Goal: Task Accomplishment & Management: Use online tool/utility

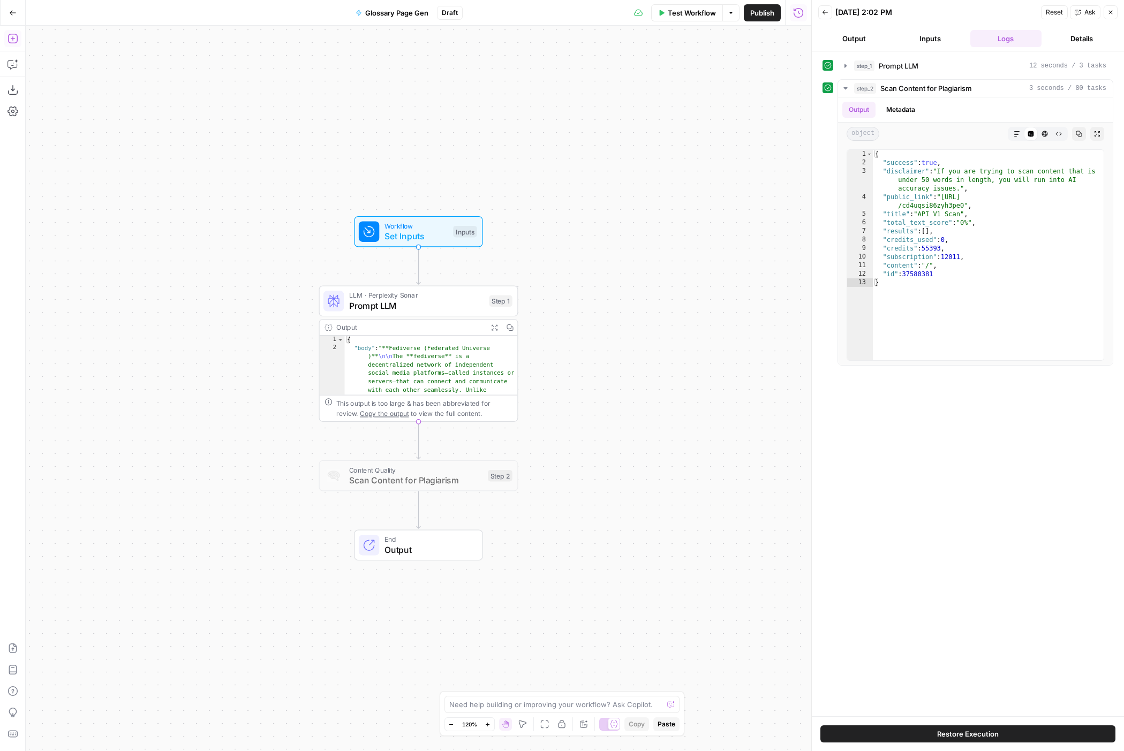
click at [19, 39] on button "Add Steps" at bounding box center [12, 38] width 17 height 17
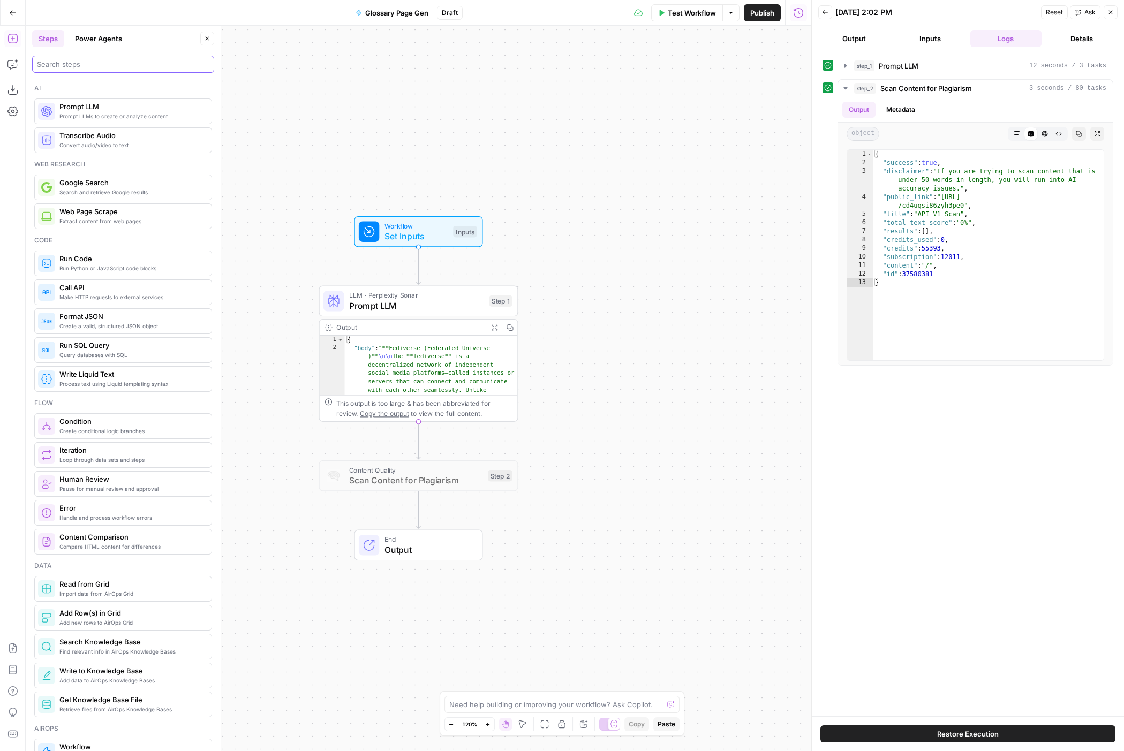
click at [62, 67] on input "search" at bounding box center [123, 64] width 172 height 11
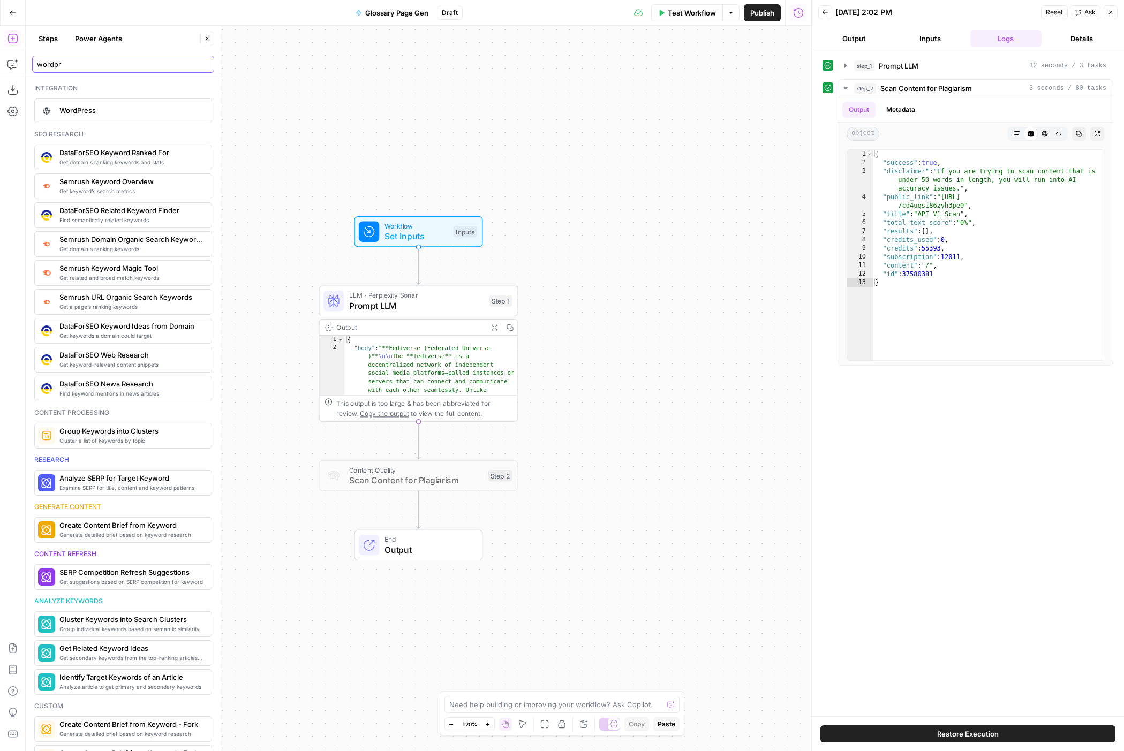
type input "wordpr"
click at [114, 113] on span "WordPress" at bounding box center [131, 110] width 144 height 11
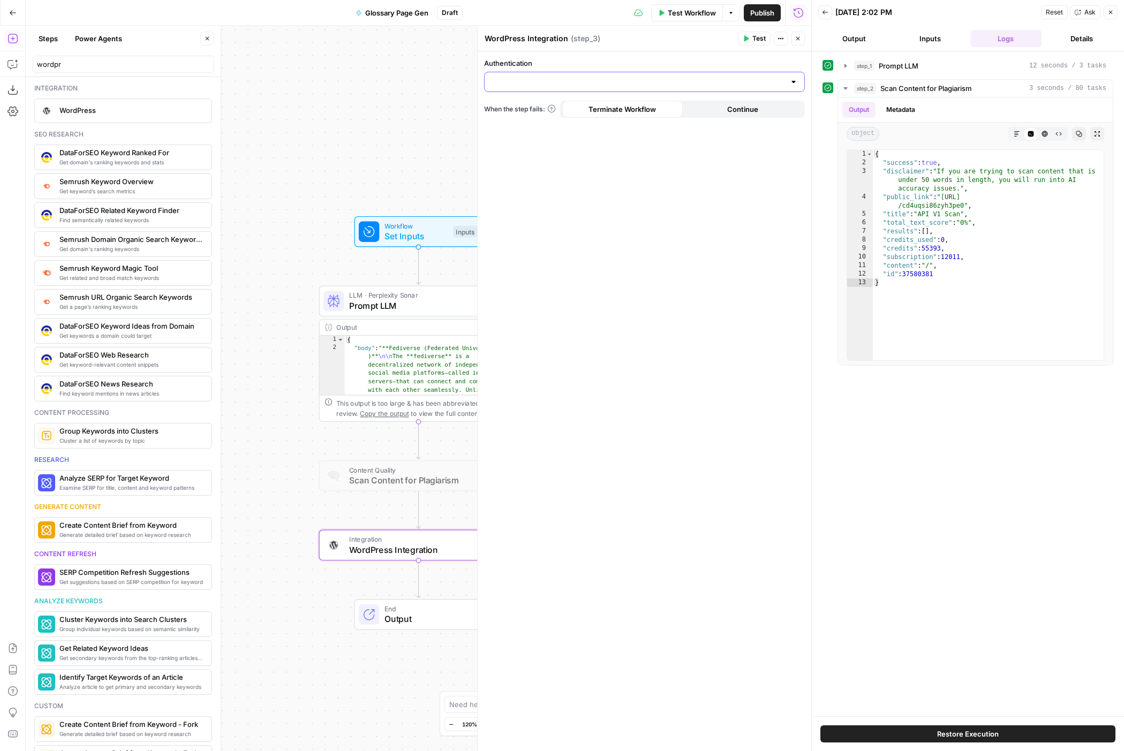
click at [678, 86] on input "Authentication" at bounding box center [638, 82] width 294 height 11
click at [765, 112] on span "WordPress 1" at bounding box center [642, 108] width 298 height 11
type input "WordPress 1"
click at [674, 126] on input "Action" at bounding box center [638, 124] width 294 height 11
click at [667, 154] on span "Create Post" at bounding box center [642, 151] width 298 height 11
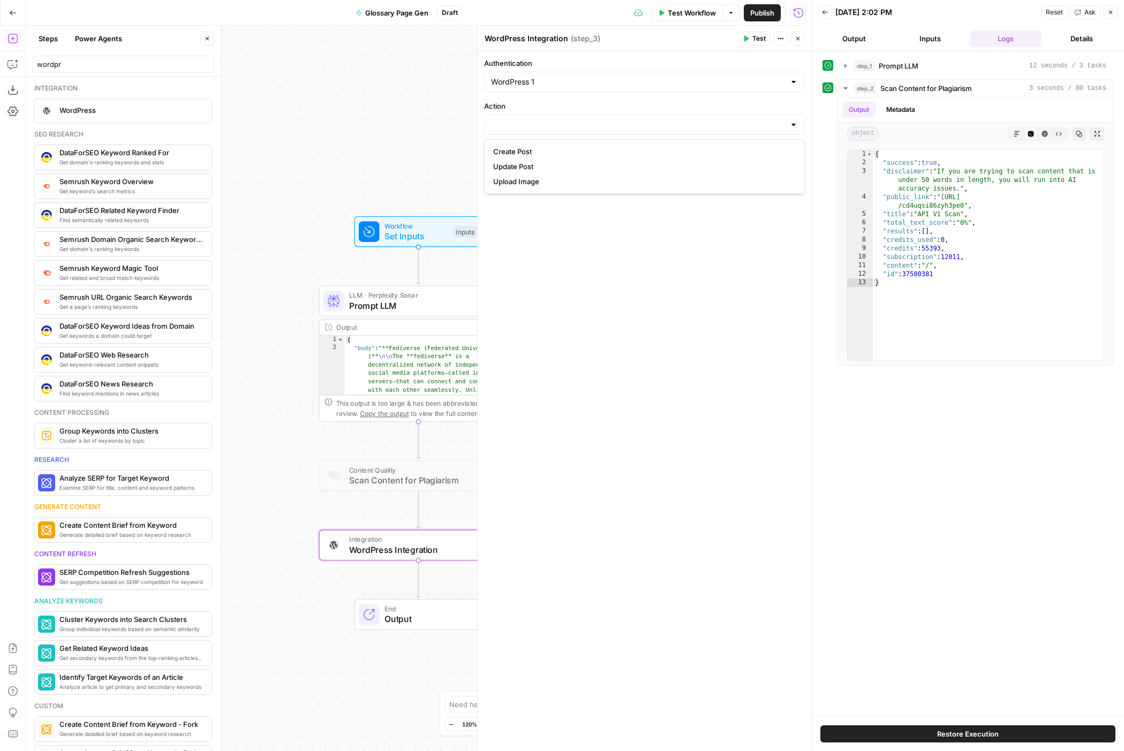
type input "Create Post"
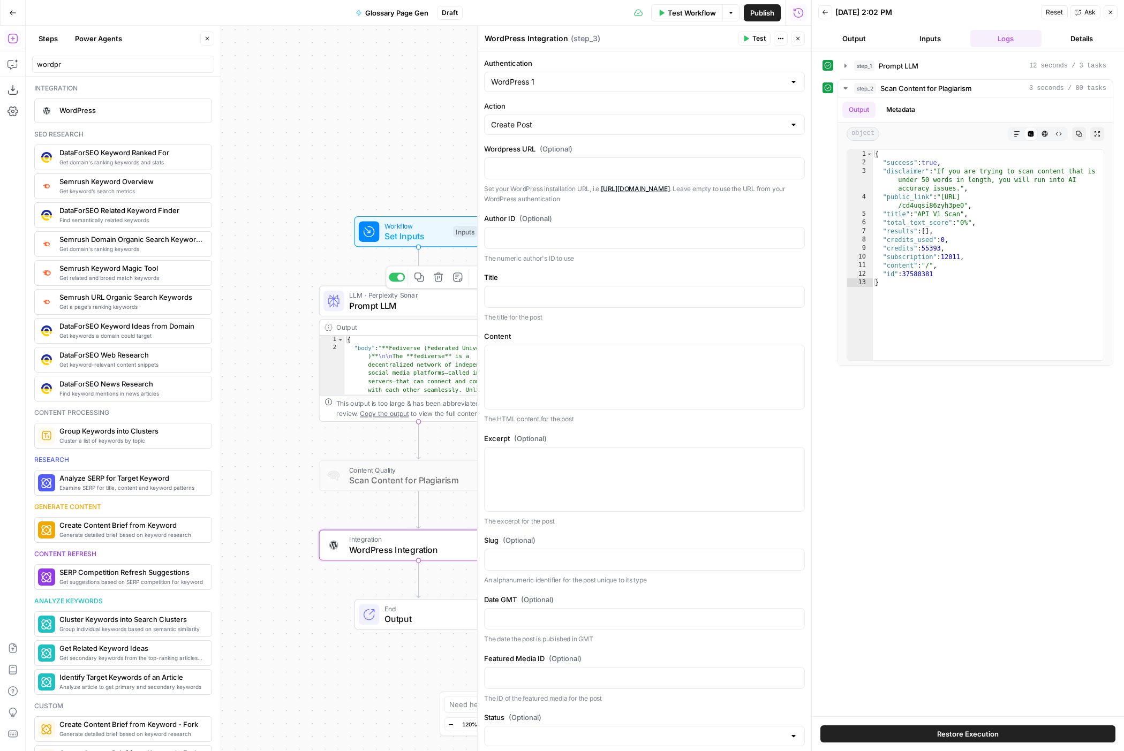
click at [432, 310] on span "Prompt LLM" at bounding box center [416, 305] width 135 height 13
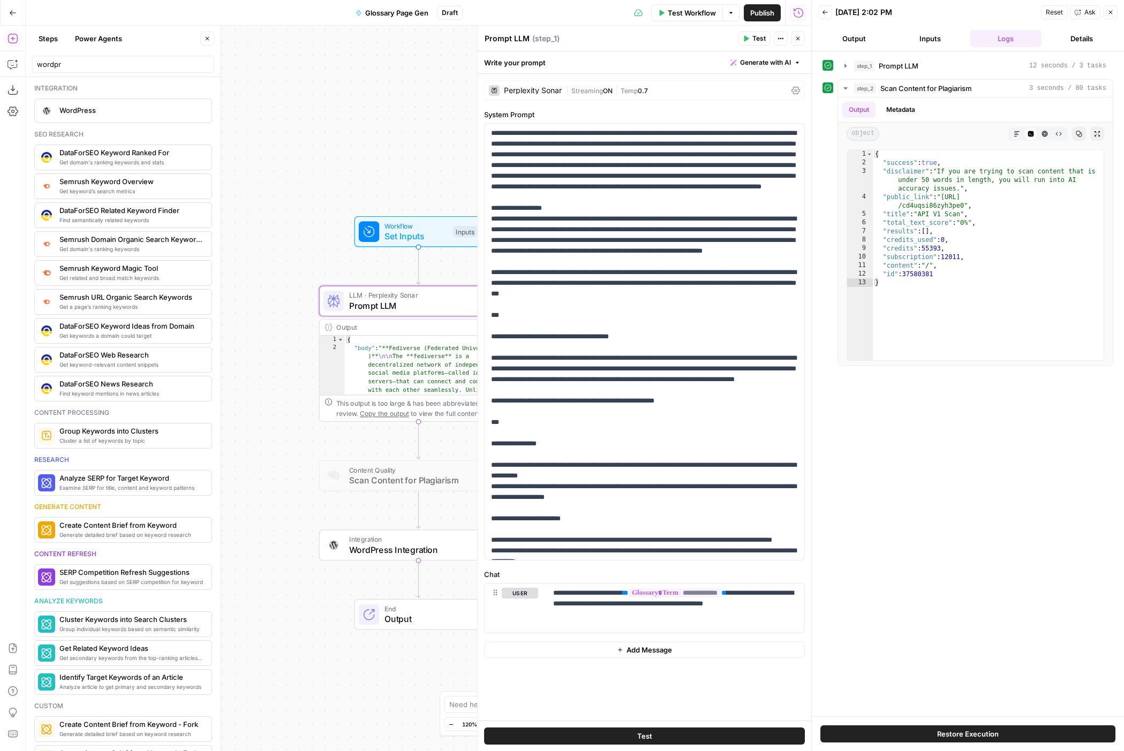
click at [552, 88] on div "Perplexity Sonar" at bounding box center [533, 90] width 58 height 7
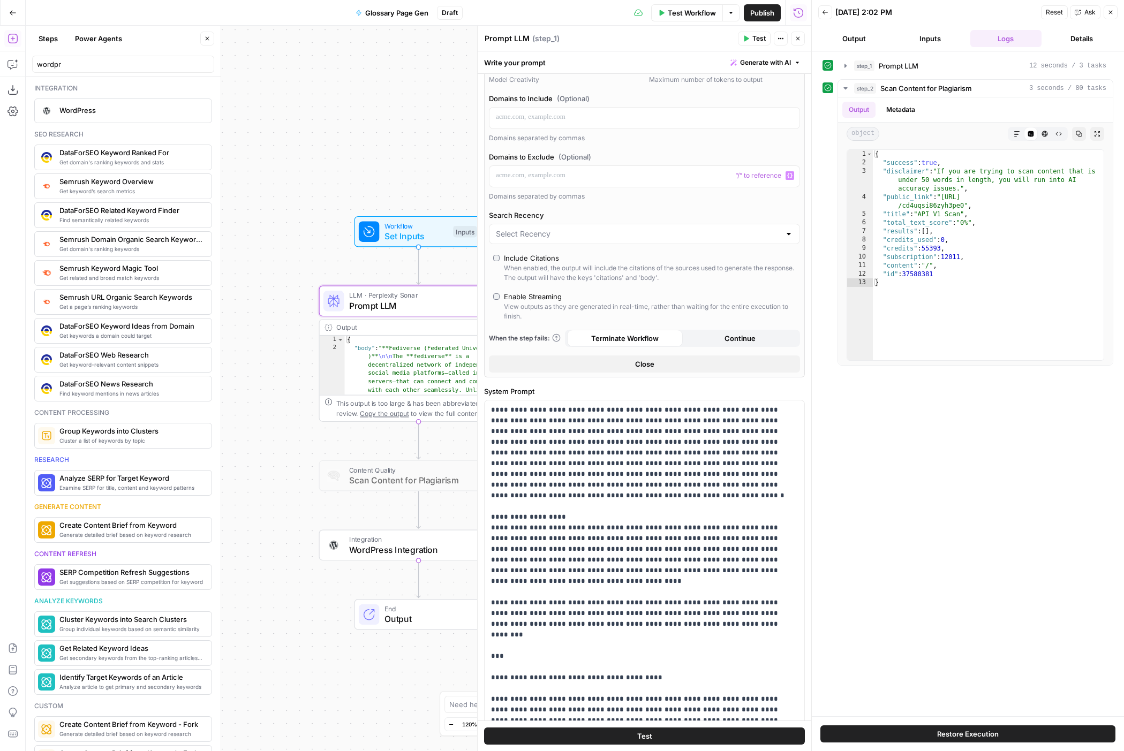
scroll to position [95, 0]
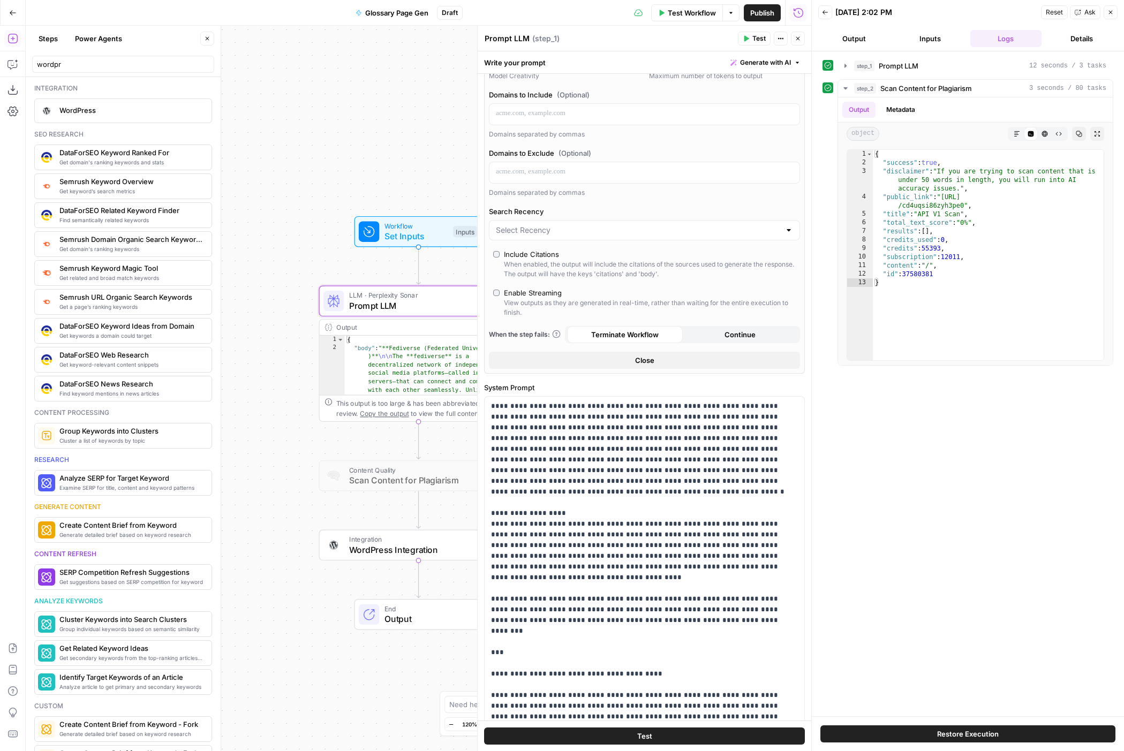
click at [673, 236] on div at bounding box center [644, 230] width 311 height 20
click at [674, 212] on label "Search Recency" at bounding box center [644, 211] width 311 height 11
click at [674, 225] on input "Search Recency" at bounding box center [638, 230] width 284 height 11
click at [802, 228] on div "AI Model Perplexity Sonar Temperature Predictable Creative Model Creativity Max…" at bounding box center [644, 179] width 321 height 389
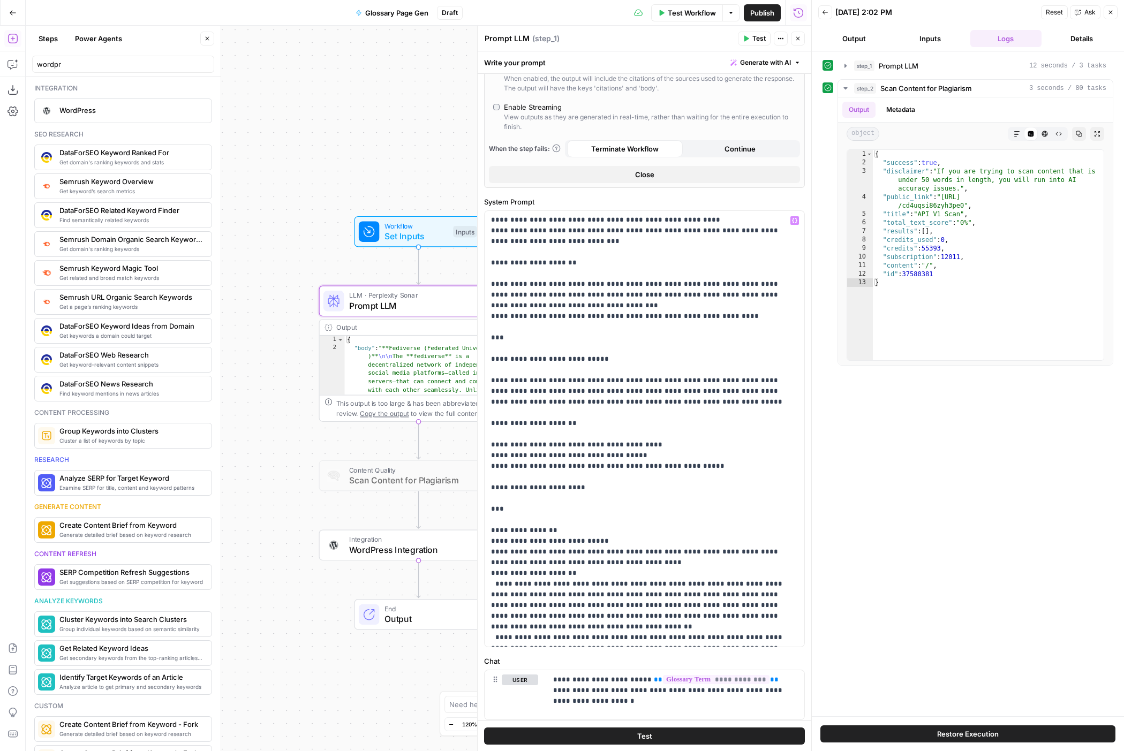
scroll to position [312, 0]
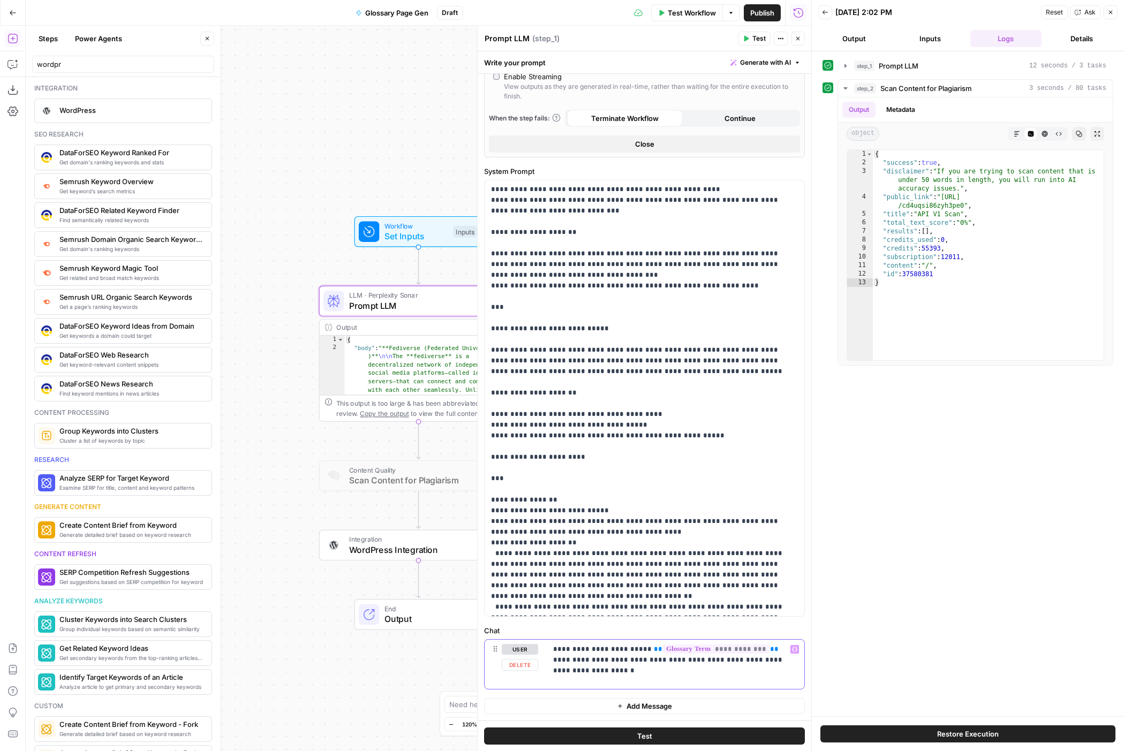
click at [749, 512] on div "**********" at bounding box center [676, 664] width 258 height 49
click at [656, 512] on p "**********" at bounding box center [675, 665] width 245 height 43
click at [653, 512] on p "**********" at bounding box center [675, 676] width 245 height 64
click at [553, 512] on p "**********" at bounding box center [675, 681] width 245 height 75
click at [685, 512] on p "**********" at bounding box center [675, 681] width 245 height 75
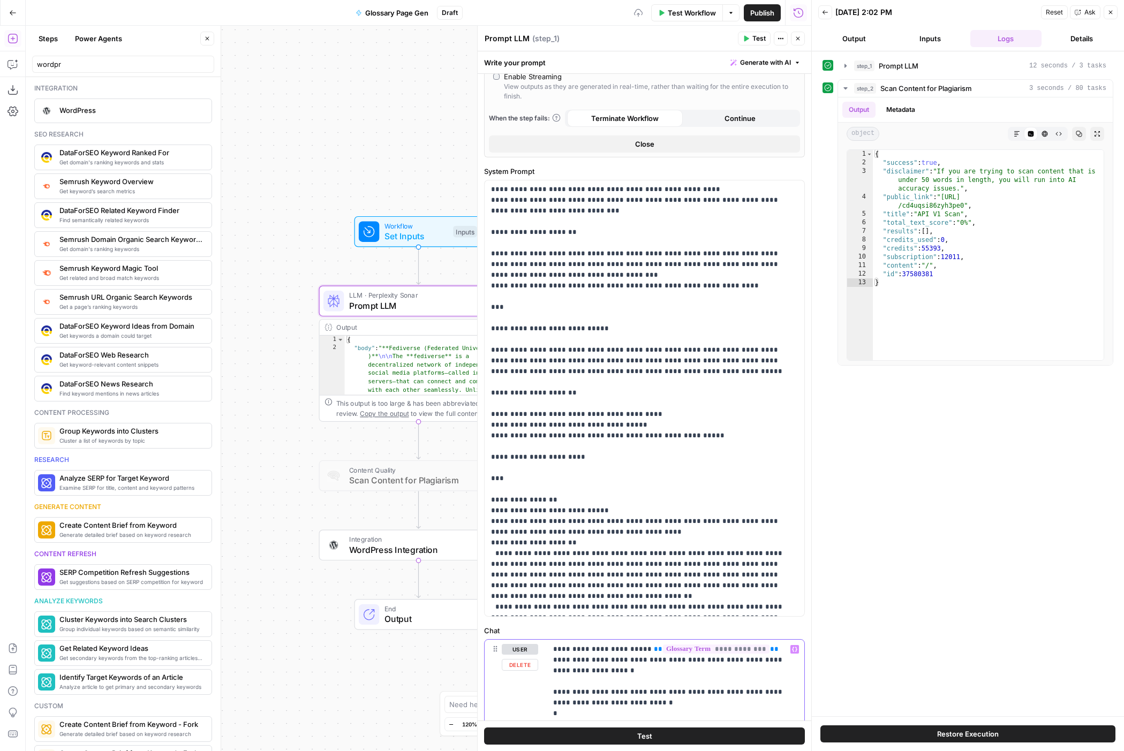
scroll to position [357, 0]
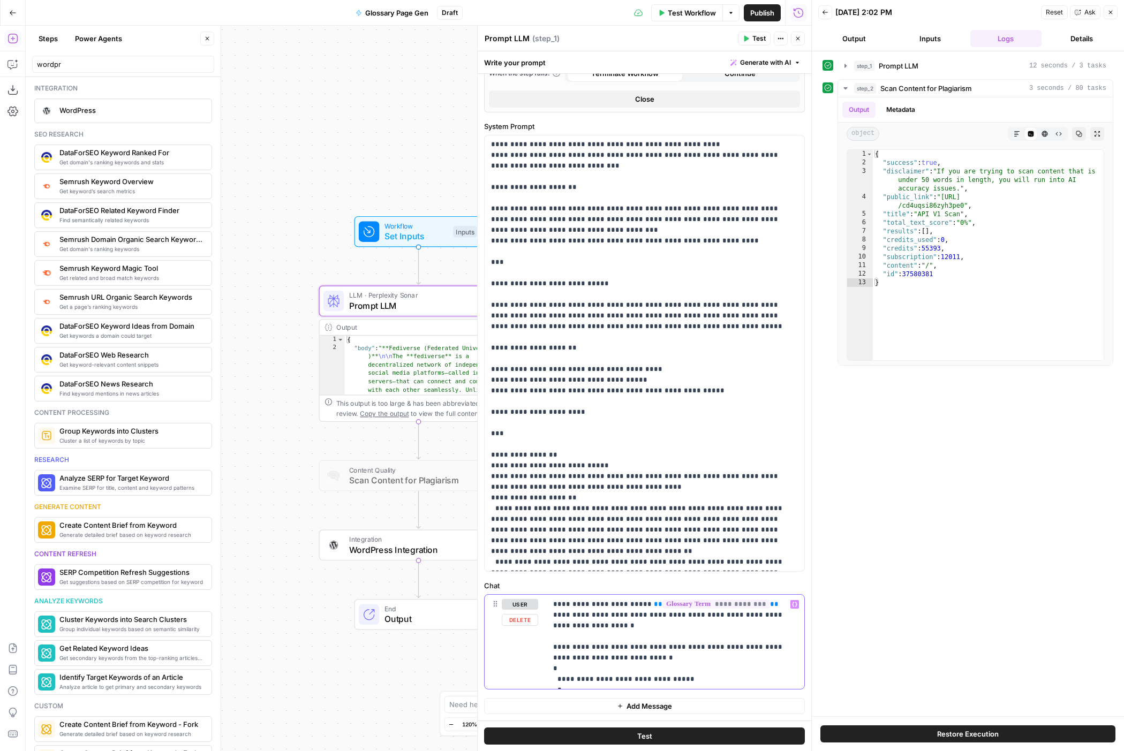
click at [666, 512] on p "**********" at bounding box center [675, 642] width 245 height 86
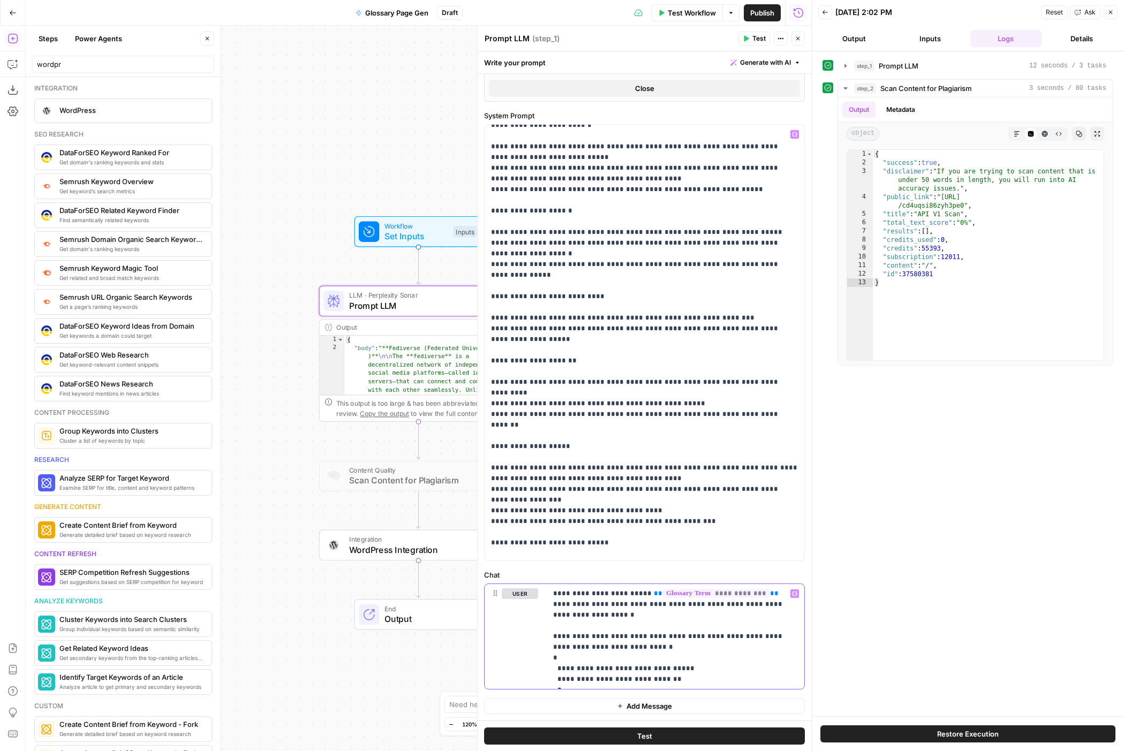
scroll to position [1007, 0]
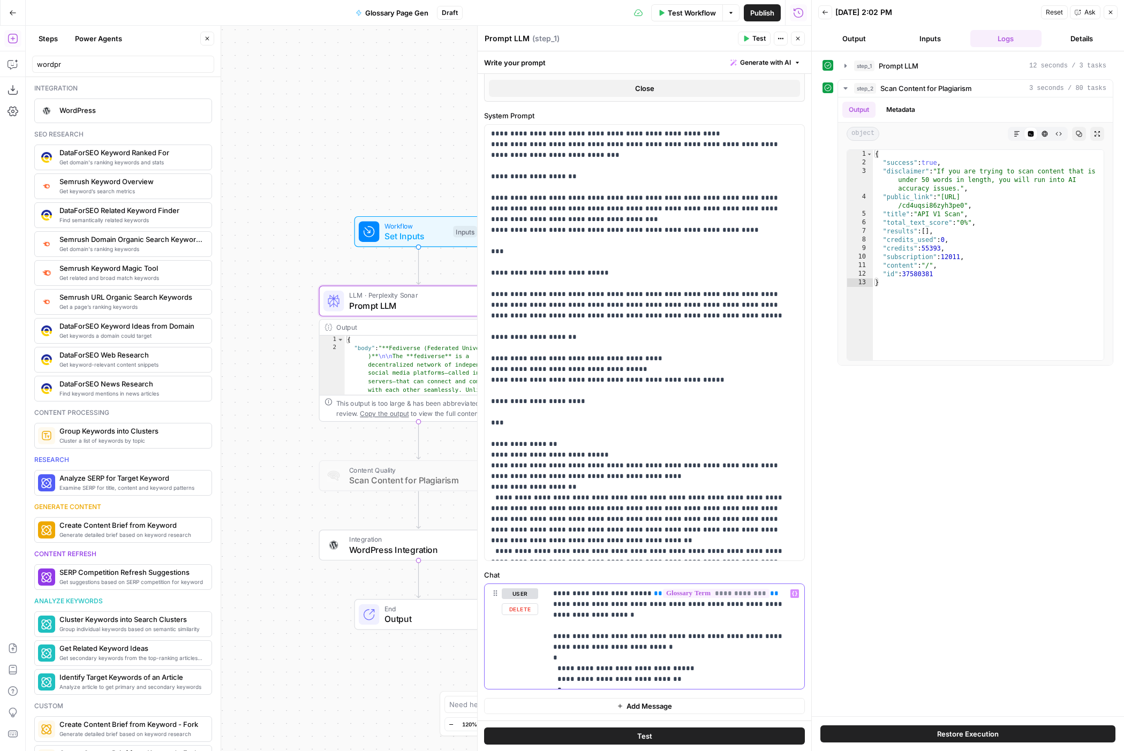
click at [557, 512] on p "**********" at bounding box center [675, 637] width 245 height 96
click at [809, 512] on div "step_1 Prompt LLM 12 seconds / 3 tasks step_2 Scan Content for Plagiarism 3 sec…" at bounding box center [968, 384] width 291 height 654
click at [748, 40] on icon "button" at bounding box center [746, 38] width 6 height 6
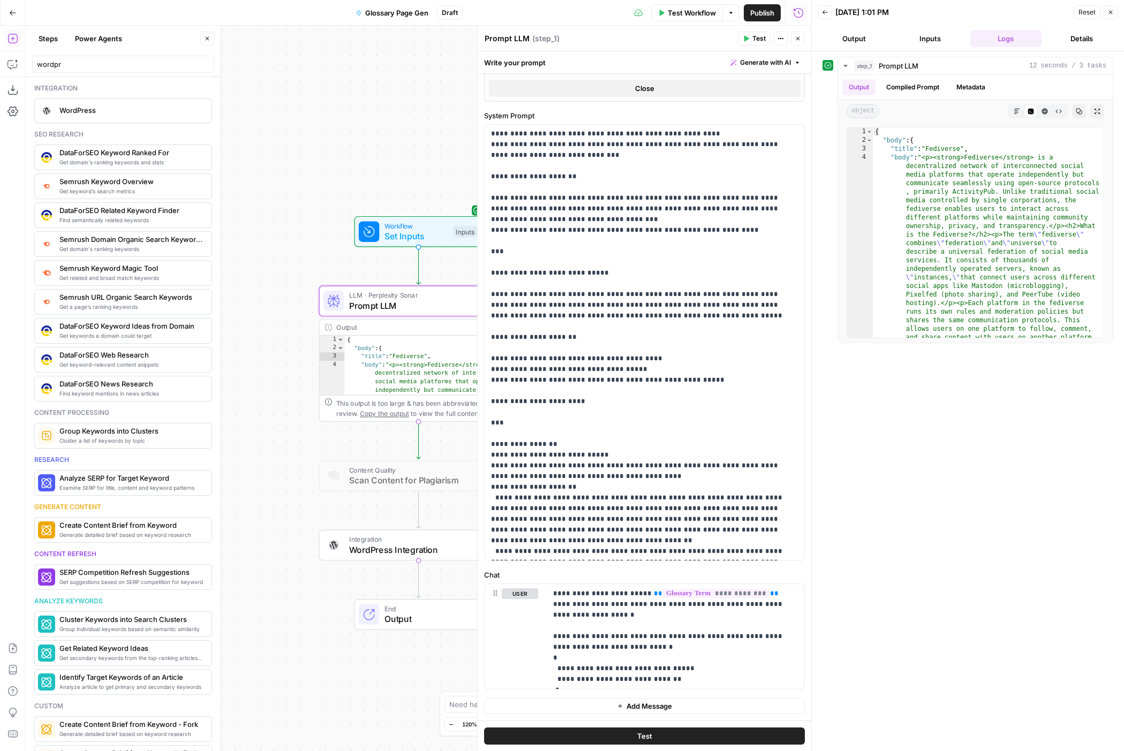
click at [408, 512] on span "WordPress Integration" at bounding box center [416, 550] width 134 height 13
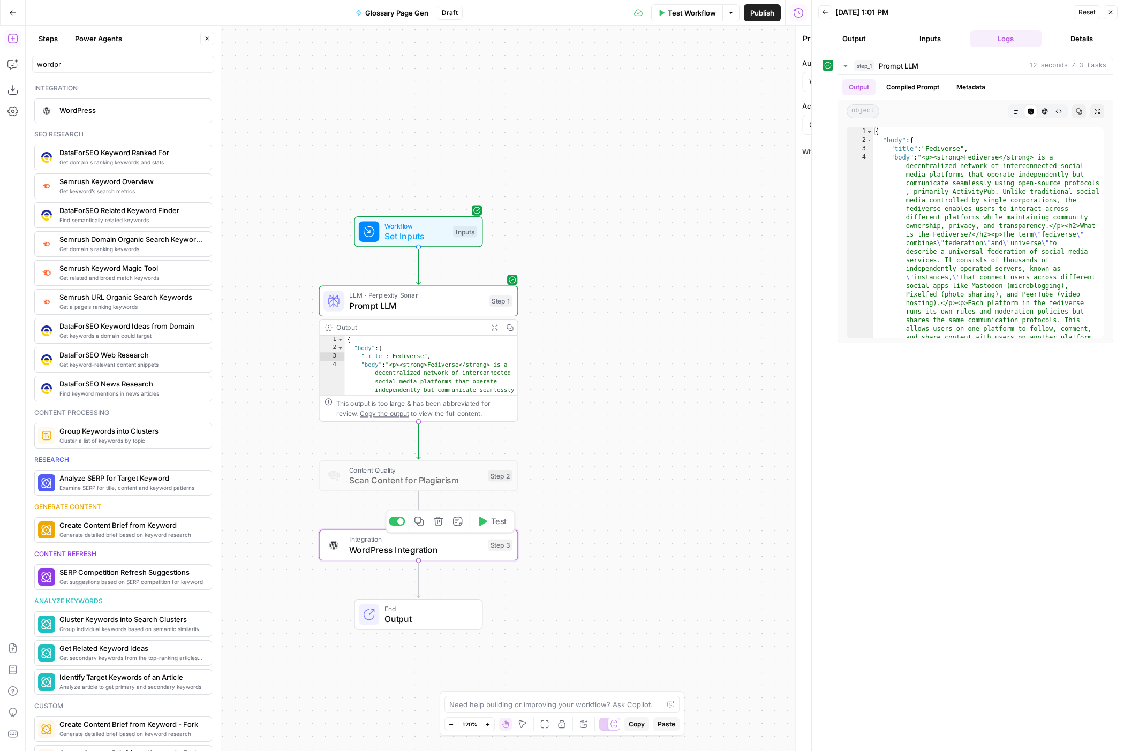
type textarea "WordPress Integration"
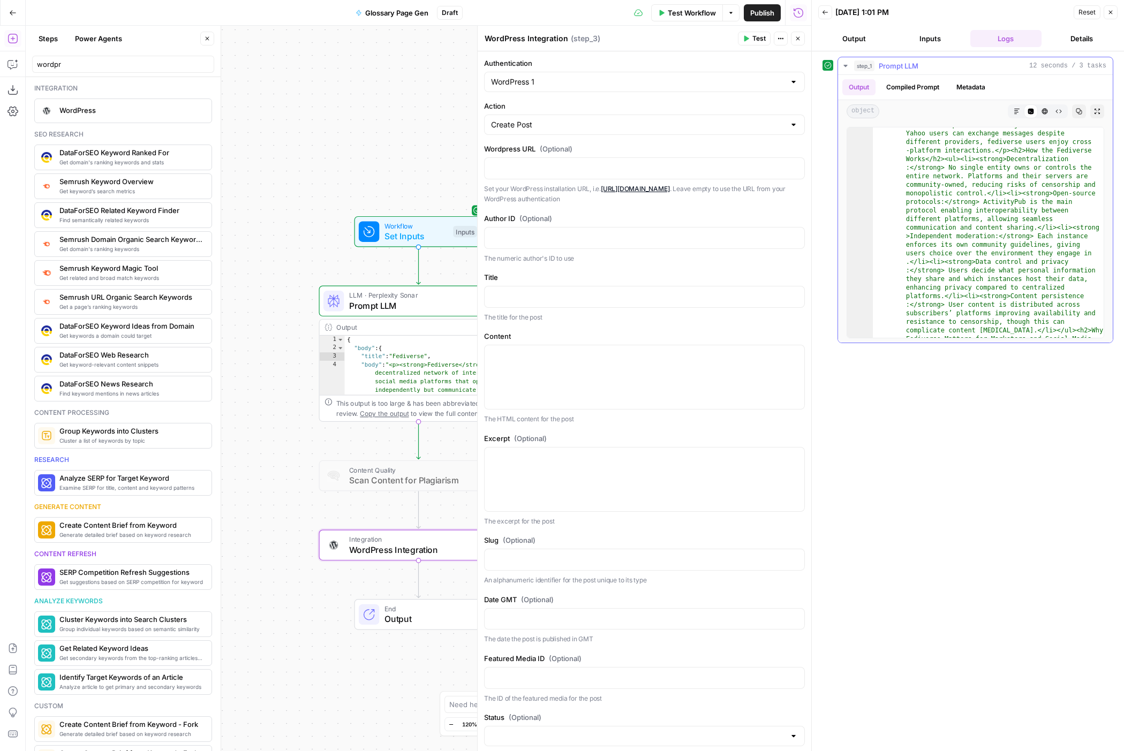
scroll to position [0, 0]
click at [618, 297] on p at bounding box center [644, 296] width 307 height 11
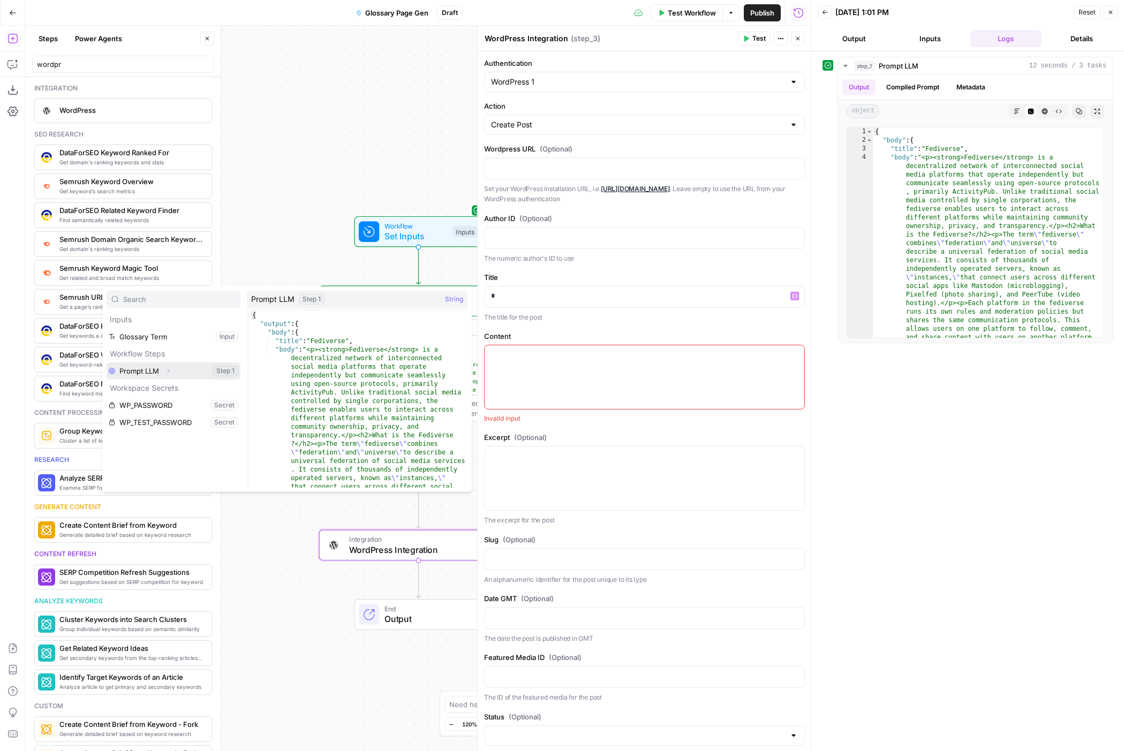
click at [169, 369] on icon "button" at bounding box center [168, 371] width 6 height 6
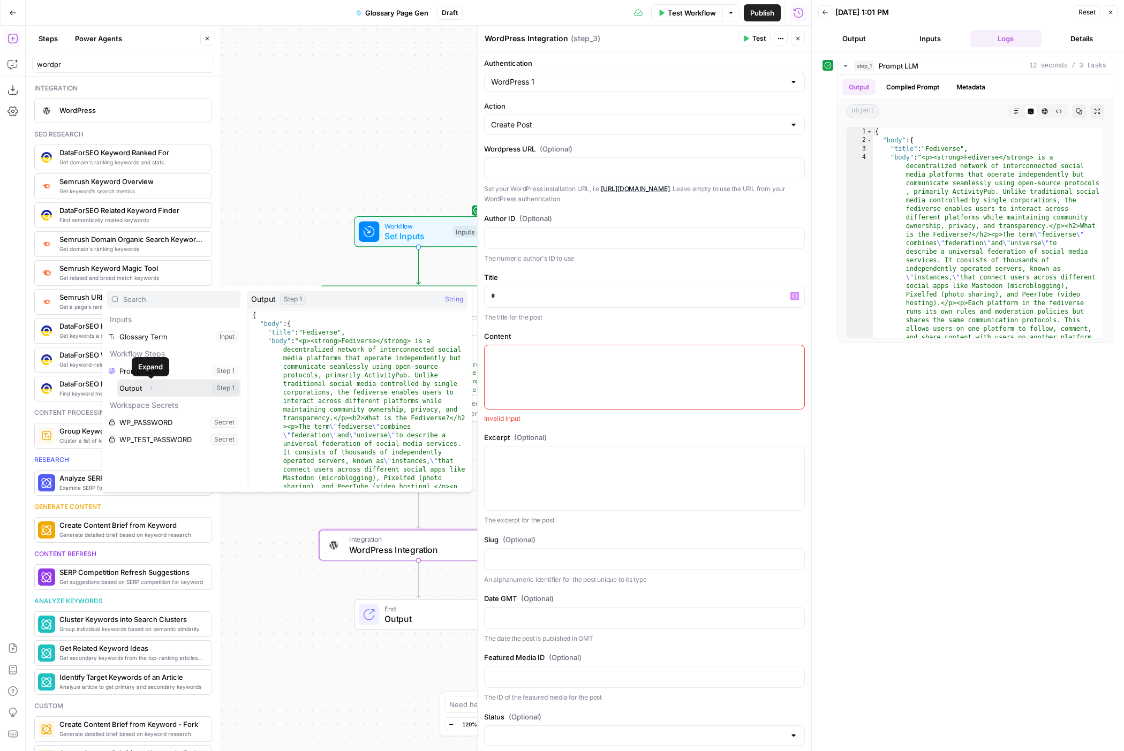
click at [152, 387] on icon "button" at bounding box center [151, 388] width 6 height 6
click at [156, 406] on icon "button" at bounding box center [157, 406] width 2 height 4
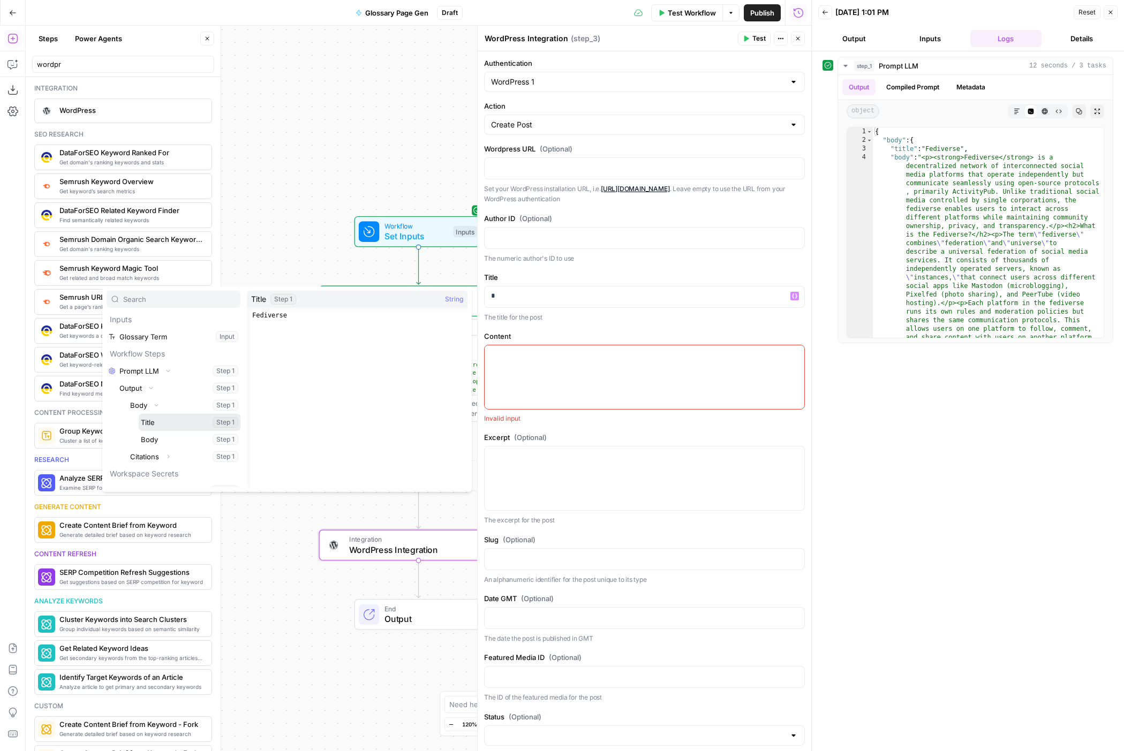
click at [165, 424] on button "Select variable Title" at bounding box center [190, 422] width 102 height 17
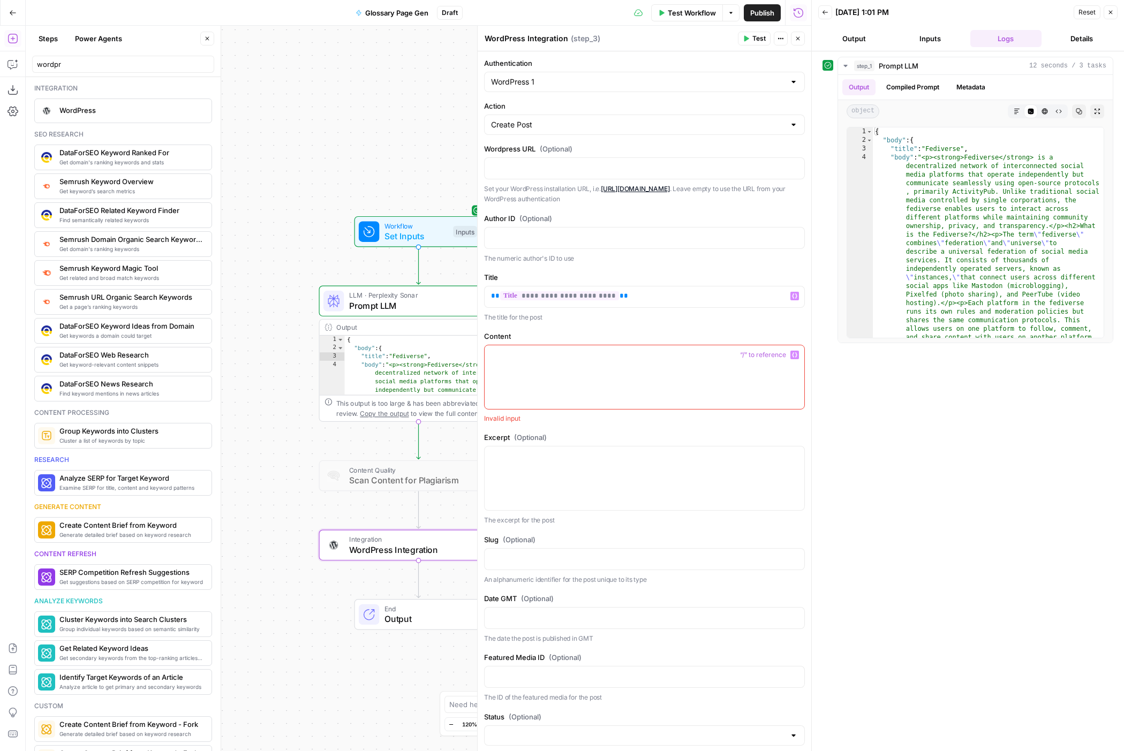
click at [636, 374] on div at bounding box center [645, 377] width 320 height 64
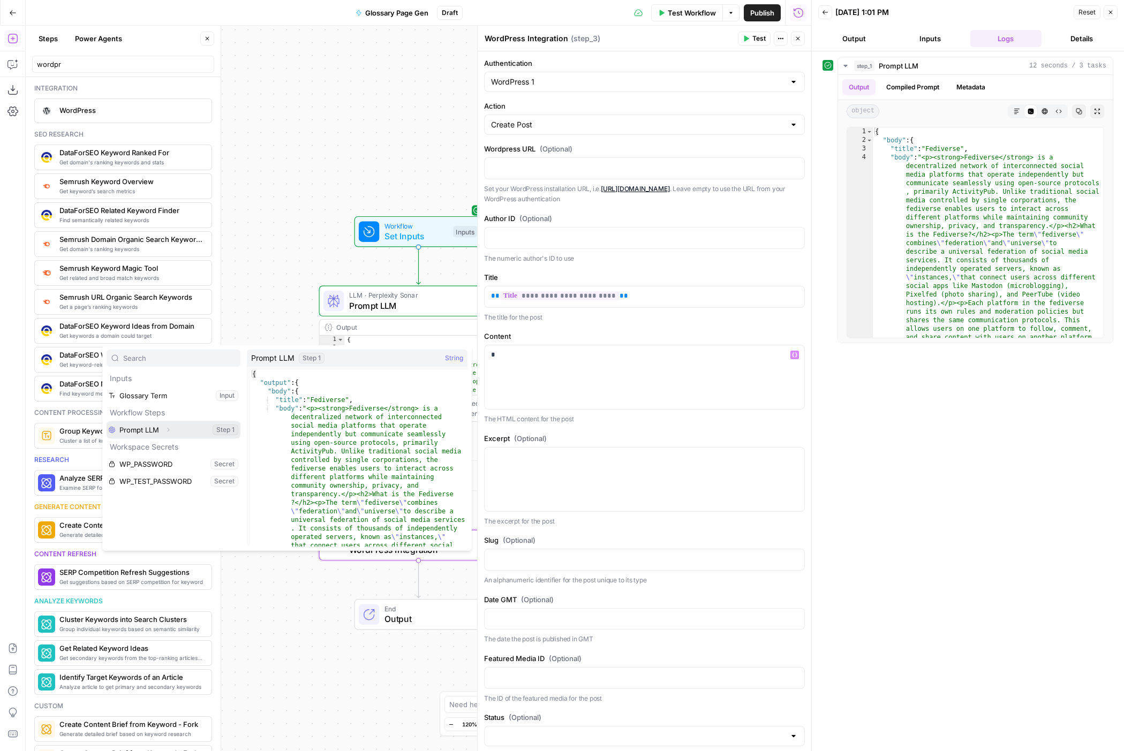
click at [172, 428] on button "Expand" at bounding box center [168, 430] width 14 height 14
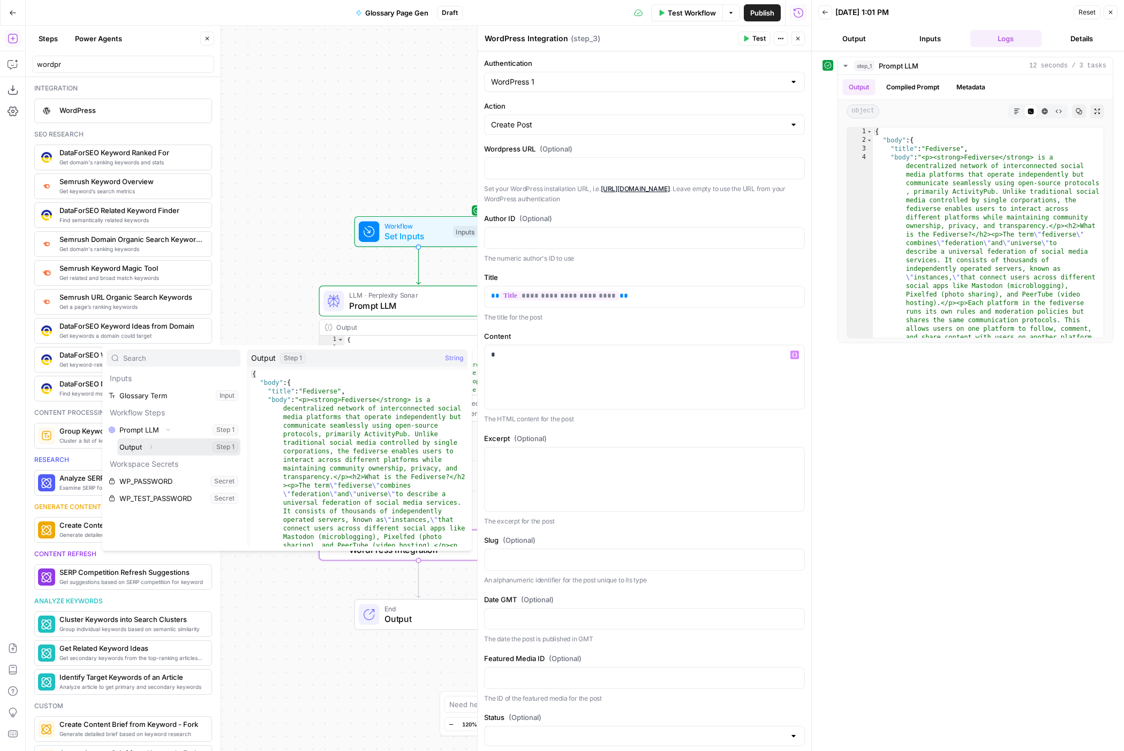
click at [153, 448] on icon "button" at bounding box center [151, 447] width 6 height 6
click at [158, 465] on icon "button" at bounding box center [156, 464] width 6 height 6
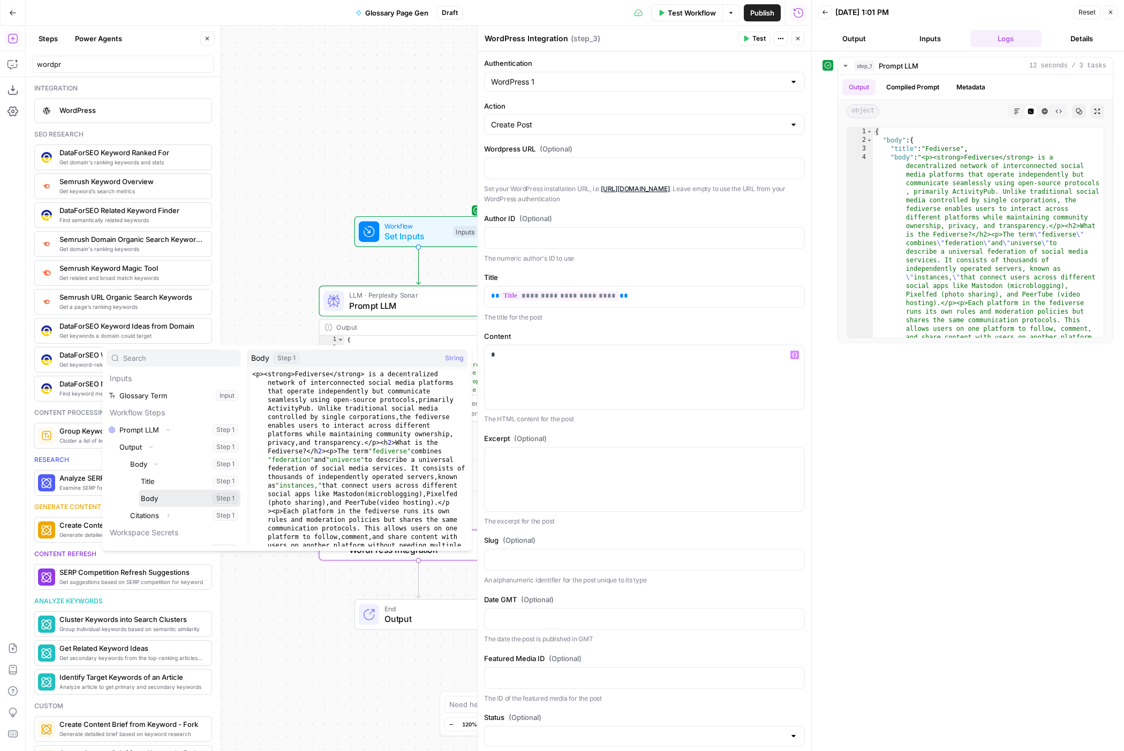
click at [164, 500] on button "Select variable Body" at bounding box center [190, 498] width 102 height 17
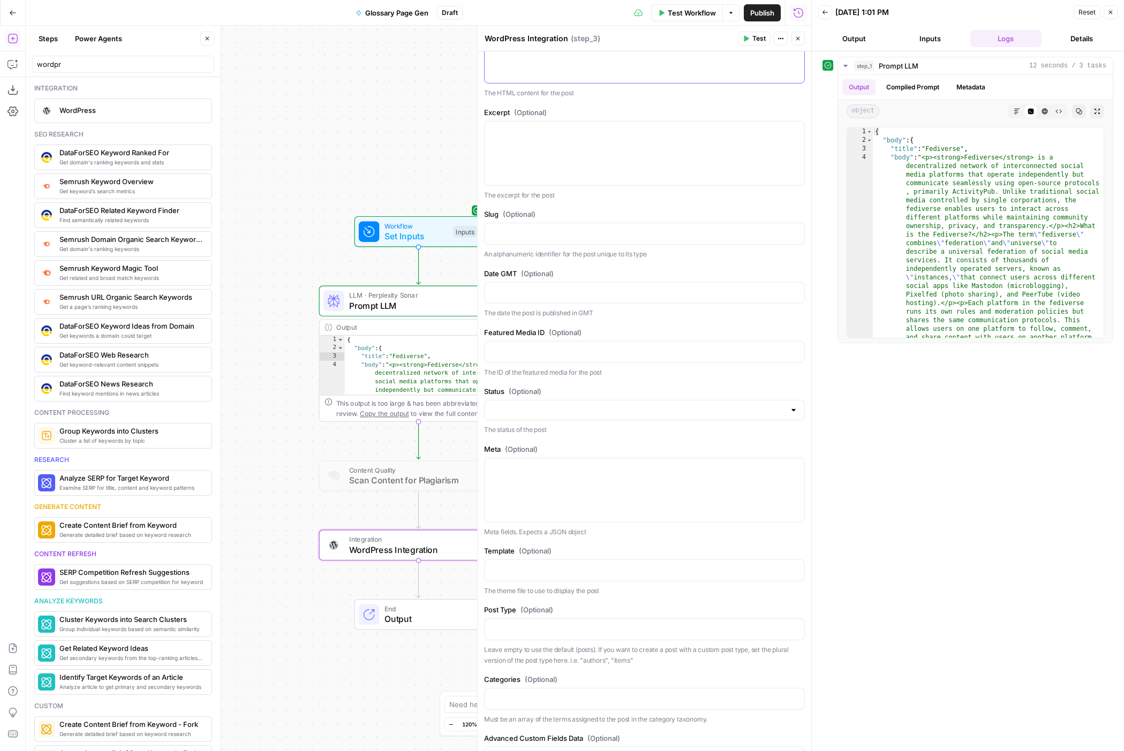
scroll to position [325, 0]
click at [746, 412] on input "Status (Optional)" at bounding box center [638, 411] width 294 height 11
click at [738, 436] on span "Draft" at bounding box center [642, 438] width 298 height 11
type input "Draft"
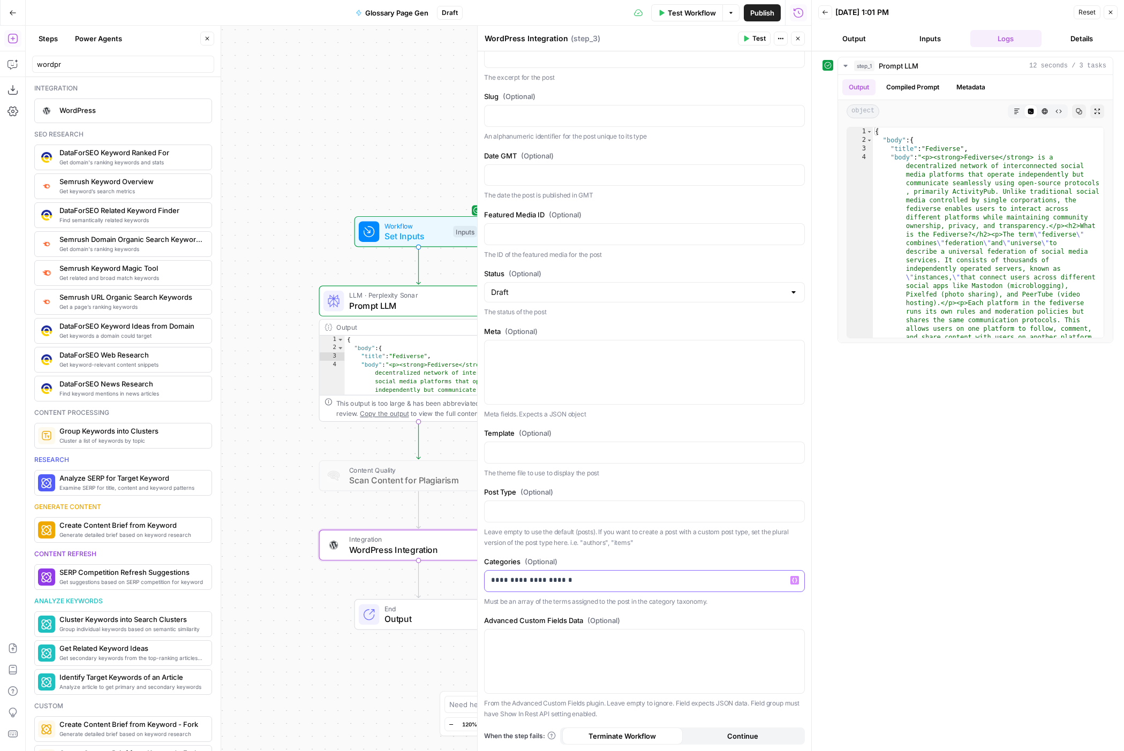
click at [583, 512] on div "**********" at bounding box center [645, 581] width 320 height 21
click at [487, 512] on div "**********" at bounding box center [645, 581] width 320 height 21
click at [809, 512] on div "step_1 Prompt LLM 12 seconds / 3 tasks Output Compiled Prompt Metadata object M…" at bounding box center [968, 401] width 291 height 689
click at [567, 511] on p at bounding box center [644, 511] width 307 height 11
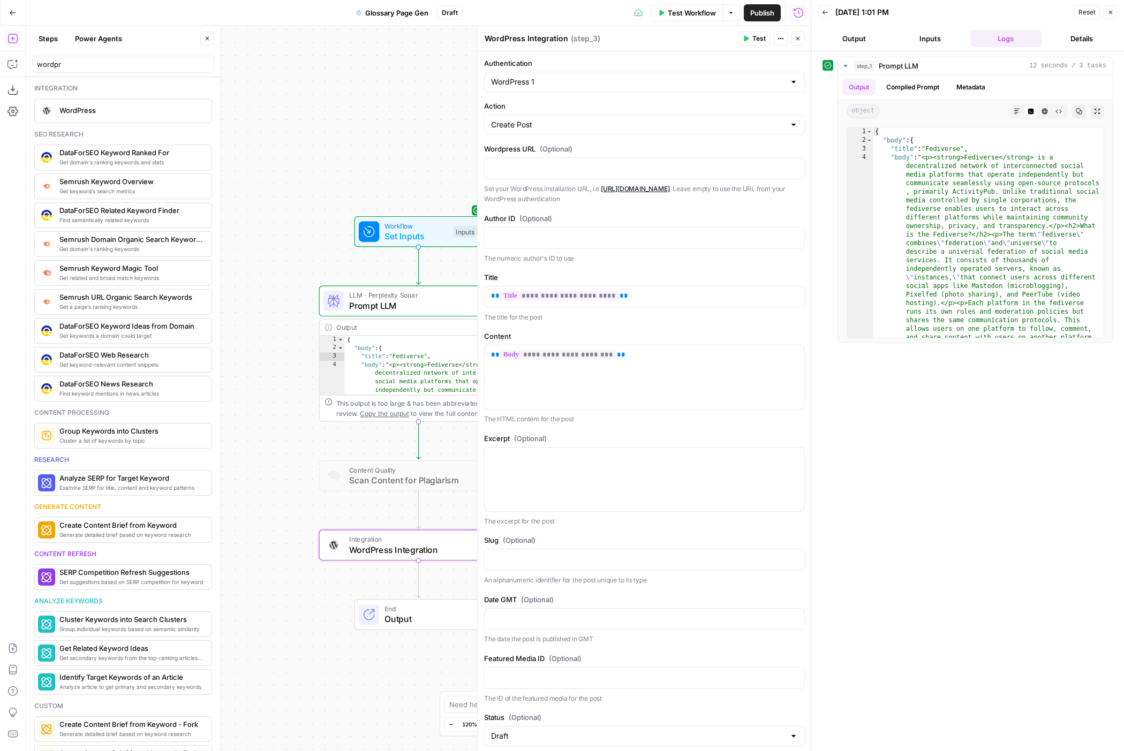
click at [759, 40] on span "Test" at bounding box center [758, 39] width 13 height 10
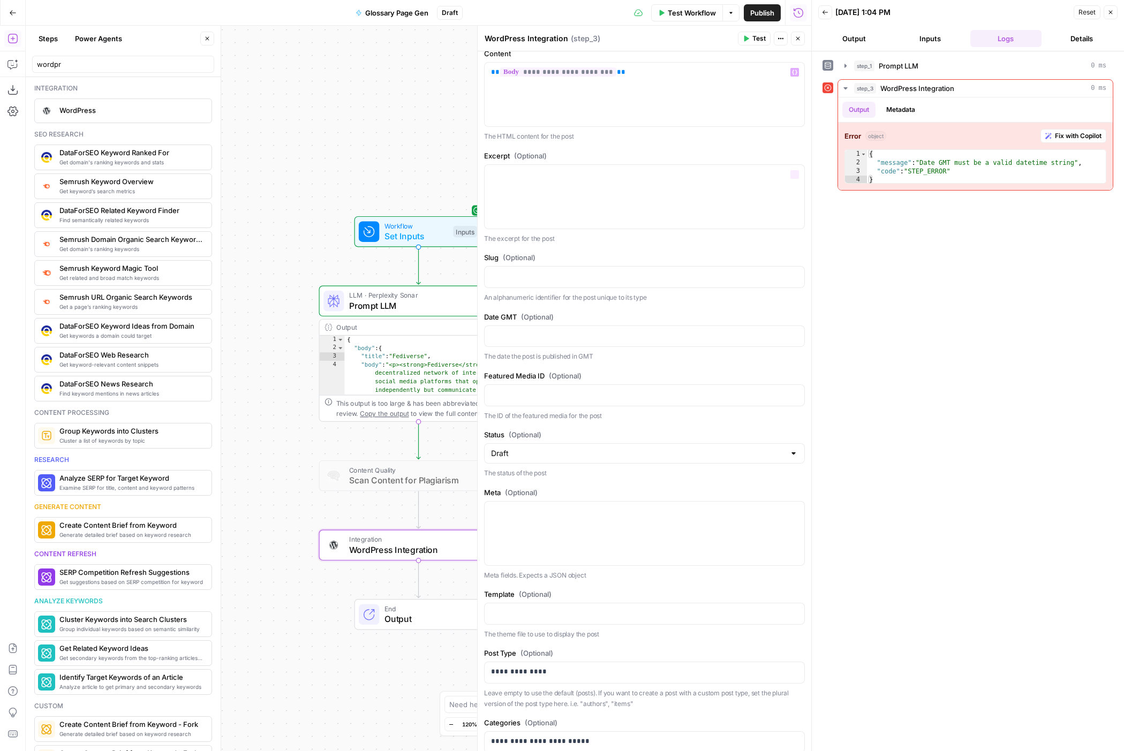
scroll to position [282, 0]
click at [584, 337] on p at bounding box center [644, 336] width 307 height 11
click at [809, 132] on span "Fix with Copilot" at bounding box center [1078, 136] width 47 height 10
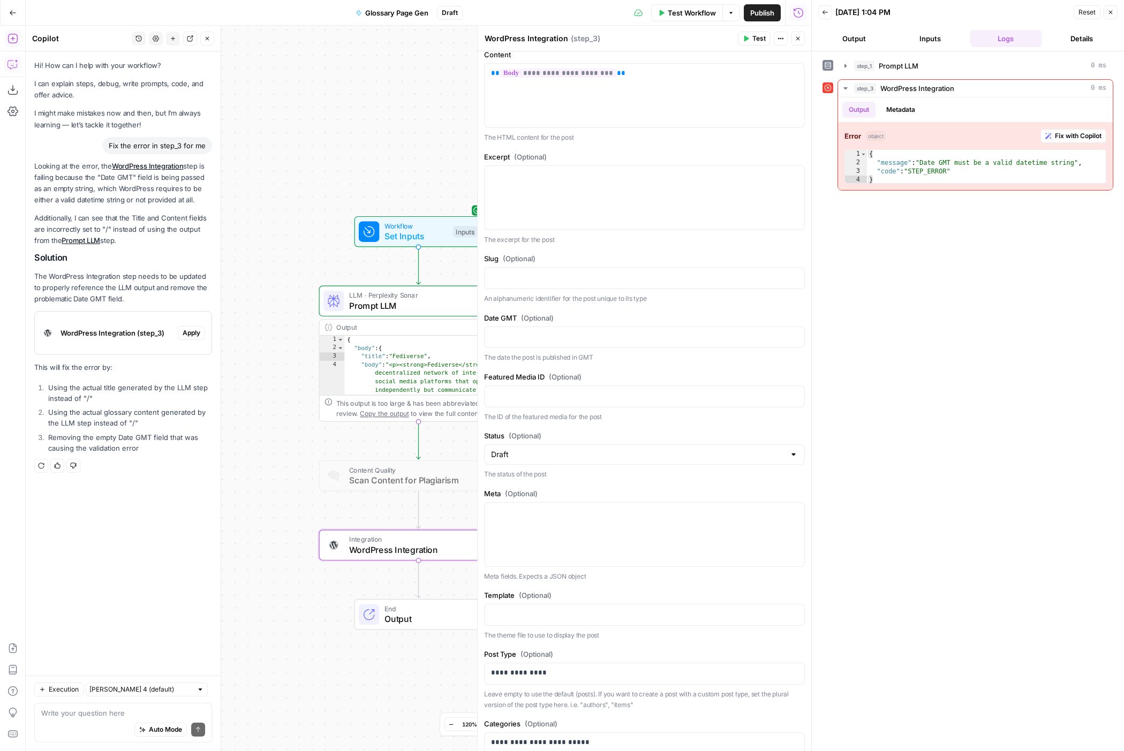
click at [9, 37] on icon "button" at bounding box center [12, 38] width 11 height 11
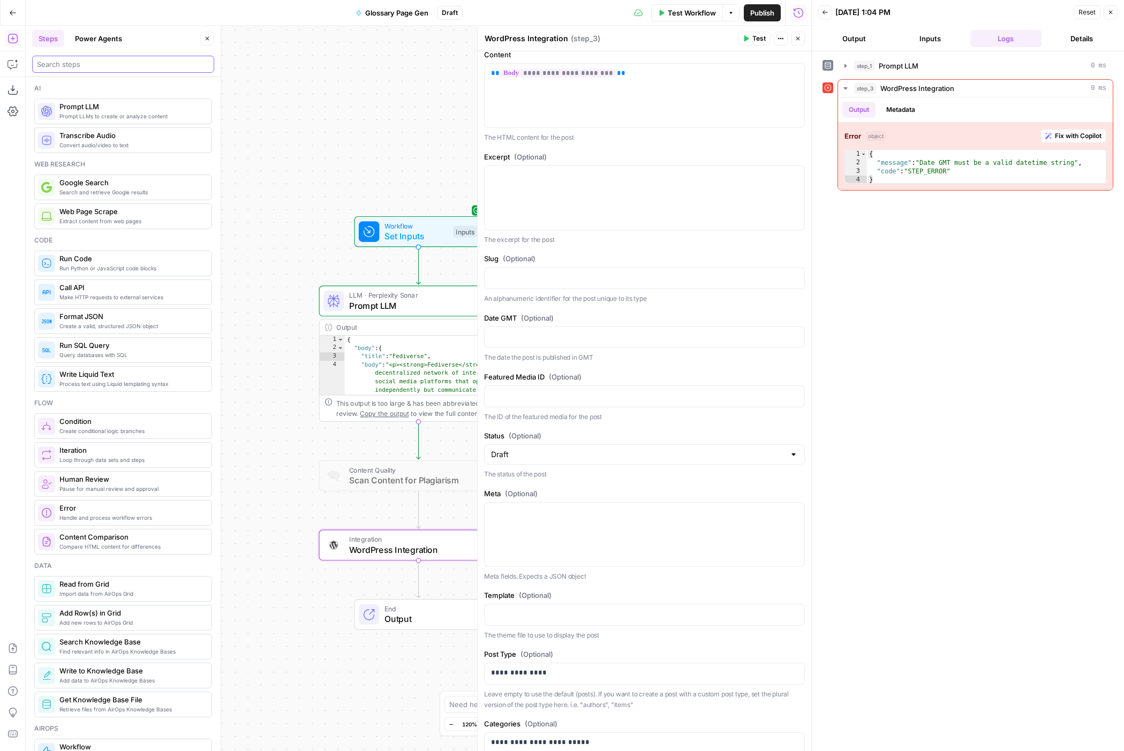
click at [71, 64] on input "search" at bounding box center [123, 64] width 172 height 11
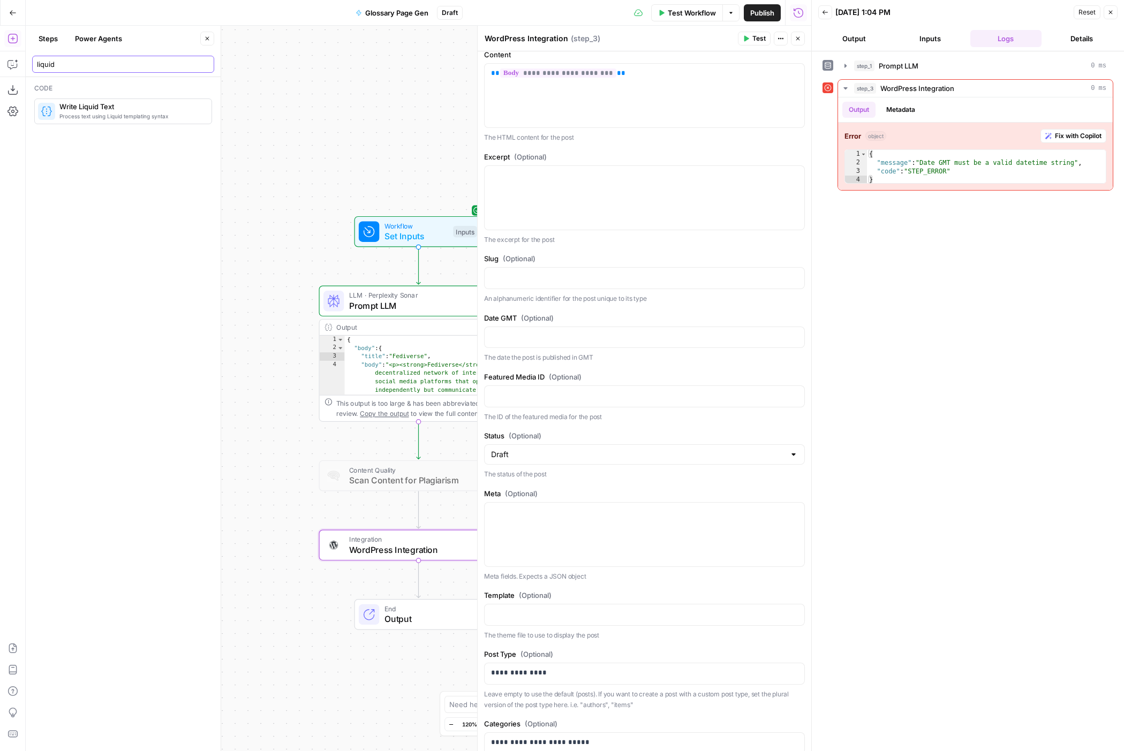
type input "liquid"
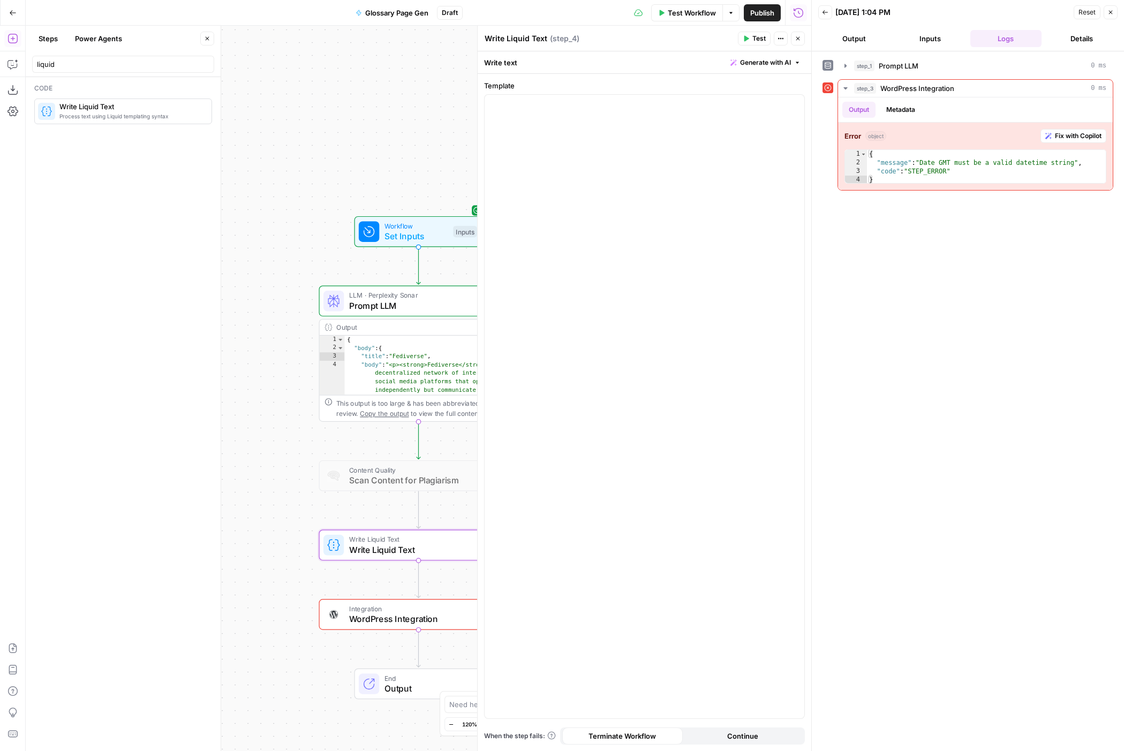
click at [773, 62] on span "Generate with AI" at bounding box center [765, 63] width 51 height 10
click at [774, 111] on div at bounding box center [833, 125] width 205 height 64
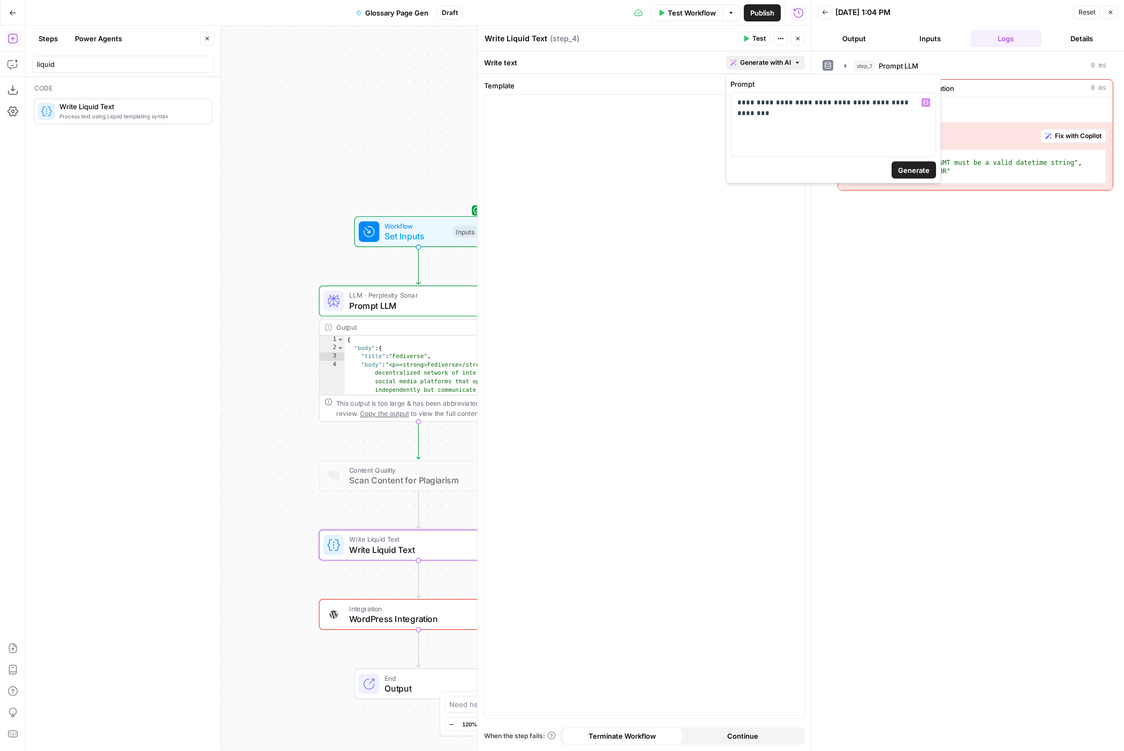
click at [809, 175] on span "Generate" at bounding box center [914, 170] width 32 height 11
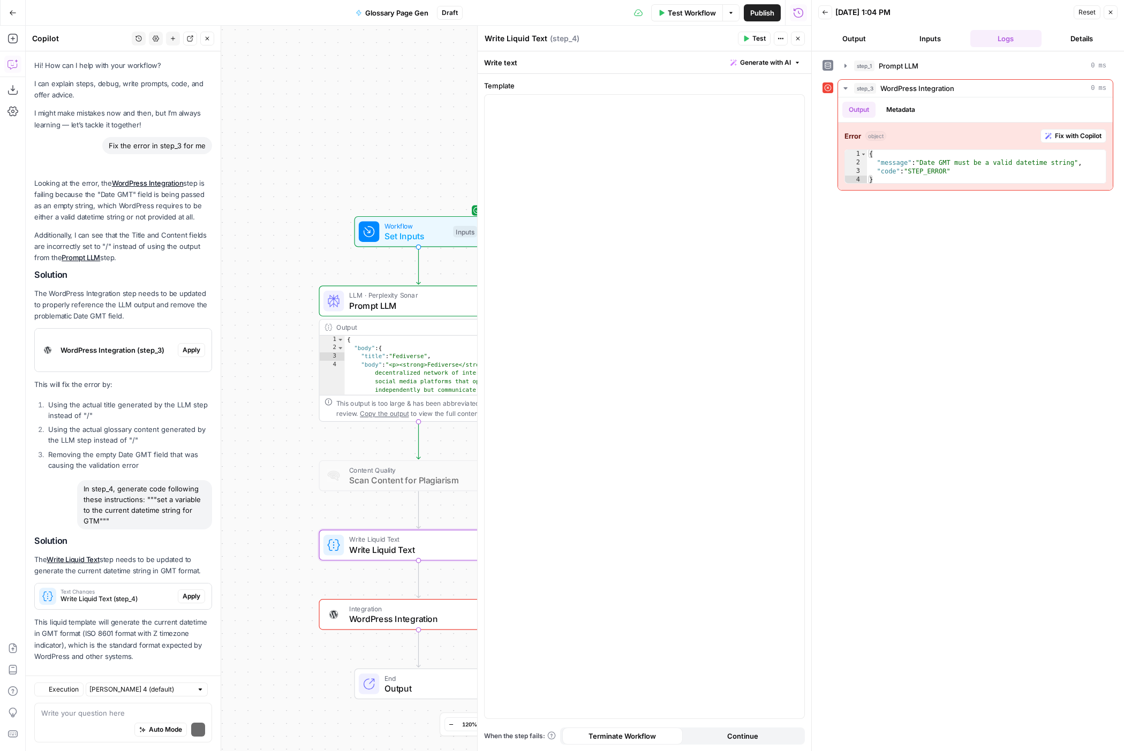
scroll to position [12, 0]
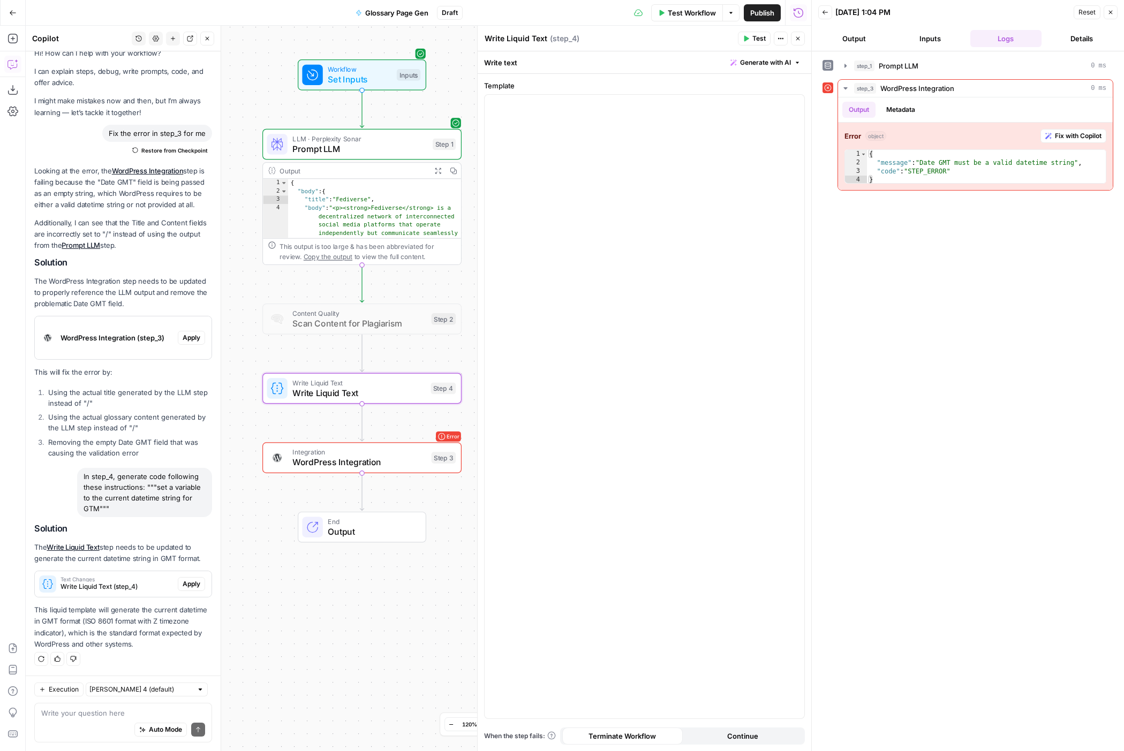
click at [184, 512] on span "Apply" at bounding box center [192, 584] width 18 height 10
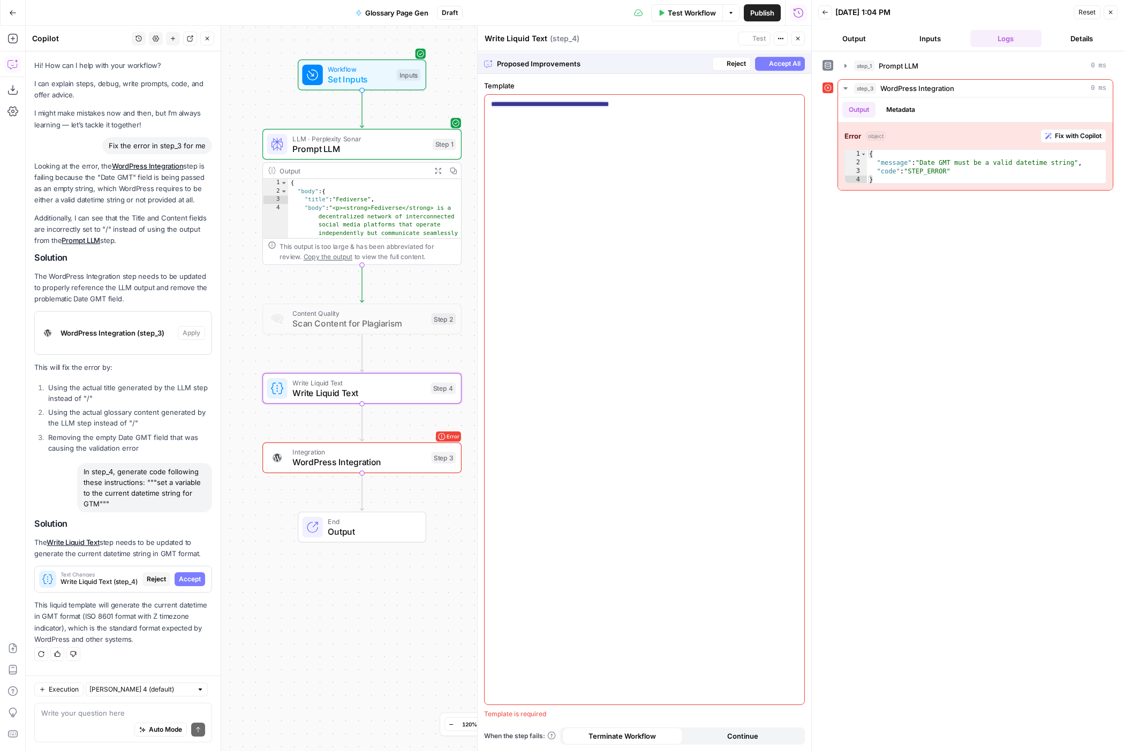
scroll to position [0, 0]
click at [776, 61] on span "Accept All" at bounding box center [785, 63] width 32 height 10
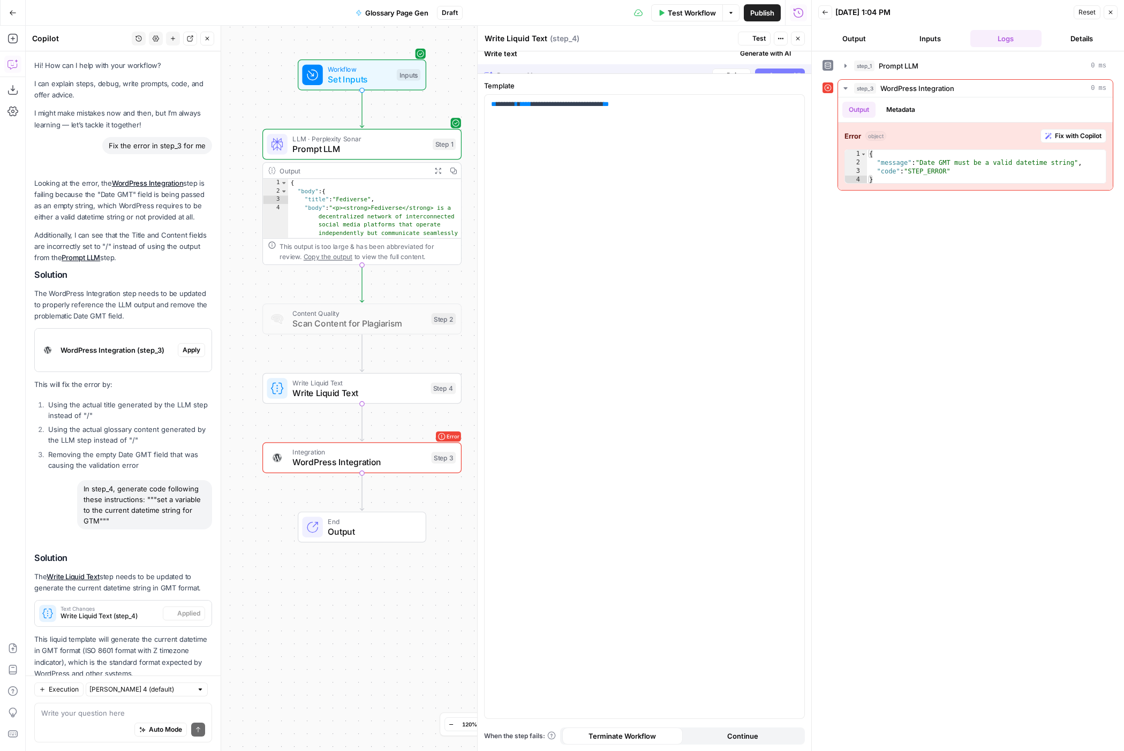
scroll to position [29, 0]
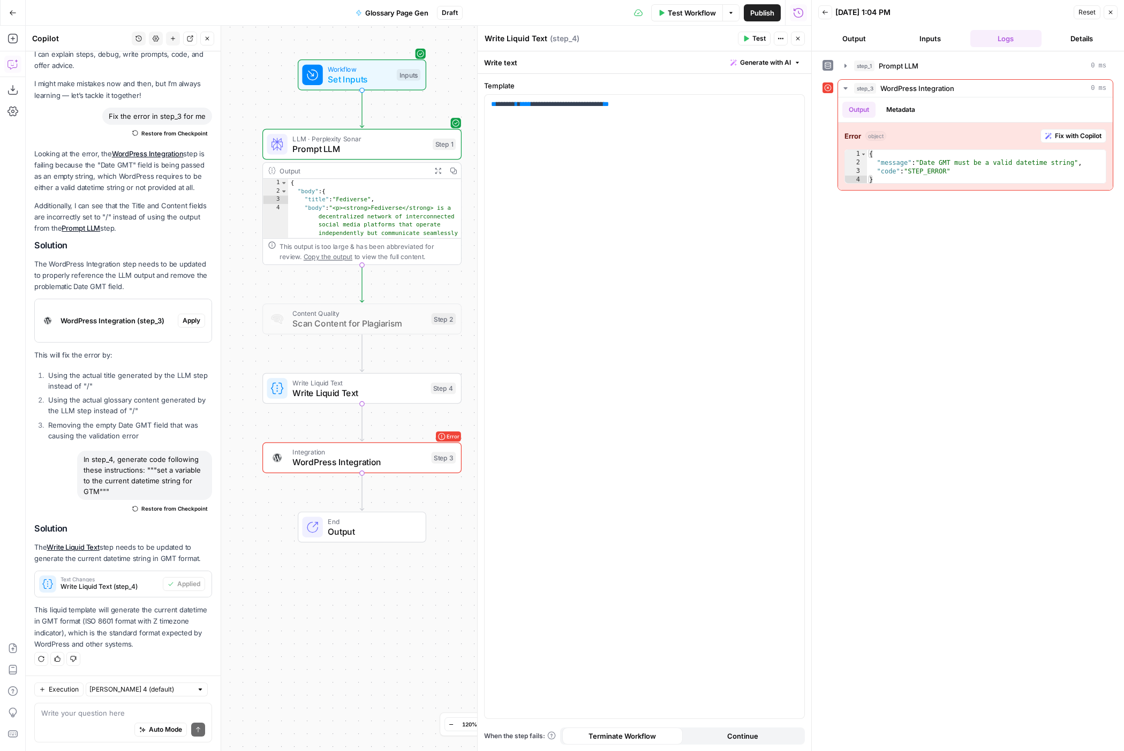
click at [748, 34] on button "Test" at bounding box center [754, 39] width 33 height 14
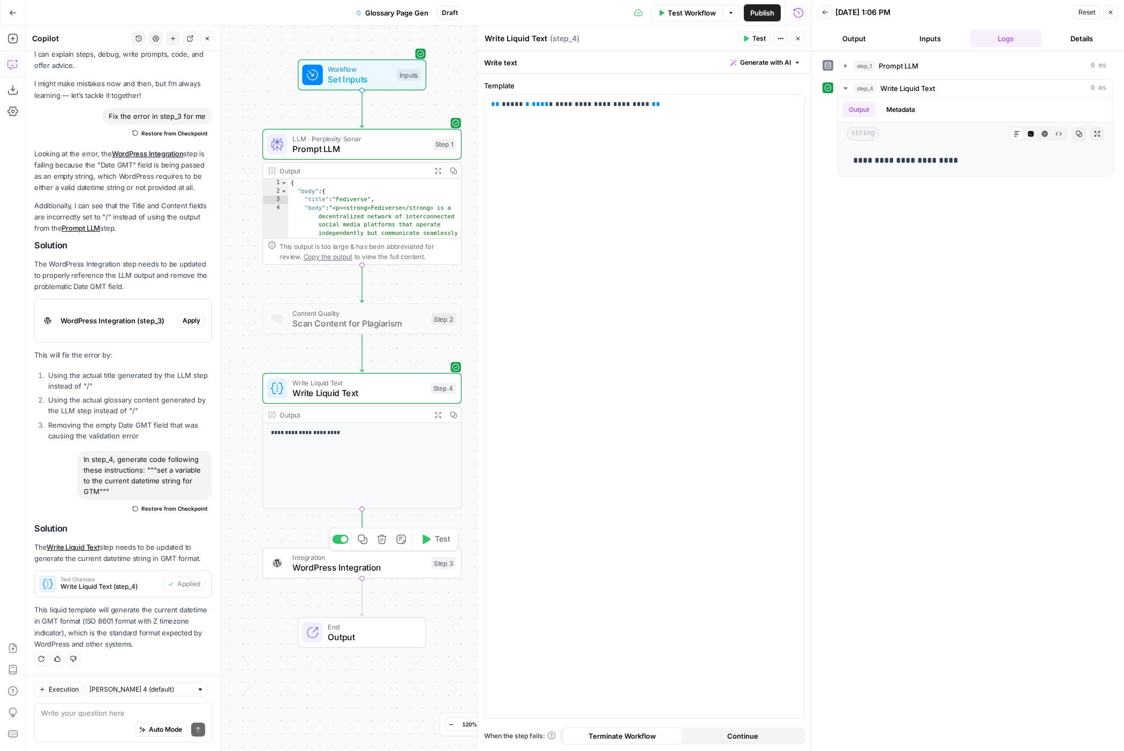
click at [373, 512] on span "WordPress Integration" at bounding box center [359, 567] width 134 height 13
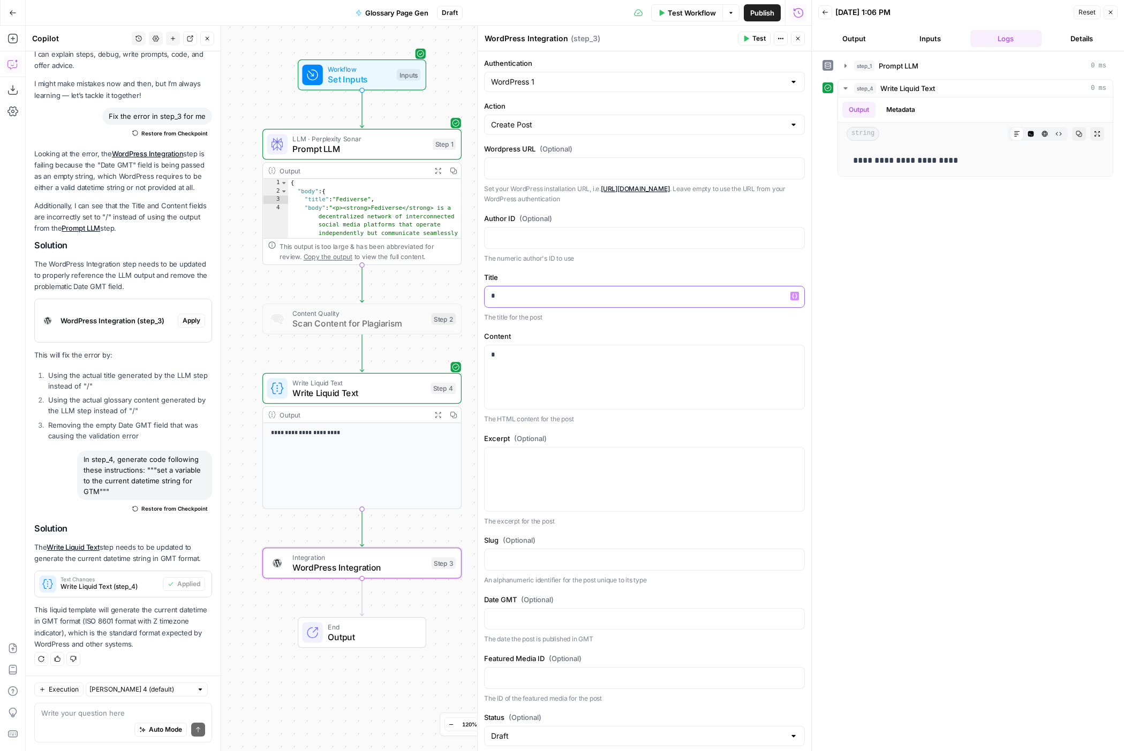
click at [576, 299] on p "*" at bounding box center [644, 296] width 307 height 11
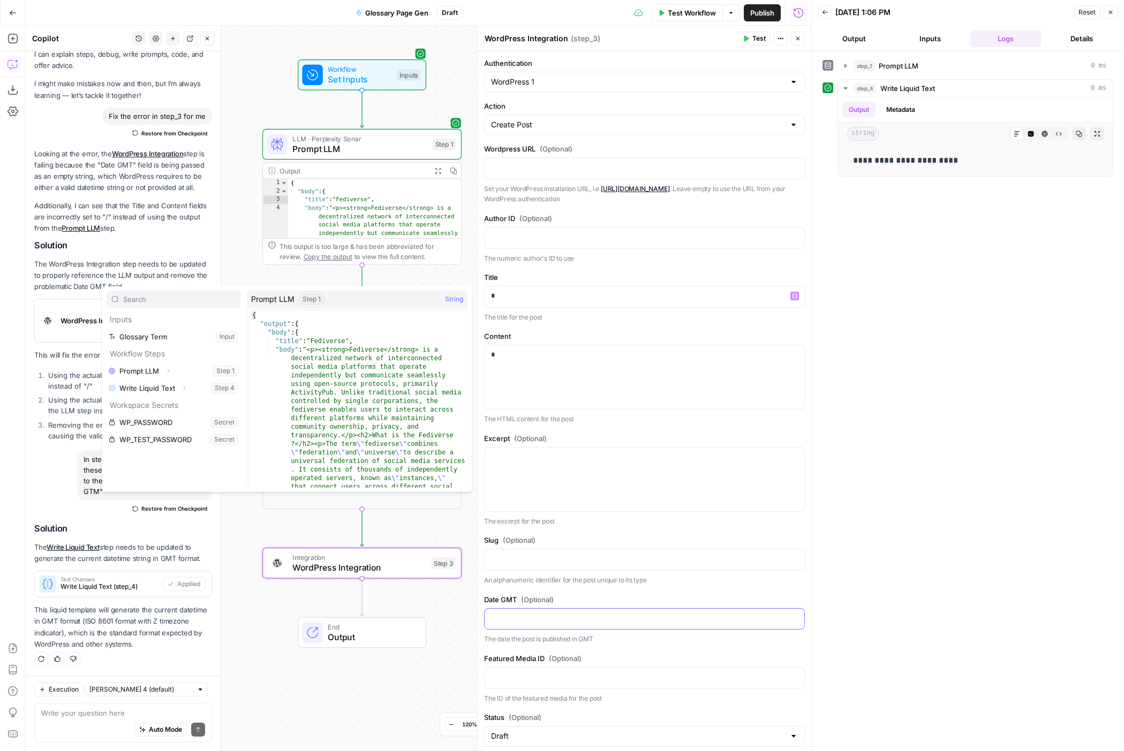
click at [532, 512] on p at bounding box center [644, 618] width 307 height 11
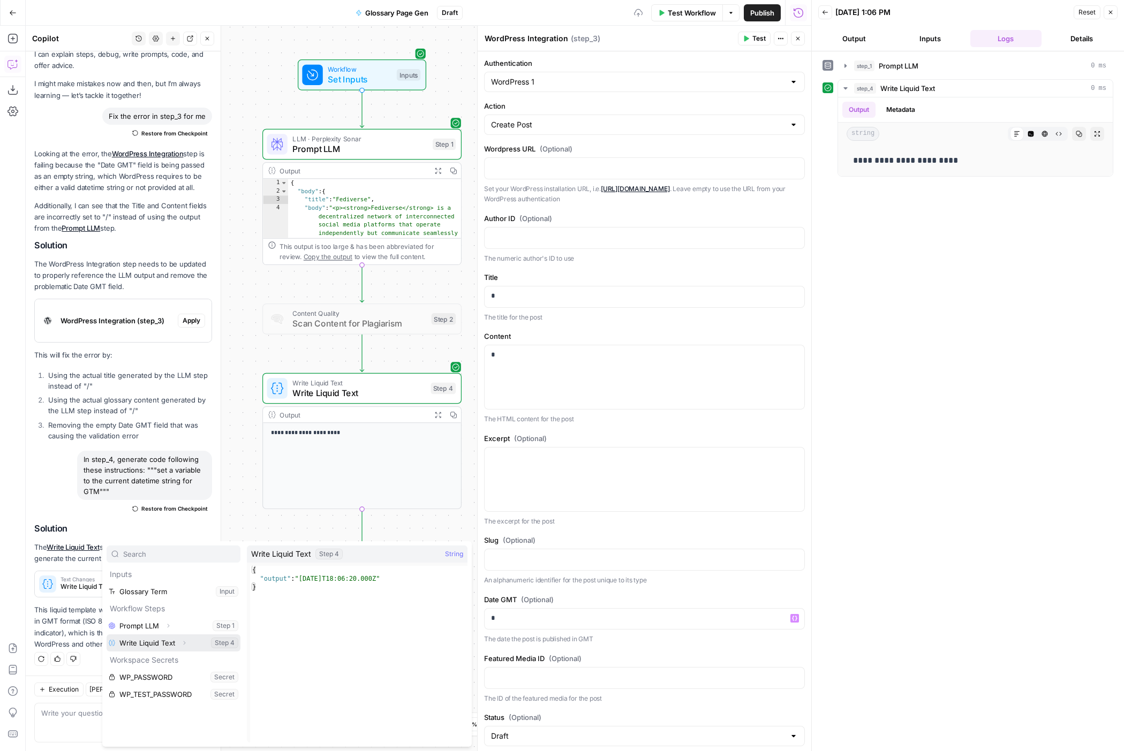
click at [185, 512] on icon "button" at bounding box center [184, 643] width 6 height 6
click at [160, 512] on button "Select variable Output" at bounding box center [178, 660] width 123 height 17
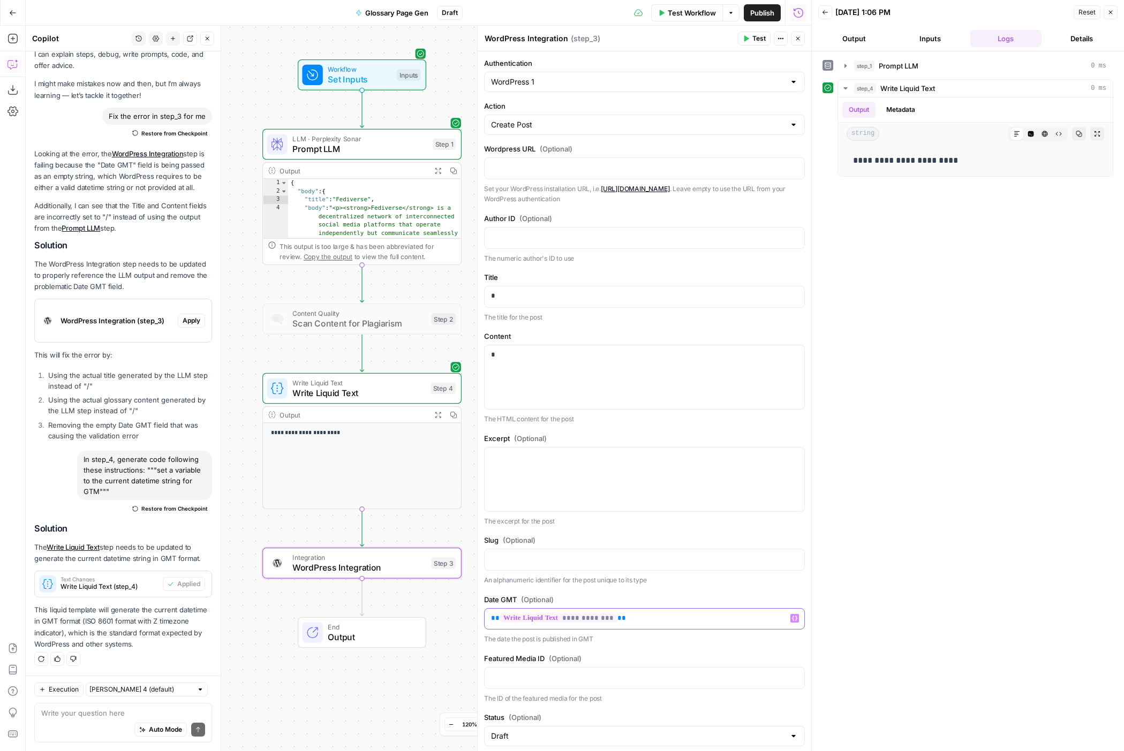
scroll to position [97, 0]
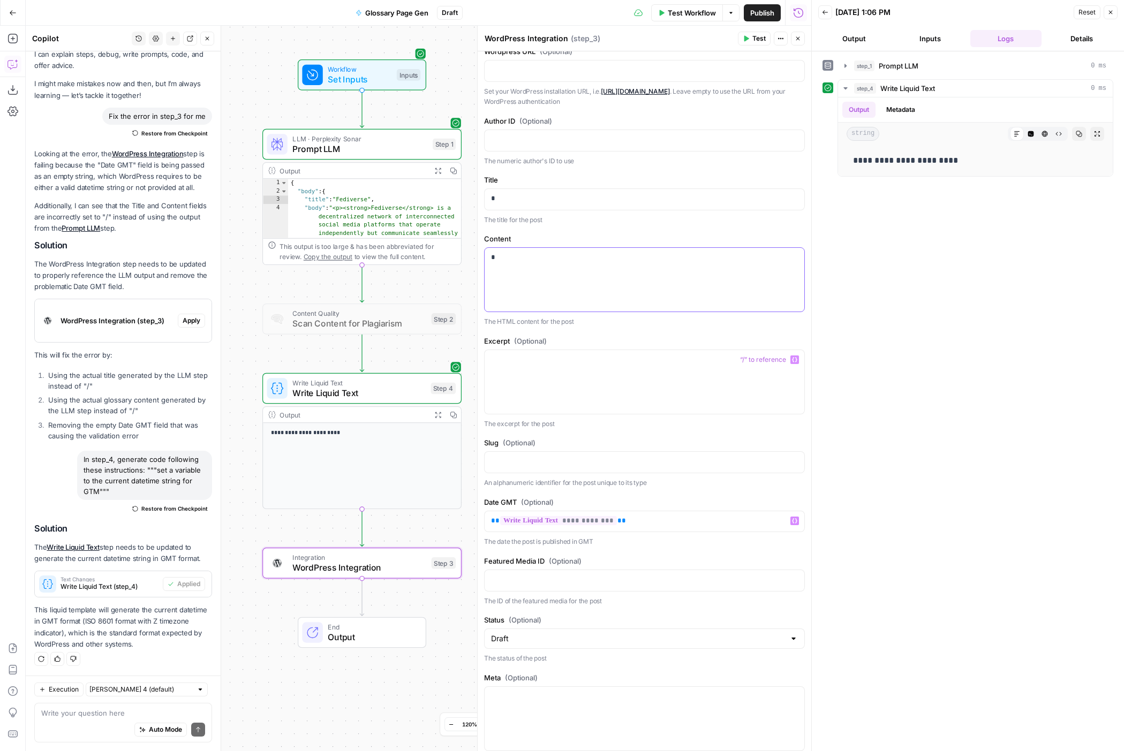
click at [624, 280] on div "*" at bounding box center [645, 280] width 320 height 64
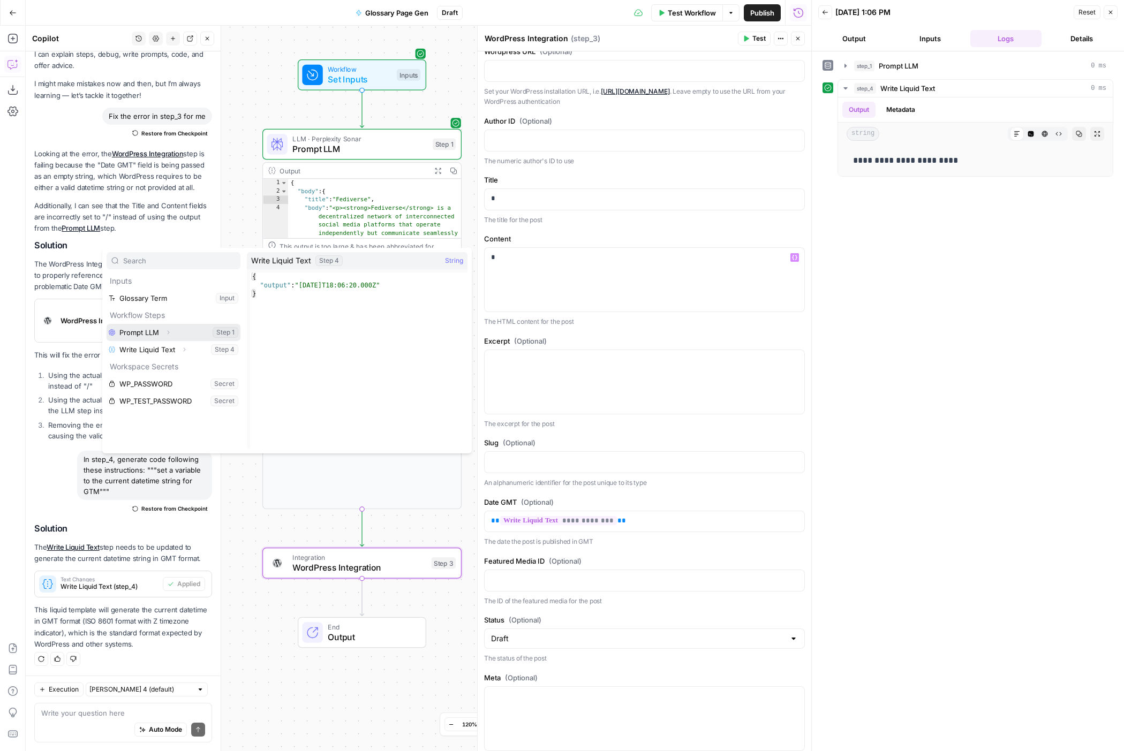
click at [169, 330] on icon "button" at bounding box center [168, 332] width 6 height 6
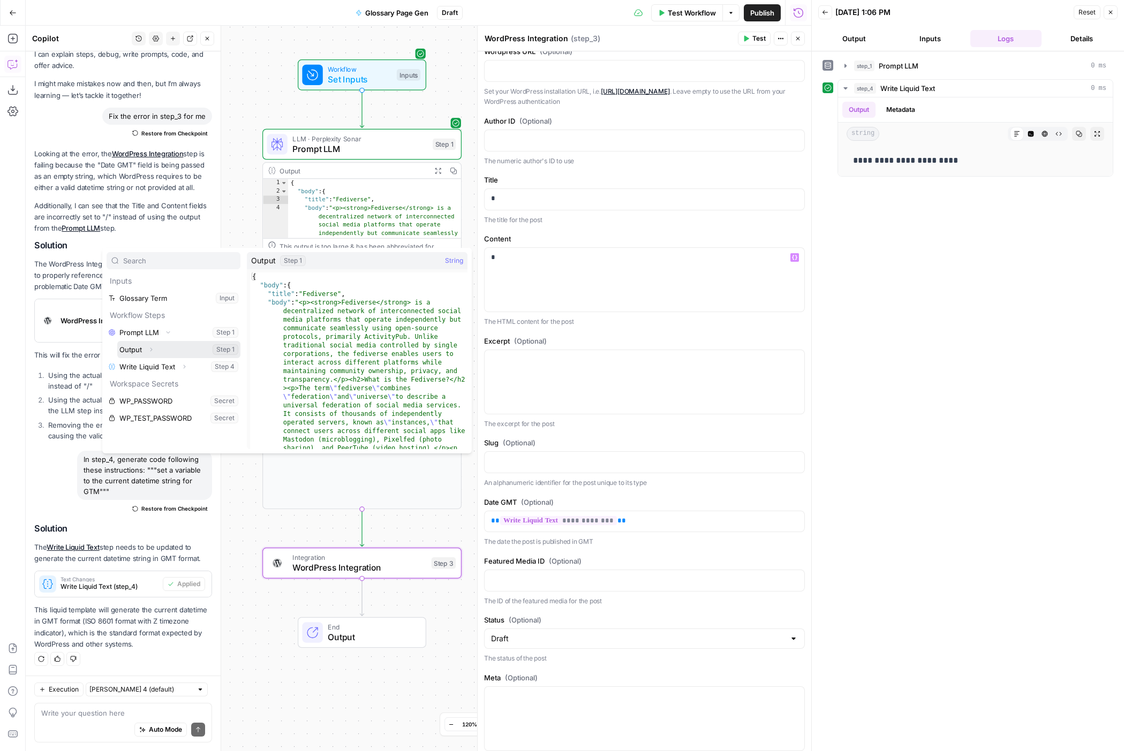
click at [151, 348] on icon "button" at bounding box center [151, 349] width 6 height 6
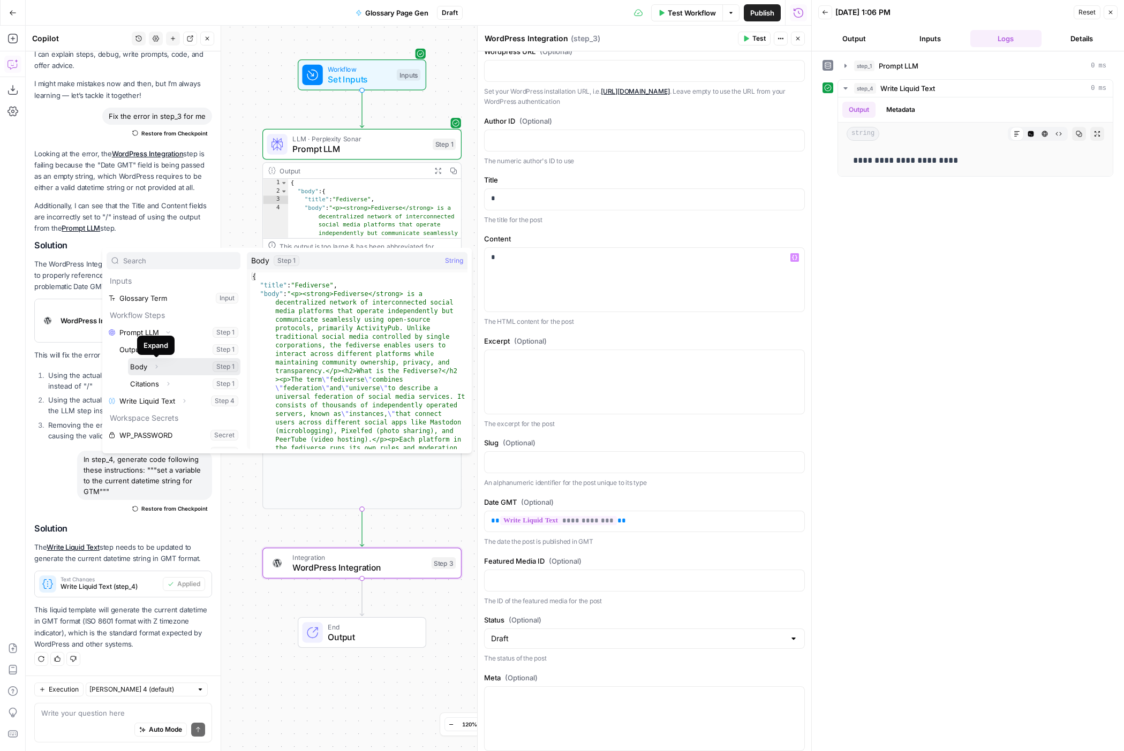
click at [156, 367] on icon "button" at bounding box center [156, 367] width 6 height 6
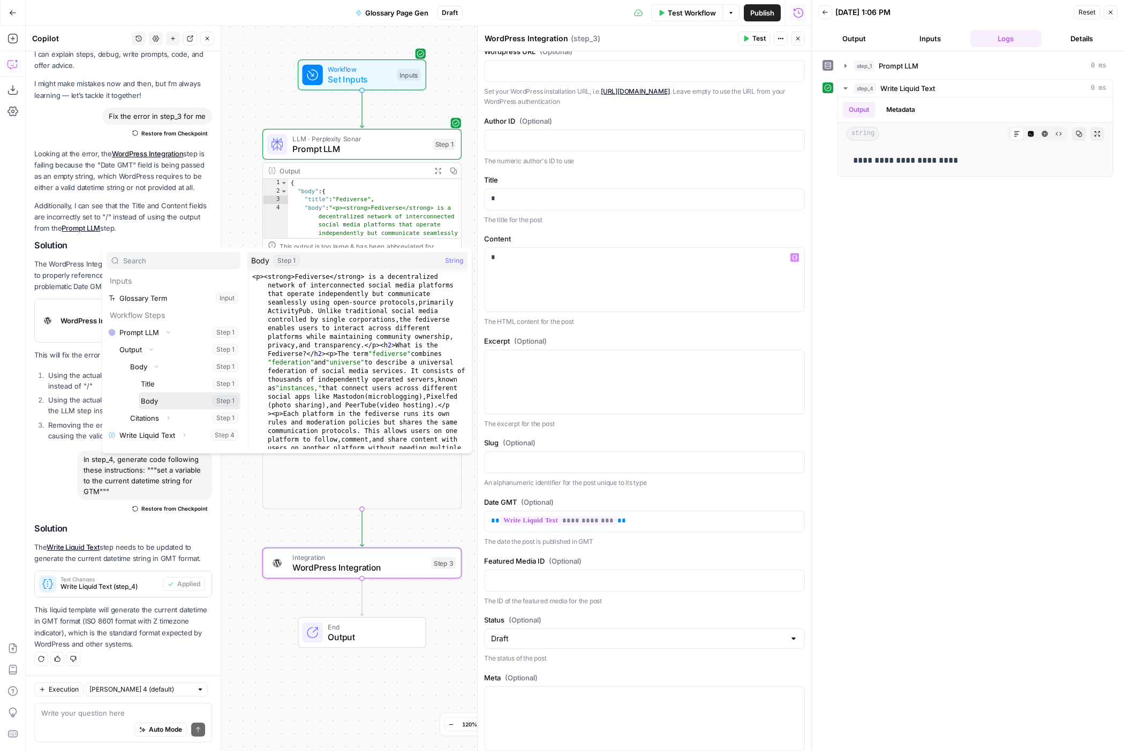
click at [176, 401] on button "Select variable Body" at bounding box center [190, 401] width 102 height 17
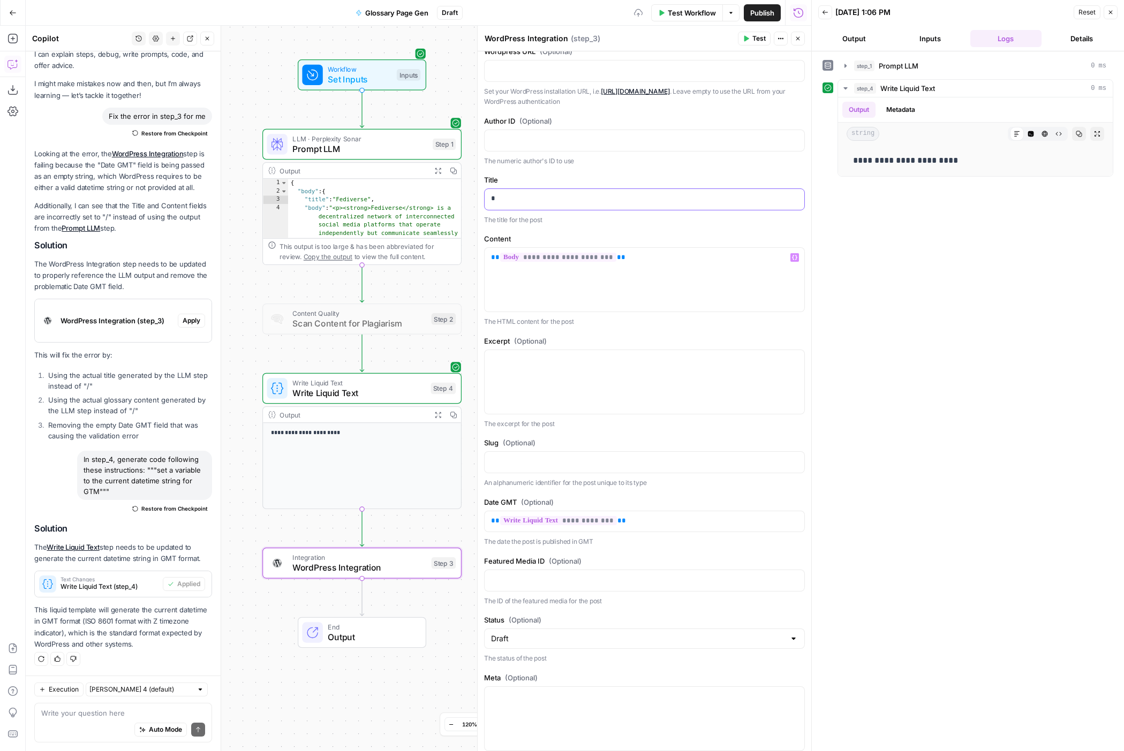
click at [510, 207] on div "*" at bounding box center [645, 199] width 320 height 21
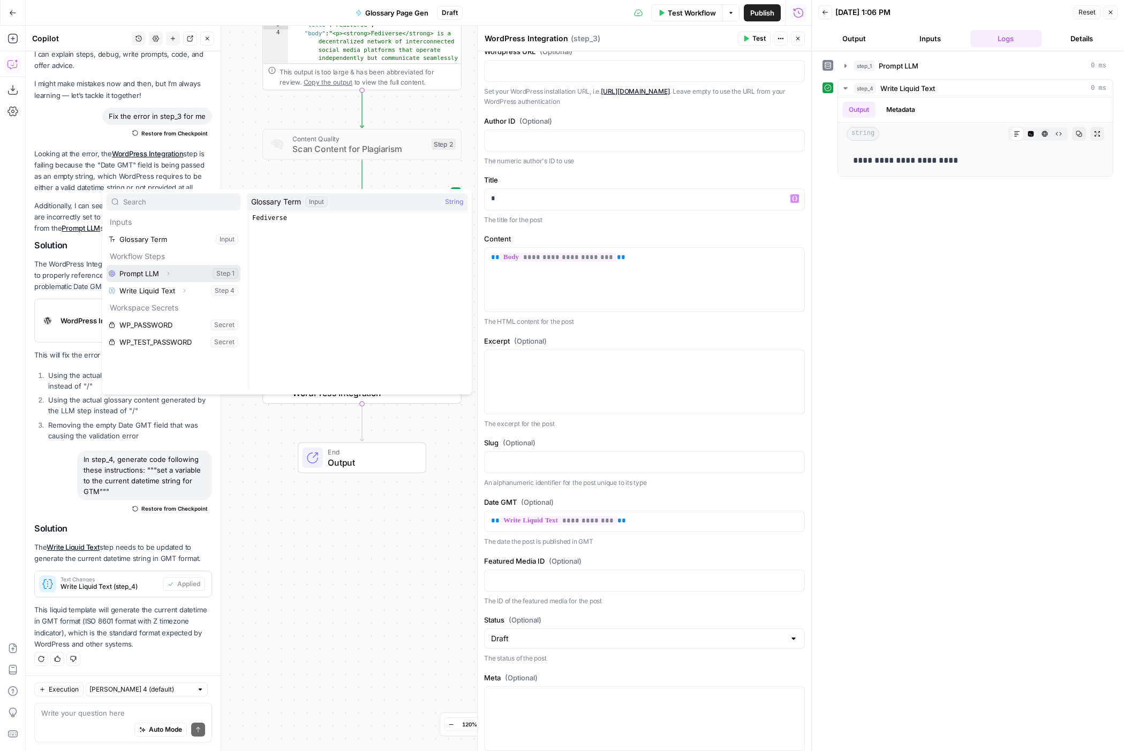
click at [169, 273] on icon "button" at bounding box center [169, 274] width 2 height 4
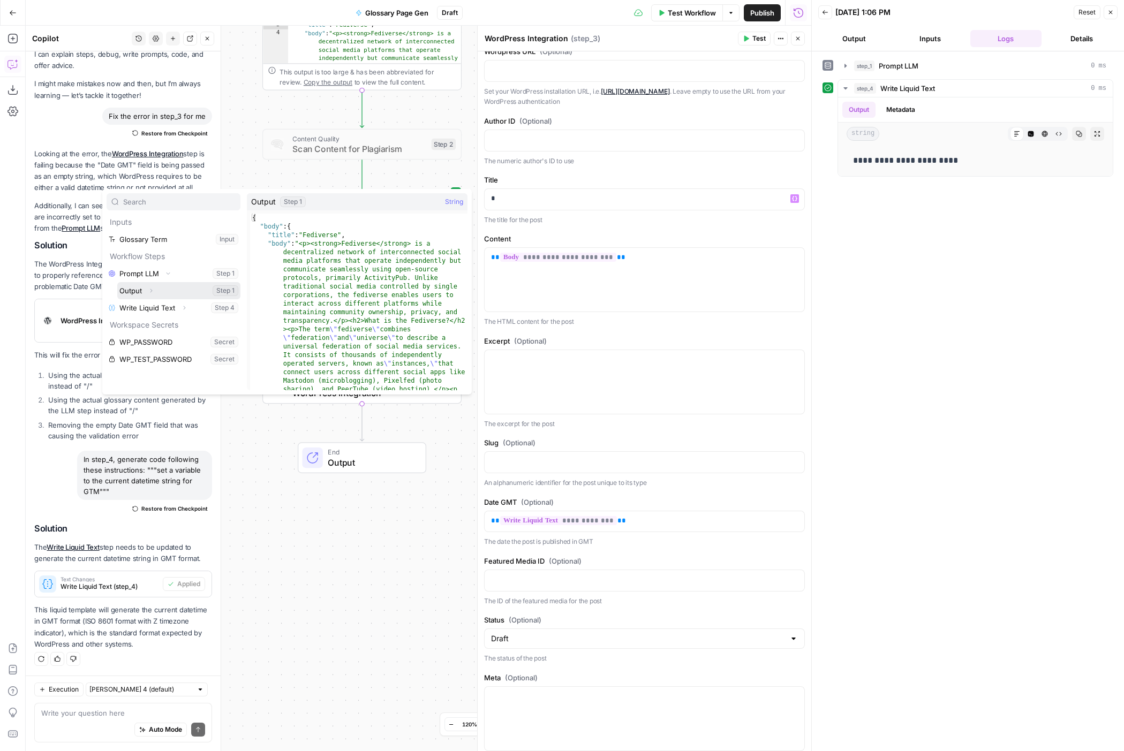
click at [151, 290] on icon "button" at bounding box center [151, 291] width 6 height 6
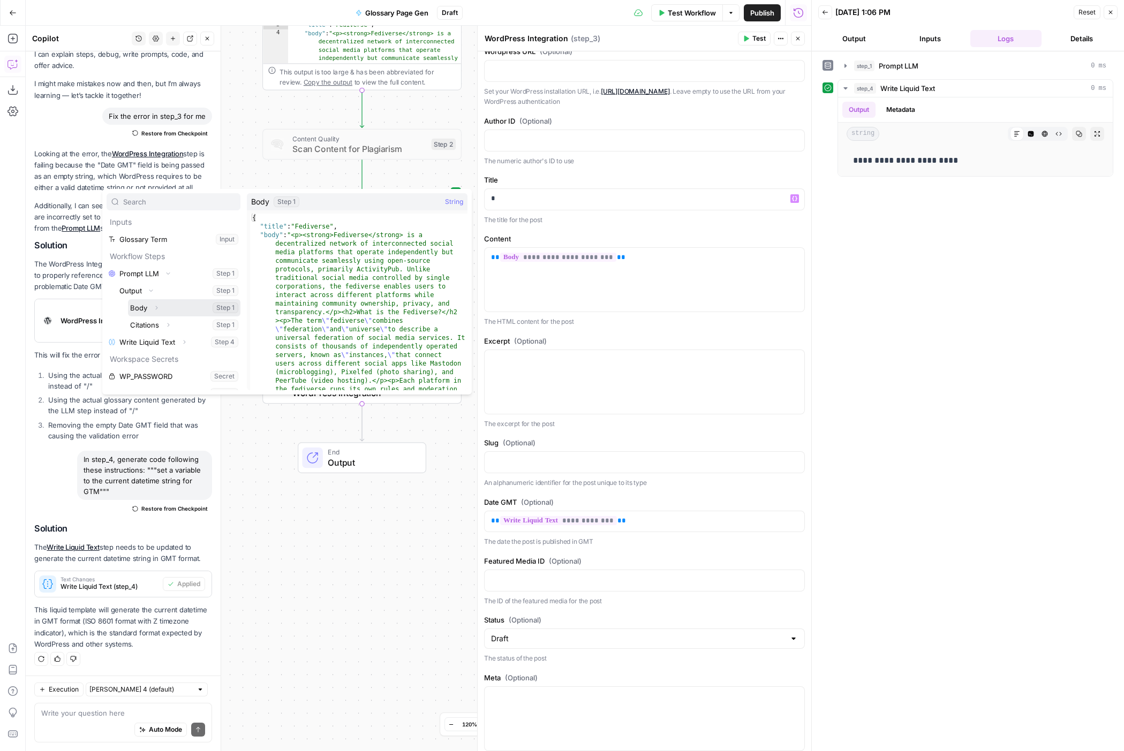
click at [156, 309] on icon "button" at bounding box center [156, 308] width 6 height 6
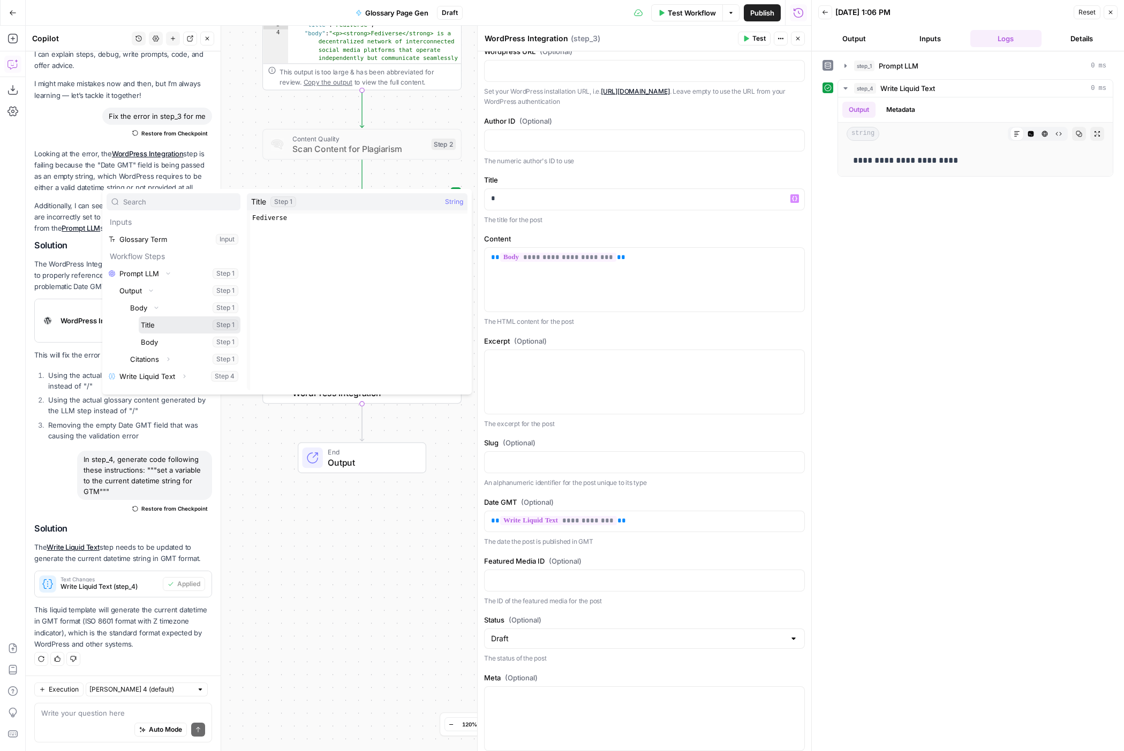
click at [162, 320] on button "Select variable Title" at bounding box center [190, 324] width 102 height 17
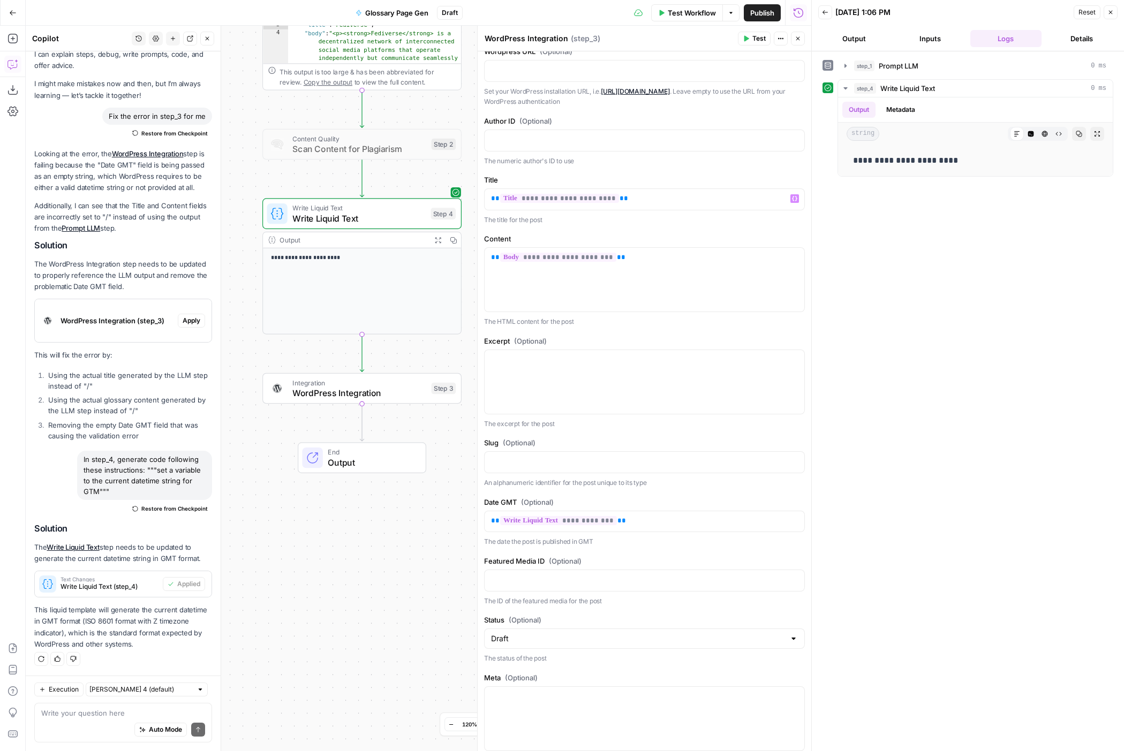
click at [682, 234] on label "Content" at bounding box center [644, 238] width 321 height 11
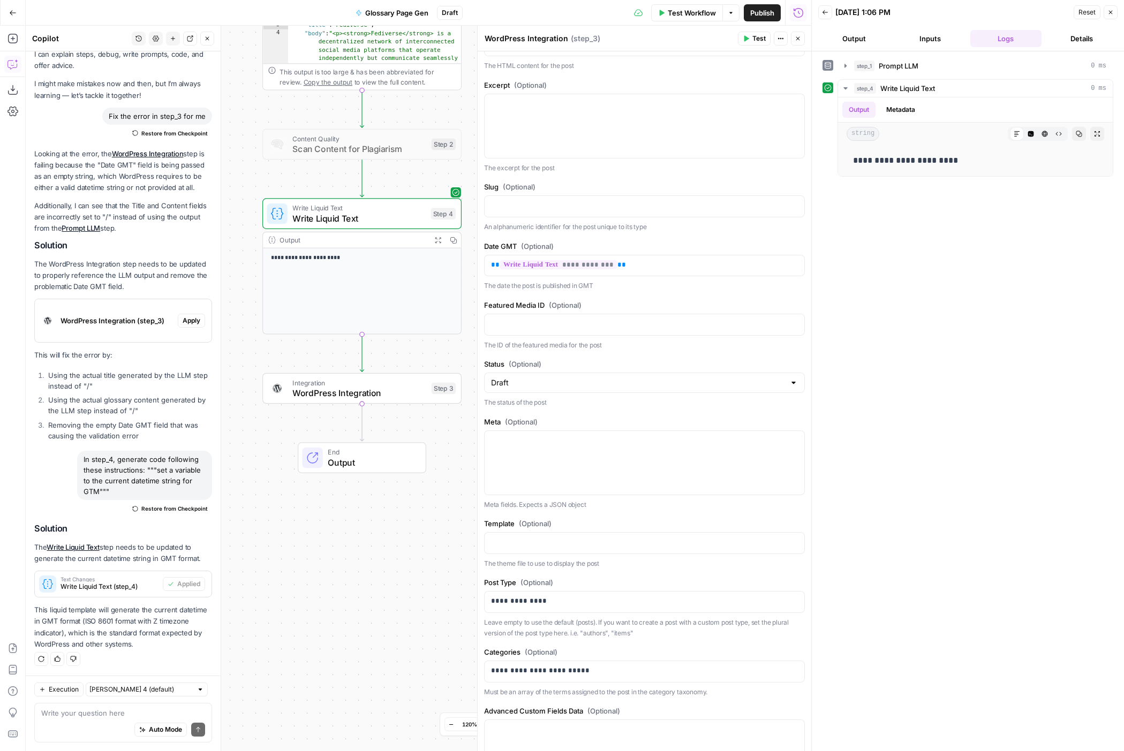
scroll to position [444, 0]
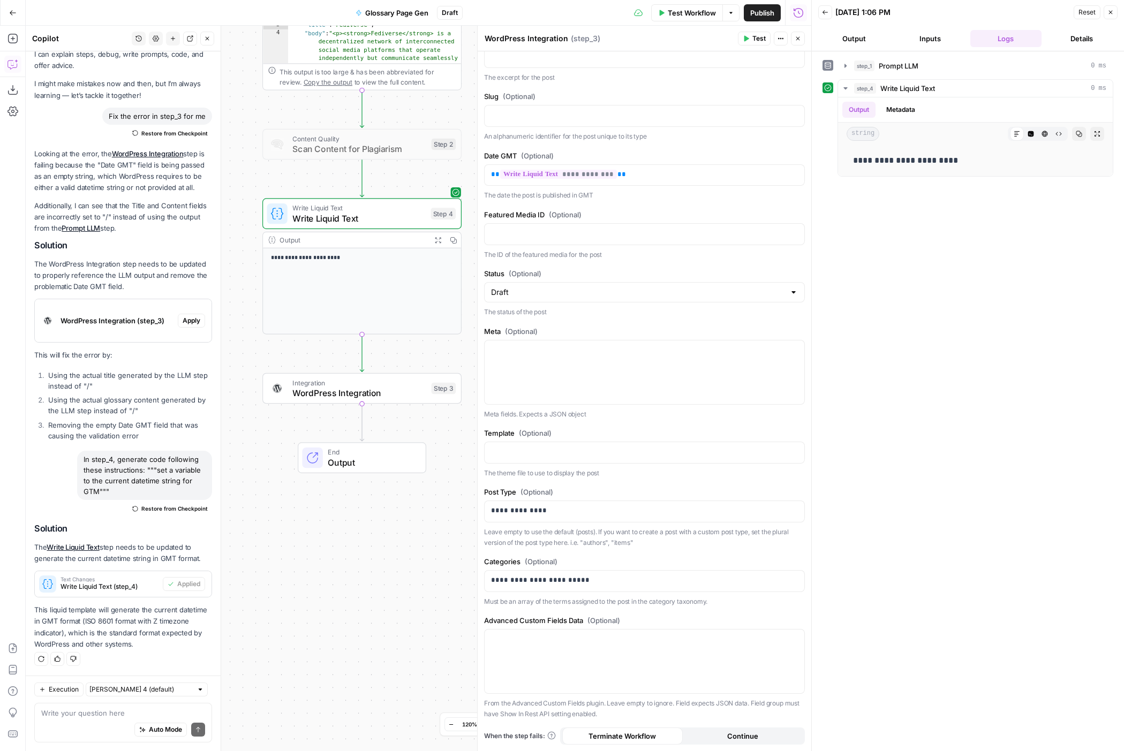
click at [757, 41] on span "Test" at bounding box center [758, 39] width 13 height 10
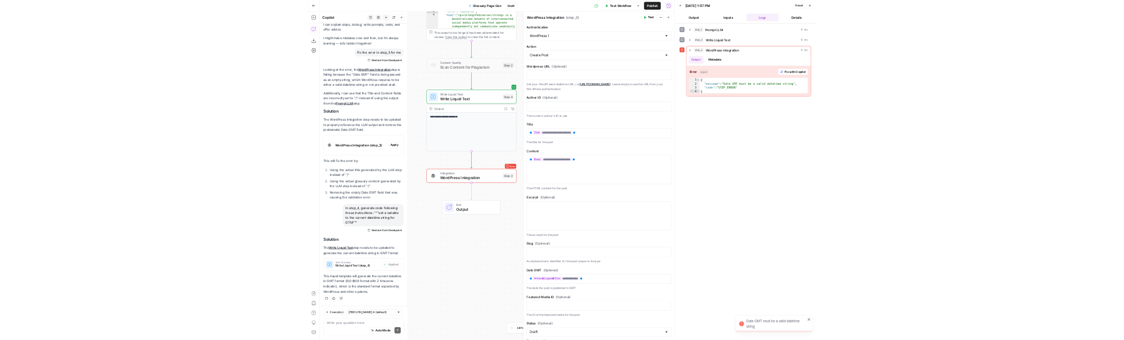
scroll to position [0, 0]
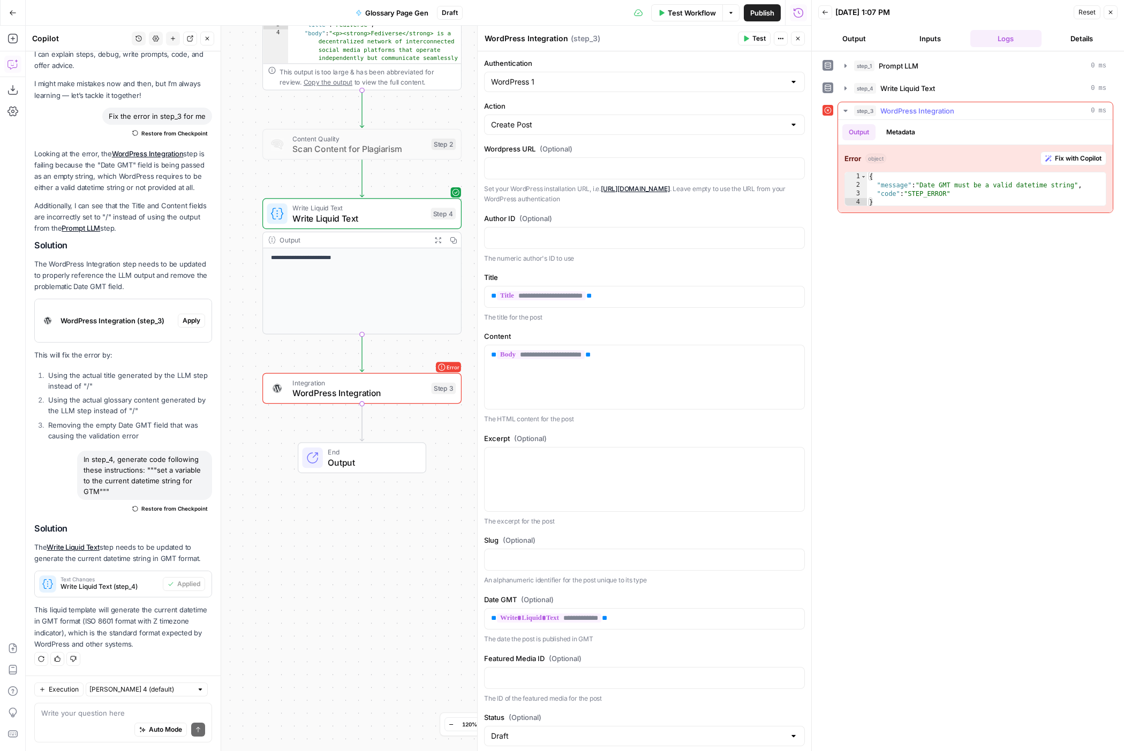
click at [809, 135] on button "Metadata" at bounding box center [901, 132] width 42 height 16
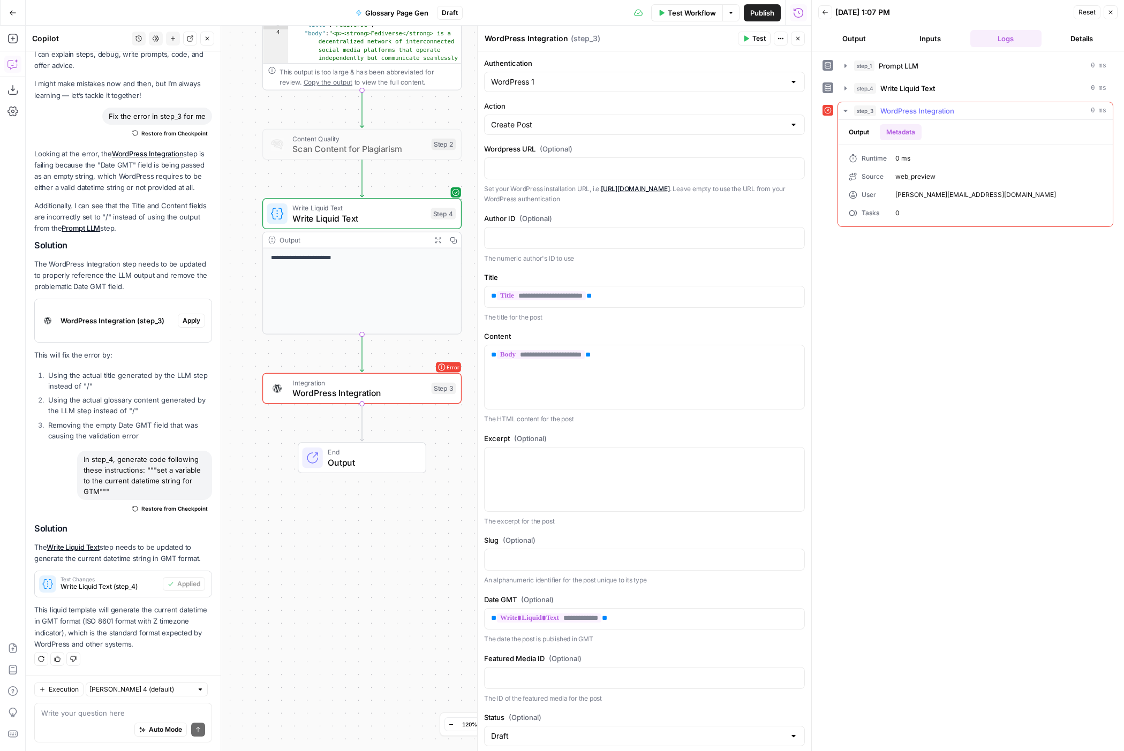
click at [809, 136] on button "Output" at bounding box center [858, 132] width 33 height 16
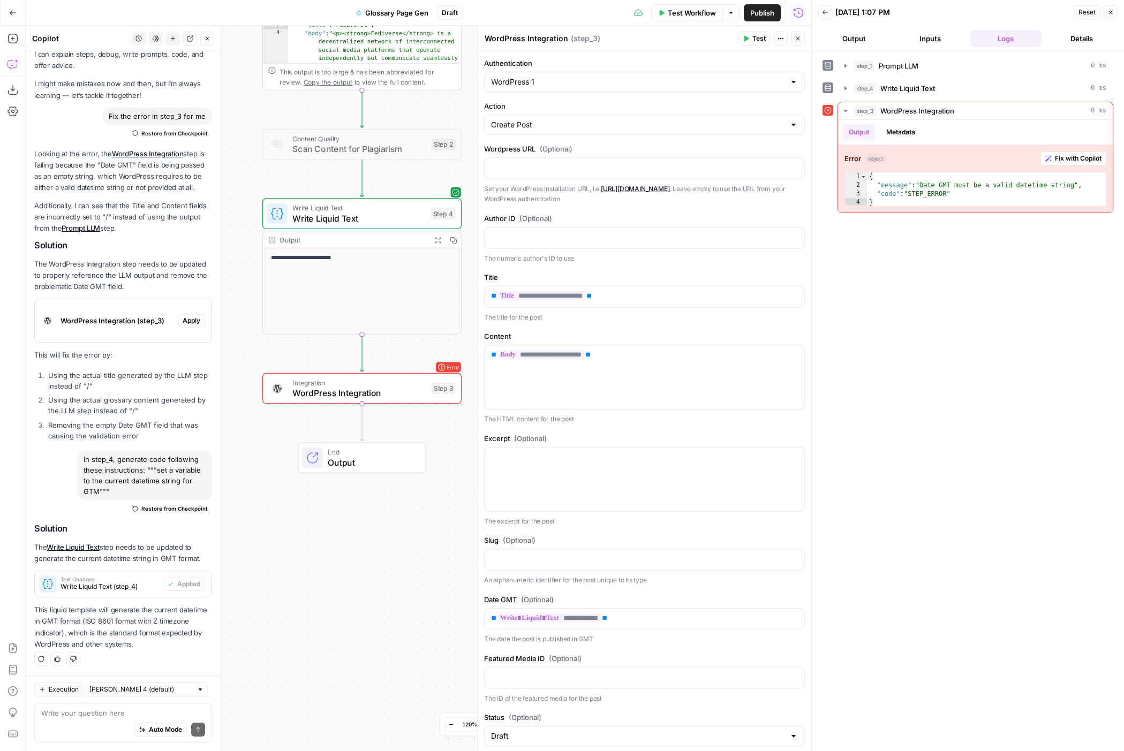
click at [809, 314] on div "step_1 Prompt LLM 0 ms step_4 Write Liquid Text 0 ms step_3 WordPress Integrati…" at bounding box center [968, 401] width 291 height 689
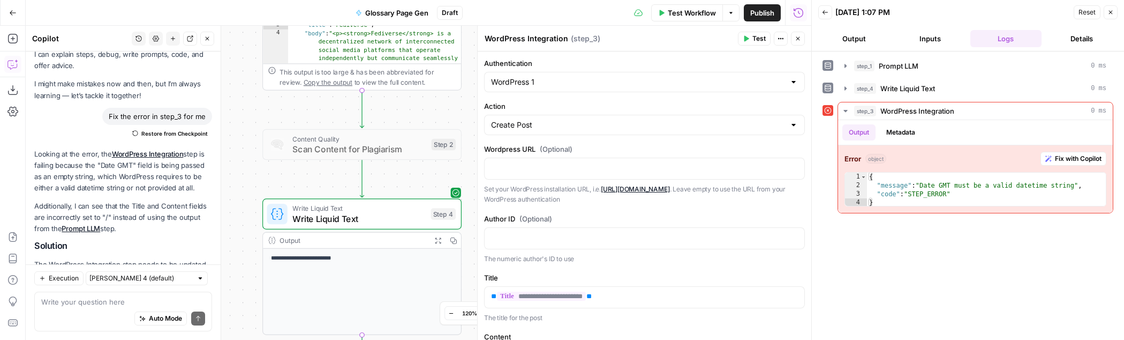
scroll to position [441, 0]
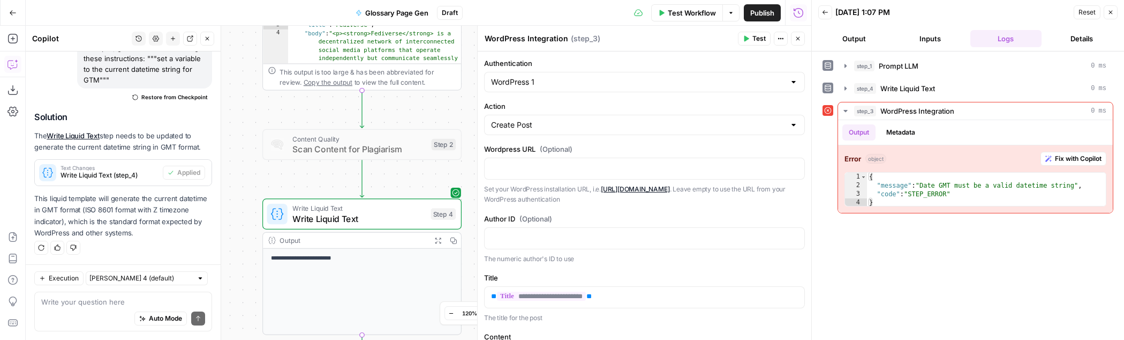
click at [757, 35] on span "Test" at bounding box center [758, 39] width 13 height 10
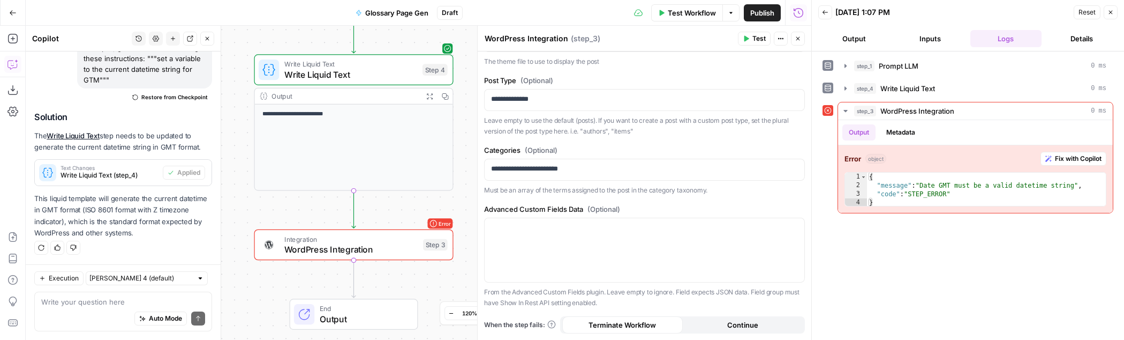
click at [809, 340] on html "SproutSocial New Home Browse Insights Opportunities Your Data Recent Grids New …" at bounding box center [562, 170] width 1124 height 340
click at [809, 313] on div "step_1 Prompt LLM 0 ms step_4 Write Liquid Text 0 ms step_3 WordPress Integrati…" at bounding box center [968, 195] width 291 height 277
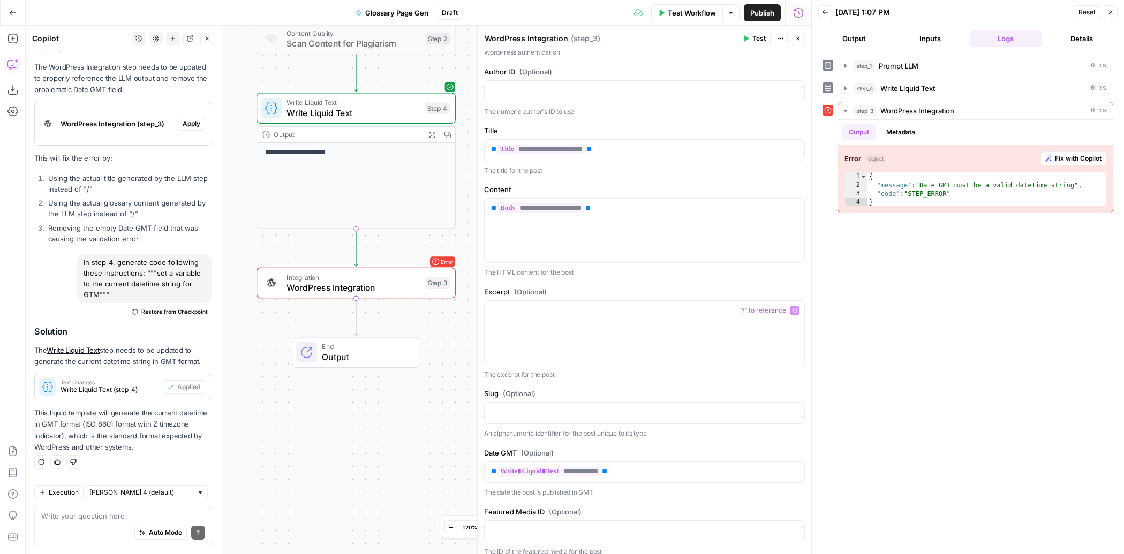
scroll to position [0, 0]
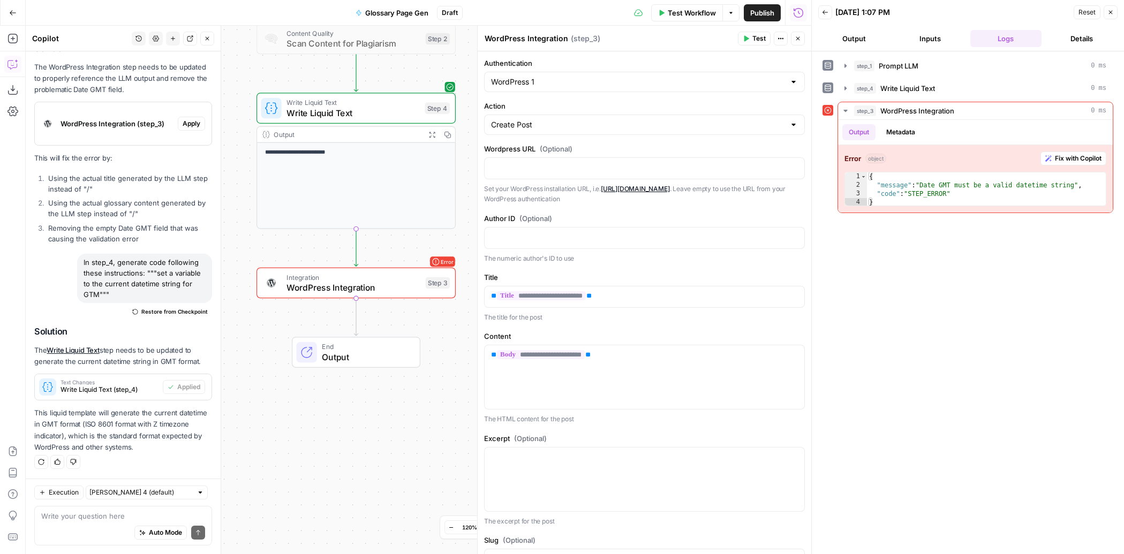
click at [752, 43] on button "Test" at bounding box center [754, 39] width 33 height 14
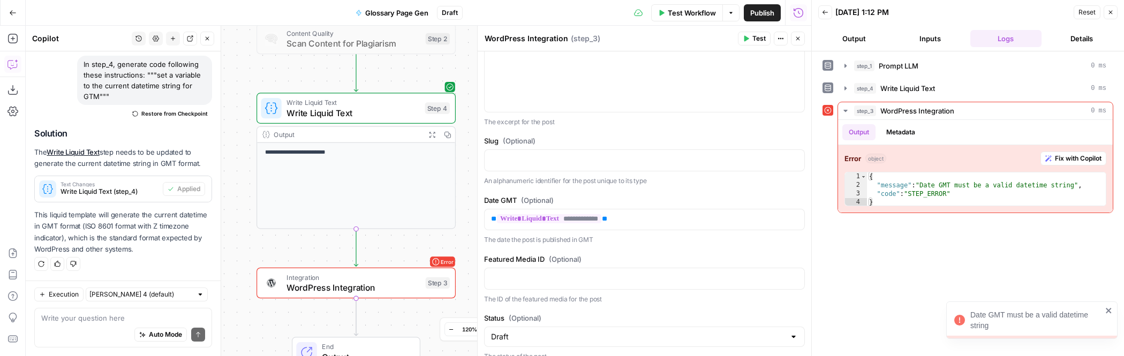
scroll to position [413, 0]
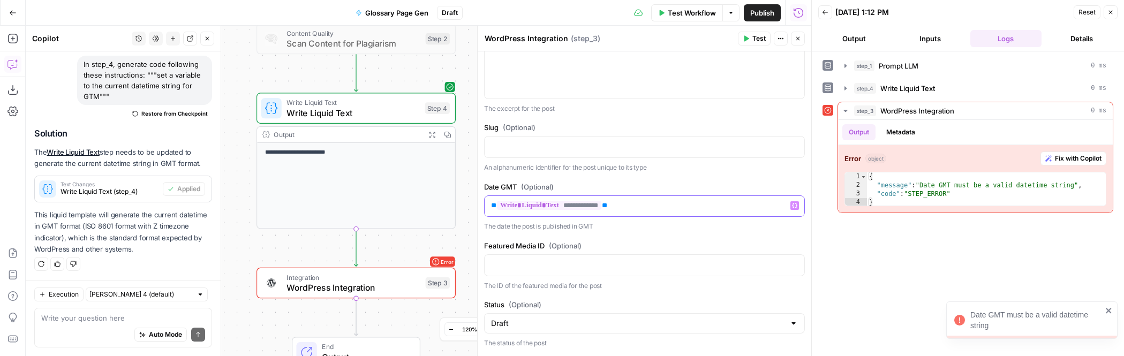
click at [654, 206] on p "**********" at bounding box center [644, 205] width 307 height 11
click at [489, 206] on div "**********" at bounding box center [645, 206] width 320 height 21
click at [633, 207] on p "**********" at bounding box center [644, 205] width 307 height 11
click at [744, 35] on icon "button" at bounding box center [746, 38] width 6 height 6
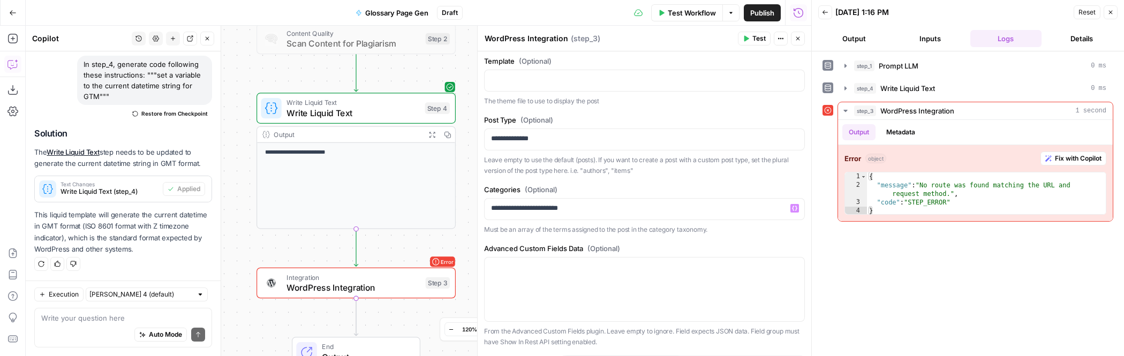
scroll to position [839, 0]
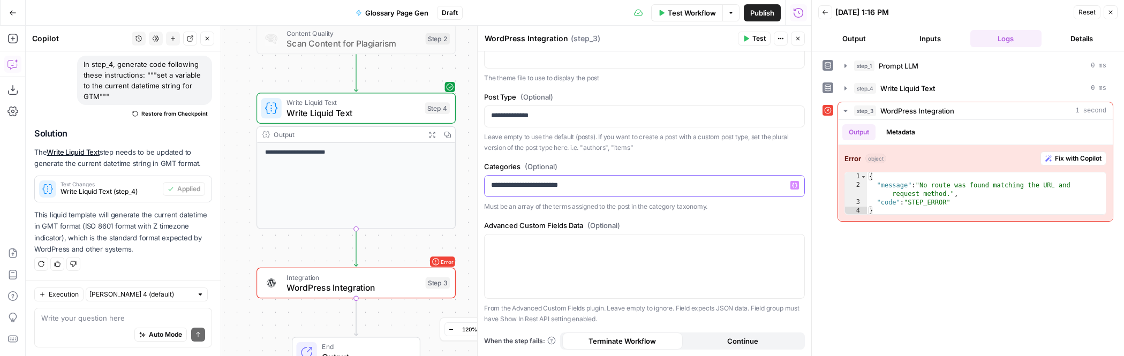
drag, startPoint x: 610, startPoint y: 191, endPoint x: 610, endPoint y: 163, distance: 27.3
click at [610, 163] on div "**********" at bounding box center [644, 186] width 321 height 50
click at [631, 167] on label "Categories (Optional)" at bounding box center [644, 166] width 321 height 11
click at [610, 189] on p at bounding box center [644, 185] width 307 height 11
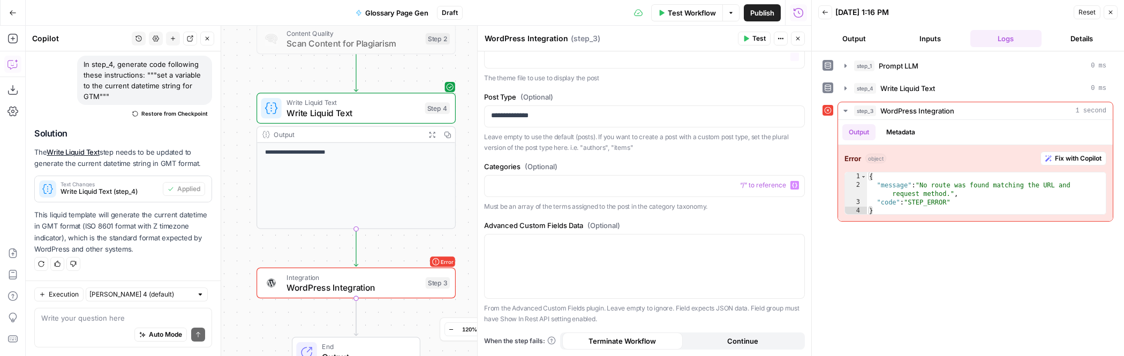
click at [765, 36] on span "Test" at bounding box center [758, 39] width 13 height 10
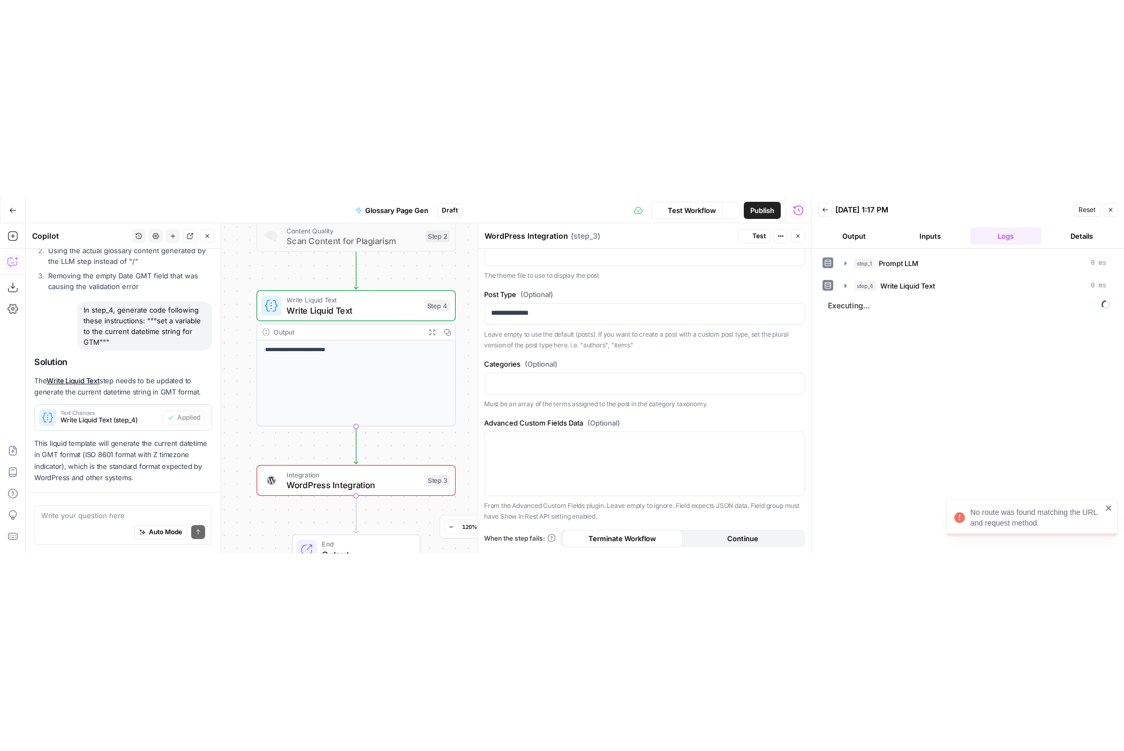
scroll to position [425, 0]
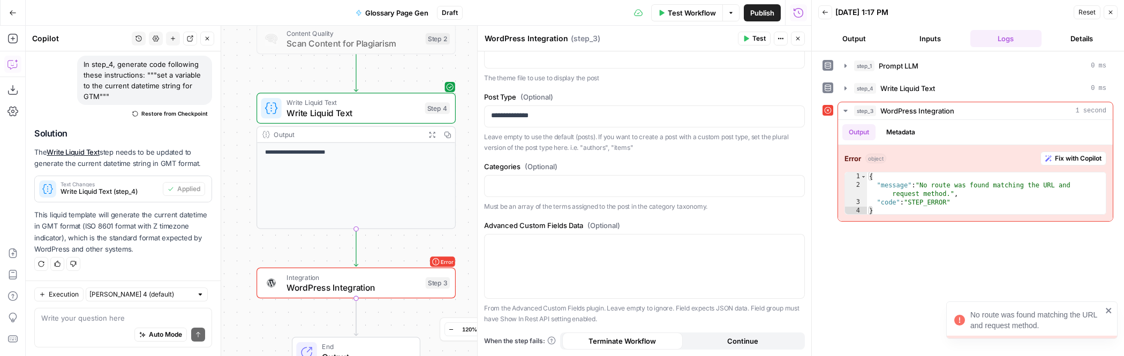
copy div "No route was found matching the URL and request method."
drag, startPoint x: 1040, startPoint y: 327, endPoint x: 970, endPoint y: 315, distance: 71.7
click at [809, 315] on div "No route was found matching the URL and request method." at bounding box center [1036, 320] width 132 height 21
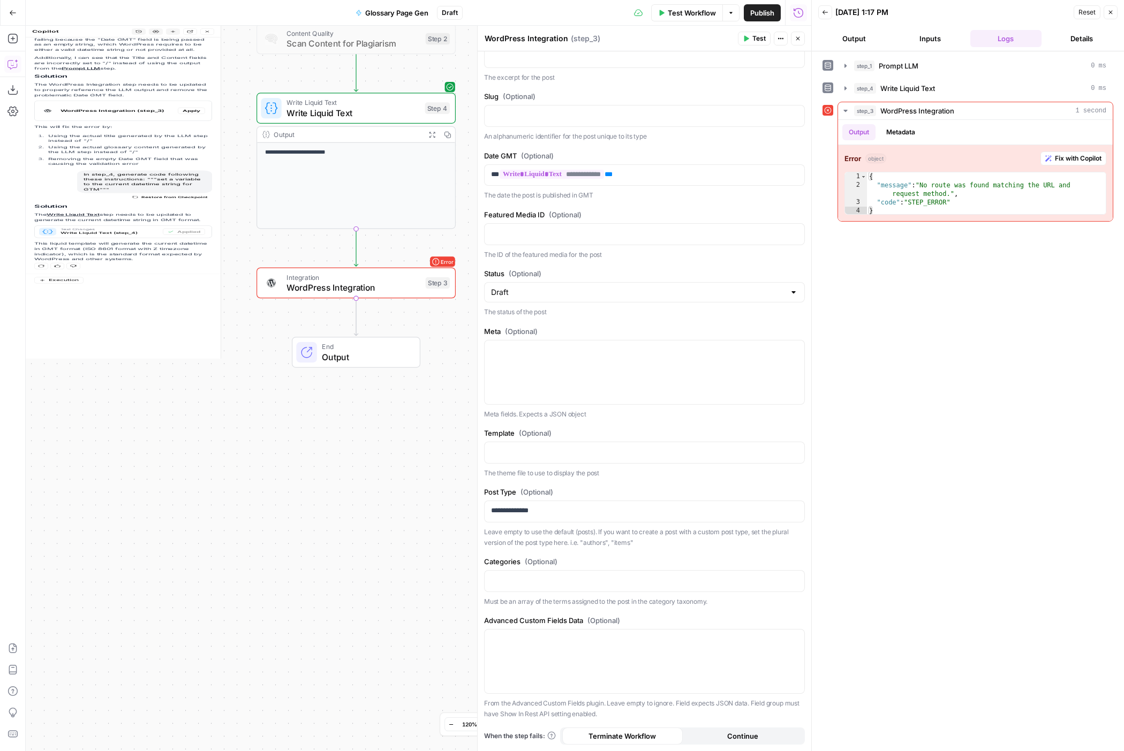
scroll to position [29, 0]
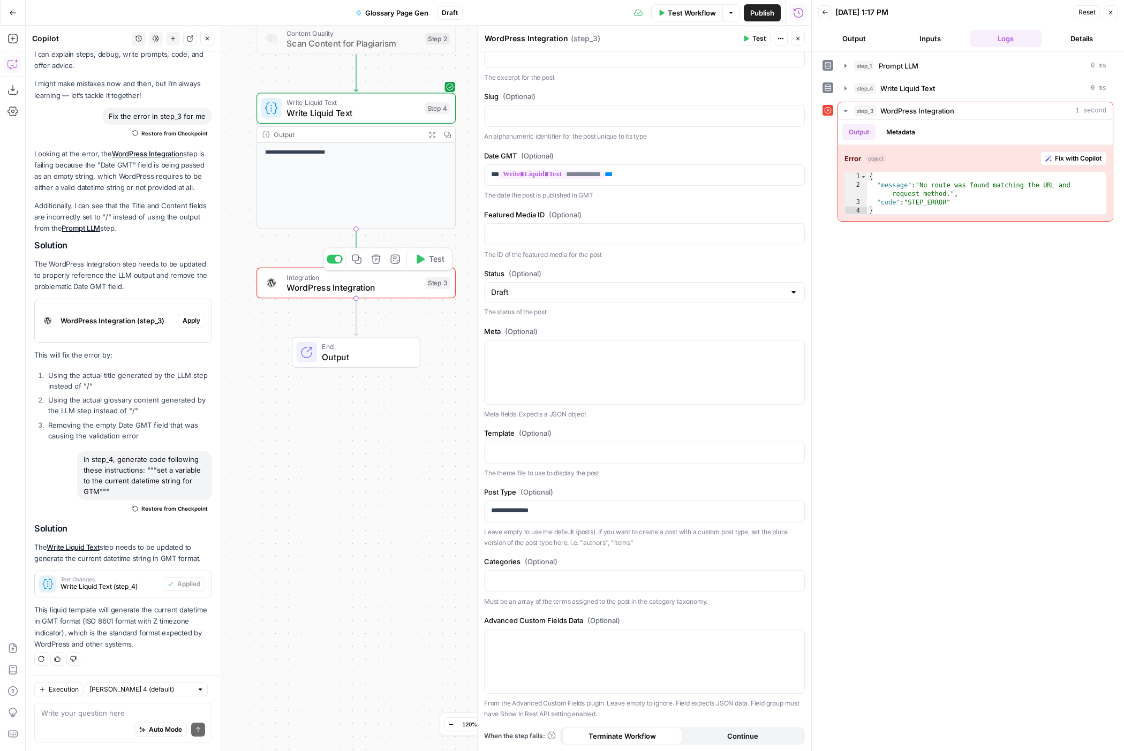
click at [333, 263] on div at bounding box center [335, 259] width 16 height 9
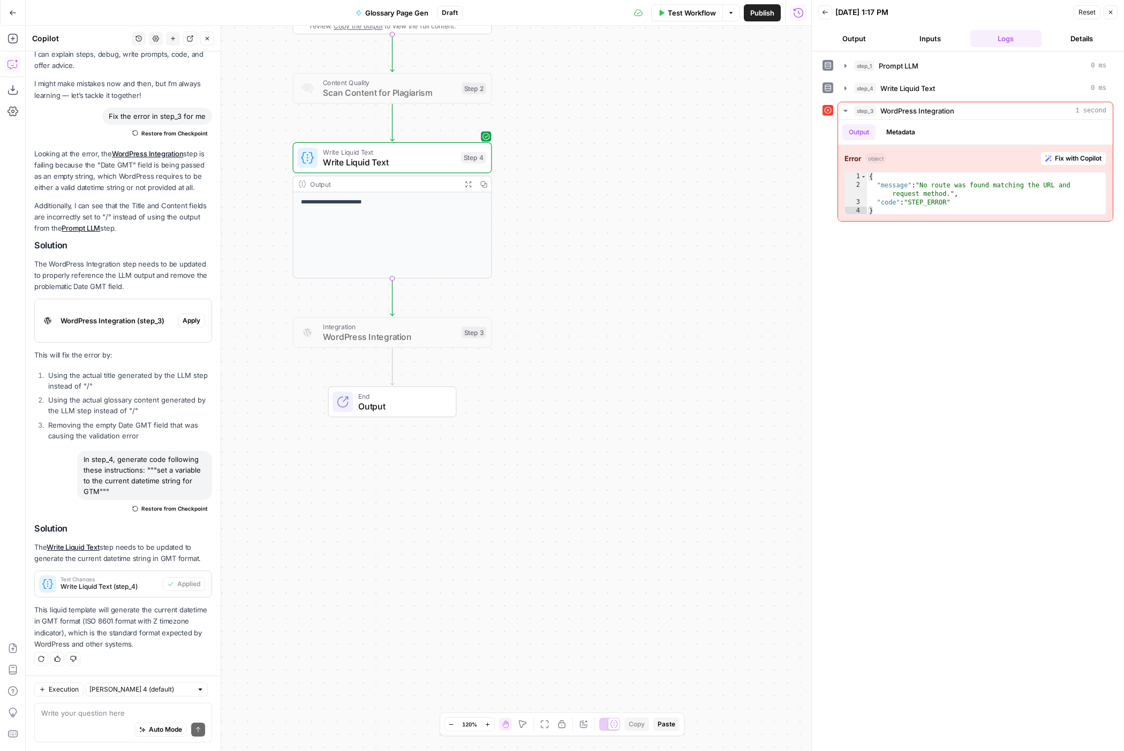
click at [585, 261] on div "Workflow Set Inputs Inputs LLM · Perplexity Sonar Prompt LLM Step 1 Output Expa…" at bounding box center [419, 389] width 786 height 726
click at [16, 39] on icon "button" at bounding box center [12, 38] width 11 height 11
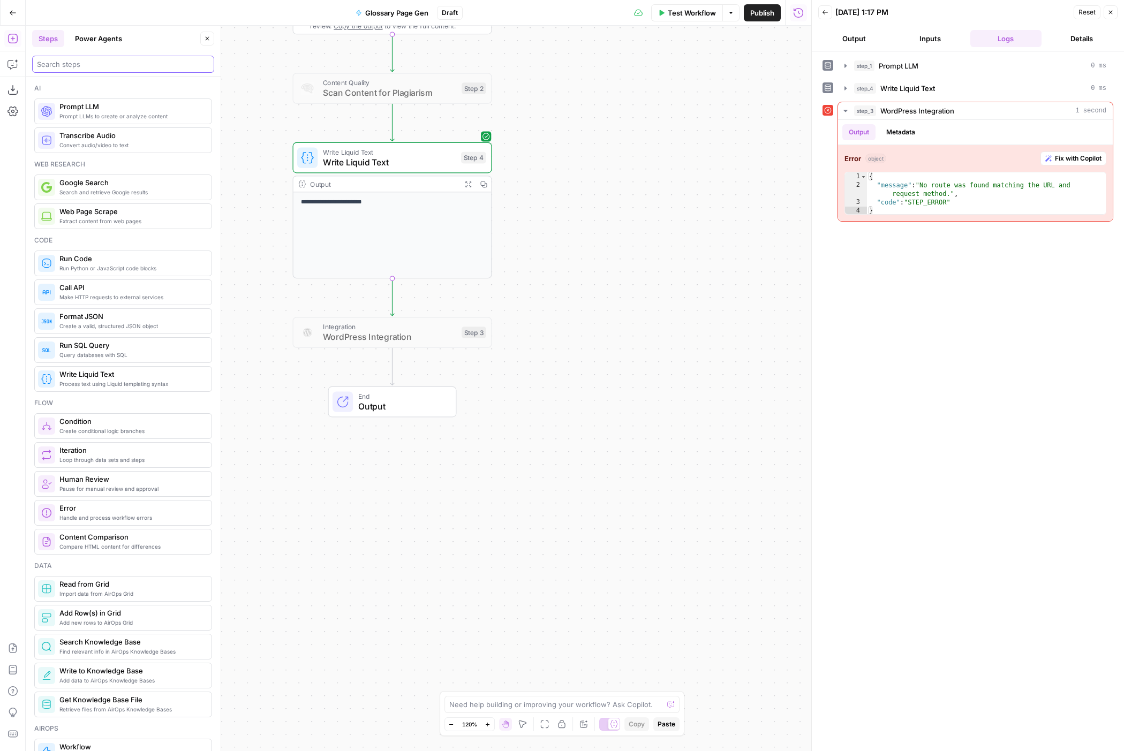
click at [94, 64] on input "search" at bounding box center [123, 64] width 172 height 11
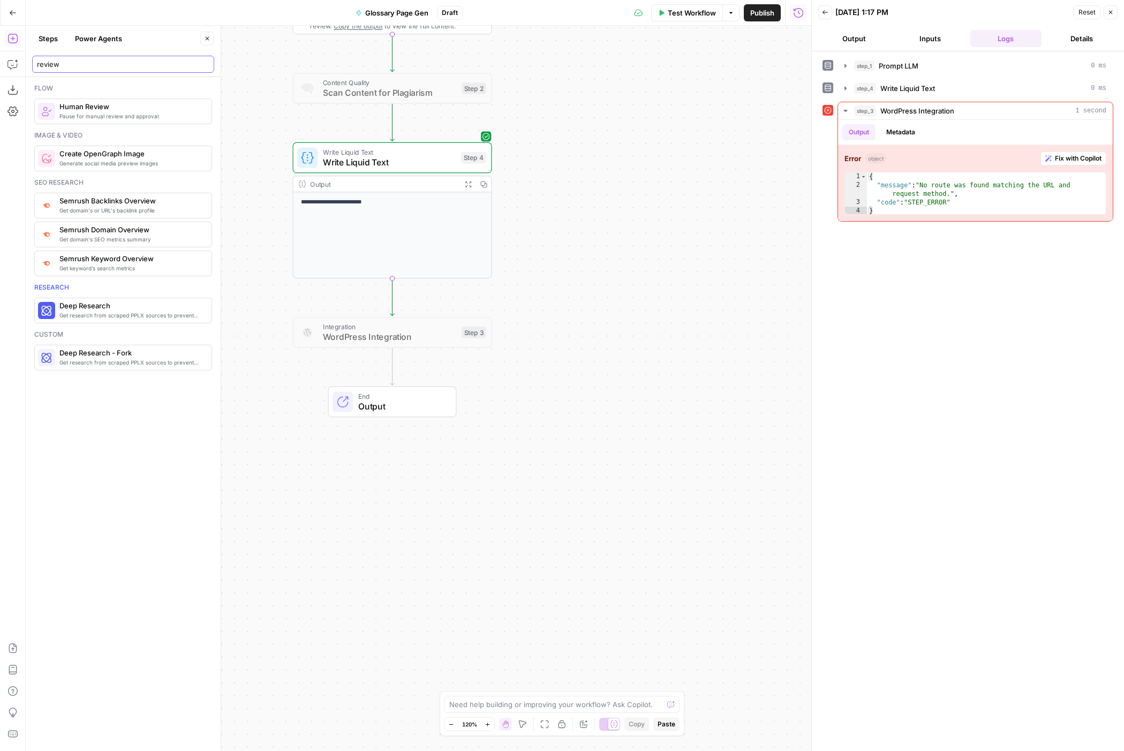
type input "review"
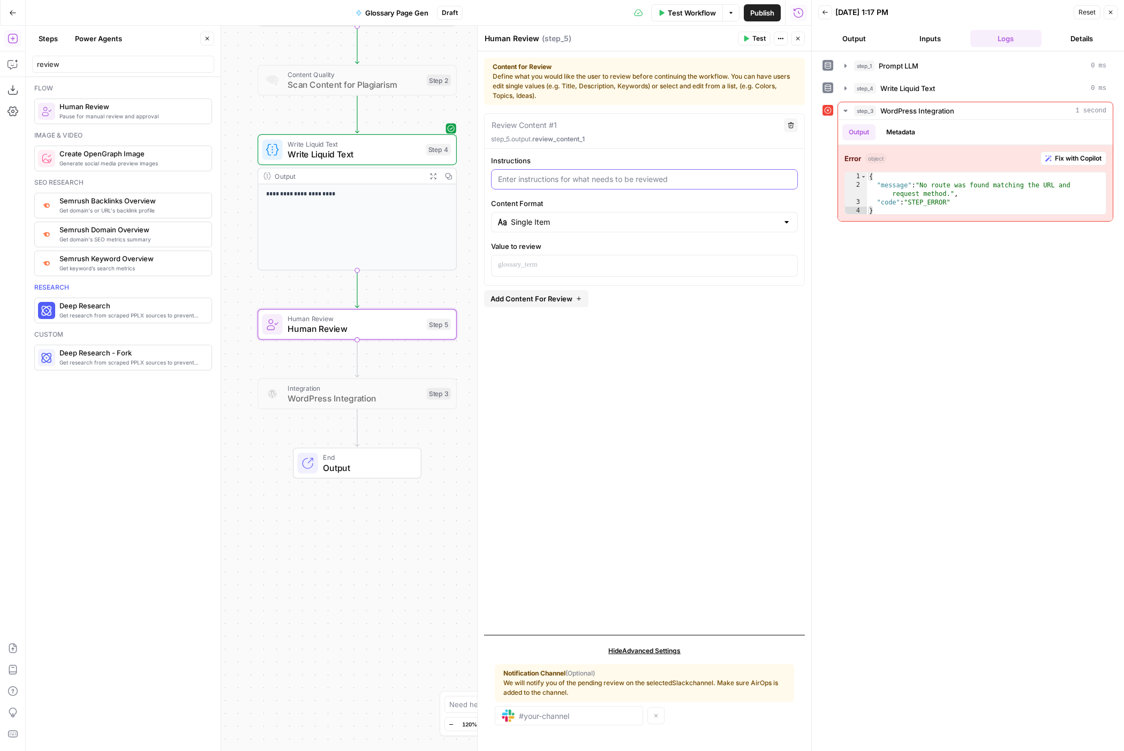
click at [613, 178] on input "Instructions" at bounding box center [644, 179] width 293 height 11
click at [791, 225] on div "Single Item" at bounding box center [644, 222] width 307 height 20
click at [635, 251] on span "Single Item" at bounding box center [643, 249] width 263 height 11
type input "Single Item"
click at [575, 179] on input "Instructions" at bounding box center [644, 179] width 293 height 11
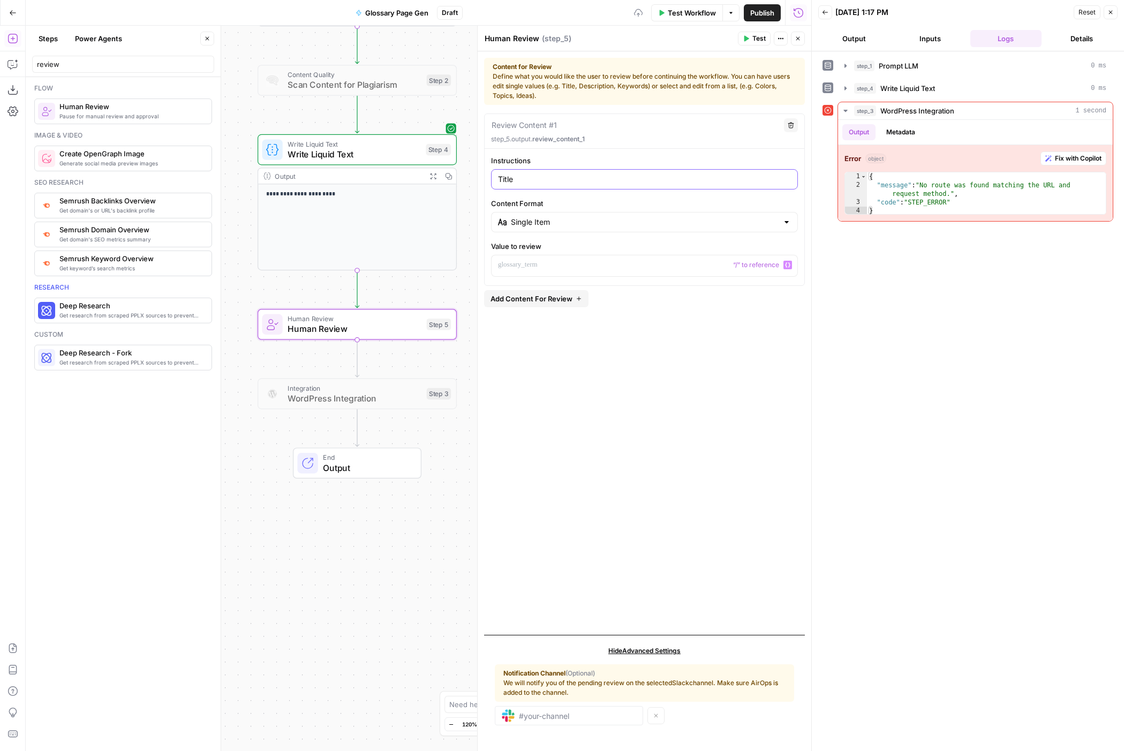
type input "Title"
click at [568, 270] on p at bounding box center [644, 265] width 293 height 11
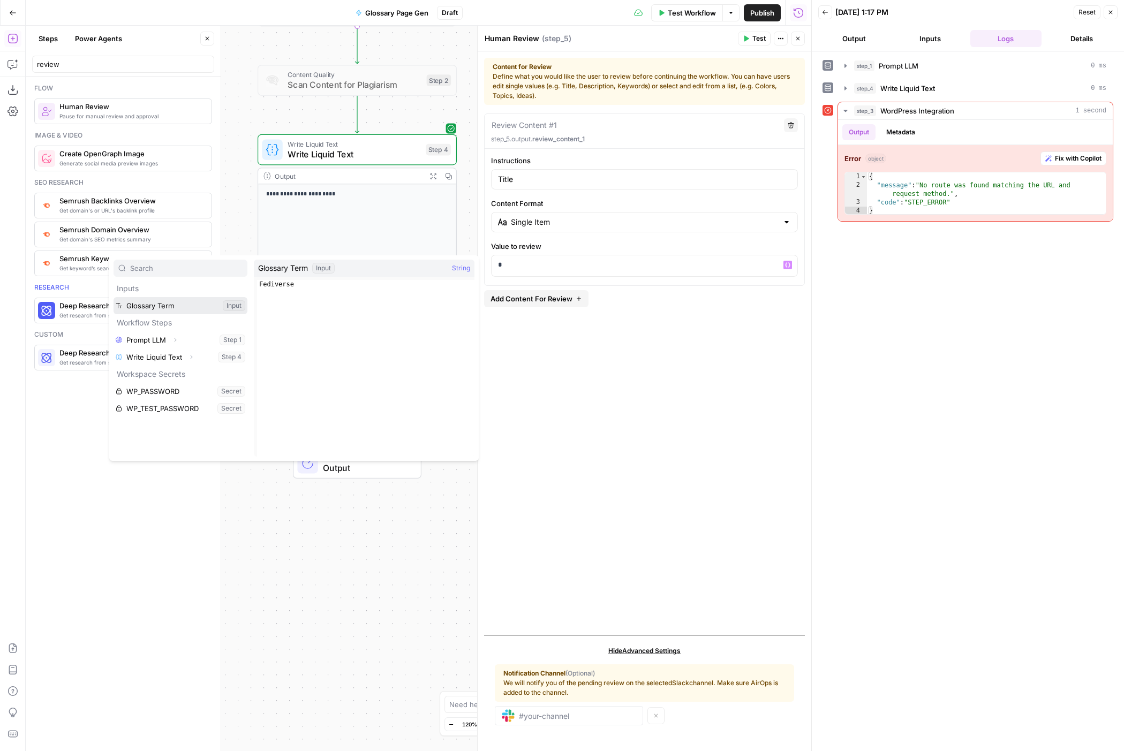
click at [203, 304] on button "Select variable Glossary Term" at bounding box center [181, 305] width 134 height 17
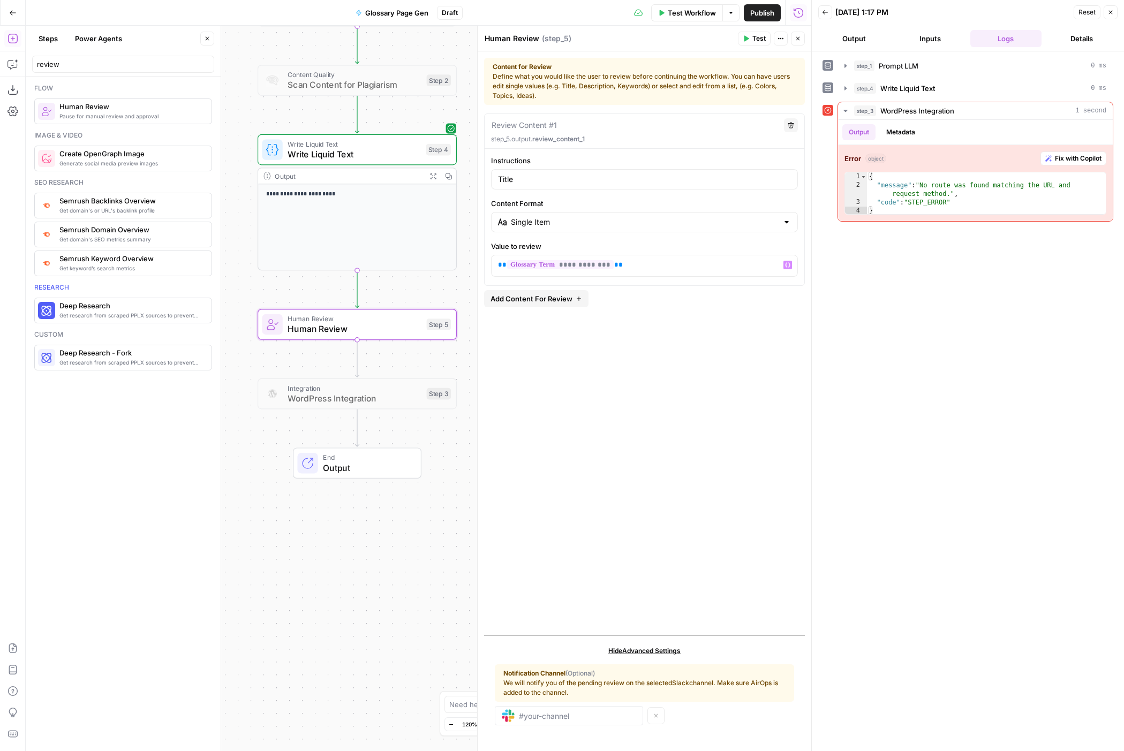
click at [580, 301] on icon "button" at bounding box center [579, 299] width 6 height 6
click at [554, 357] on input "Instructions" at bounding box center [644, 358] width 293 height 11
type input "Body"
click at [560, 445] on p at bounding box center [644, 444] width 293 height 11
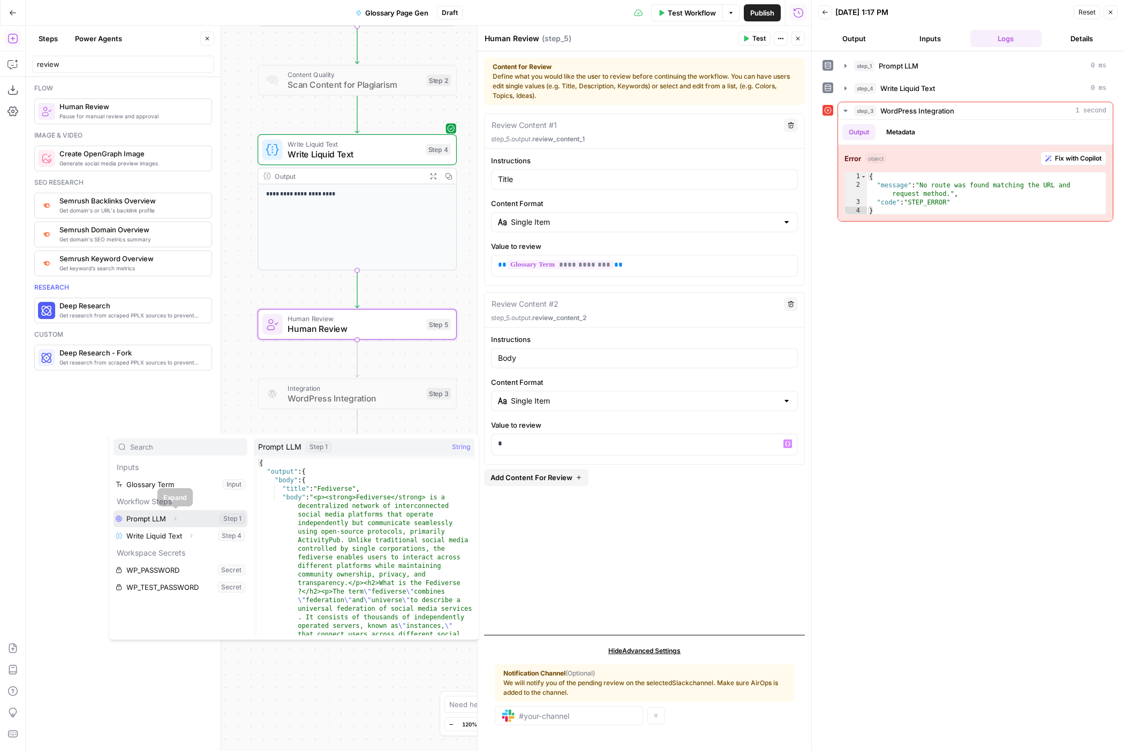
click at [176, 512] on icon "button" at bounding box center [175, 519] width 6 height 6
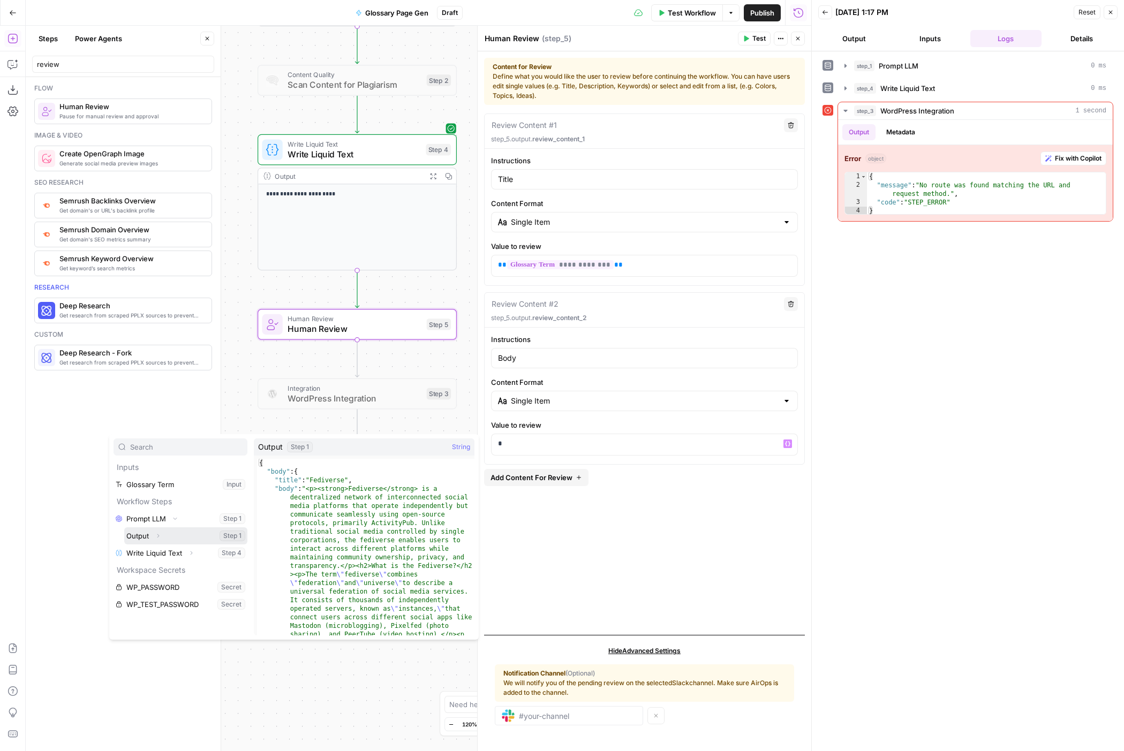
click at [162, 512] on button "Expand" at bounding box center [158, 536] width 14 height 14
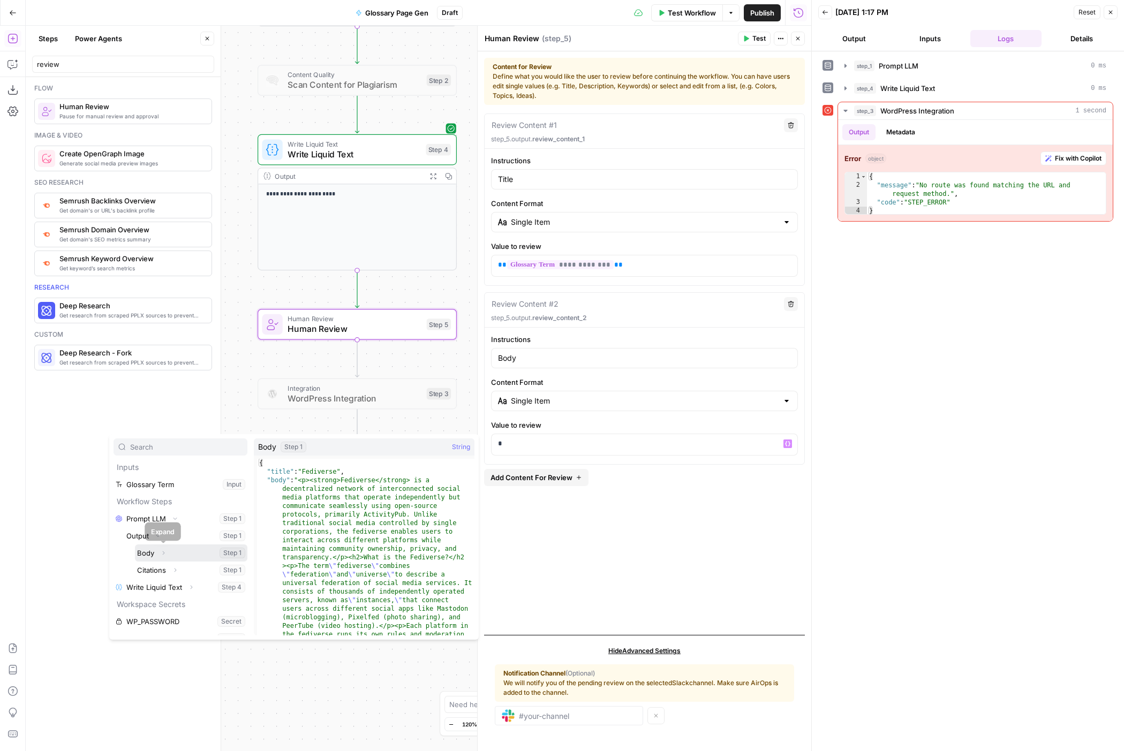
click at [166, 512] on icon "button" at bounding box center [163, 553] width 6 height 6
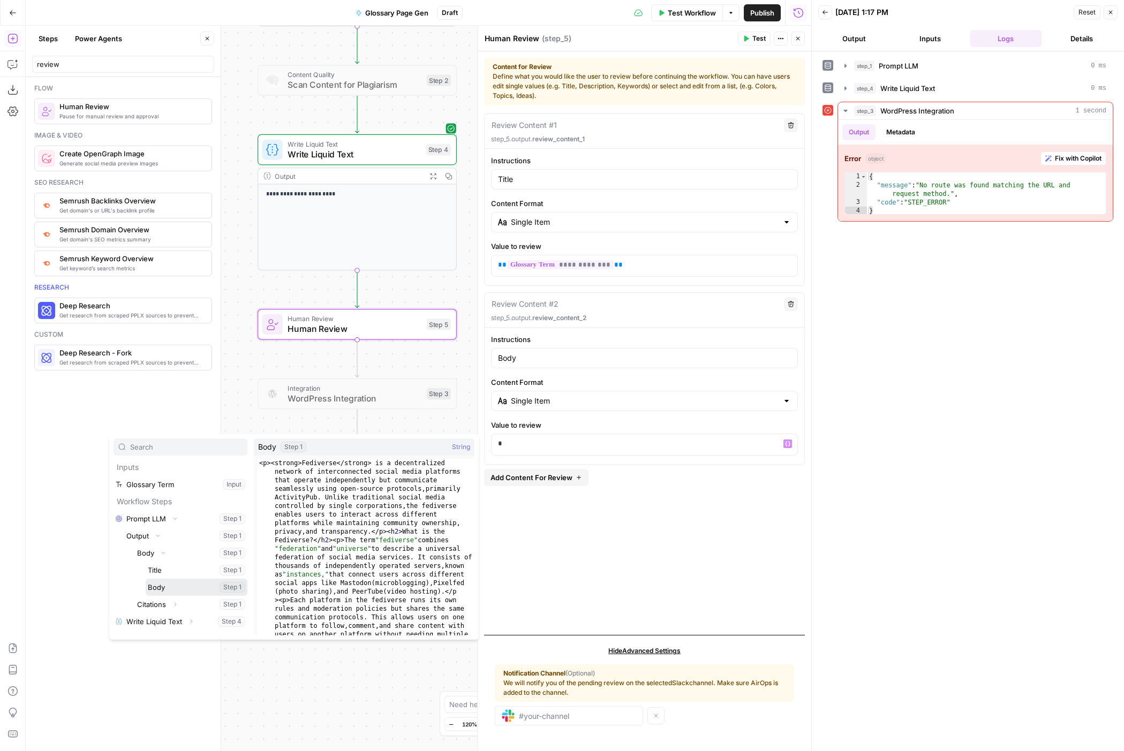
click at [184, 512] on button "Select variable Body" at bounding box center [197, 587] width 102 height 17
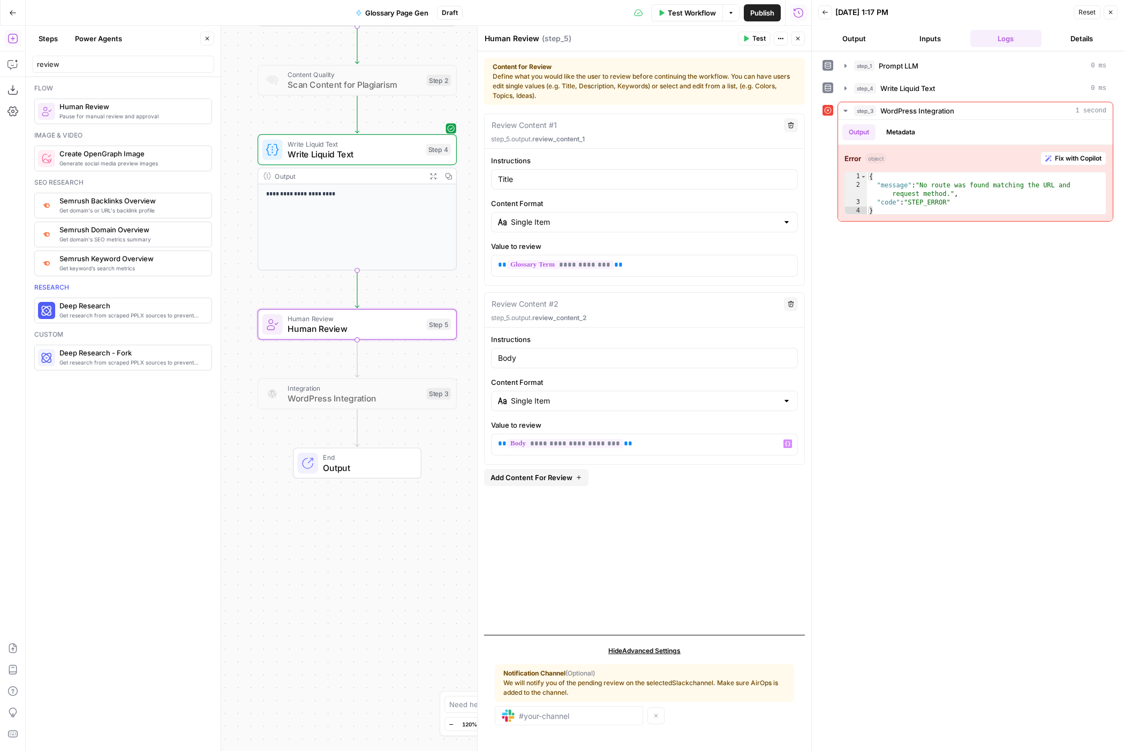
click at [701, 507] on div "**********" at bounding box center [644, 370] width 321 height 513
click at [757, 36] on span "Test" at bounding box center [758, 39] width 13 height 10
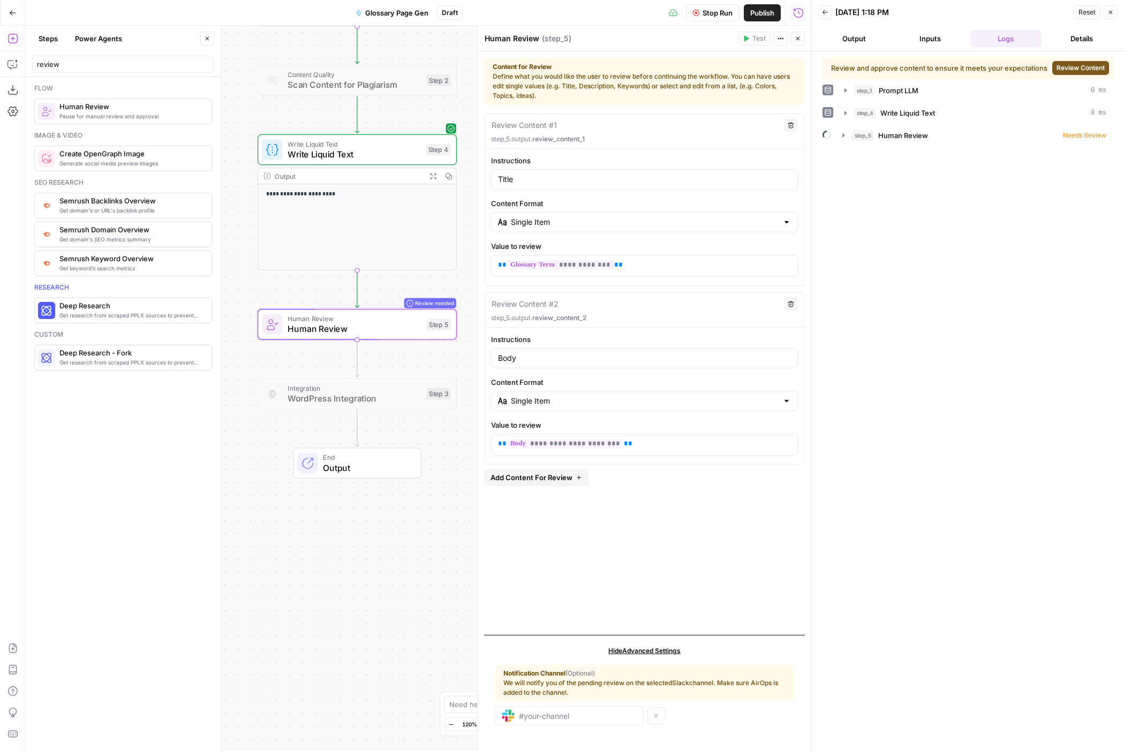
click at [809, 72] on span "Review Content" at bounding box center [1081, 68] width 48 height 10
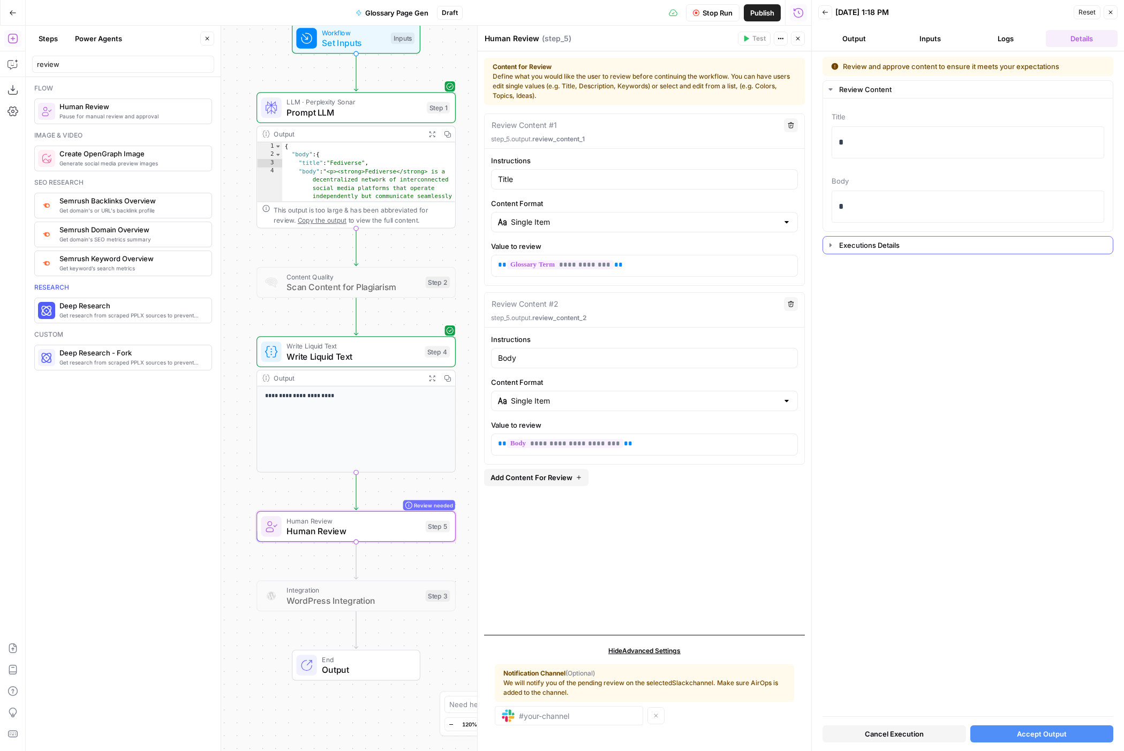
click at [809, 246] on icon "button" at bounding box center [830, 245] width 9 height 9
click at [809, 92] on icon "button" at bounding box center [830, 89] width 9 height 9
click at [809, 142] on p "*" at bounding box center [968, 142] width 259 height 14
click at [668, 240] on div "**********" at bounding box center [645, 216] width 320 height 122
click at [719, 15] on span "Stop Run" at bounding box center [718, 12] width 30 height 11
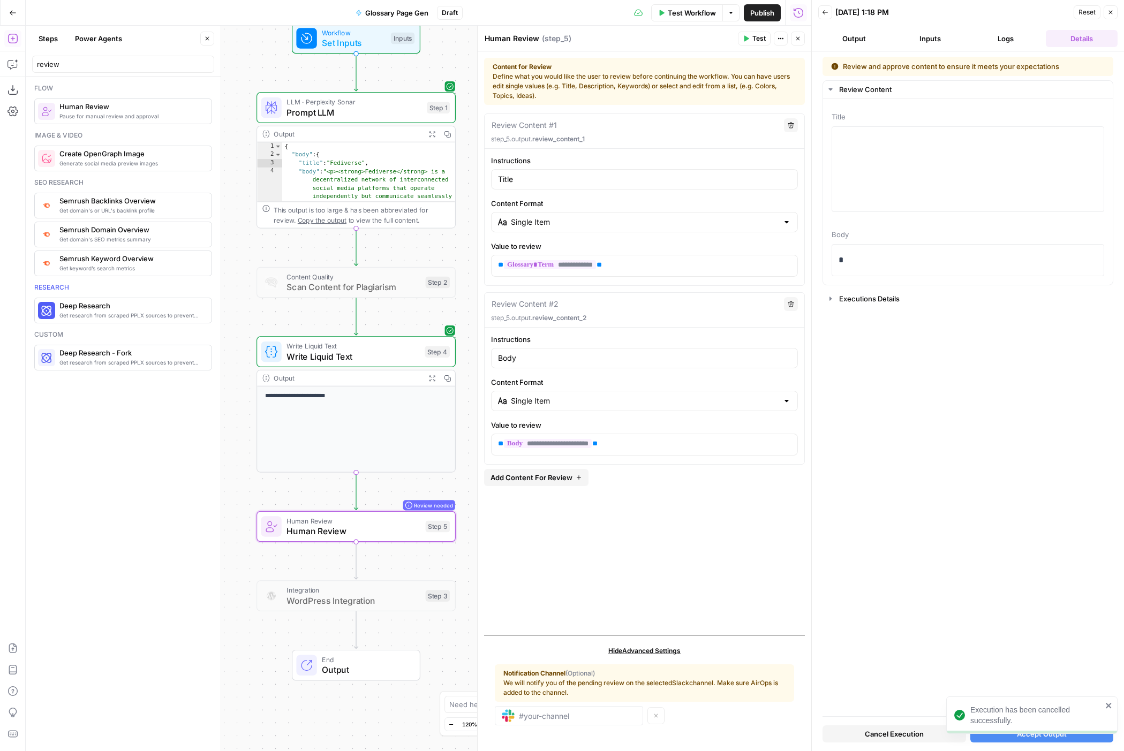
click at [682, 14] on span "Test Workflow" at bounding box center [692, 12] width 48 height 11
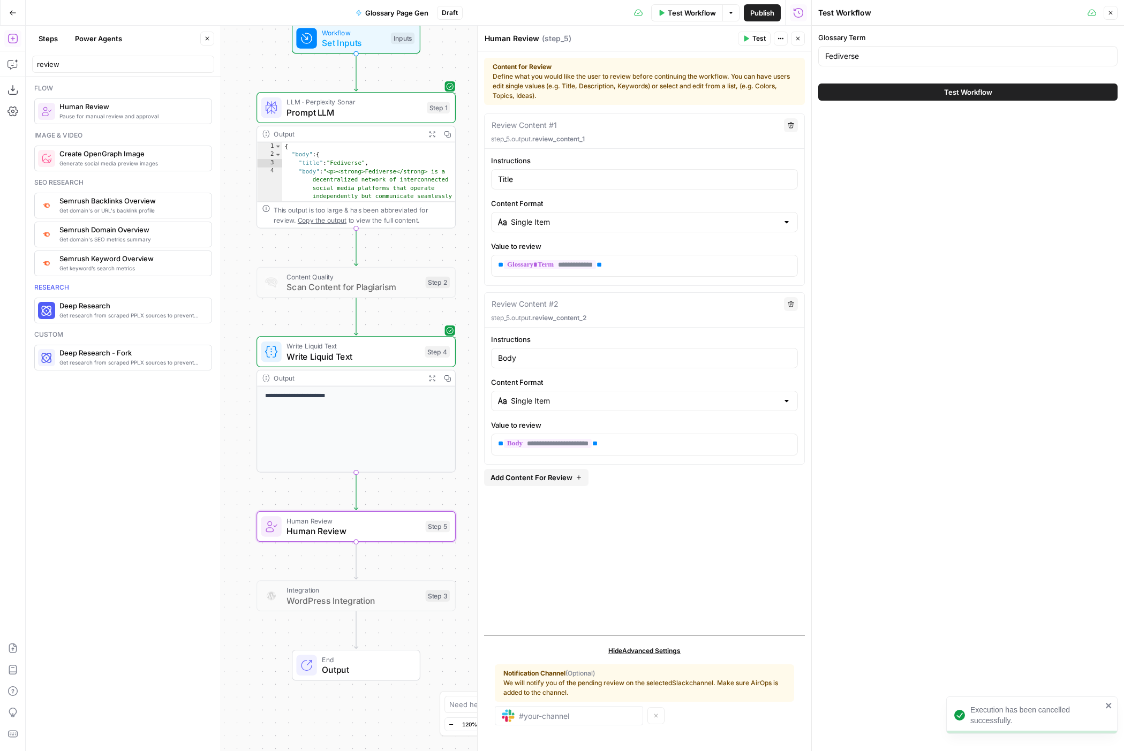
click at [909, 89] on button "Test Workflow" at bounding box center [967, 92] width 299 height 17
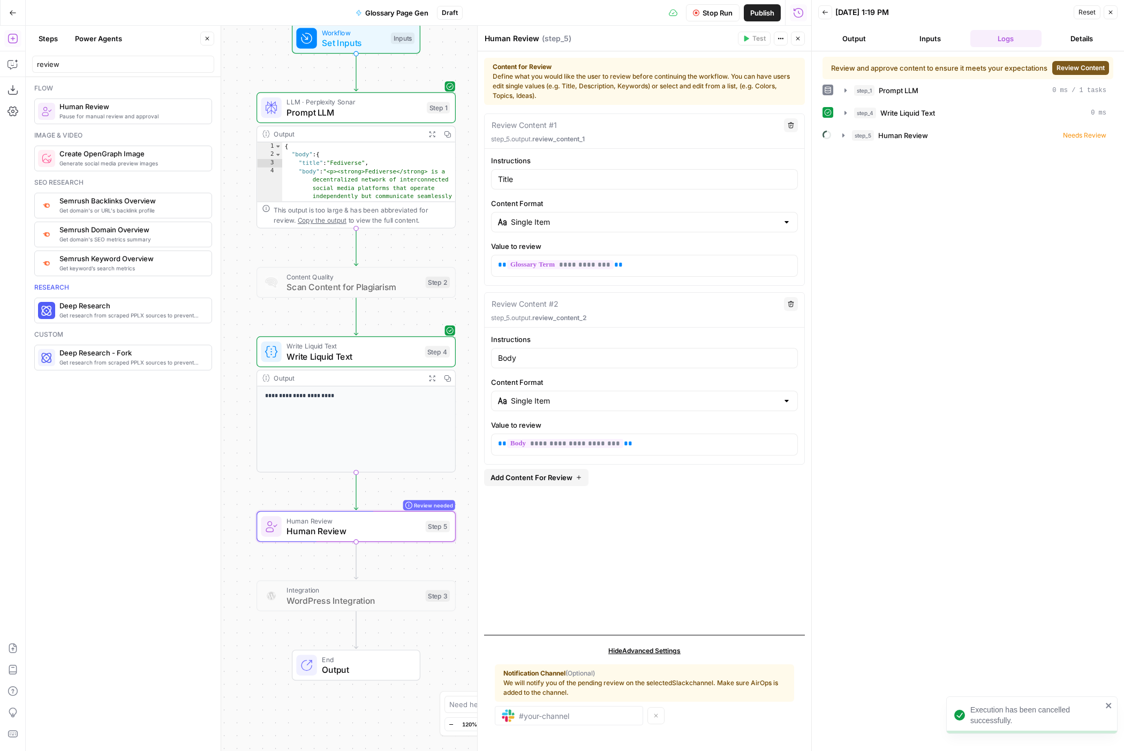
click at [1069, 73] on span "Review Content" at bounding box center [1081, 68] width 48 height 10
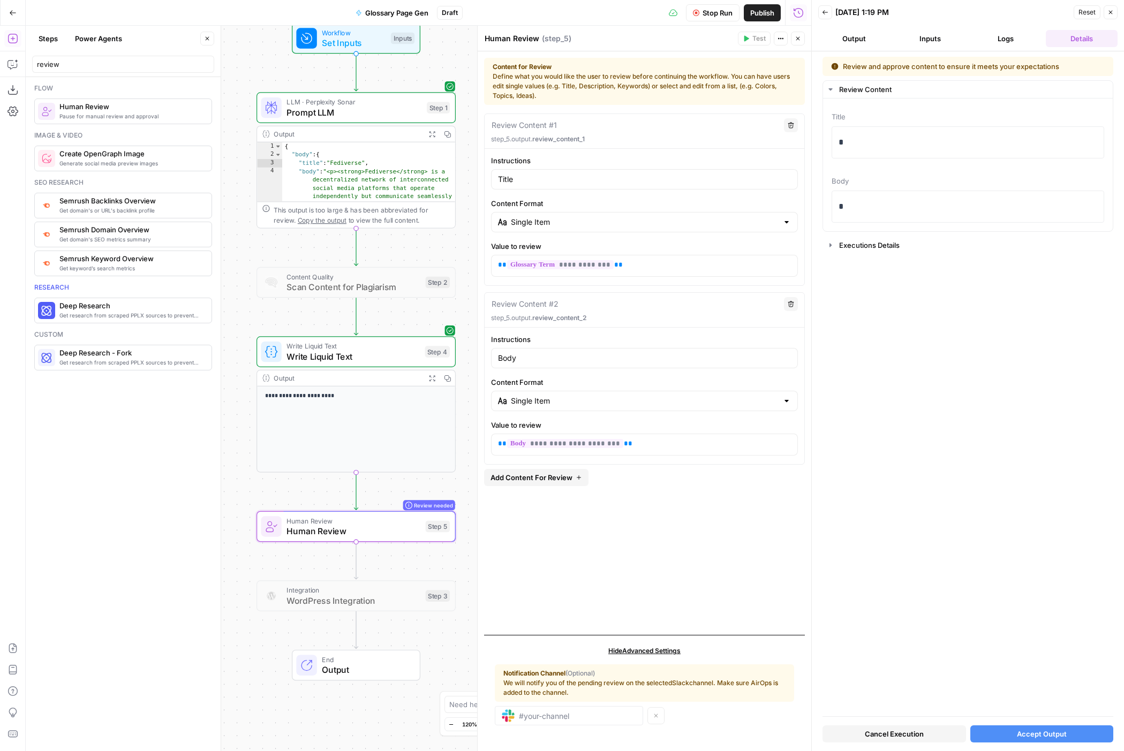
click at [925, 731] on button "Cancel Execution" at bounding box center [895, 734] width 144 height 17
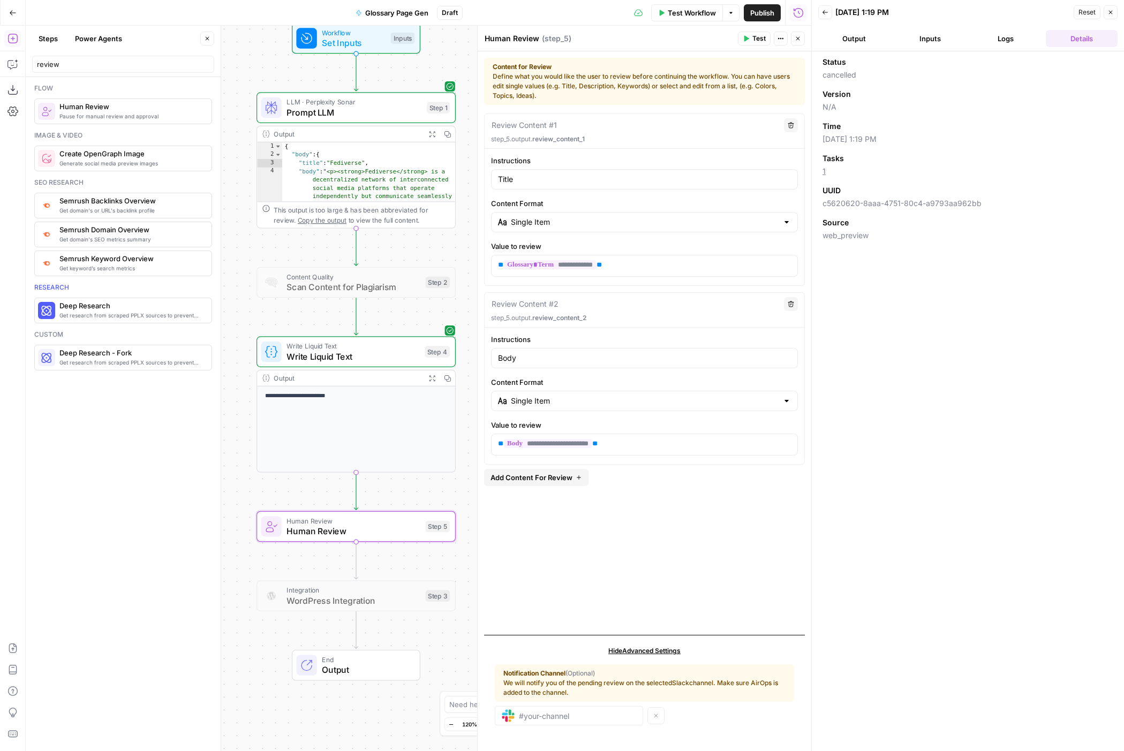
click at [864, 34] on button "Output" at bounding box center [854, 38] width 72 height 17
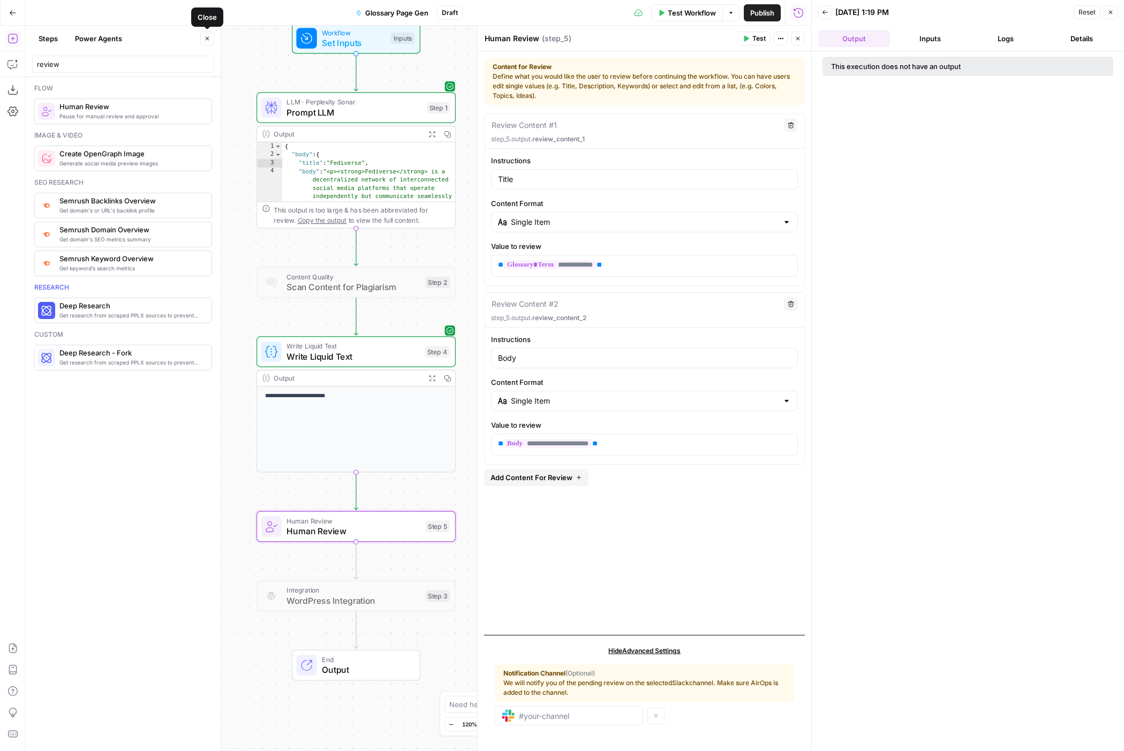
click at [211, 37] on button "Close" at bounding box center [207, 39] width 14 height 14
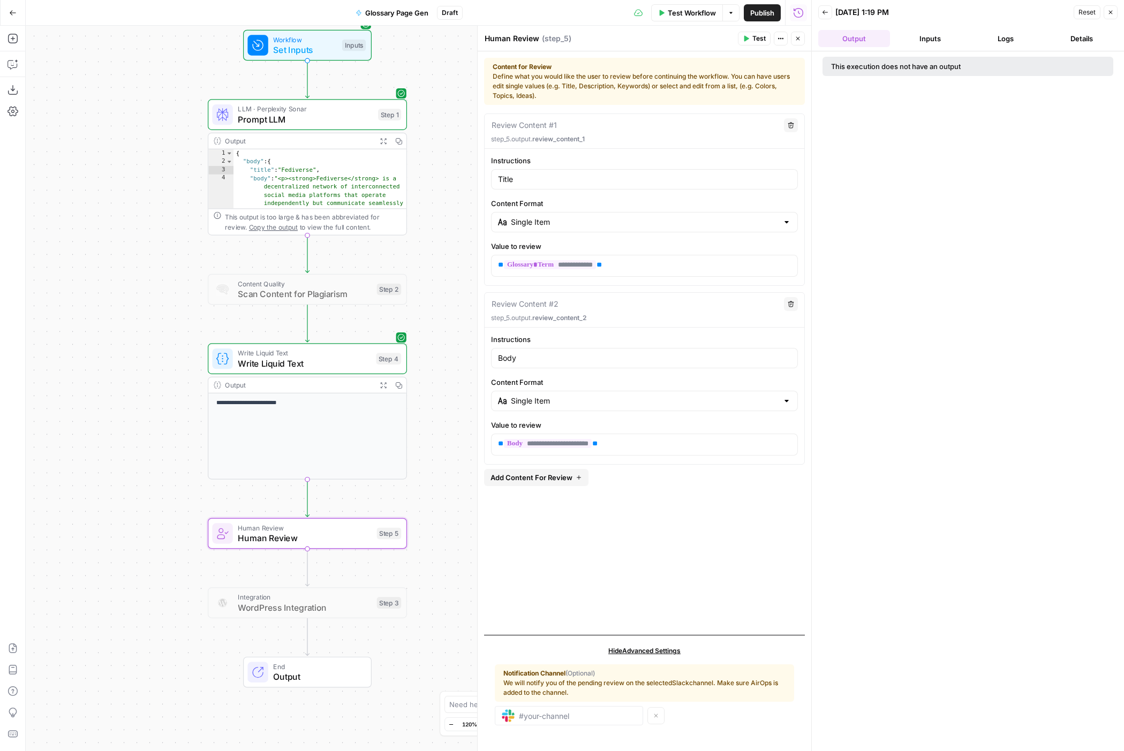
click at [436, 193] on div "Workflow Set Inputs Inputs LLM · Perplexity Sonar Prompt LLM Step 1 Output Expa…" at bounding box center [419, 389] width 786 height 726
click at [633, 268] on p "**********" at bounding box center [644, 265] width 293 height 11
click at [313, 367] on span "Write Liquid Text" at bounding box center [304, 363] width 133 height 13
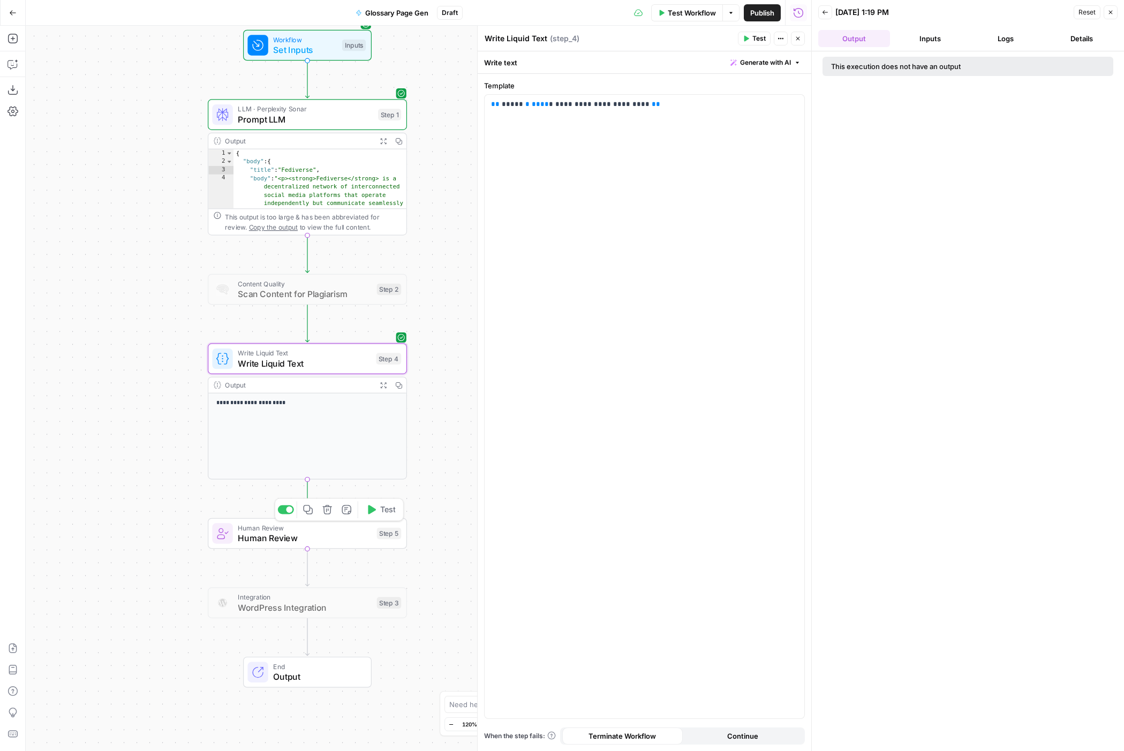
click at [341, 532] on span "Human Review" at bounding box center [305, 538] width 134 height 13
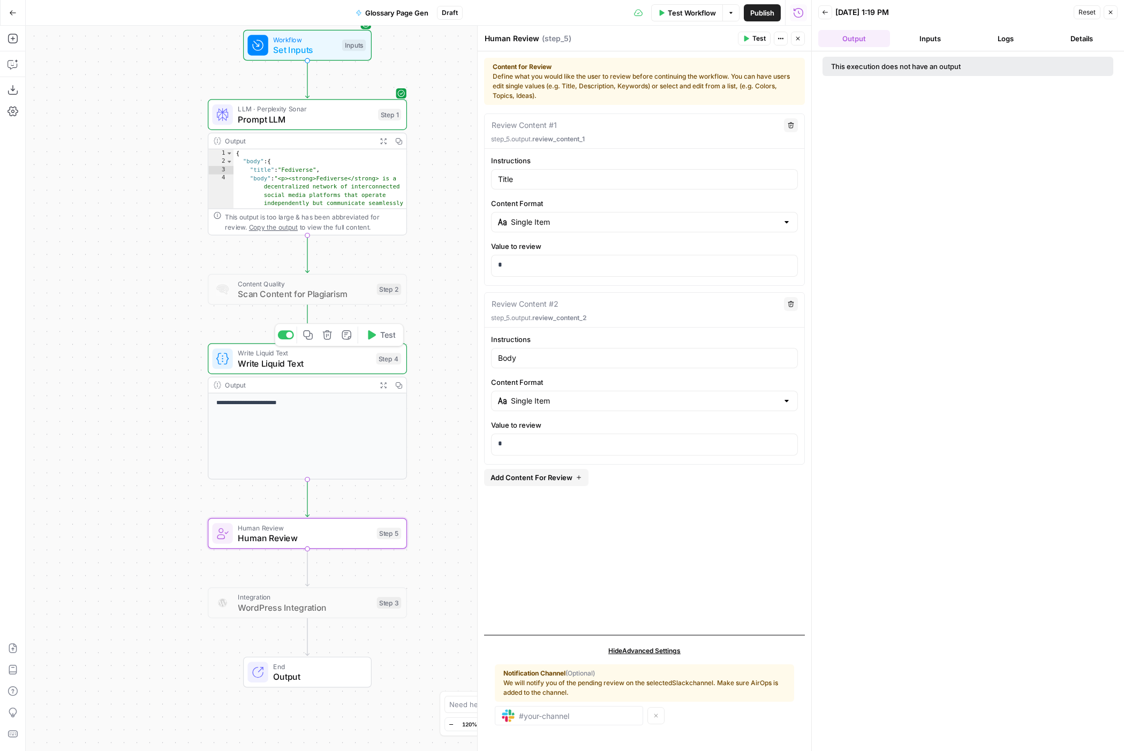
click at [366, 359] on span "Write Liquid Text" at bounding box center [304, 363] width 133 height 13
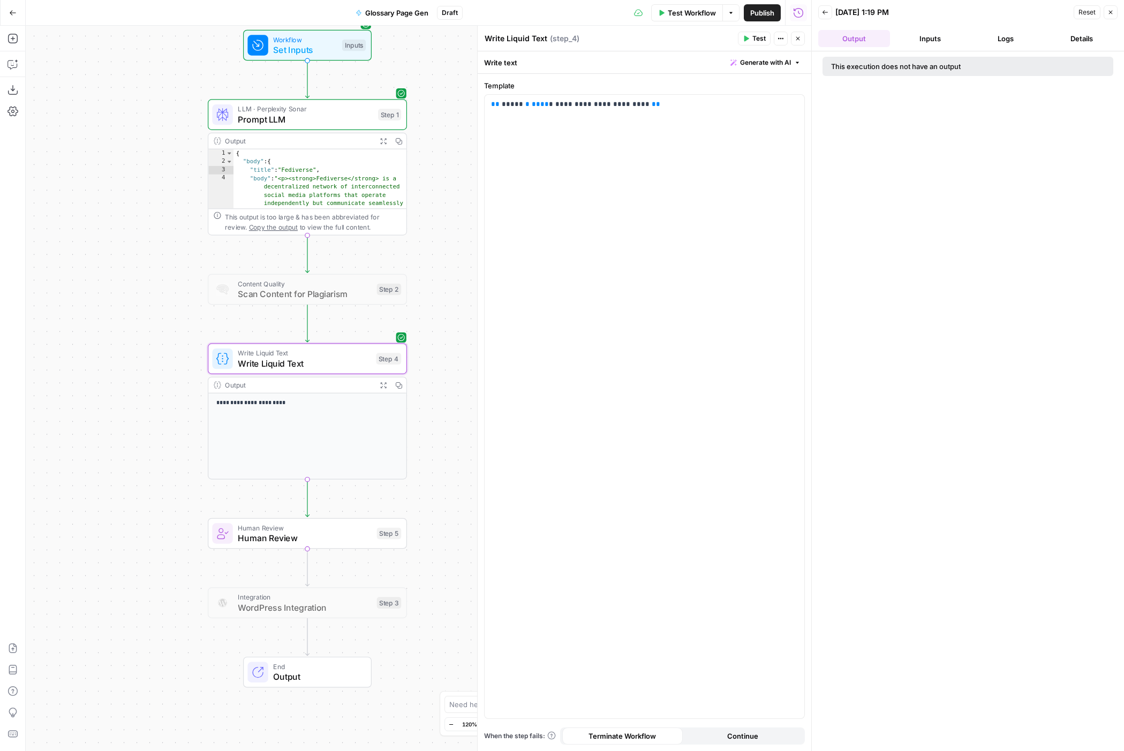
click at [346, 542] on span "Human Review" at bounding box center [305, 538] width 134 height 13
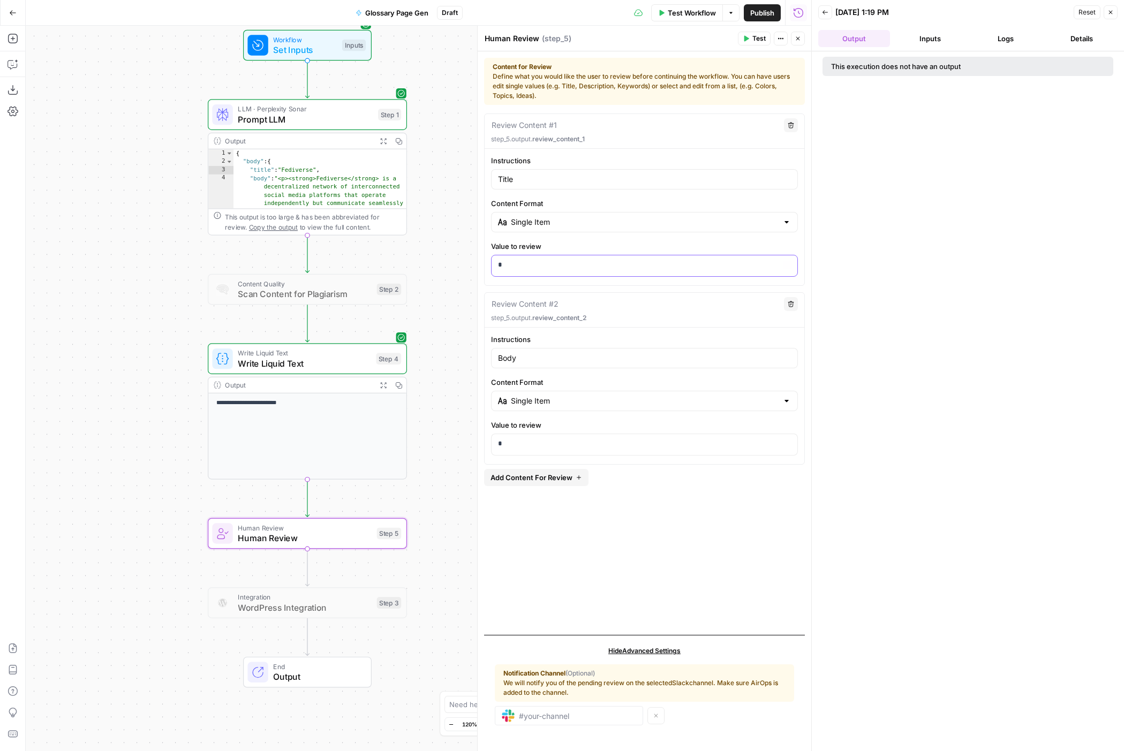
click at [575, 262] on p "*" at bounding box center [644, 265] width 293 height 11
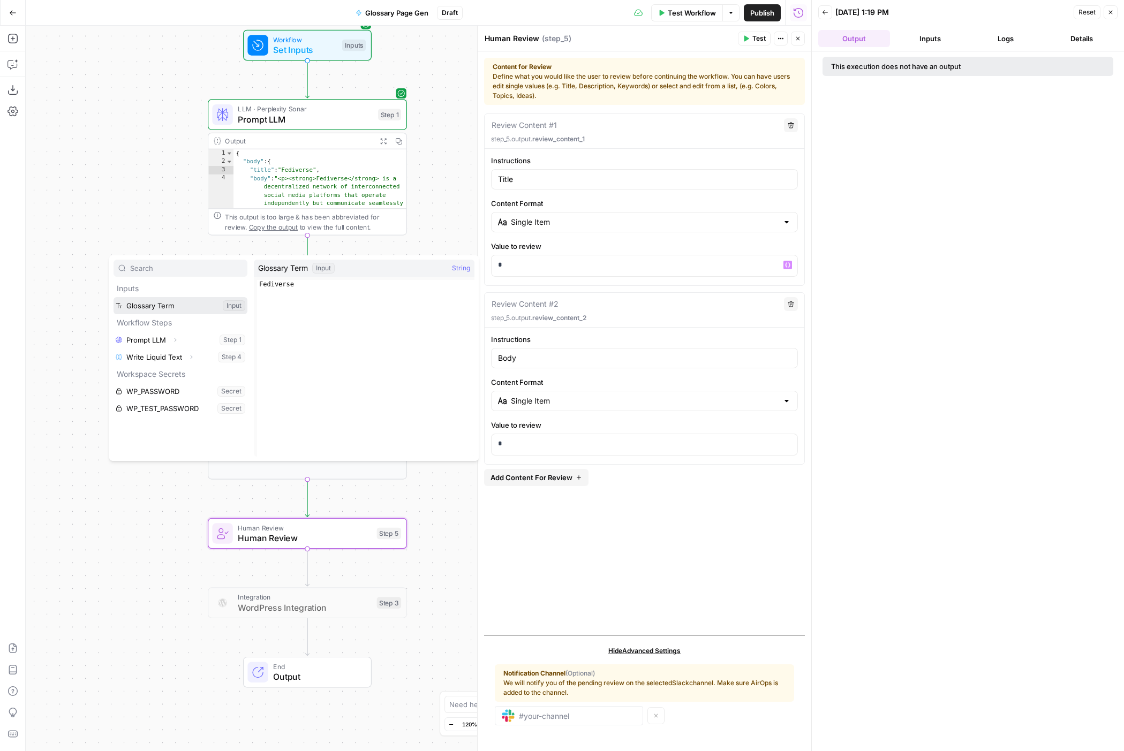
click at [194, 307] on button "Select variable Glossary Term" at bounding box center [181, 305] width 134 height 17
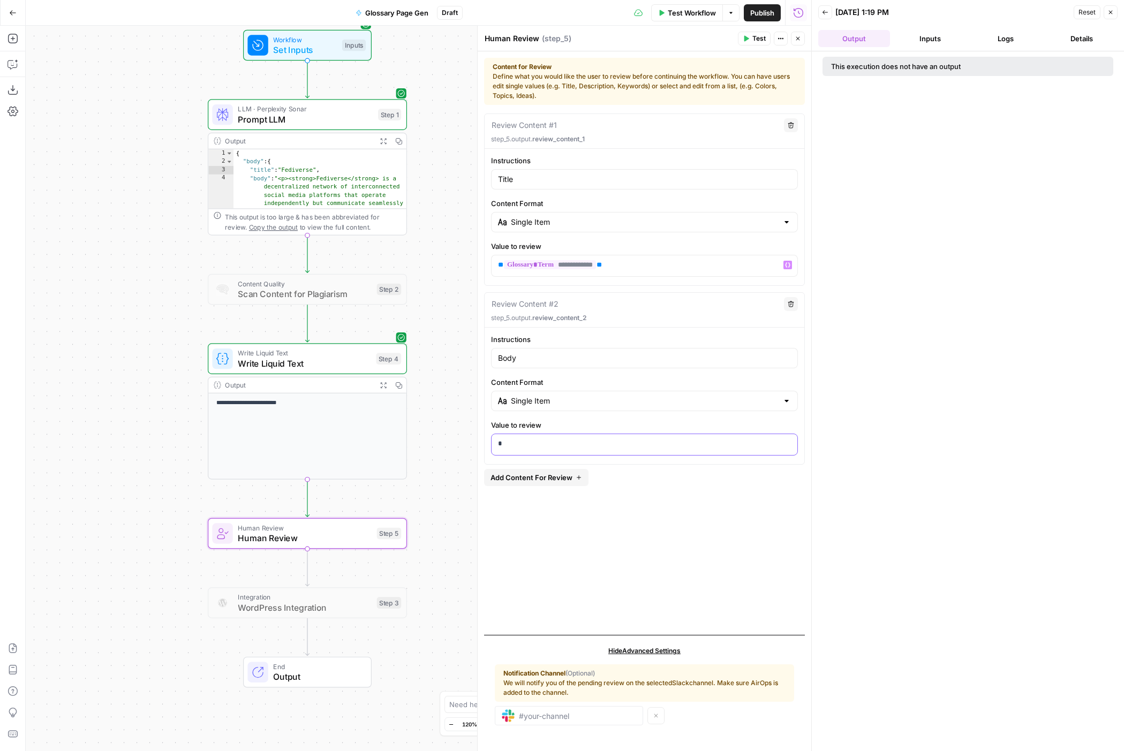
click at [523, 444] on p "*" at bounding box center [644, 444] width 293 height 11
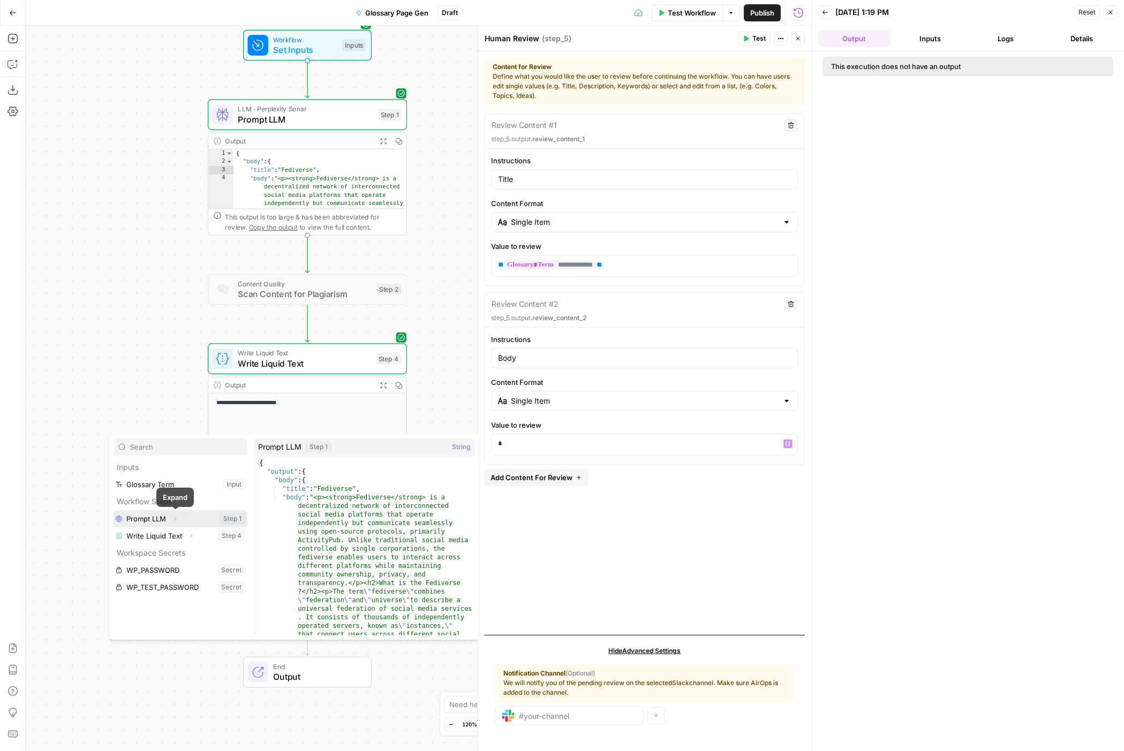
click at [174, 524] on button "Expand" at bounding box center [175, 519] width 14 height 14
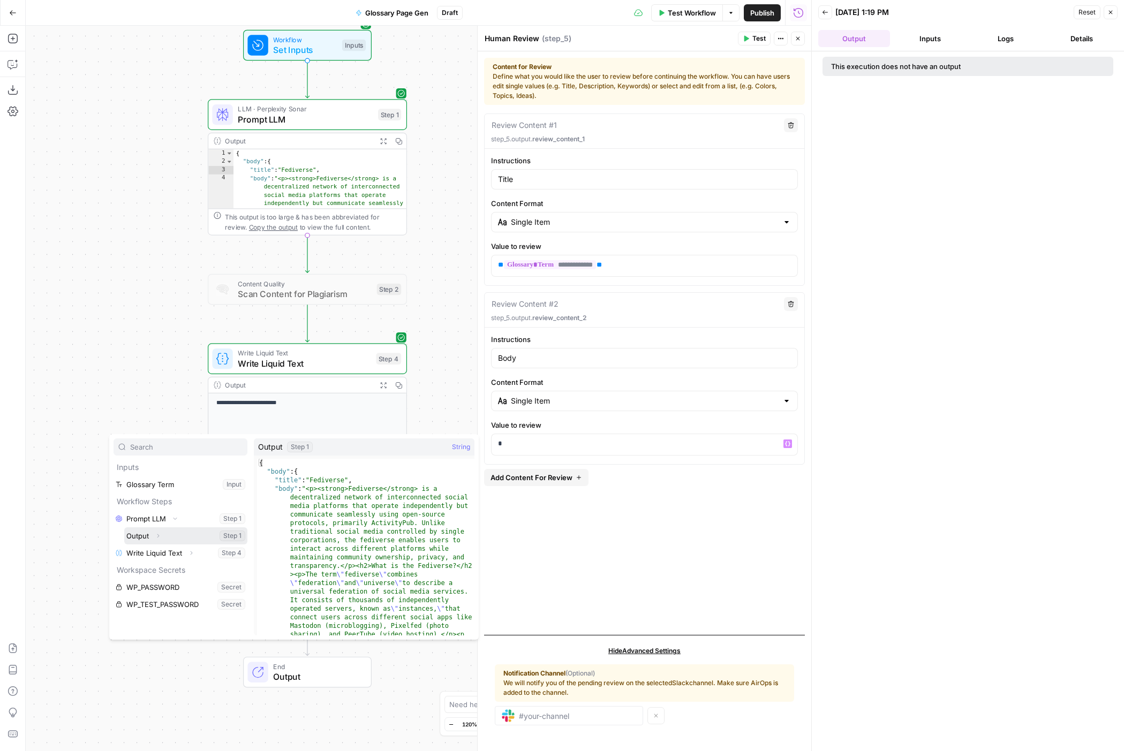
click at [161, 539] on button "Expand" at bounding box center [158, 536] width 14 height 14
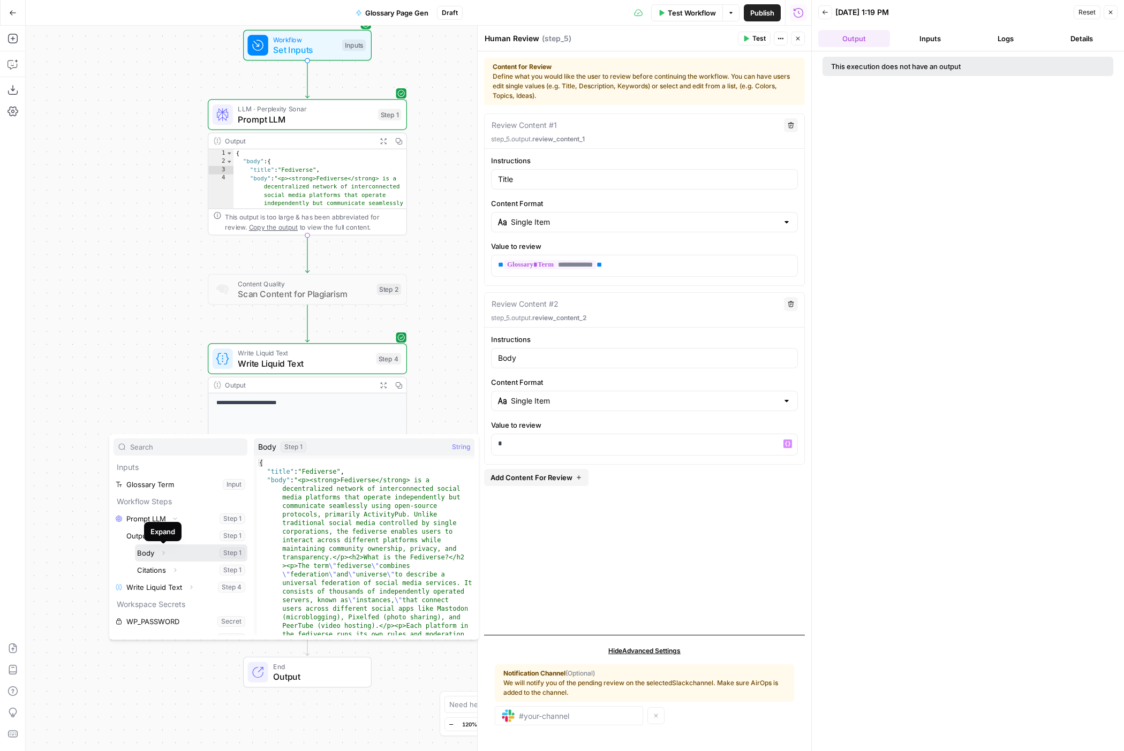
click at [163, 556] on icon "button" at bounding box center [163, 553] width 6 height 6
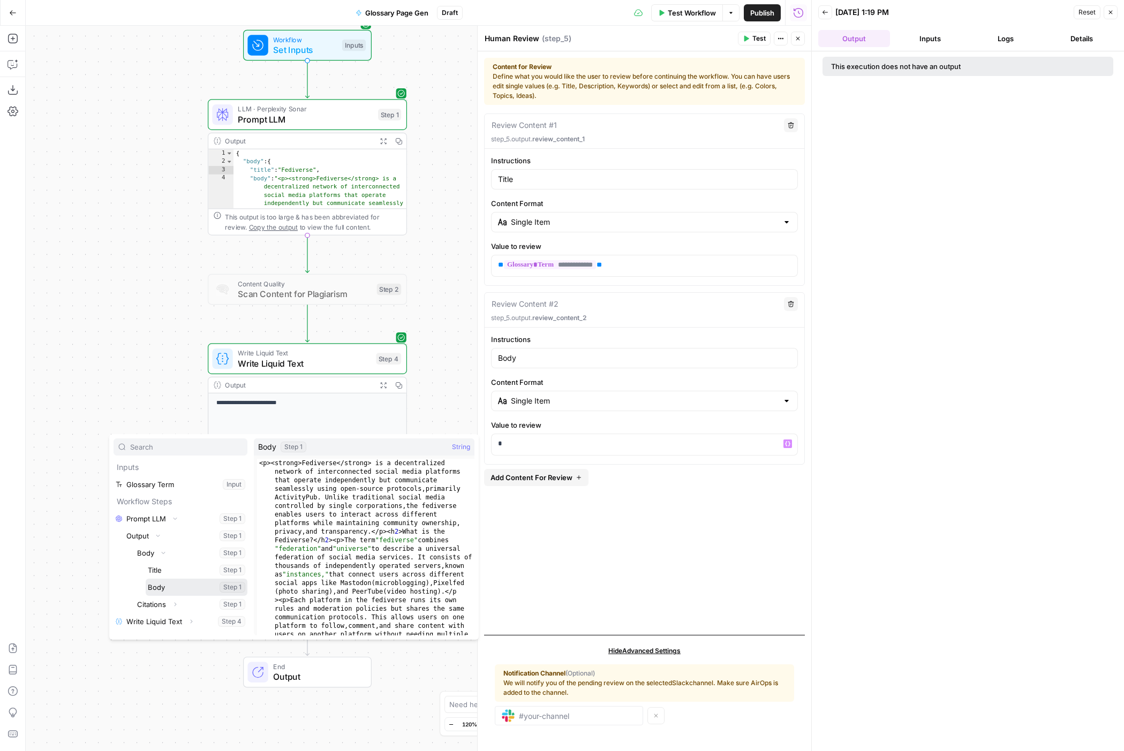
click at [193, 587] on button "Select variable Body" at bounding box center [197, 587] width 102 height 17
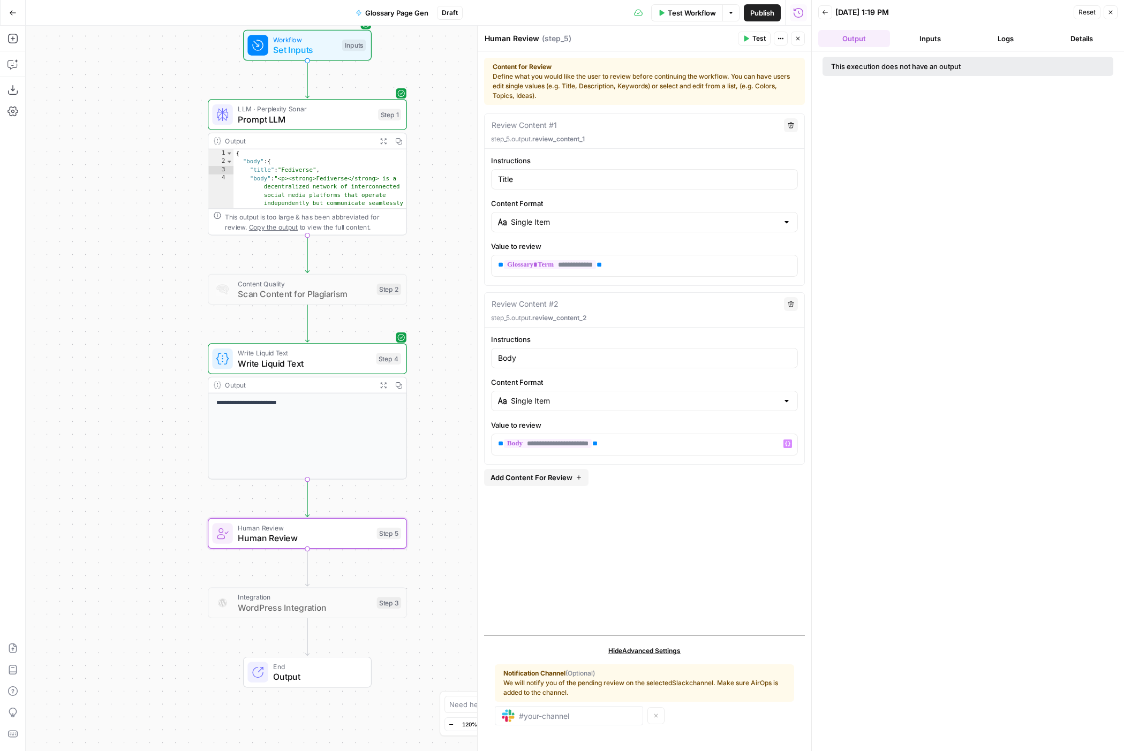
click at [752, 42] on span "Test" at bounding box center [758, 39] width 13 height 10
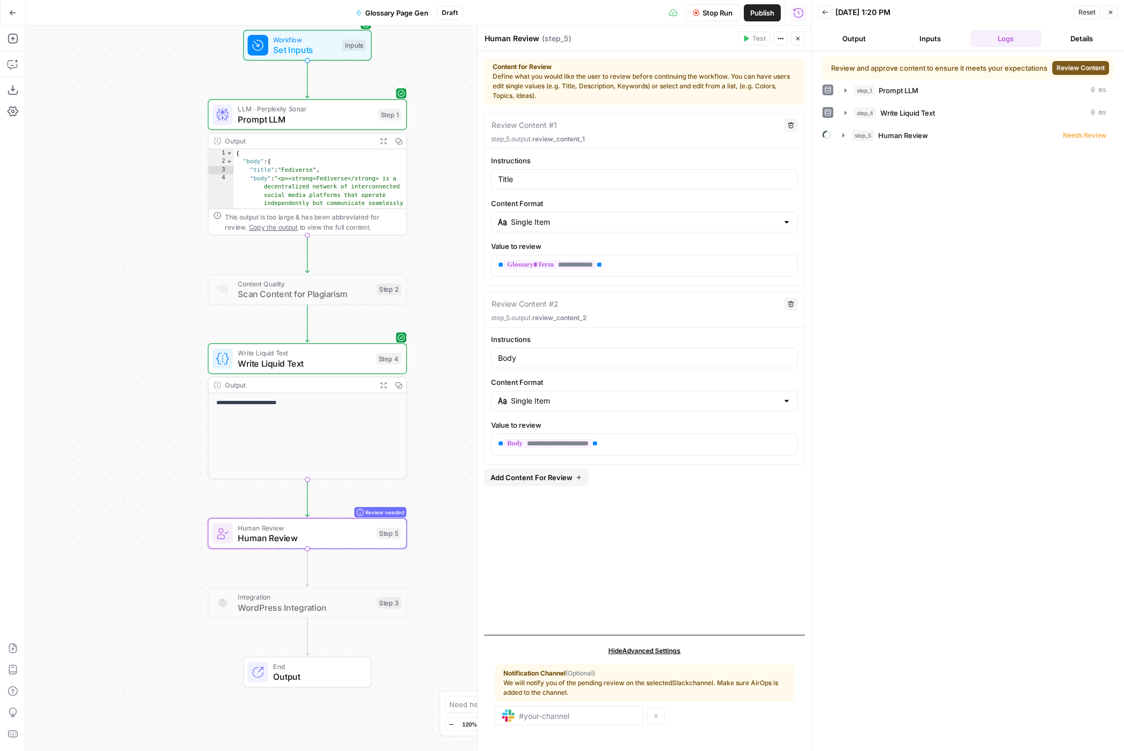
click at [1069, 70] on span "Review Content" at bounding box center [1081, 68] width 48 height 10
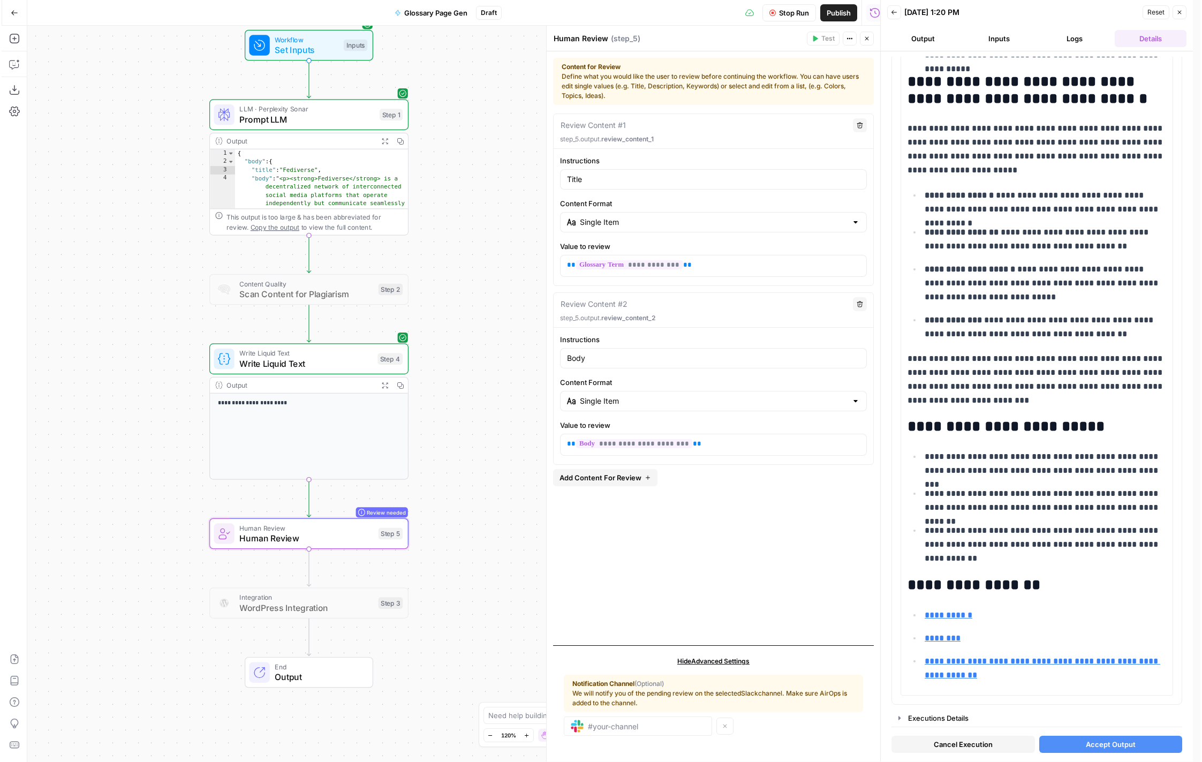
scroll to position [755, 0]
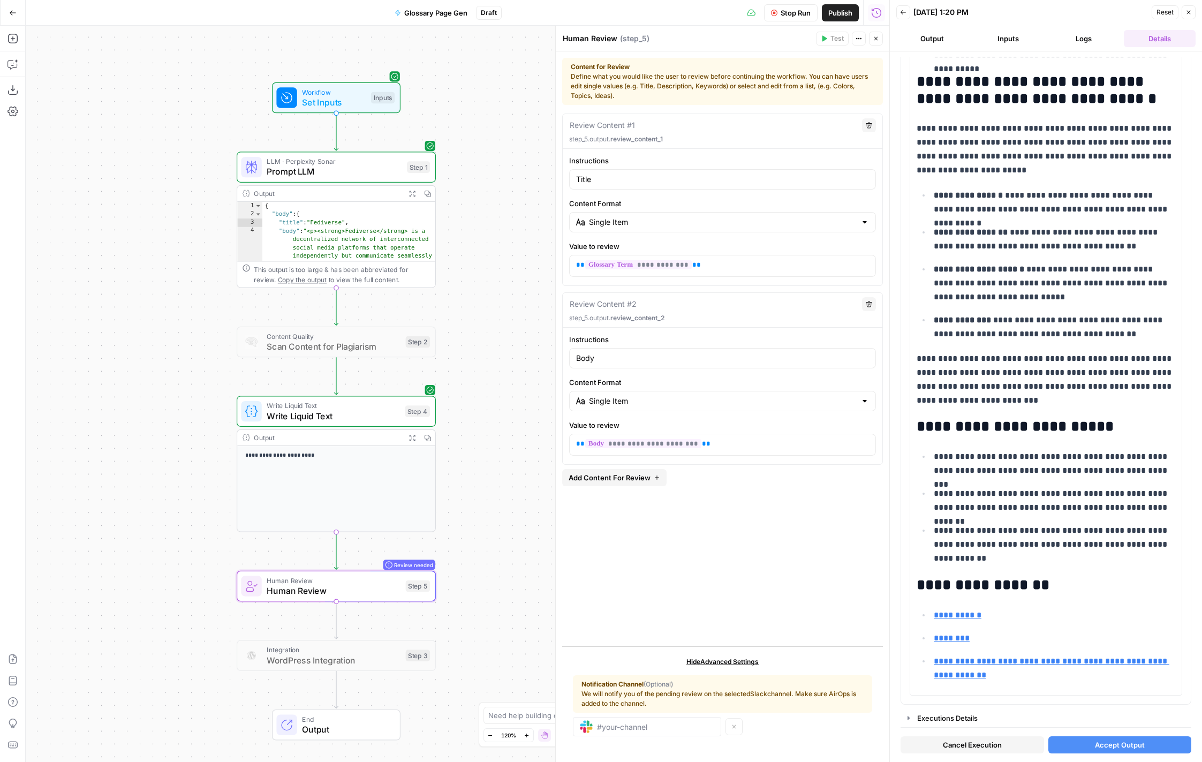
click at [382, 173] on span "Prompt LLM" at bounding box center [334, 171] width 135 height 13
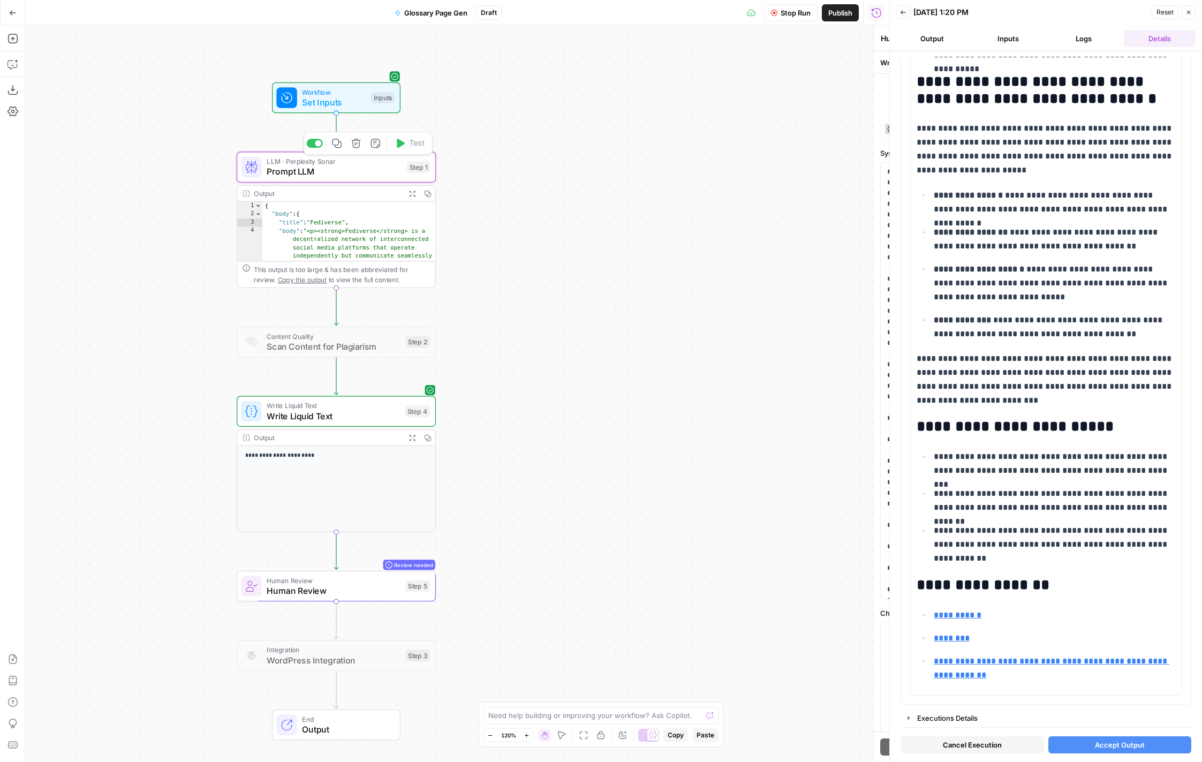
type textarea "Prompt LLM"
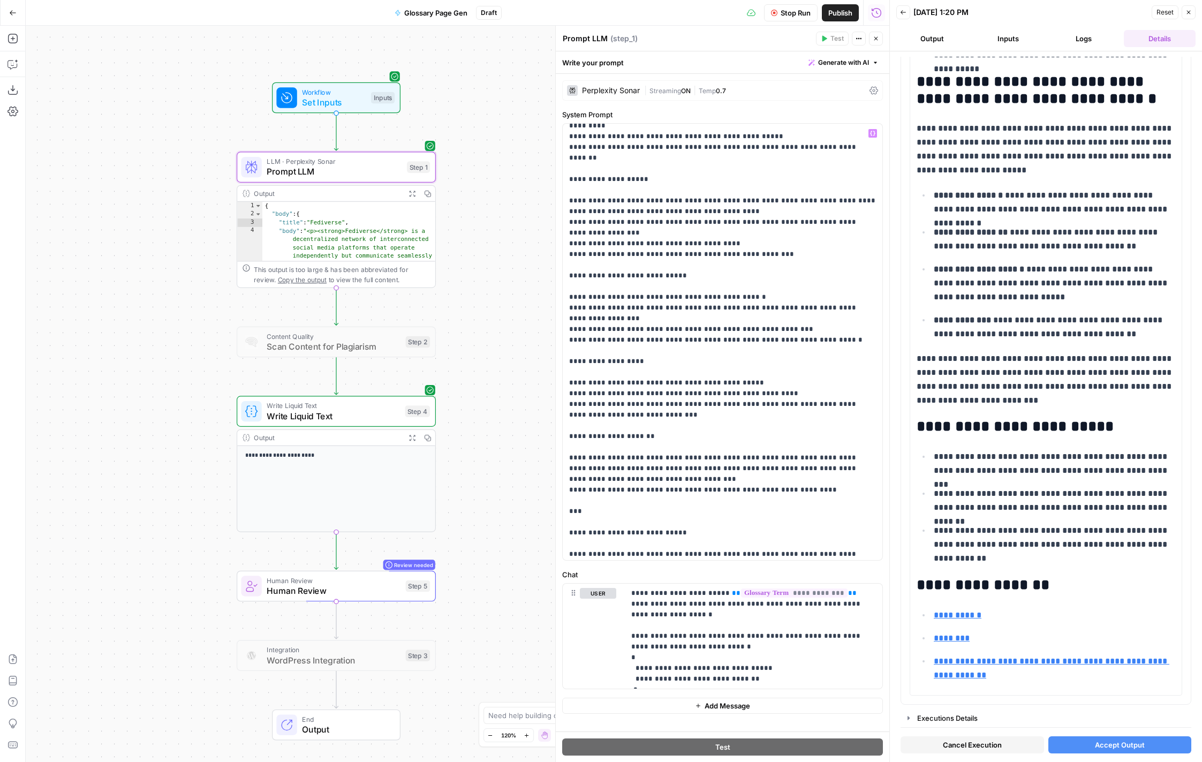
scroll to position [764, 0]
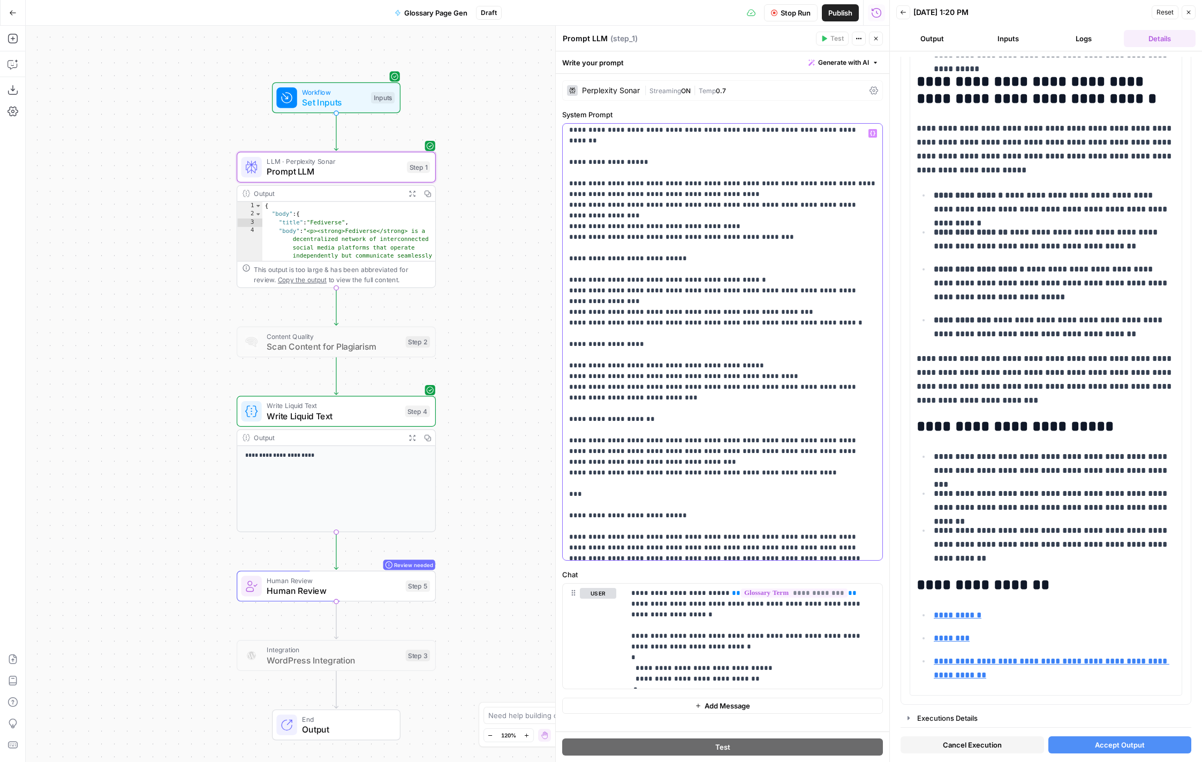
drag, startPoint x: 677, startPoint y: 354, endPoint x: 568, endPoint y: 335, distance: 111.5
click at [568, 335] on div "**********" at bounding box center [723, 342] width 320 height 436
click at [830, 362] on p "**********" at bounding box center [722, 81] width 307 height 1435
drag, startPoint x: 712, startPoint y: 356, endPoint x: 558, endPoint y: 337, distance: 155.4
click at [558, 337] on div "**********" at bounding box center [722, 394] width 334 height 736
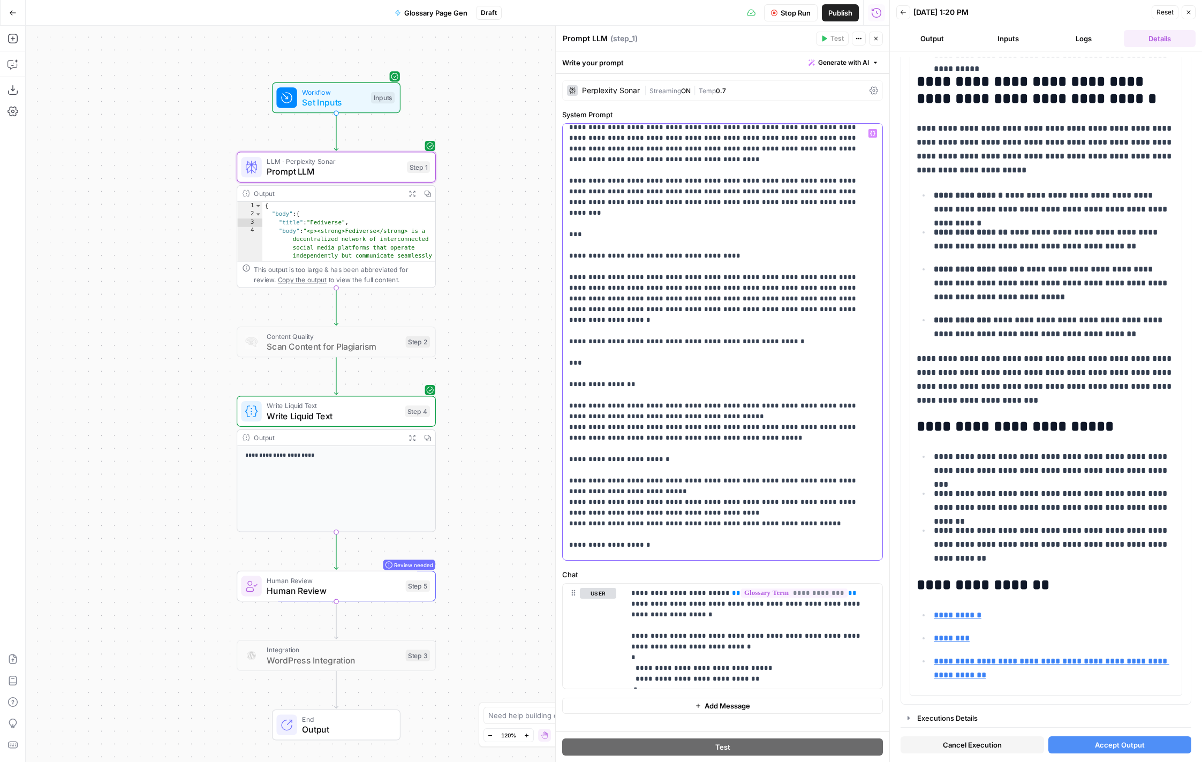
scroll to position [146, 0]
click at [1116, 38] on button "Logs" at bounding box center [1084, 38] width 72 height 17
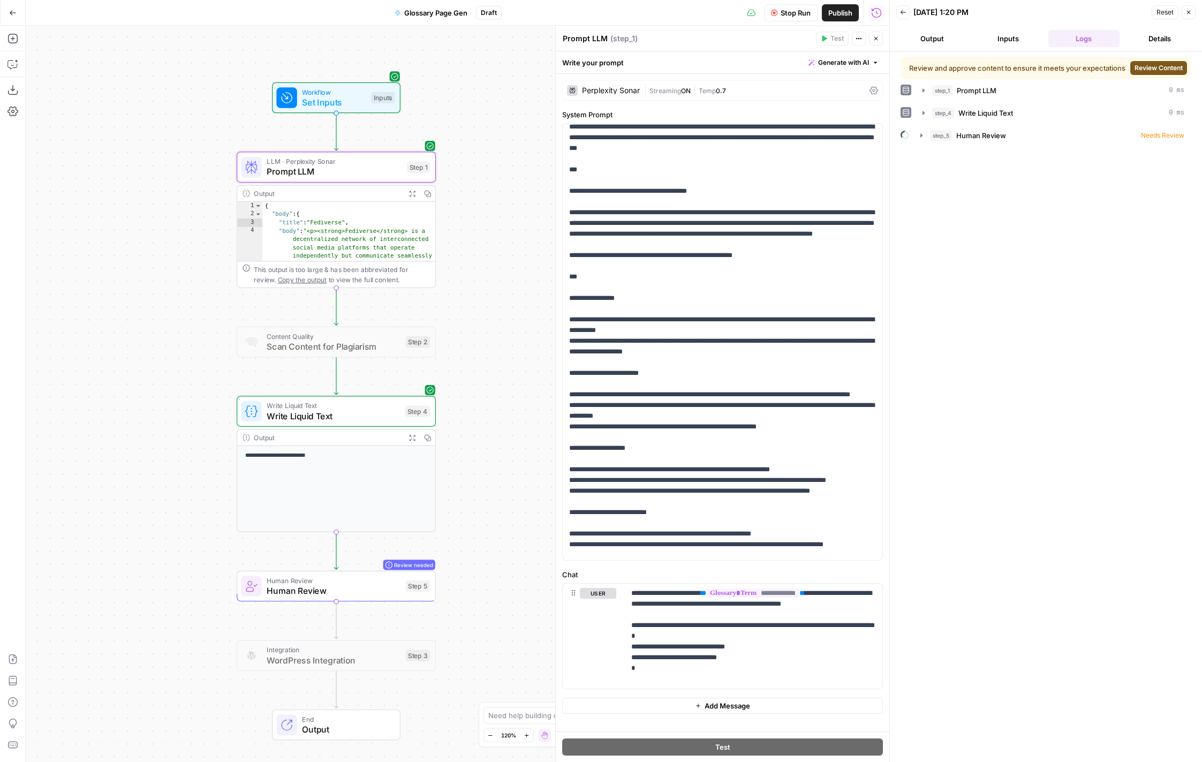
click at [1123, 72] on span "Review Content" at bounding box center [1159, 68] width 48 height 10
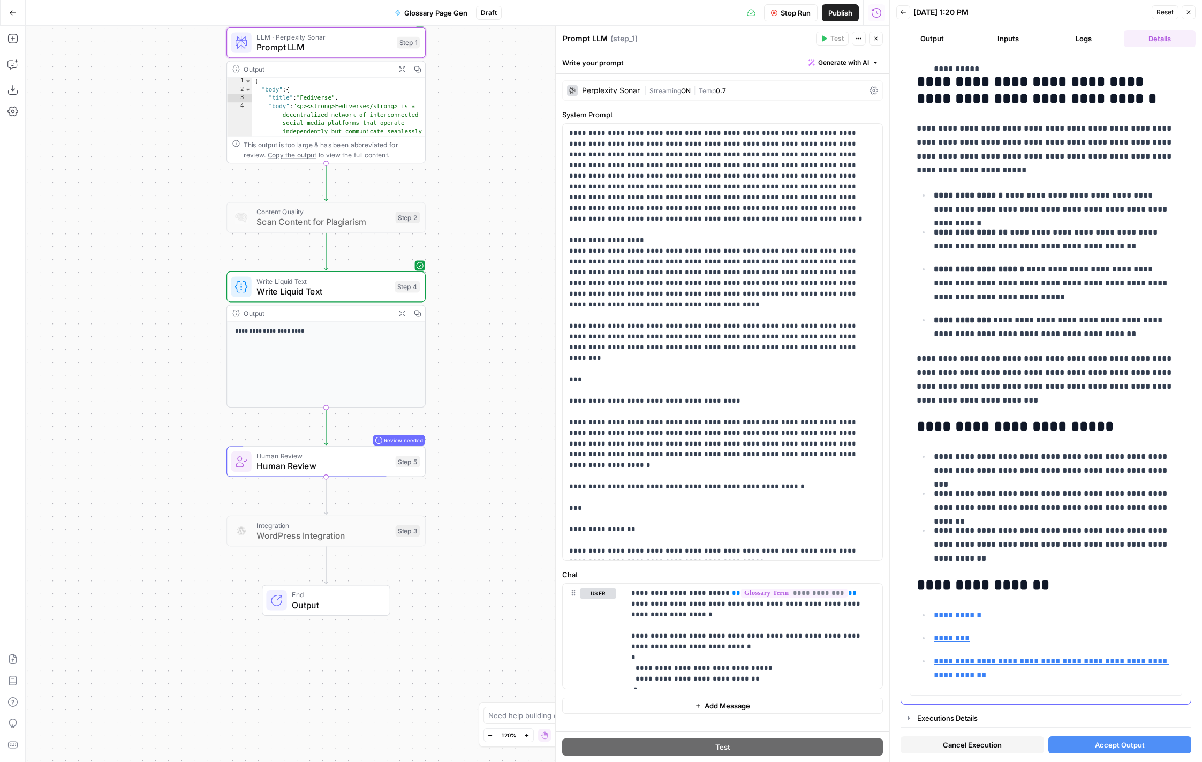
scroll to position [0, 0]
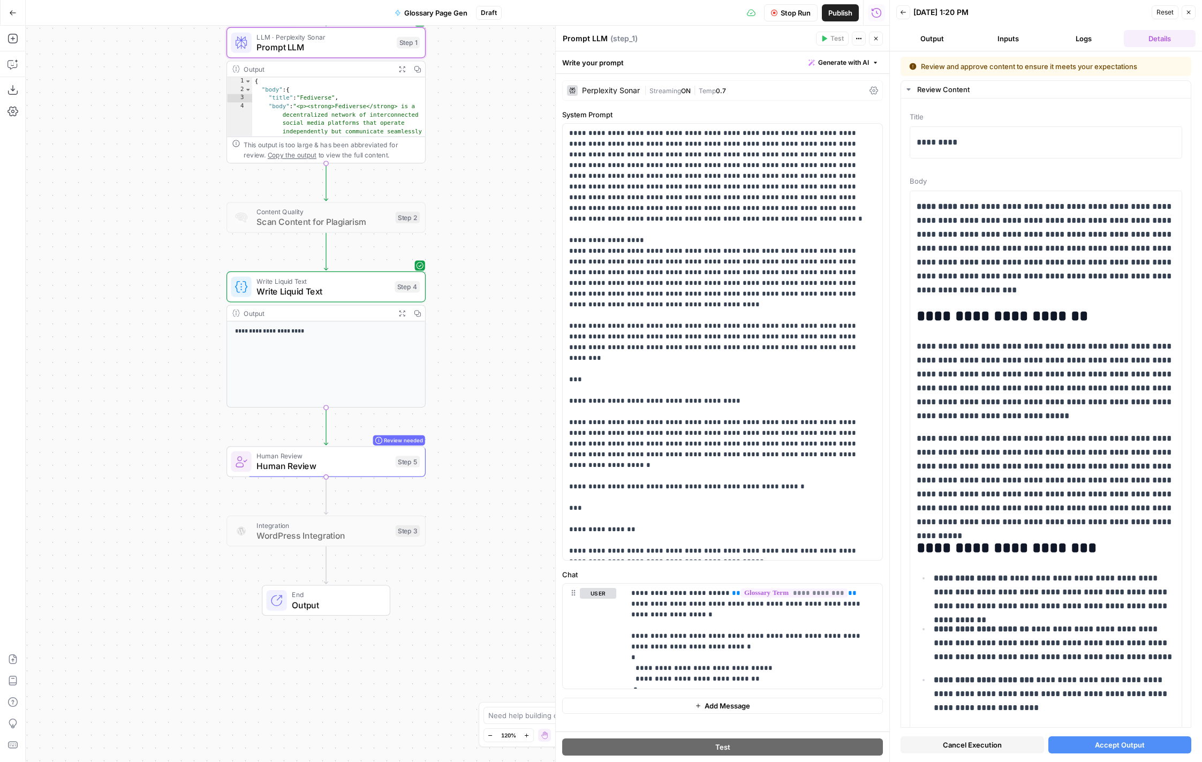
click at [517, 184] on div "Workflow Set Inputs Inputs LLM · Perplexity Sonar Prompt LLM Step 1 Copy step D…" at bounding box center [458, 394] width 864 height 736
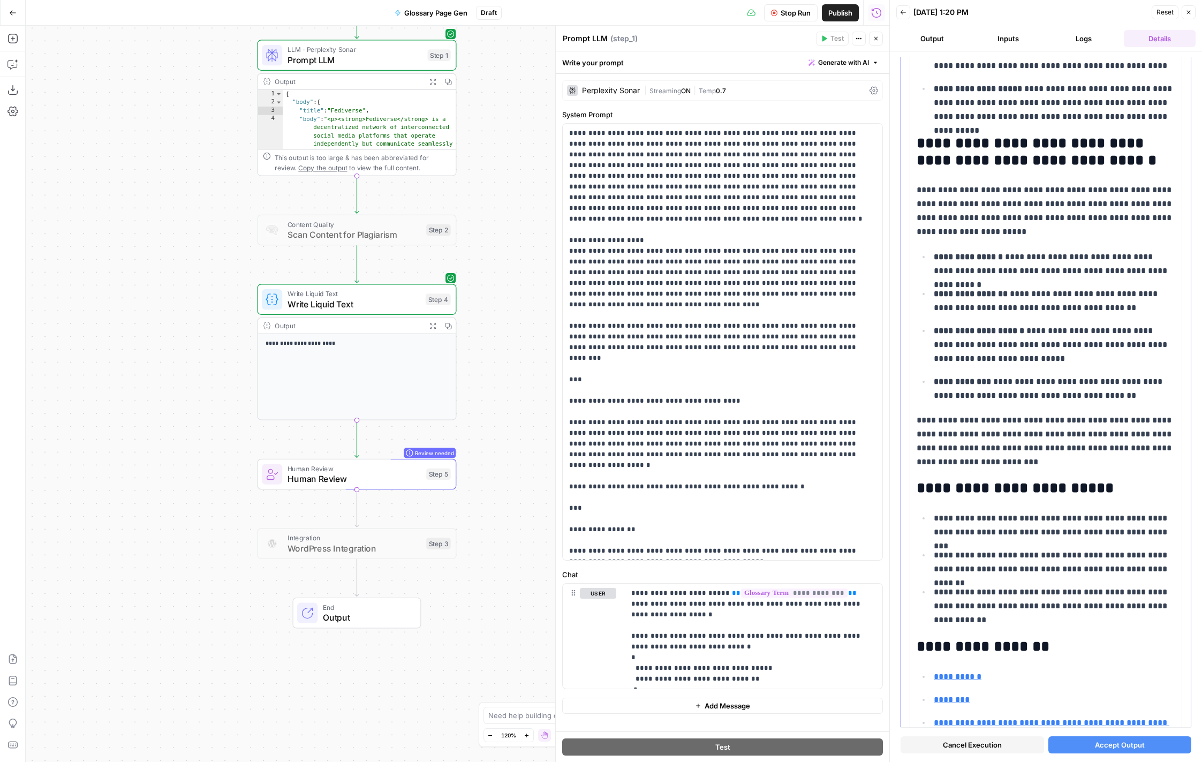
scroll to position [755, 0]
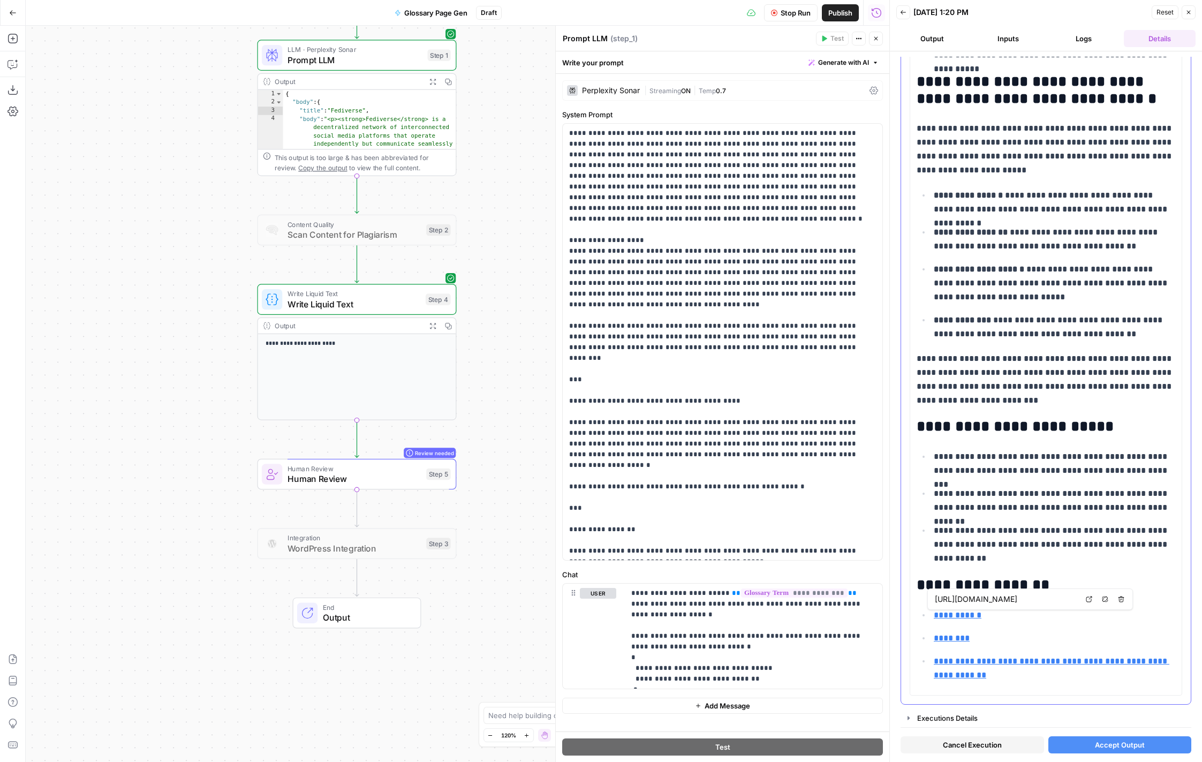
type input "https://sproutsocial.com/glossary/mastodon/"
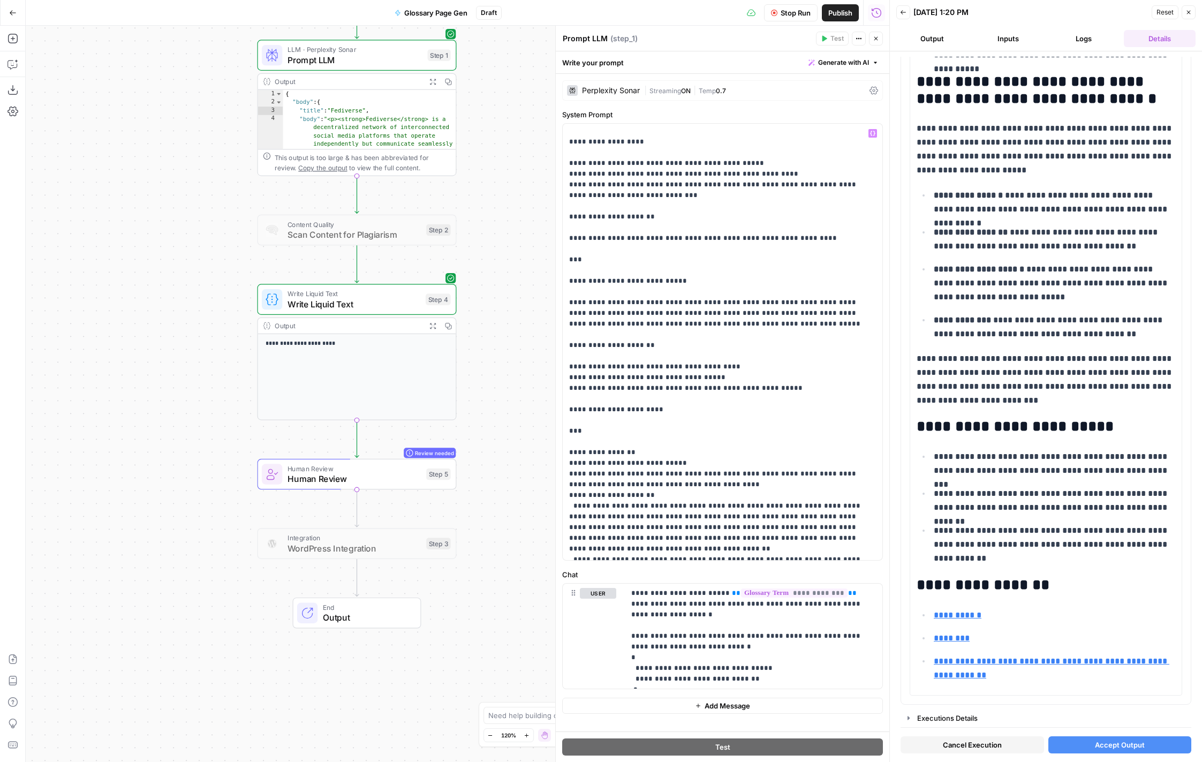
scroll to position [975, 0]
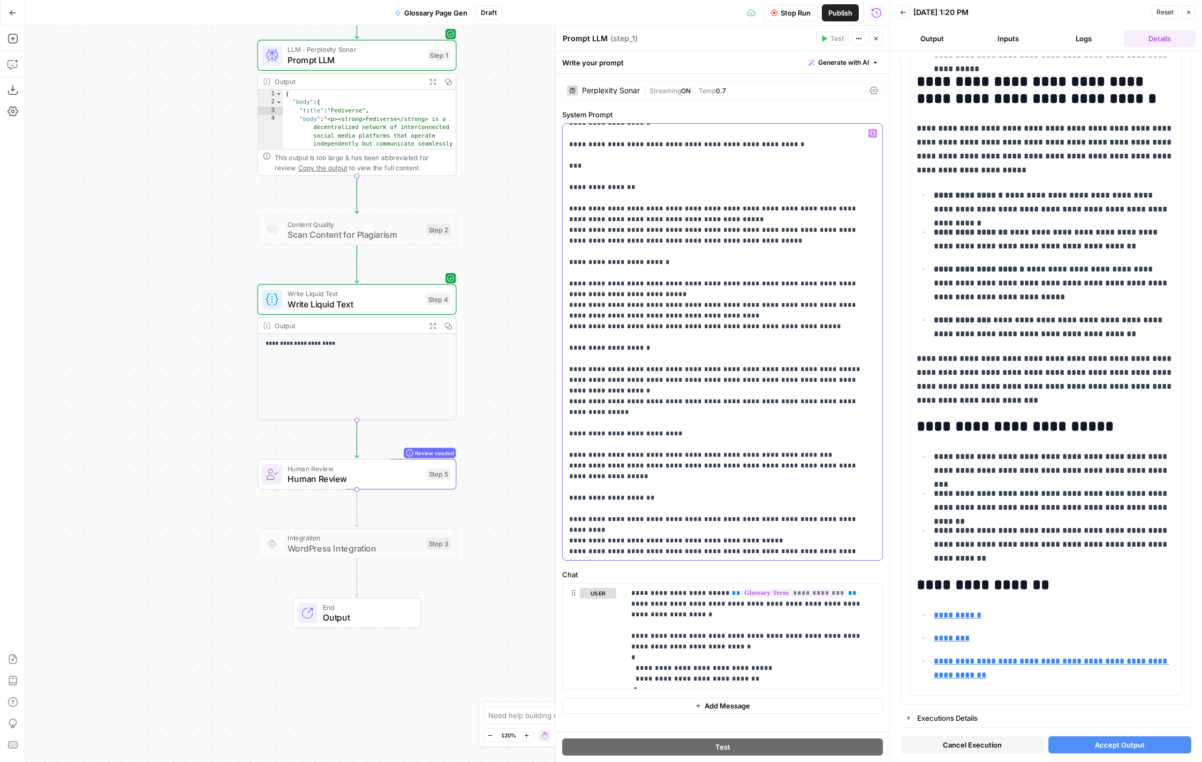
scroll to position [340, 0]
click at [866, 362] on p "**********" at bounding box center [722, 489] width 307 height 1403
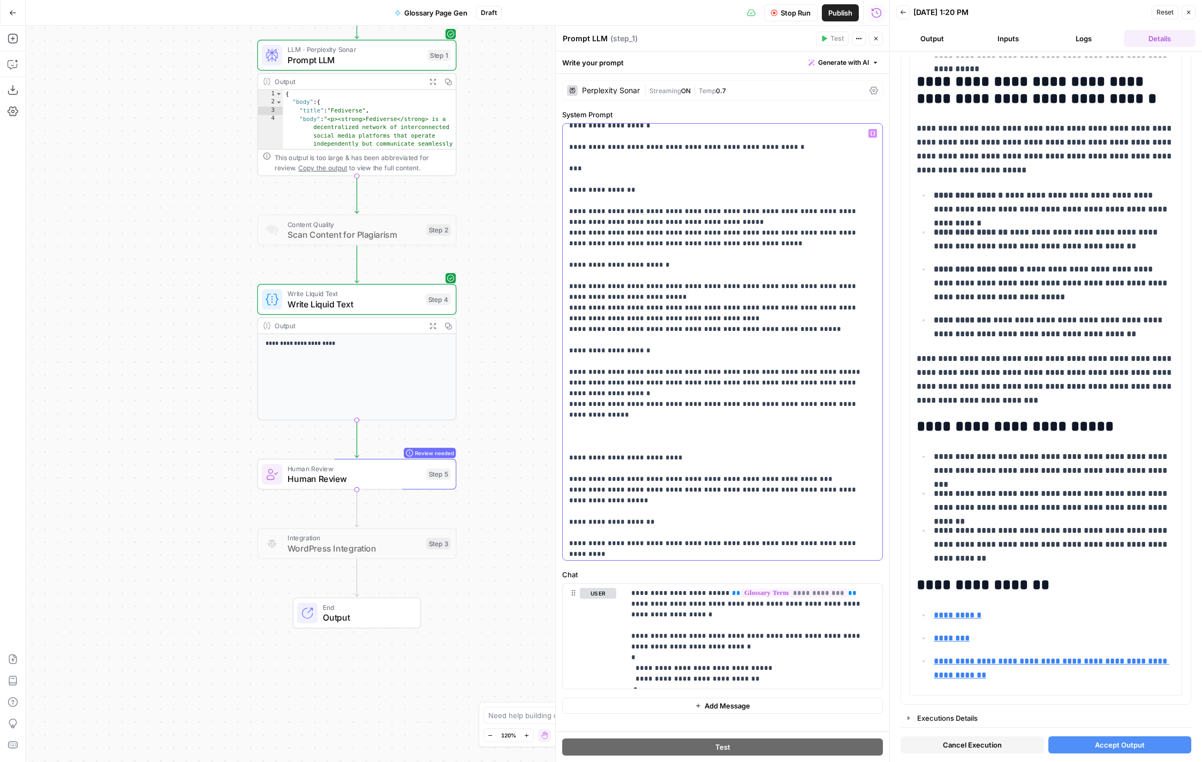
drag, startPoint x: 569, startPoint y: 310, endPoint x: 661, endPoint y: 310, distance: 92.1
click at [661, 310] on p "**********" at bounding box center [722, 500] width 307 height 1424
copy p "**********"
click at [606, 381] on p "**********" at bounding box center [722, 500] width 307 height 1424
paste div
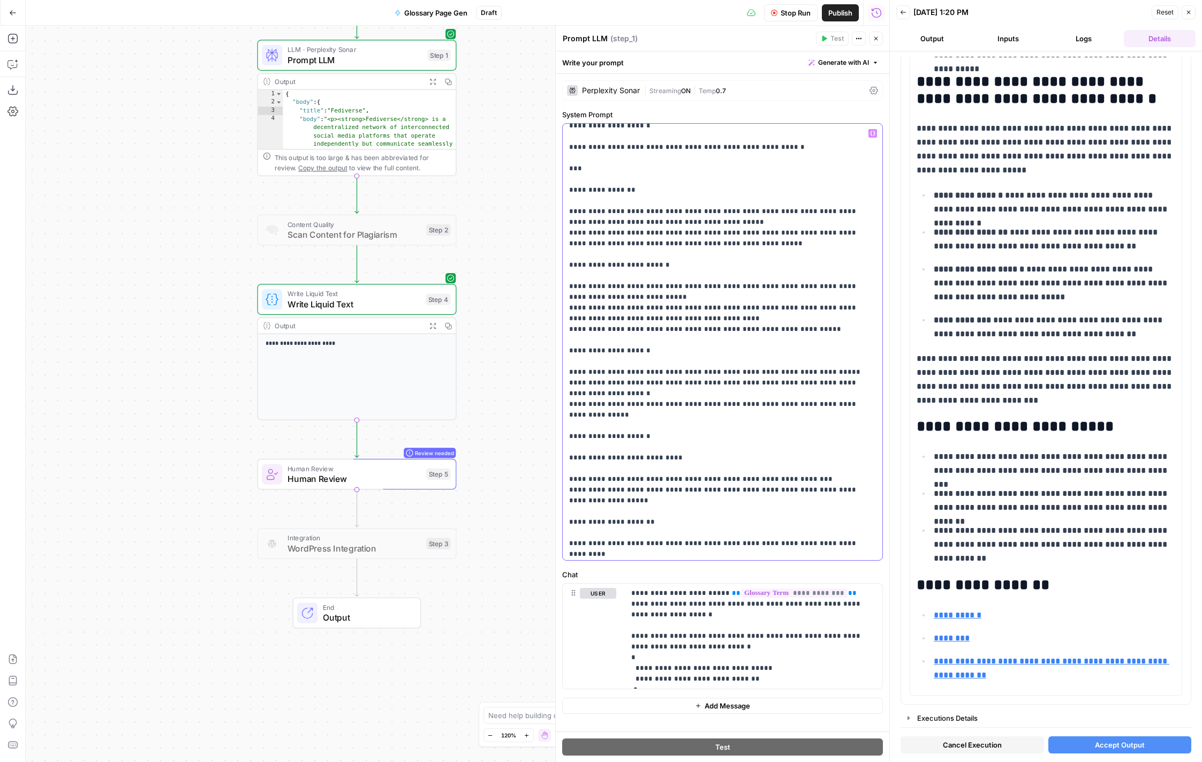
drag, startPoint x: 590, startPoint y: 383, endPoint x: 646, endPoint y: 383, distance: 55.7
click at [646, 383] on p "**********" at bounding box center [722, 500] width 307 height 1424
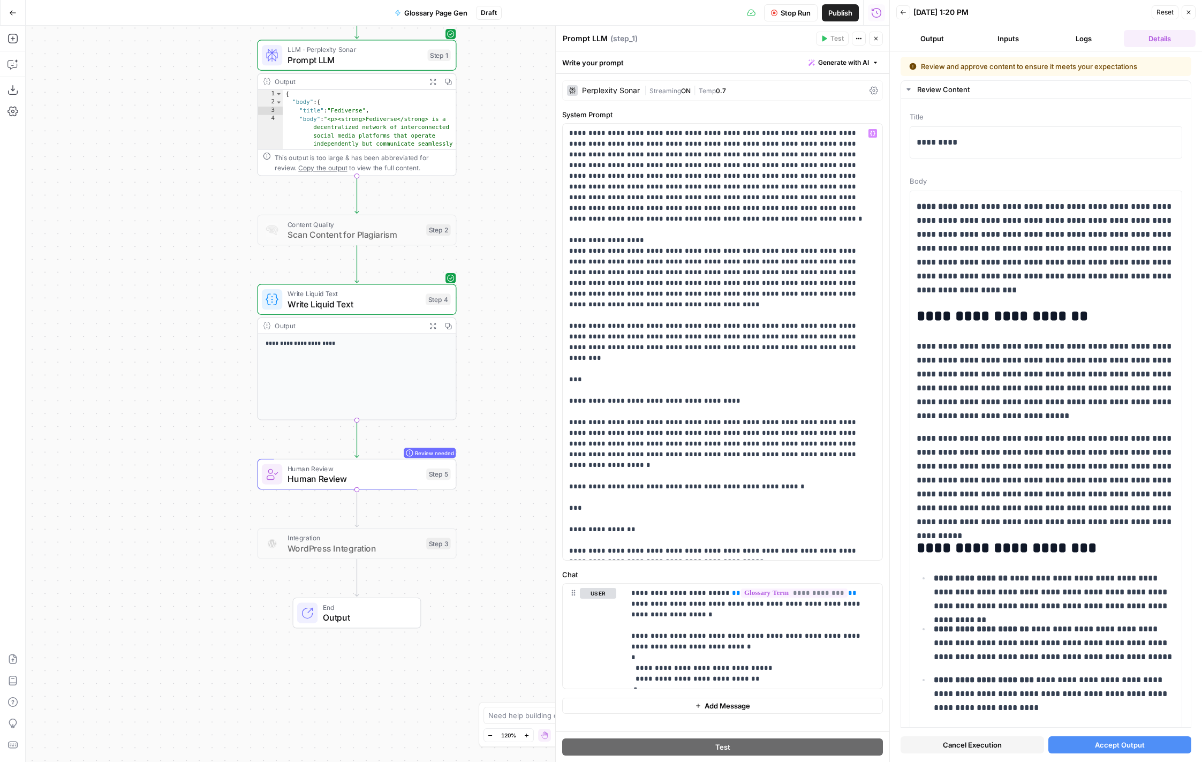
scroll to position [340, 0]
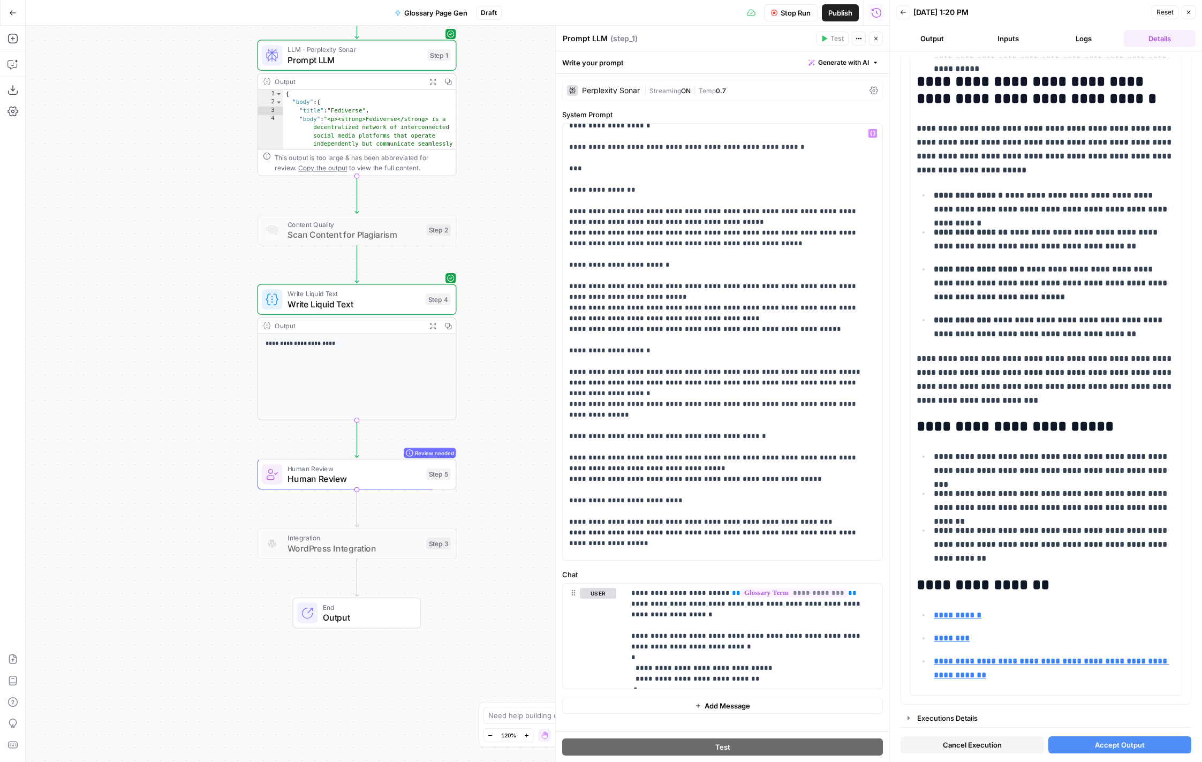
click at [985, 745] on span "Cancel Execution" at bounding box center [972, 745] width 59 height 11
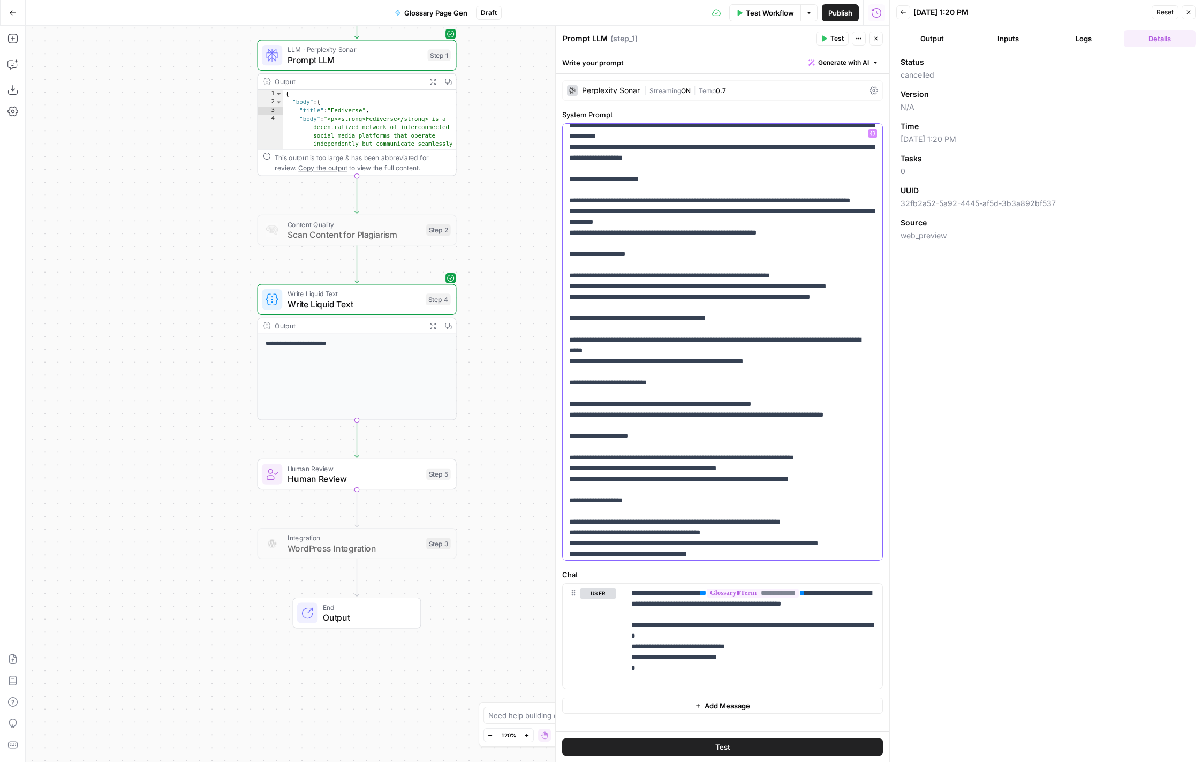
click at [817, 423] on p "**********" at bounding box center [722, 521] width 307 height 1467
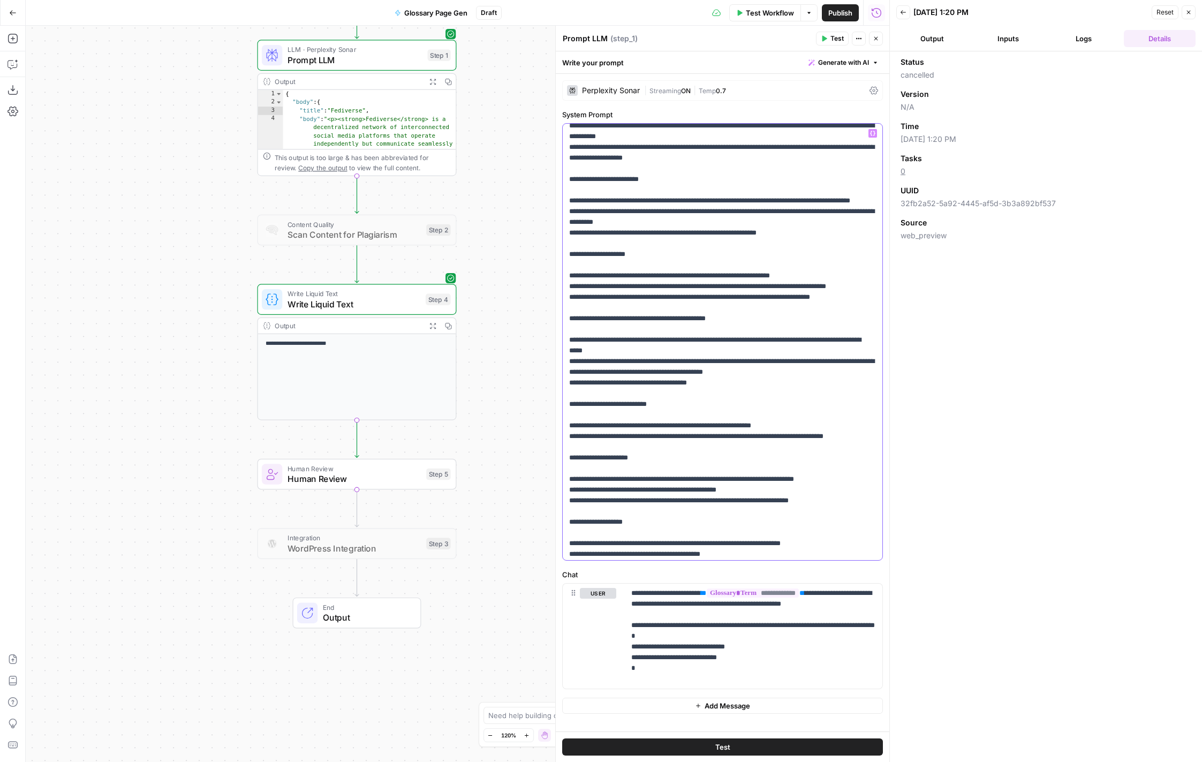
click at [600, 448] on p "**********" at bounding box center [722, 532] width 307 height 1489
click at [637, 449] on p "**********" at bounding box center [722, 532] width 307 height 1489
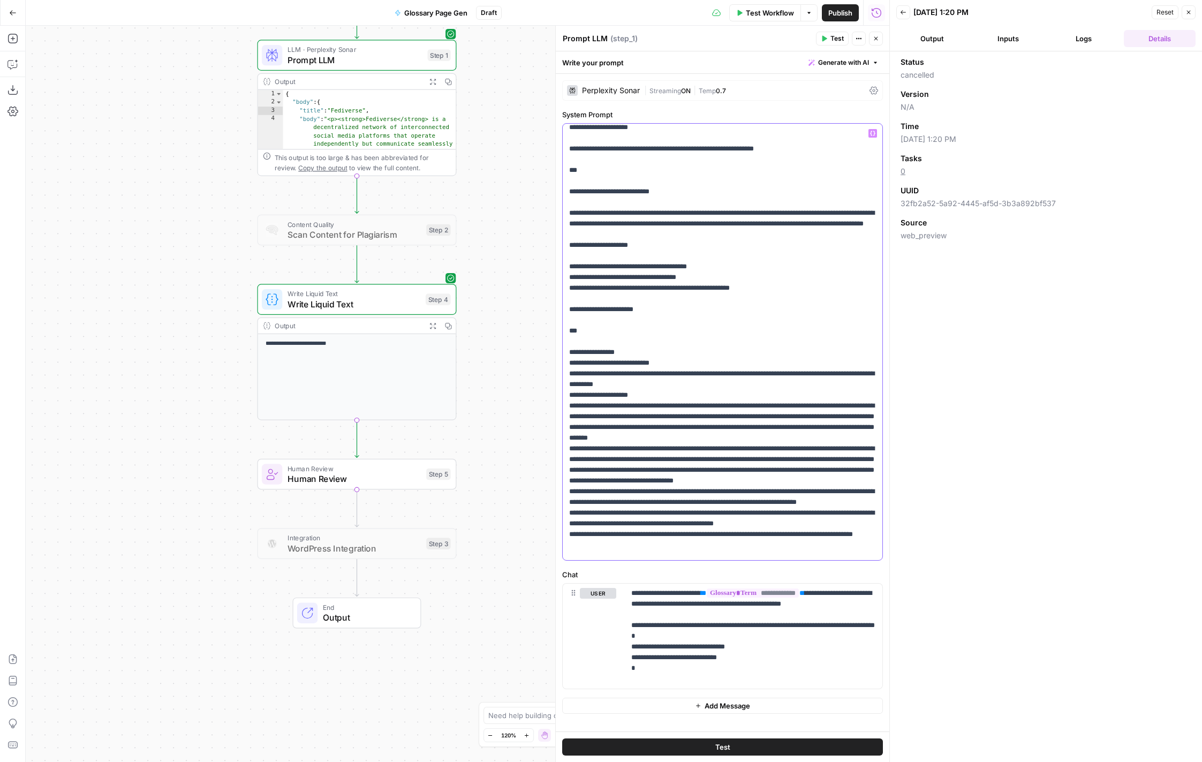
scroll to position [1061, 0]
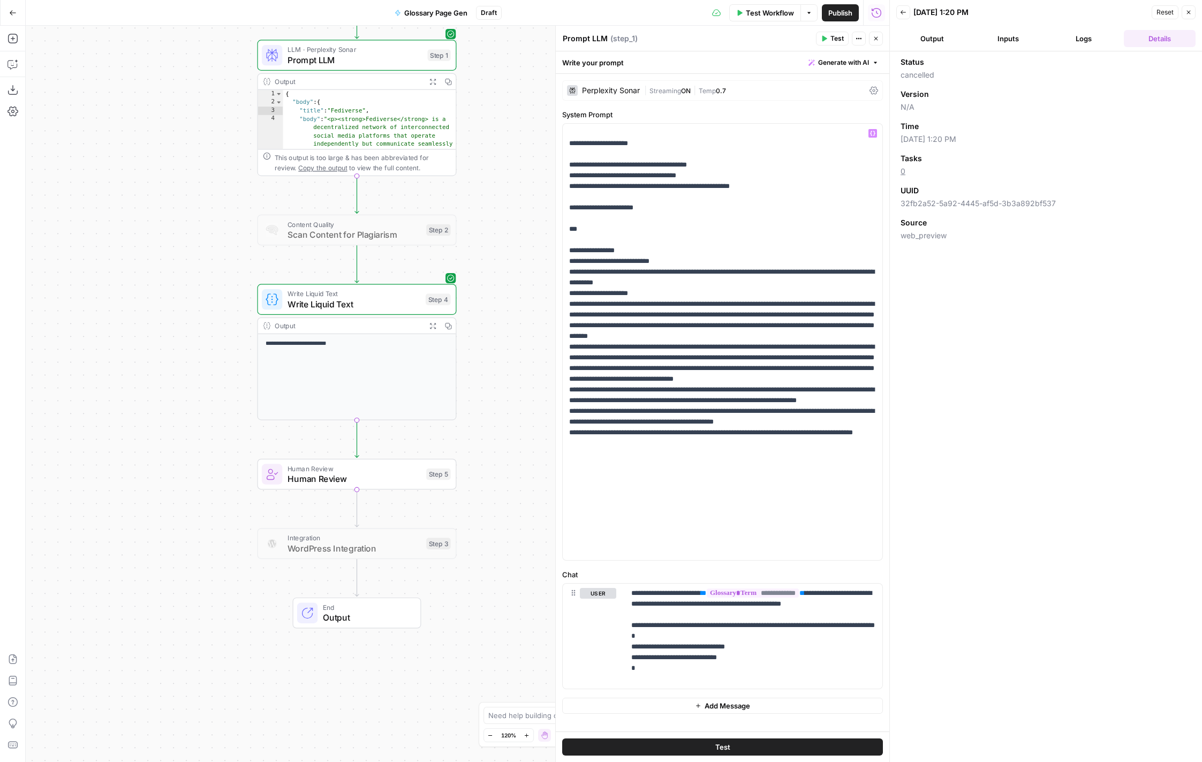
click at [784, 42] on div "Prompt LLM Prompt LLM ( step_1 )" at bounding box center [687, 39] width 251 height 12
click at [827, 35] on button "Test" at bounding box center [832, 39] width 33 height 14
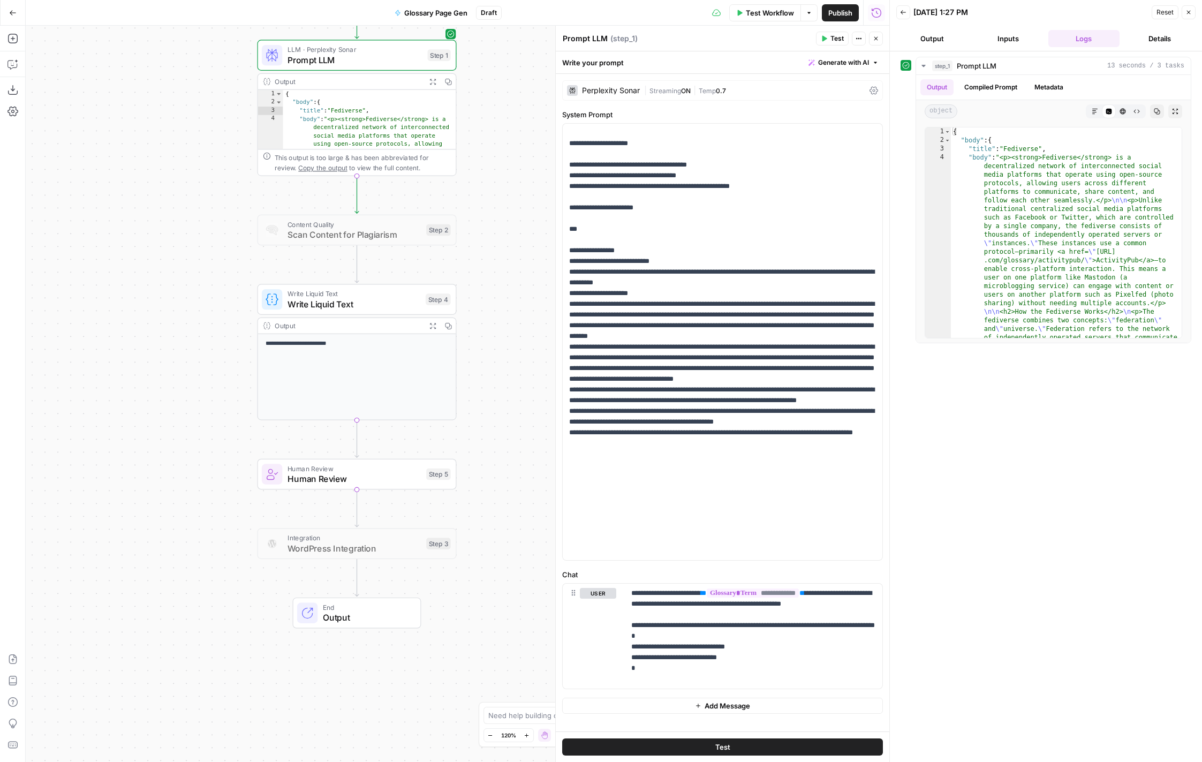
click at [756, 11] on span "Test Workflow" at bounding box center [770, 12] width 48 height 11
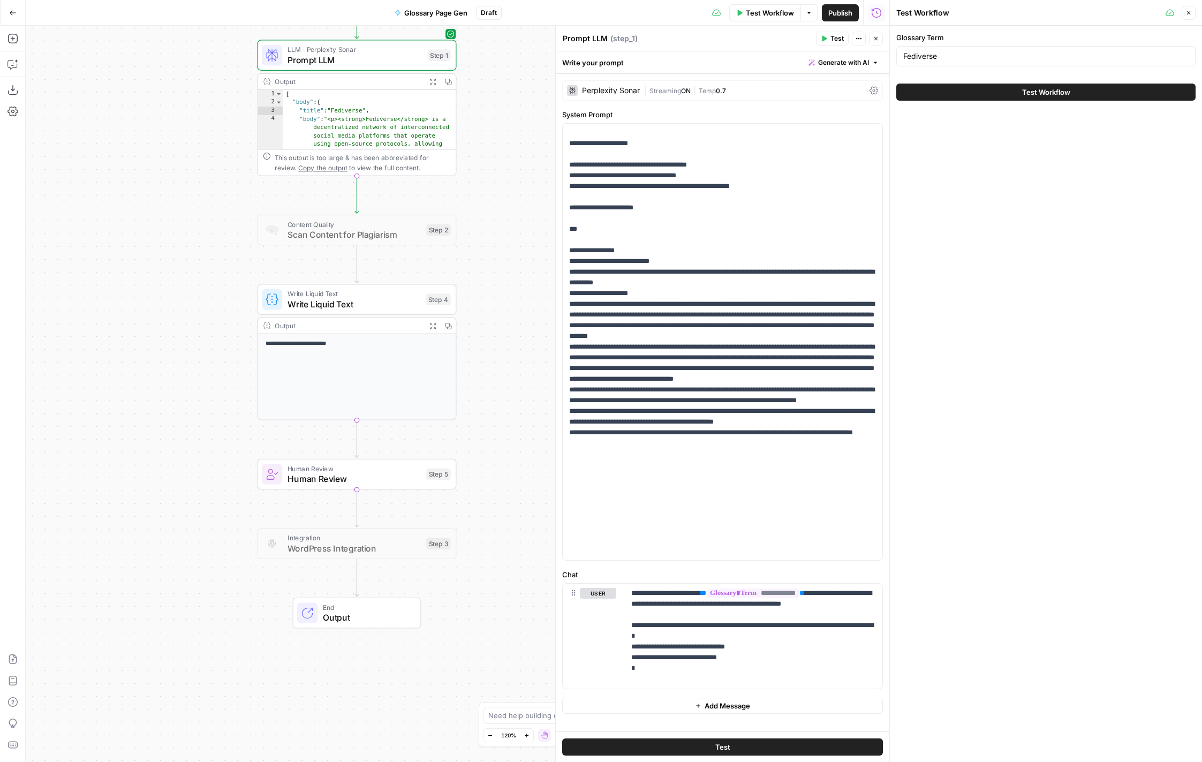
click at [979, 90] on button "Test Workflow" at bounding box center [1045, 92] width 299 height 17
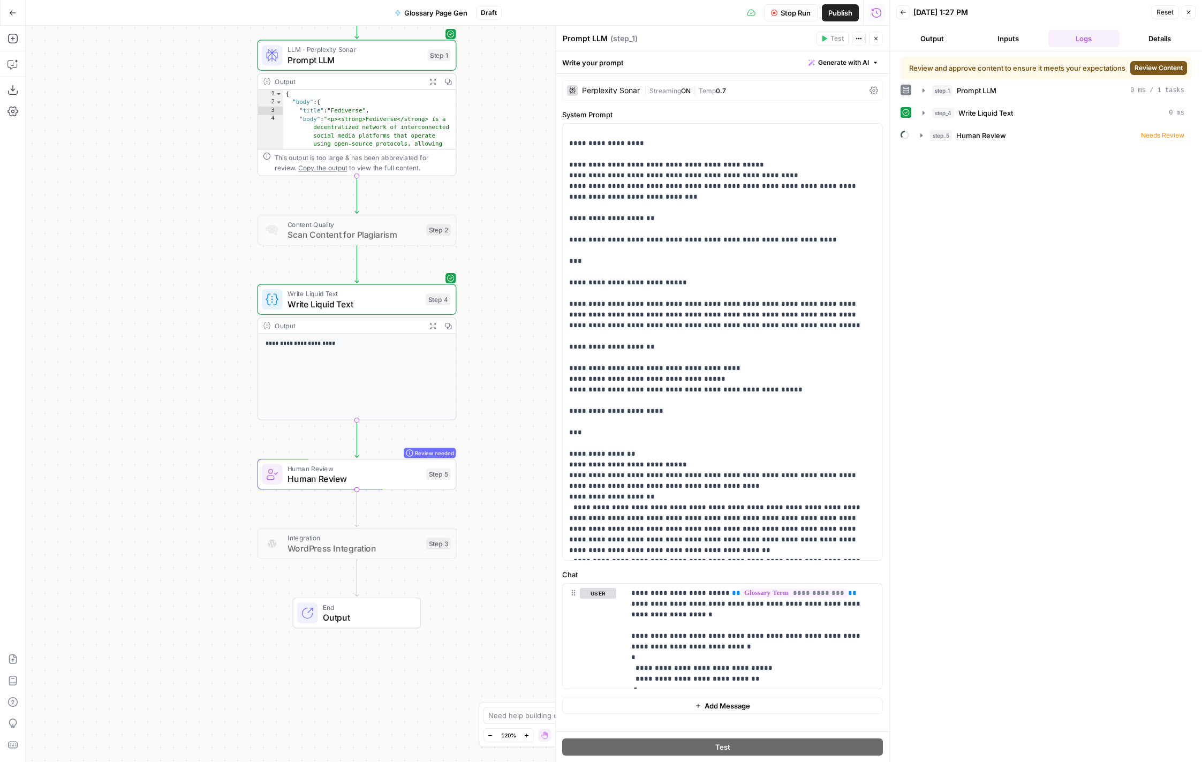
click at [1166, 69] on span "Review Content" at bounding box center [1159, 68] width 48 height 10
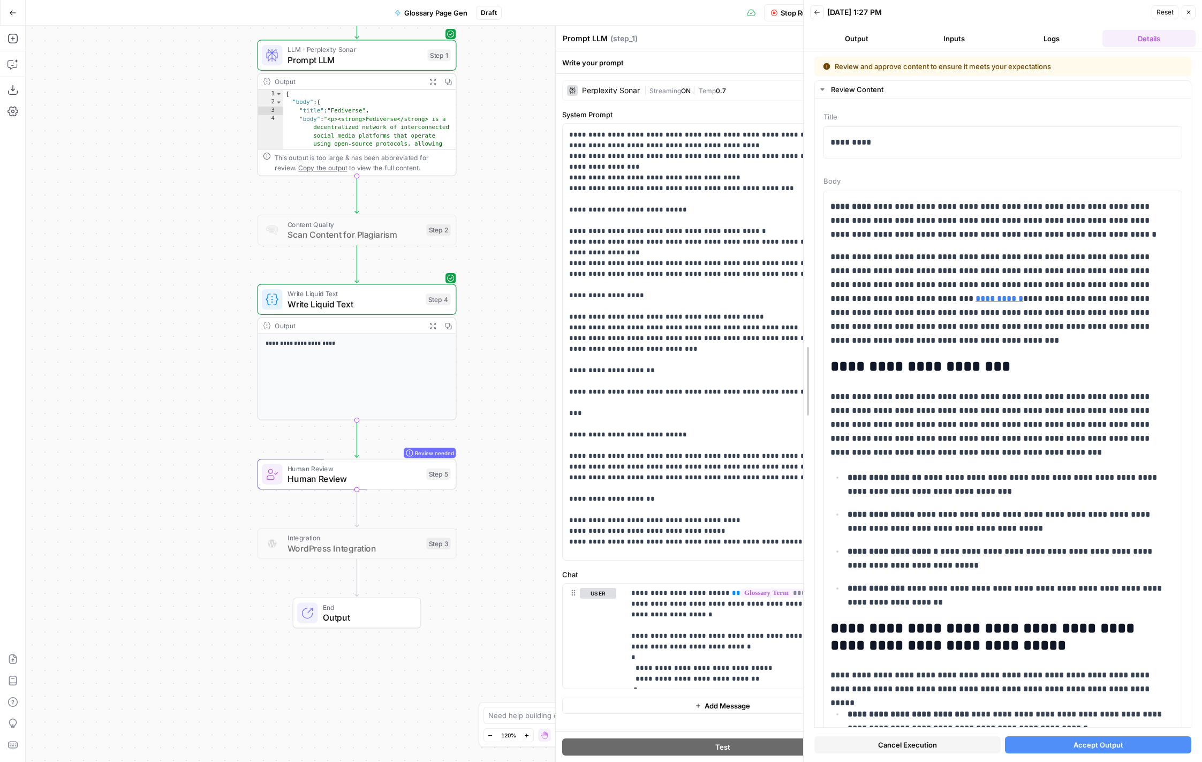
drag, startPoint x: 893, startPoint y: 305, endPoint x: 801, endPoint y: 322, distance: 94.2
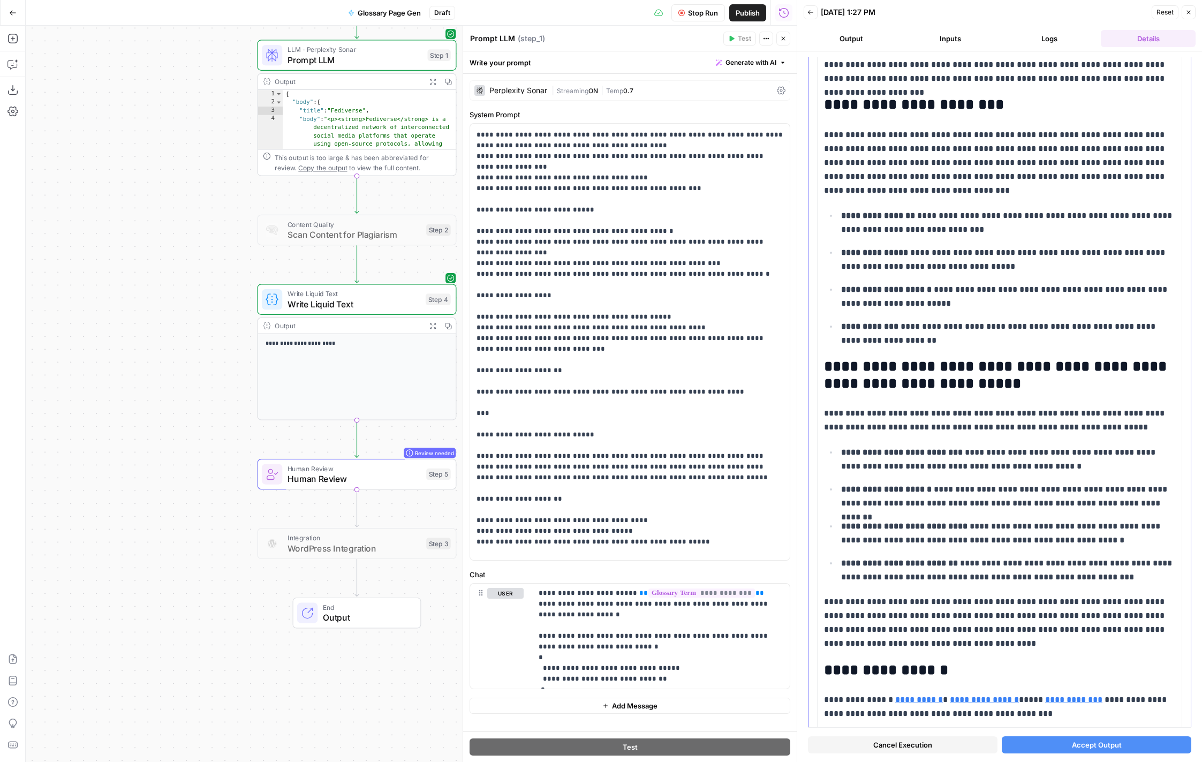
scroll to position [247, 0]
click at [869, 223] on p "**********" at bounding box center [1008, 224] width 334 height 28
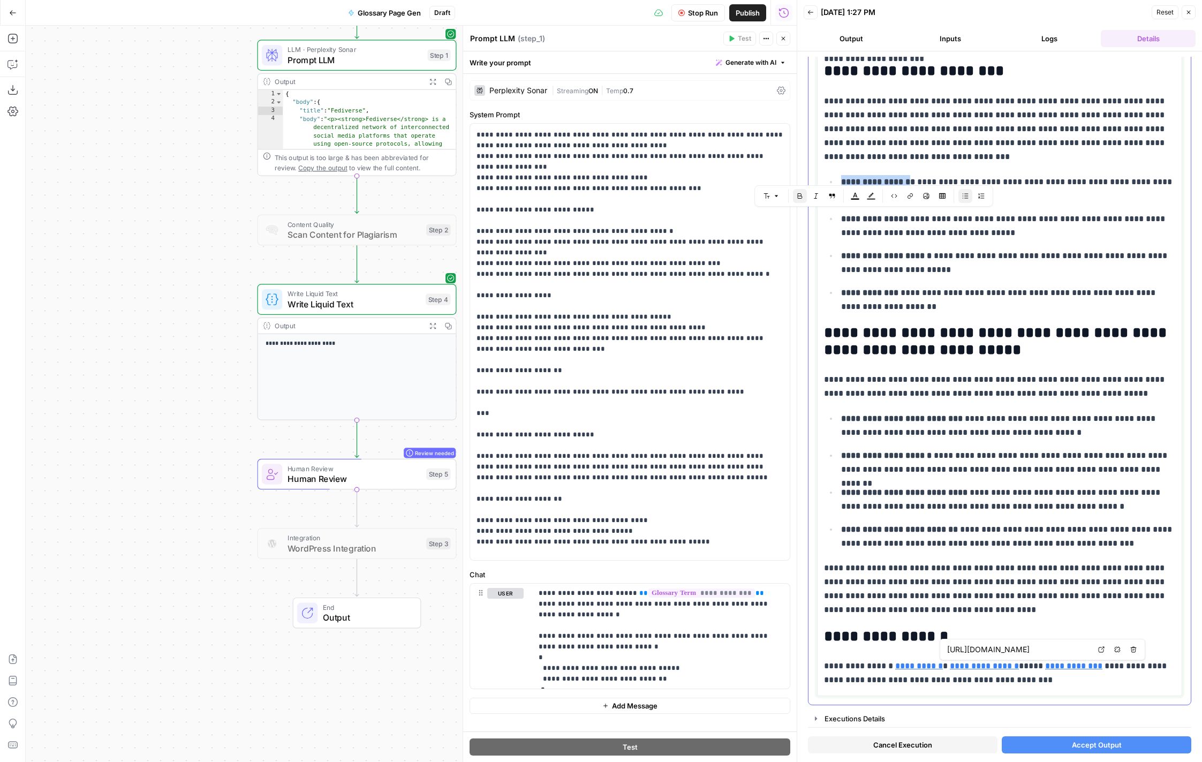
type input "https://sproutsocial.com/glossary/microblogging/"
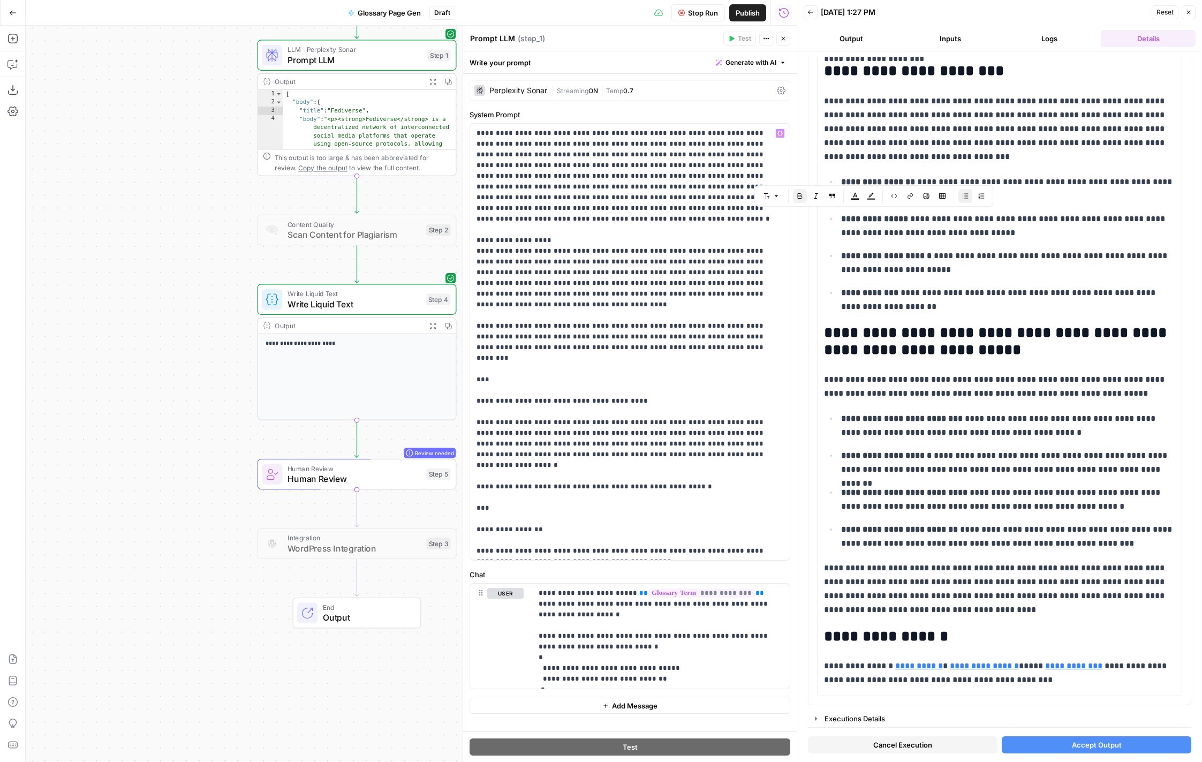
click at [512, 85] on div "Perplexity Sonar | Streaming ON | Temp 0.7" at bounding box center [630, 90] width 321 height 20
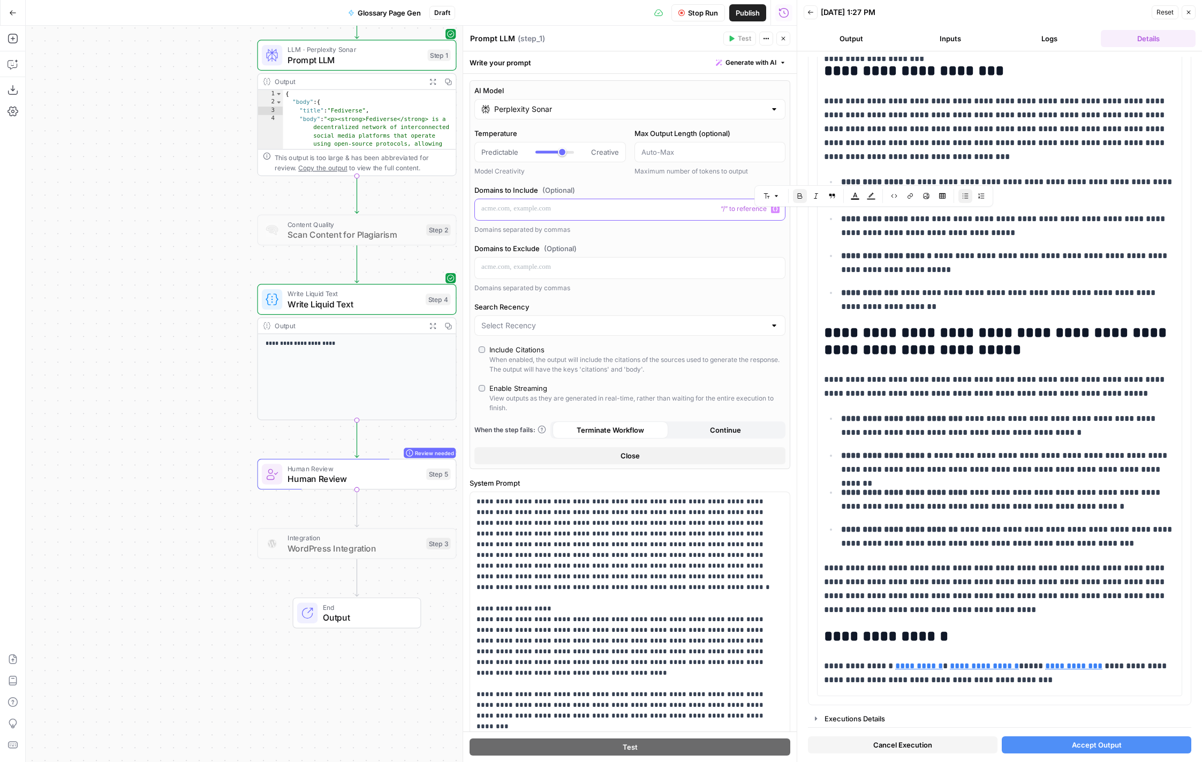
click at [603, 211] on p at bounding box center [629, 208] width 297 height 11
click at [657, 302] on label "Search Recency" at bounding box center [629, 306] width 311 height 11
click at [657, 320] on input "Search Recency" at bounding box center [623, 325] width 284 height 11
click at [740, 288] on div "Domains separated by commas" at bounding box center [629, 288] width 311 height 10
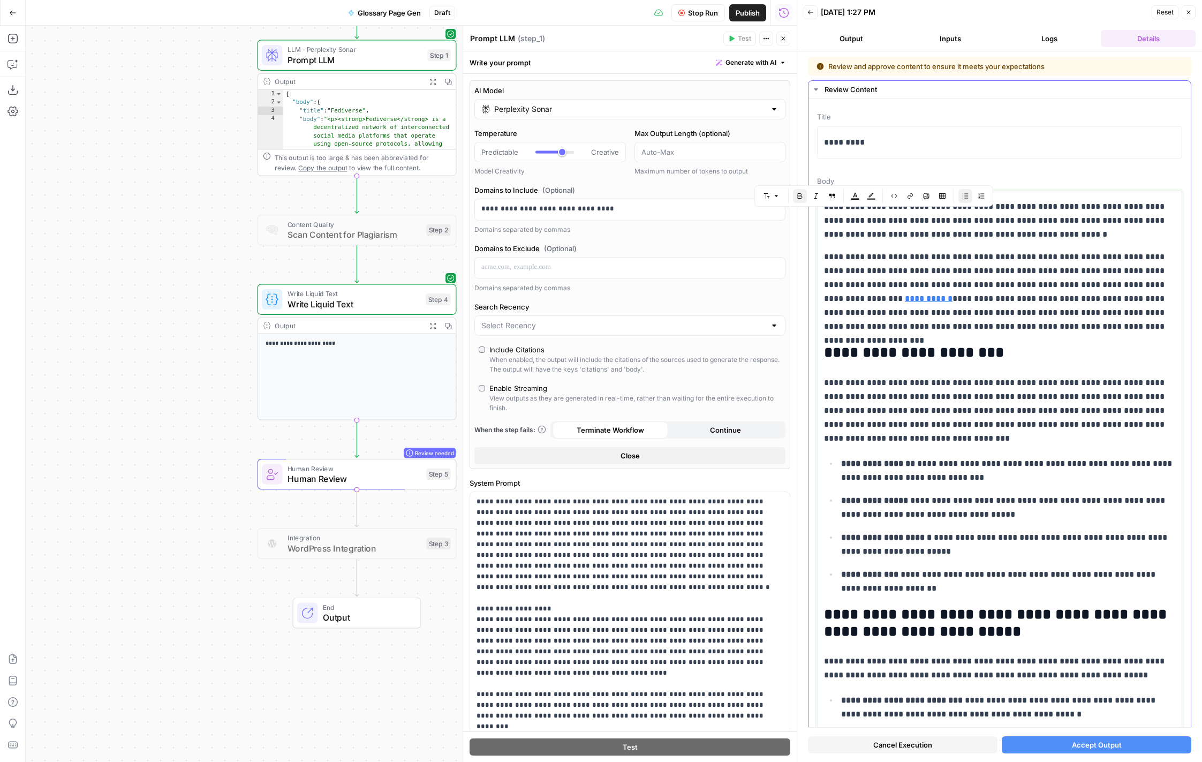
click at [886, 462] on strong "**********" at bounding box center [878, 463] width 74 height 8
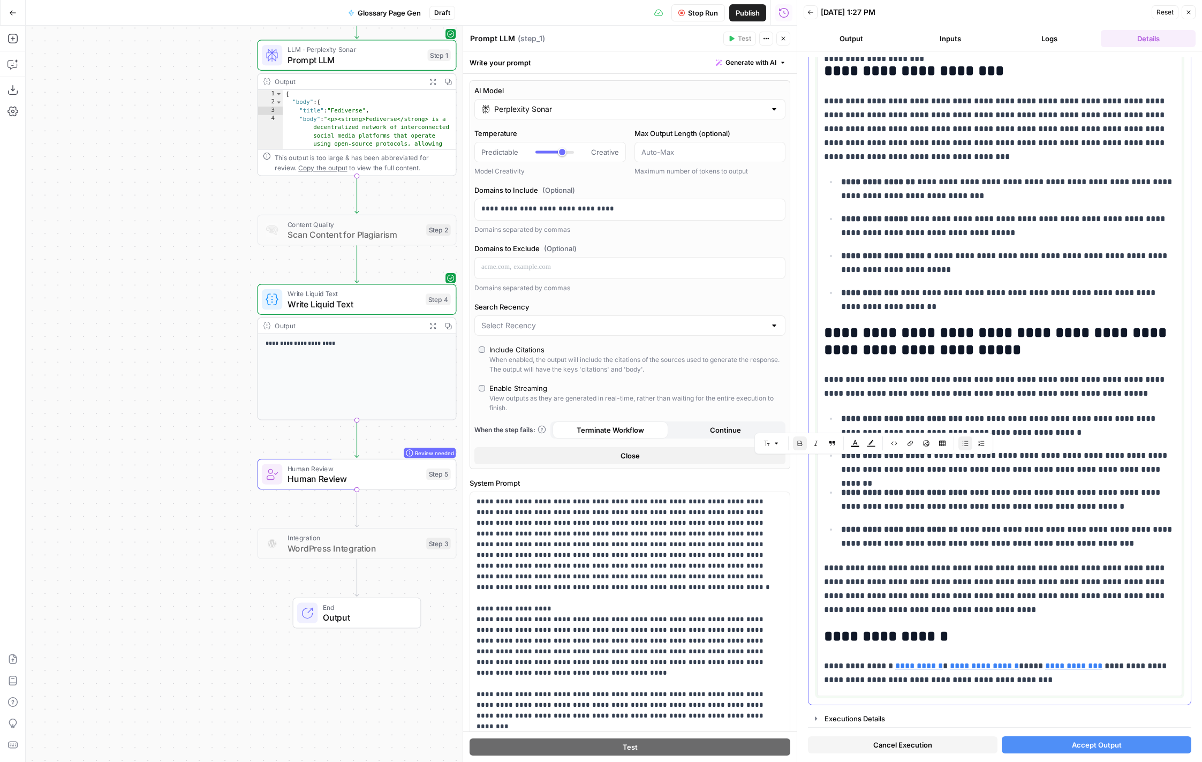
click at [1020, 610] on p "**********" at bounding box center [999, 589] width 351 height 56
type input "[URL][DOMAIN_NAME]"
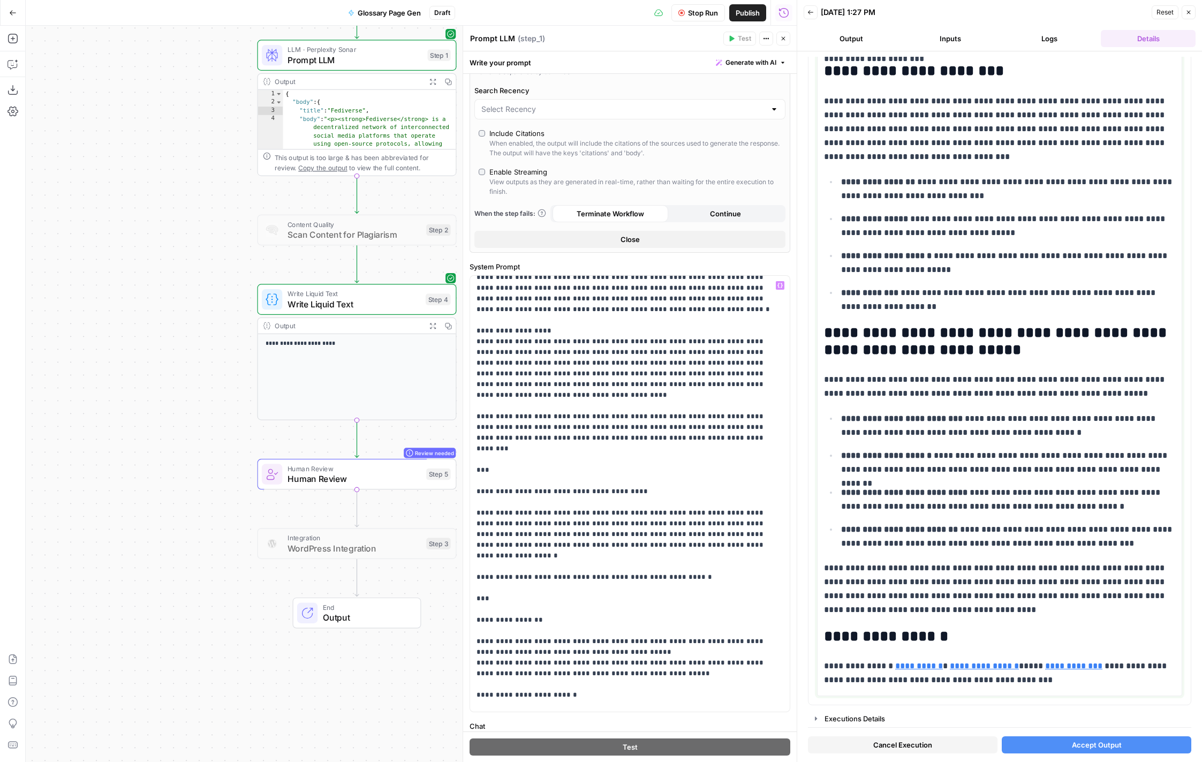
scroll to position [61, 0]
click at [954, 666] on link "**********" at bounding box center [984, 666] width 69 height 8
click at [982, 609] on p "**********" at bounding box center [999, 589] width 351 height 56
type input "https://sproutsocial.com/glossary/decentralization/"
click at [984, 663] on link "**********" at bounding box center [984, 666] width 69 height 8
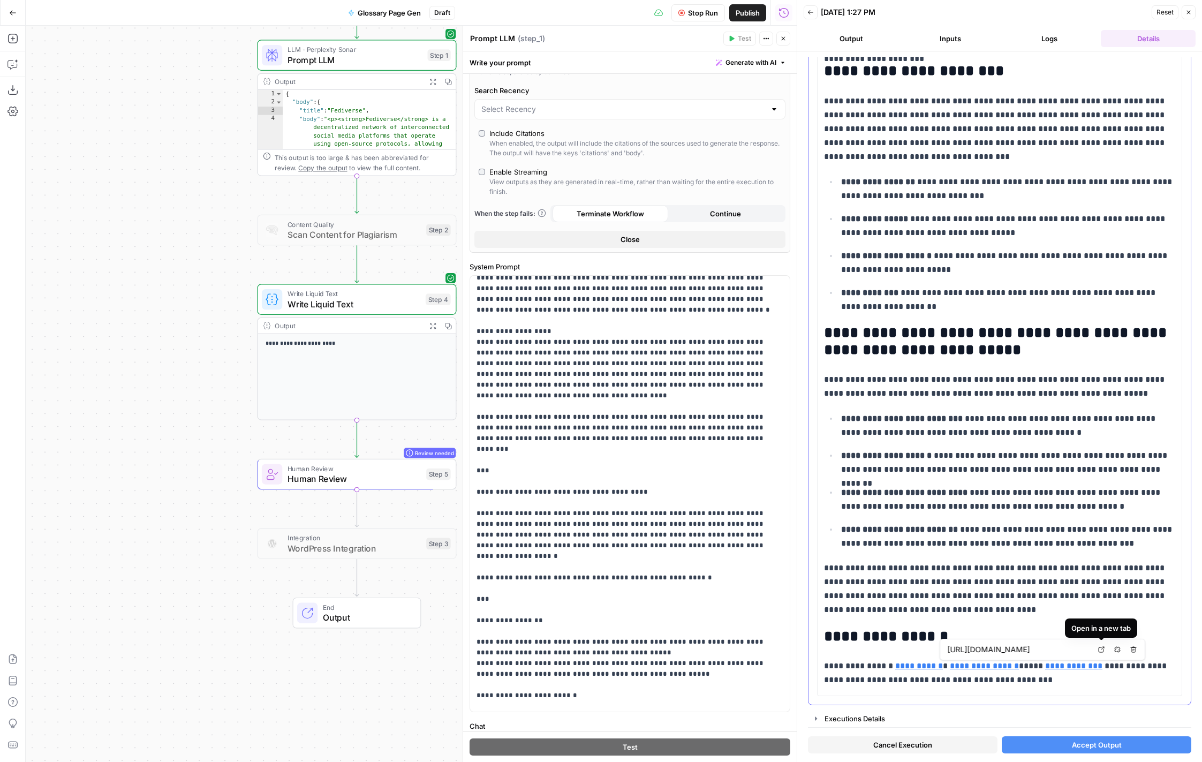
click at [1100, 651] on icon at bounding box center [1101, 649] width 6 height 6
click at [1038, 650] on icon at bounding box center [1039, 649] width 6 height 6
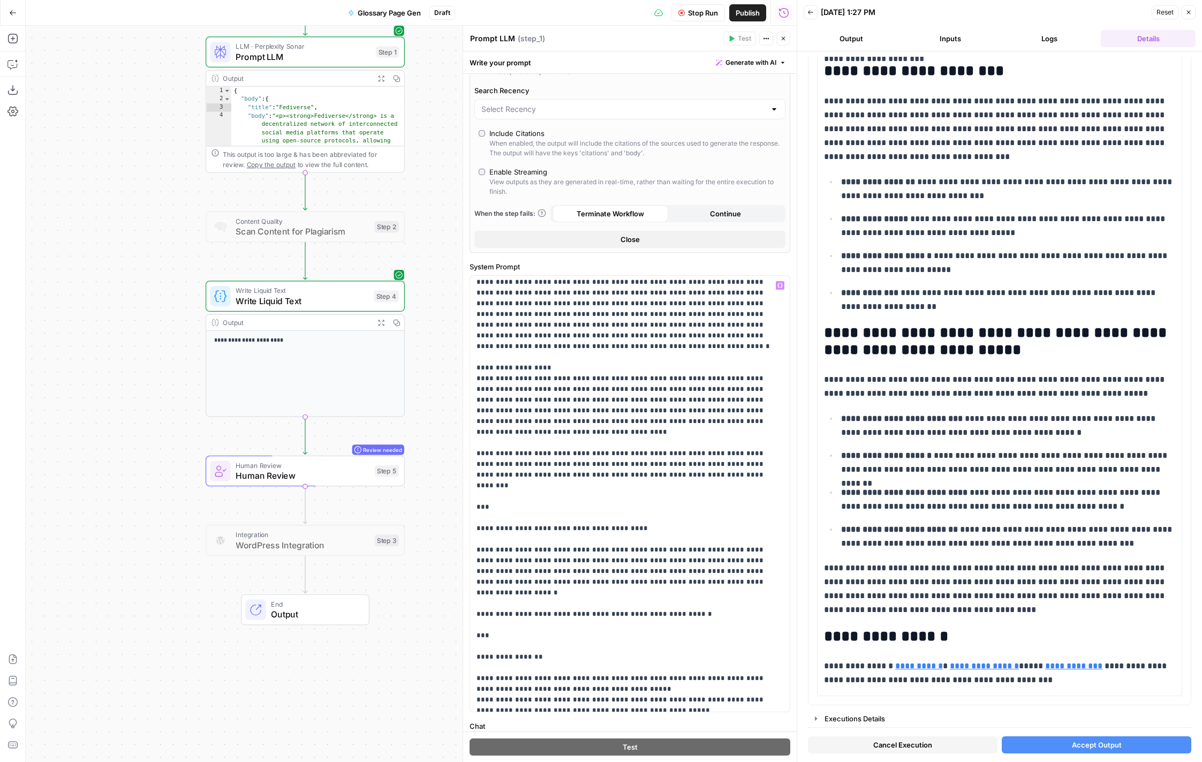
scroll to position [0, 0]
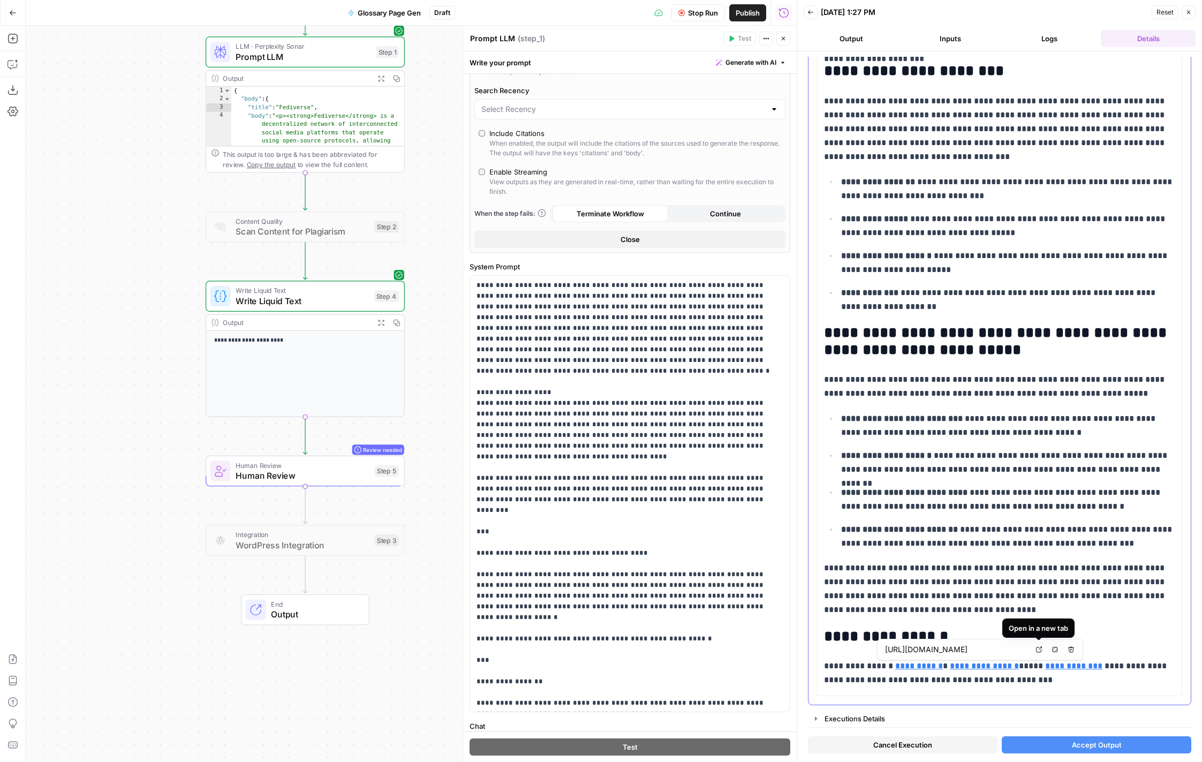
click at [1040, 651] on icon at bounding box center [1039, 649] width 6 height 6
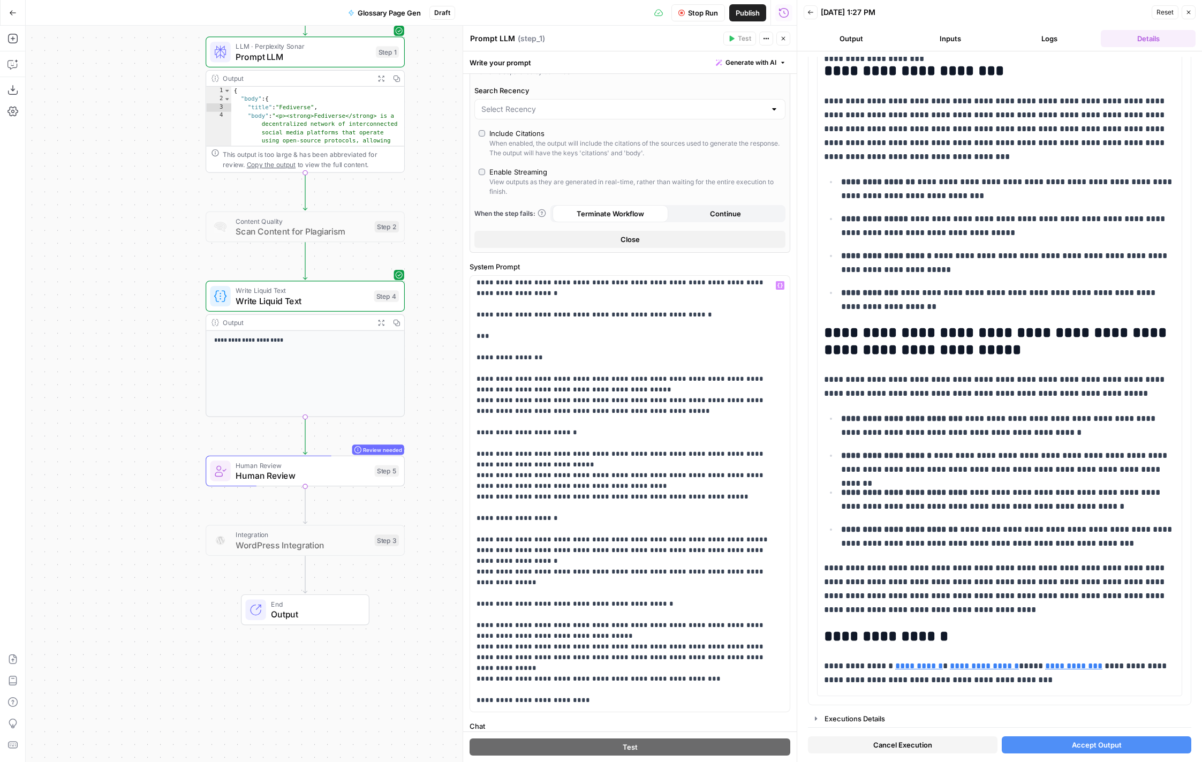
scroll to position [364, 0]
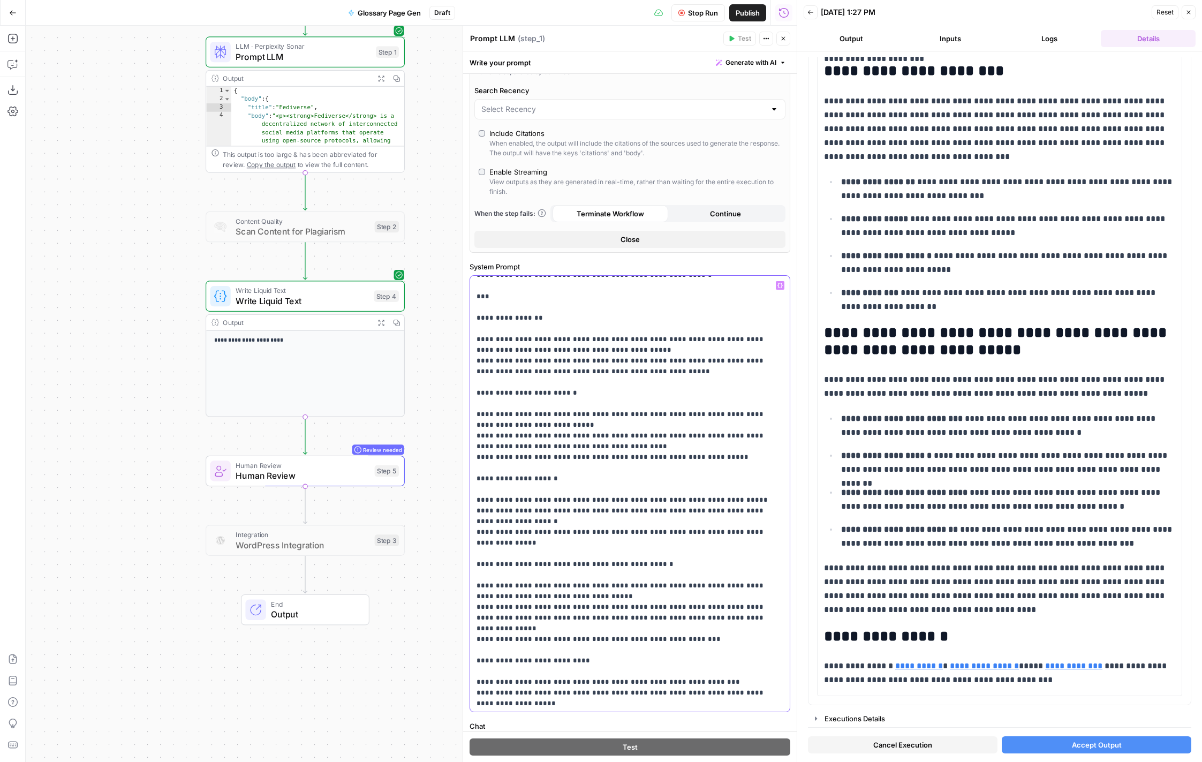
click at [655, 512] on p "**********" at bounding box center [630, 660] width 307 height 1489
drag, startPoint x: 583, startPoint y: 540, endPoint x: 470, endPoint y: 533, distance: 113.2
click at [470, 533] on div "**********" at bounding box center [630, 494] width 320 height 436
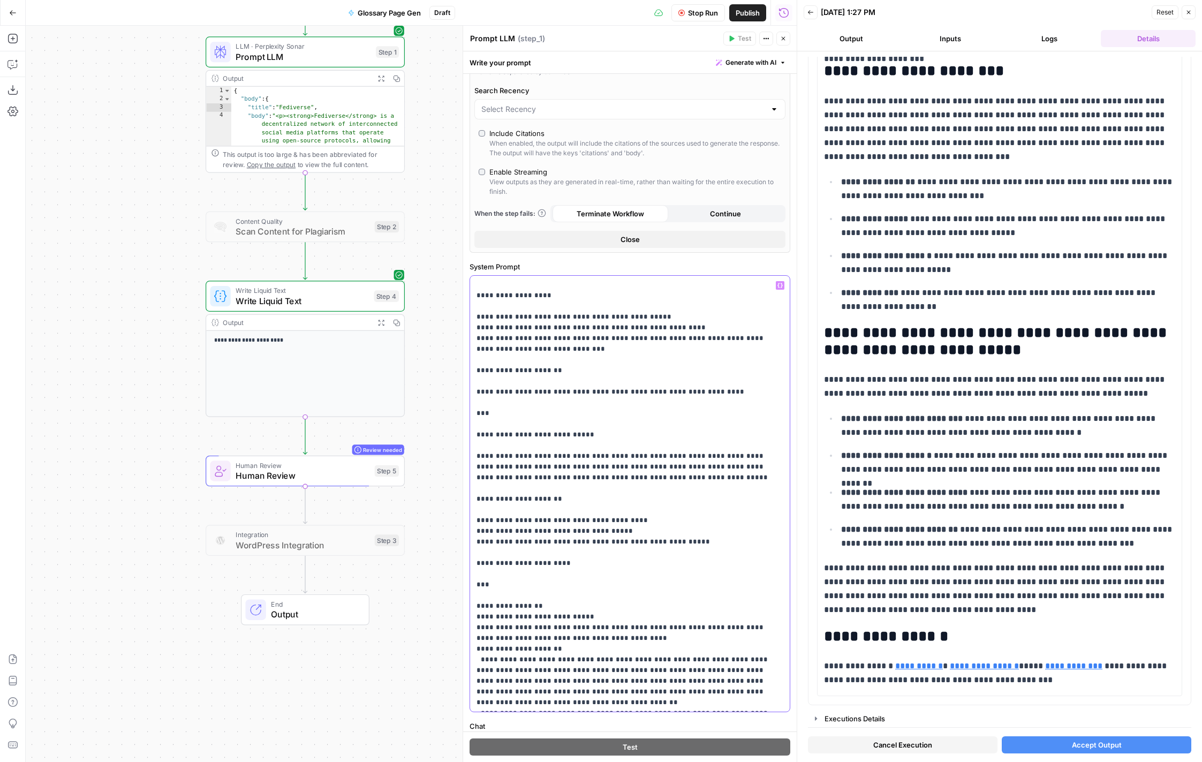
scroll to position [357, 0]
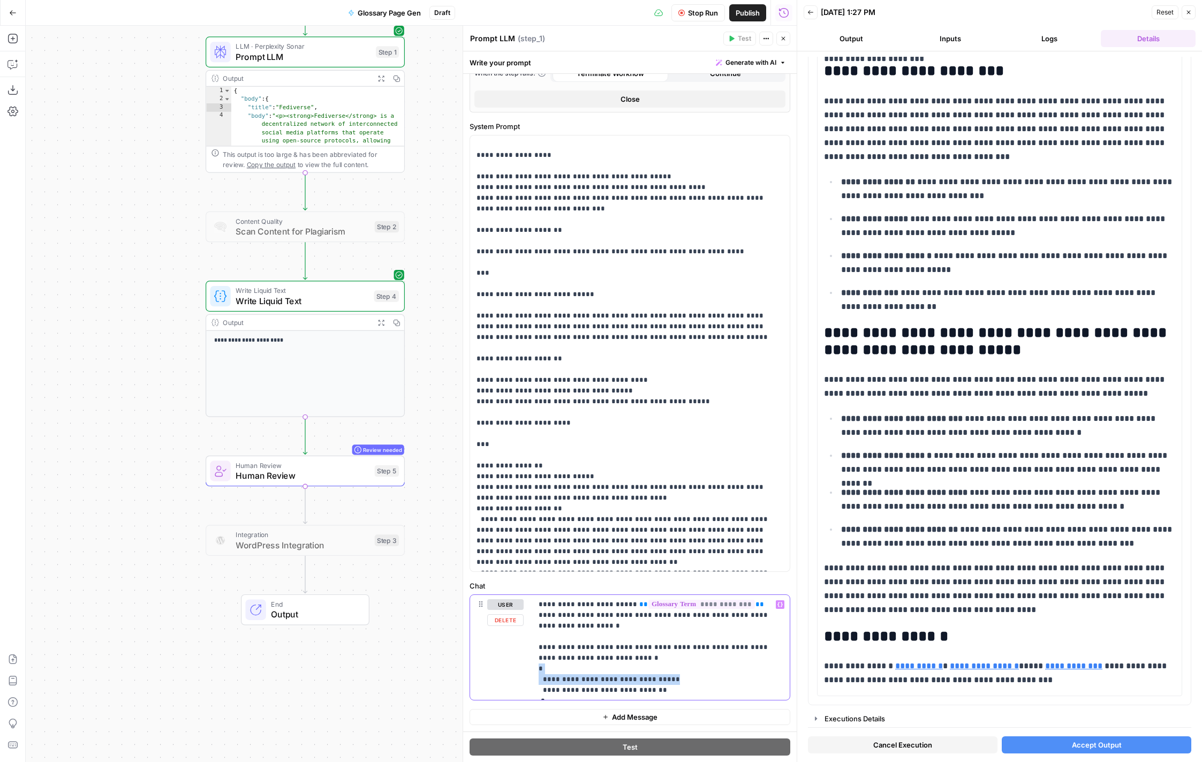
drag, startPoint x: 646, startPoint y: 669, endPoint x: 646, endPoint y: 659, distance: 9.6
click at [646, 659] on p "**********" at bounding box center [661, 647] width 245 height 96
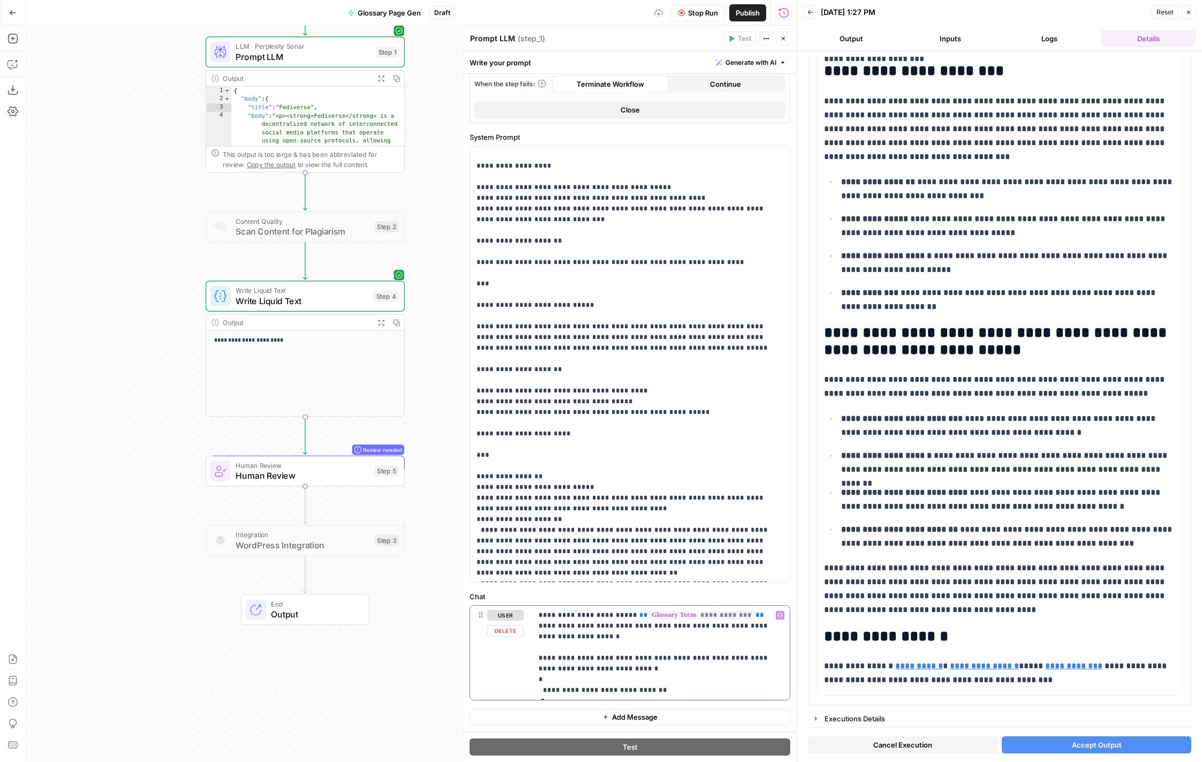
click at [683, 679] on p "**********" at bounding box center [661, 653] width 245 height 86
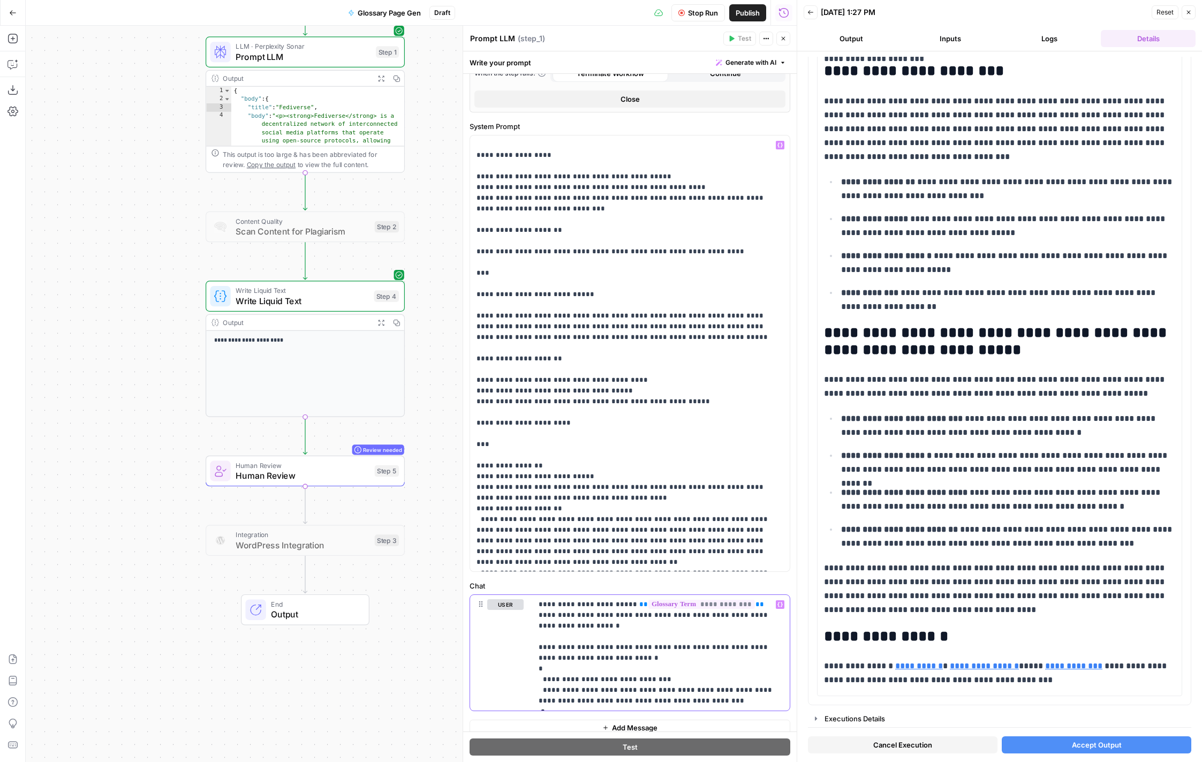
scroll to position [367, 0]
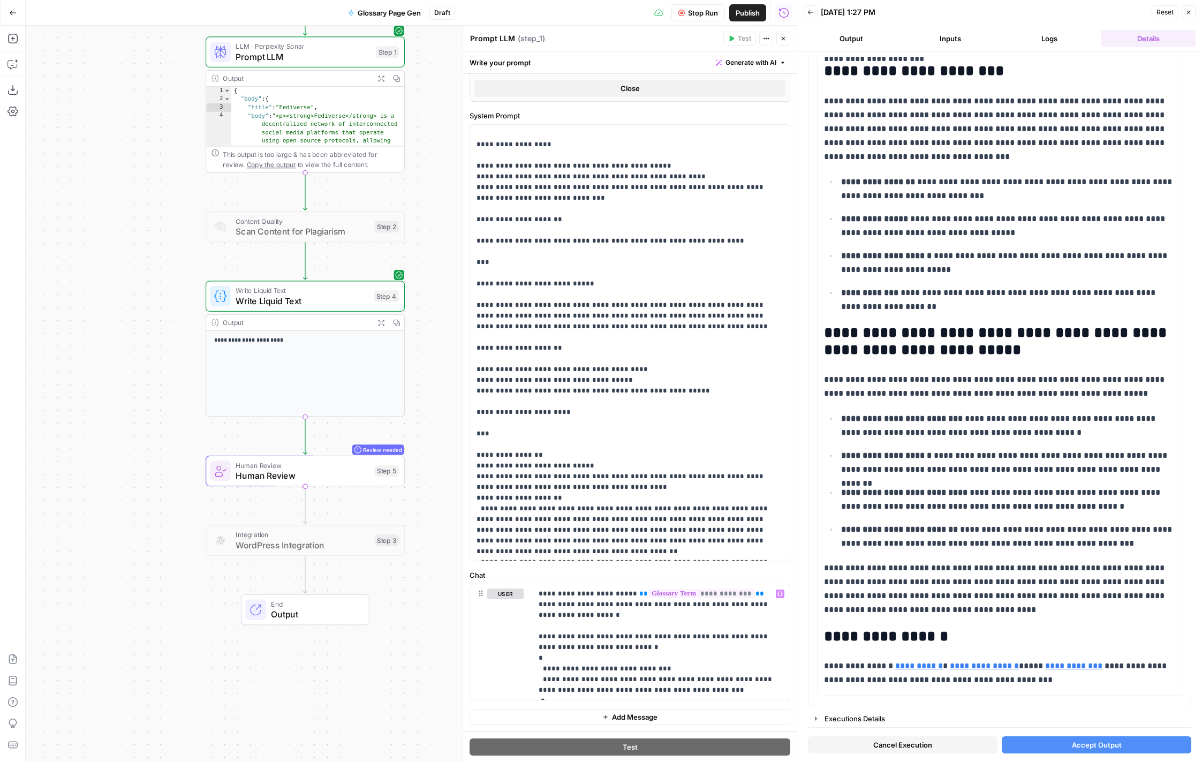
click at [911, 742] on span "Cancel Execution" at bounding box center [902, 745] width 59 height 11
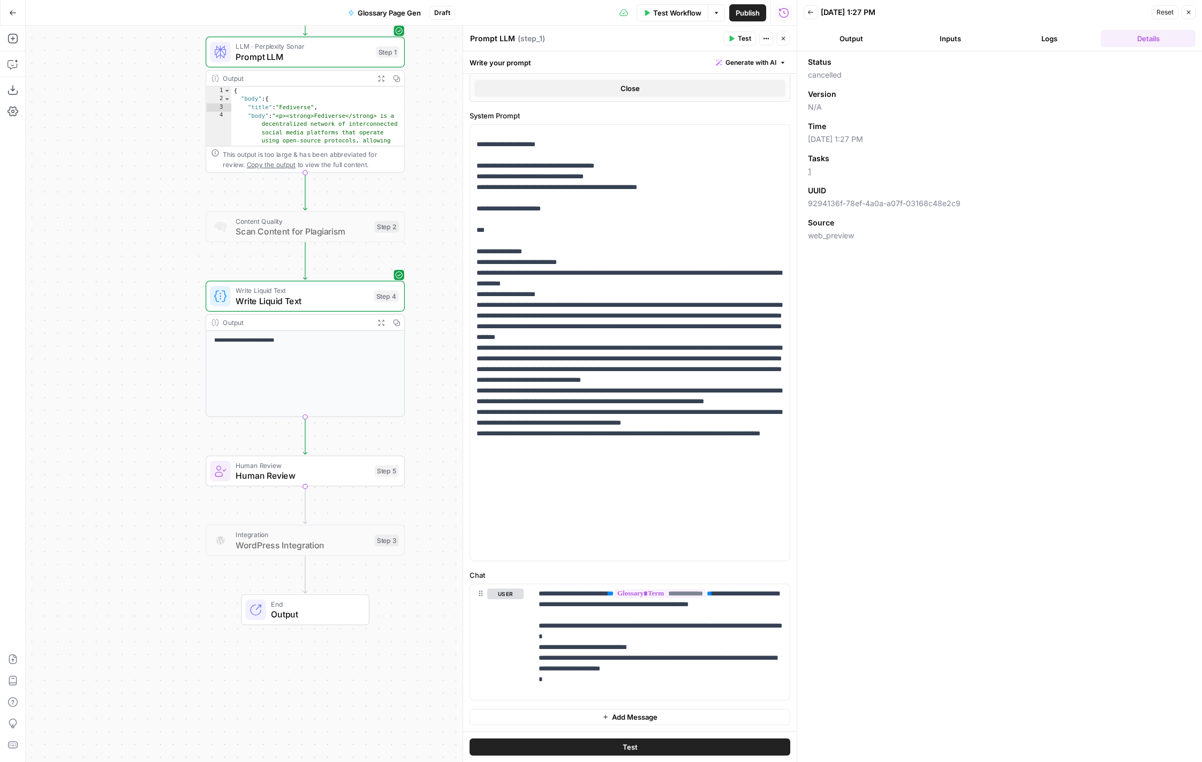
click at [738, 36] on span "Test" at bounding box center [744, 39] width 13 height 10
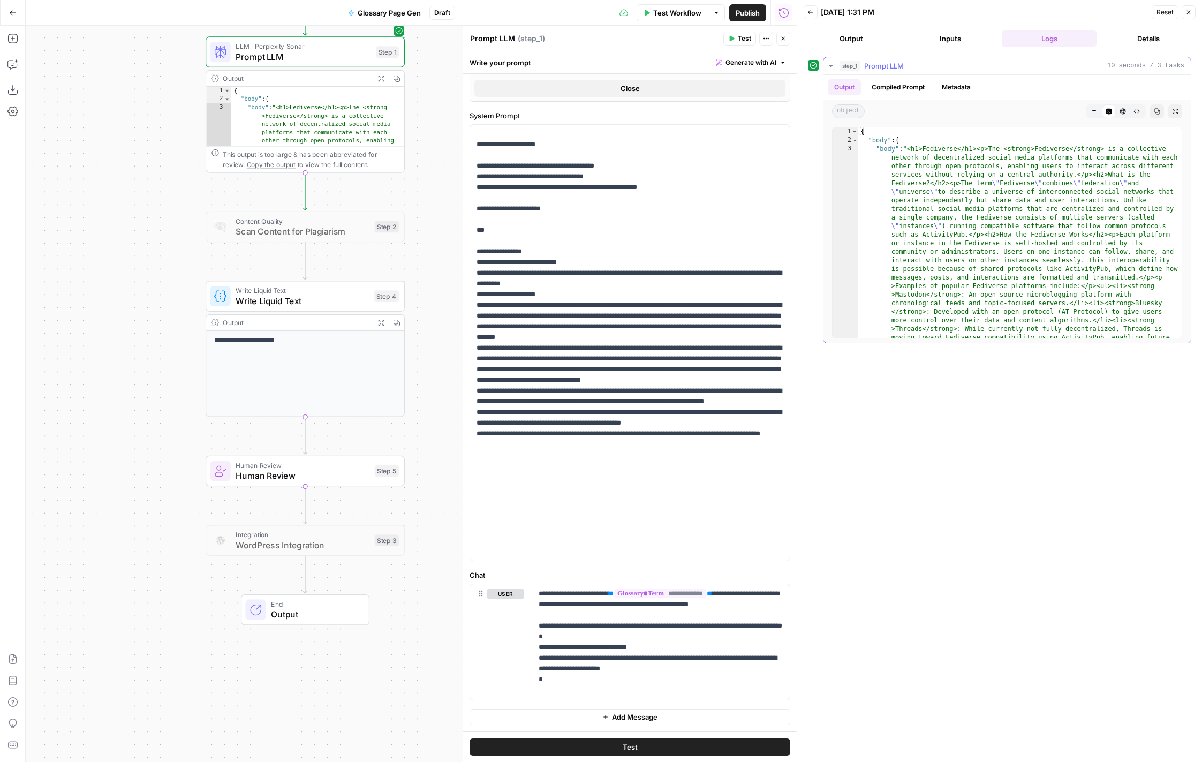
scroll to position [244, 0]
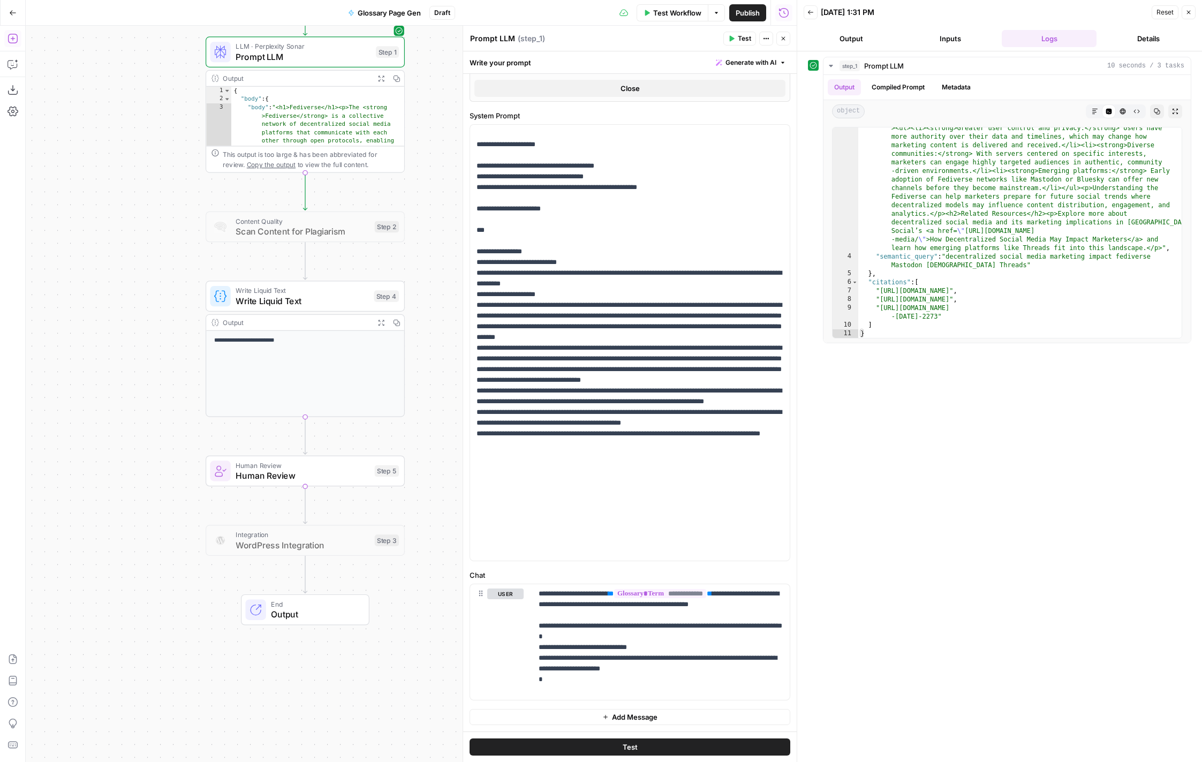
click at [10, 39] on icon "button" at bounding box center [12, 38] width 11 height 11
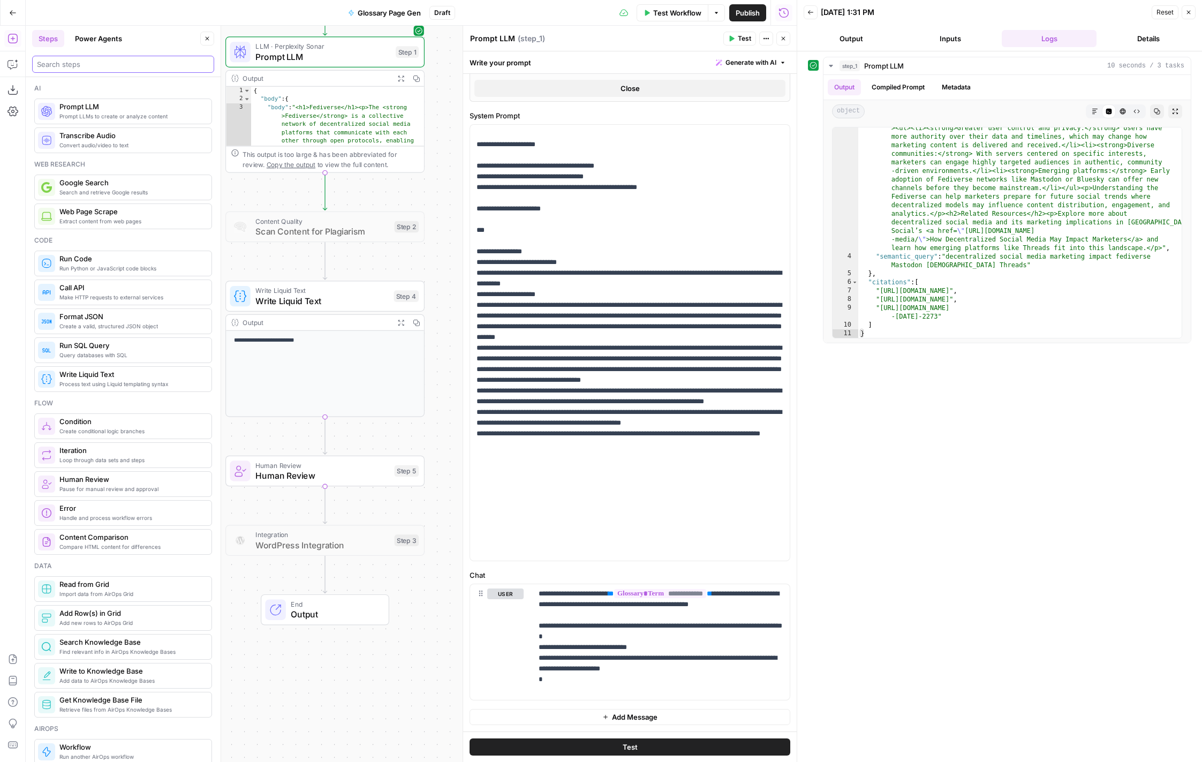
click at [74, 60] on input "search" at bounding box center [123, 64] width 172 height 11
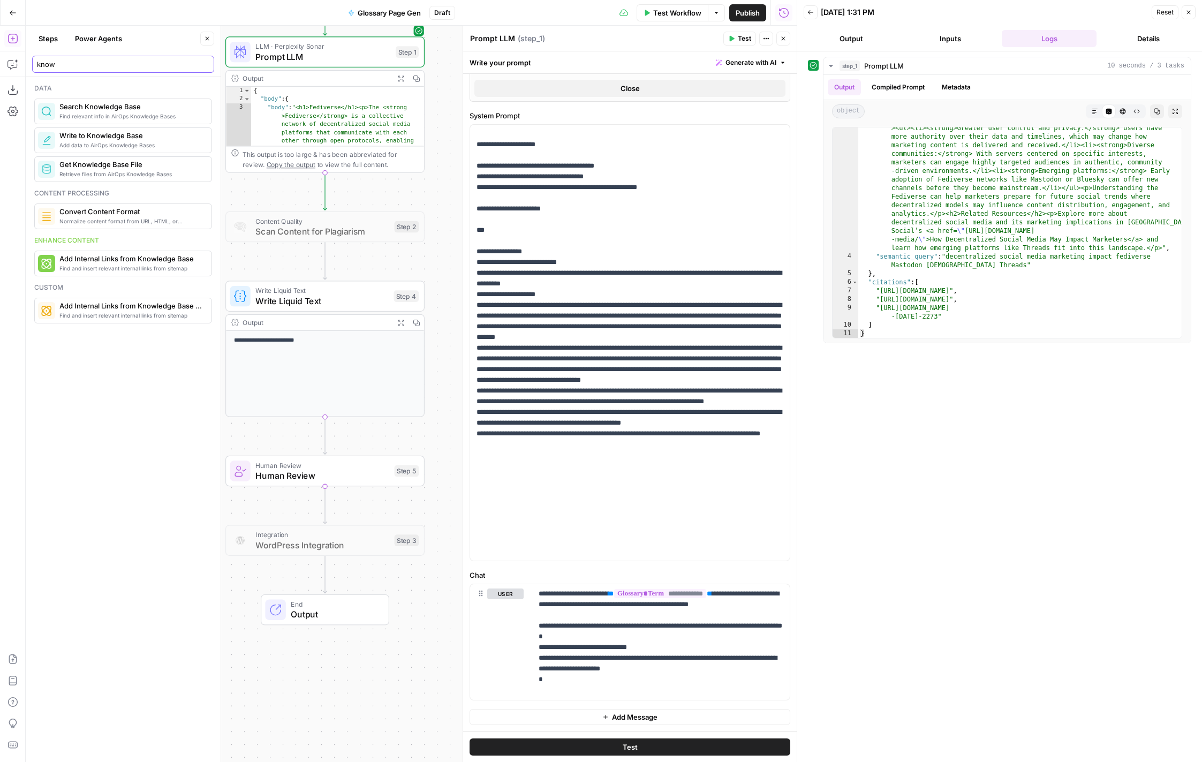
type input "know"
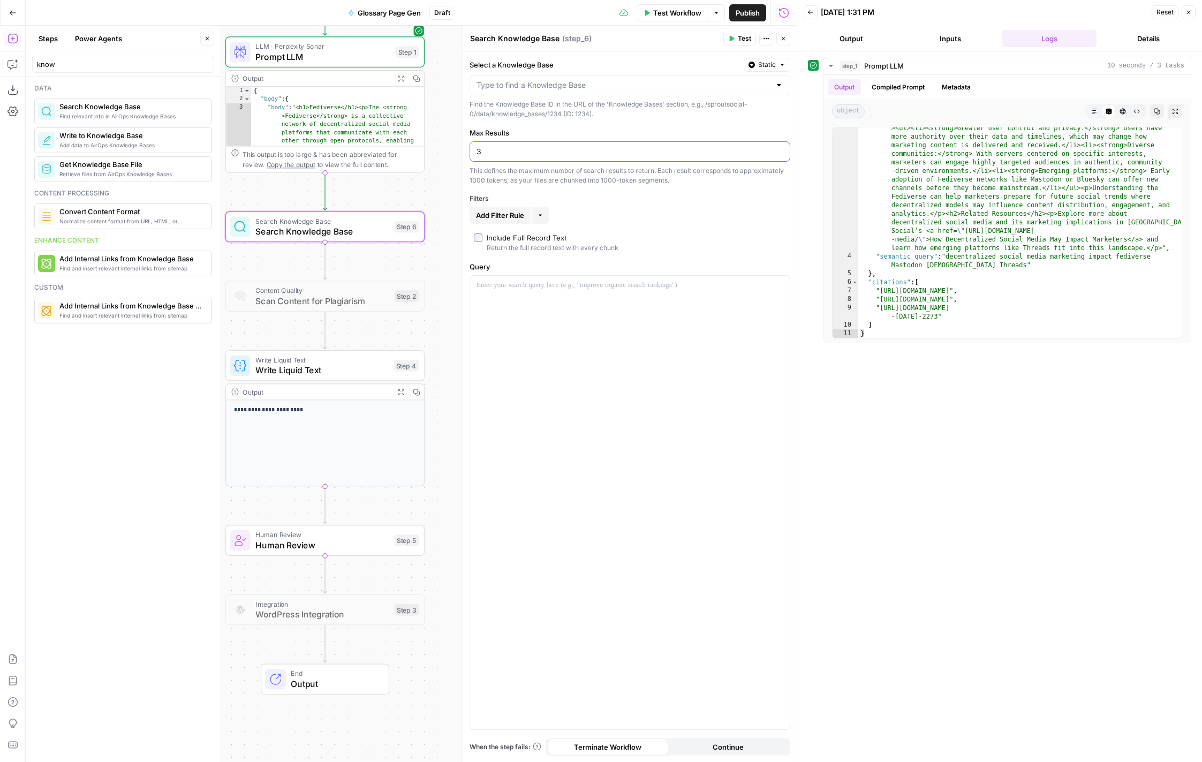
click at [562, 154] on input "3" at bounding box center [630, 151] width 307 height 11
type input "5"
click at [544, 216] on button "More" at bounding box center [540, 215] width 17 height 17
click at [512, 215] on span "Add Filter Rule" at bounding box center [500, 215] width 48 height 11
click at [524, 219] on input "text" at bounding box center [508, 217] width 63 height 11
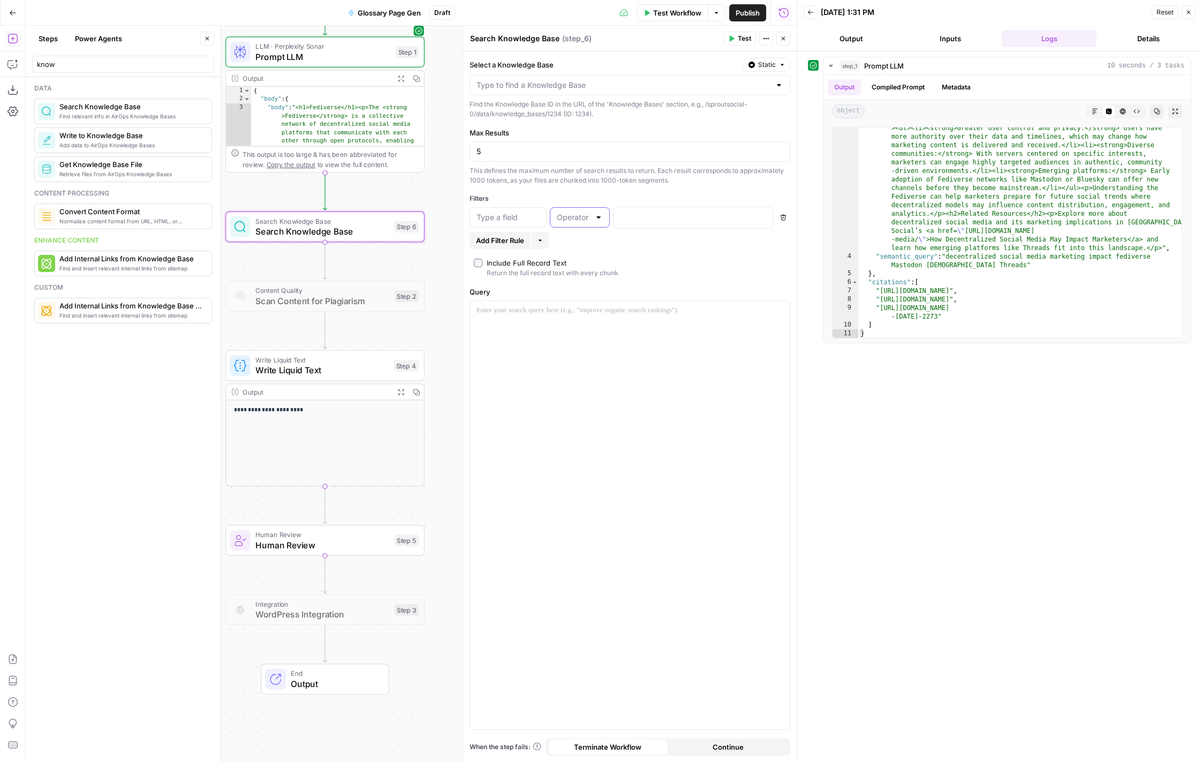
click at [560, 219] on input "text" at bounding box center [573, 217] width 33 height 11
click at [780, 218] on icon "button" at bounding box center [783, 217] width 6 height 6
click at [572, 320] on div at bounding box center [630, 503] width 320 height 454
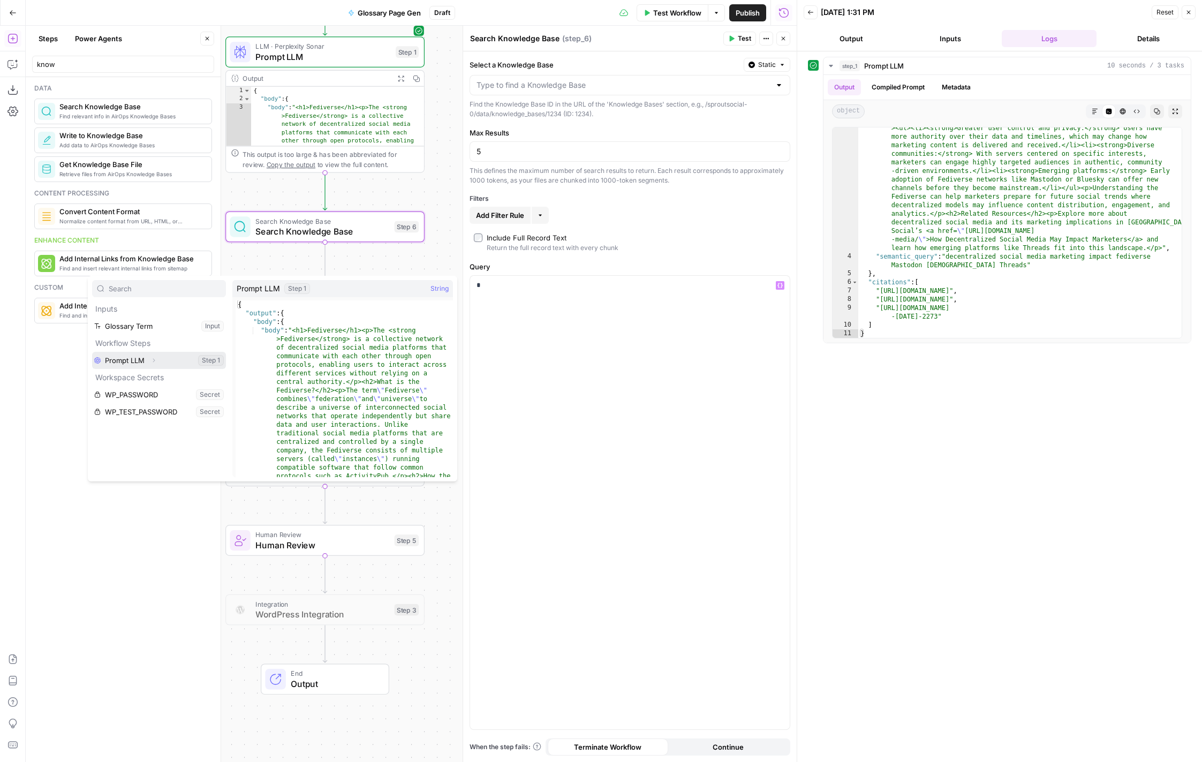
click at [152, 364] on button "Expand" at bounding box center [154, 360] width 14 height 14
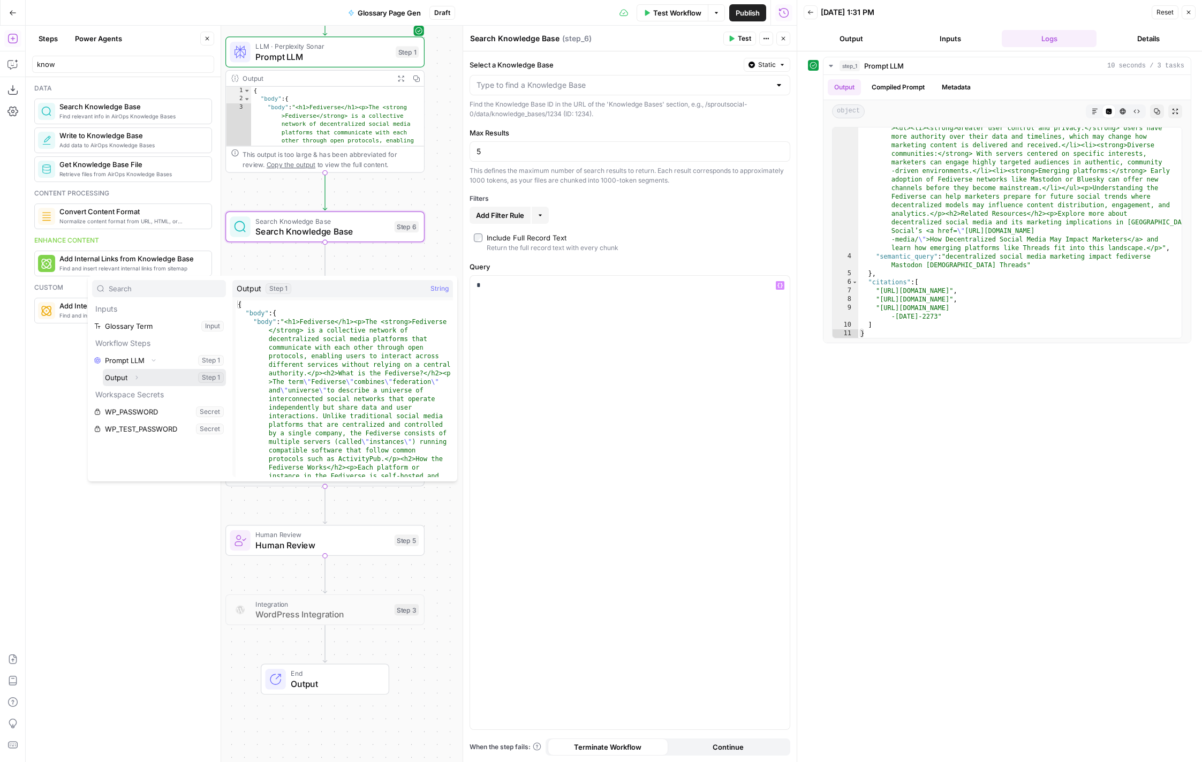
click at [141, 379] on button "Expand" at bounding box center [137, 378] width 14 height 14
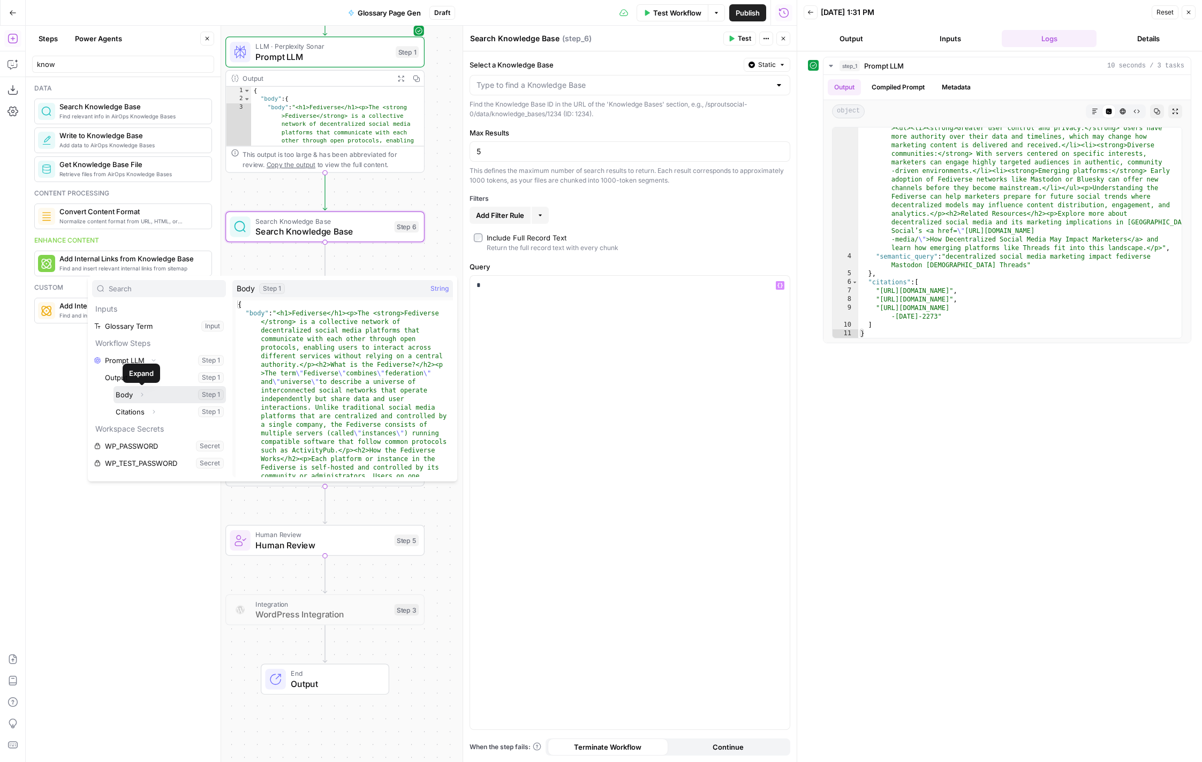
click at [141, 392] on icon "button" at bounding box center [142, 394] width 6 height 6
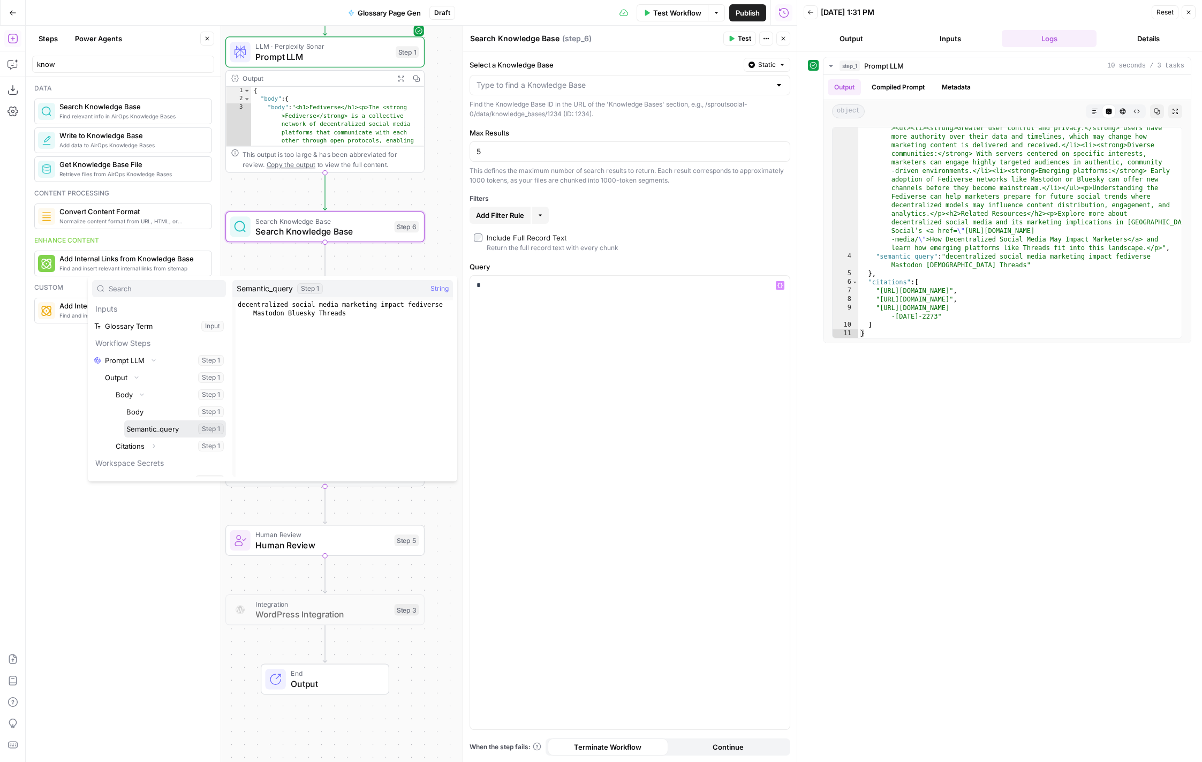
click at [175, 426] on button "Select variable Semantic_query" at bounding box center [175, 428] width 102 height 17
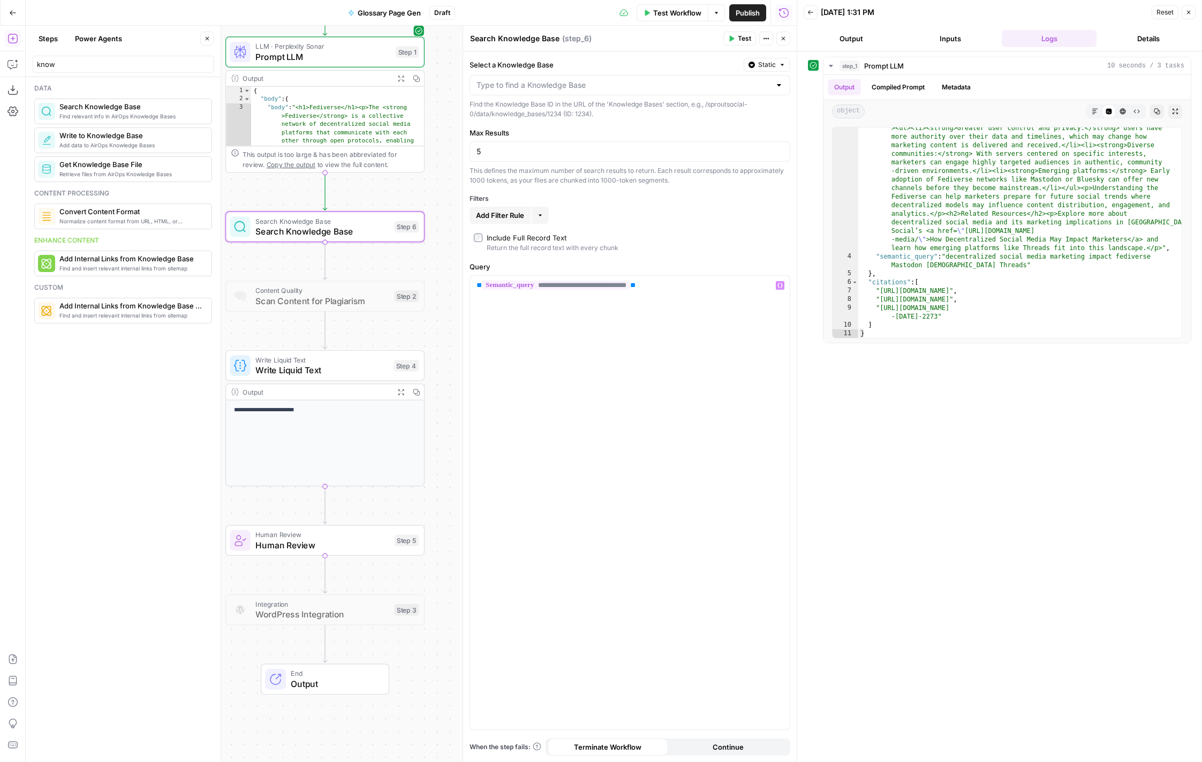
click at [738, 43] on span "Test" at bounding box center [744, 39] width 13 height 10
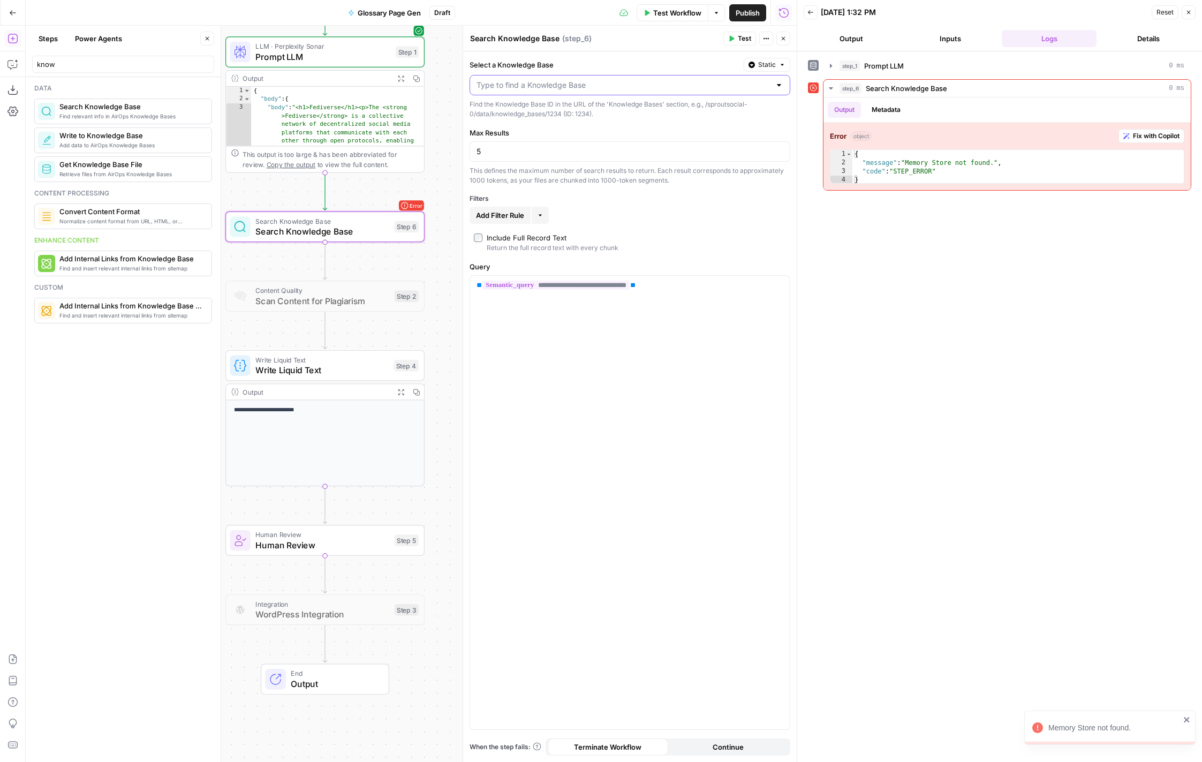
click at [575, 88] on input "Select a Knowledge Base" at bounding box center [624, 85] width 294 height 11
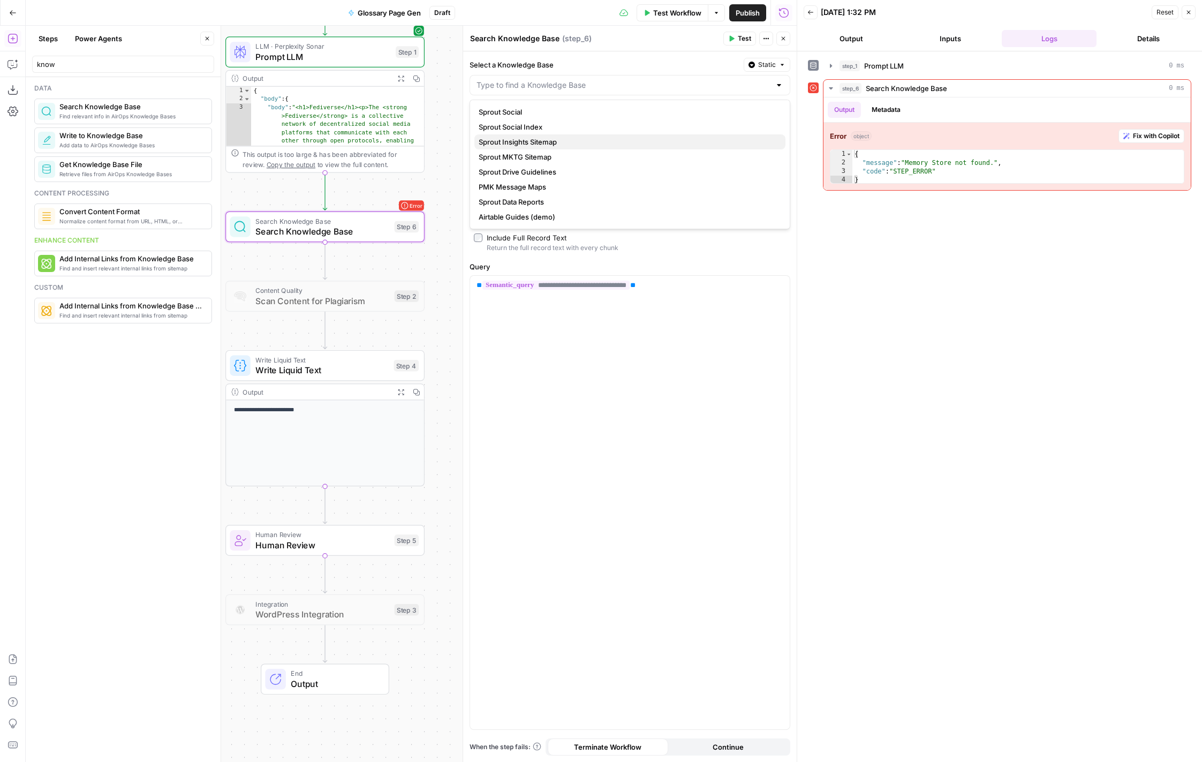
click at [582, 139] on span "Sprout Insights Sitemap" at bounding box center [628, 142] width 298 height 11
type input "Sprout Insights Sitemap"
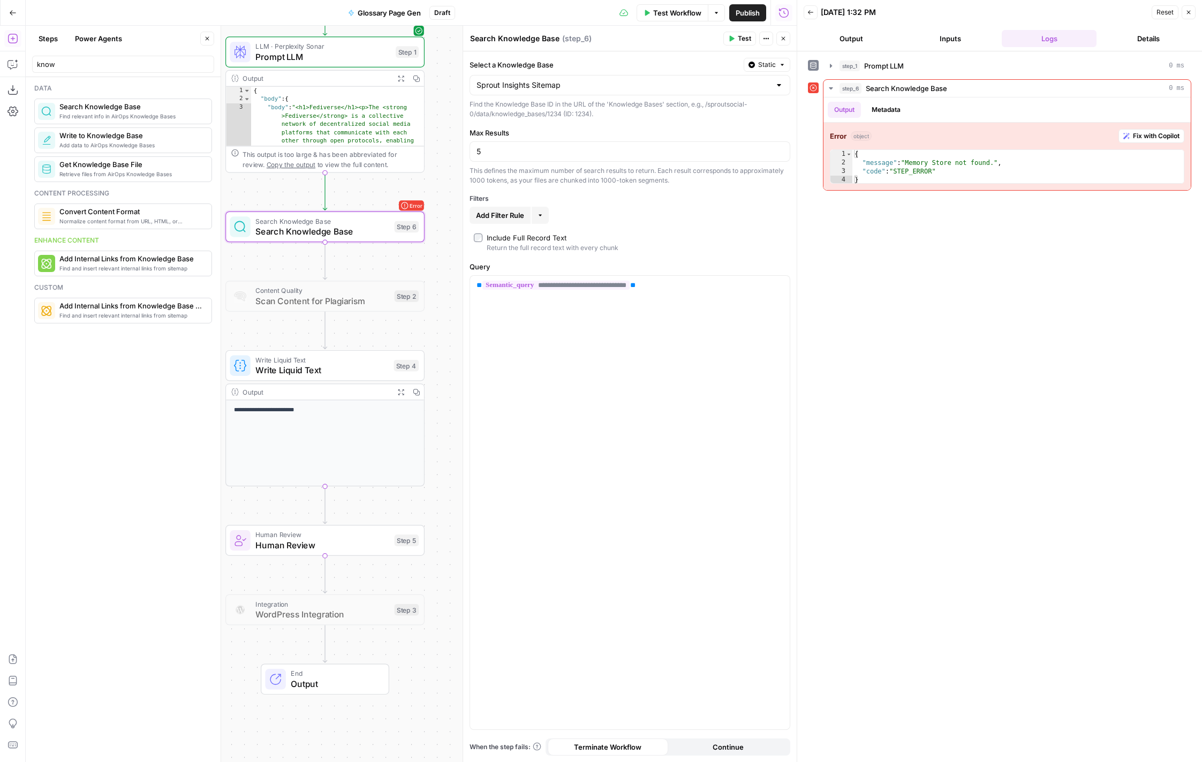
click at [742, 39] on span "Test" at bounding box center [744, 39] width 13 height 10
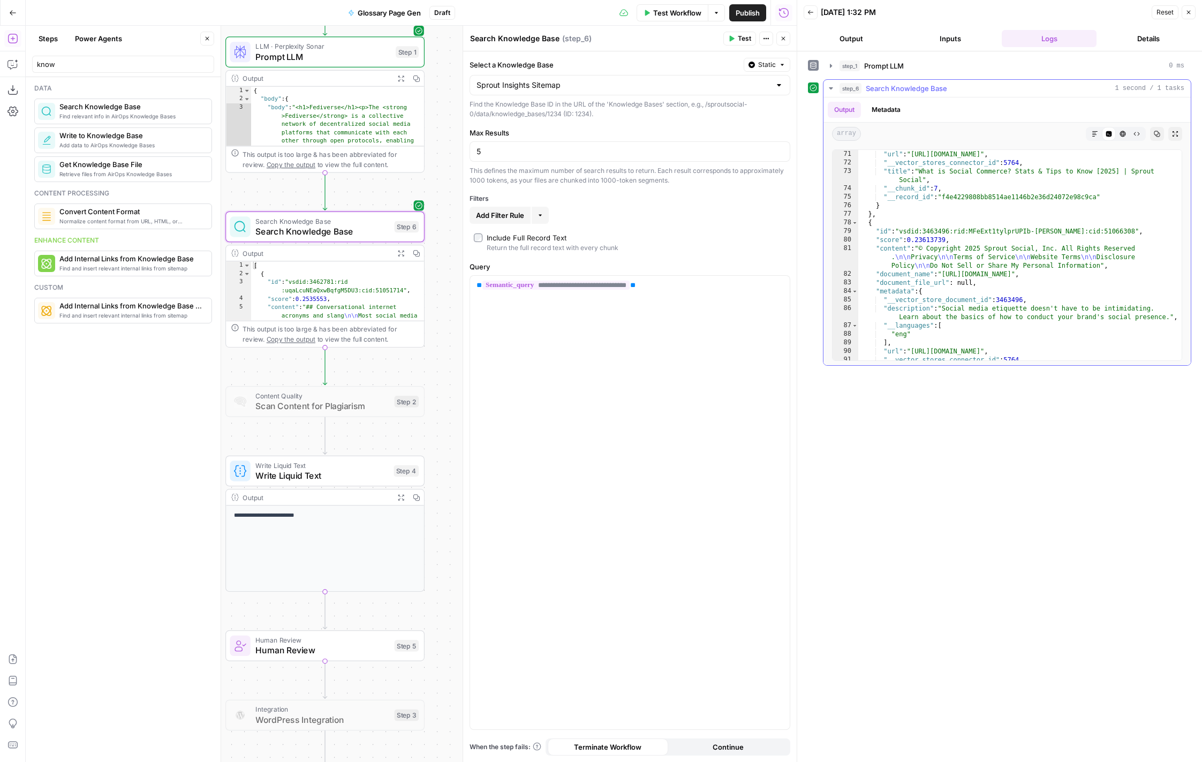
scroll to position [1469, 0]
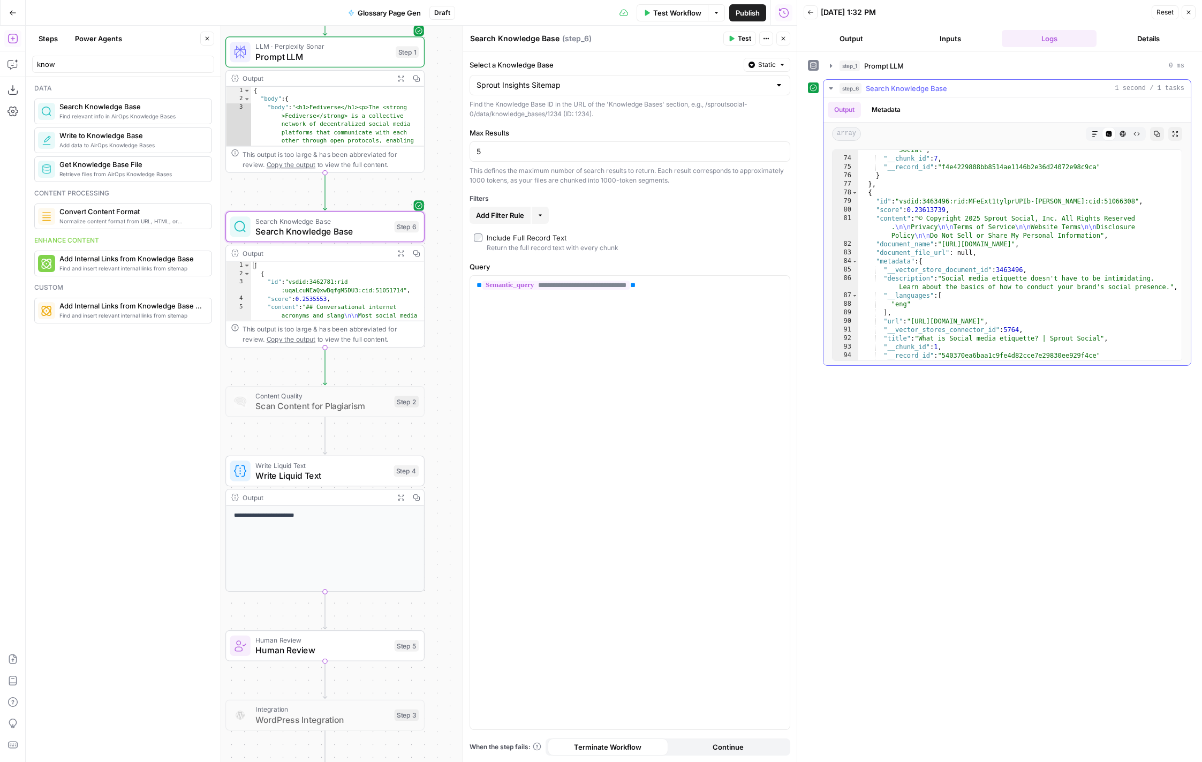
type textarea "**********"
drag, startPoint x: 915, startPoint y: 215, endPoint x: 1052, endPoint y: 233, distance: 138.2
click at [1052, 233] on div ""title" : "What is Social Commerce? Stats & Tips to Know [2025] | Sprout Social…" at bounding box center [1019, 255] width 323 height 236
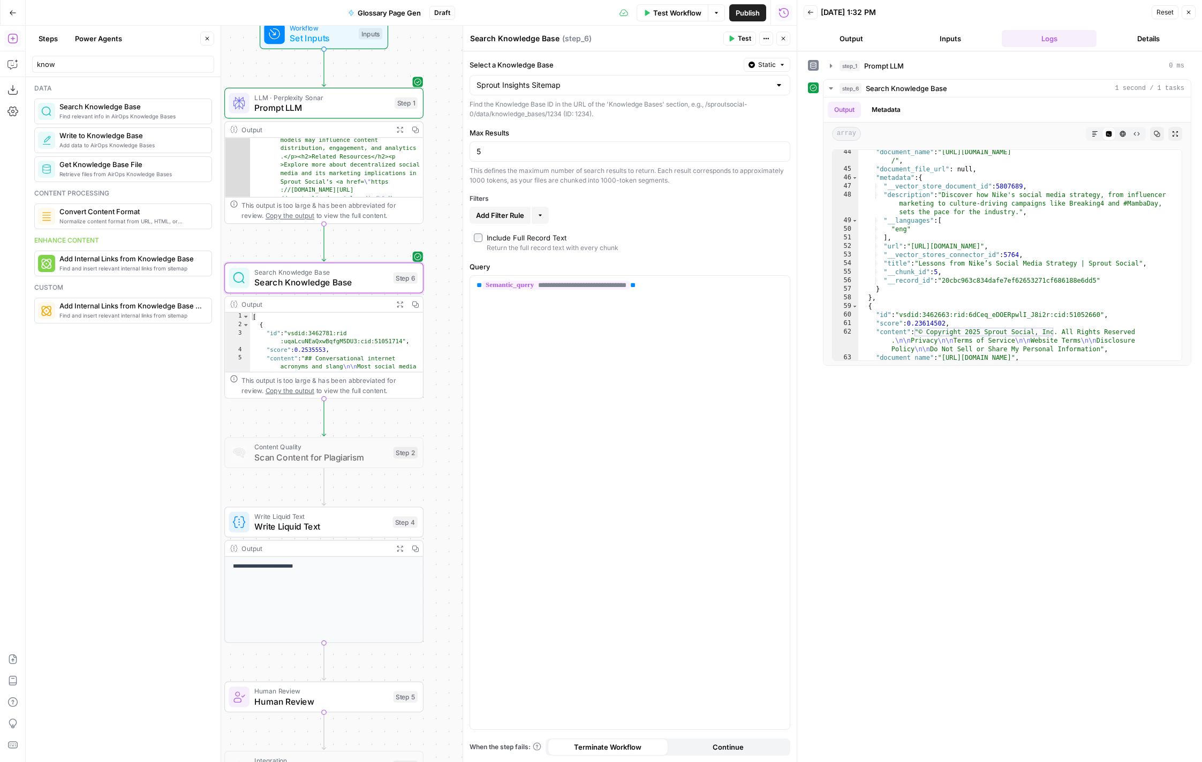
scroll to position [527, 0]
click at [899, 106] on button "Metadata" at bounding box center [886, 110] width 42 height 16
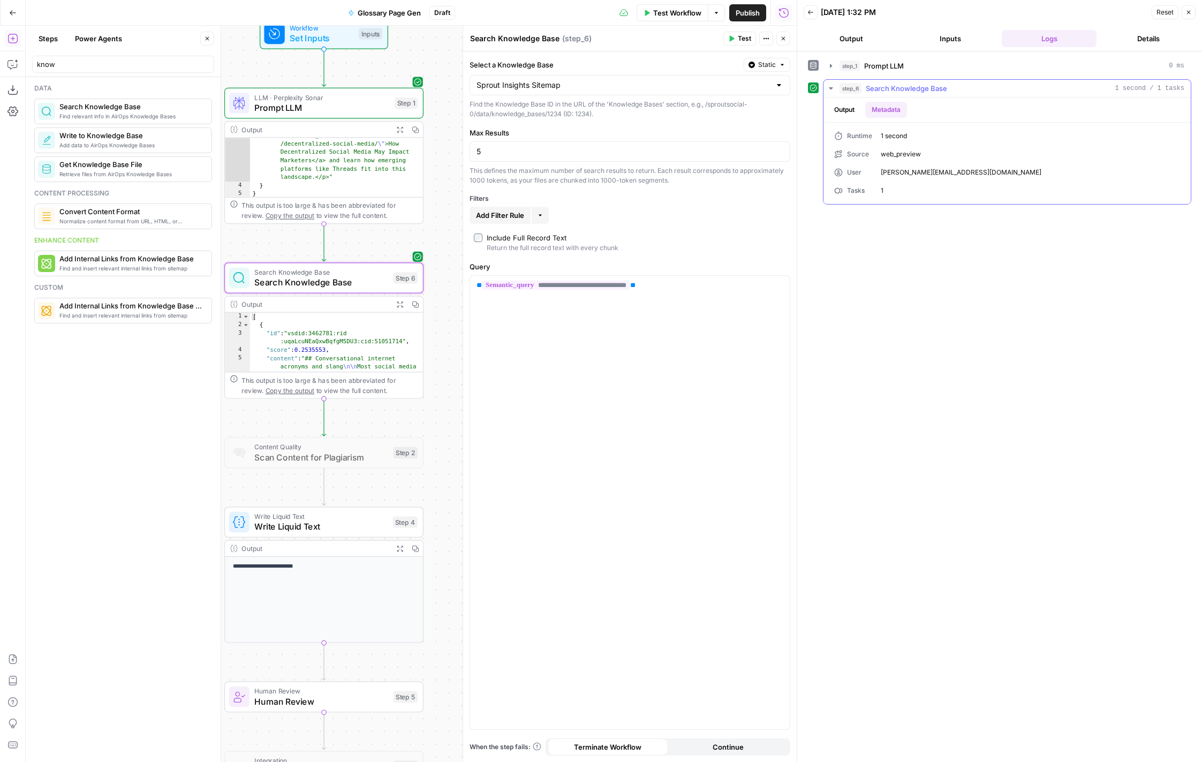
click at [844, 111] on button "Output" at bounding box center [844, 110] width 33 height 16
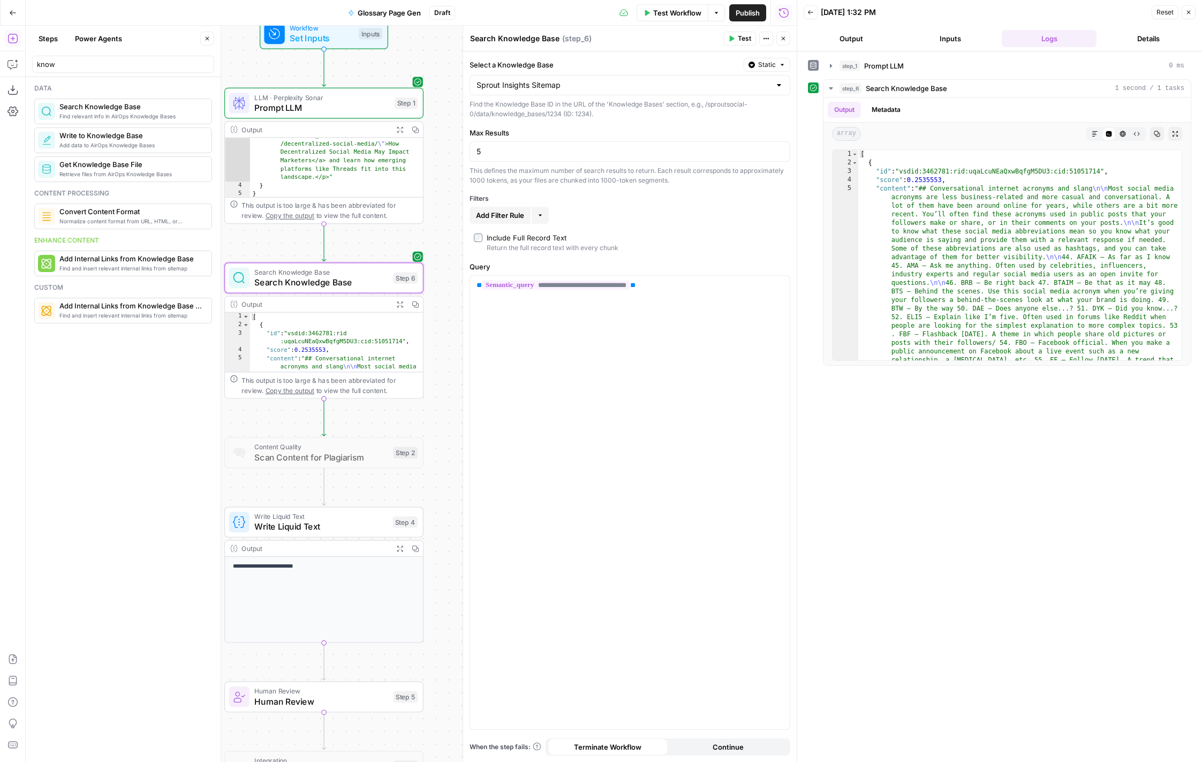
click at [1150, 43] on button "Details" at bounding box center [1148, 38] width 95 height 17
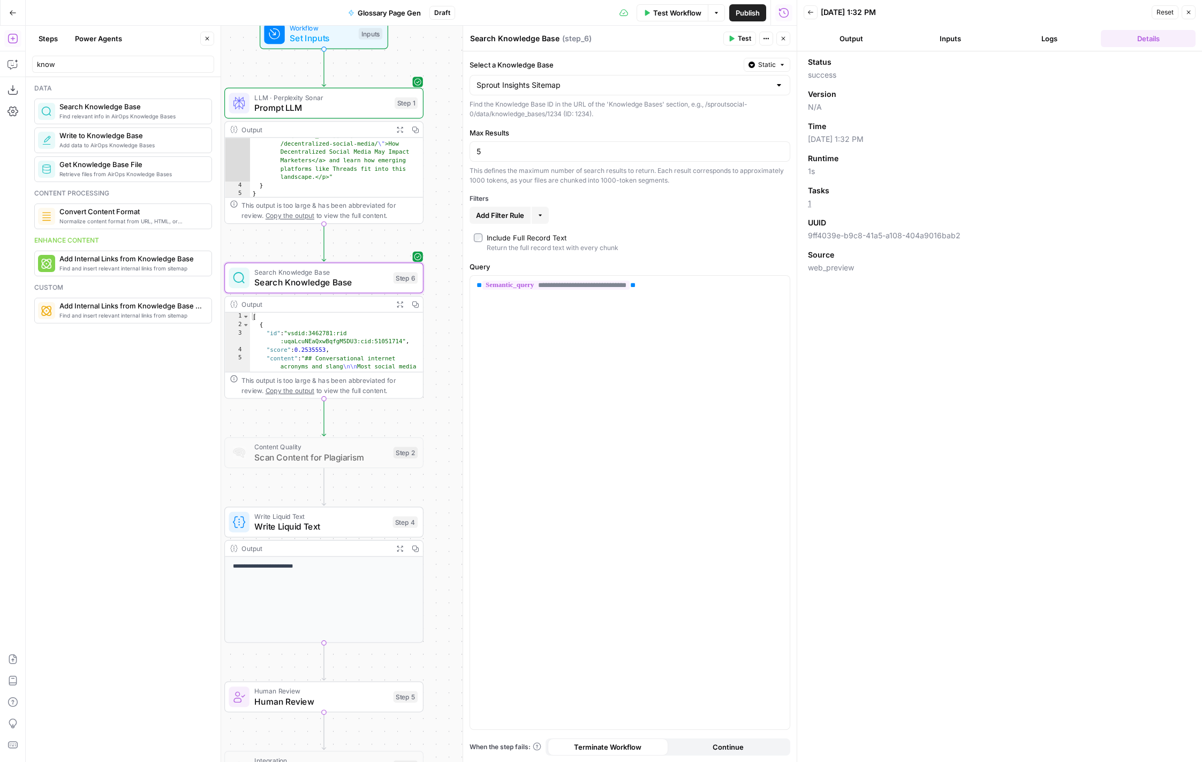
click at [1075, 34] on button "Logs" at bounding box center [1049, 38] width 95 height 17
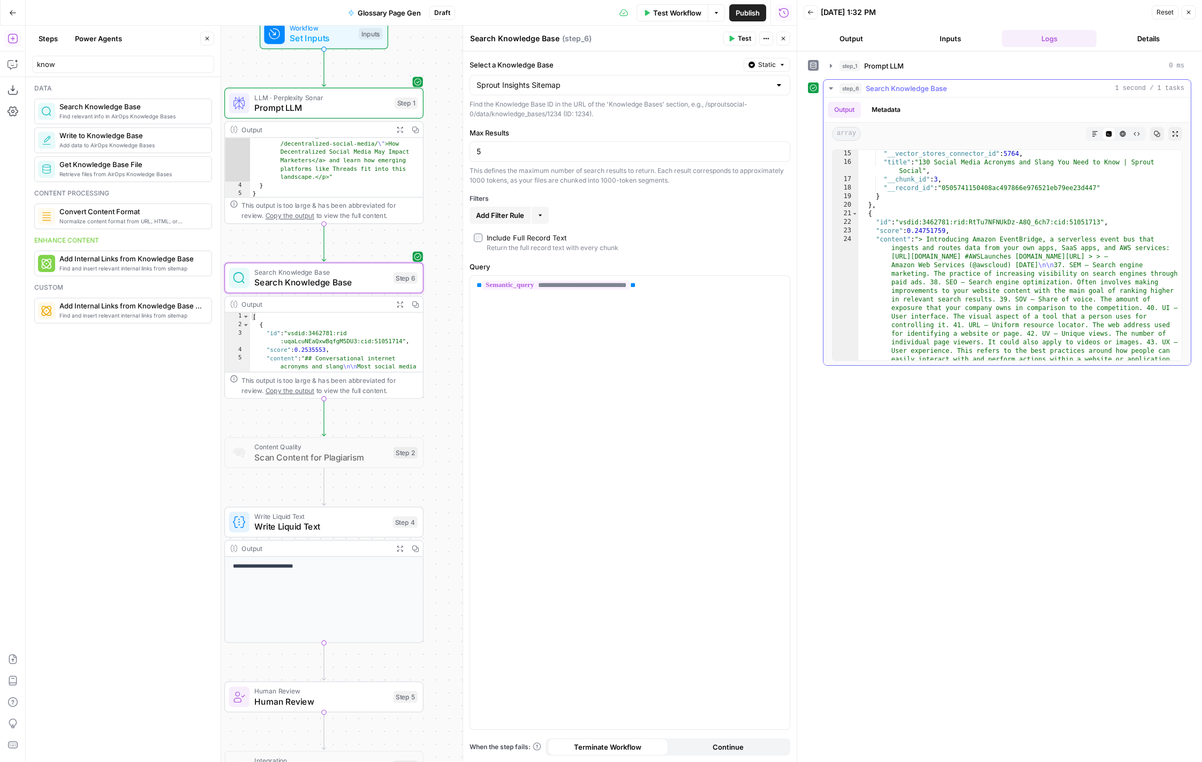
scroll to position [694, 0]
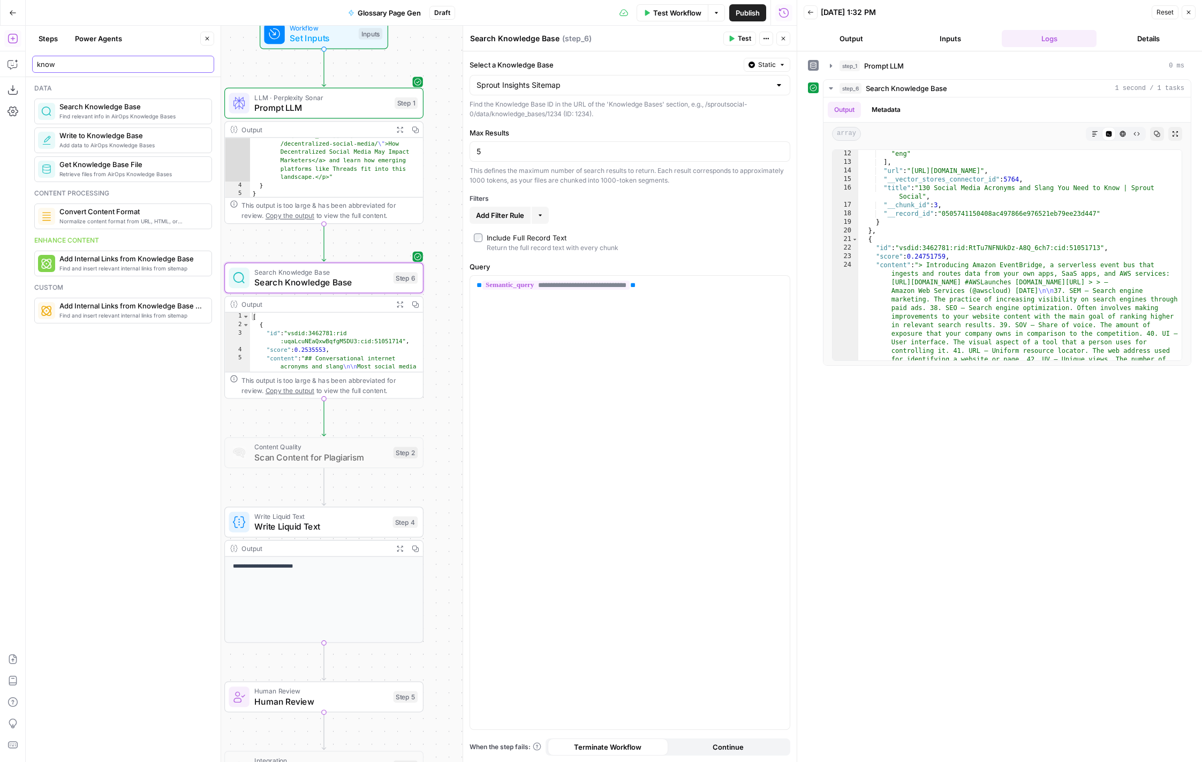
click at [99, 65] on input "know" at bounding box center [123, 64] width 172 height 11
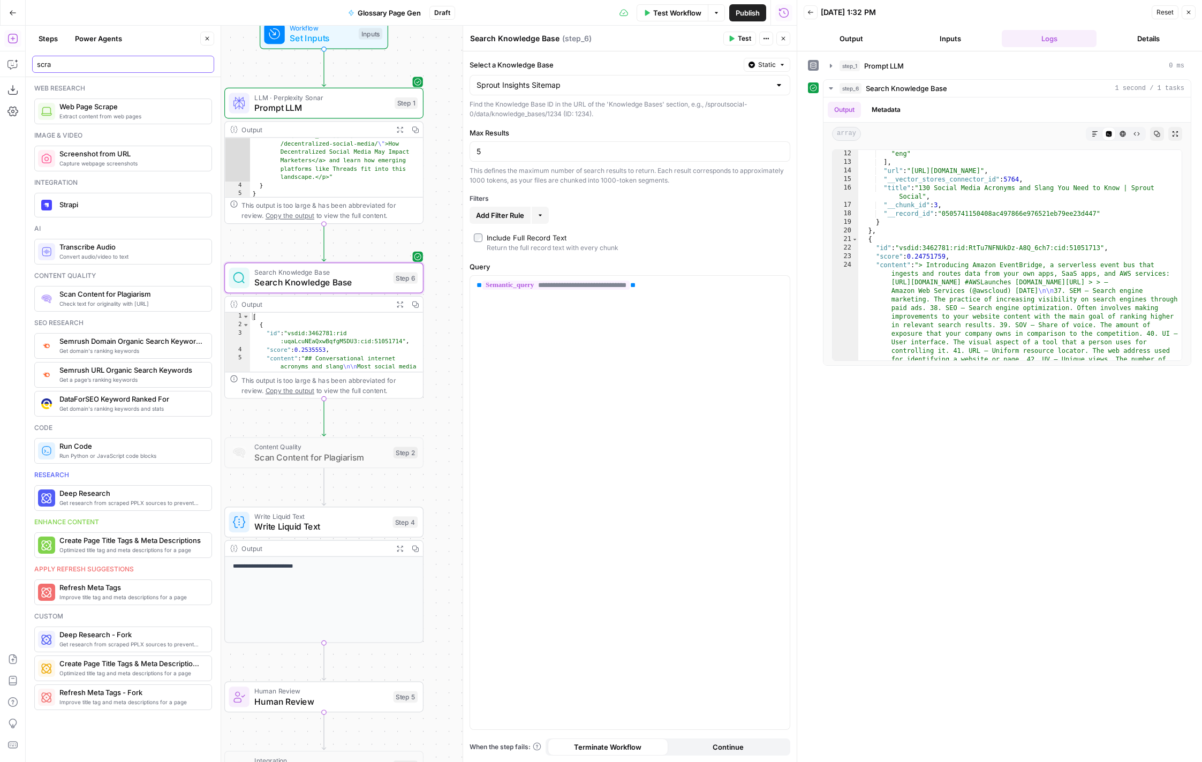
type input "scra"
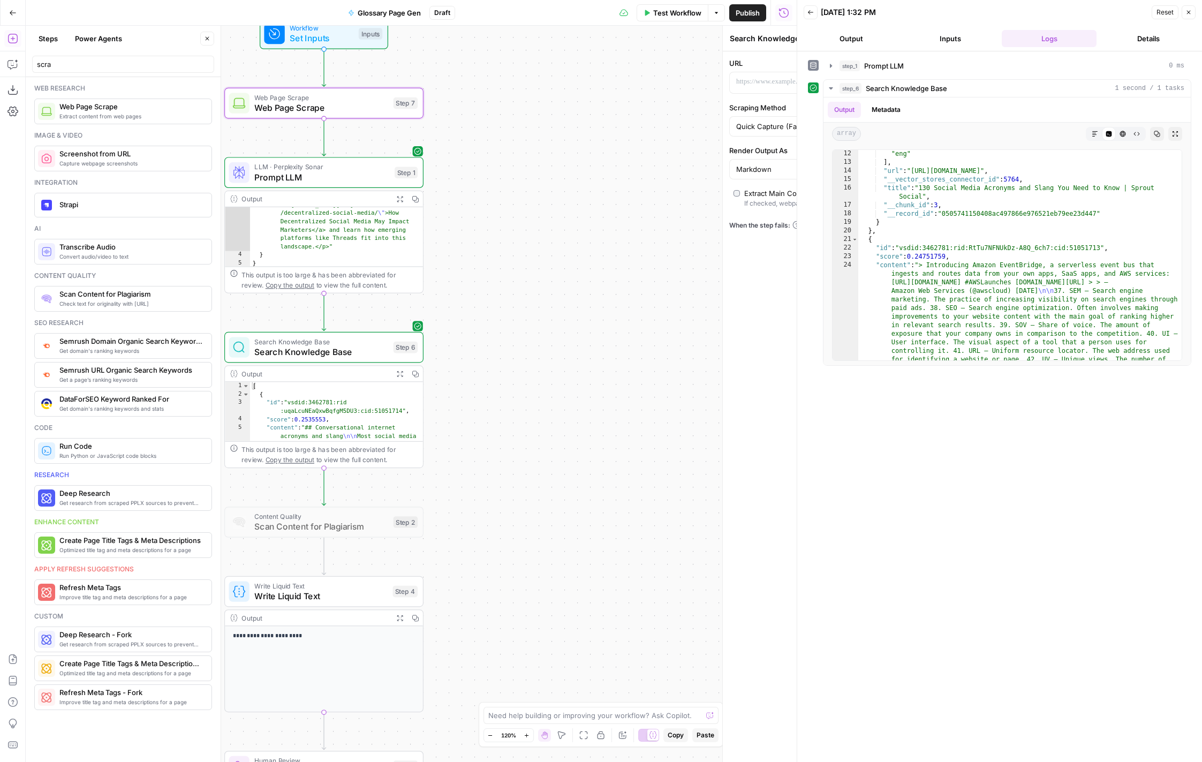
type textarea "Web Page Scrape"
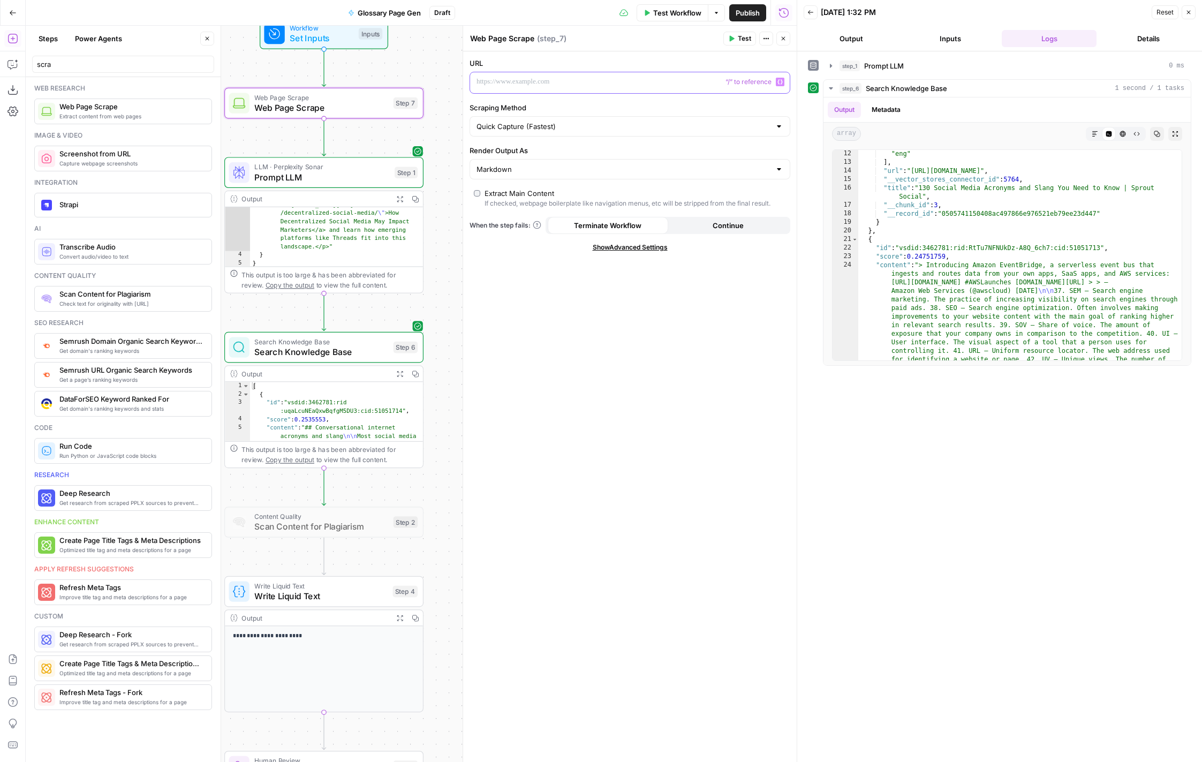
click at [629, 89] on div at bounding box center [621, 82] width 303 height 21
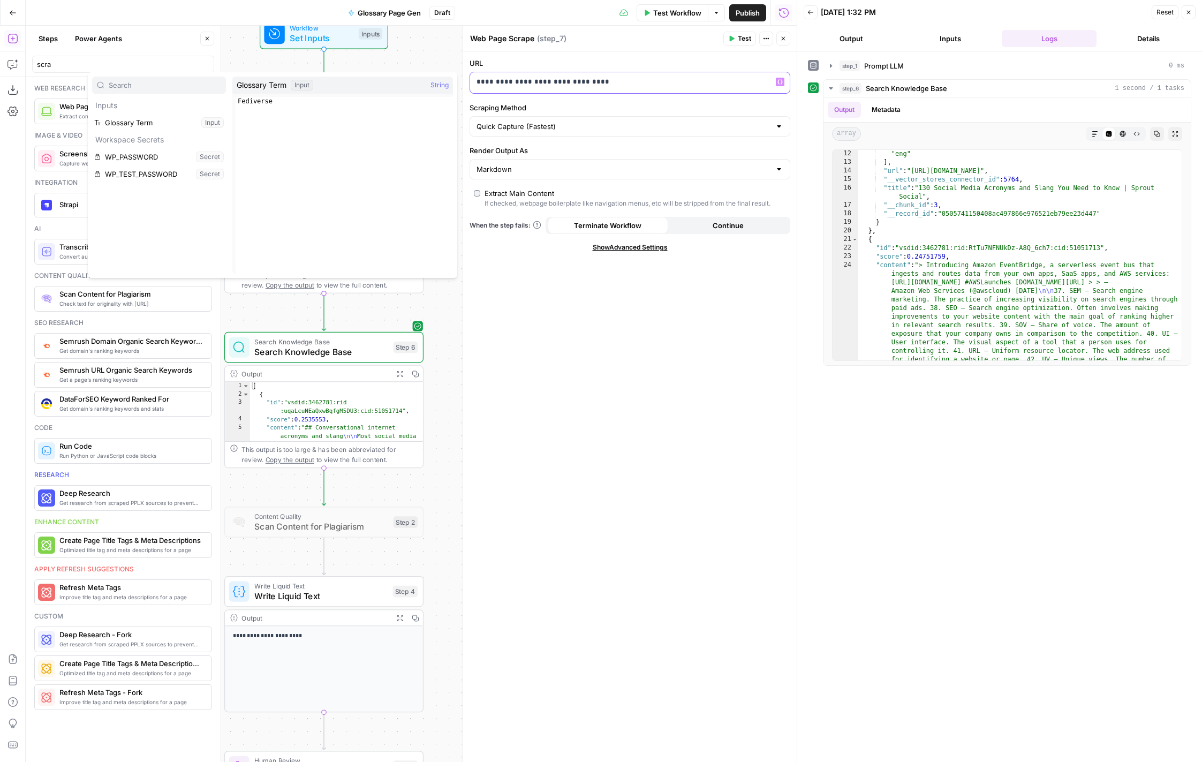
click at [628, 87] on p "**********" at bounding box center [630, 82] width 307 height 11
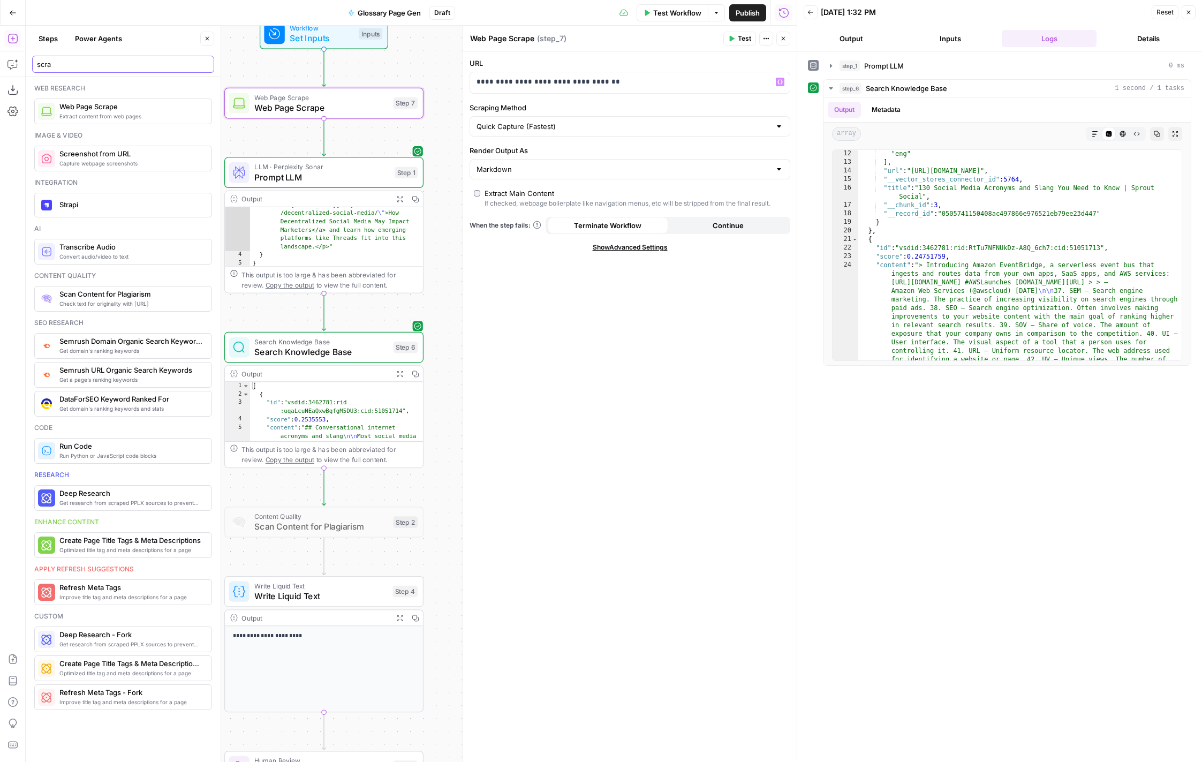
click at [69, 62] on input "scra" at bounding box center [123, 64] width 172 height 11
click at [678, 83] on p "**********" at bounding box center [630, 82] width 307 height 11
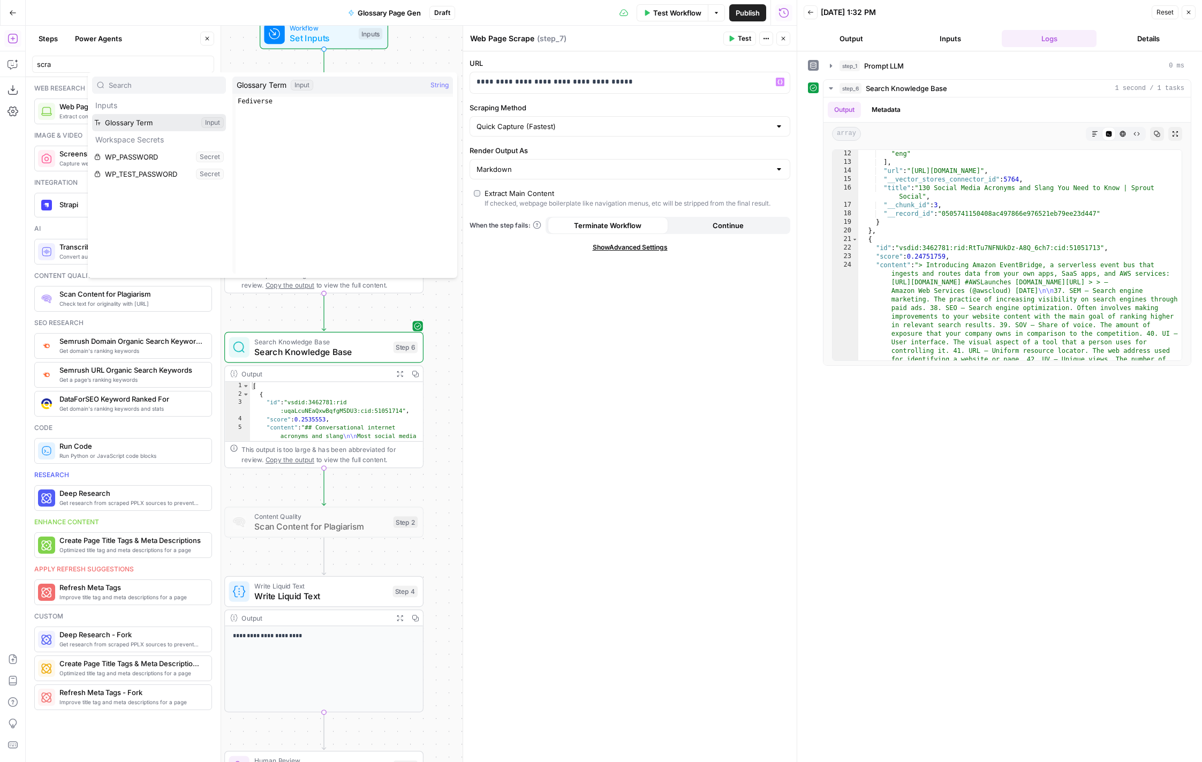
click at [194, 124] on button "Select variable Glossary Term" at bounding box center [159, 122] width 134 height 17
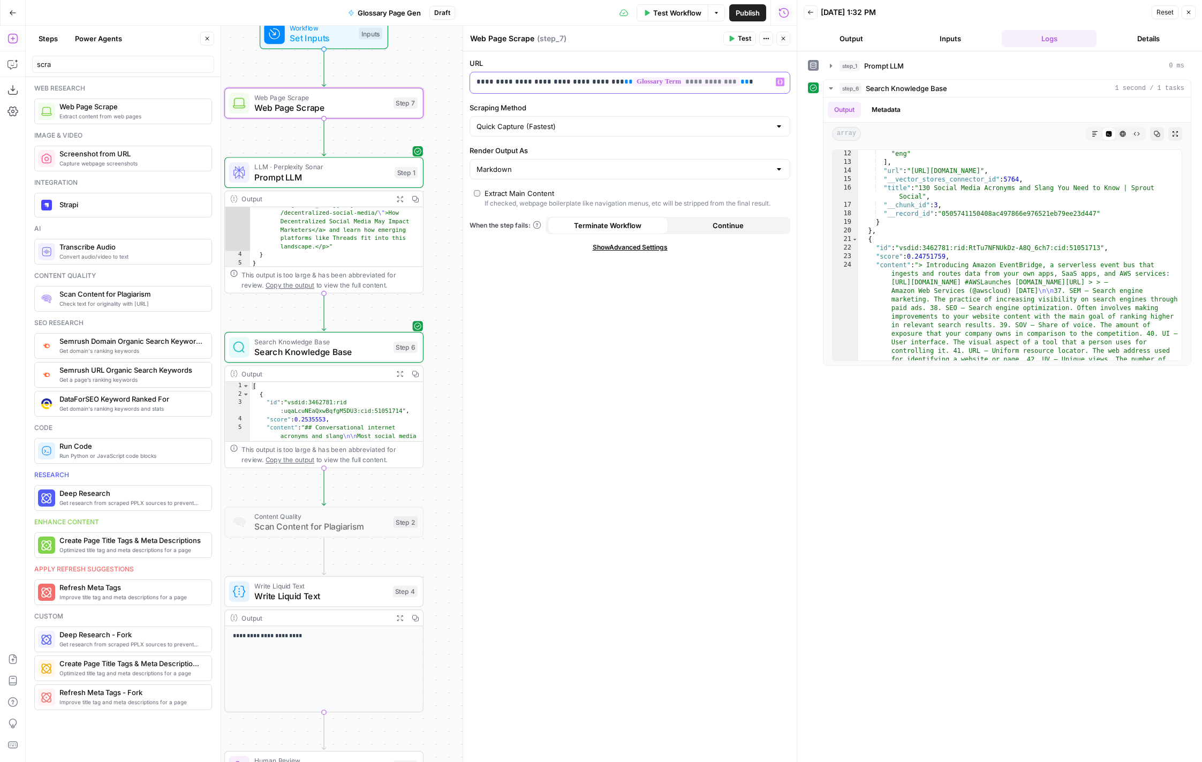
click at [600, 85] on p "**********" at bounding box center [622, 82] width 290 height 11
click at [744, 87] on p "**********" at bounding box center [622, 82] width 290 height 11
click at [686, 167] on input "Render Output As" at bounding box center [624, 169] width 294 height 11
type input "Markdown"
click at [680, 154] on label "Render Output As" at bounding box center [630, 150] width 321 height 11
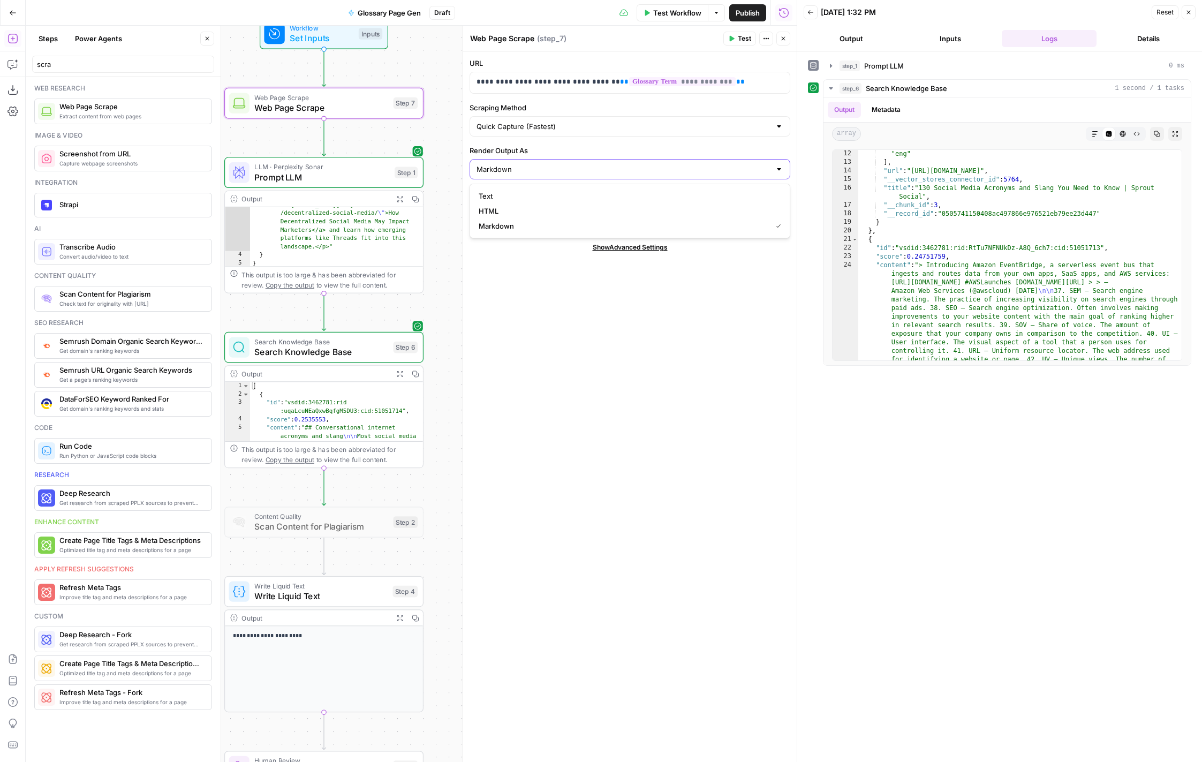
click at [680, 164] on input "Markdown" at bounding box center [624, 169] width 294 height 11
type input "Markdown"
click at [680, 154] on label "Render Output As" at bounding box center [630, 150] width 321 height 11
click at [680, 164] on input "Markdown" at bounding box center [624, 169] width 294 height 11
type input "Markdown"
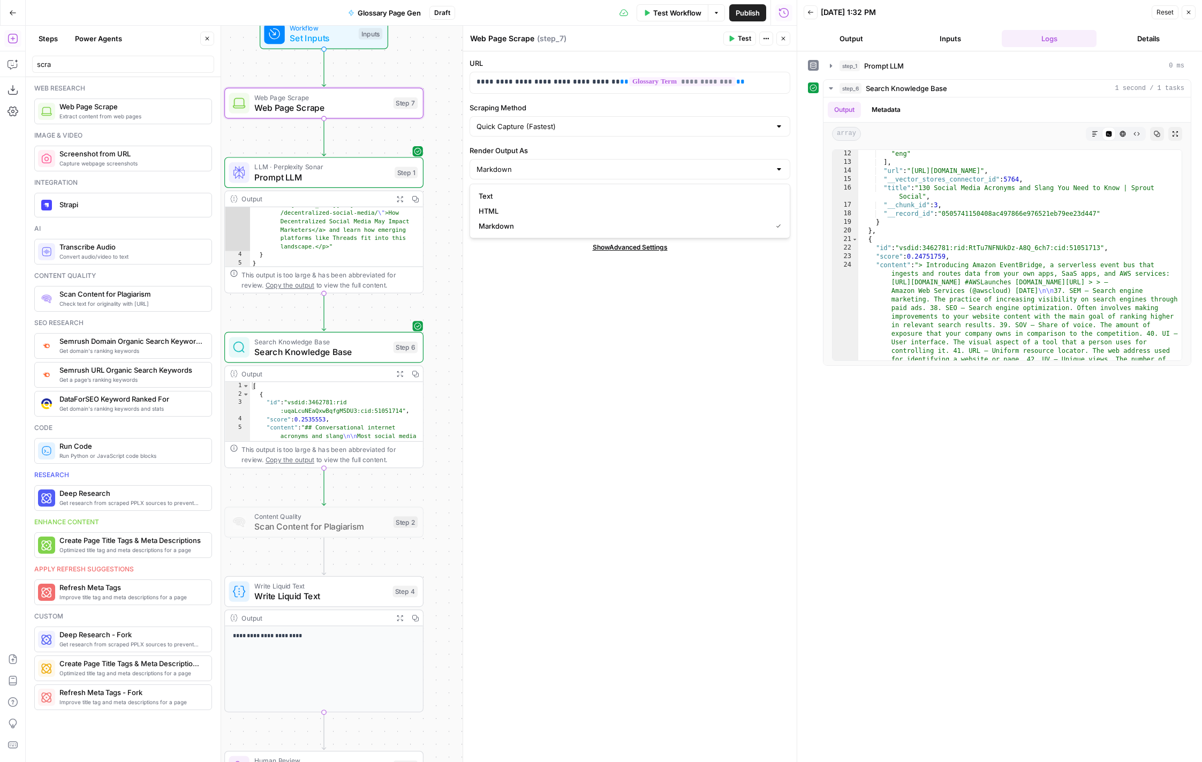
click at [685, 308] on div "**********" at bounding box center [630, 406] width 334 height 711
click at [733, 37] on icon "button" at bounding box center [731, 38] width 6 height 6
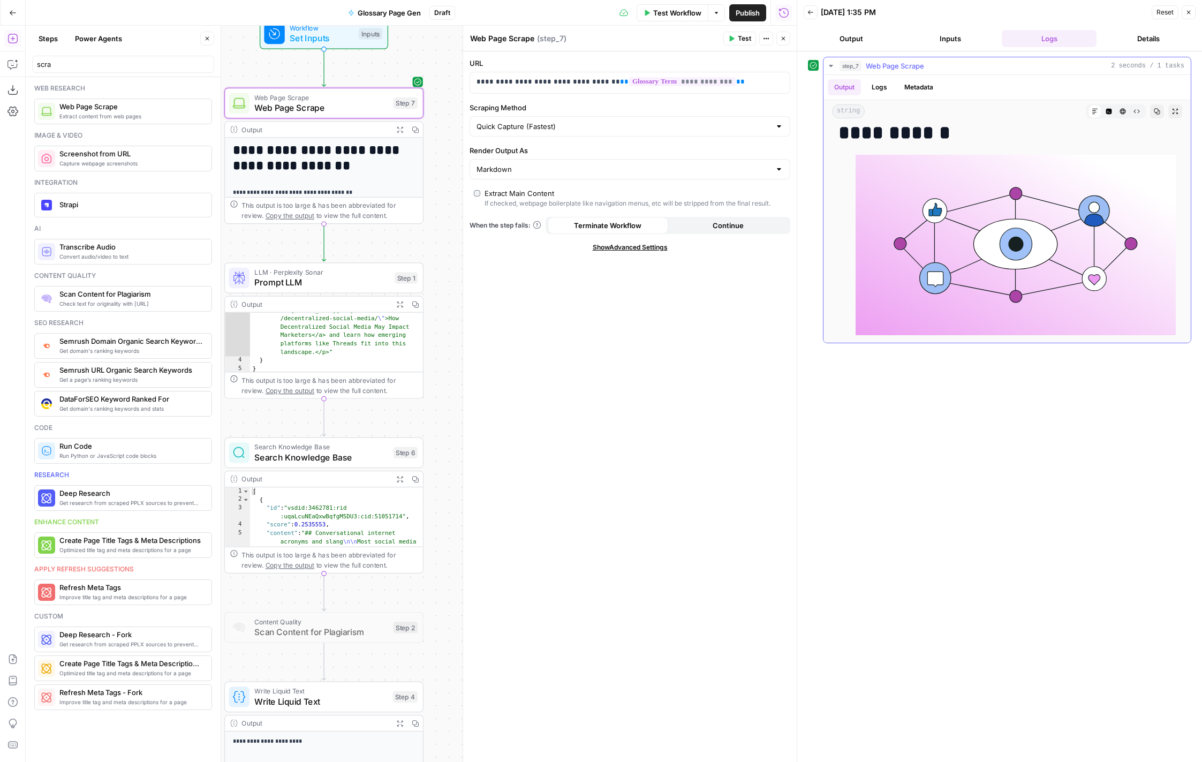
scroll to position [0, 0]
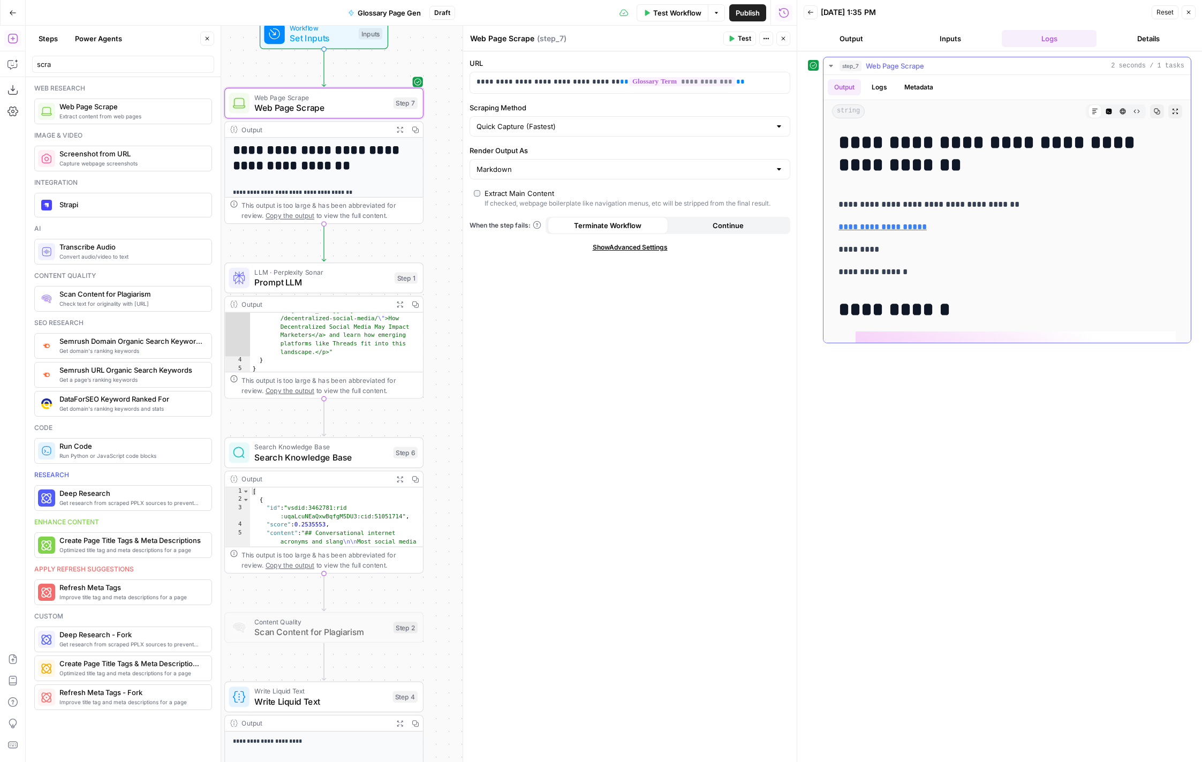
click at [1107, 111] on icon "button" at bounding box center [1109, 111] width 6 height 6
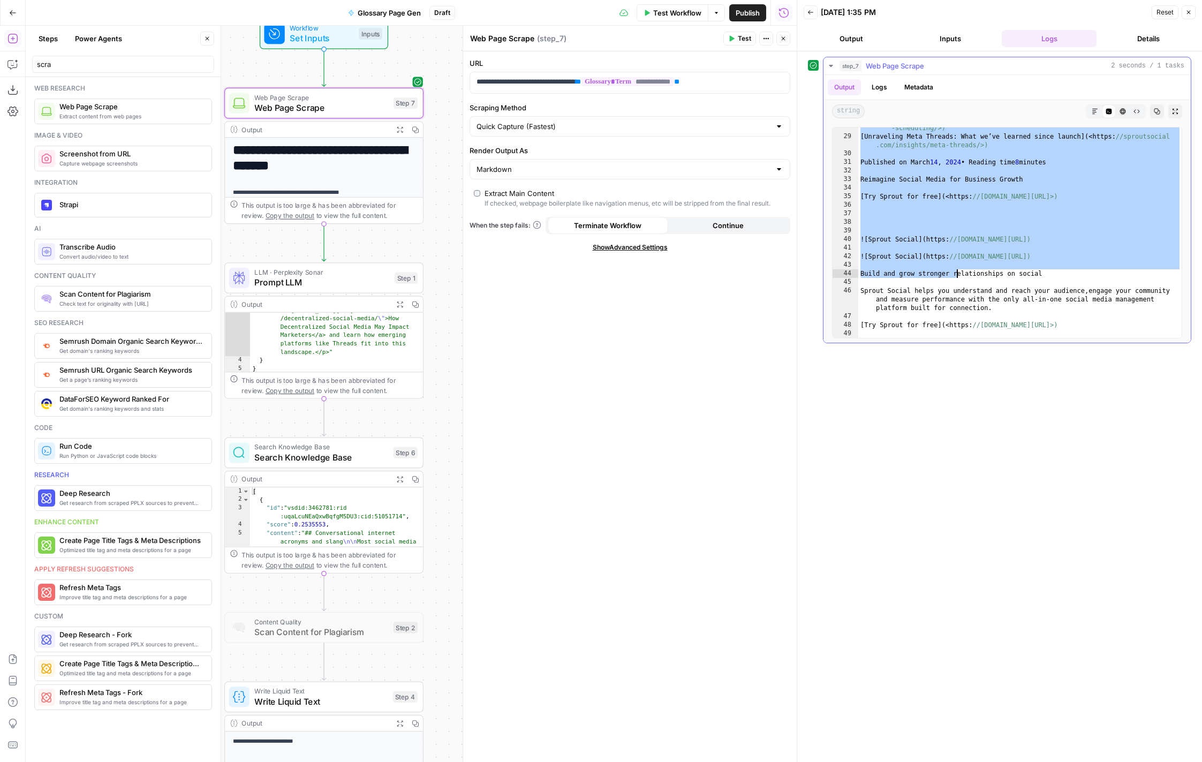
scroll to position [304, 0]
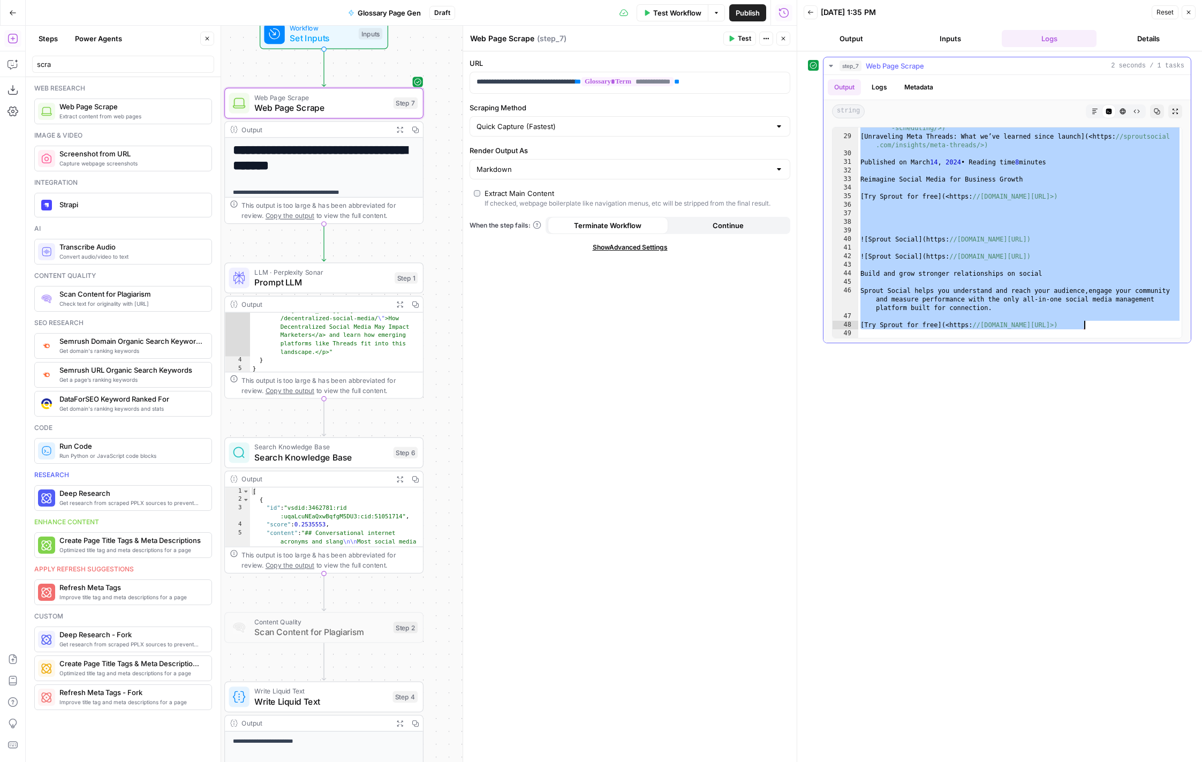
drag, startPoint x: 861, startPoint y: 132, endPoint x: 1102, endPoint y: 325, distance: 308.5
click at [1102, 325] on div "* [ Social Media Scheduling ] ( <https: //sproutsocial.com/insights/social-medi…" at bounding box center [1019, 233] width 323 height 236
type textarea "**********"
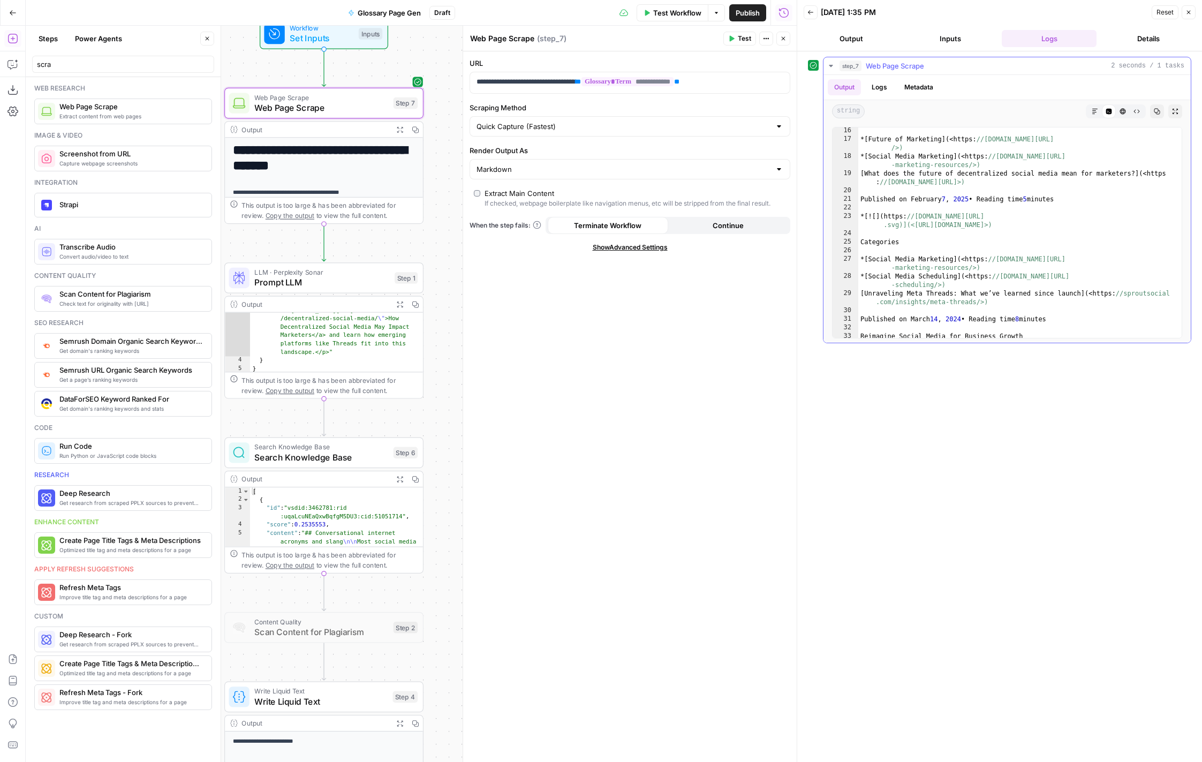
scroll to position [146, 0]
click at [593, 172] on input "Render Output As" at bounding box center [624, 169] width 294 height 11
click at [601, 214] on span "HTML" at bounding box center [628, 211] width 298 height 11
type input "HTML"
click at [731, 37] on icon "button" at bounding box center [732, 39] width 5 height 6
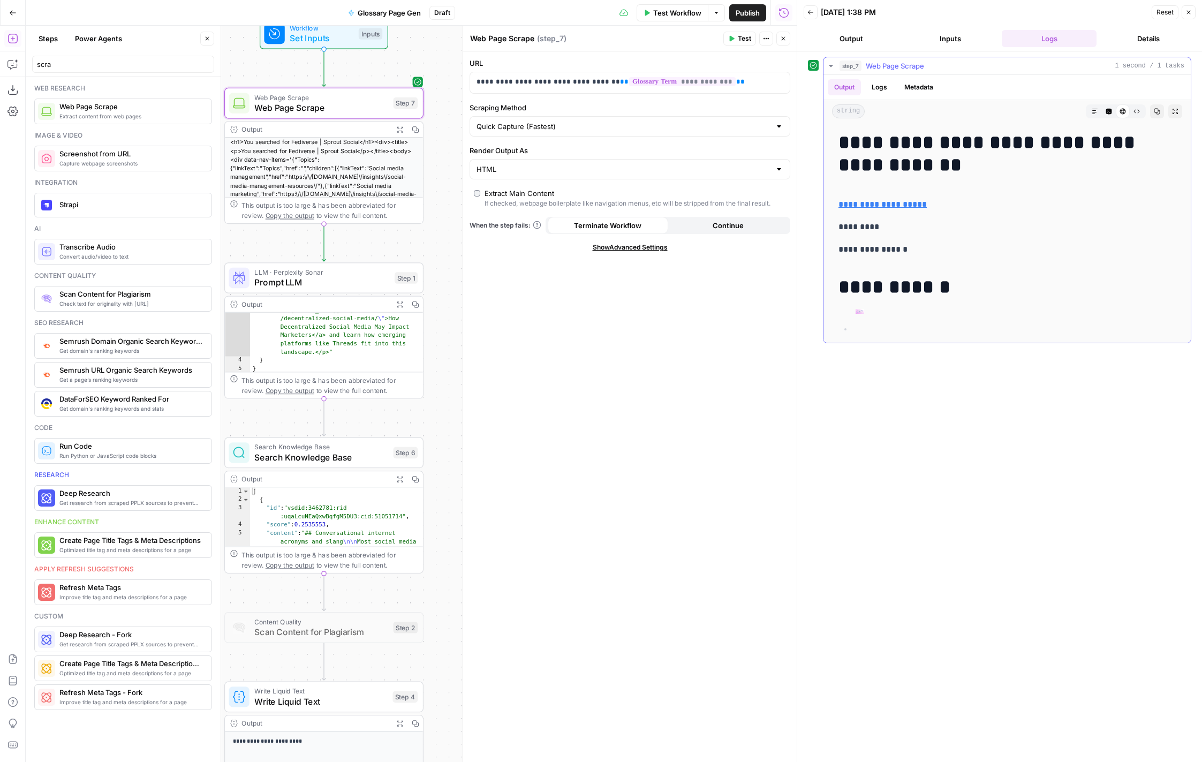
click at [1097, 112] on icon "button" at bounding box center [1095, 111] width 6 height 6
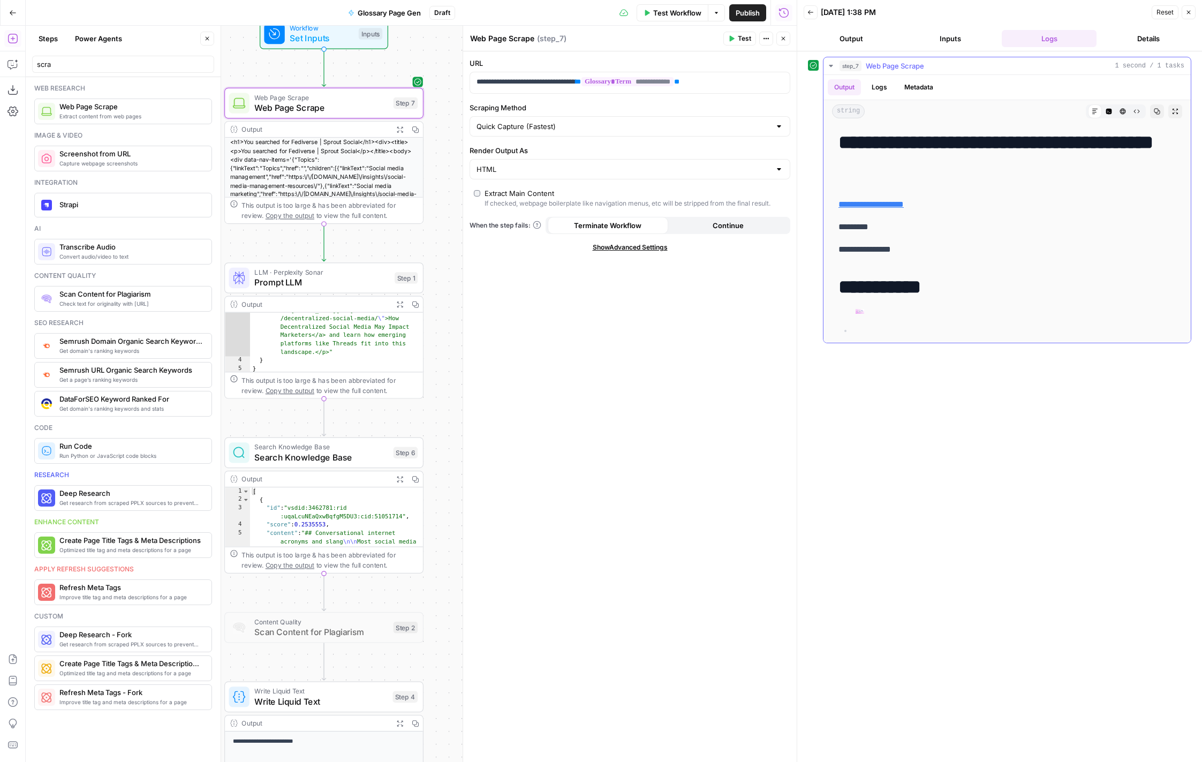
click at [1108, 113] on icon "button" at bounding box center [1109, 112] width 6 height 6
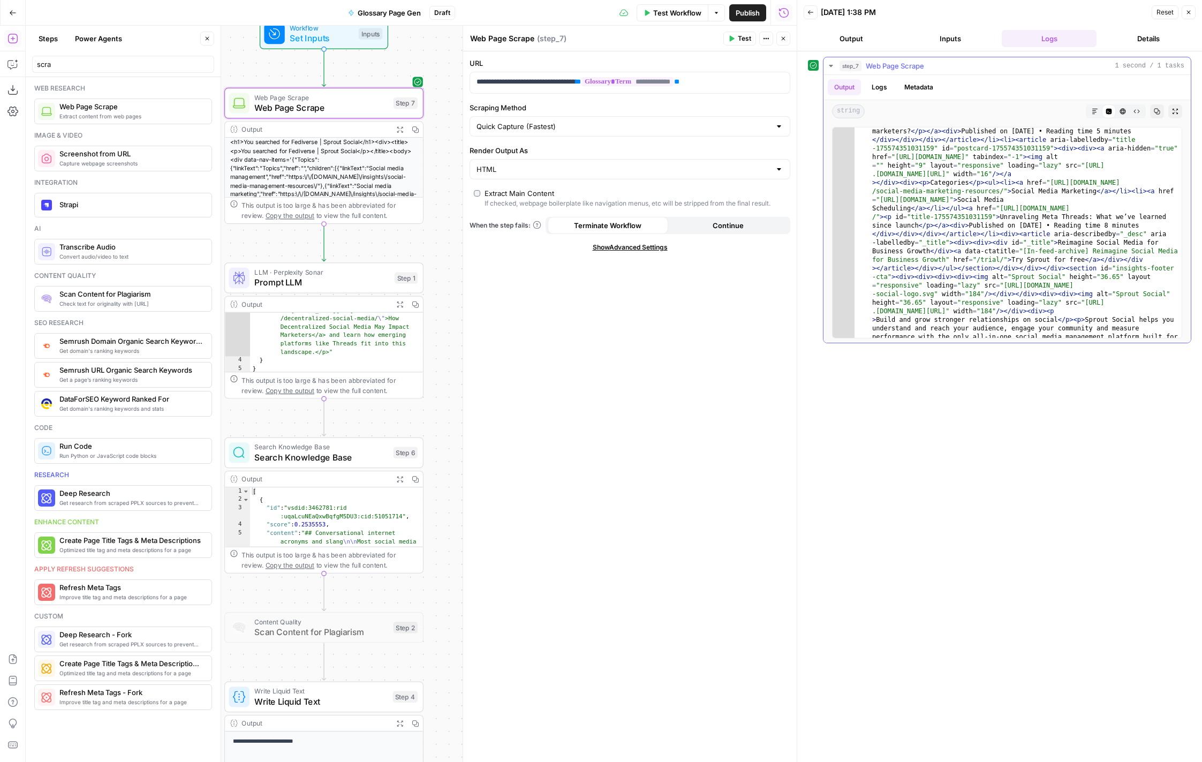
scroll to position [480, 0]
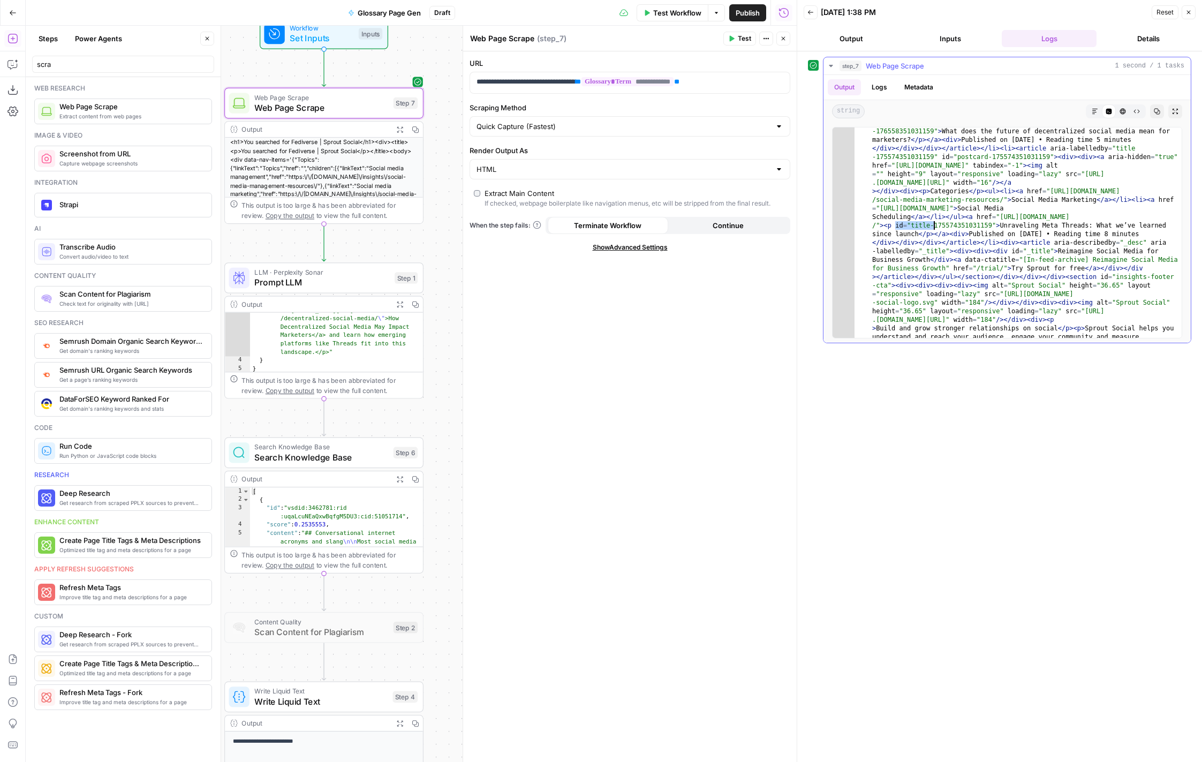
drag, startPoint x: 896, startPoint y: 227, endPoint x: 933, endPoint y: 225, distance: 37.5
click at [933, 225] on div "< h1 > You searched for Fediverse | Sprout Social </ h1 > < div > < title > < p…" at bounding box center [1018, 472] width 327 height 1650
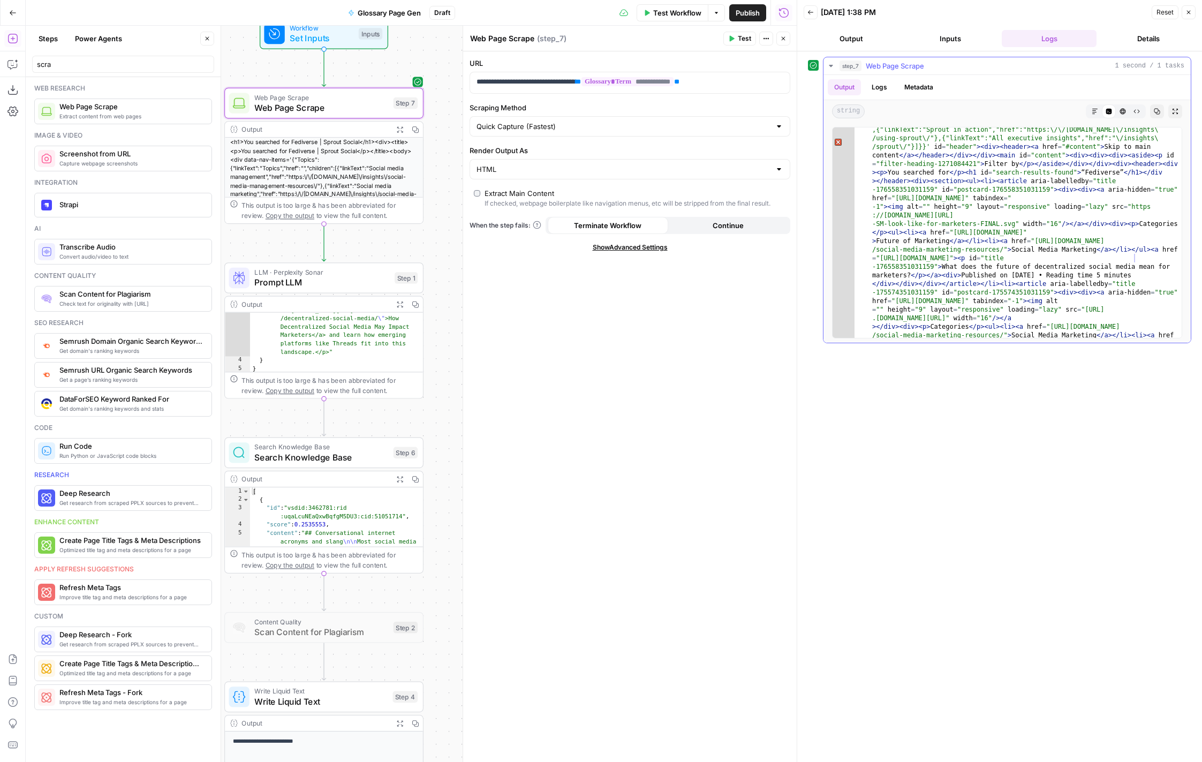
scroll to position [341, 0]
click at [1112, 264] on div "< h1 > You searched for Fediverse | Sprout Social </ h1 > < div > < title > < p…" at bounding box center [1018, 611] width 327 height 1650
click at [1056, 195] on div "< h1 > You searched for Fediverse | Sprout Social </ h1 > < div > < title > < p…" at bounding box center [1018, 611] width 327 height 1650
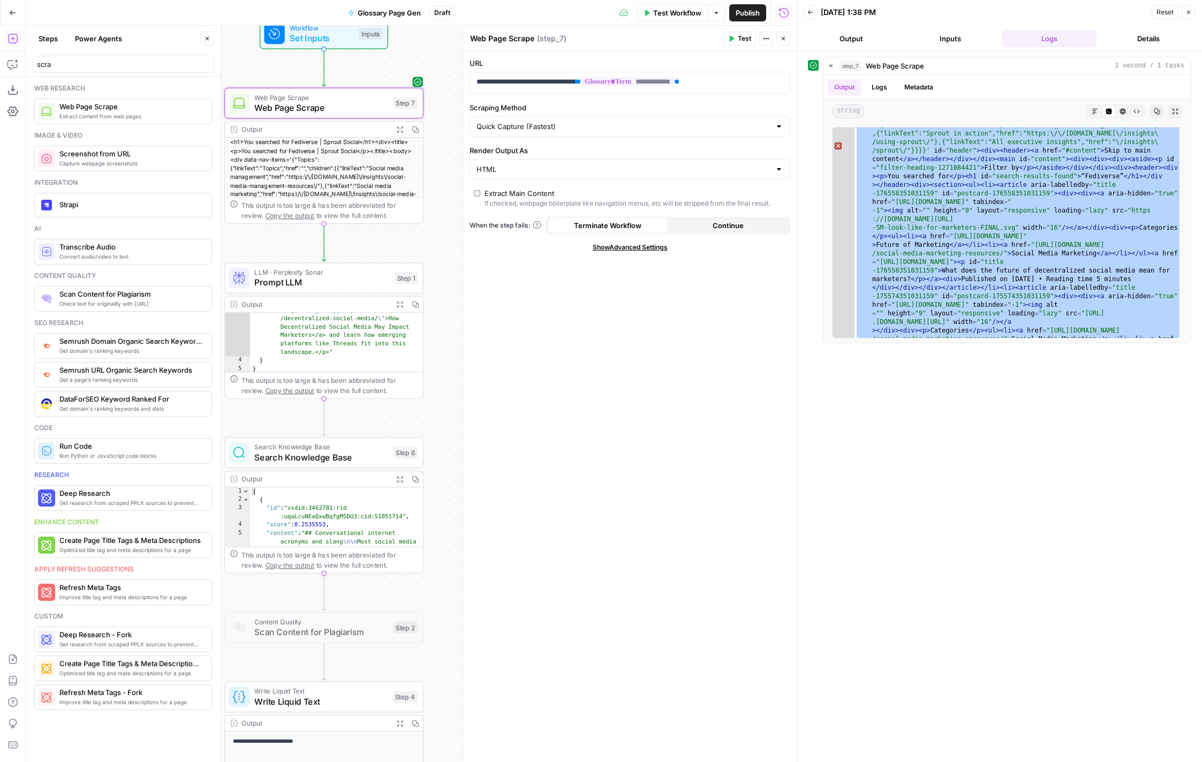
click at [70, 72] on div "scra" at bounding box center [123, 64] width 182 height 17
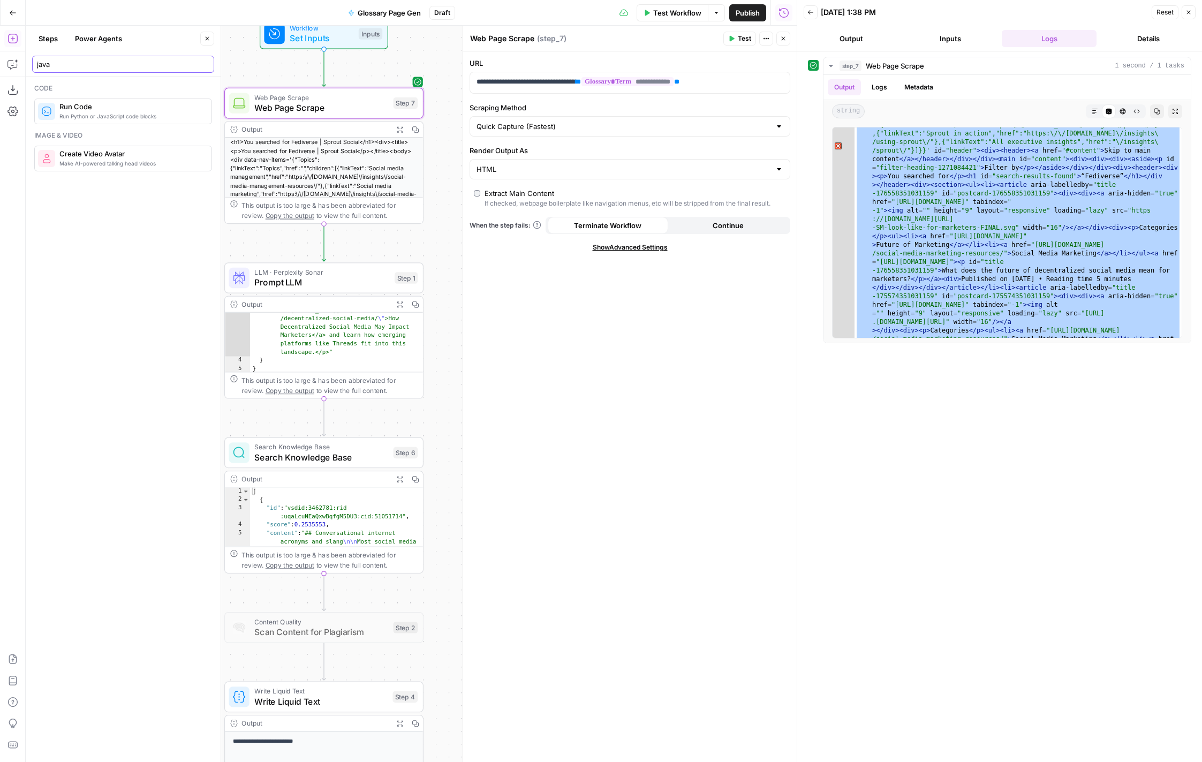
type input "java"
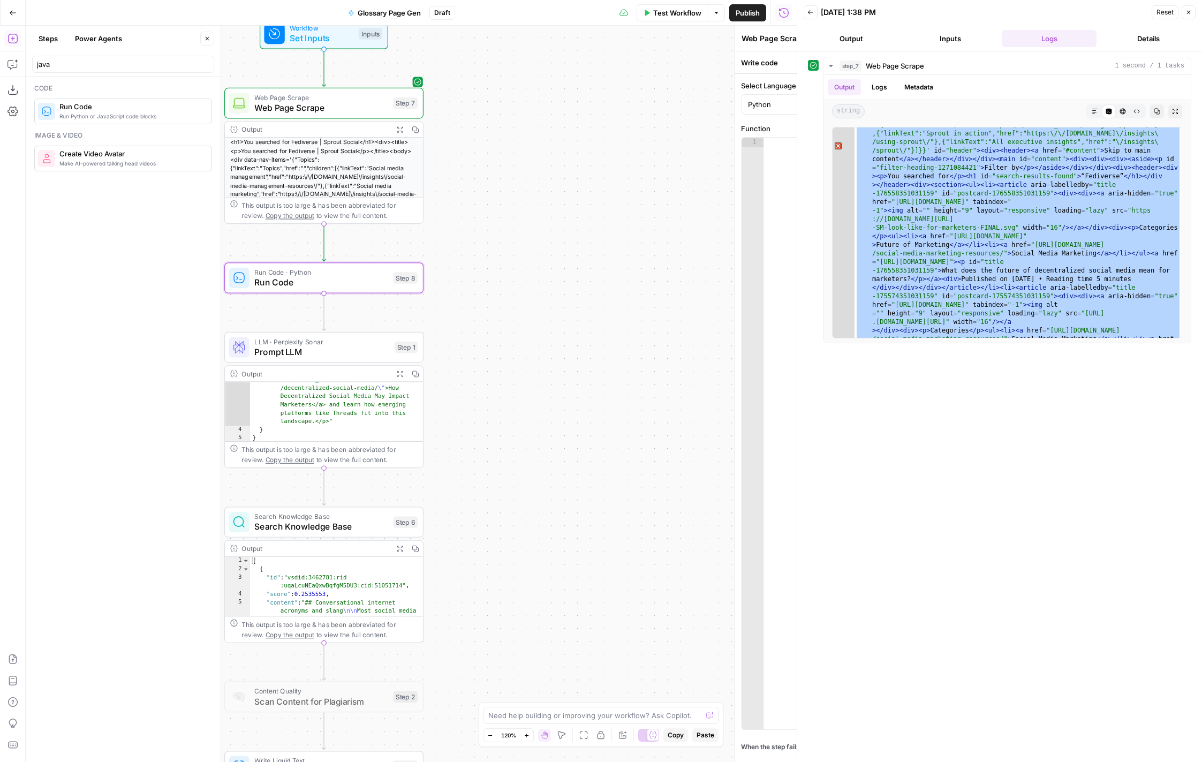
type textarea "Run Code"
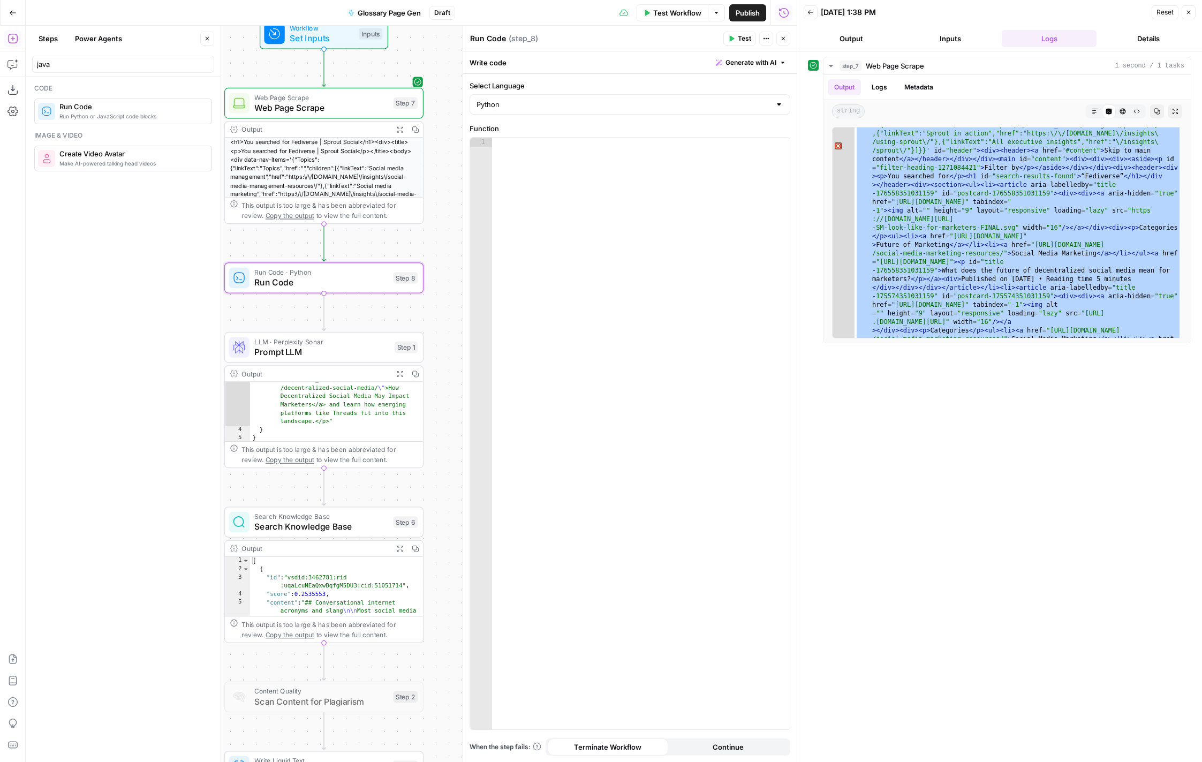
click at [768, 62] on span "Generate with AI" at bounding box center [751, 63] width 51 height 10
click at [786, 125] on div at bounding box center [818, 125] width 205 height 64
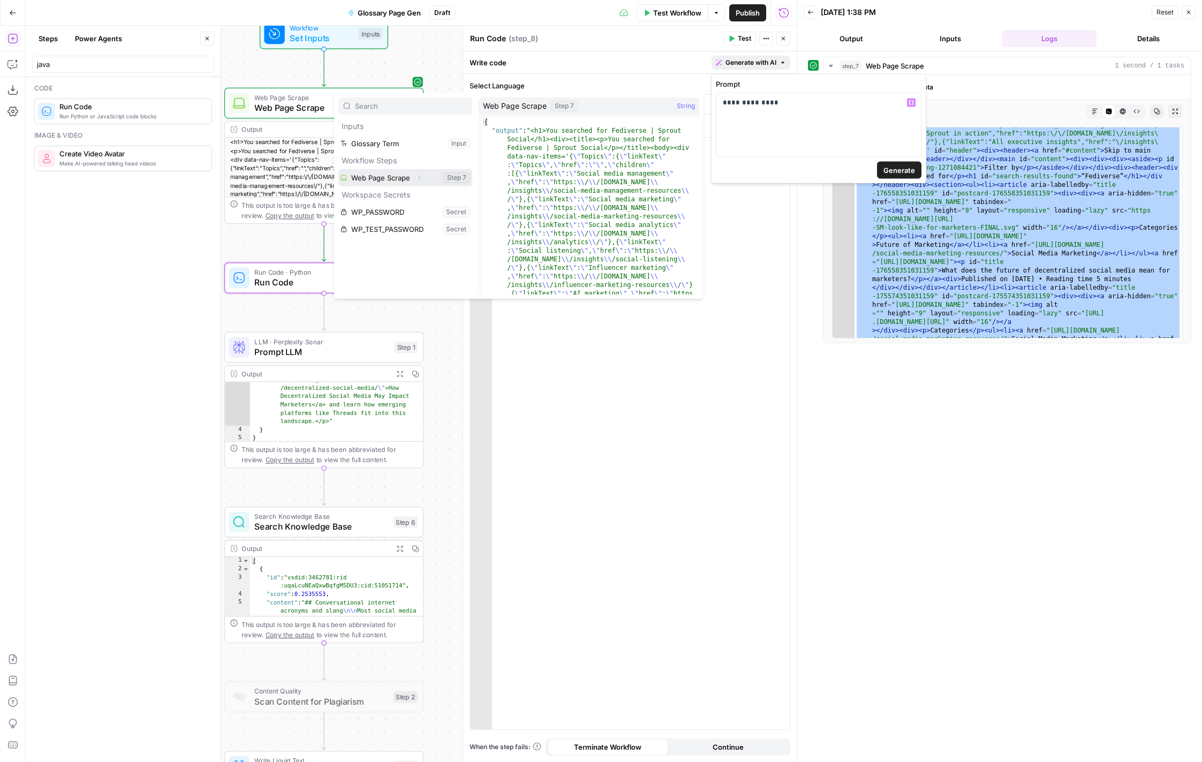
click at [417, 180] on icon "button" at bounding box center [419, 178] width 6 height 6
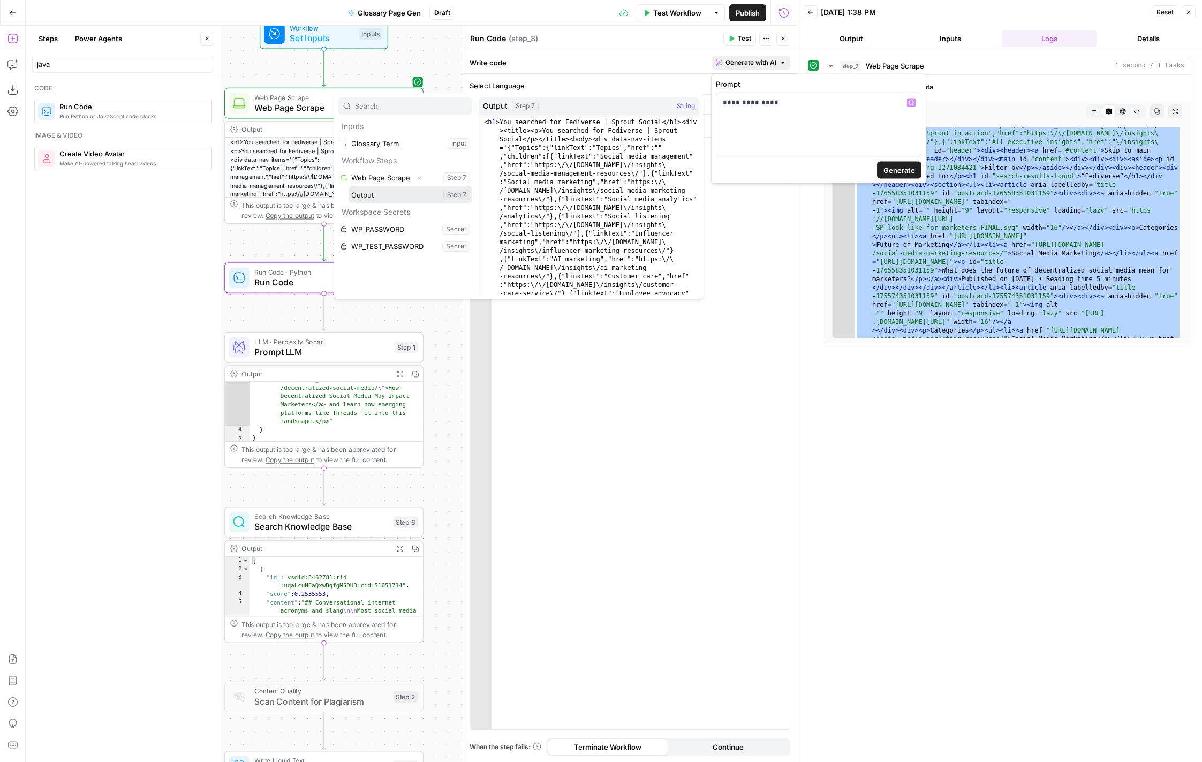
click at [418, 190] on button "Select variable Output" at bounding box center [410, 194] width 123 height 17
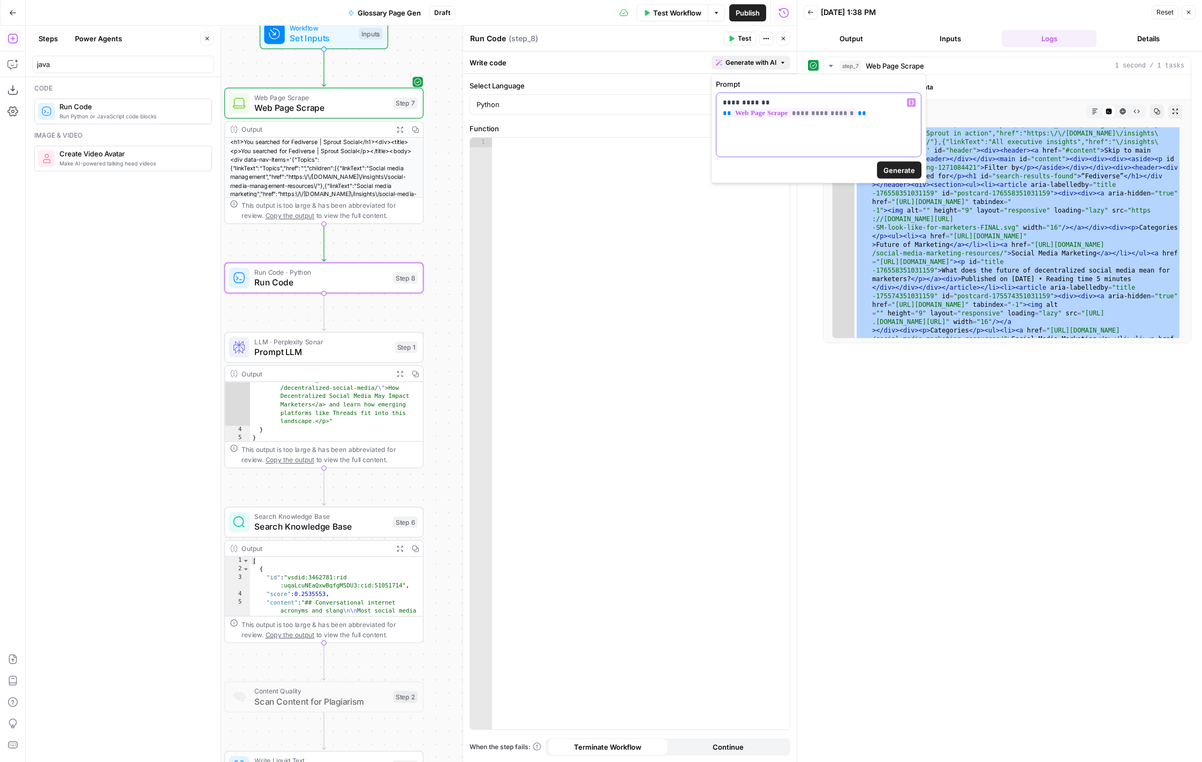
click at [865, 140] on div "**********" at bounding box center [818, 125] width 205 height 64
click at [764, 104] on p "**********" at bounding box center [819, 102] width 192 height 11
click at [814, 111] on p "**********" at bounding box center [819, 113] width 192 height 32
click at [812, 112] on p "**********" at bounding box center [819, 113] width 192 height 32
click at [857, 114] on p "**********" at bounding box center [819, 113] width 192 height 32
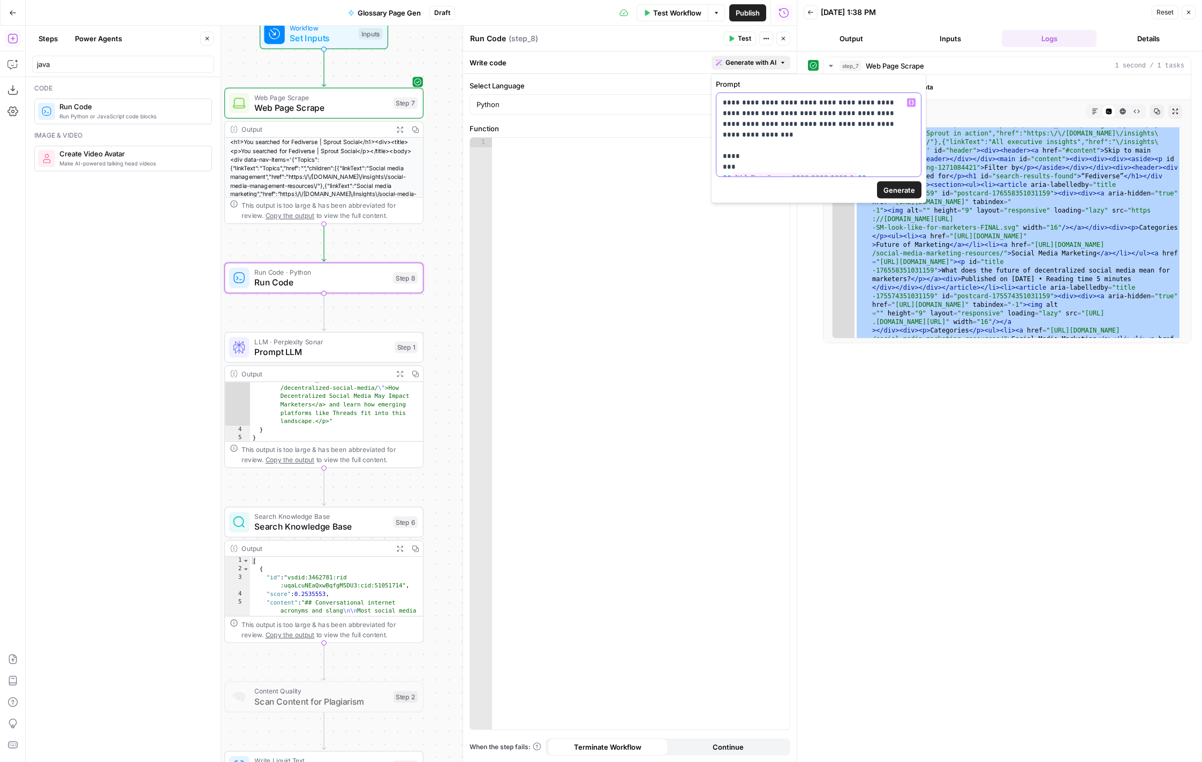
drag, startPoint x: 882, startPoint y: 171, endPoint x: 720, endPoint y: 140, distance: 165.8
click at [720, 140] on div "**********" at bounding box center [818, 135] width 205 height 84
click at [911, 168] on span "Generate" at bounding box center [900, 170] width 32 height 11
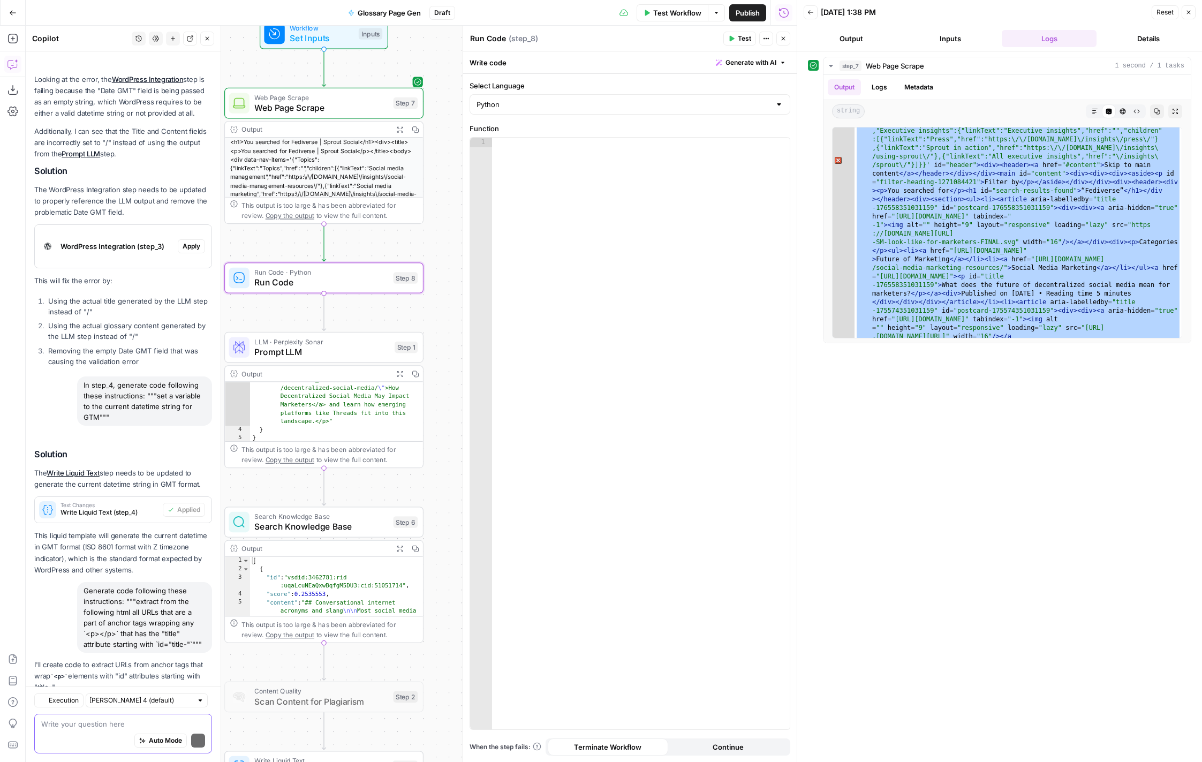
scroll to position [169, 0]
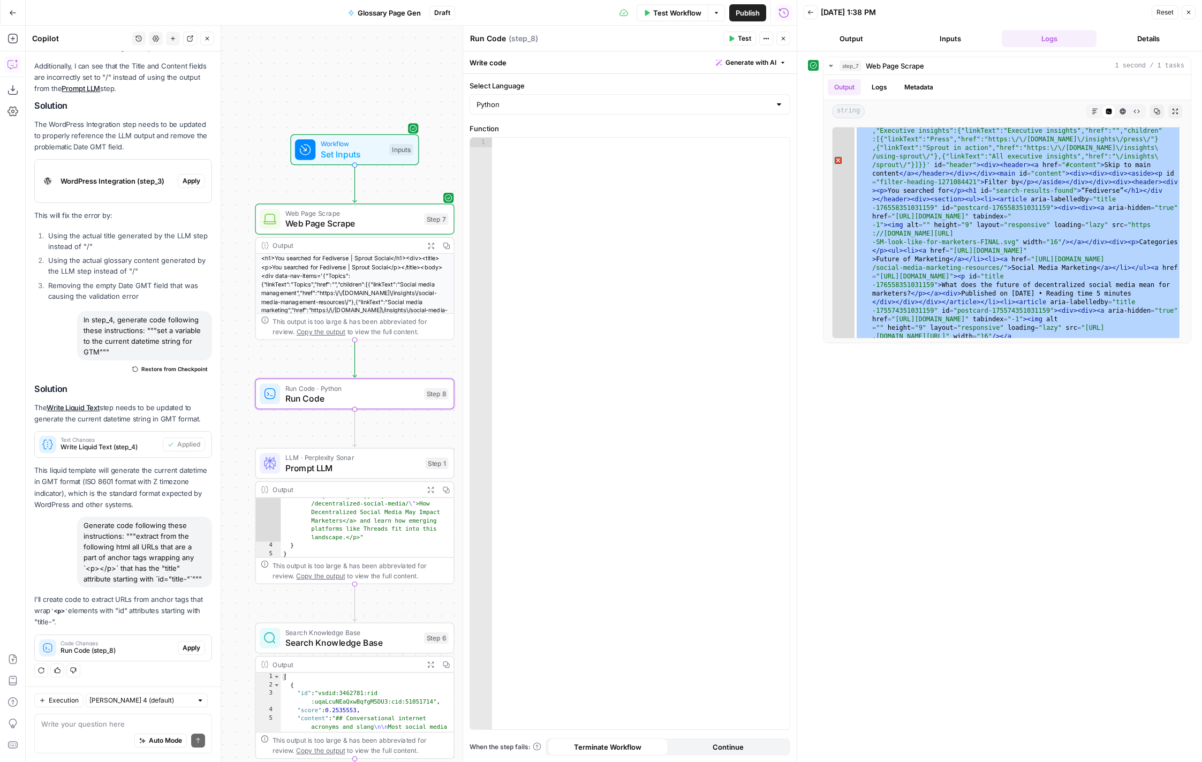
click at [160, 646] on span "Run Code (step_8)" at bounding box center [117, 651] width 113 height 10
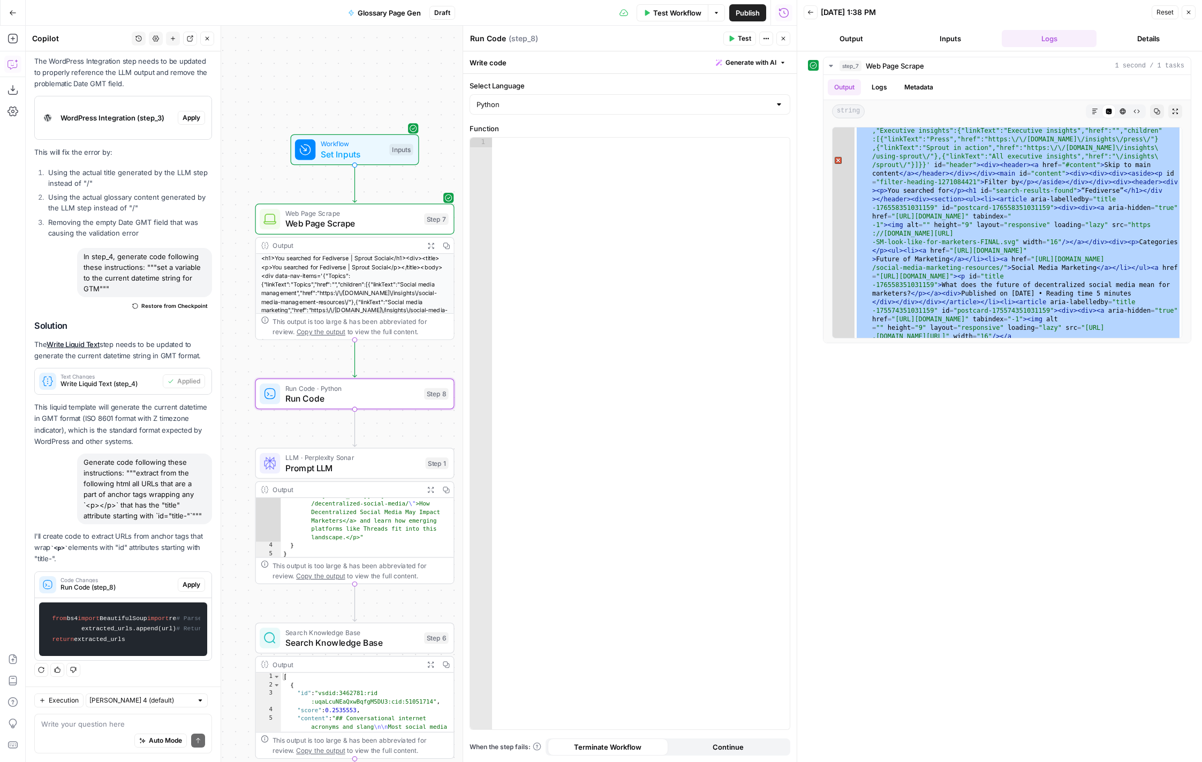
click at [187, 580] on span "Apply" at bounding box center [192, 585] width 18 height 10
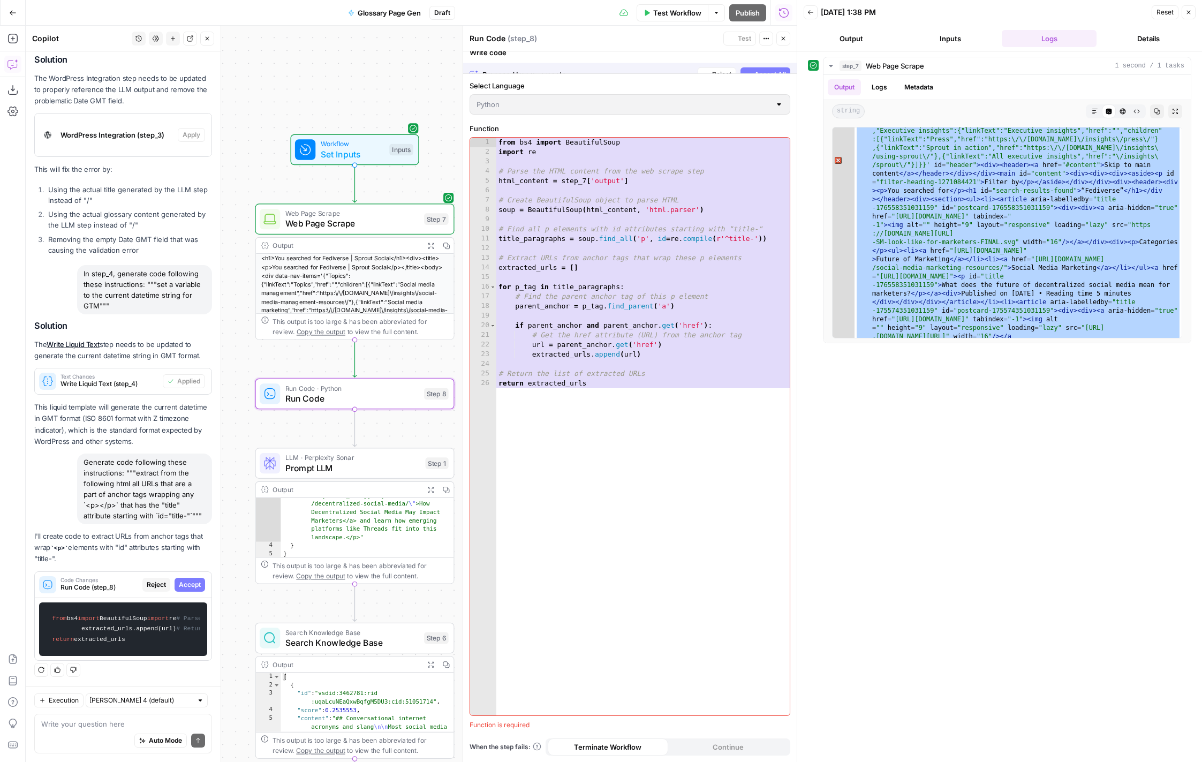
scroll to position [438, 0]
click at [763, 61] on span "Accept All" at bounding box center [771, 63] width 32 height 10
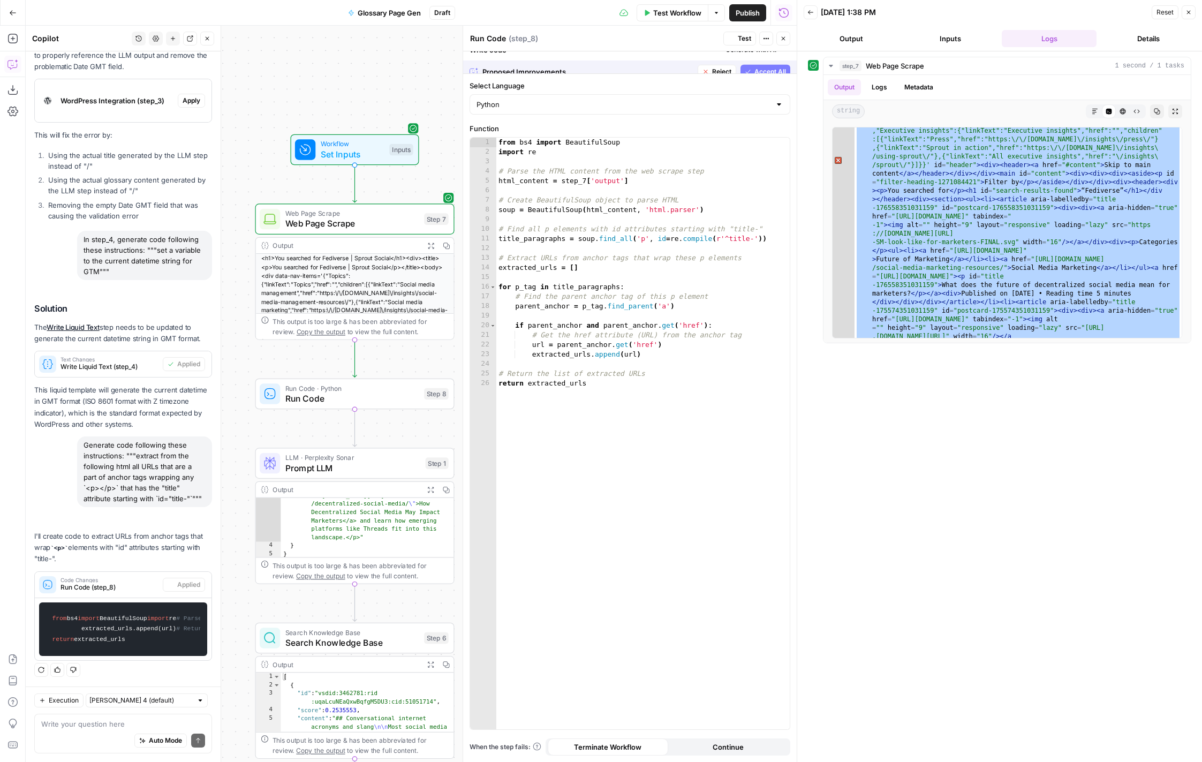
scroll to position [489, 0]
click at [743, 36] on span "Test" at bounding box center [744, 39] width 13 height 10
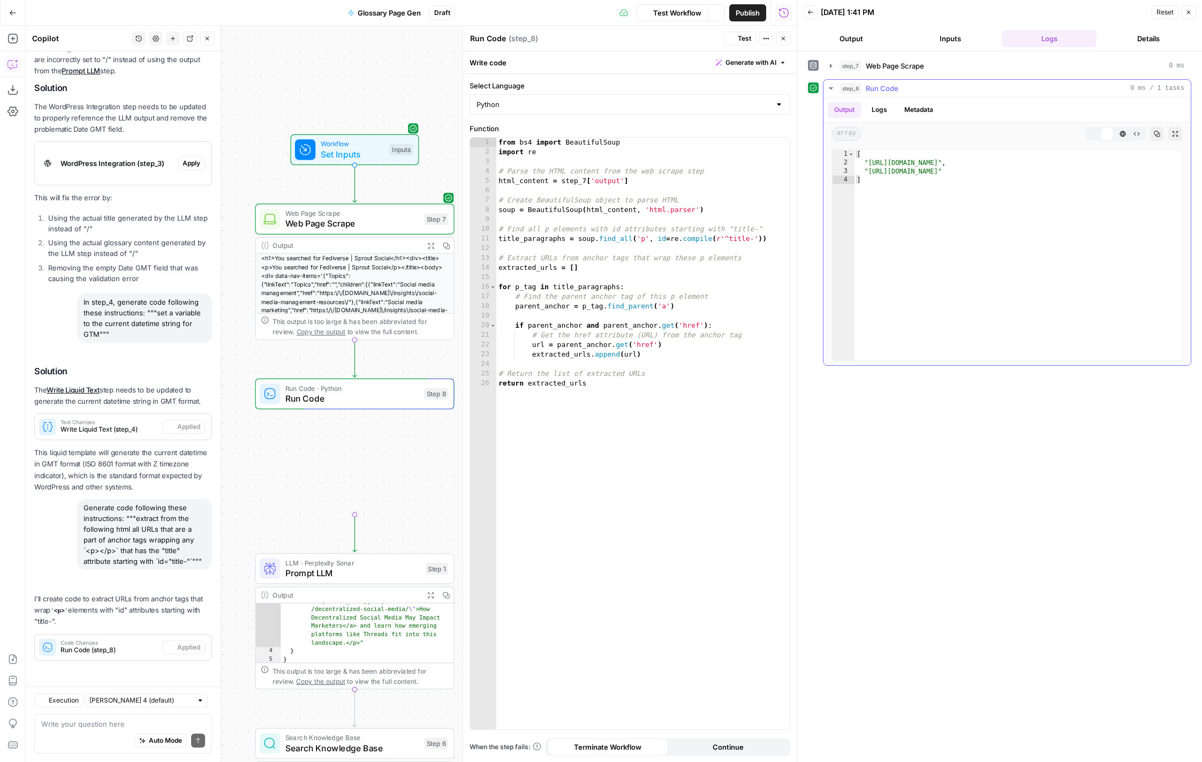
scroll to position [186, 0]
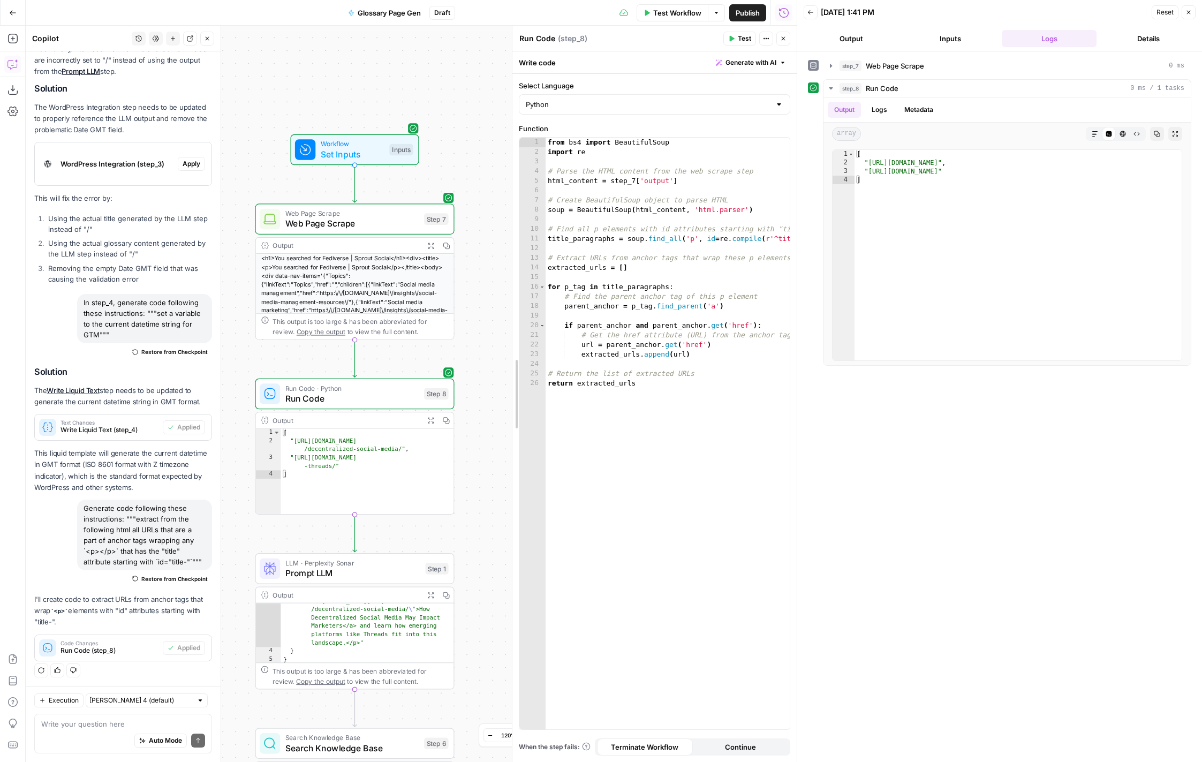
drag, startPoint x: 465, startPoint y: 140, endPoint x: 515, endPoint y: 144, distance: 49.9
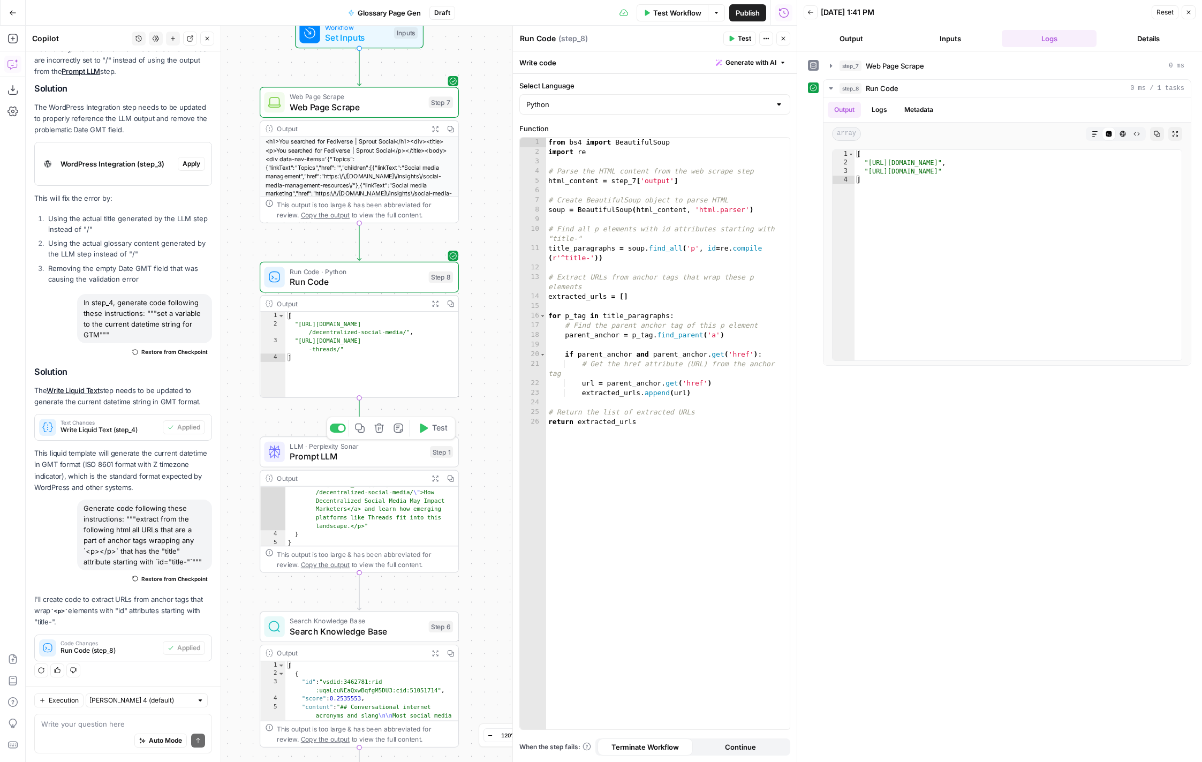
click at [398, 454] on span "Prompt LLM" at bounding box center [357, 456] width 135 height 13
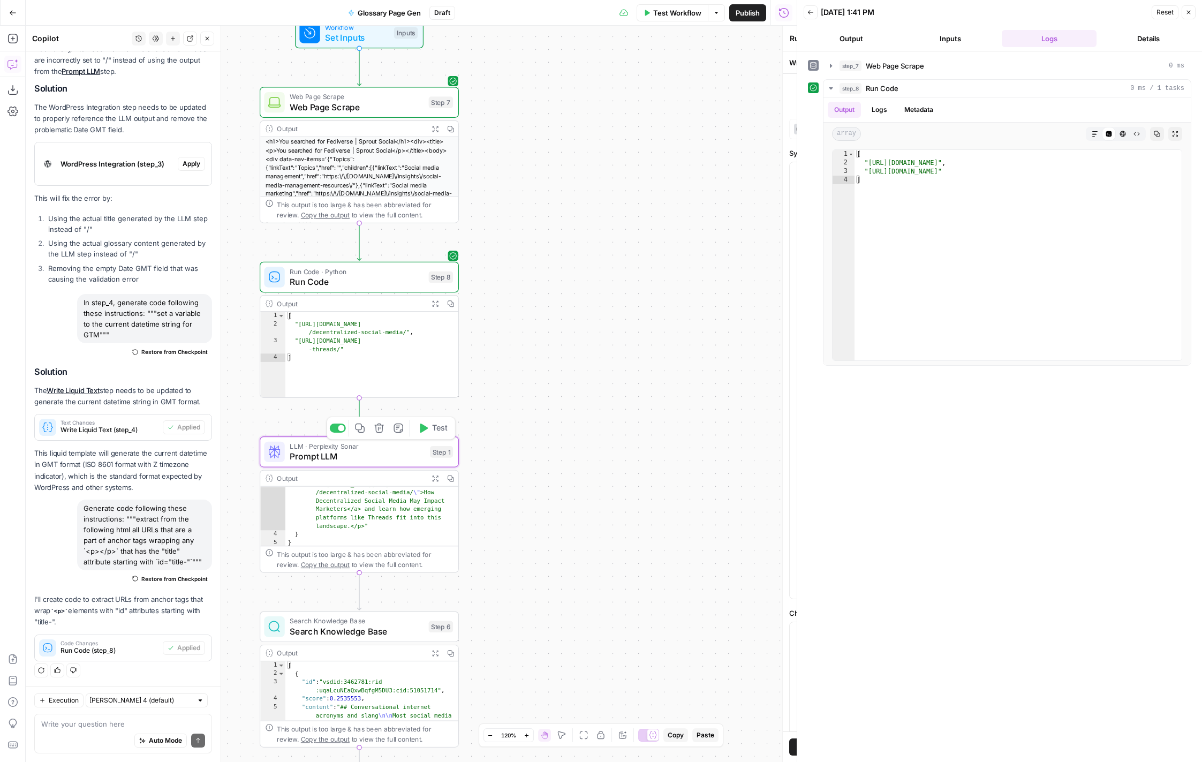
type textarea "Prompt LLM"
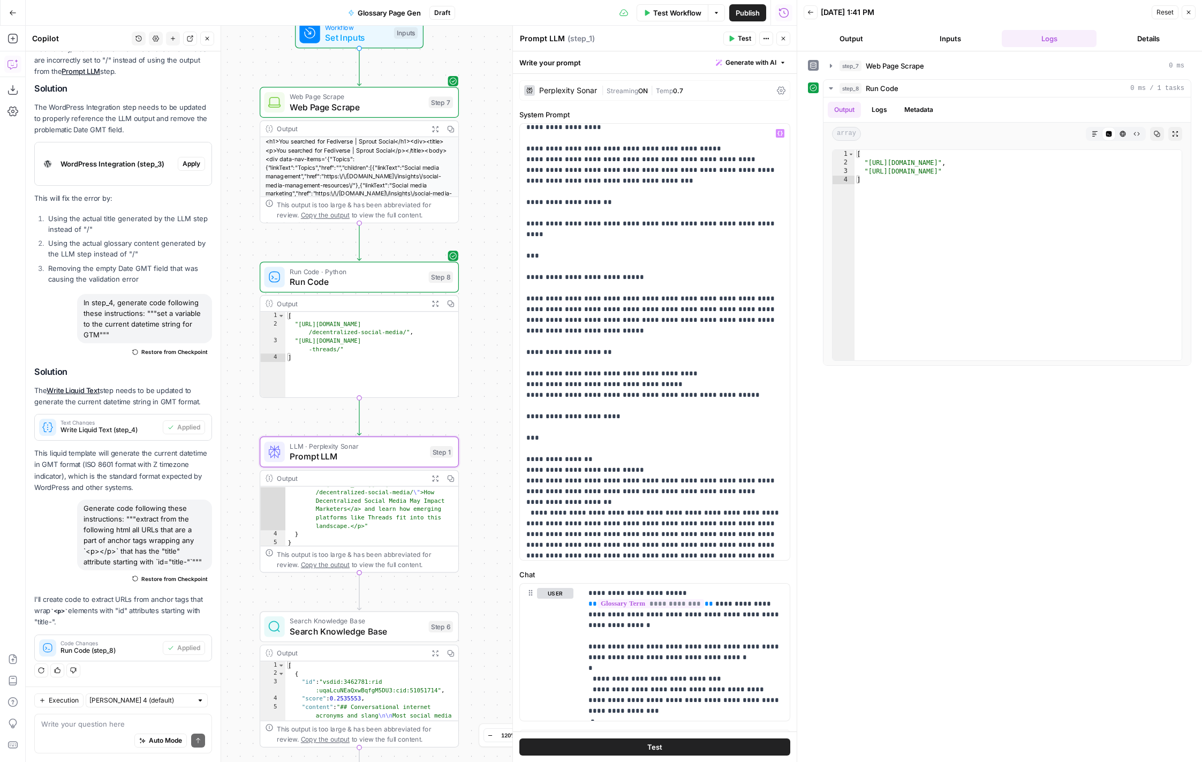
scroll to position [1200, 0]
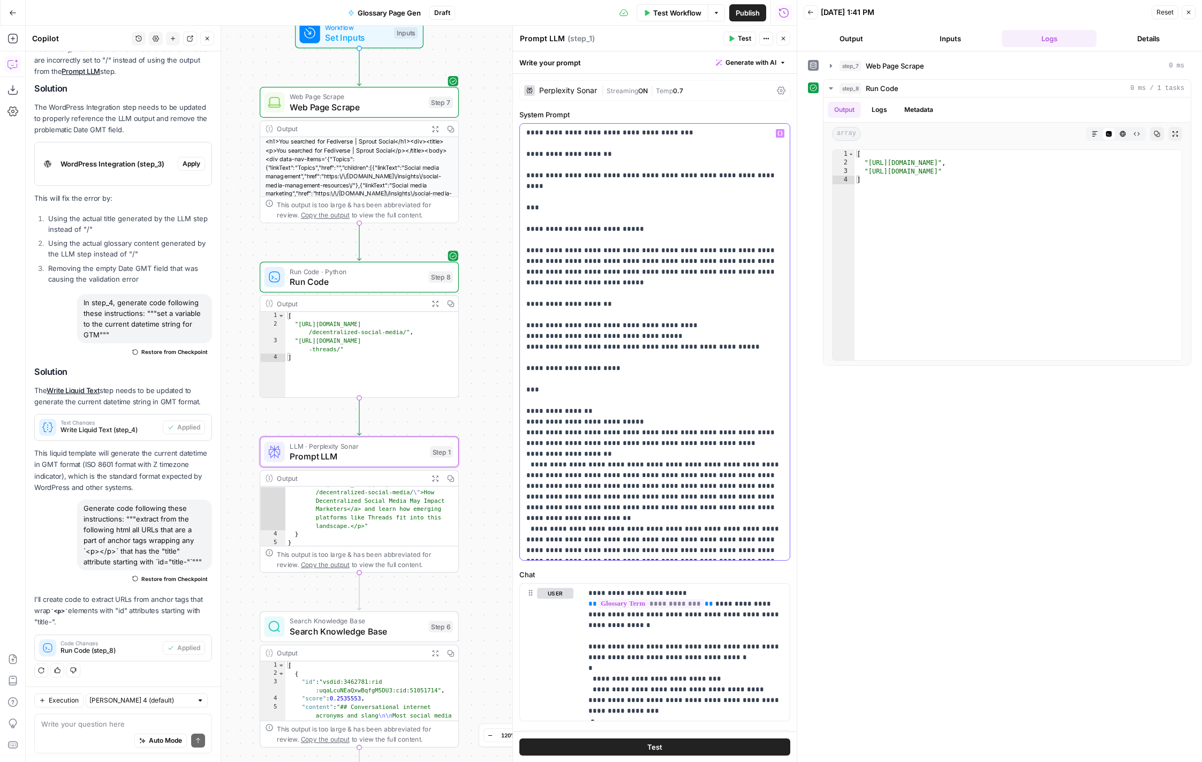
drag, startPoint x: 523, startPoint y: 421, endPoint x: 771, endPoint y: 463, distance: 252.0
click at [771, 463] on div "**********" at bounding box center [655, 342] width 270 height 436
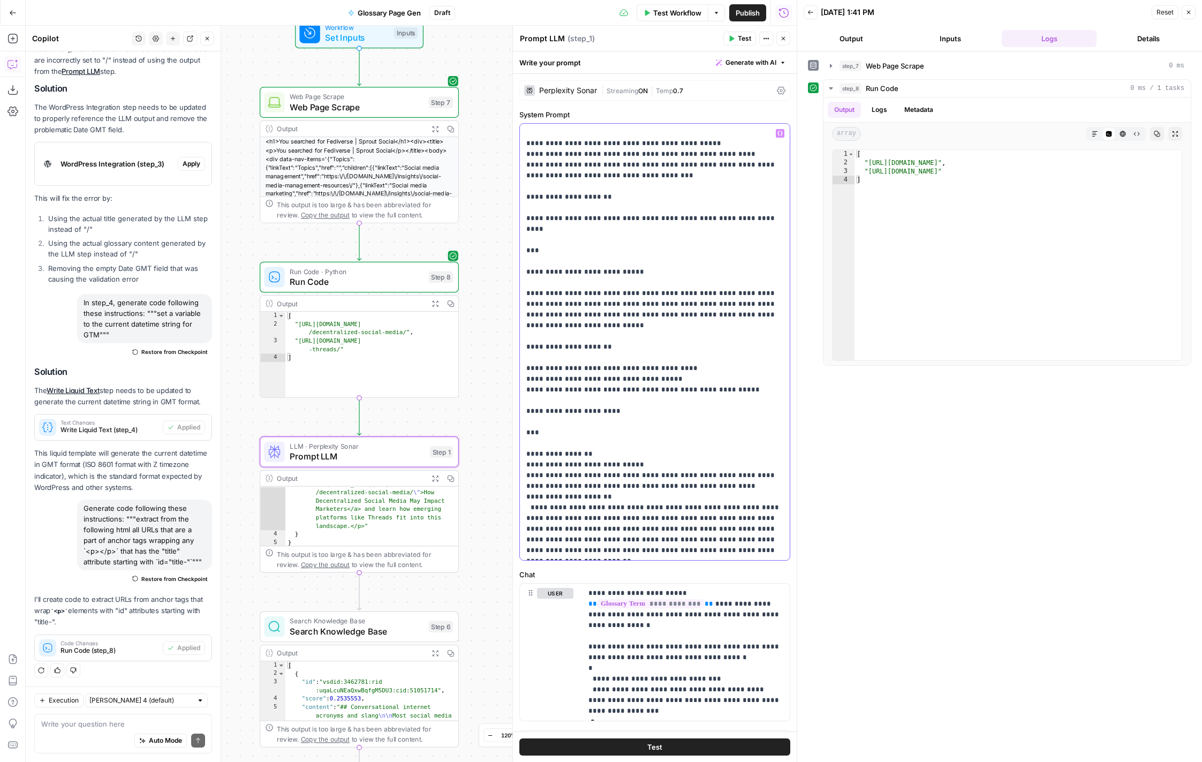
scroll to position [1146, 0]
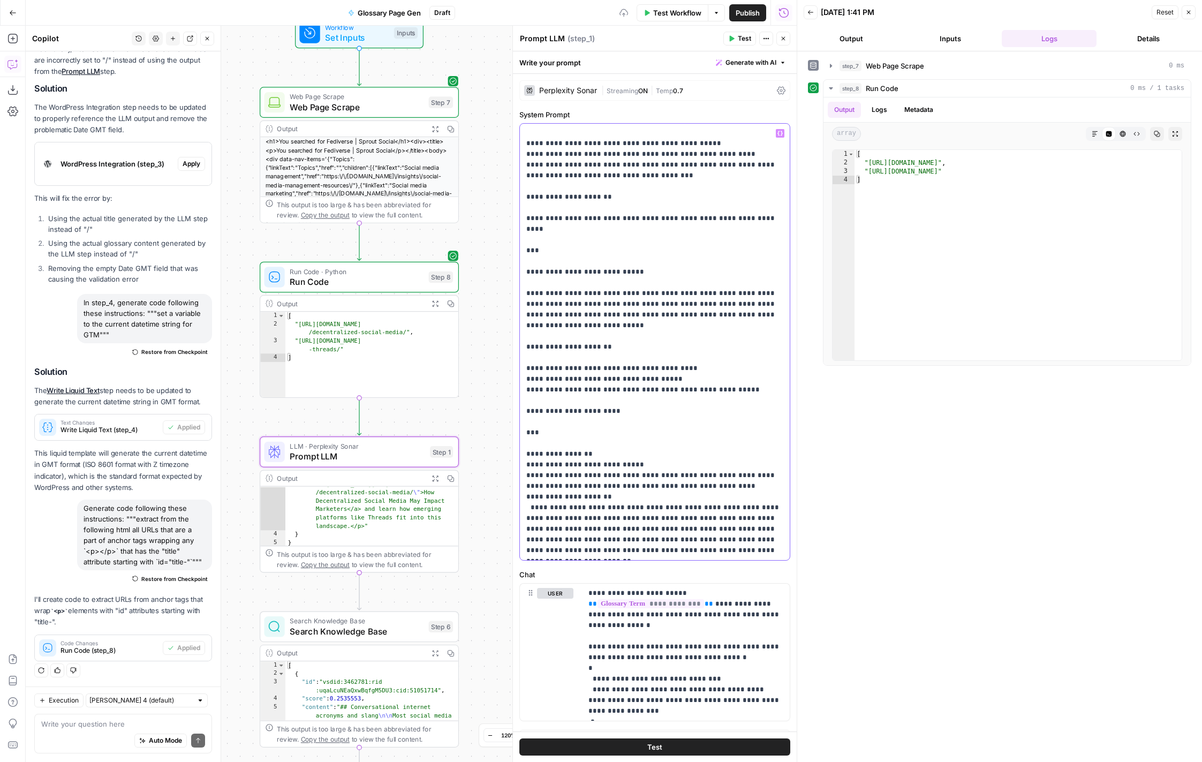
scroll to position [1200, 0]
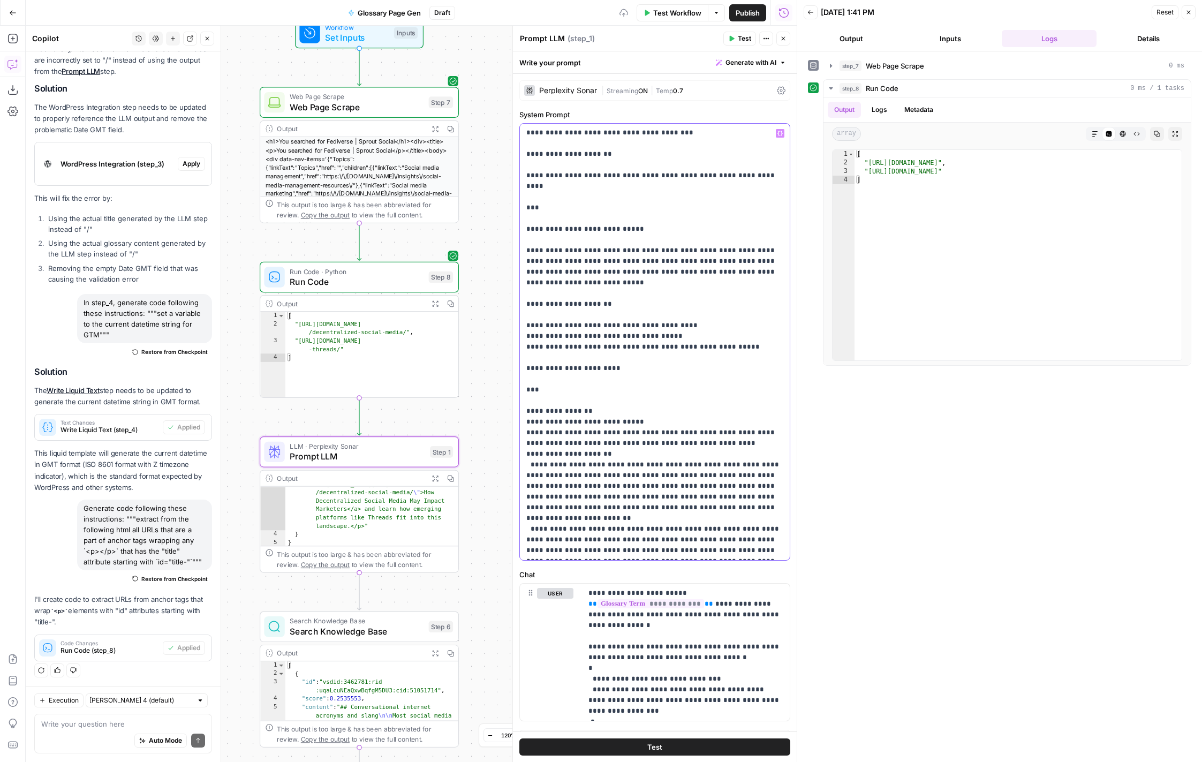
drag, startPoint x: 530, startPoint y: 369, endPoint x: 730, endPoint y: 549, distance: 268.8
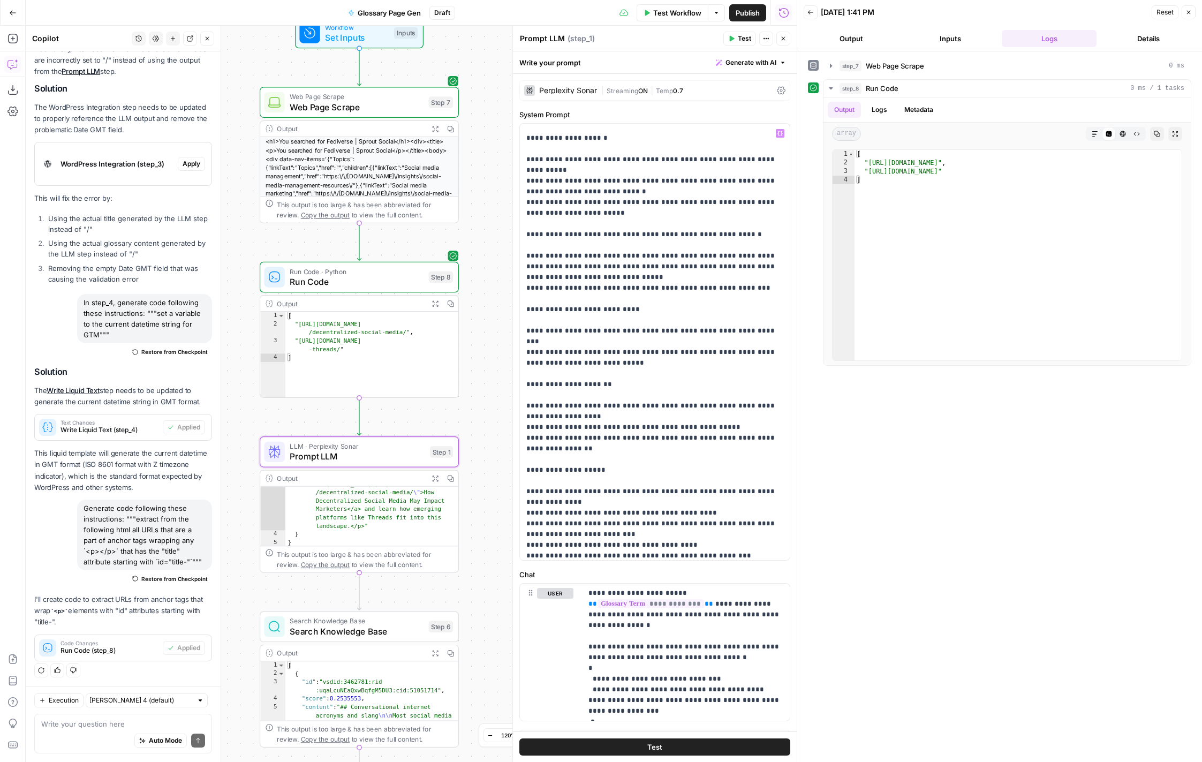
scroll to position [450, 0]
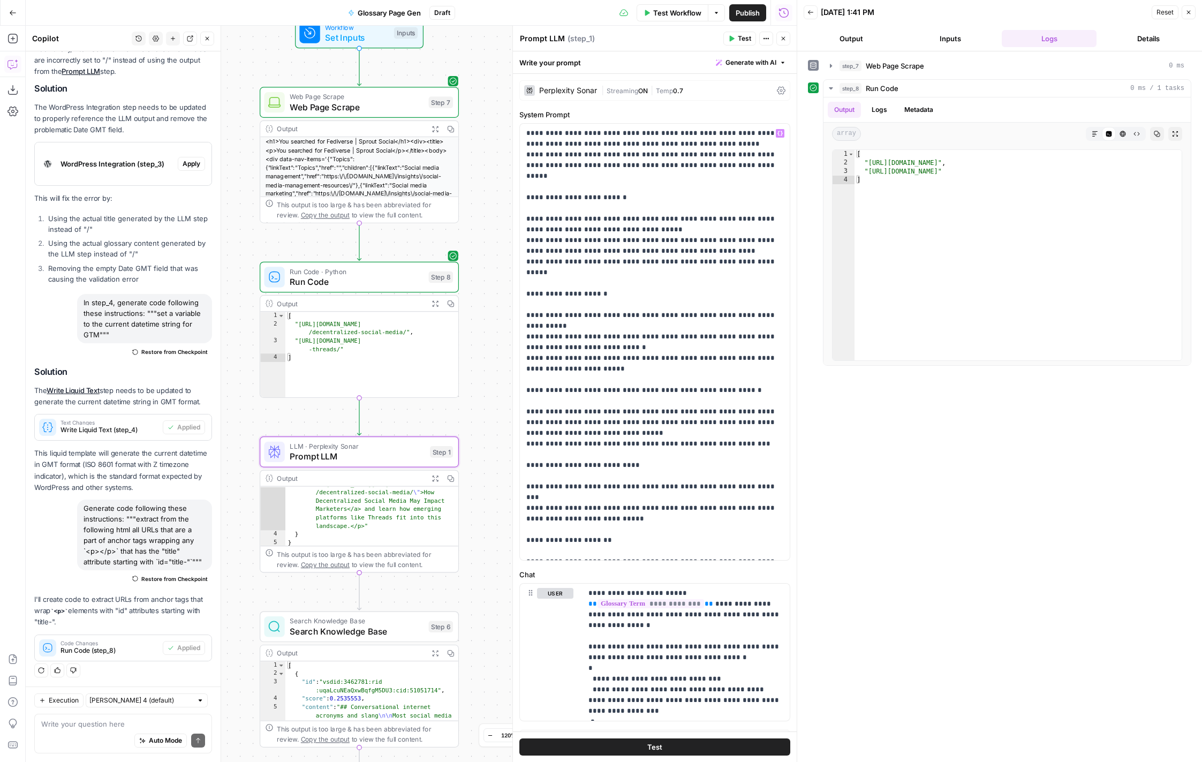
click at [560, 92] on div "Perplexity Sonar" at bounding box center [568, 90] width 58 height 7
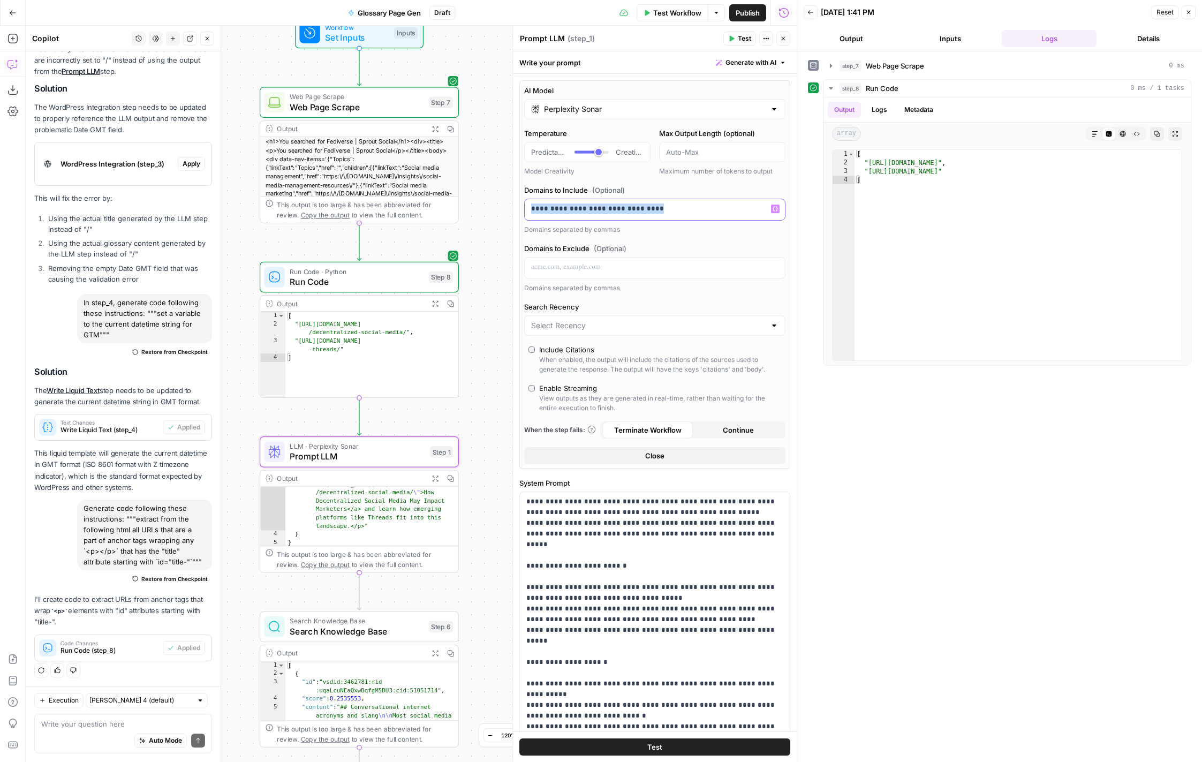
drag, startPoint x: 684, startPoint y: 212, endPoint x: 677, endPoint y: 190, distance: 22.5
click at [677, 190] on div "**********" at bounding box center [654, 210] width 261 height 50
click at [689, 236] on div "AI Model Perplexity Sonar Temperature Predictable Creative Model Creativity Max…" at bounding box center [654, 274] width 271 height 389
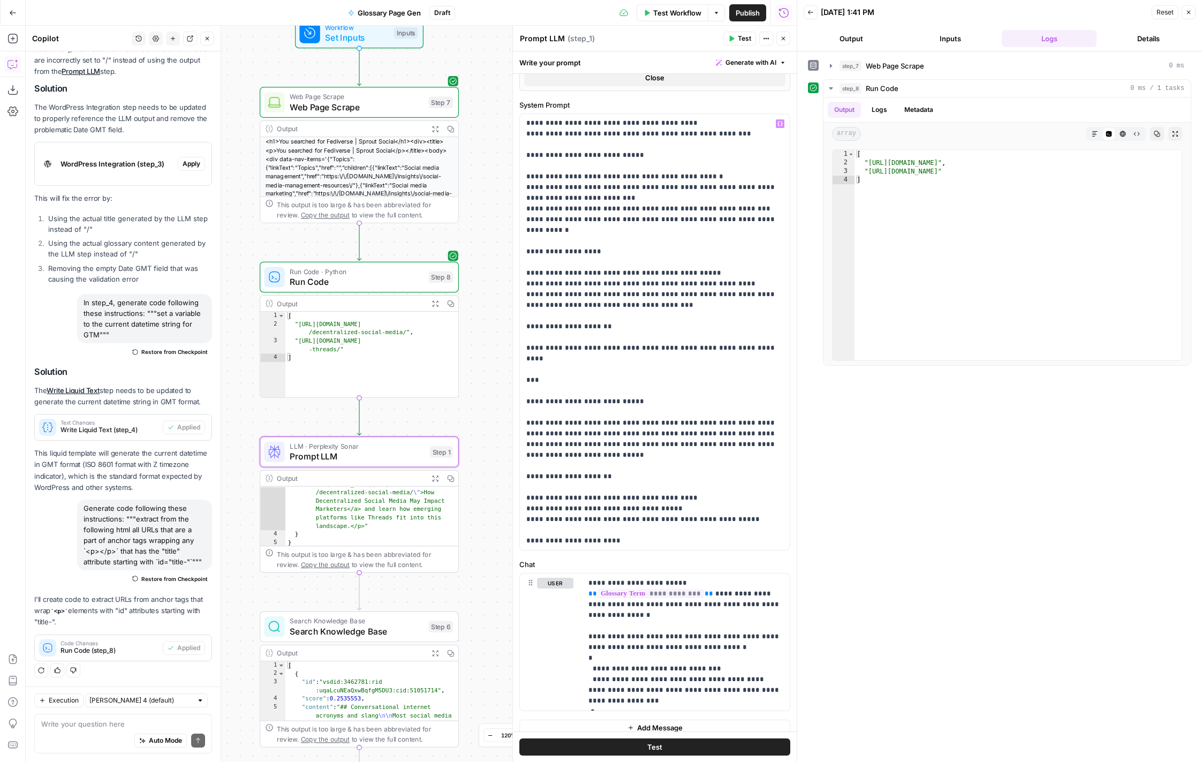
scroll to position [389, 0]
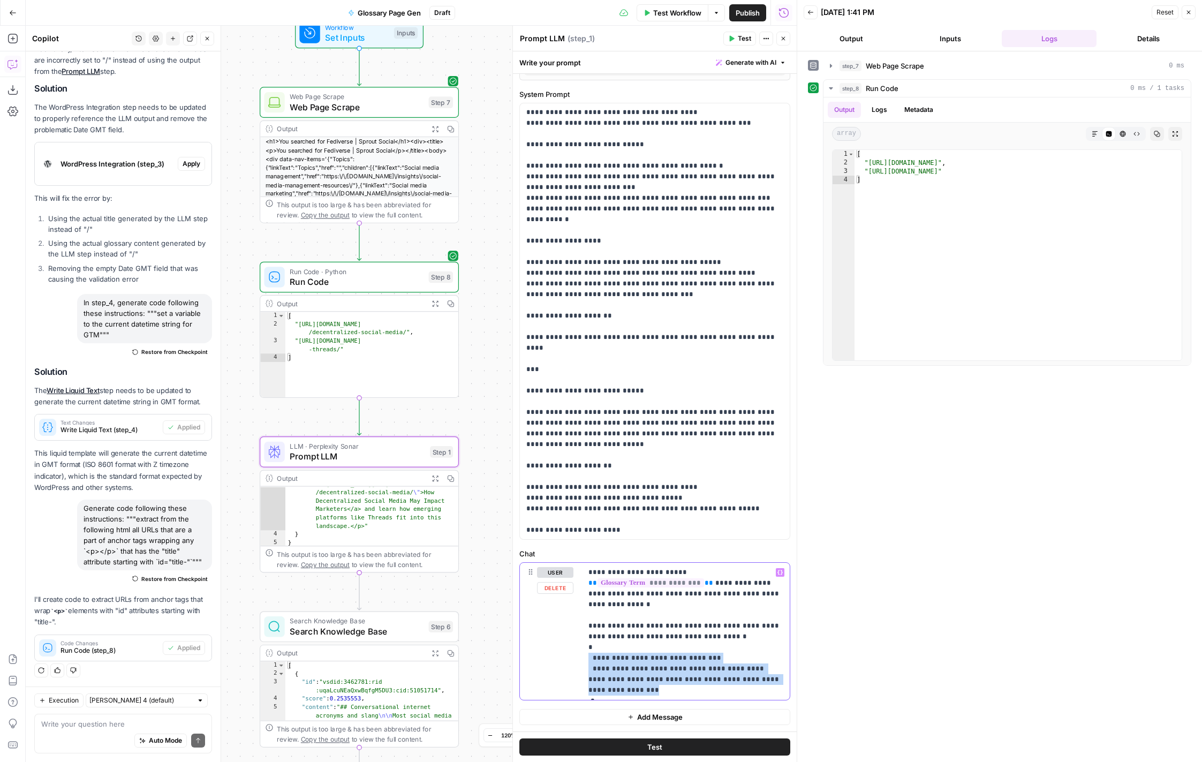
drag, startPoint x: 764, startPoint y: 679, endPoint x: 760, endPoint y: 660, distance: 19.0
click at [760, 660] on p "**********" at bounding box center [686, 631] width 195 height 129
drag, startPoint x: 605, startPoint y: 691, endPoint x: 580, endPoint y: 623, distance: 71.6
click at [580, 623] on div "**********" at bounding box center [655, 631] width 270 height 137
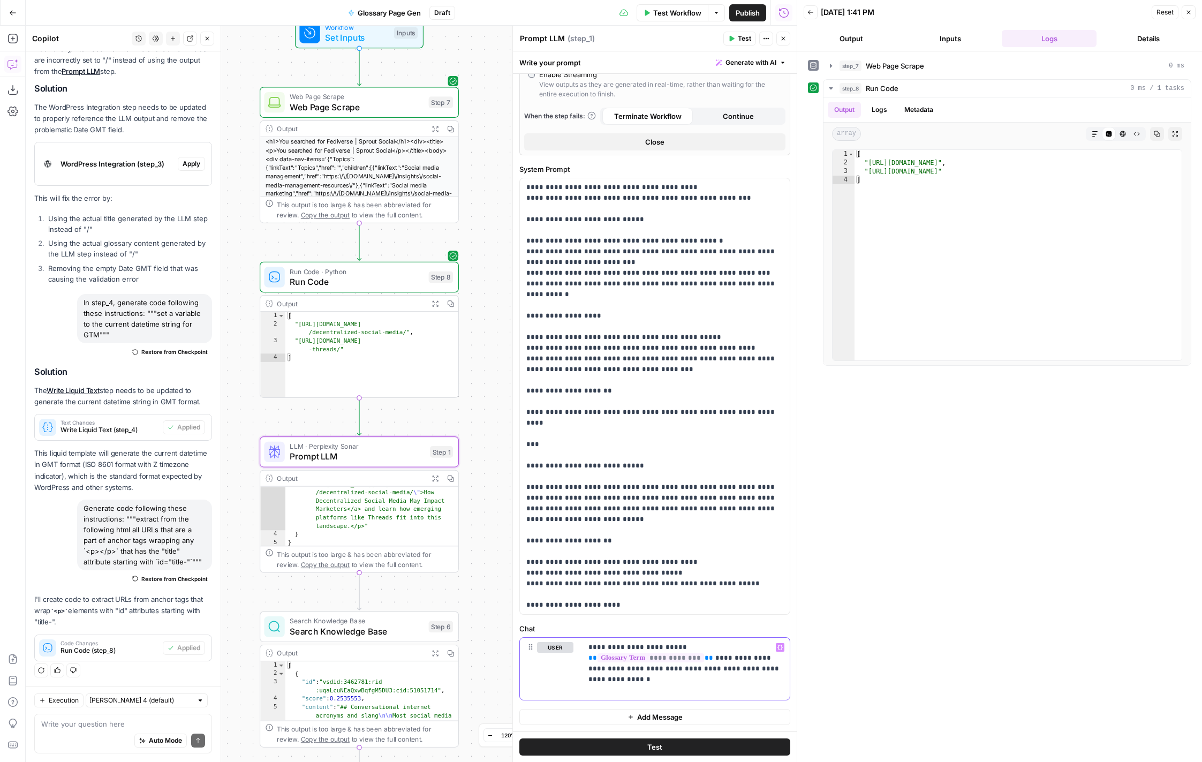
scroll to position [303, 0]
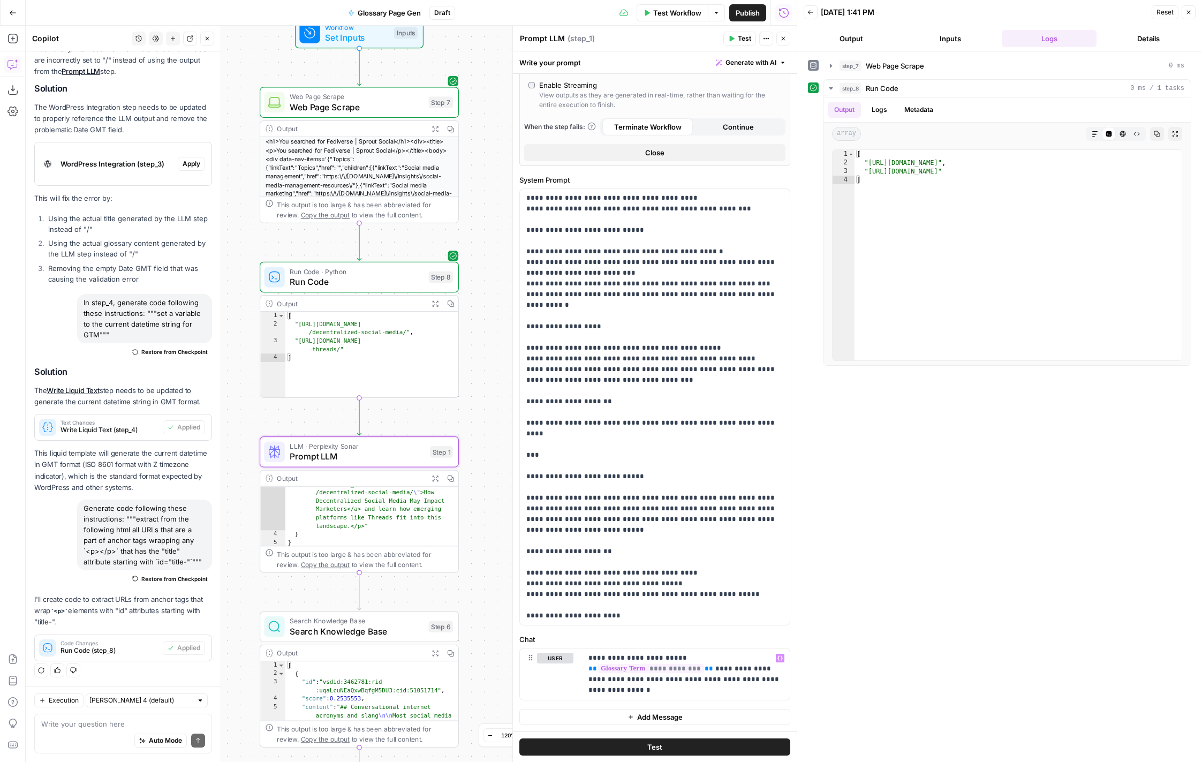
click at [755, 632] on div "**********" at bounding box center [655, 251] width 284 height 961
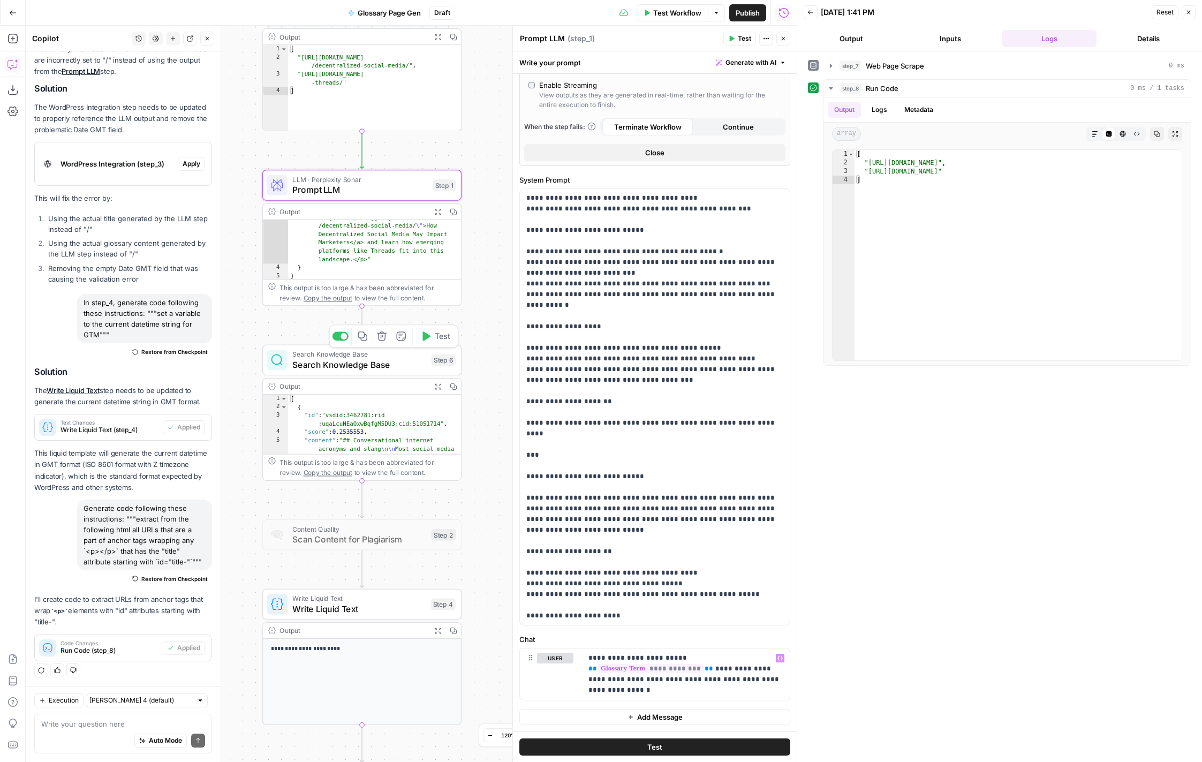
click at [343, 336] on div at bounding box center [344, 336] width 6 height 6
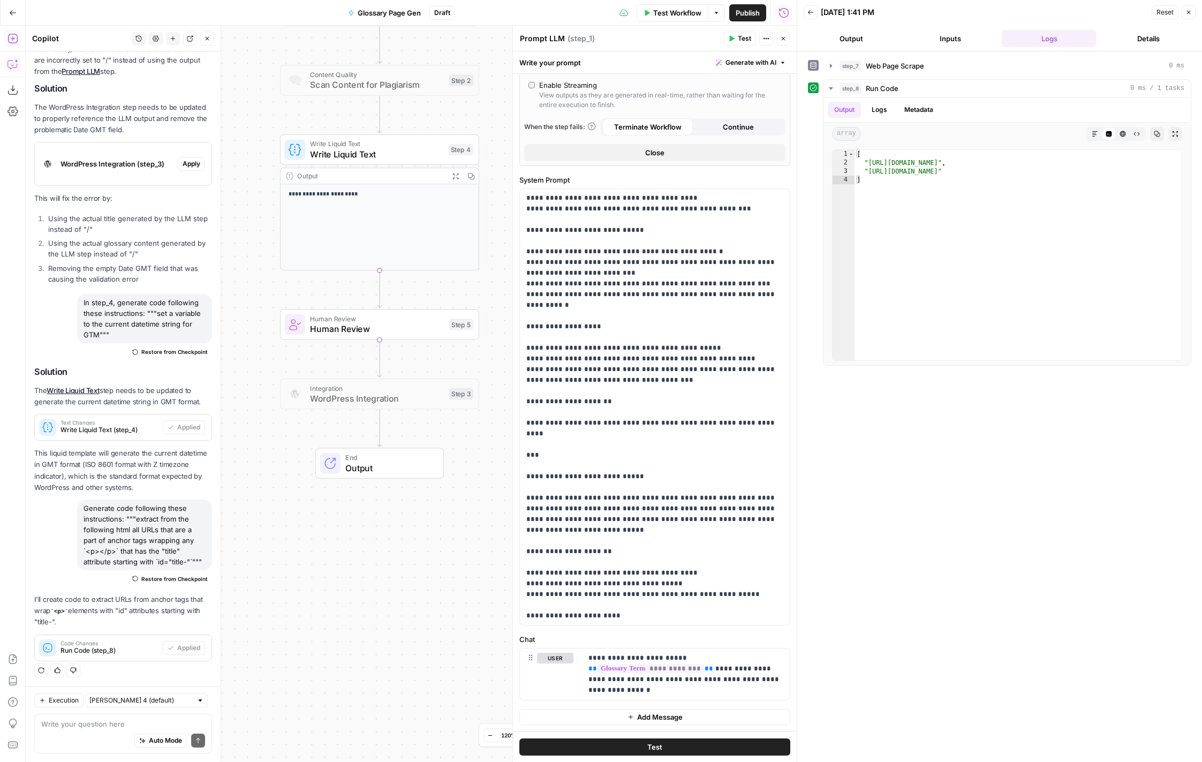
click at [16, 37] on icon "button" at bounding box center [12, 38] width 11 height 11
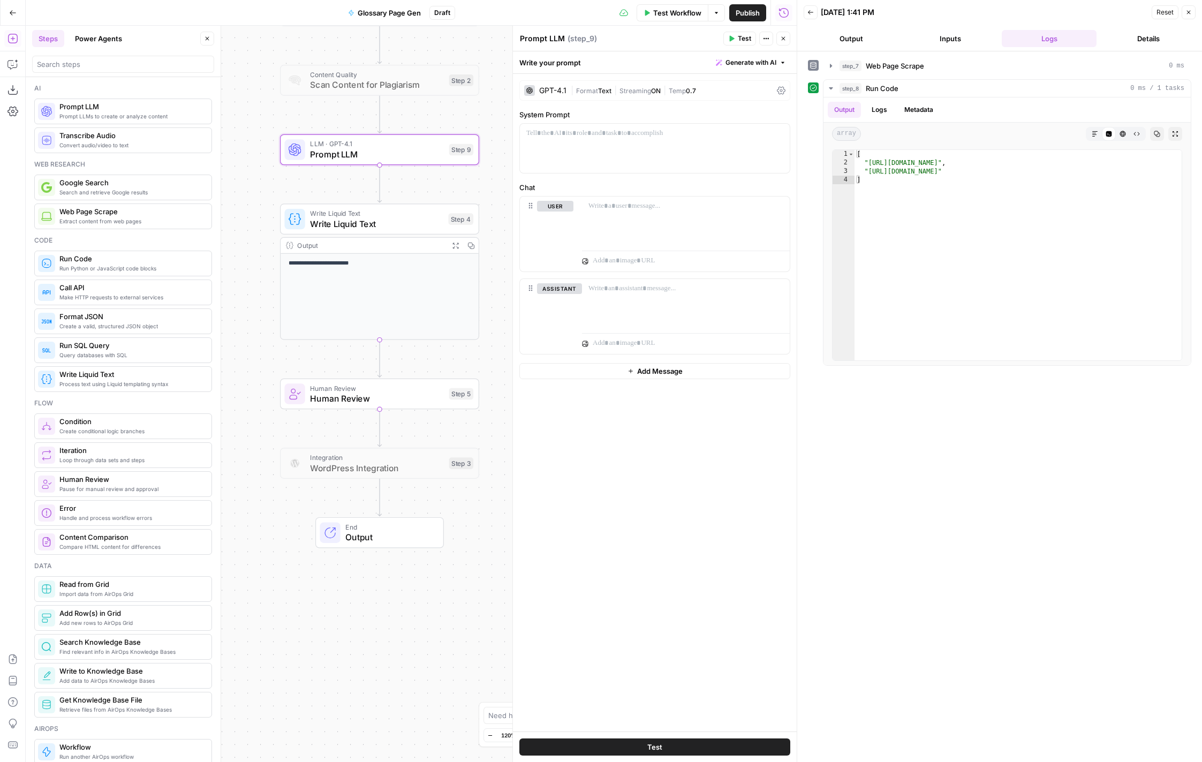
click at [579, 87] on span "Format" at bounding box center [587, 91] width 22 height 8
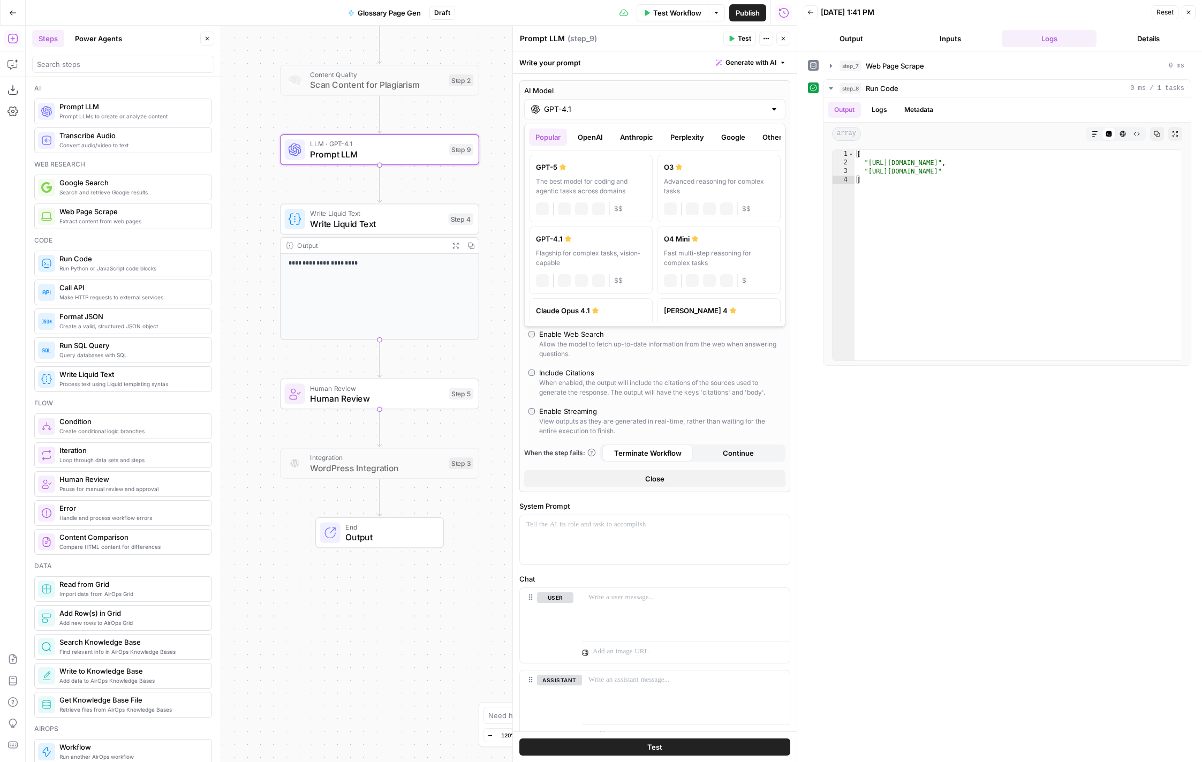
click at [620, 114] on input "GPT-4.1" at bounding box center [655, 109] width 222 height 11
click at [759, 178] on div "Hybrid reasoning: fast answers or deep thinking" at bounding box center [719, 183] width 110 height 19
type input "[PERSON_NAME] 4"
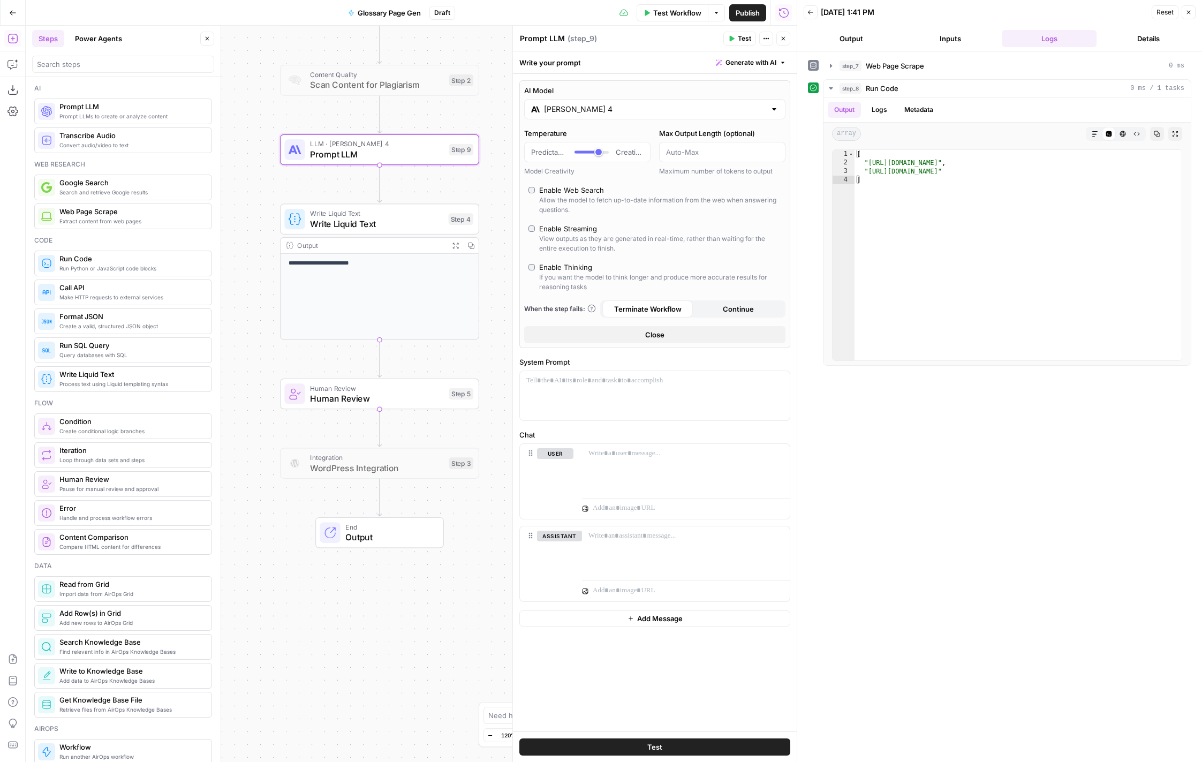
click at [588, 190] on div "Enable Web Search" at bounding box center [571, 190] width 65 height 11
click at [575, 267] on div "Enable Thinking" at bounding box center [565, 267] width 53 height 11
type input "*"
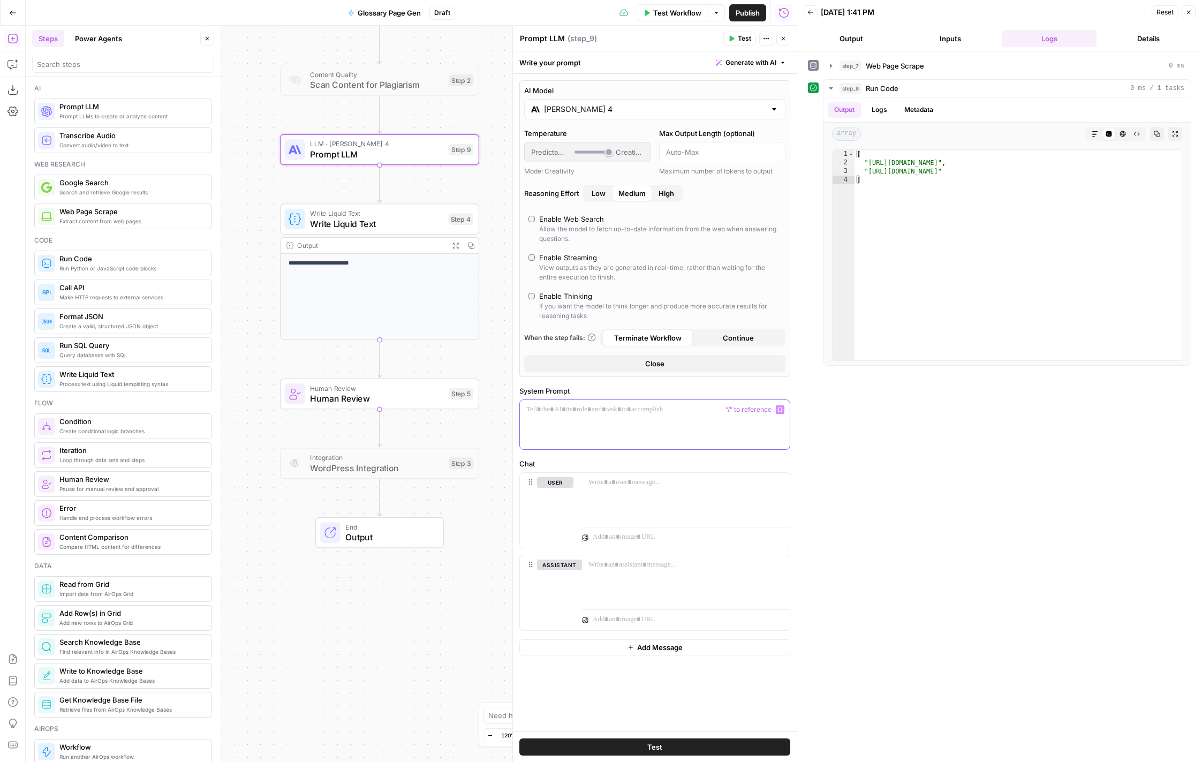
click at [620, 425] on div at bounding box center [655, 424] width 270 height 49
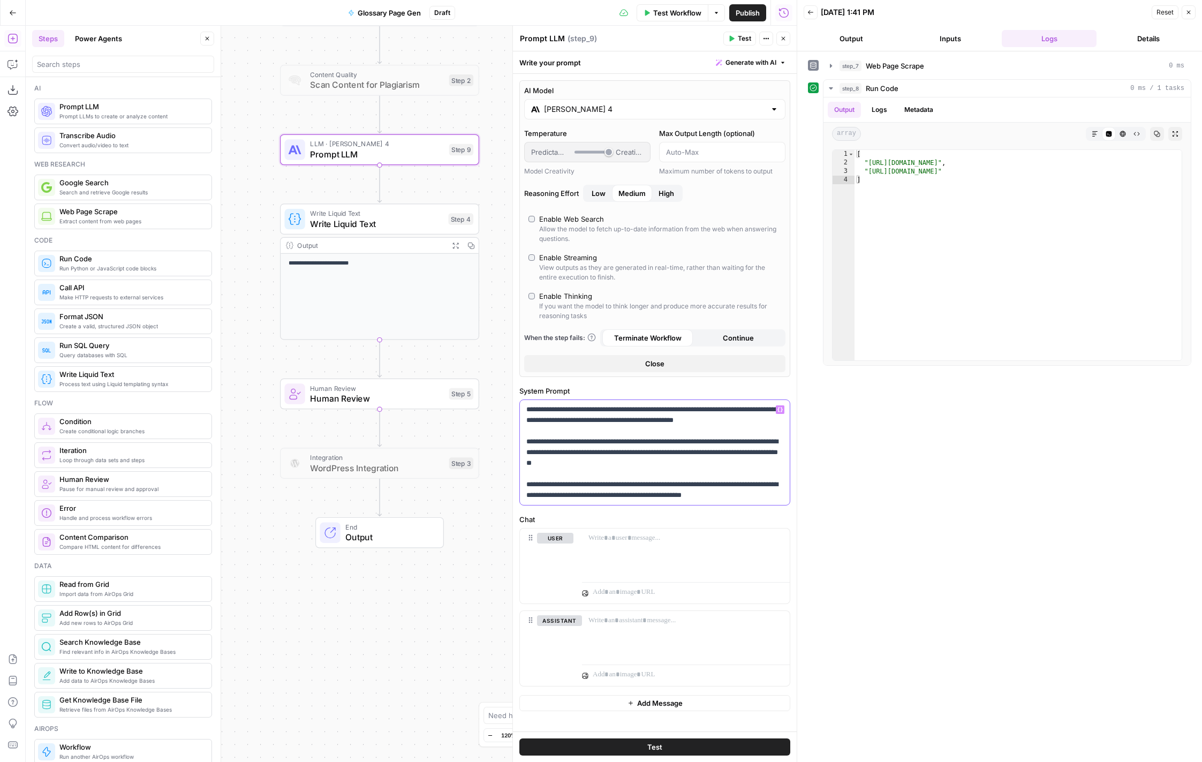
click at [725, 497] on p "**********" at bounding box center [654, 452] width 257 height 96
click at [771, 493] on p "**********" at bounding box center [654, 452] width 257 height 96
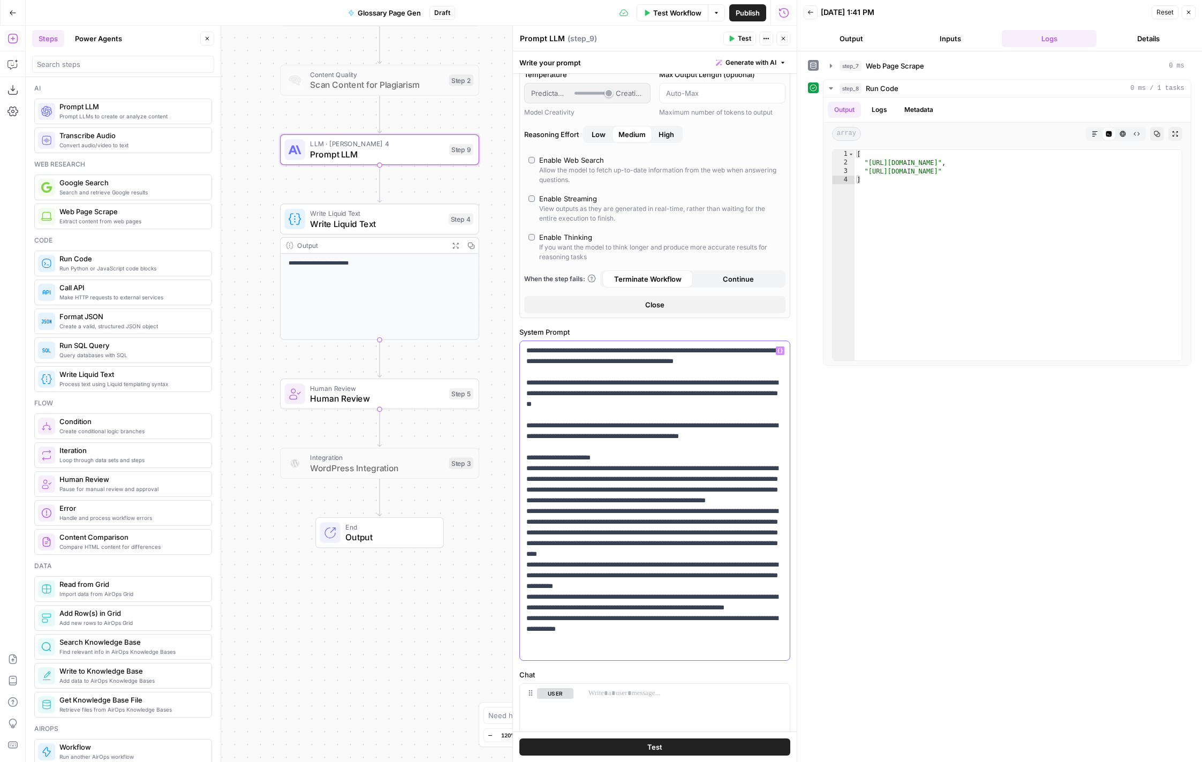
scroll to position [65, 0]
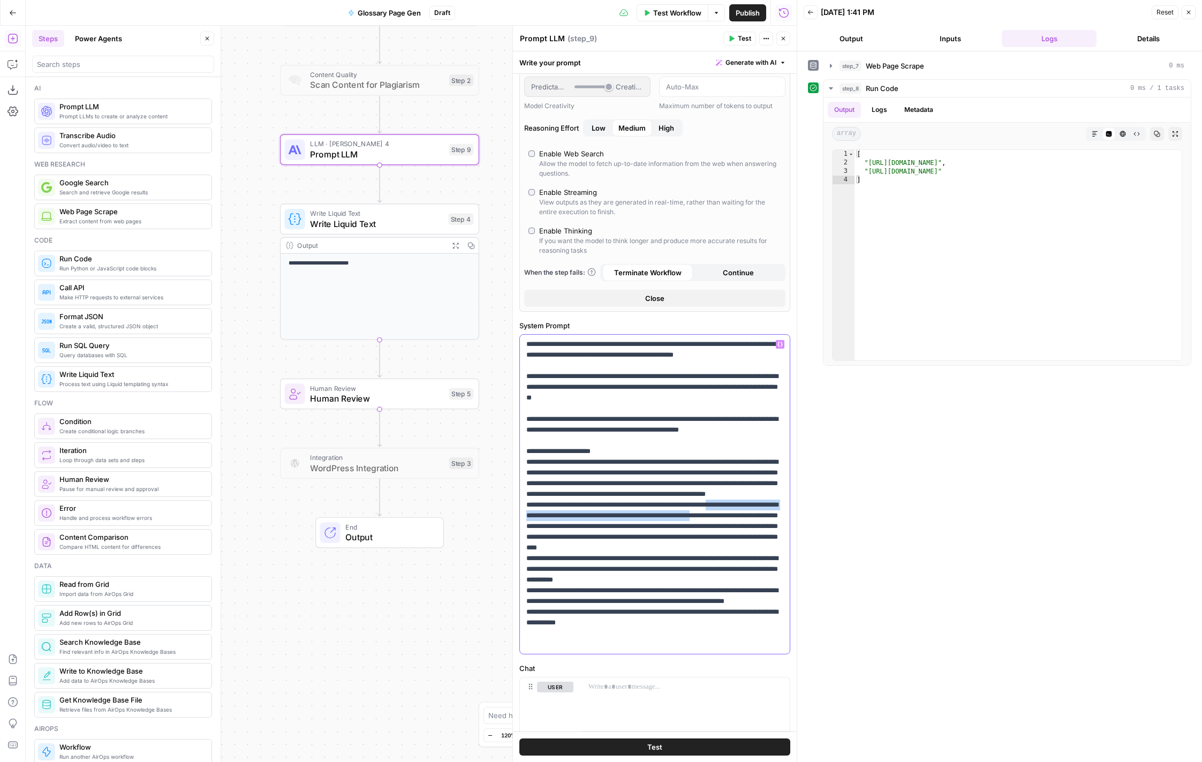
drag, startPoint x: 733, startPoint y: 517, endPoint x: 778, endPoint y: 530, distance: 47.4
click at [778, 530] on p "**********" at bounding box center [654, 494] width 257 height 311
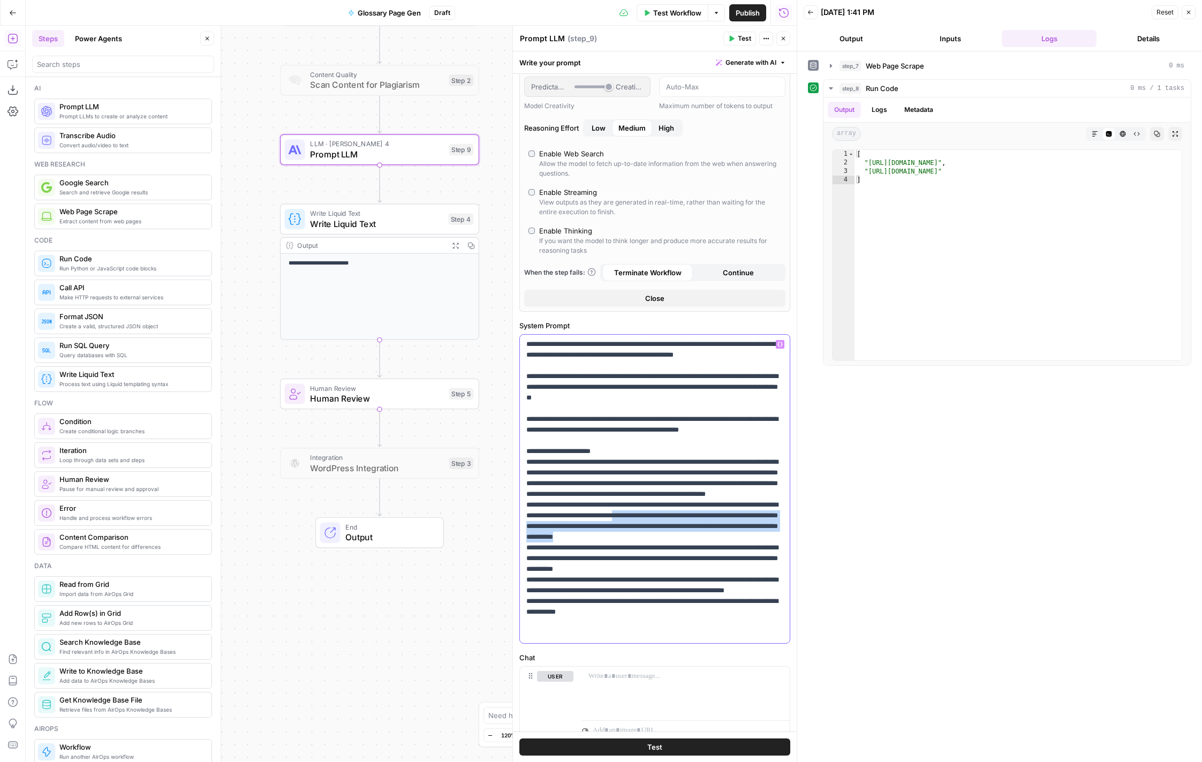
drag, startPoint x: 665, startPoint y: 526, endPoint x: 734, endPoint y: 545, distance: 71.6
click at [734, 545] on p "**********" at bounding box center [654, 489] width 257 height 300
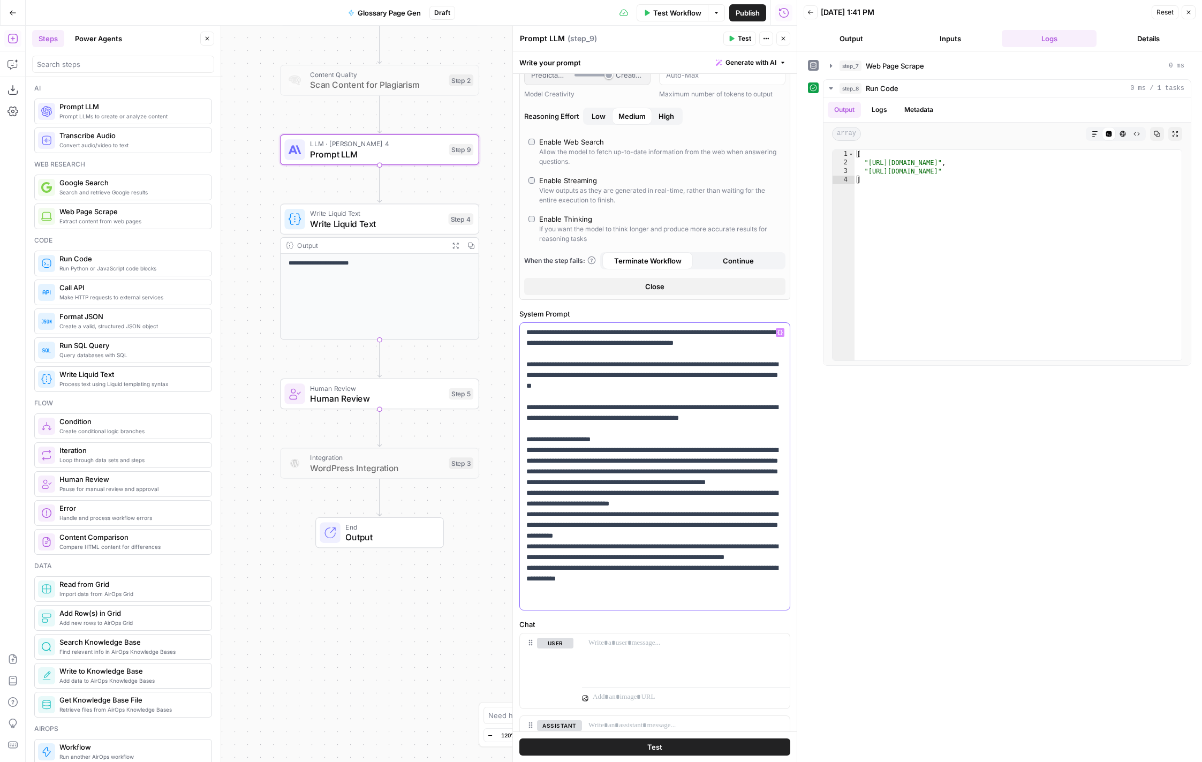
scroll to position [168, 0]
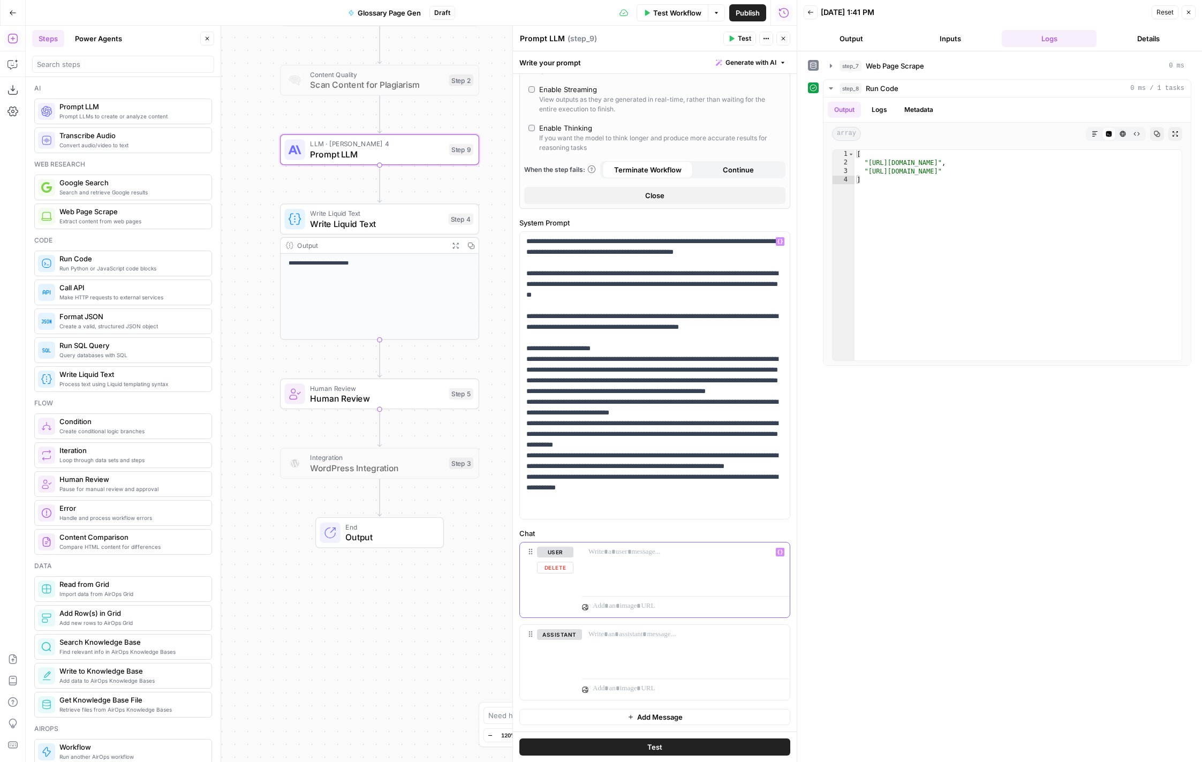
click at [678, 559] on div at bounding box center [686, 566] width 208 height 49
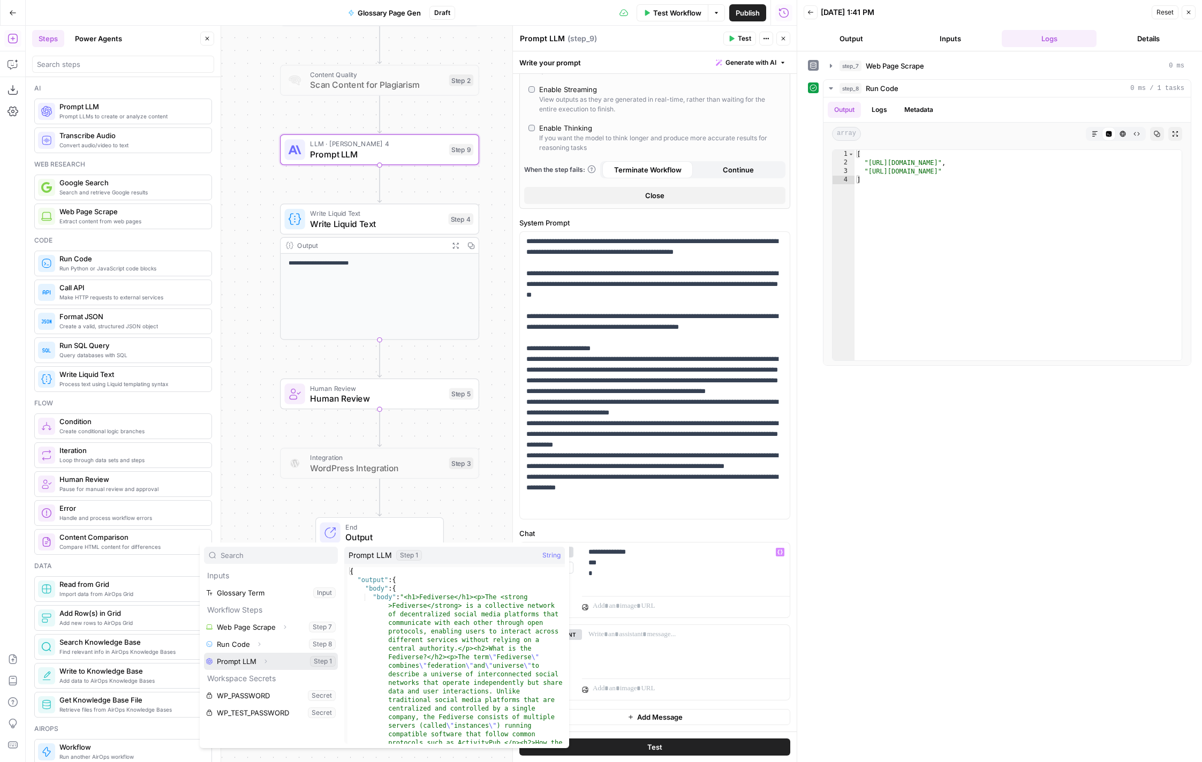
click at [270, 658] on button "Expand" at bounding box center [266, 661] width 14 height 14
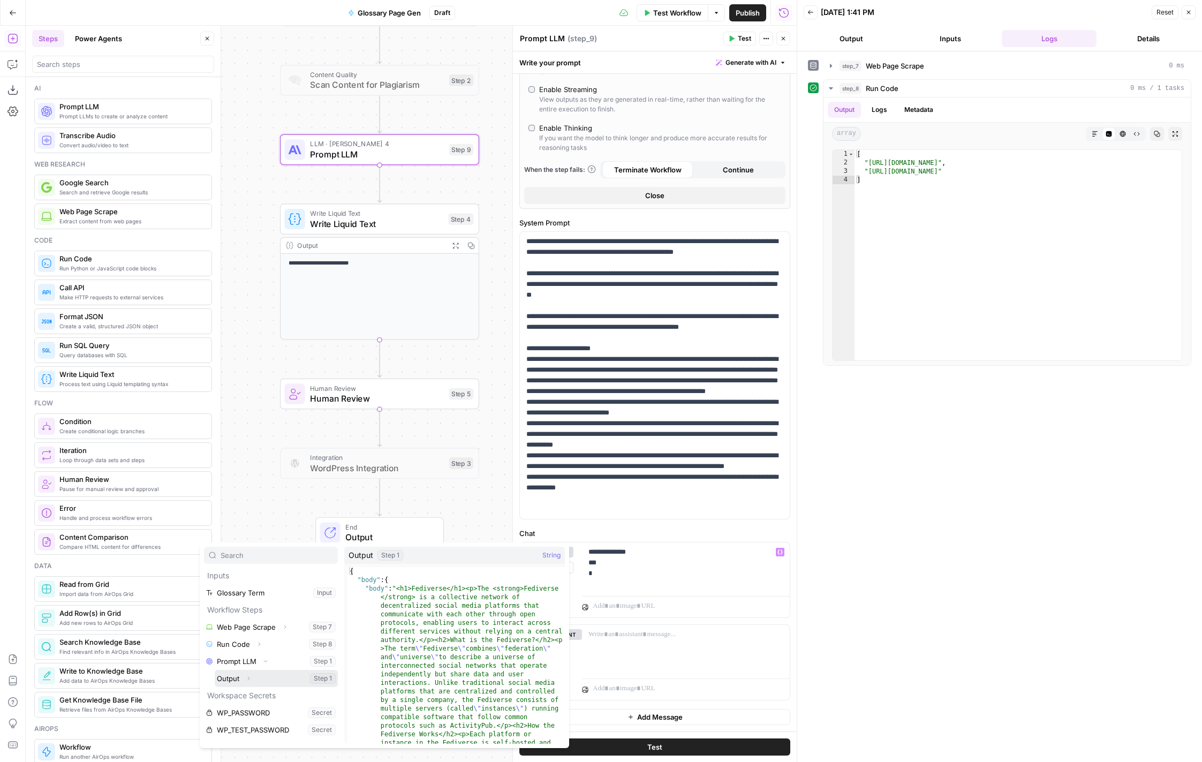
click at [248, 677] on icon "button" at bounding box center [249, 679] width 2 height 4
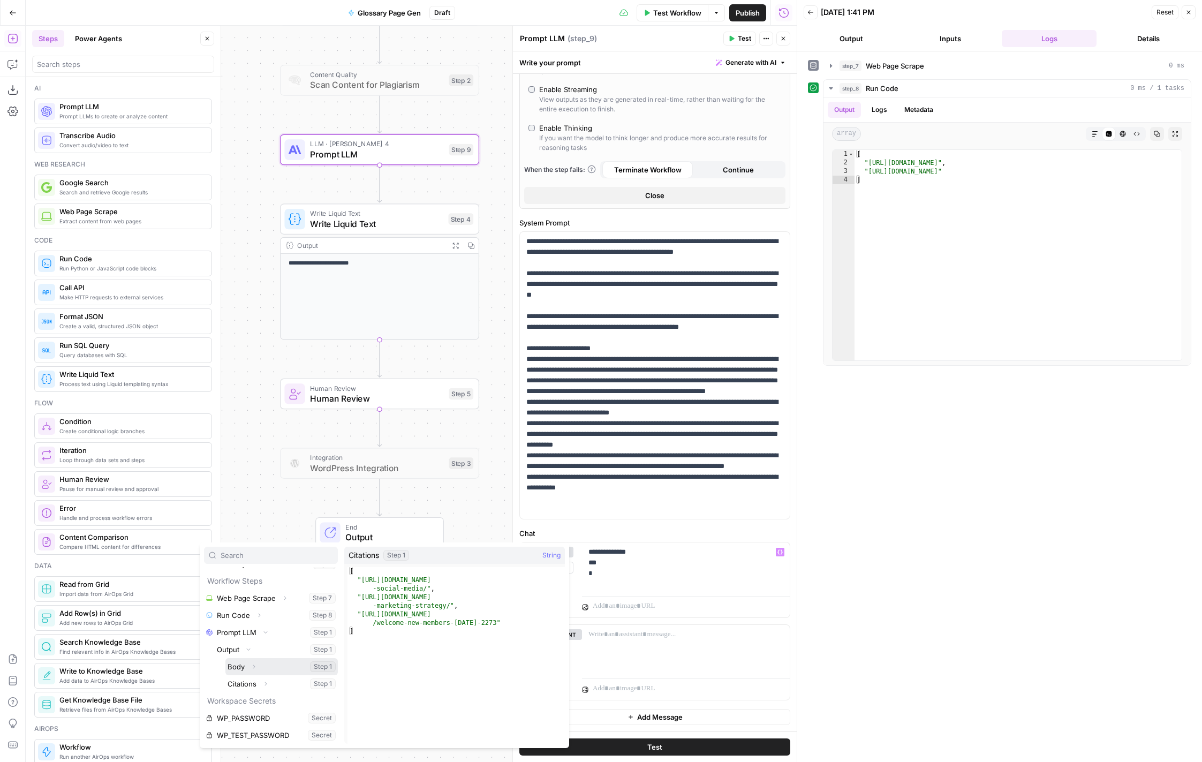
click at [255, 665] on icon "button" at bounding box center [254, 666] width 6 height 6
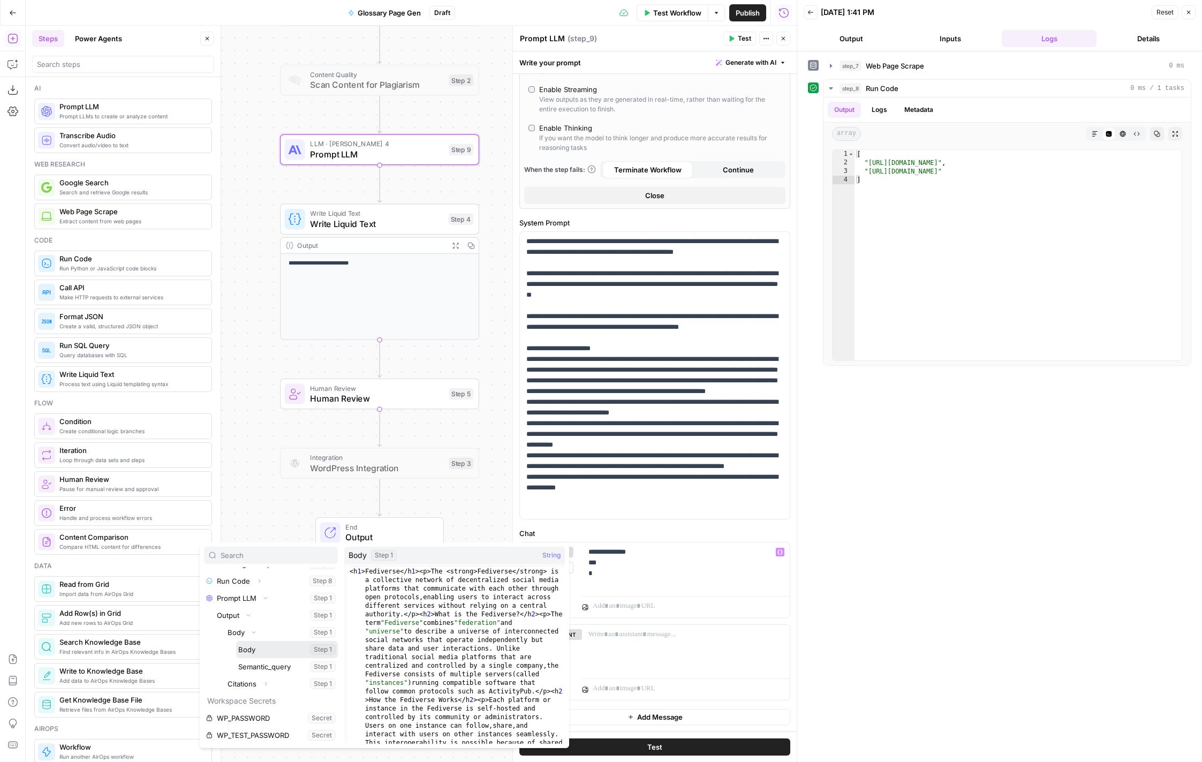
click at [278, 653] on button "Select variable Body" at bounding box center [287, 649] width 102 height 17
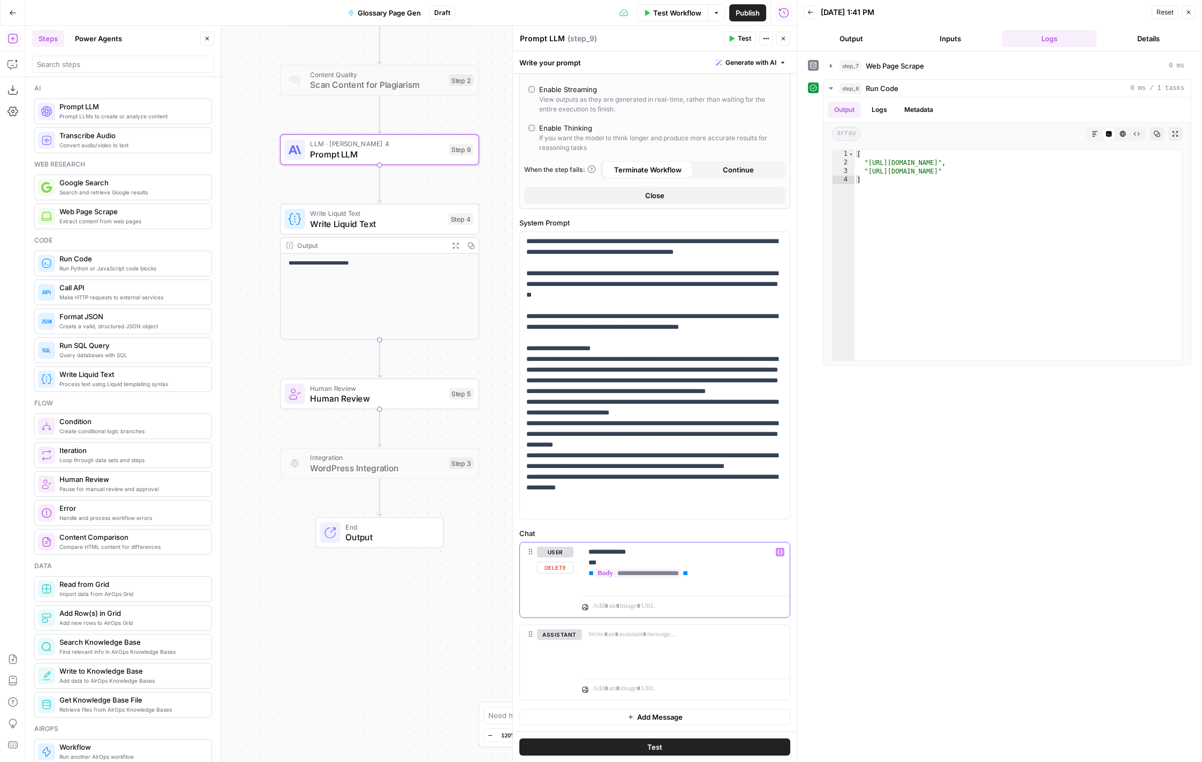
click at [742, 579] on div "**********" at bounding box center [686, 566] width 208 height 49
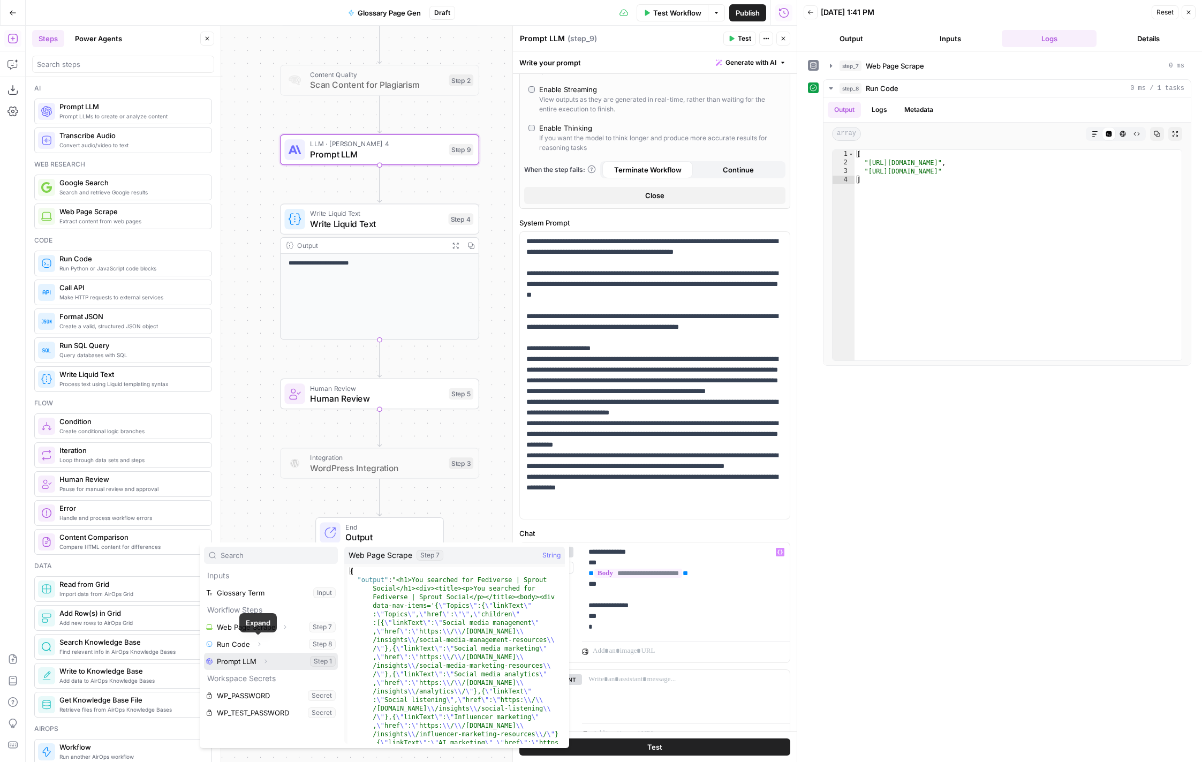
click at [266, 659] on icon "button" at bounding box center [265, 661] width 6 height 6
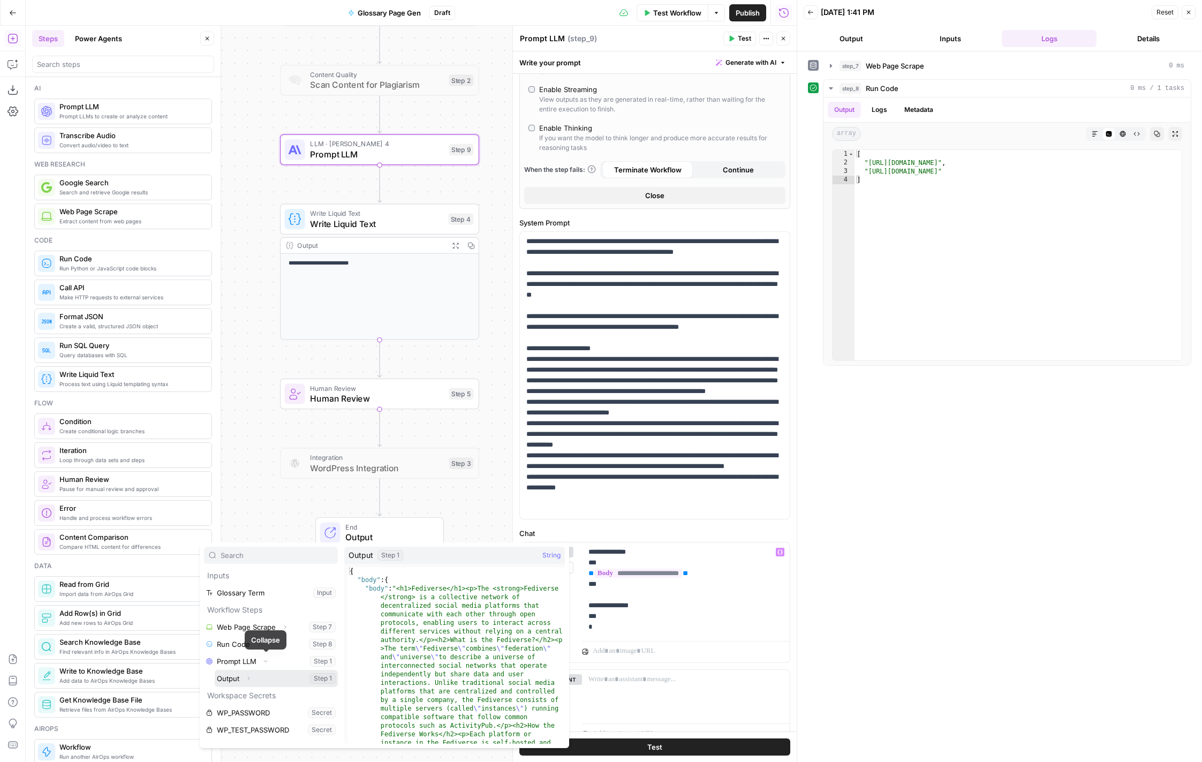
click at [250, 676] on icon "button" at bounding box center [248, 678] width 6 height 6
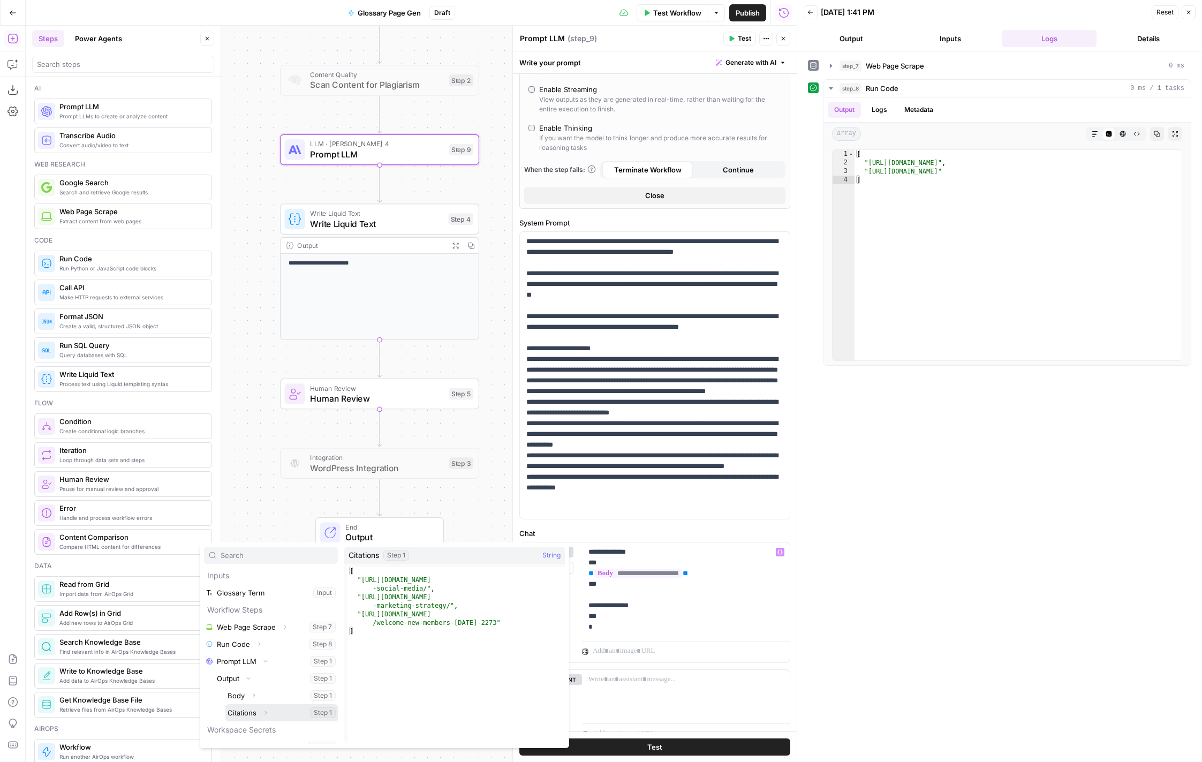
click at [253, 712] on button "Select variable Citations" at bounding box center [281, 712] width 112 height 17
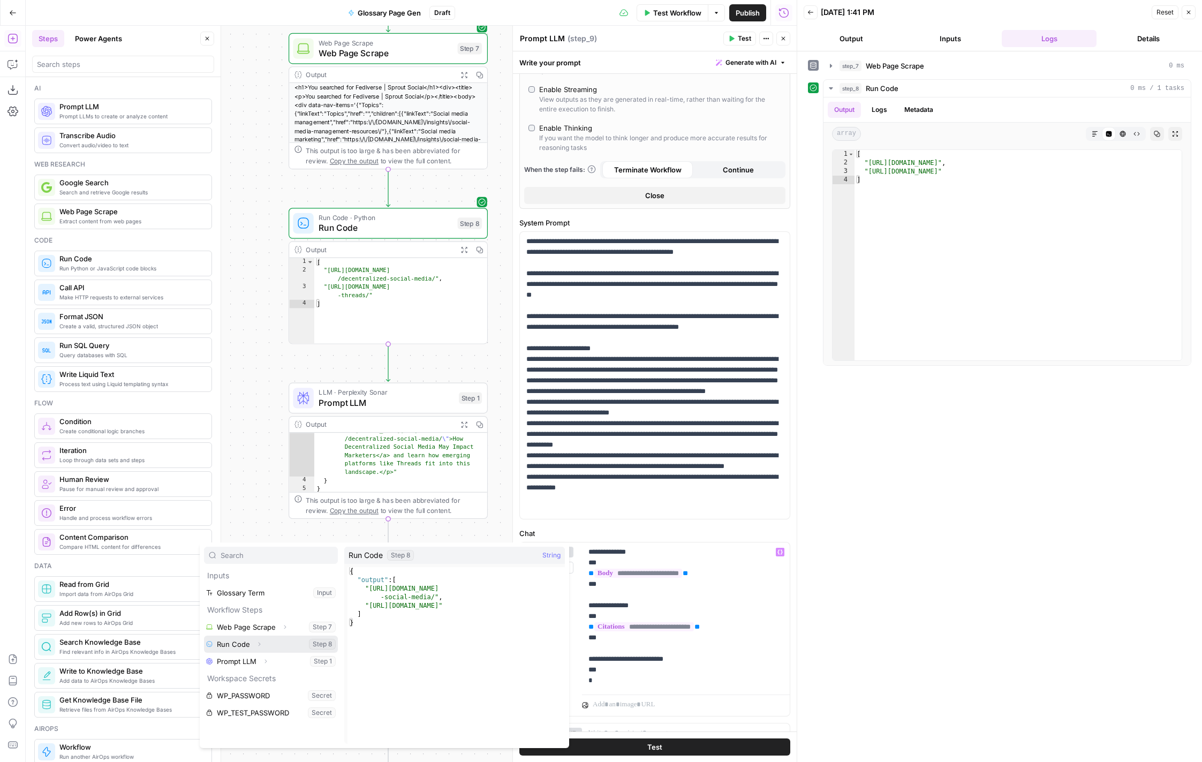
click at [259, 644] on icon "button" at bounding box center [260, 645] width 2 height 4
click at [250, 660] on icon "button" at bounding box center [248, 661] width 6 height 6
click at [228, 636] on button "Select variable Output" at bounding box center [276, 632] width 123 height 17
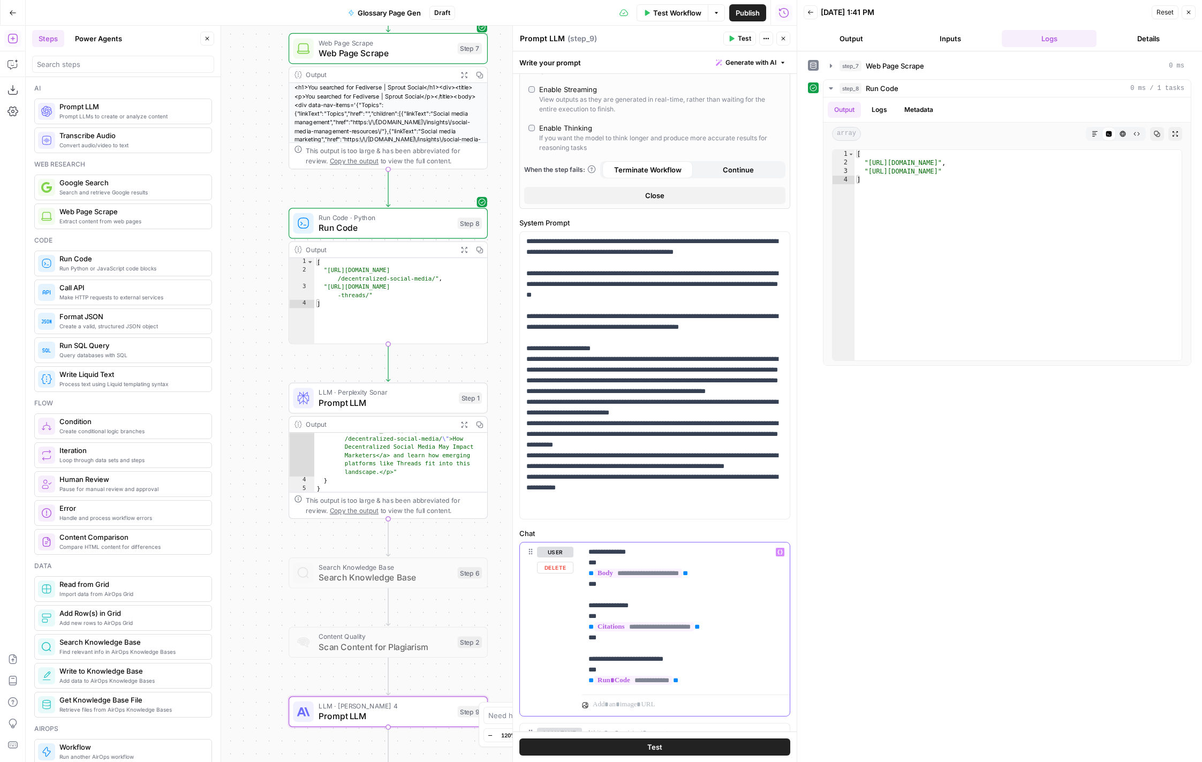
scroll to position [267, 0]
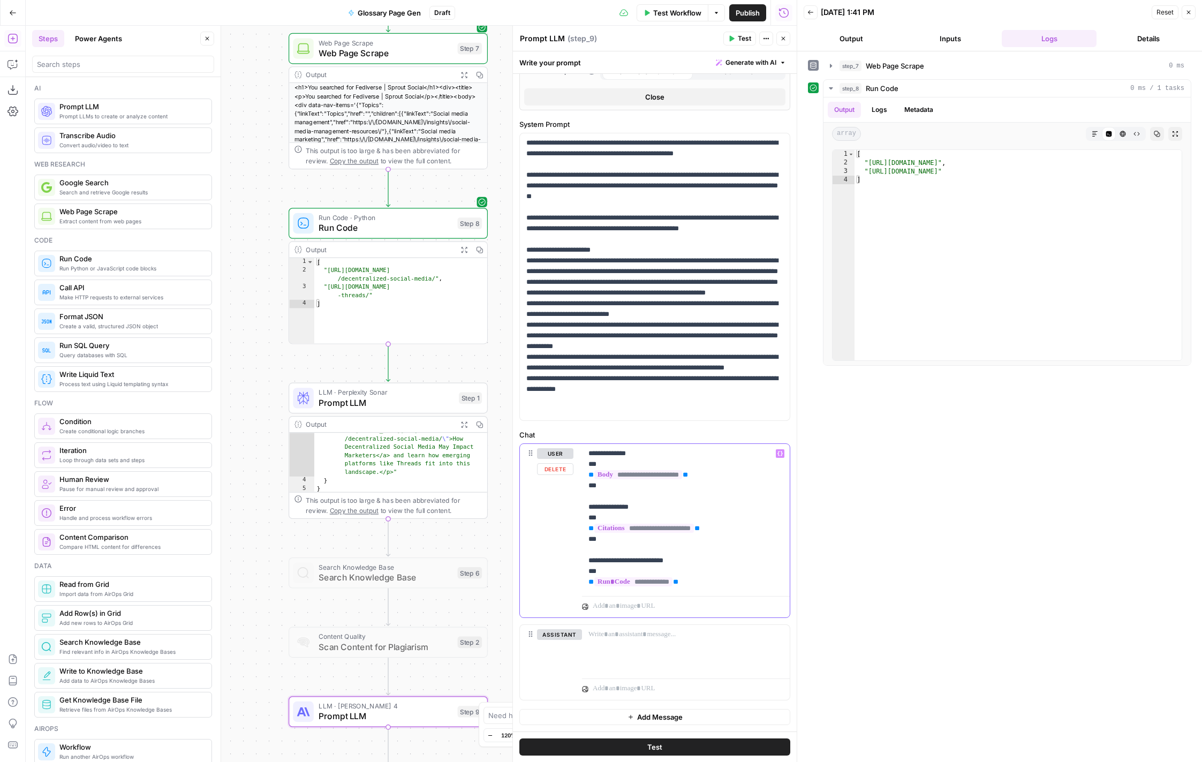
click at [703, 580] on p "**********" at bounding box center [686, 517] width 195 height 139
click at [672, 562] on p "**********" at bounding box center [686, 544] width 195 height 193
click at [636, 631] on p "**********" at bounding box center [686, 549] width 195 height 203
click at [661, 650] on p "**********" at bounding box center [686, 549] width 195 height 203
click at [660, 648] on p "**********" at bounding box center [686, 549] width 195 height 203
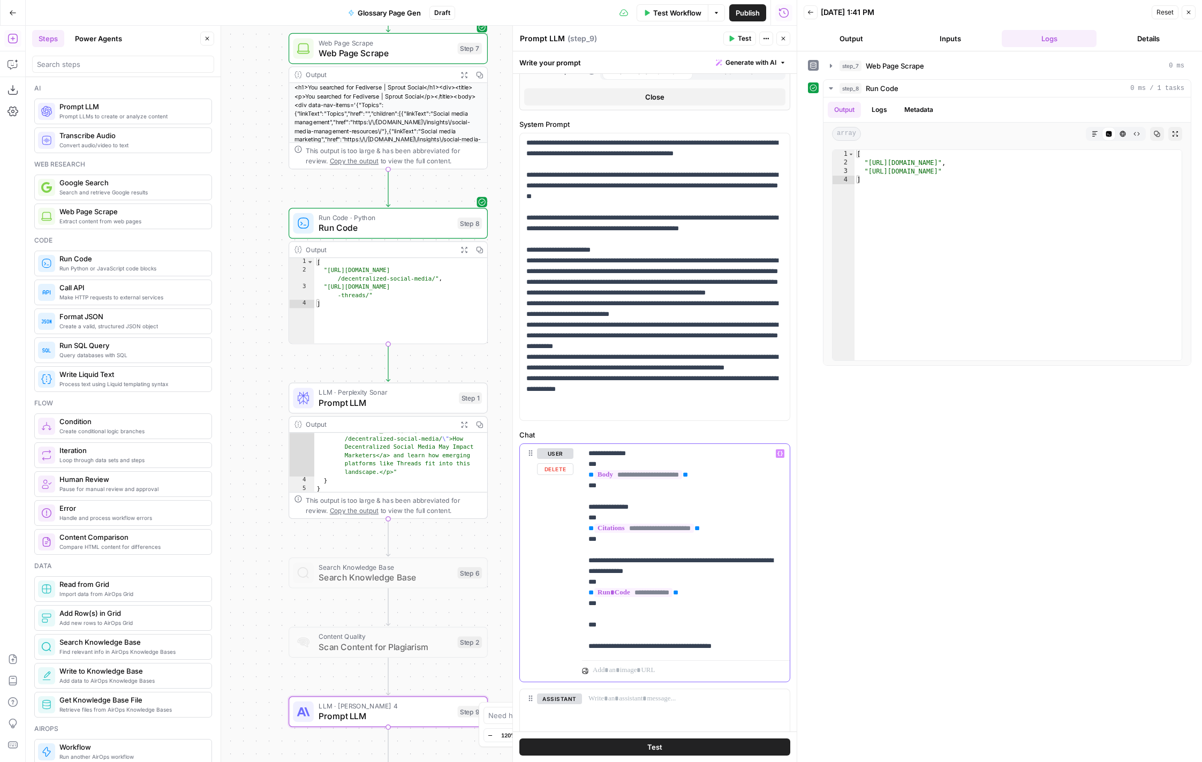
click at [660, 648] on p "**********" at bounding box center [686, 549] width 195 height 203
click at [703, 647] on p "**********" at bounding box center [686, 549] width 195 height 203
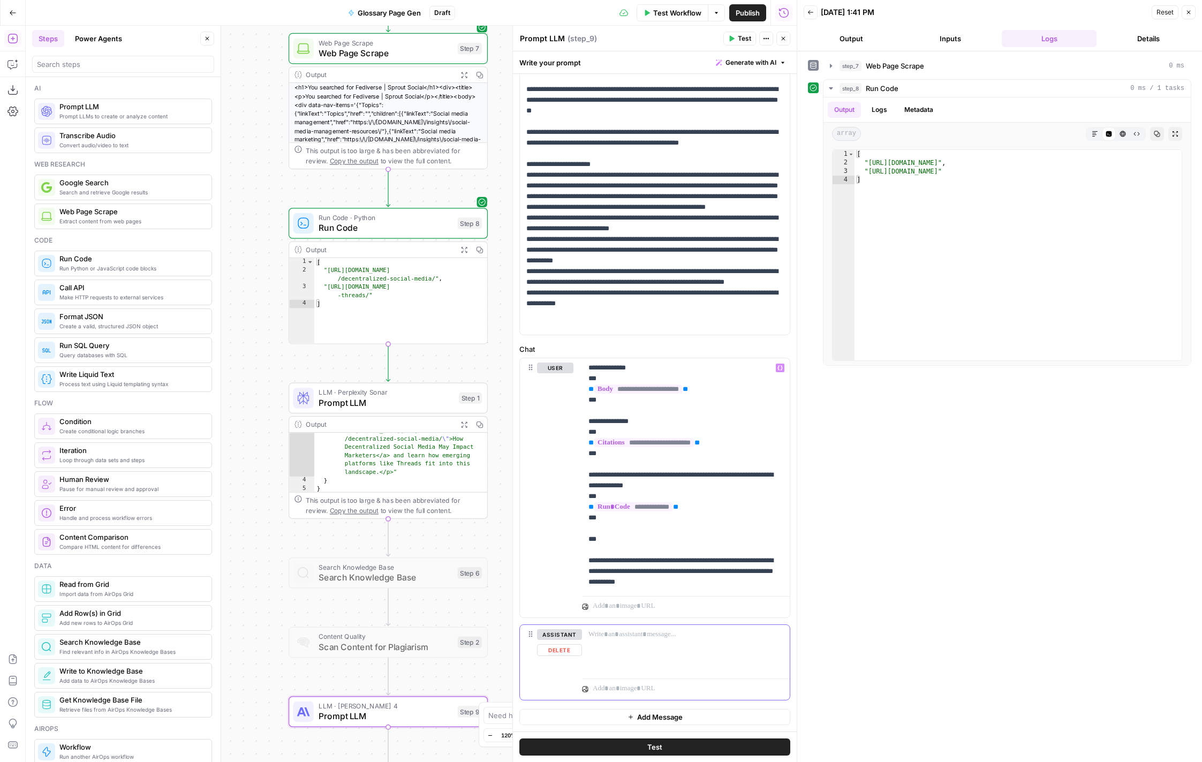
click at [564, 651] on button "Delete" at bounding box center [559, 650] width 45 height 12
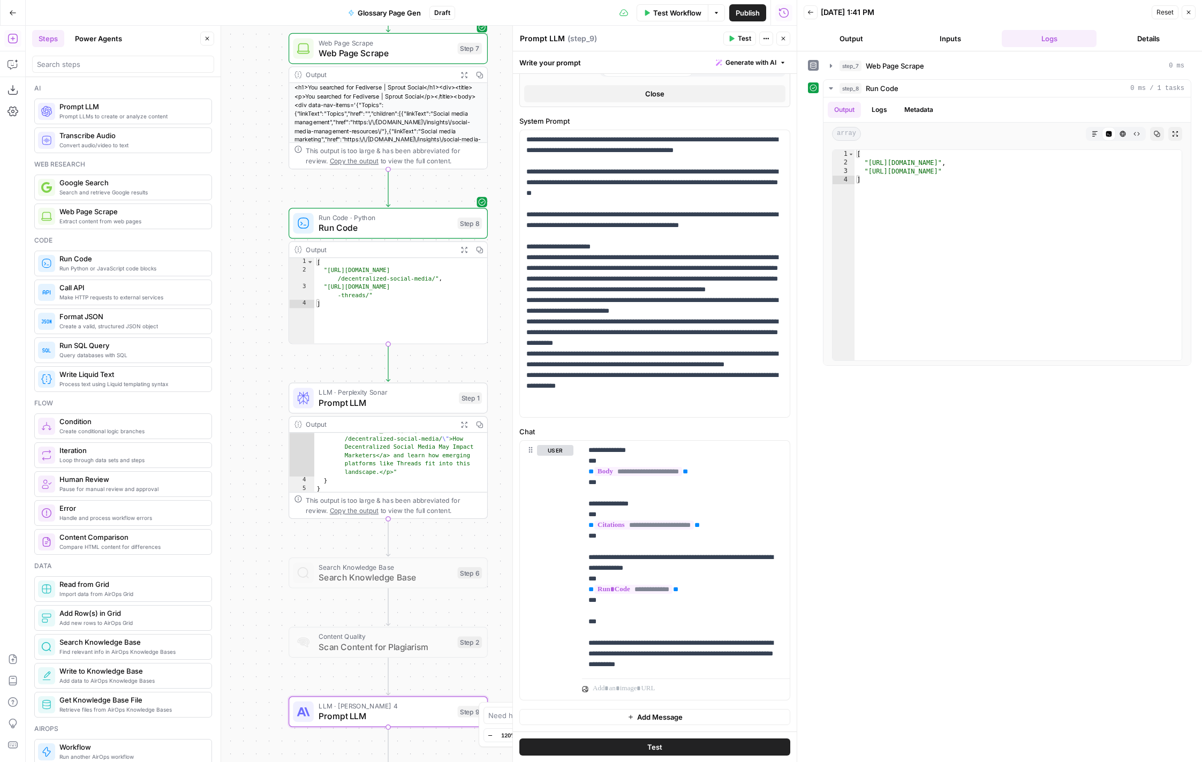
click at [736, 36] on button "Test" at bounding box center [739, 39] width 33 height 14
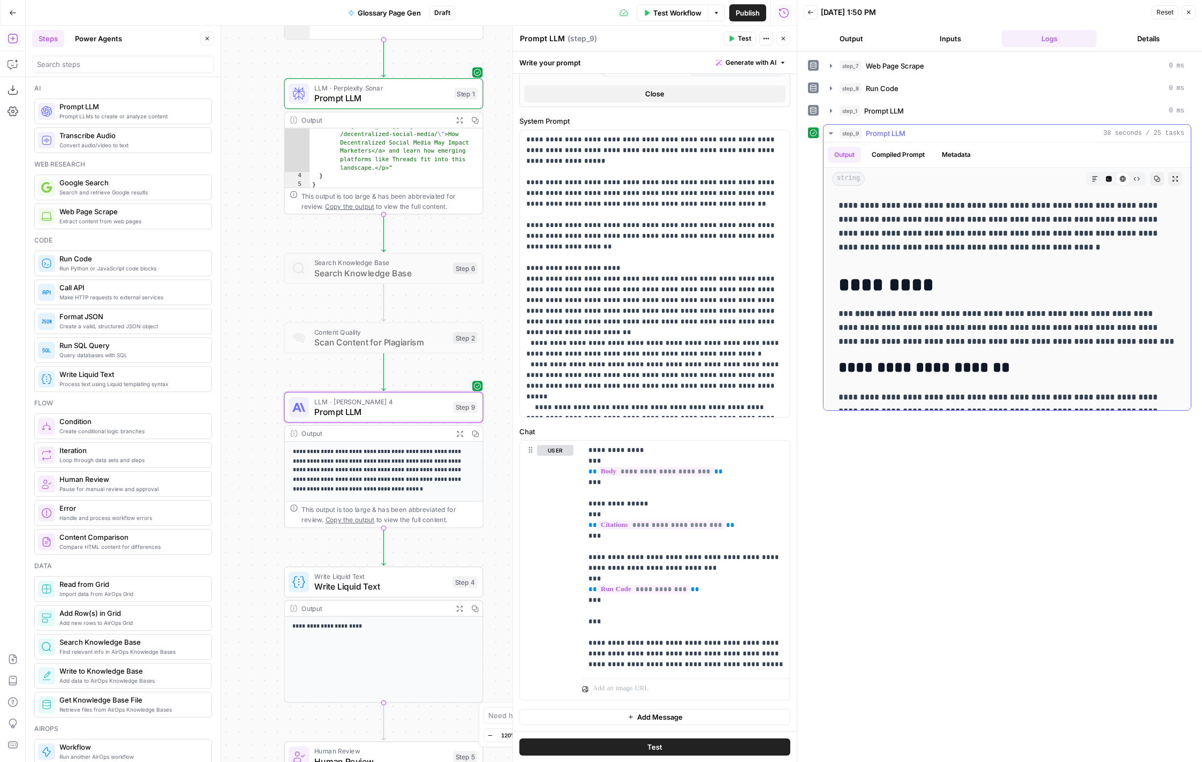
scroll to position [3, 0]
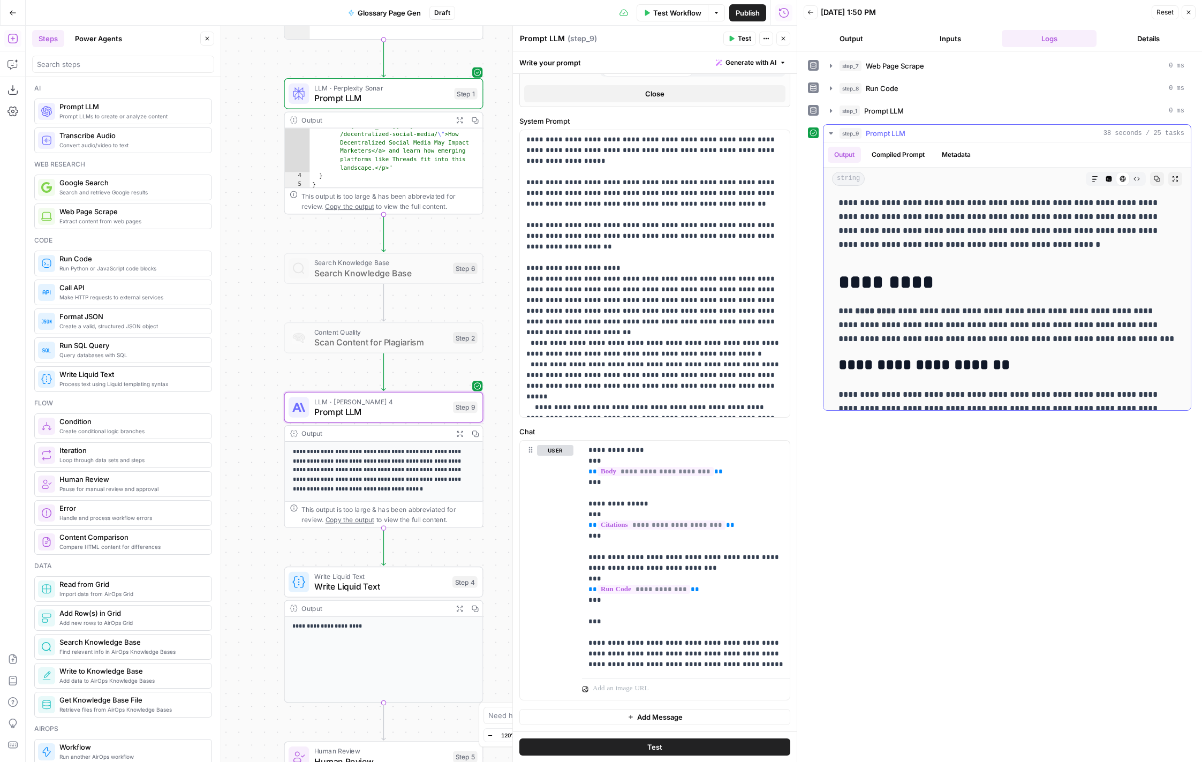
drag, startPoint x: 837, startPoint y: 201, endPoint x: 938, endPoint y: 231, distance: 105.6
click at [938, 231] on div "**********" at bounding box center [1007, 638] width 350 height 892
click at [993, 247] on p "**********" at bounding box center [1007, 224] width 337 height 56
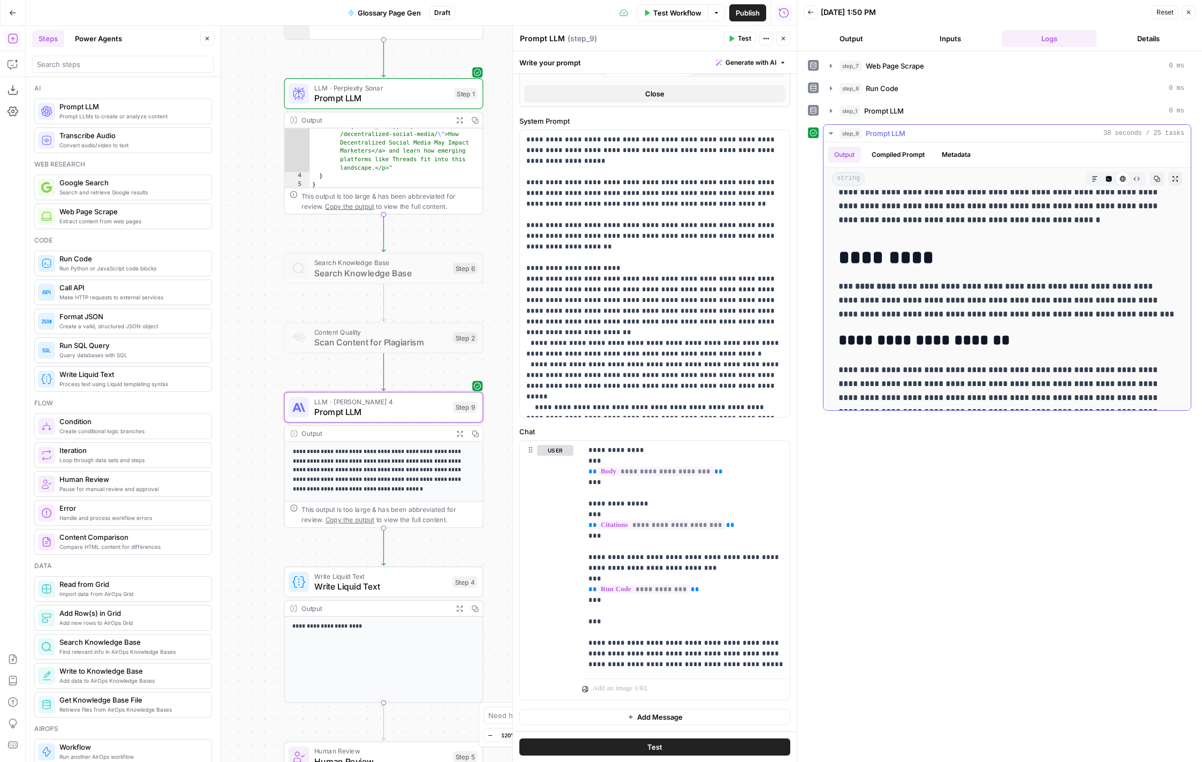
scroll to position [0, 0]
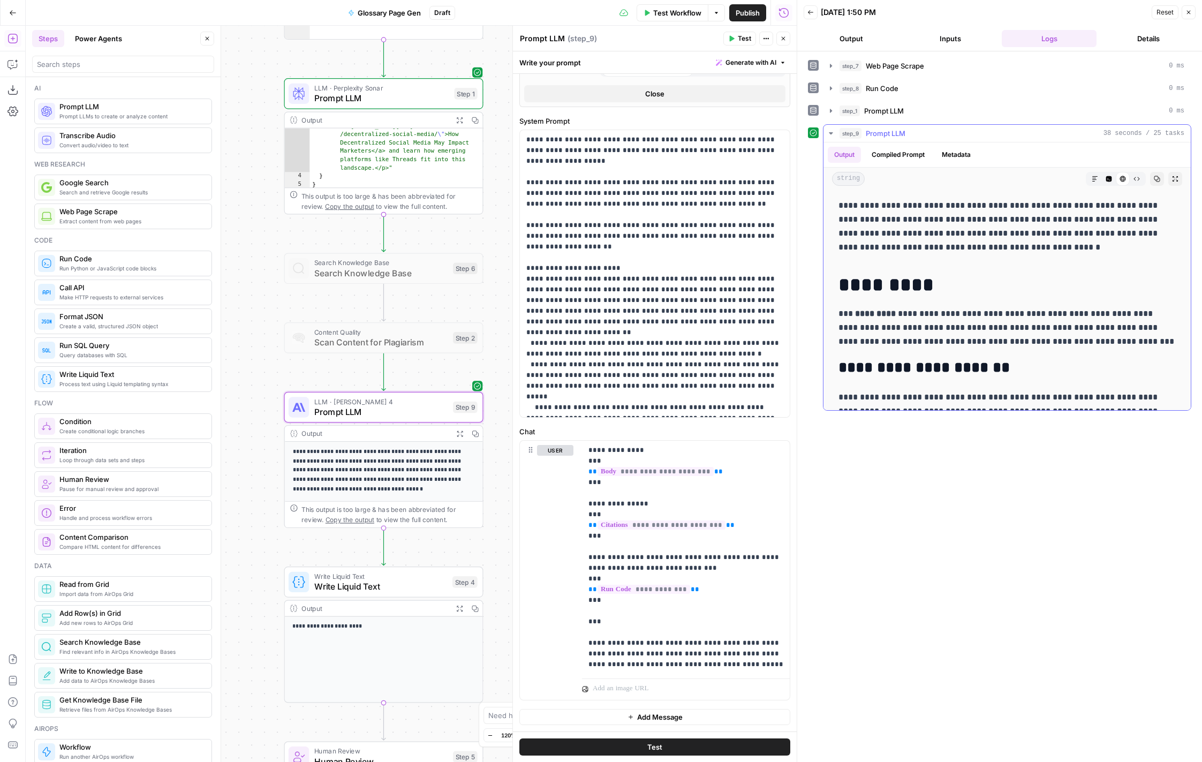
click at [1098, 182] on icon "button" at bounding box center [1095, 179] width 6 height 6
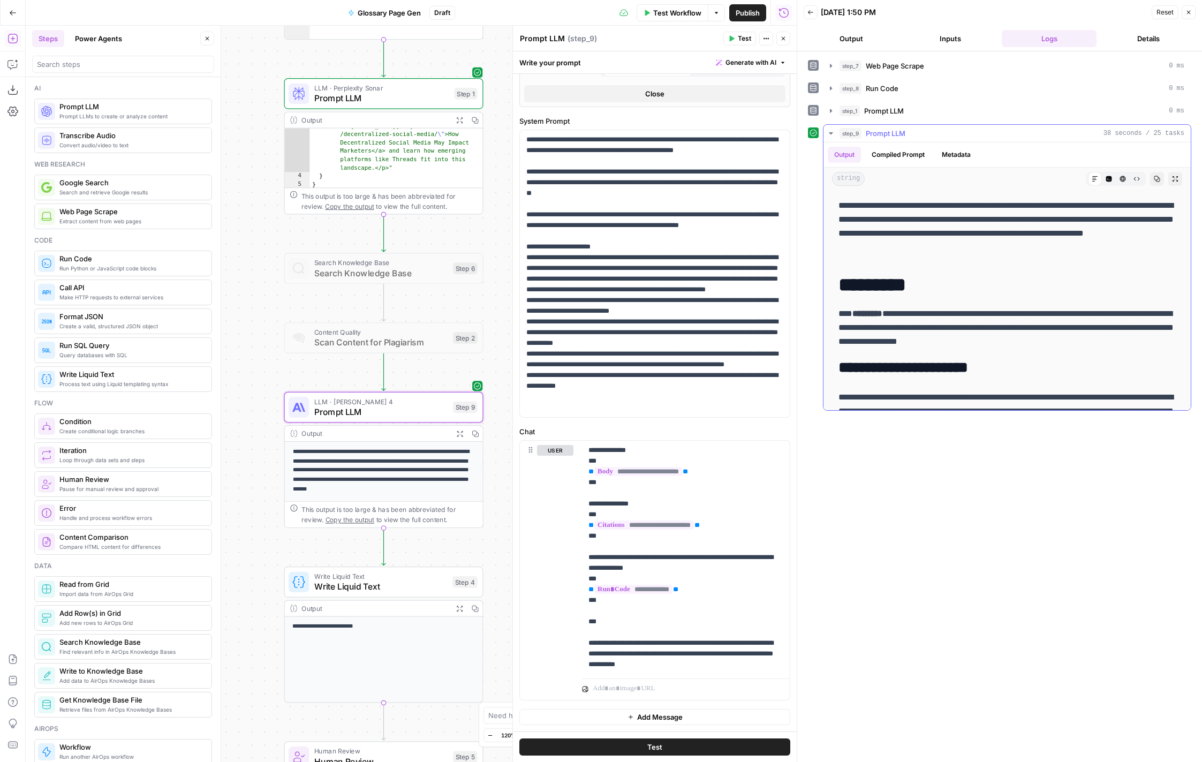
click at [1110, 180] on icon "button" at bounding box center [1109, 179] width 6 height 6
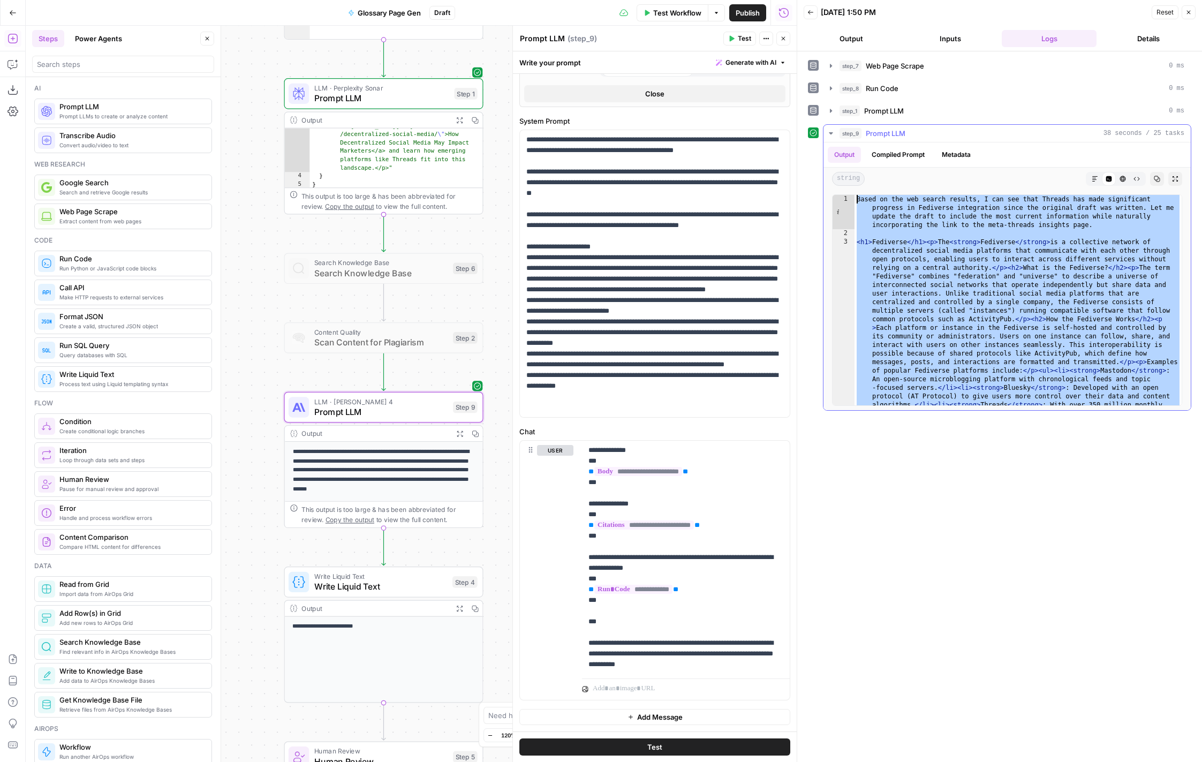
drag, startPoint x: 1032, startPoint y: 403, endPoint x: 896, endPoint y: 177, distance: 264.0
click at [896, 177] on div "Output Compiled Prompt Metadata string Markdown Code Editor HTML Viewer Raw Out…" at bounding box center [1007, 276] width 367 height 268
type textarea "**********"
click at [672, 416] on div "**********" at bounding box center [655, 273] width 270 height 287
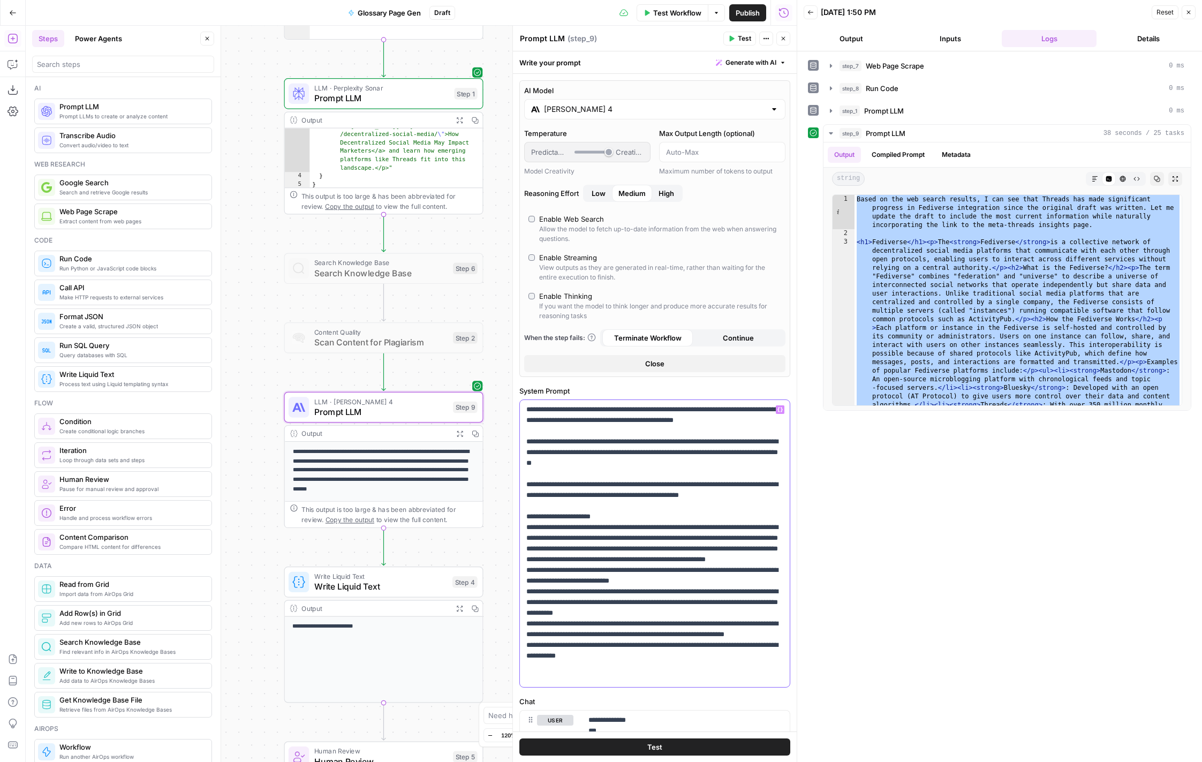
scroll to position [270, 0]
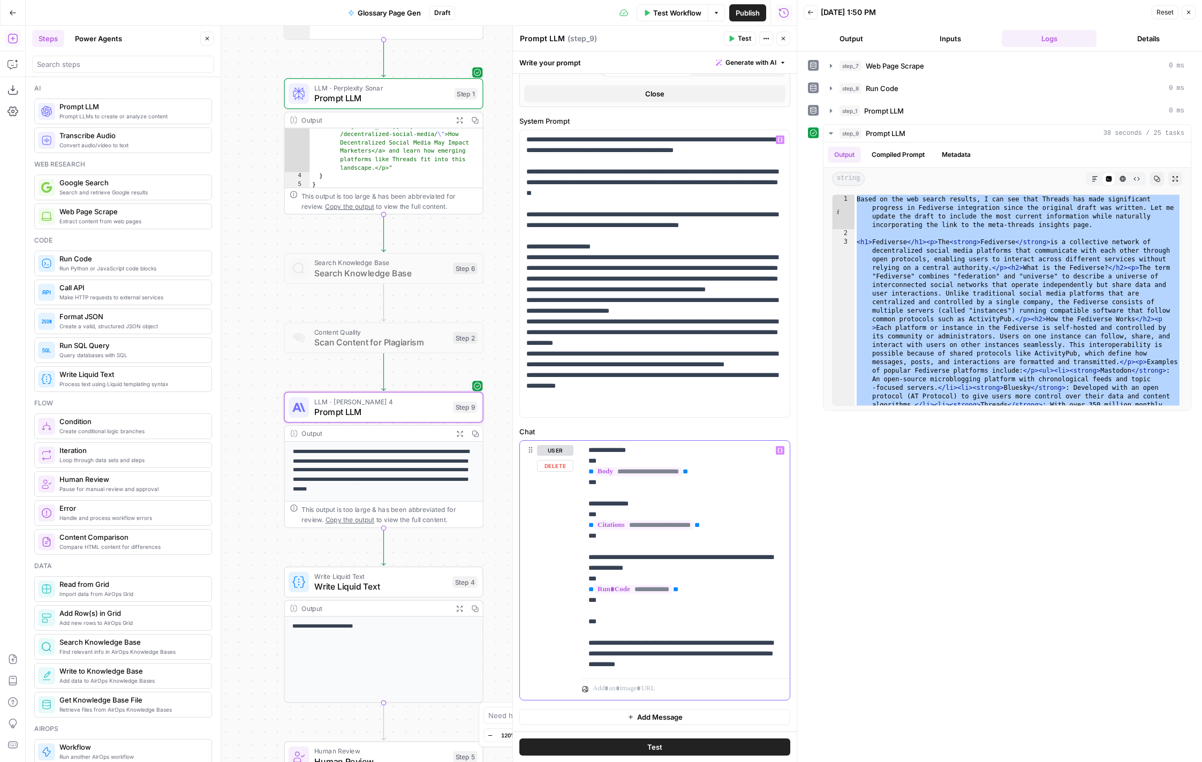
drag, startPoint x: 740, startPoint y: 644, endPoint x: 746, endPoint y: 682, distance: 38.1
click at [746, 682] on div "**********" at bounding box center [686, 570] width 208 height 259
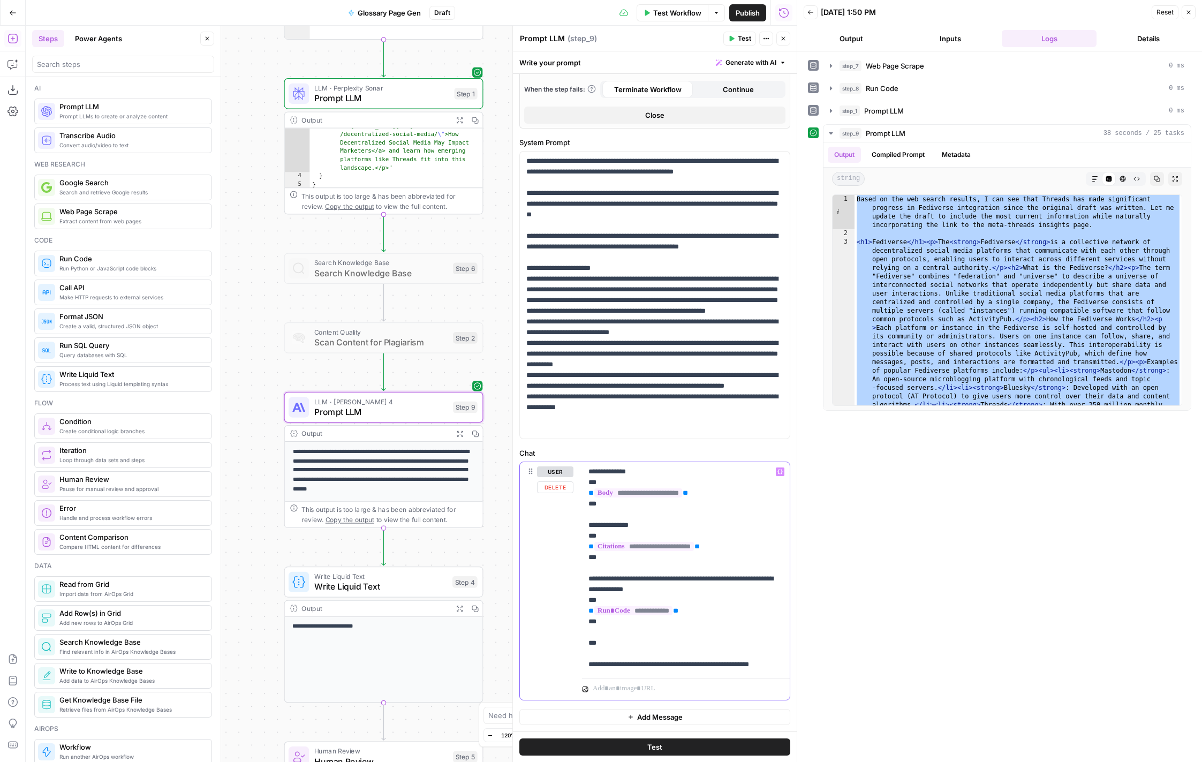
scroll to position [259, 0]
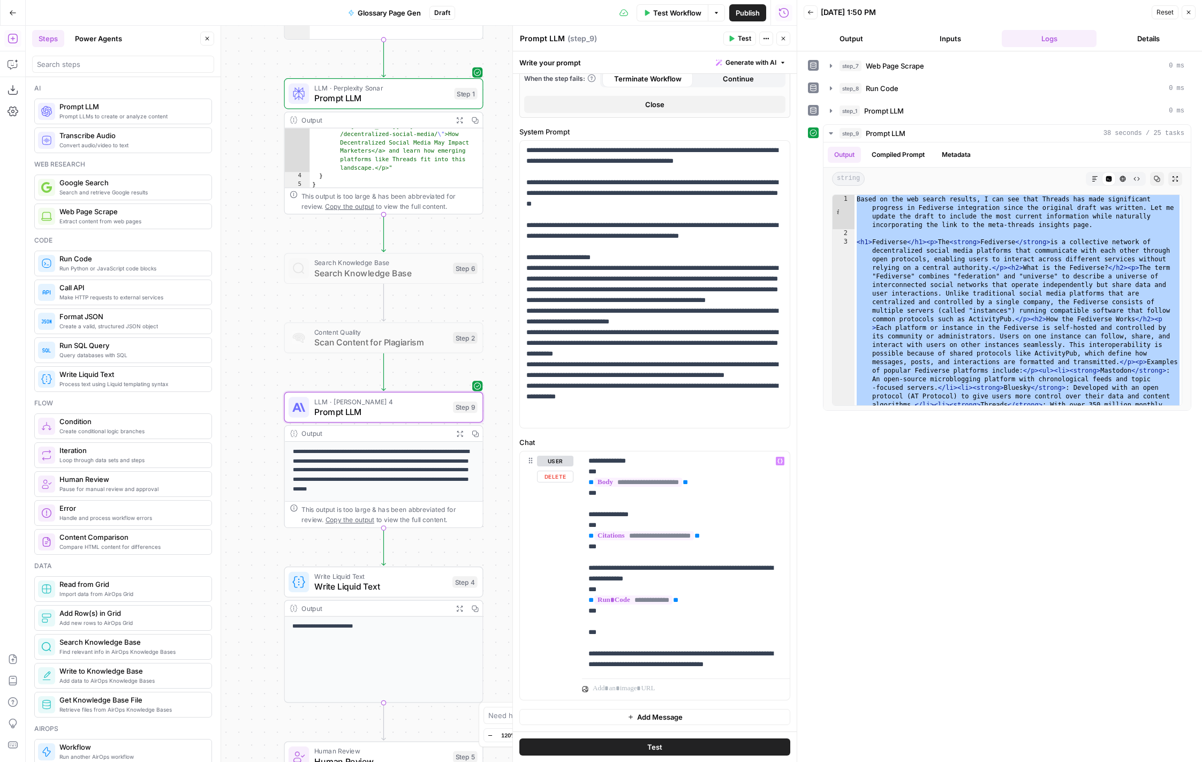
scroll to position [270, 0]
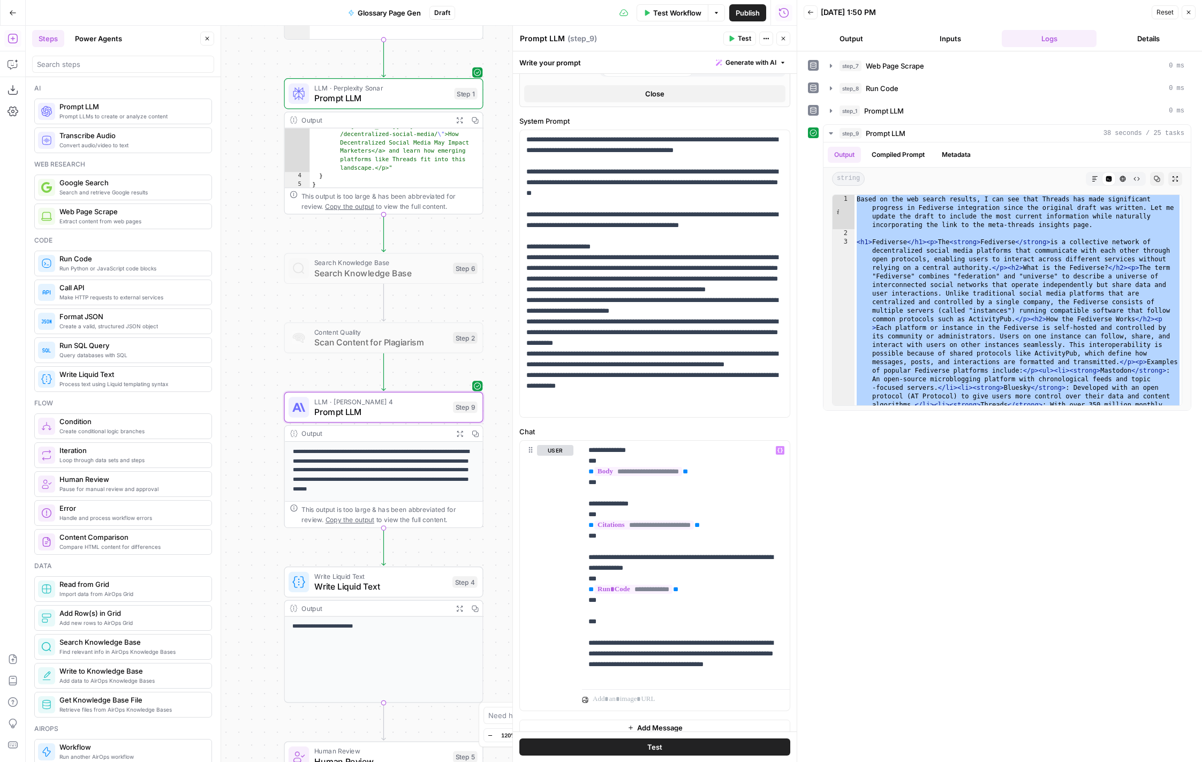
click at [749, 35] on span "Test" at bounding box center [744, 39] width 13 height 10
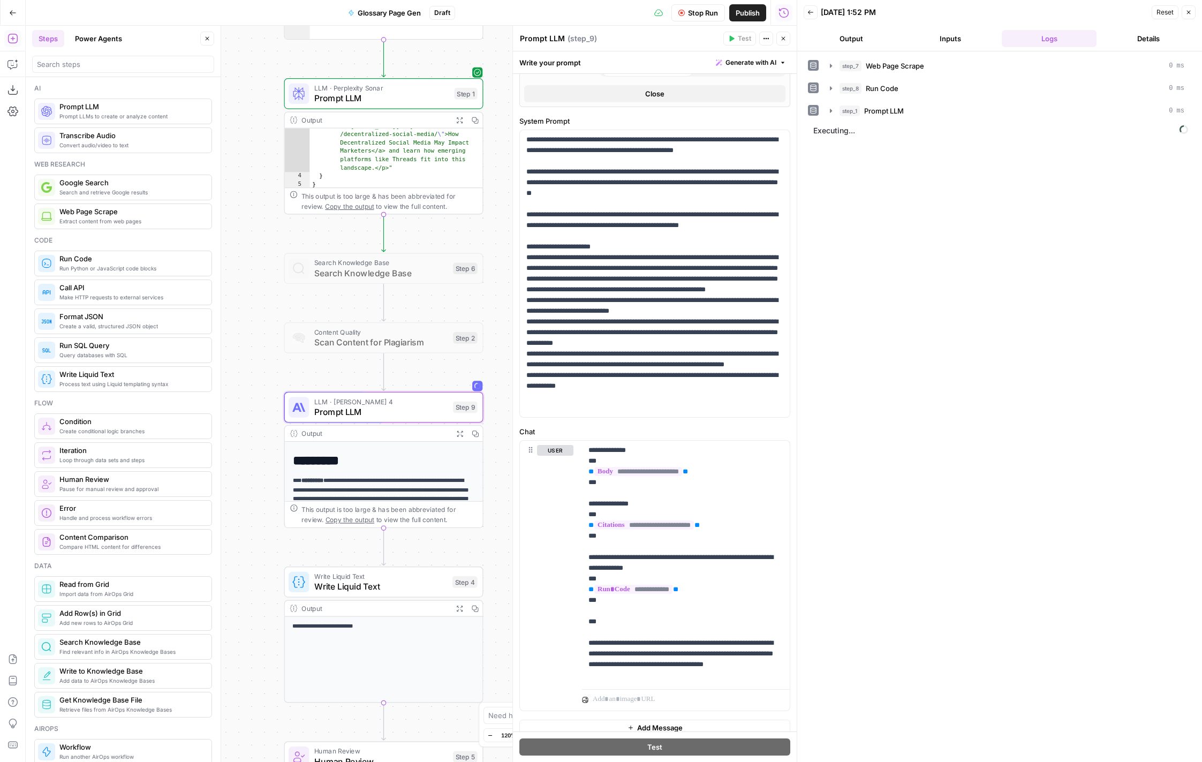
scroll to position [35, 0]
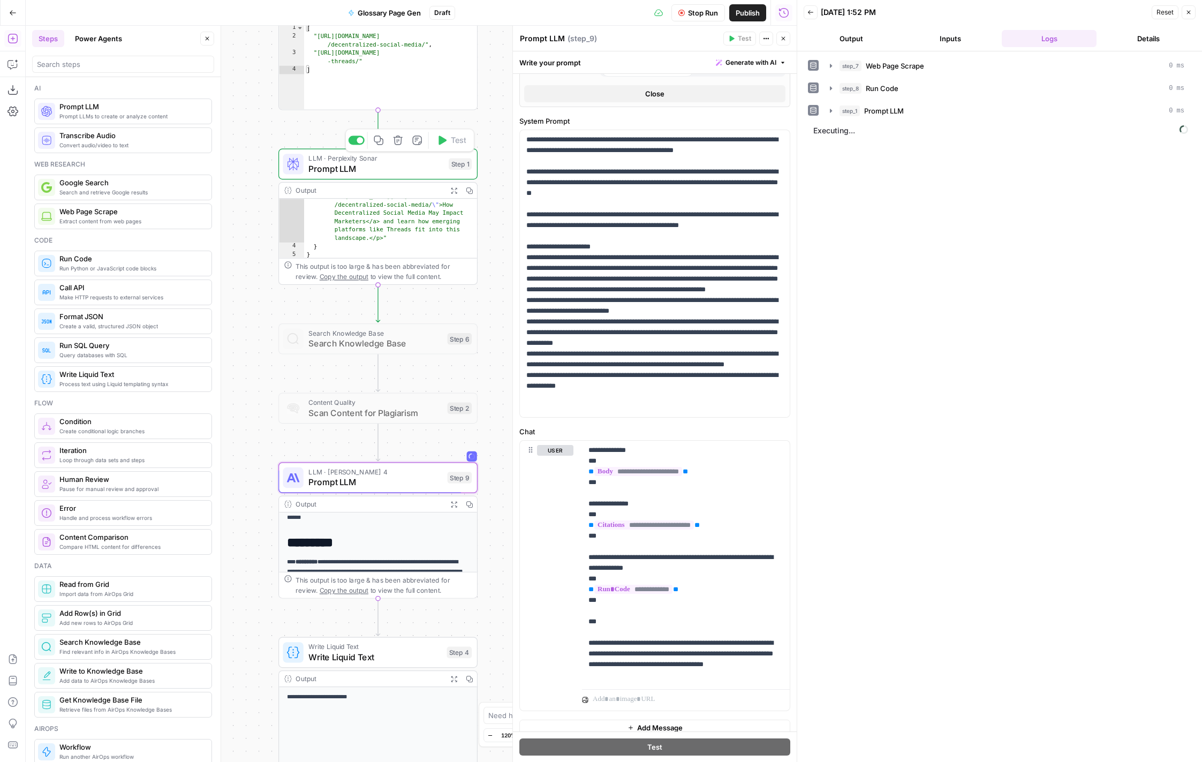
click at [410, 172] on span "Prompt LLM" at bounding box center [375, 168] width 135 height 13
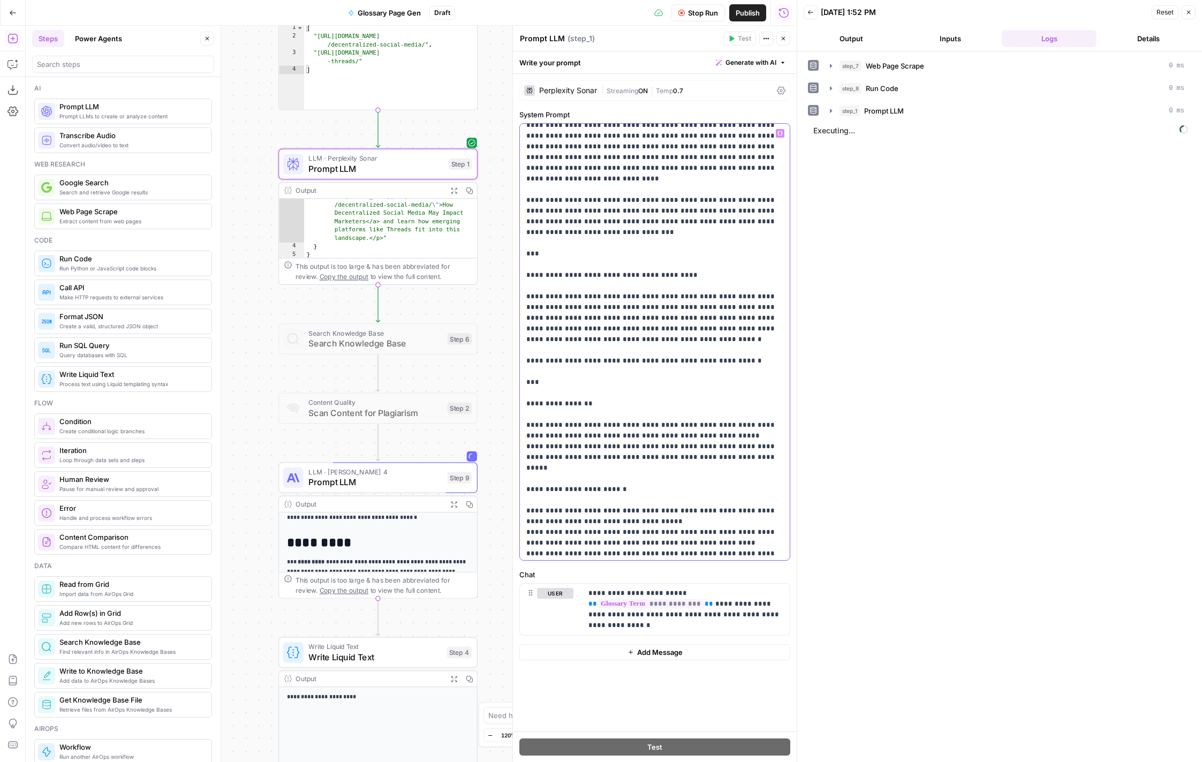
scroll to position [167, 0]
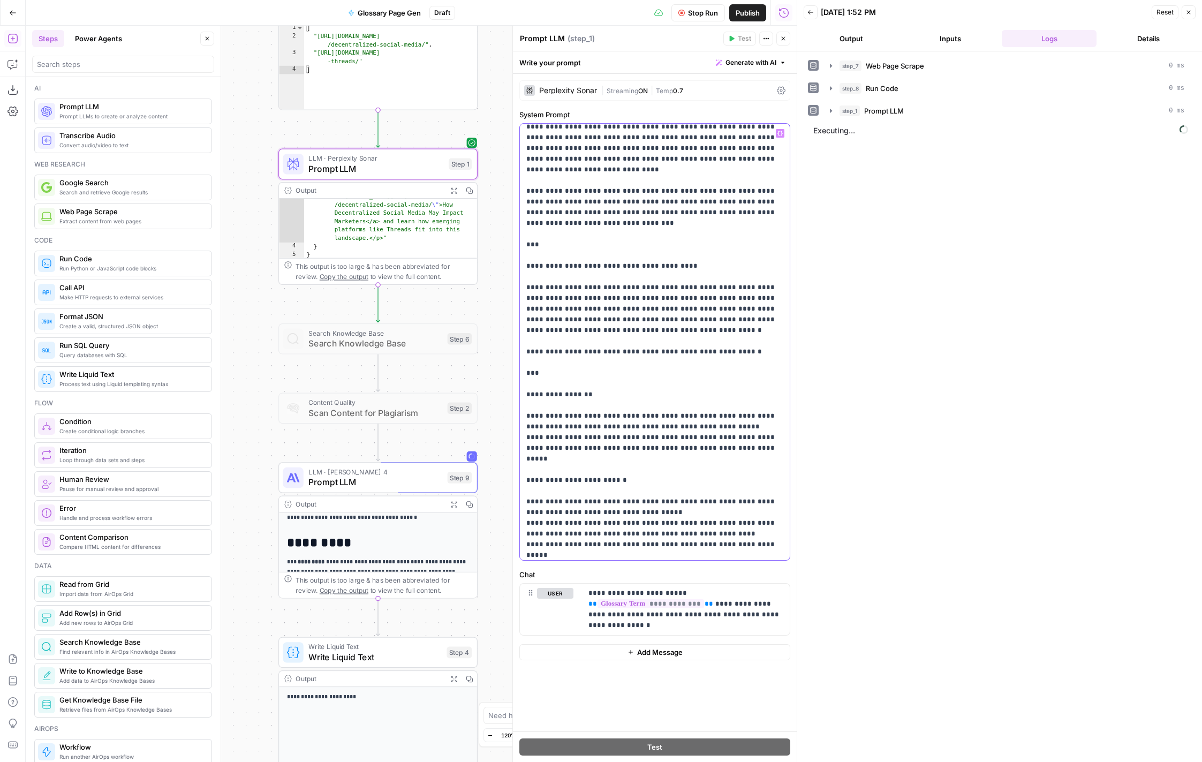
drag, startPoint x: 527, startPoint y: 286, endPoint x: 559, endPoint y: 343, distance: 64.8
click at [559, 343] on p "**********" at bounding box center [654, 684] width 257 height 1446
click at [590, 342] on p "**********" at bounding box center [654, 684] width 257 height 1446
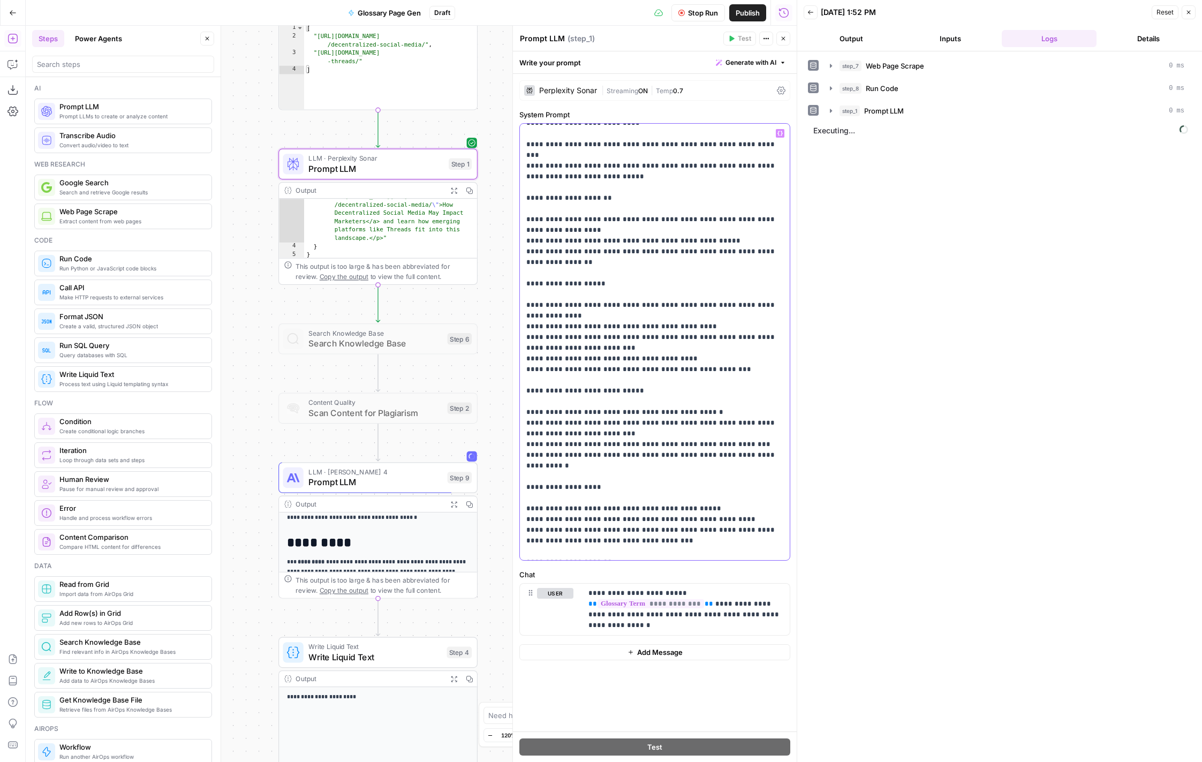
scroll to position [794, 0]
drag, startPoint x: 527, startPoint y: 330, endPoint x: 765, endPoint y: 499, distance: 291.1
click at [765, 499] on p "**********" at bounding box center [654, 57] width 257 height 1446
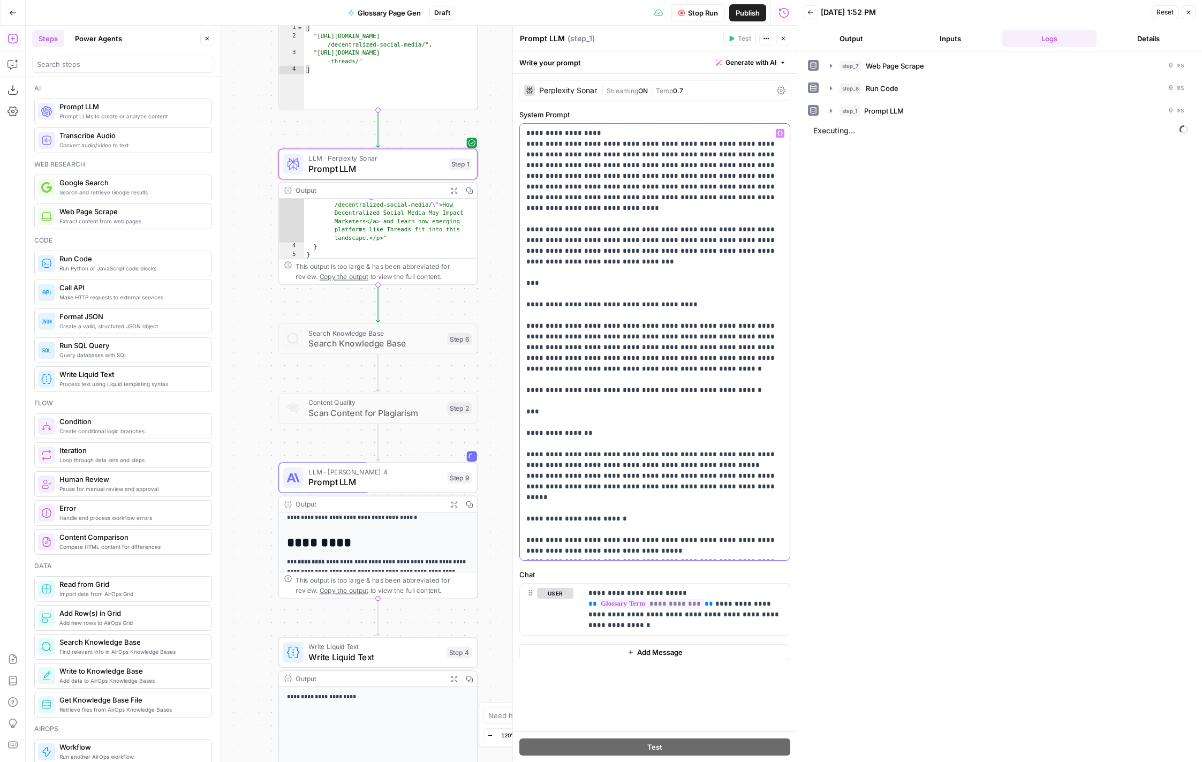
scroll to position [110, 0]
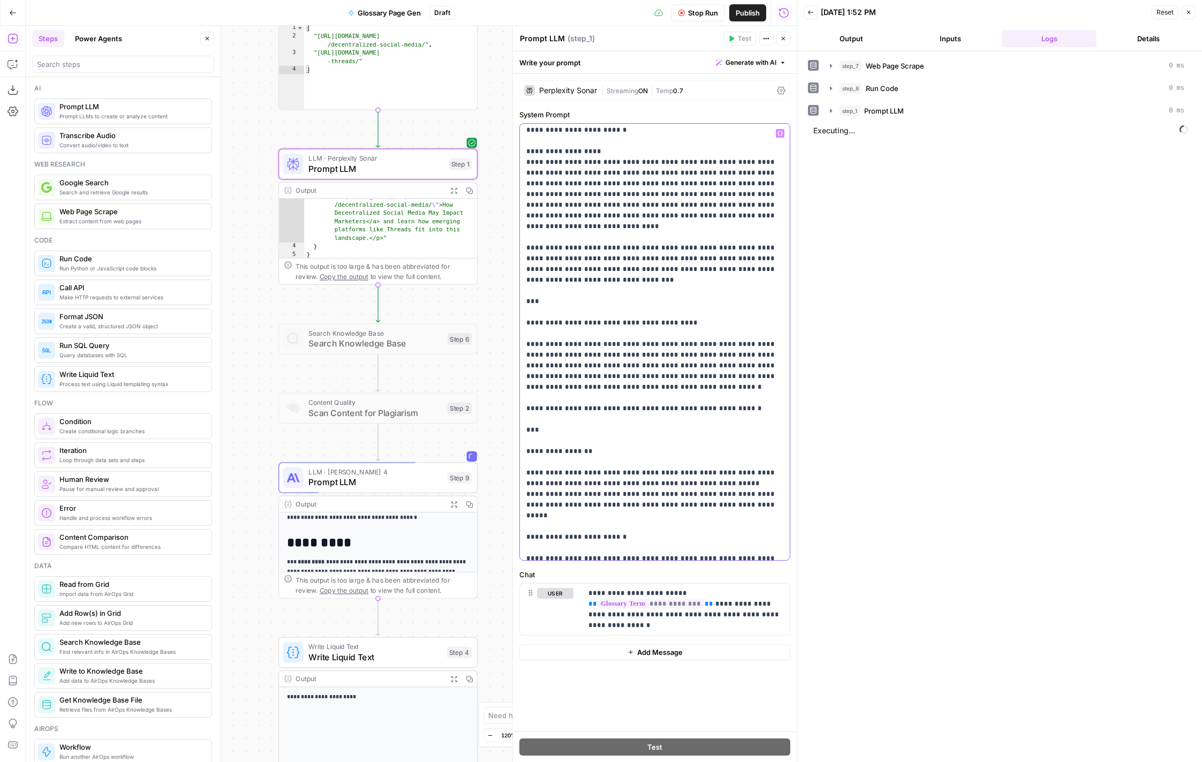
click at [586, 345] on p "**********" at bounding box center [654, 741] width 257 height 1446
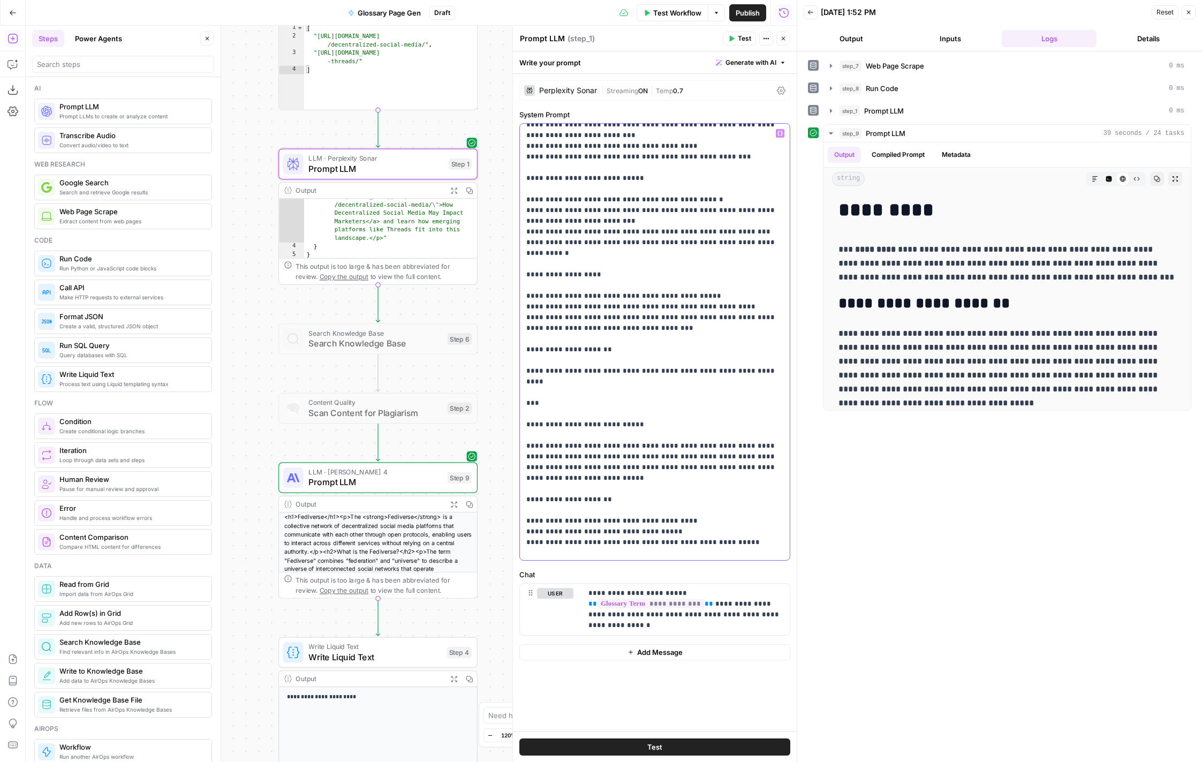
scroll to position [1018, 0]
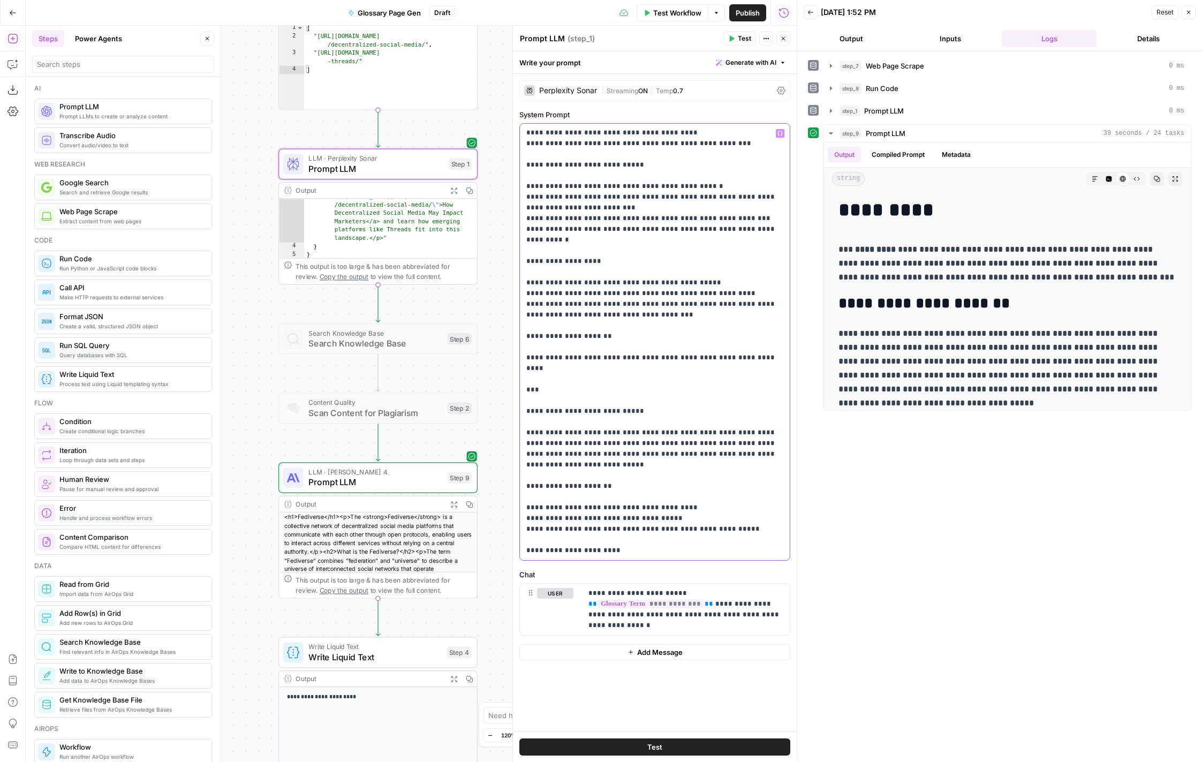
drag, startPoint x: 525, startPoint y: 386, endPoint x: 719, endPoint y: 527, distance: 239.6
click at [719, 527] on div "**********" at bounding box center [655, 342] width 270 height 436
copy p "**********"
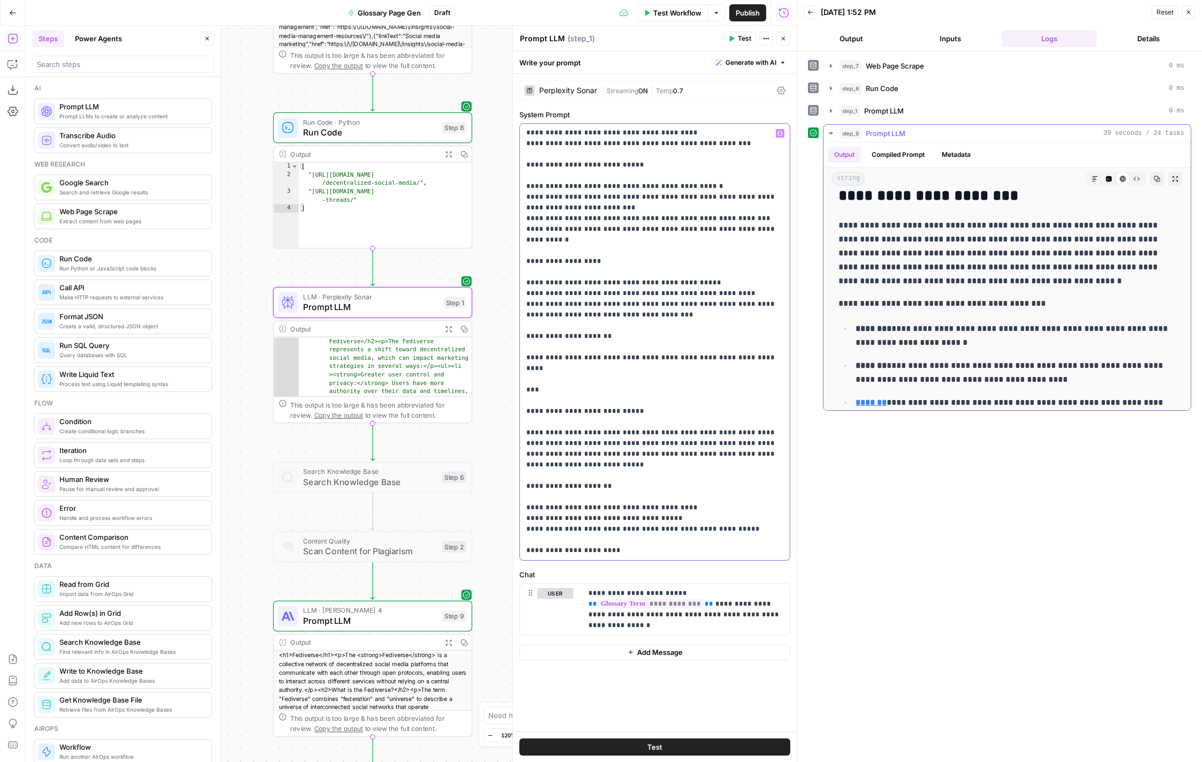
scroll to position [177, 0]
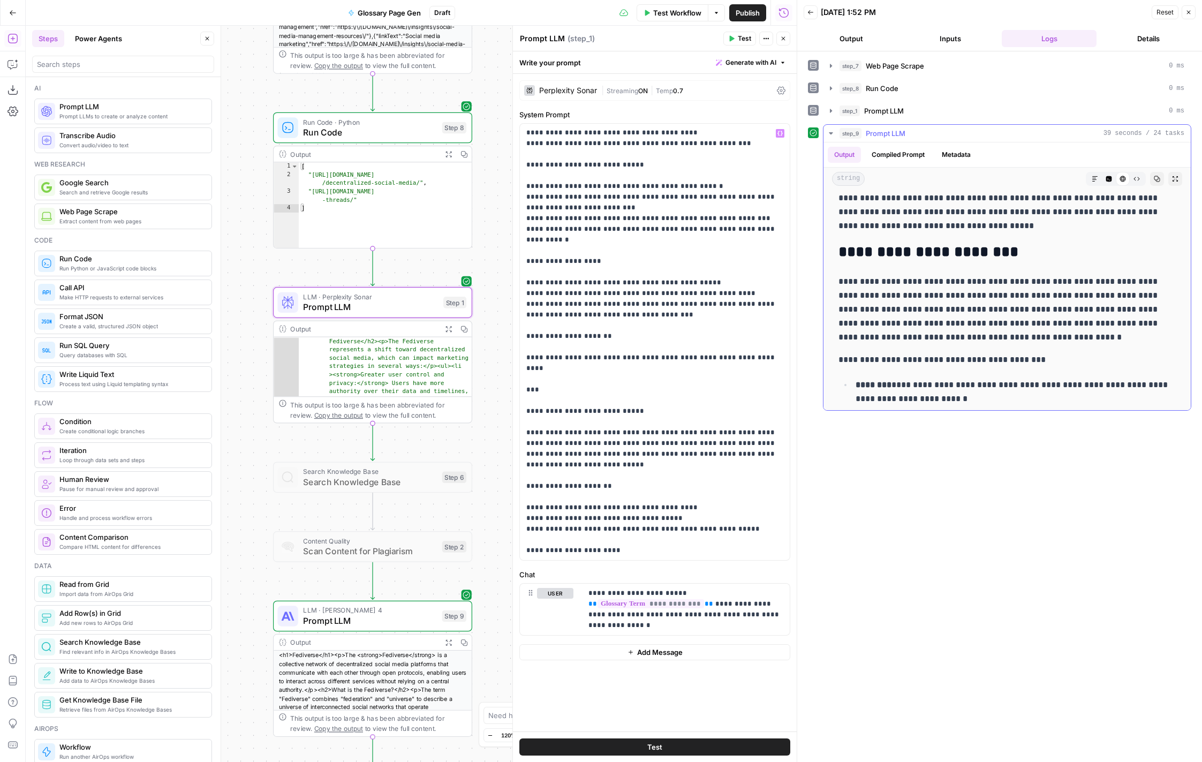
click at [1032, 253] on h2 "**********" at bounding box center [1007, 252] width 337 height 17
click at [999, 257] on h2 "**********" at bounding box center [1007, 252] width 337 height 17
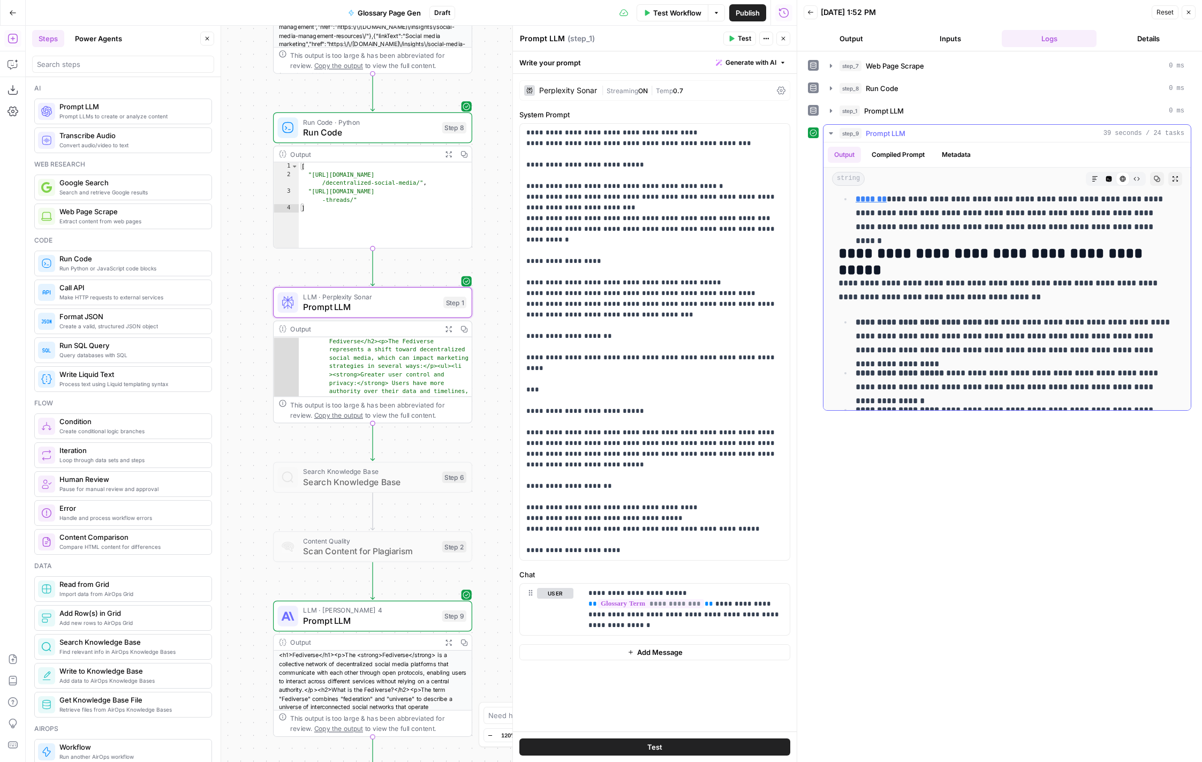
scroll to position [616, 0]
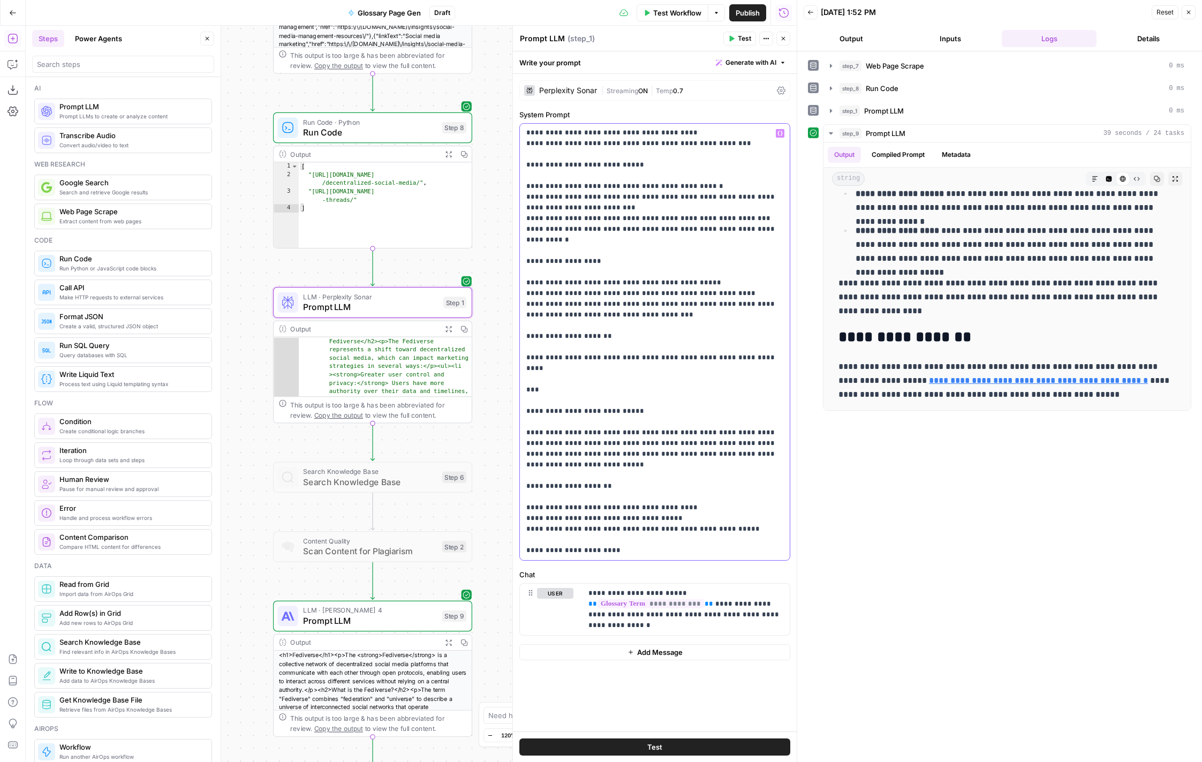
click at [369, 305] on span "Prompt LLM" at bounding box center [370, 306] width 135 height 13
drag, startPoint x: 597, startPoint y: 551, endPoint x: 506, endPoint y: 539, distance: 91.9
click at [506, 539] on body "SproutSocial New Home Browse Insights Opportunities Your Data Recent Grids New …" at bounding box center [601, 381] width 1202 height 762
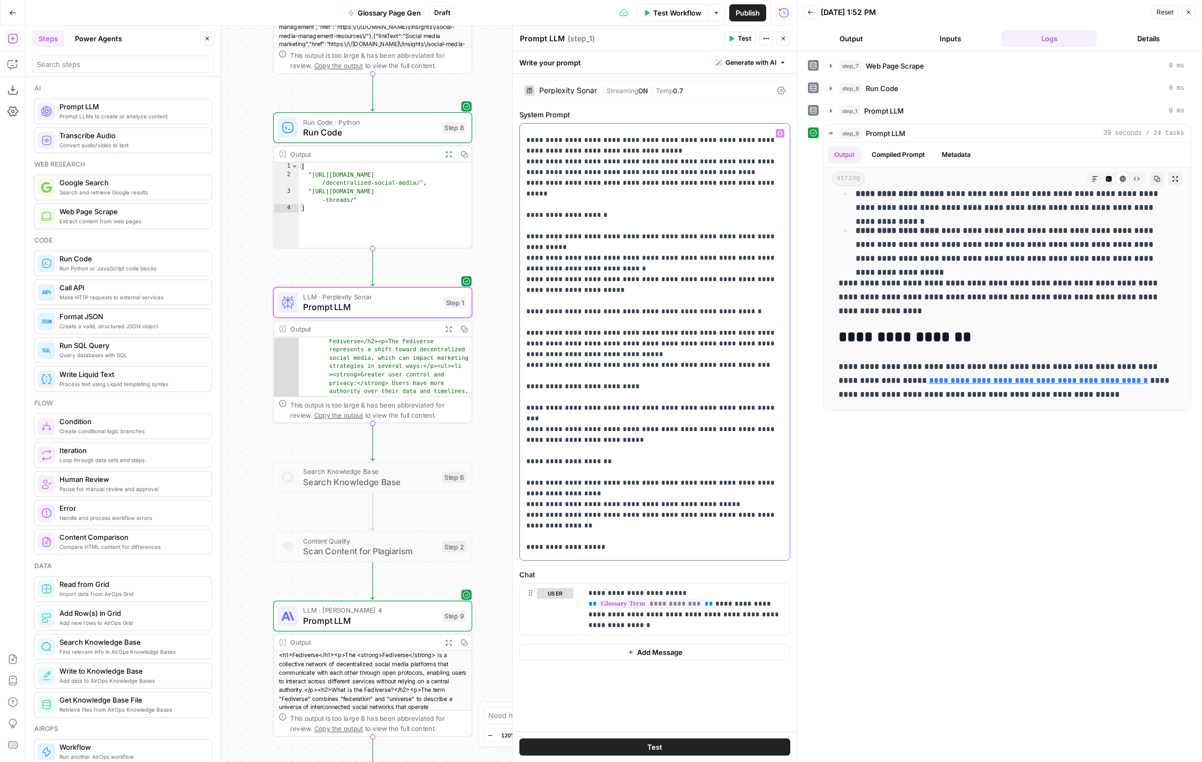
scroll to position [527, 0]
click at [746, 312] on p "**********" at bounding box center [654, 329] width 257 height 1457
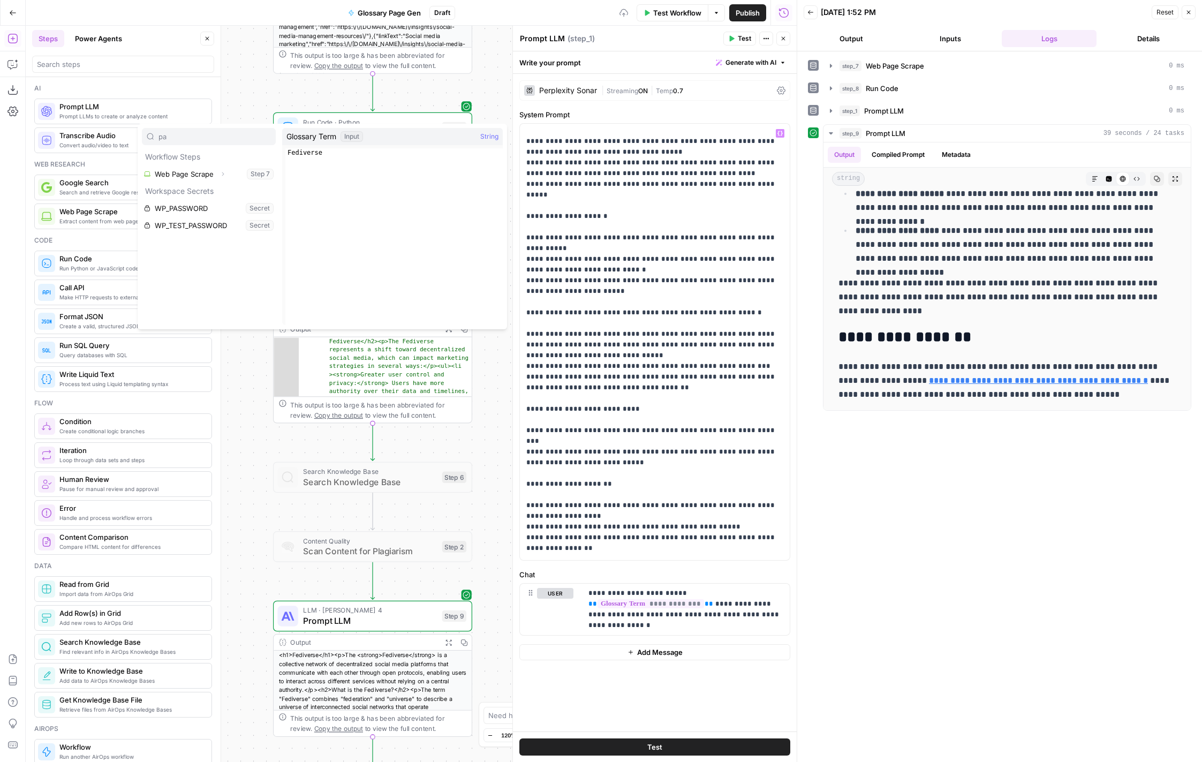
type input "pa"
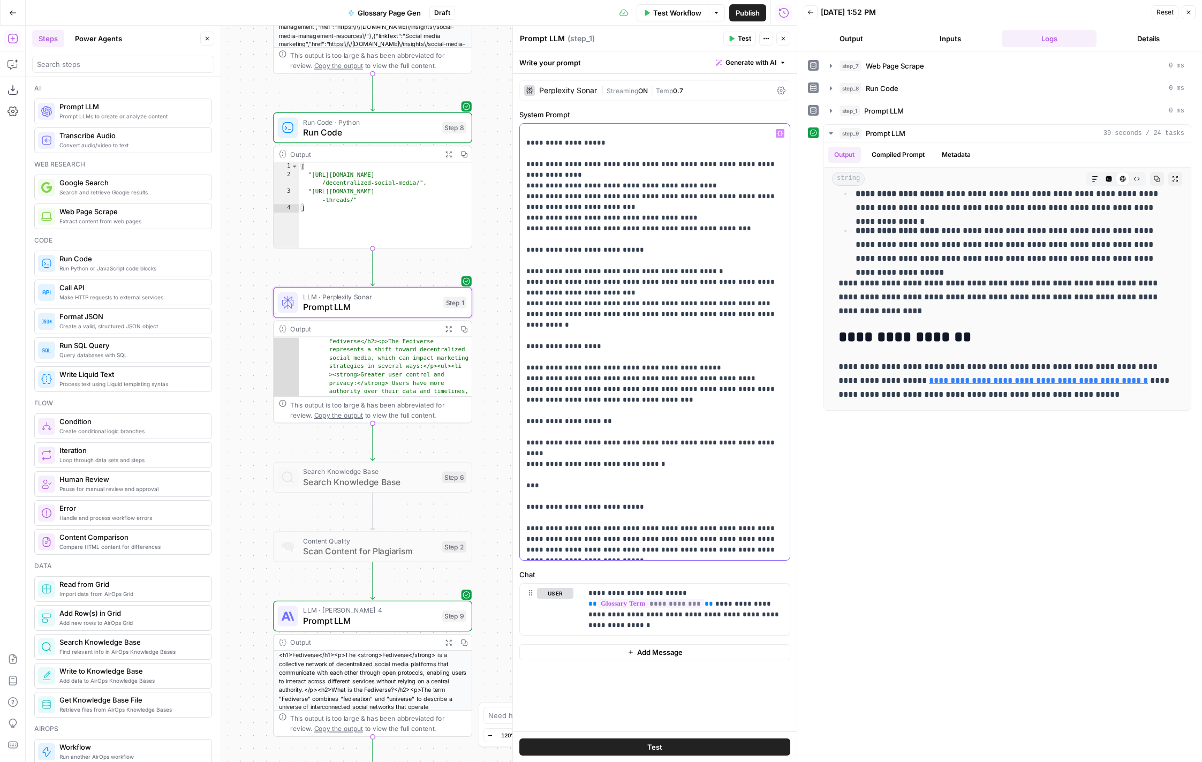
scroll to position [1061, 0]
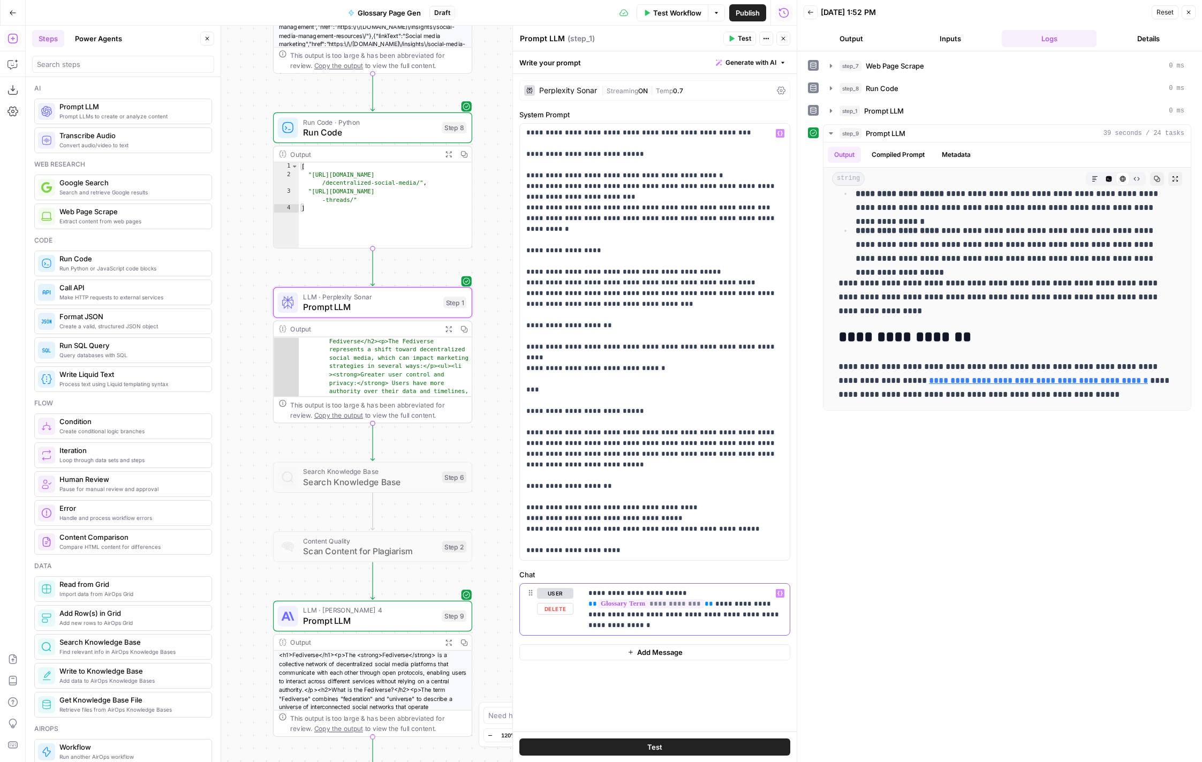
click at [703, 628] on p "**********" at bounding box center [686, 609] width 195 height 43
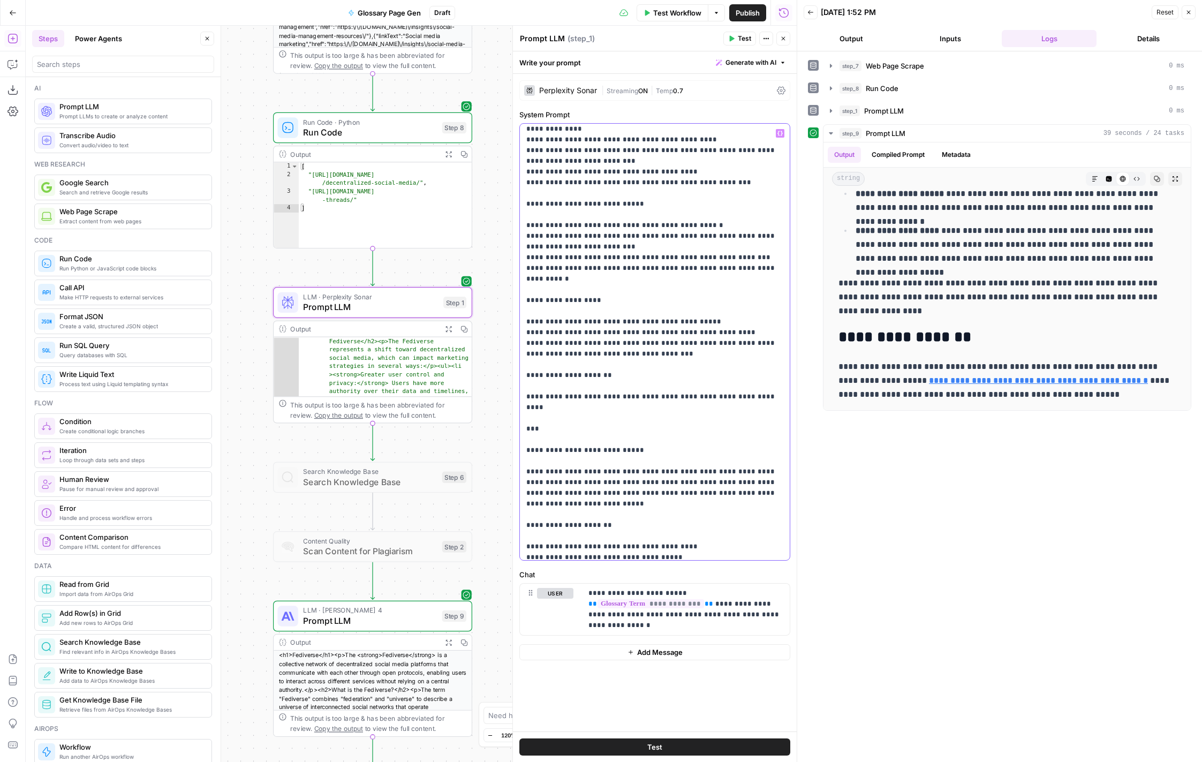
scroll to position [1018, 0]
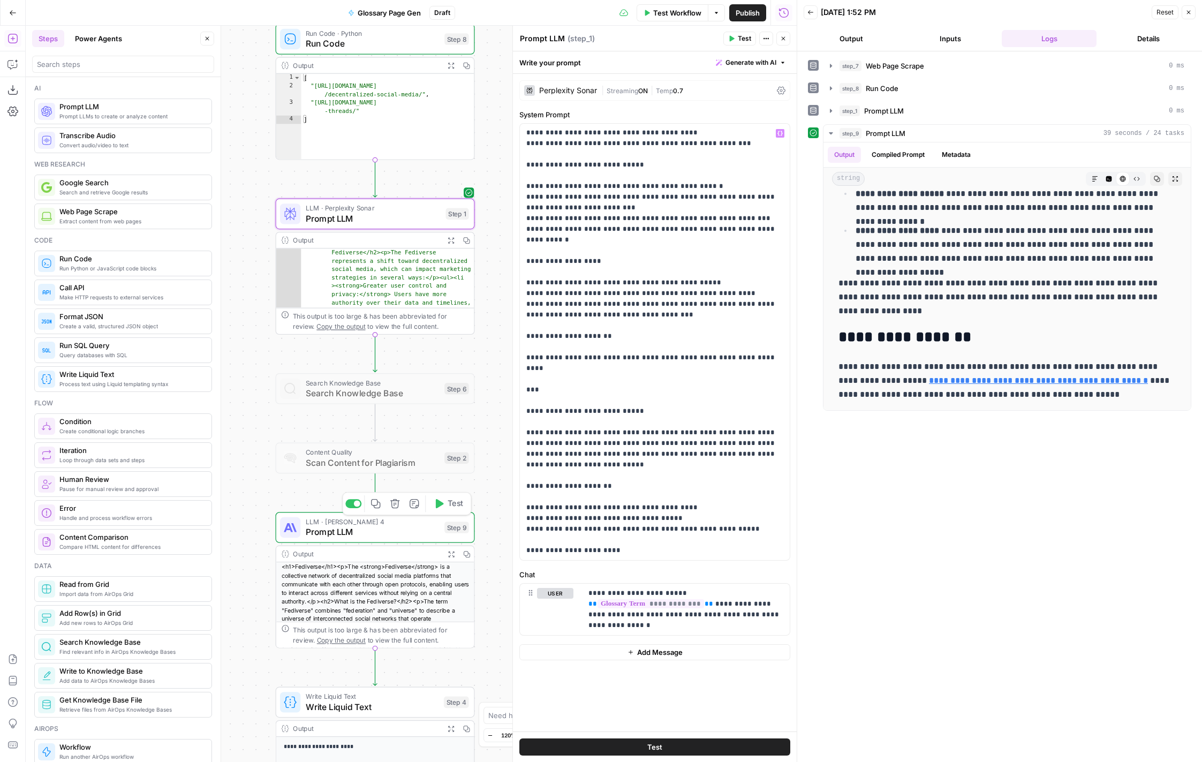
click at [395, 528] on span "Prompt LLM" at bounding box center [373, 531] width 134 height 13
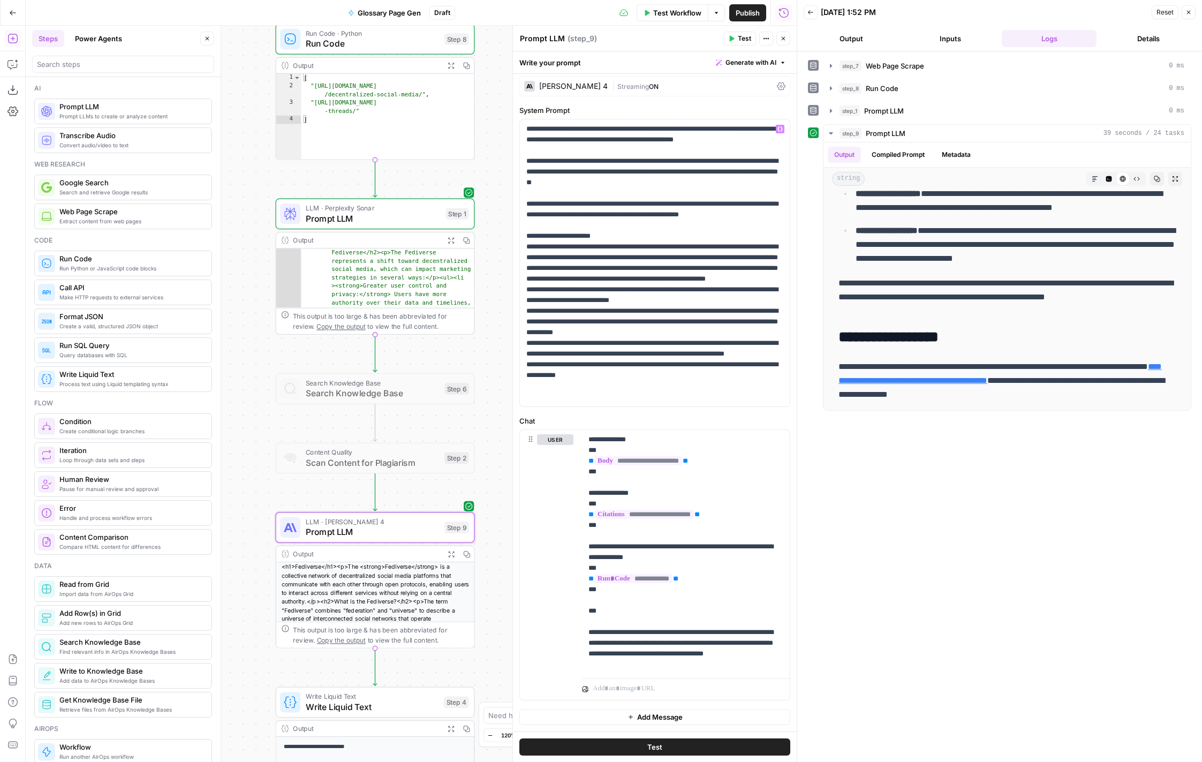
scroll to position [0, 0]
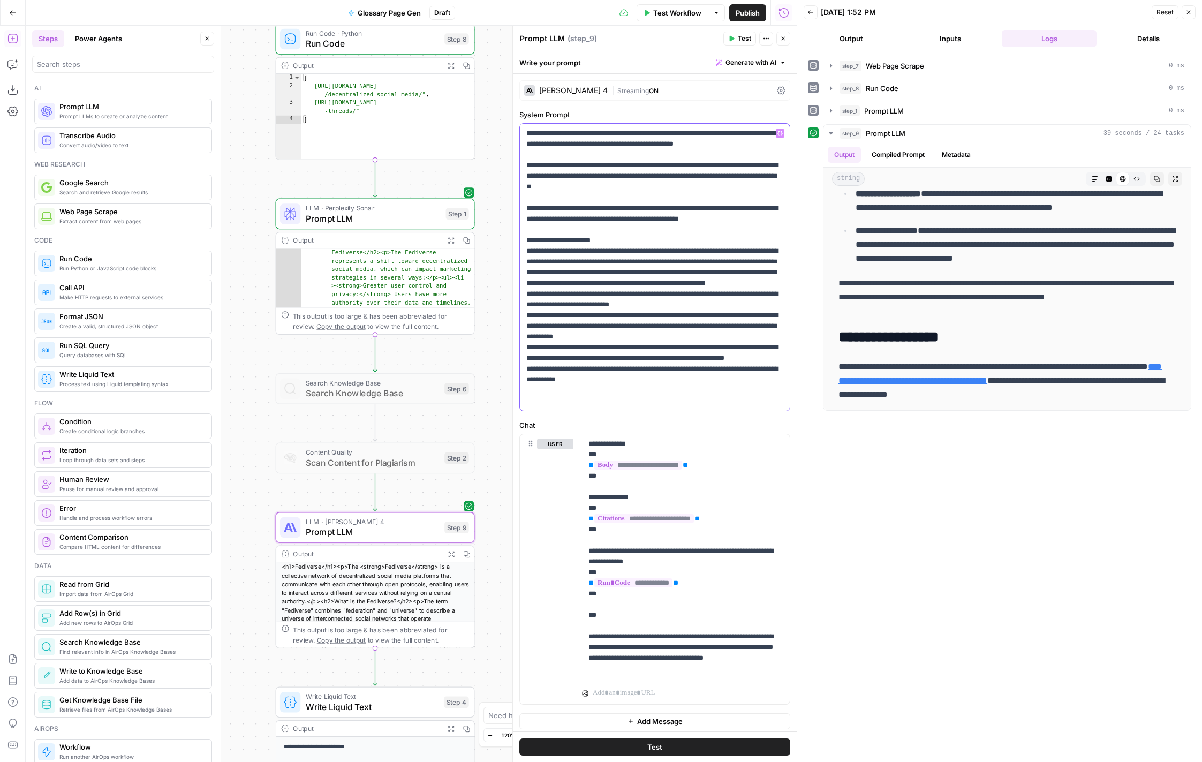
click at [617, 143] on p "**********" at bounding box center [654, 267] width 257 height 278
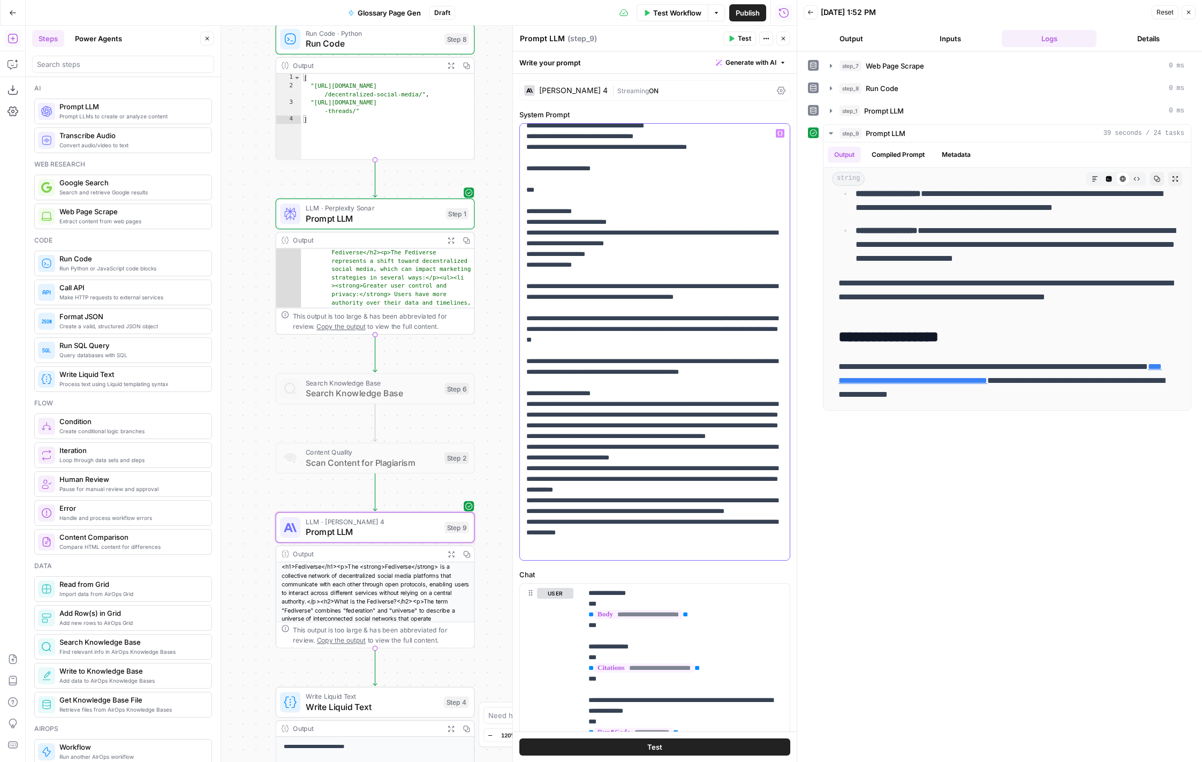
scroll to position [1268, 0]
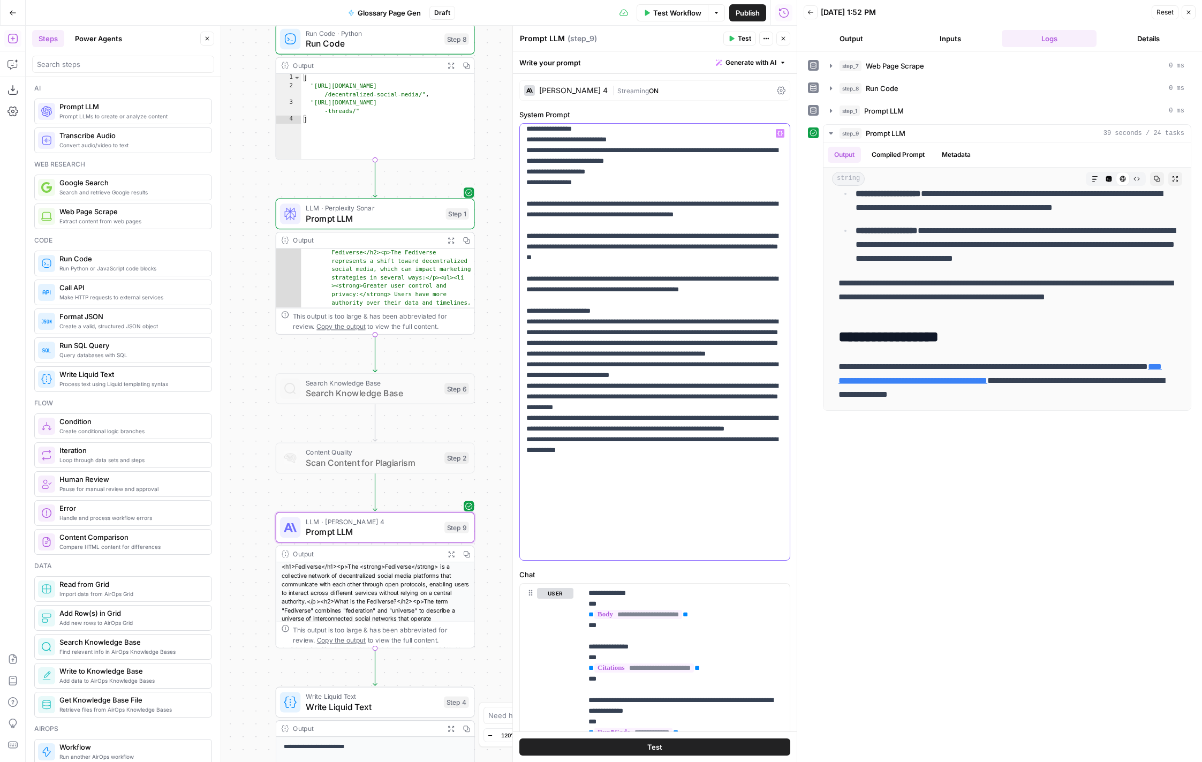
drag, startPoint x: 527, startPoint y: 385, endPoint x: 779, endPoint y: 441, distance: 258.4
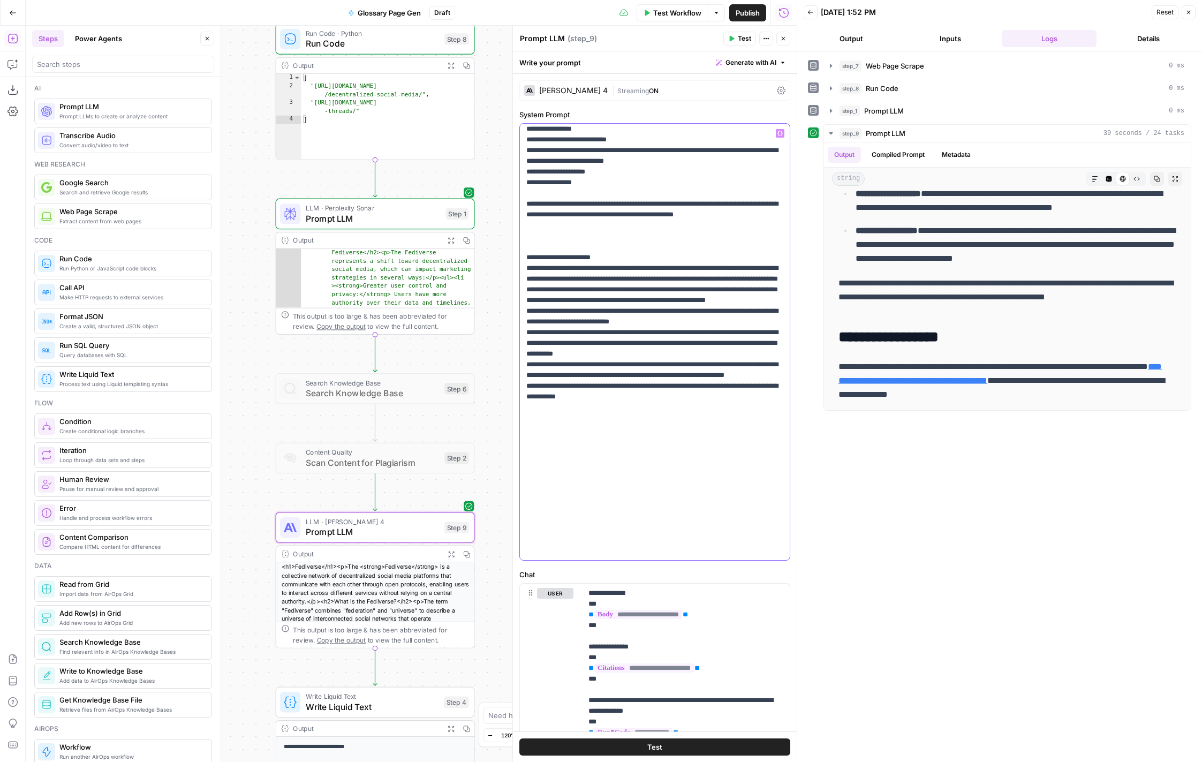
drag, startPoint x: 576, startPoint y: 386, endPoint x: 516, endPoint y: 321, distance: 88.3
click at [516, 321] on div "**********" at bounding box center [654, 394] width 284 height 736
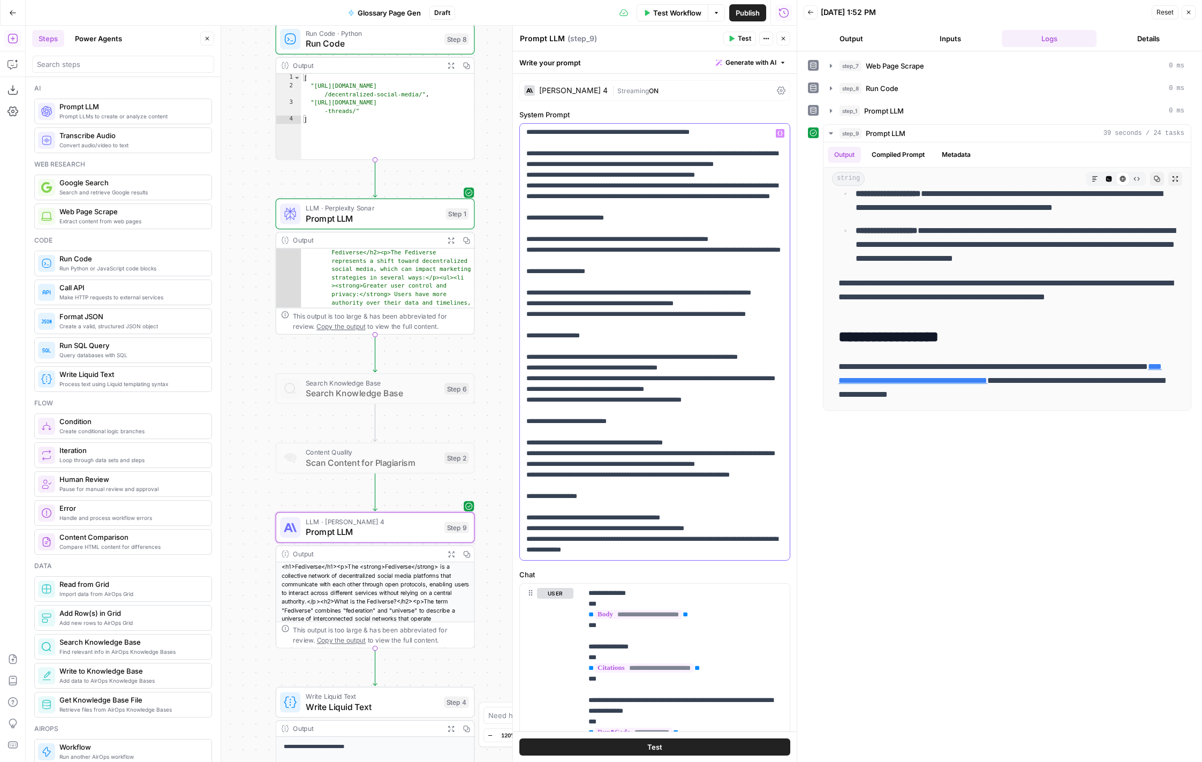
scroll to position [0, 0]
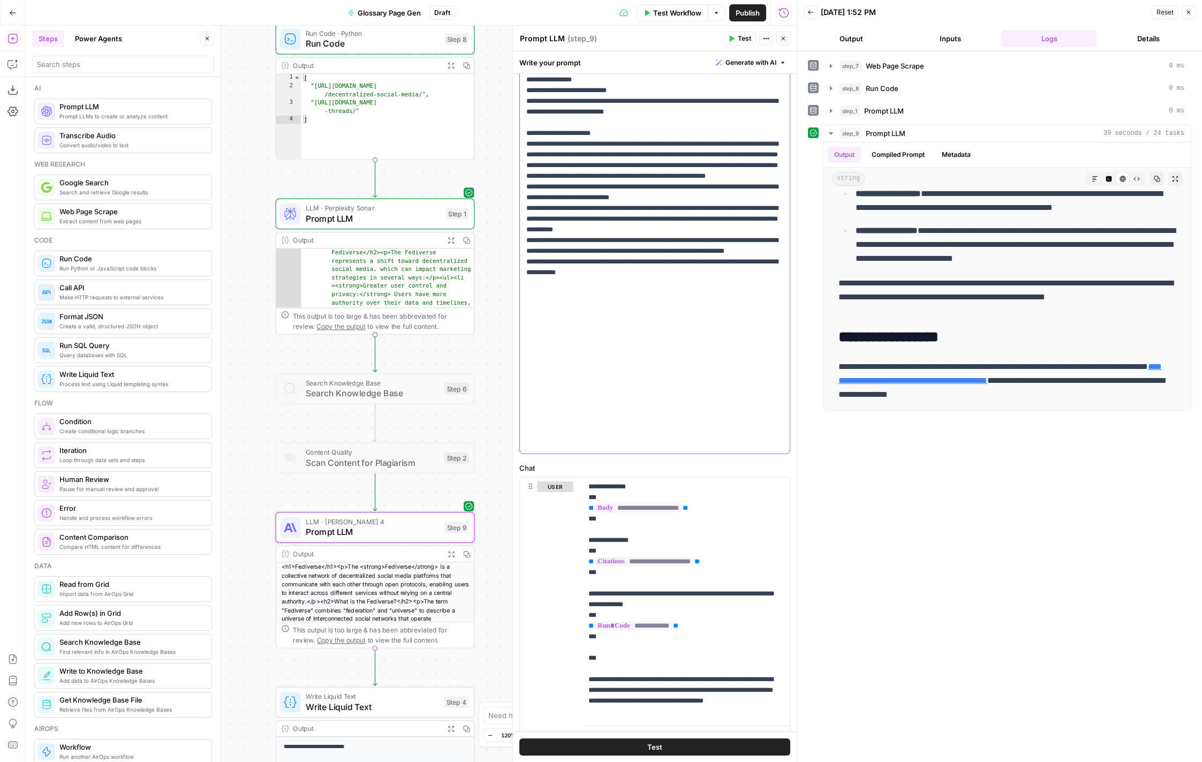
scroll to position [153, 0]
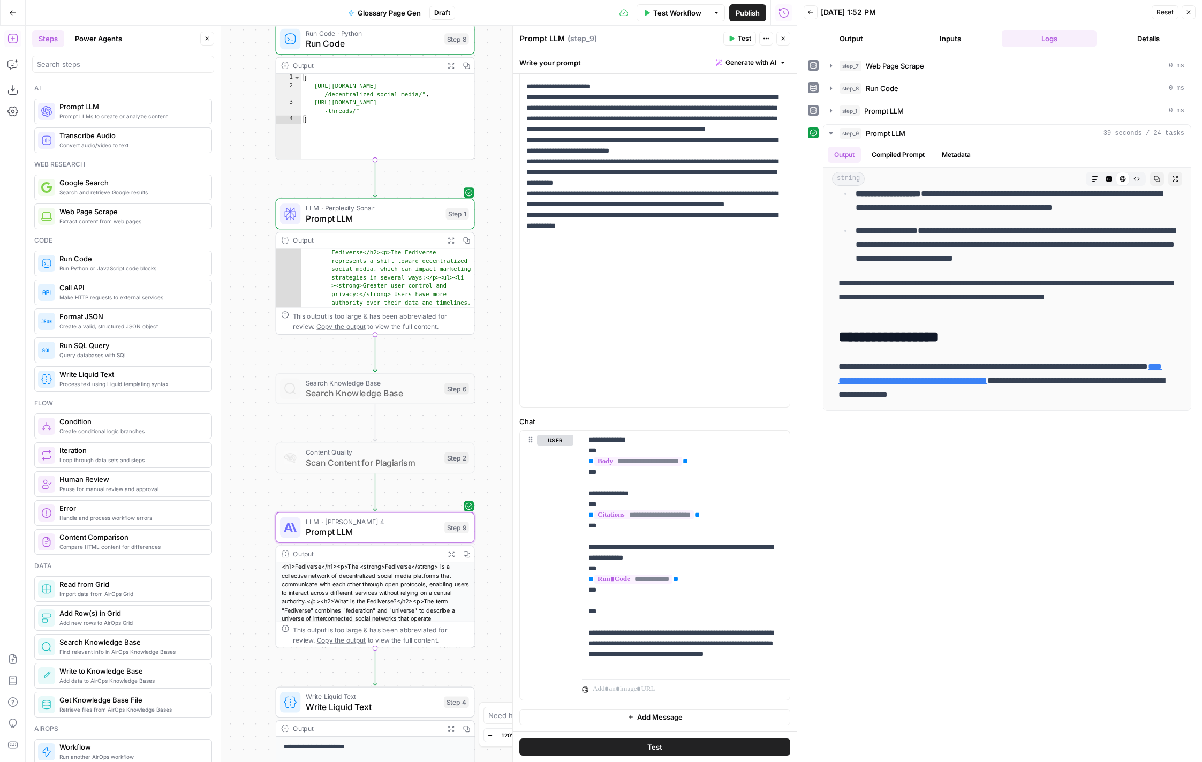
click at [660, 9] on span "Test Workflow" at bounding box center [677, 12] width 48 height 11
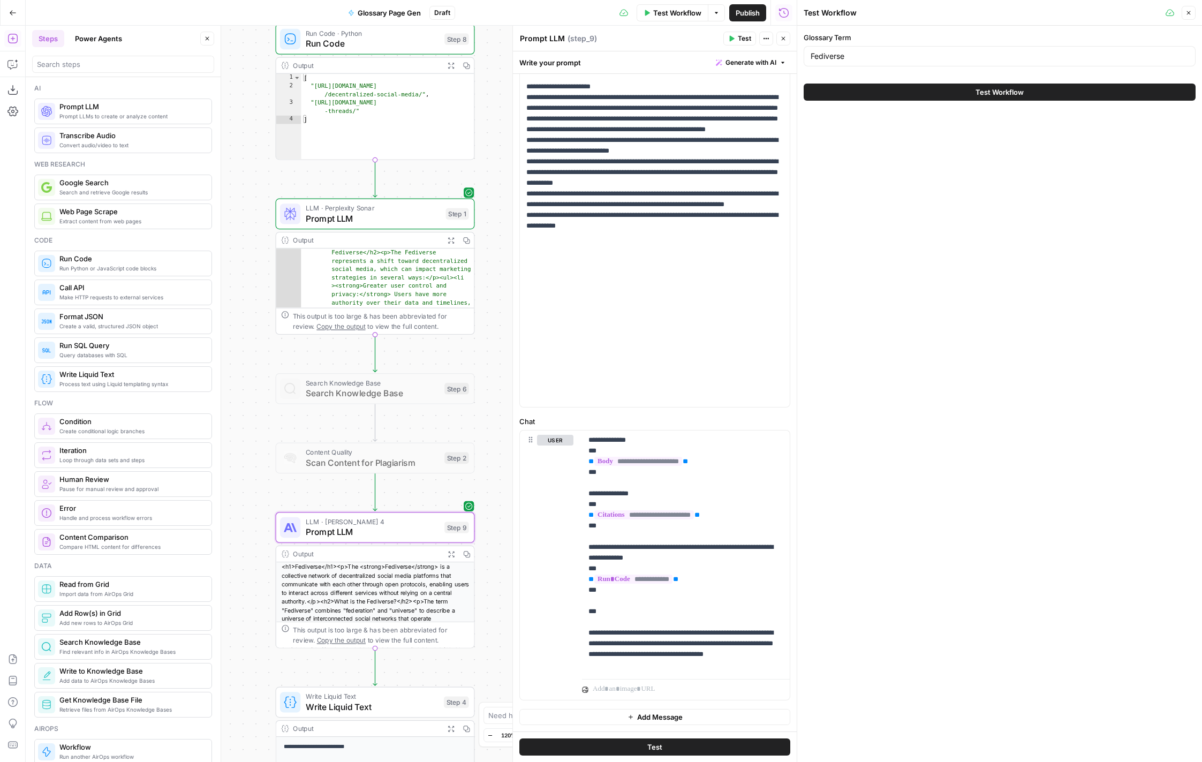
click at [1029, 96] on button "Test Workflow" at bounding box center [1000, 92] width 392 height 17
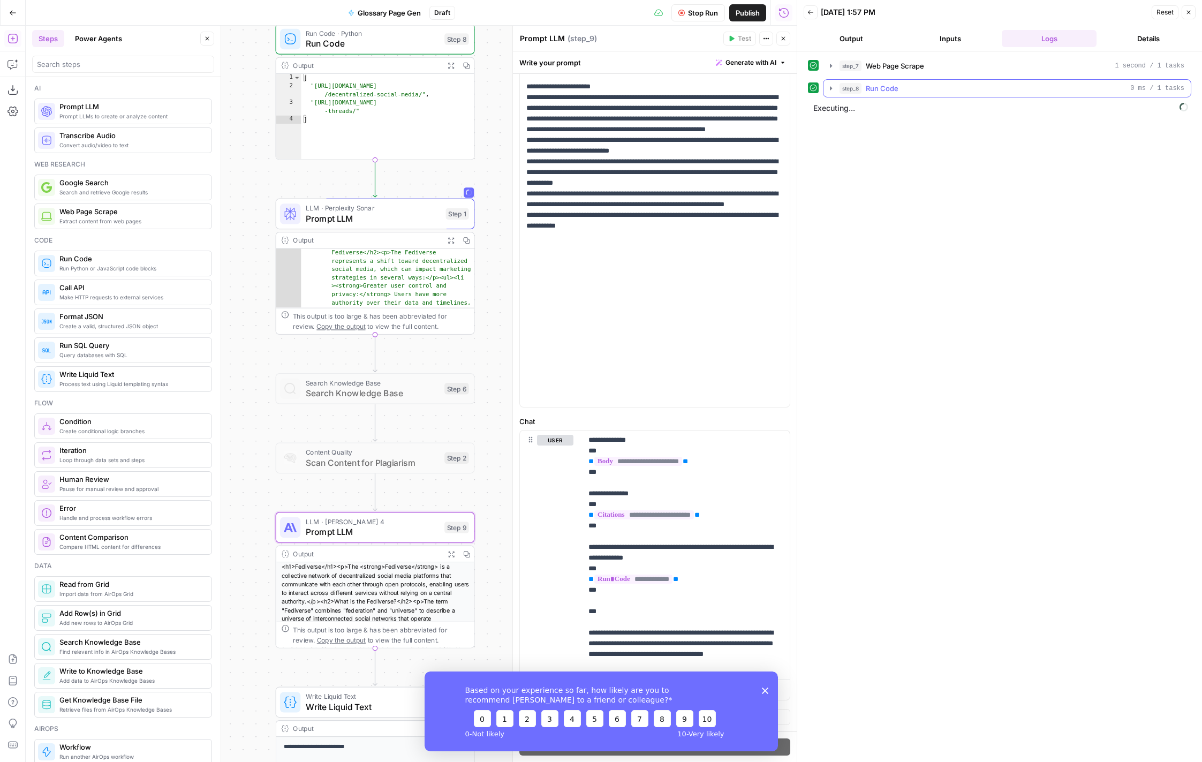
click at [832, 89] on icon "button" at bounding box center [831, 88] width 9 height 9
click at [832, 92] on icon "button" at bounding box center [831, 88] width 9 height 9
click at [831, 110] on icon "button" at bounding box center [831, 111] width 2 height 4
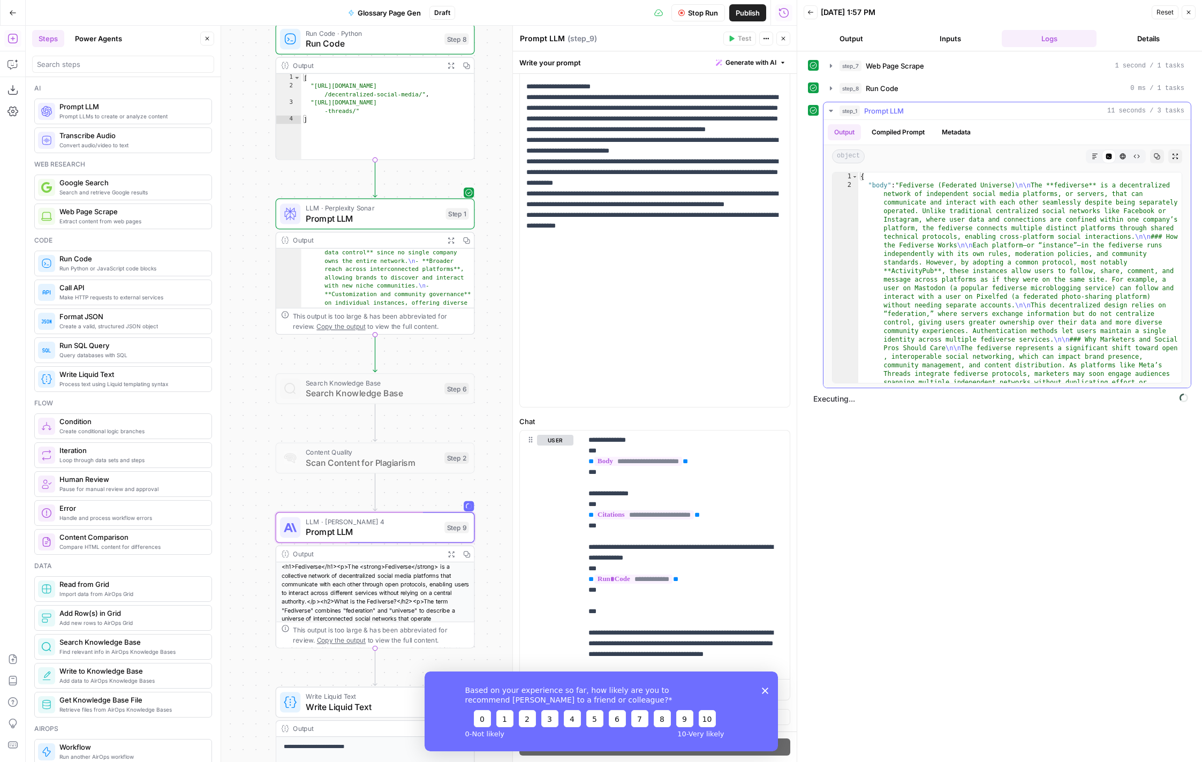
scroll to position [346, 0]
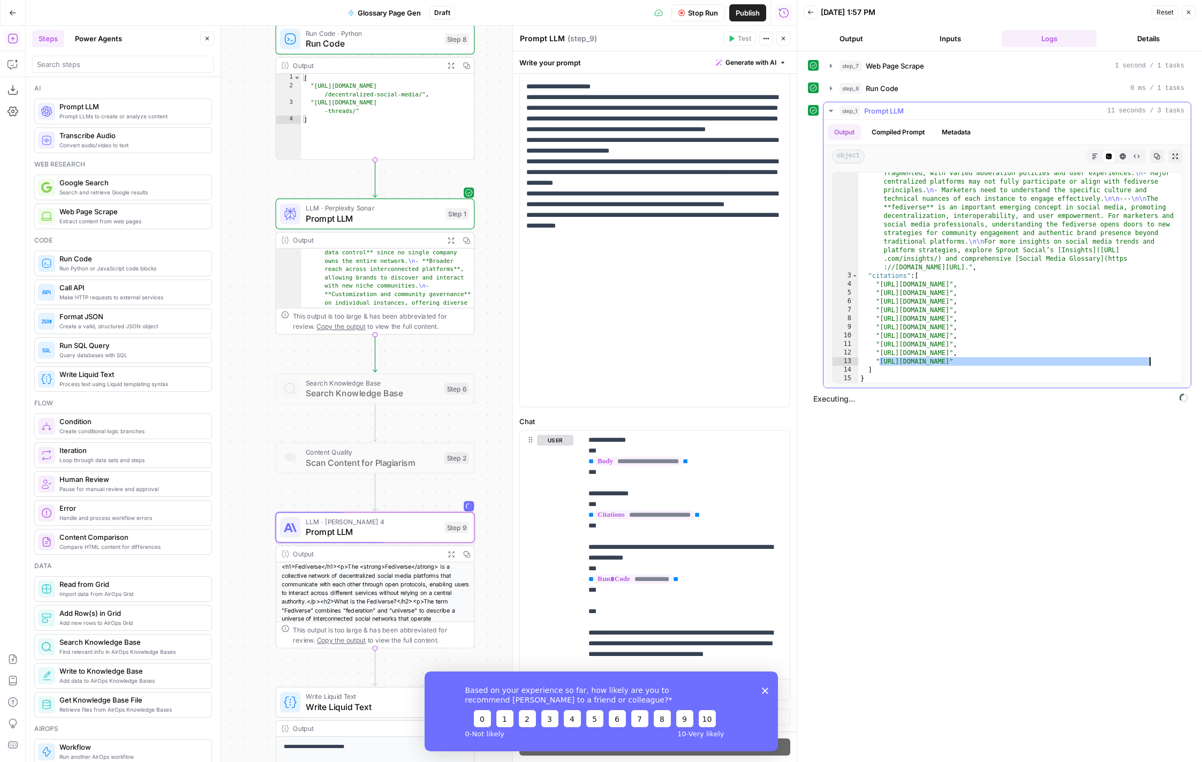
drag, startPoint x: 878, startPoint y: 361, endPoint x: 1149, endPoint y: 359, distance: 270.4
click at [1149, 359] on div ""body" : "Fediverse (Federated Universe) \n\n The **fediverse** is a decentrali…" at bounding box center [1019, 163] width 323 height 656
click at [1159, 360] on div ""body" : "Fediverse (Federated Universe) \n\n The **fediverse** is a decentrali…" at bounding box center [1019, 163] width 323 height 656
click at [1031, 517] on div "**********" at bounding box center [999, 407] width 383 height 700
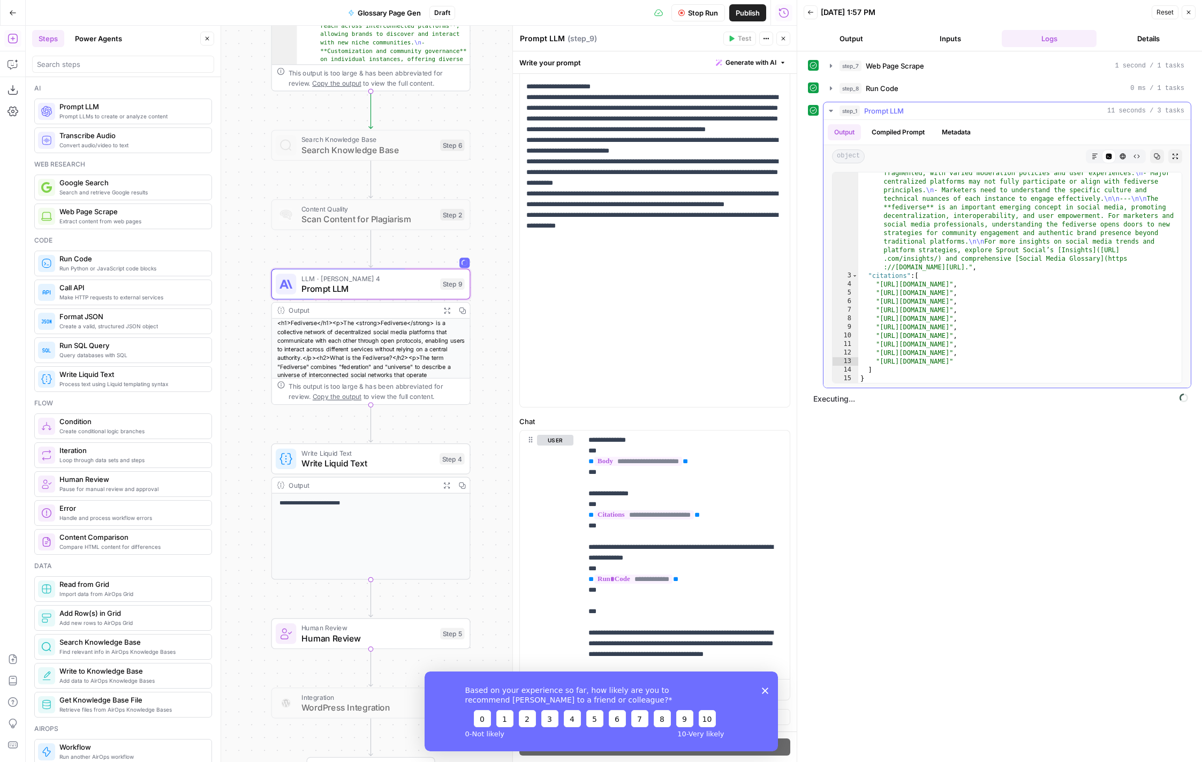
type textarea "**********"
drag, startPoint x: 1080, startPoint y: 285, endPoint x: 1030, endPoint y: 288, distance: 49.9
click at [1030, 288] on div ""body" : "Fediverse (Federated Universe) \n\n The **fediverse** is a decentrali…" at bounding box center [1019, 163] width 323 height 656
drag, startPoint x: 984, startPoint y: 285, endPoint x: 1075, endPoint y: 281, distance: 91.7
click at [1075, 281] on div ""body" : "Fediverse (Federated Universe) \n\n The **fediverse** is a decentrali…" at bounding box center [1019, 163] width 323 height 656
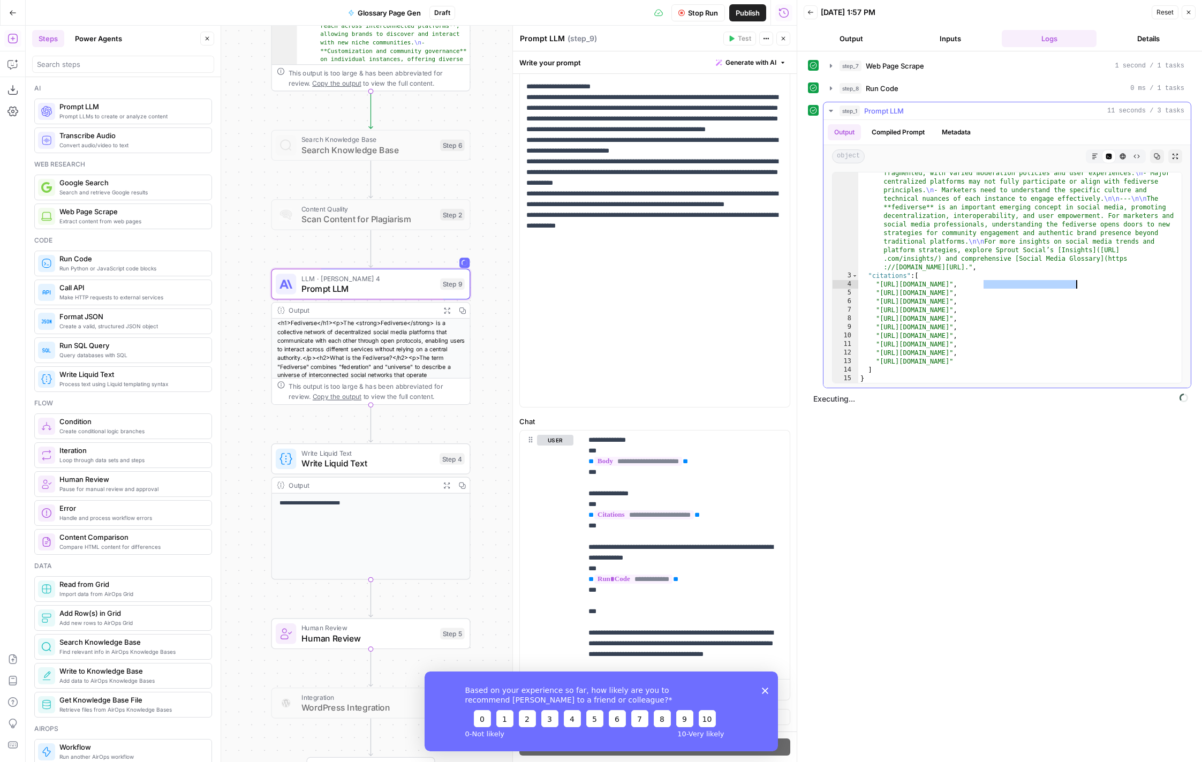
click at [1087, 281] on div ""body" : "Fediverse (Federated Universe) \n\n The **fediverse** is a decentrali…" at bounding box center [1019, 163] width 323 height 656
click at [1134, 284] on div ""body" : "Fediverse (Federated Universe) \n\n The **fediverse** is a decentrali…" at bounding box center [1019, 163] width 323 height 656
click at [1050, 529] on div "**********" at bounding box center [999, 407] width 383 height 700
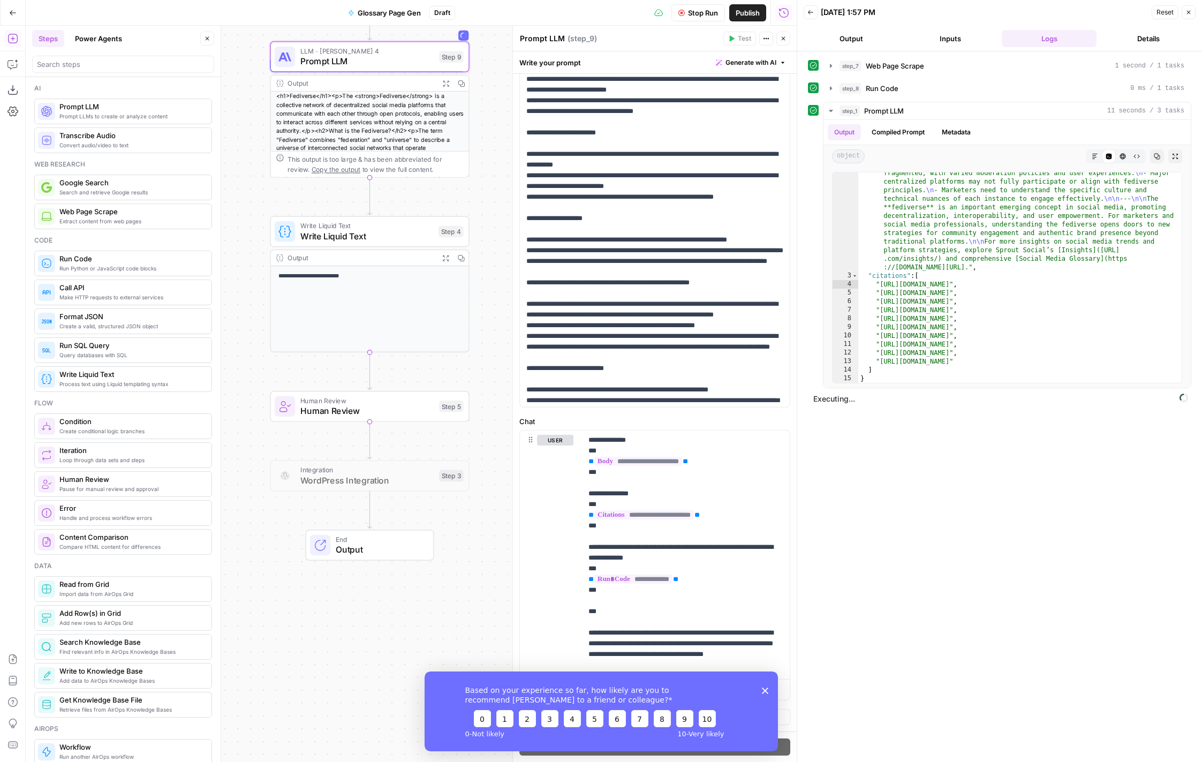
scroll to position [0, 0]
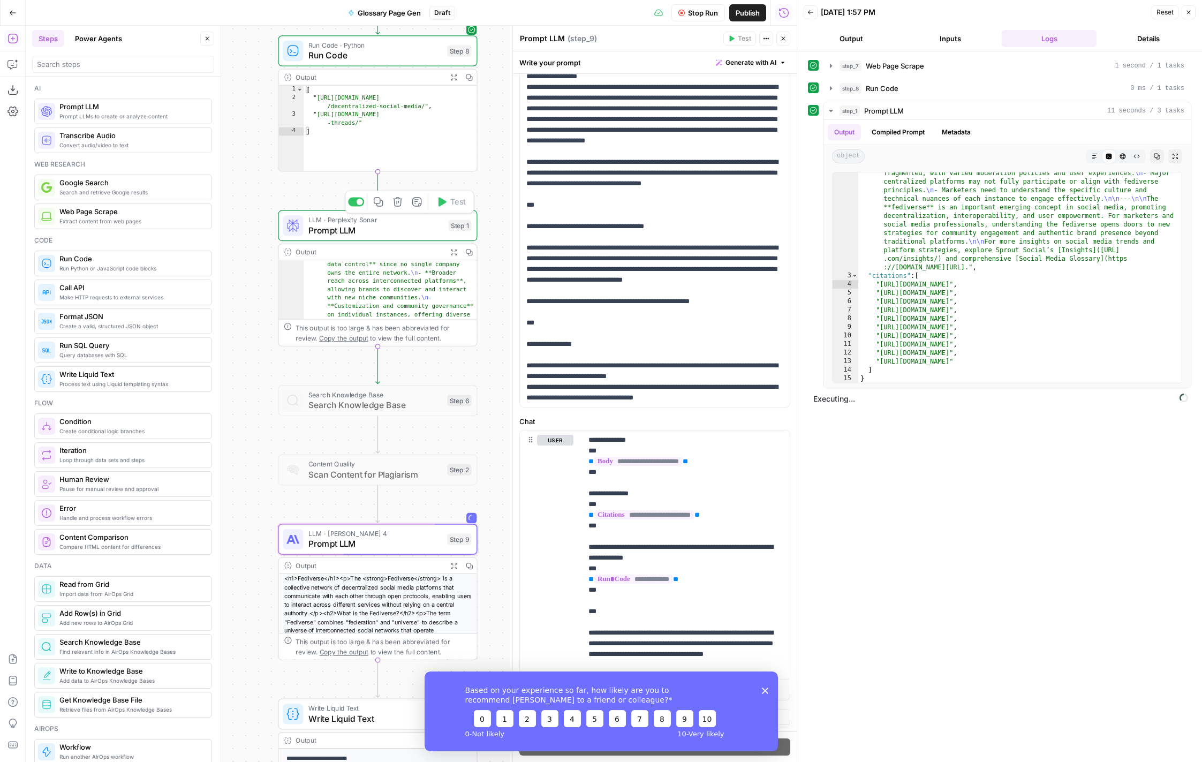
click at [411, 231] on span "Prompt LLM" at bounding box center [375, 230] width 135 height 13
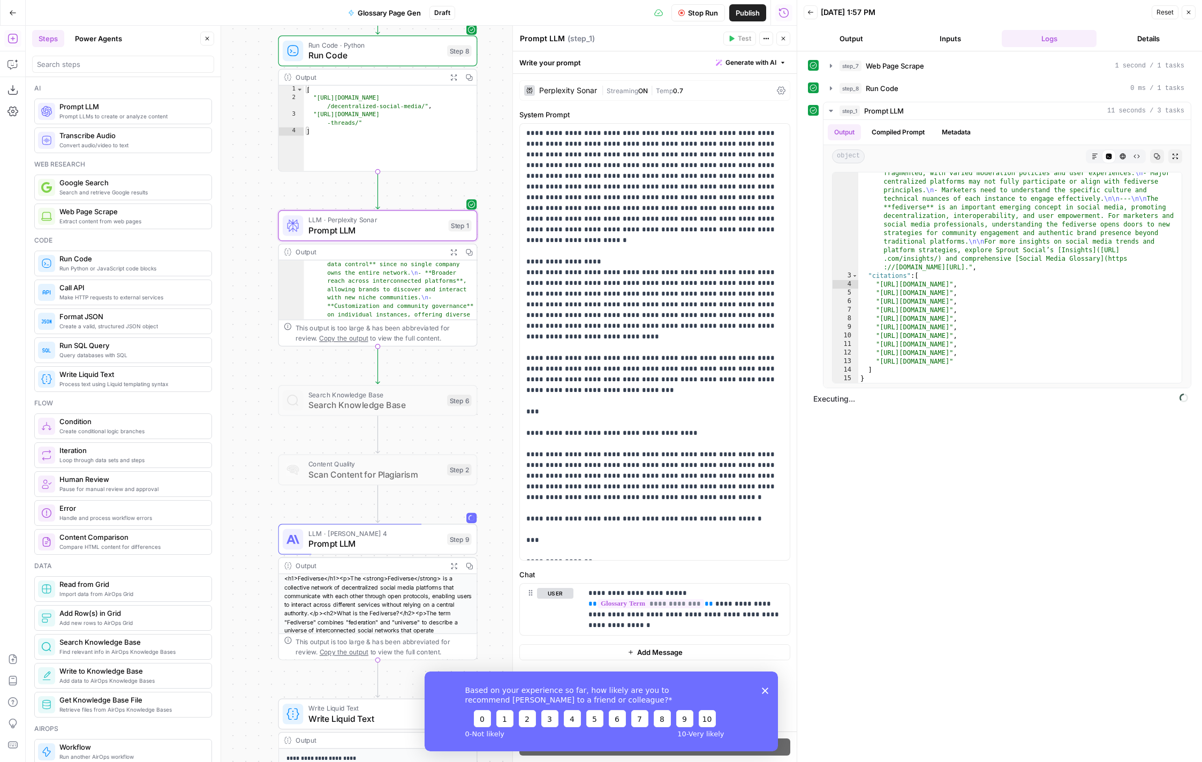
click at [584, 86] on div "Perplexity Sonar" at bounding box center [560, 90] width 73 height 11
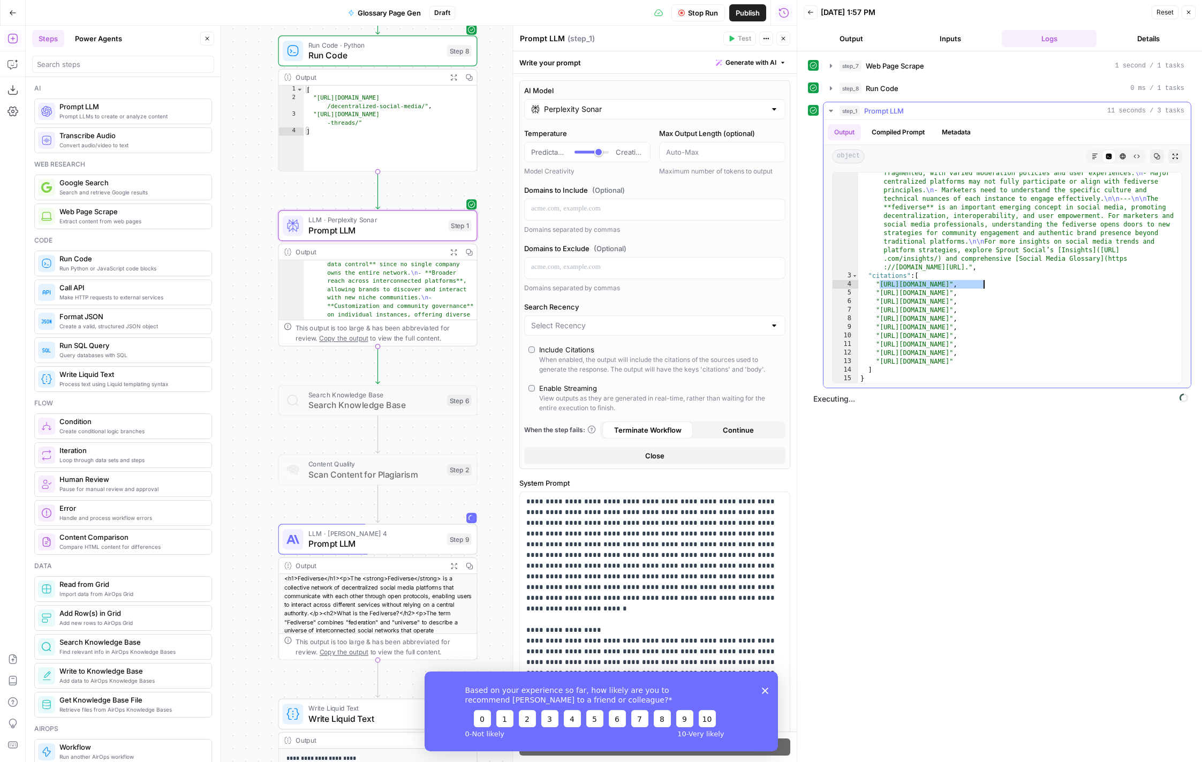
drag, startPoint x: 879, startPoint y: 288, endPoint x: 983, endPoint y: 285, distance: 103.9
click at [983, 285] on div ""body" : "Fediverse (Federated Universe) \n\n The **fediverse** is a decentrali…" at bounding box center [1019, 163] width 323 height 656
click at [696, 271] on p at bounding box center [654, 267] width 247 height 11
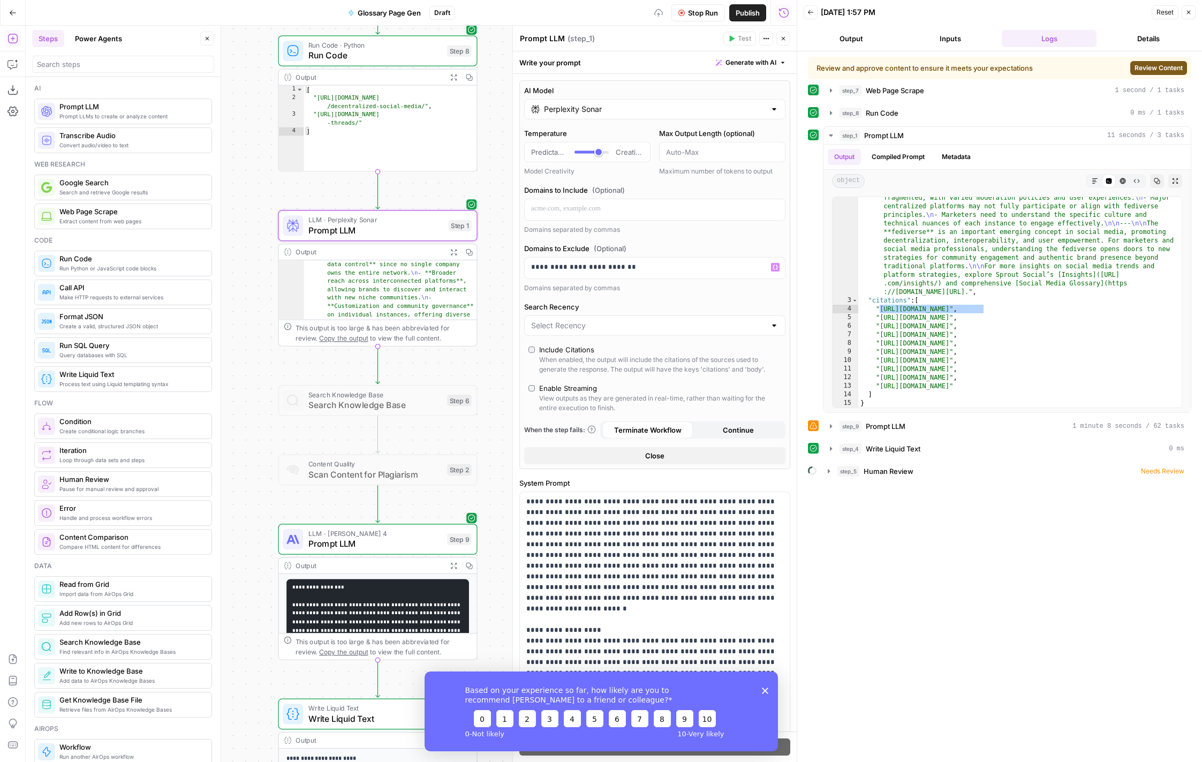
click at [693, 246] on label "Domains to Exclude (Optional)" at bounding box center [654, 248] width 261 height 11
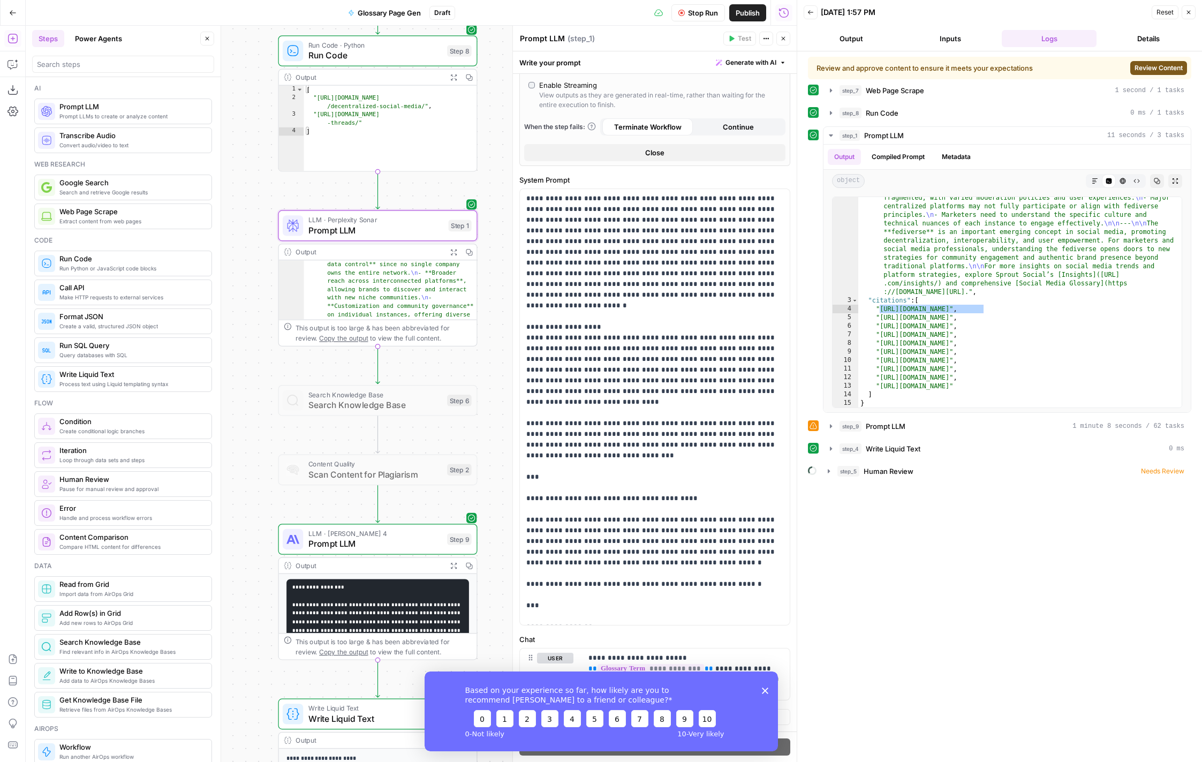
click at [1136, 65] on span "Review Content" at bounding box center [1159, 68] width 48 height 10
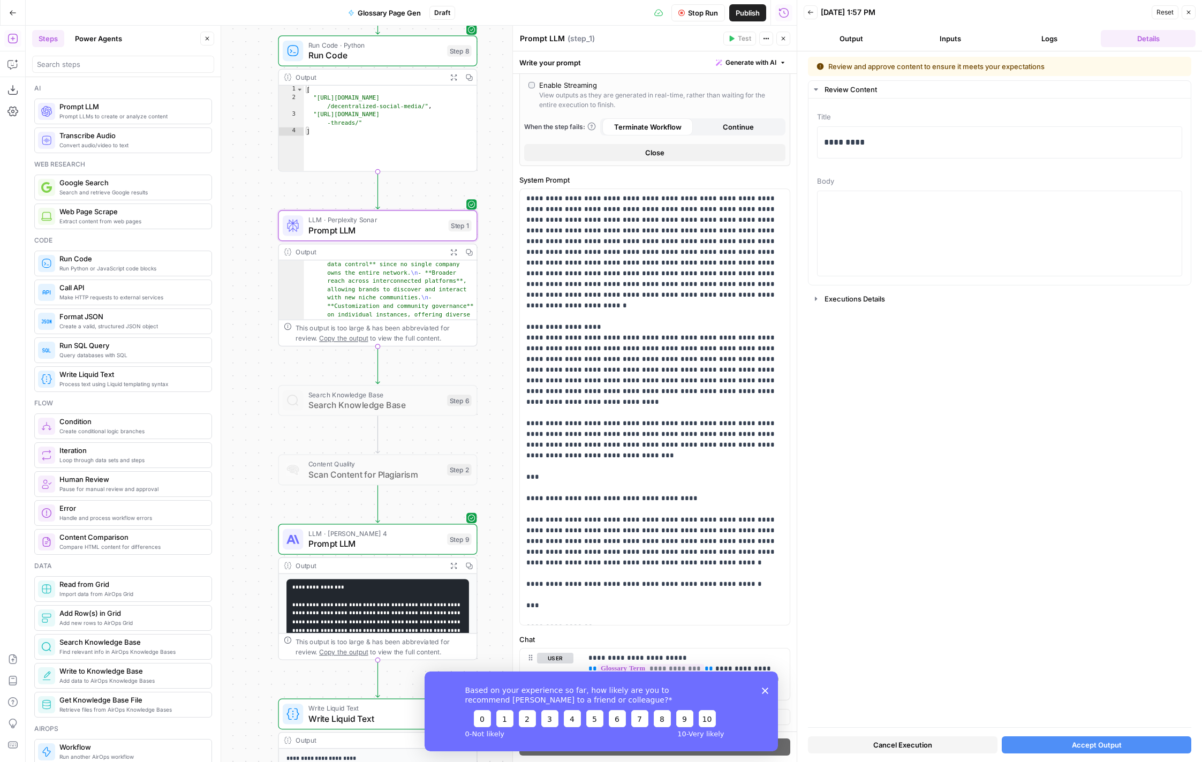
click at [881, 741] on span "Cancel Execution" at bounding box center [902, 745] width 59 height 11
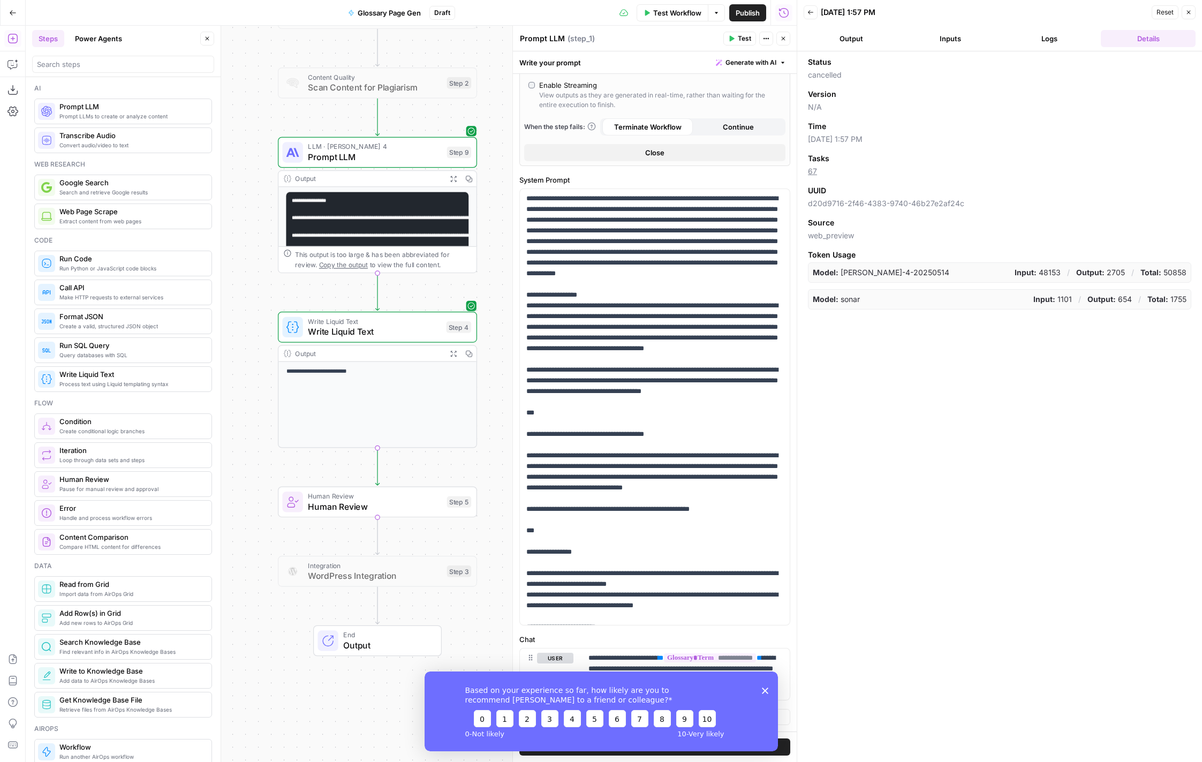
click at [425, 510] on span "Human Review" at bounding box center [375, 506] width 134 height 13
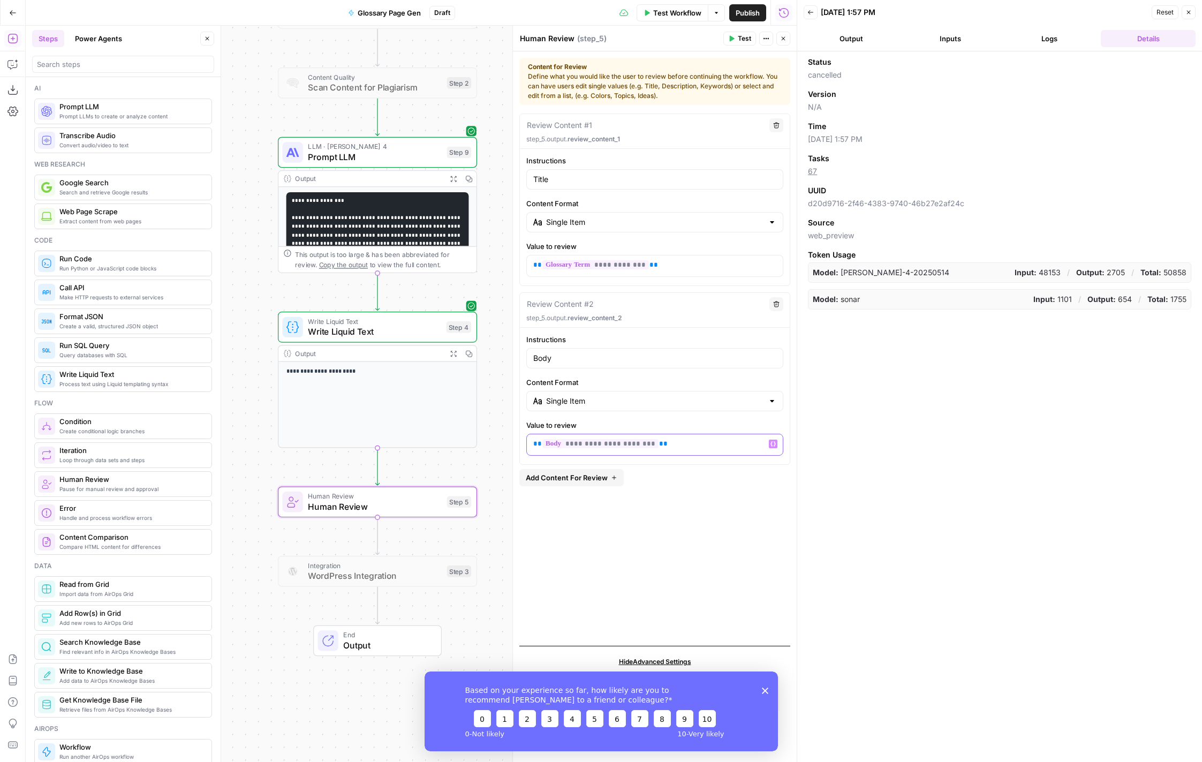
drag, startPoint x: 680, startPoint y: 445, endPoint x: 676, endPoint y: 424, distance: 21.7
click at [676, 424] on div "**********" at bounding box center [654, 438] width 257 height 36
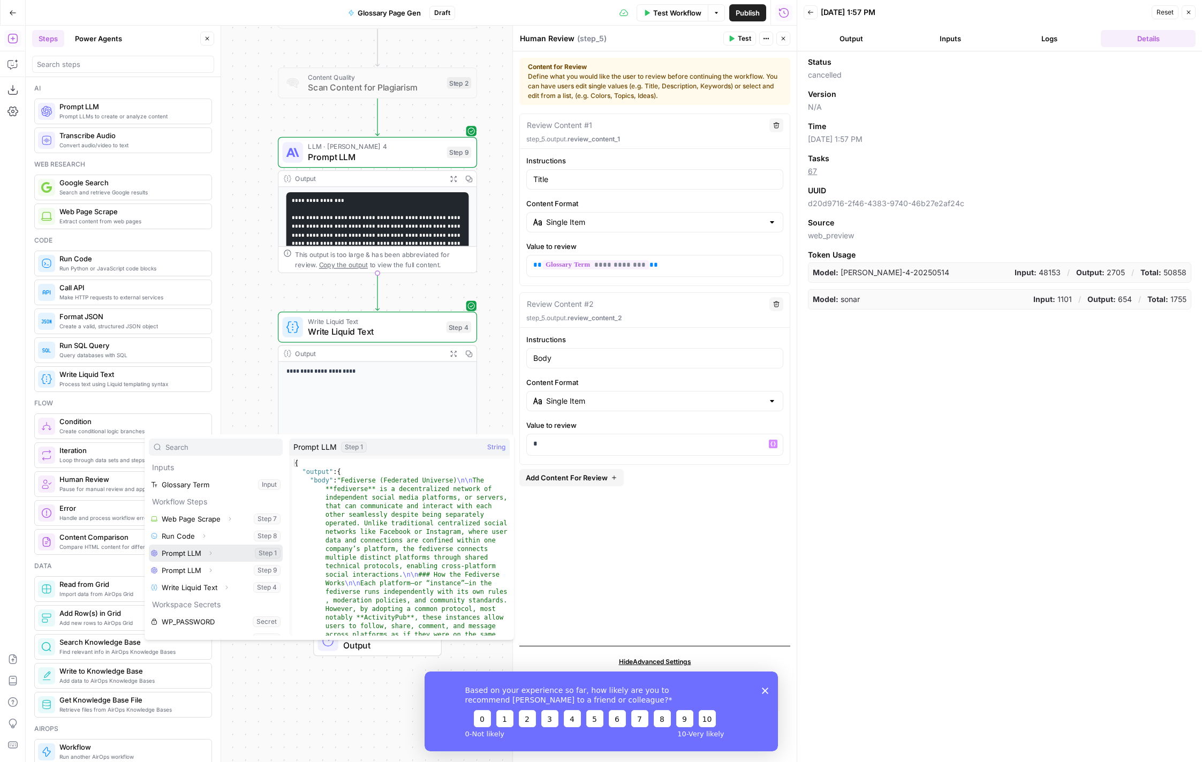
click at [212, 550] on icon "button" at bounding box center [210, 553] width 6 height 6
click at [193, 573] on icon "button" at bounding box center [193, 570] width 6 height 6
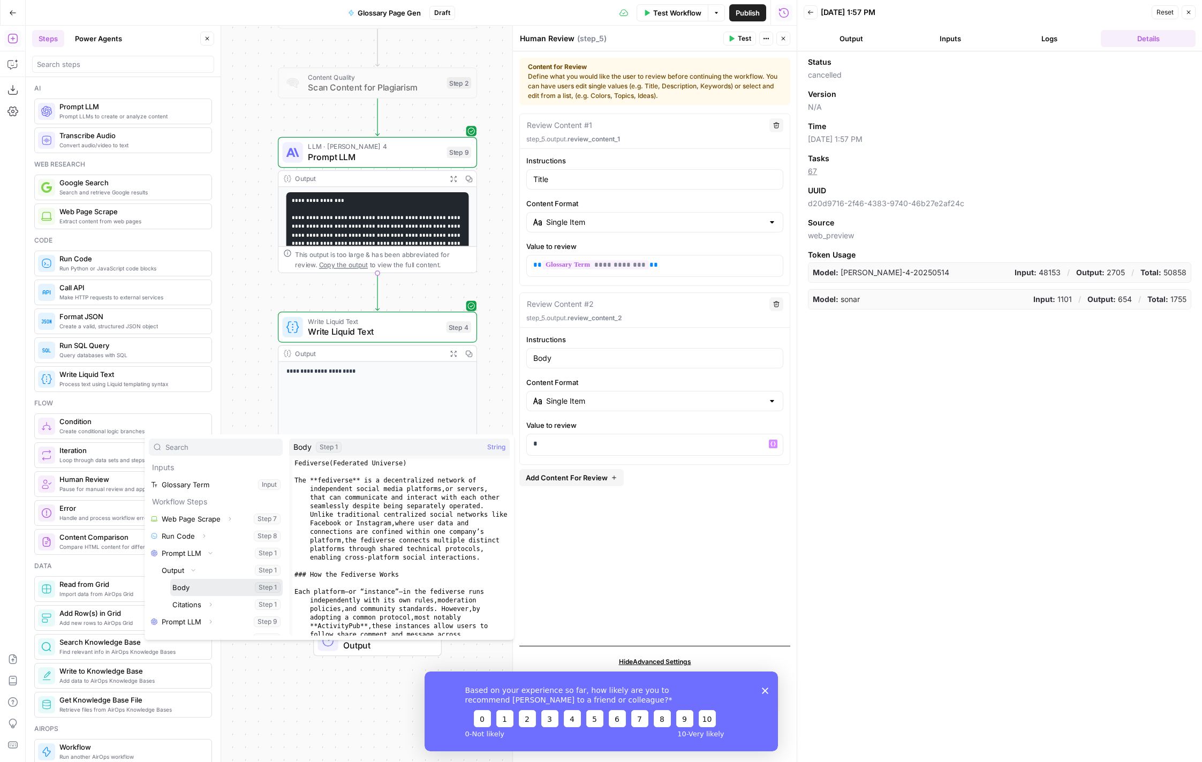
click at [193, 587] on button "Select variable Body" at bounding box center [226, 587] width 112 height 17
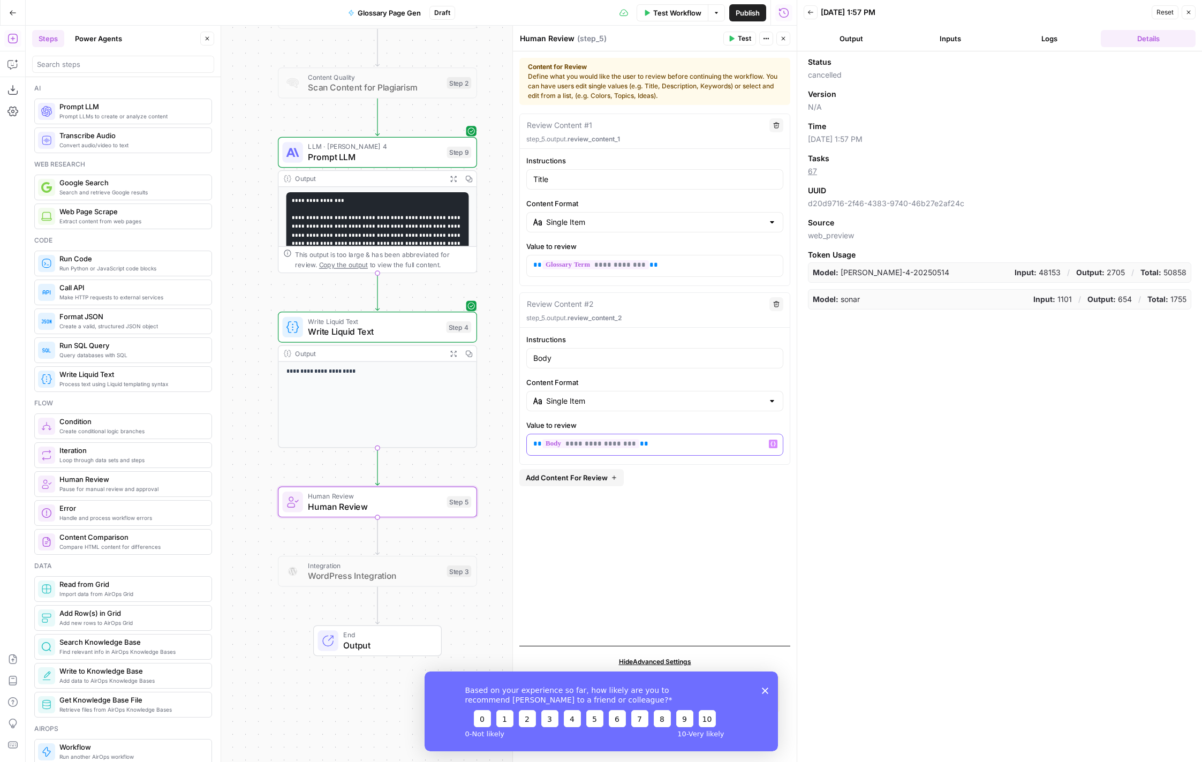
drag, startPoint x: 658, startPoint y: 446, endPoint x: 632, endPoint y: 423, distance: 35.3
click at [632, 423] on div "**********" at bounding box center [654, 438] width 257 height 36
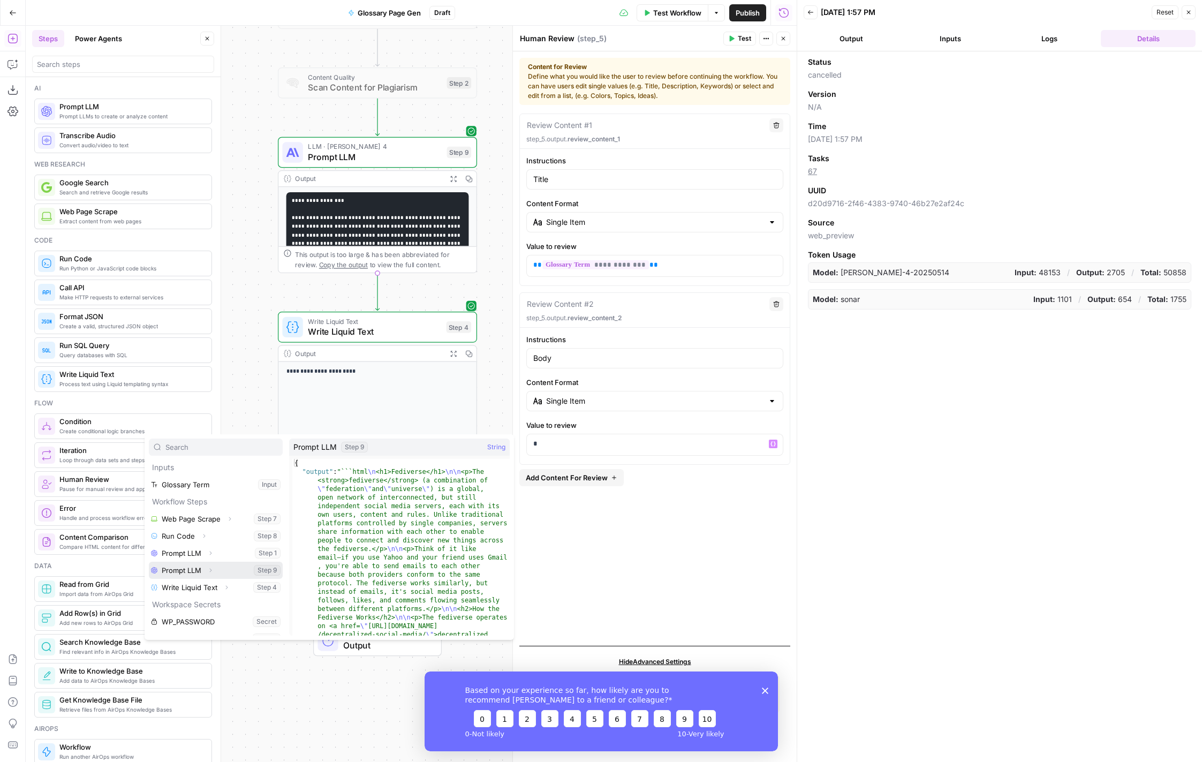
click at [210, 570] on icon "button" at bounding box center [210, 570] width 6 height 6
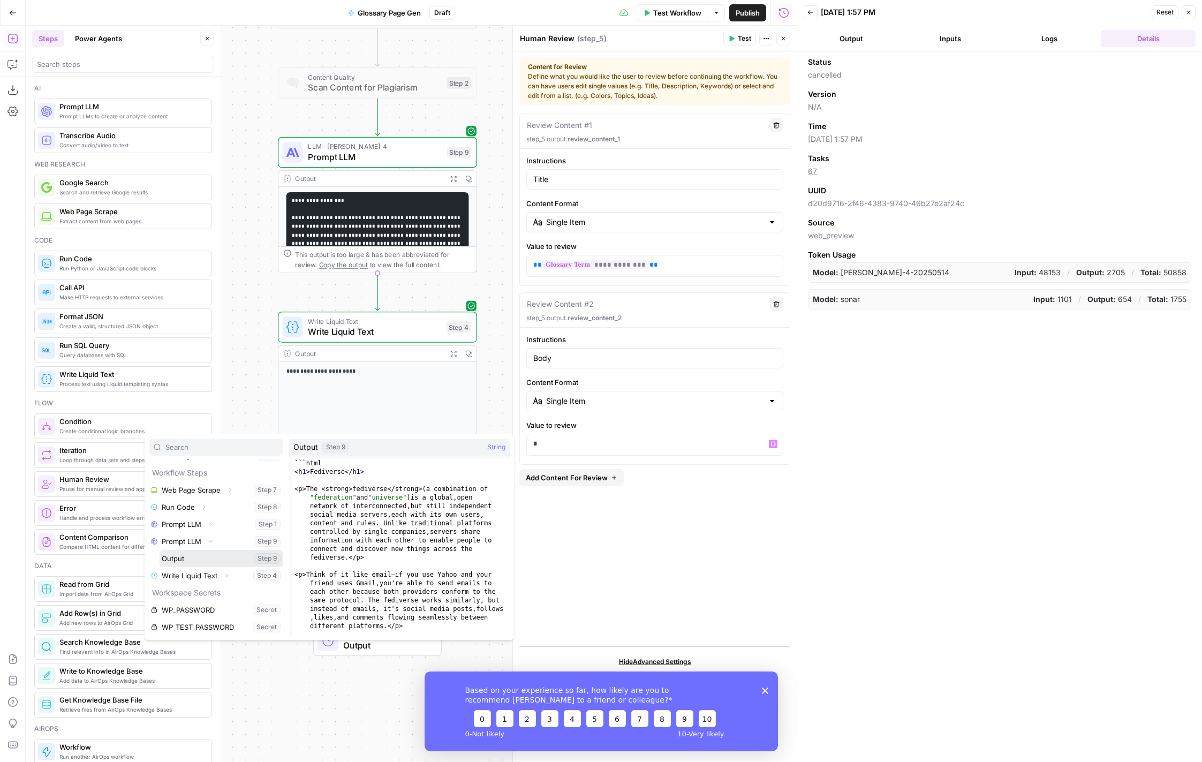
click at [183, 558] on button "Select variable Output" at bounding box center [221, 558] width 123 height 17
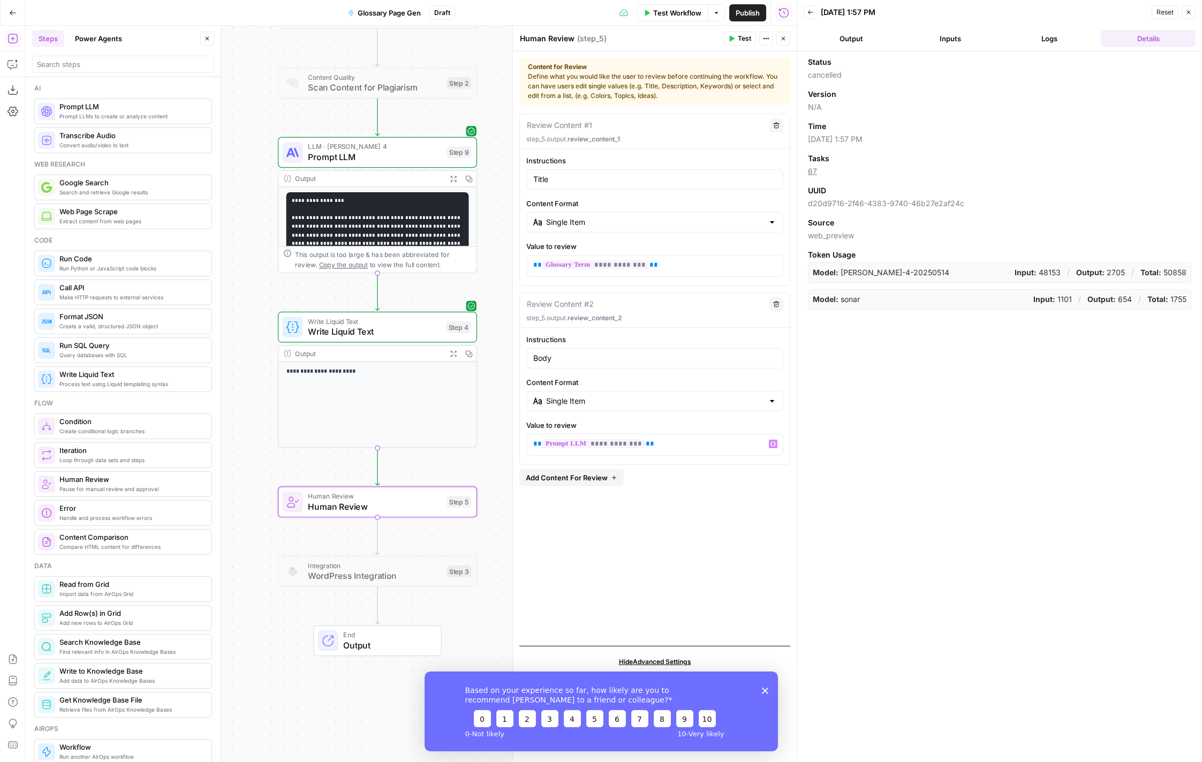
click at [741, 39] on span "Test" at bounding box center [744, 39] width 13 height 10
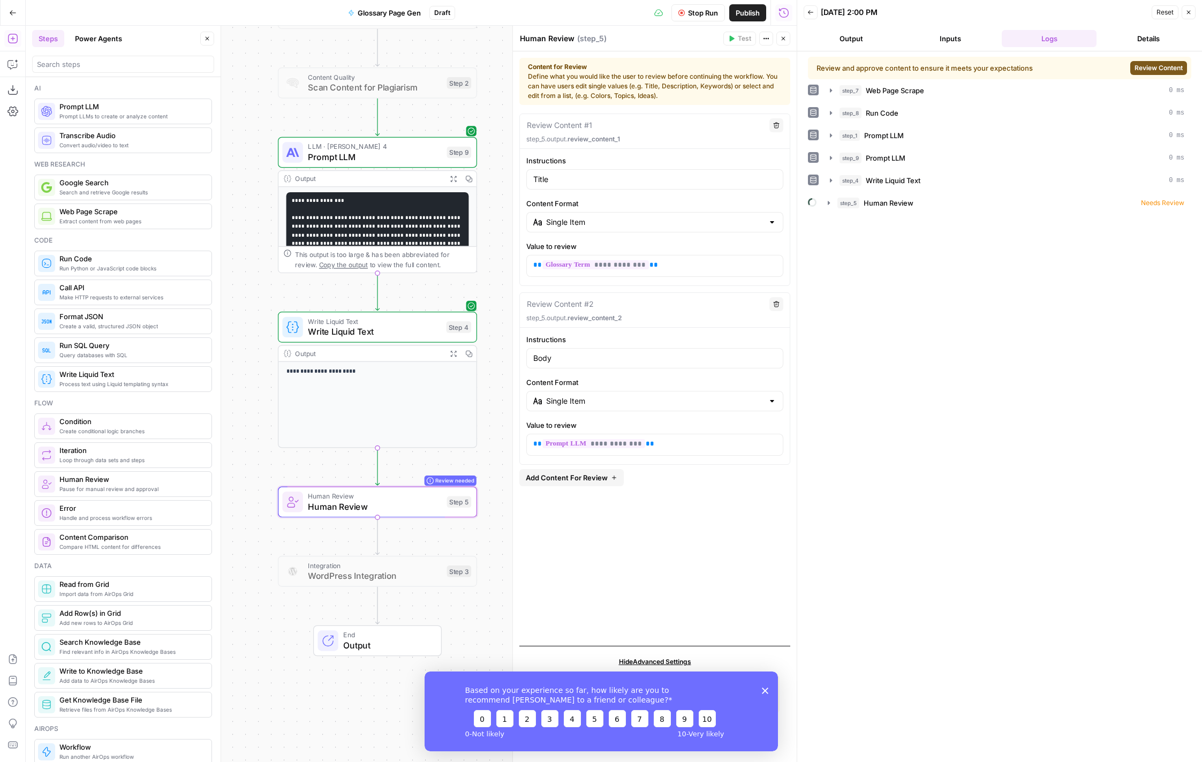
click at [1134, 65] on button "Review Content" at bounding box center [1158, 68] width 57 height 14
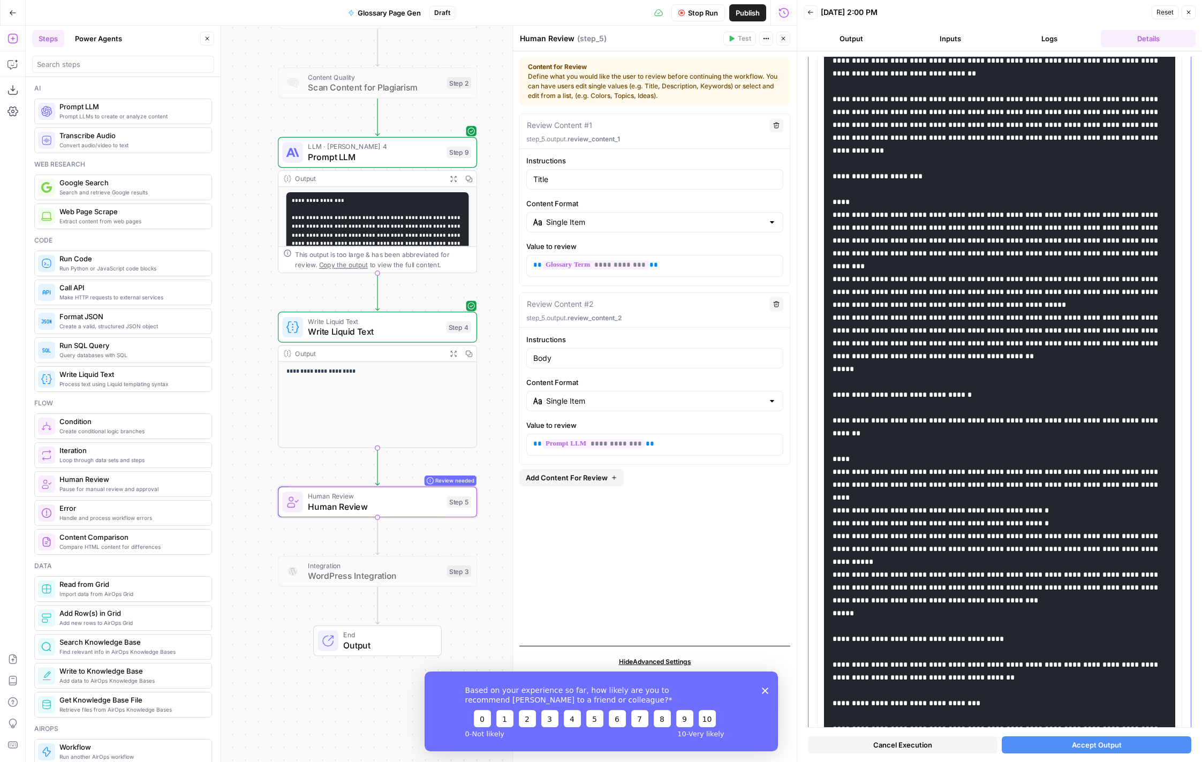
scroll to position [458, 0]
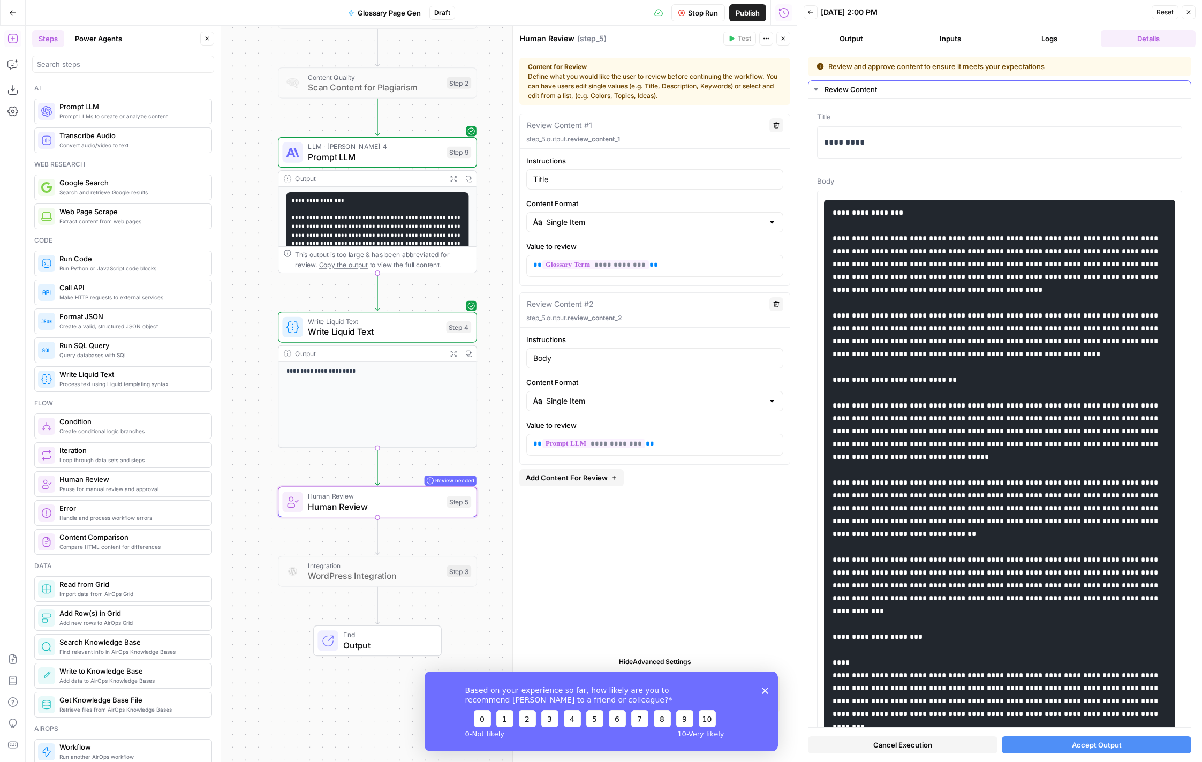
click at [943, 176] on span "Body" at bounding box center [999, 181] width 365 height 11
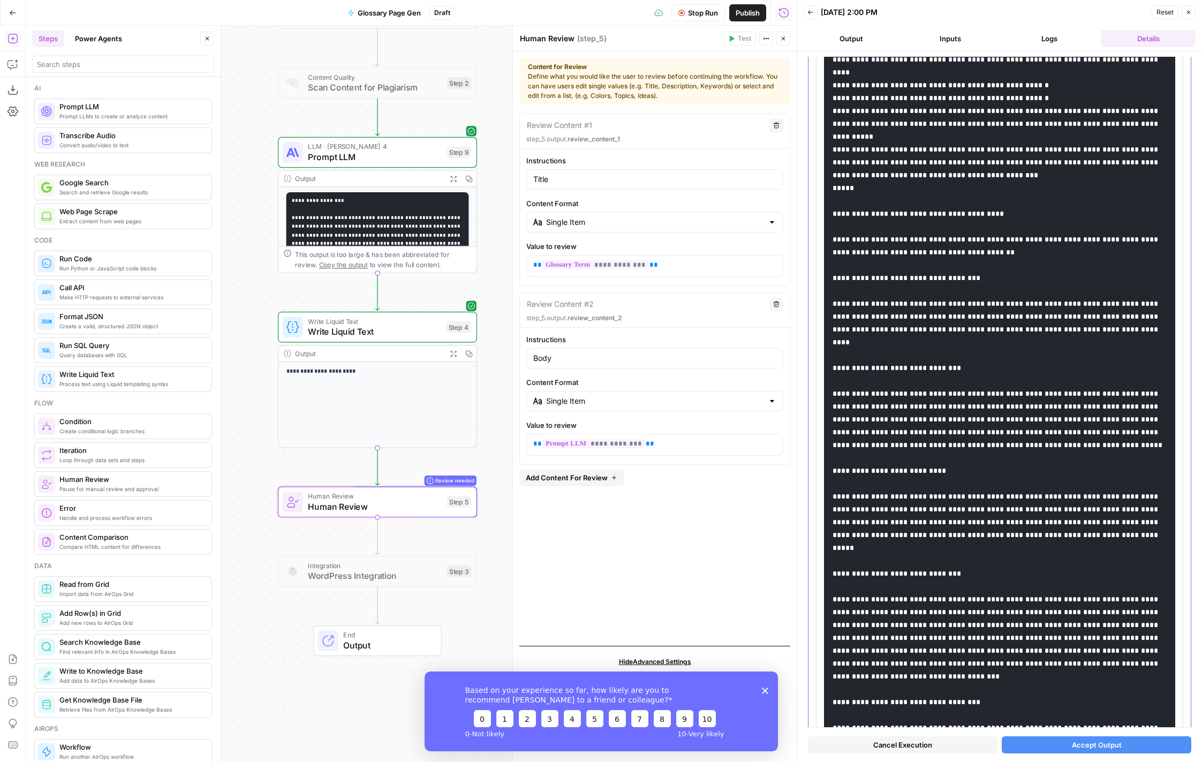
scroll to position [1115, 0]
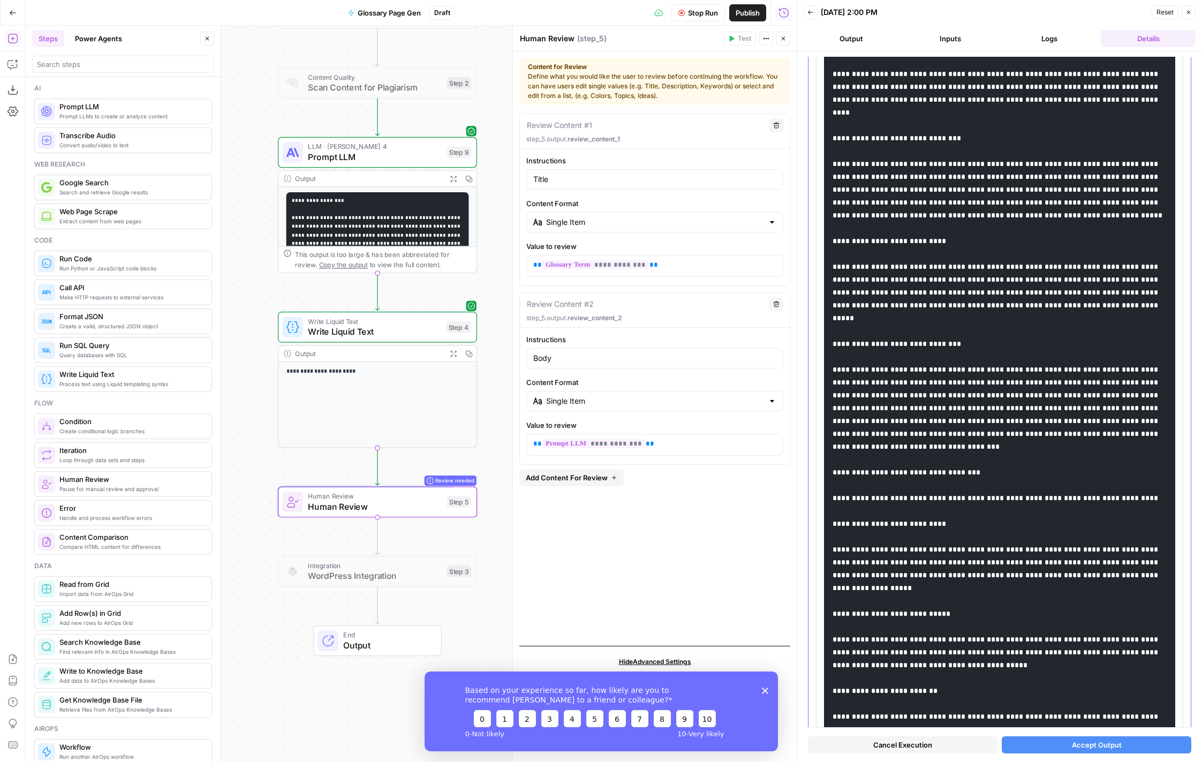
click at [1060, 268] on code at bounding box center [998, 67] width 330 height 1948
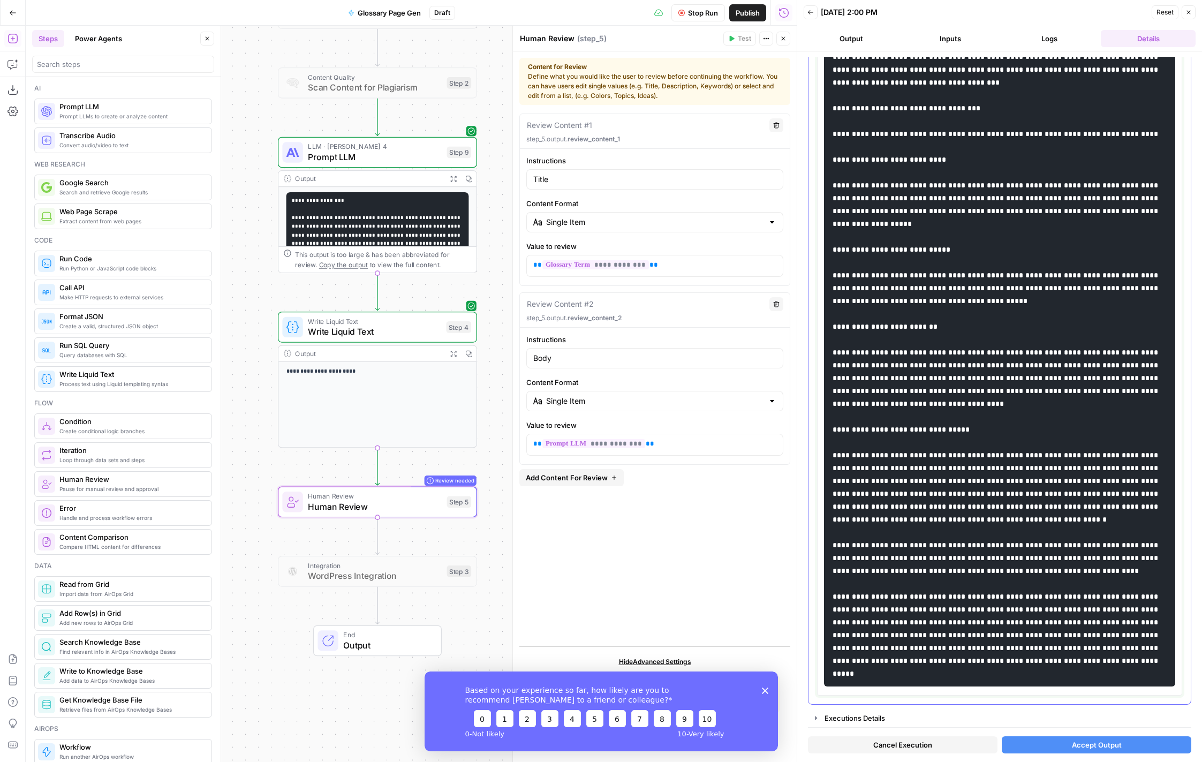
scroll to position [0, 0]
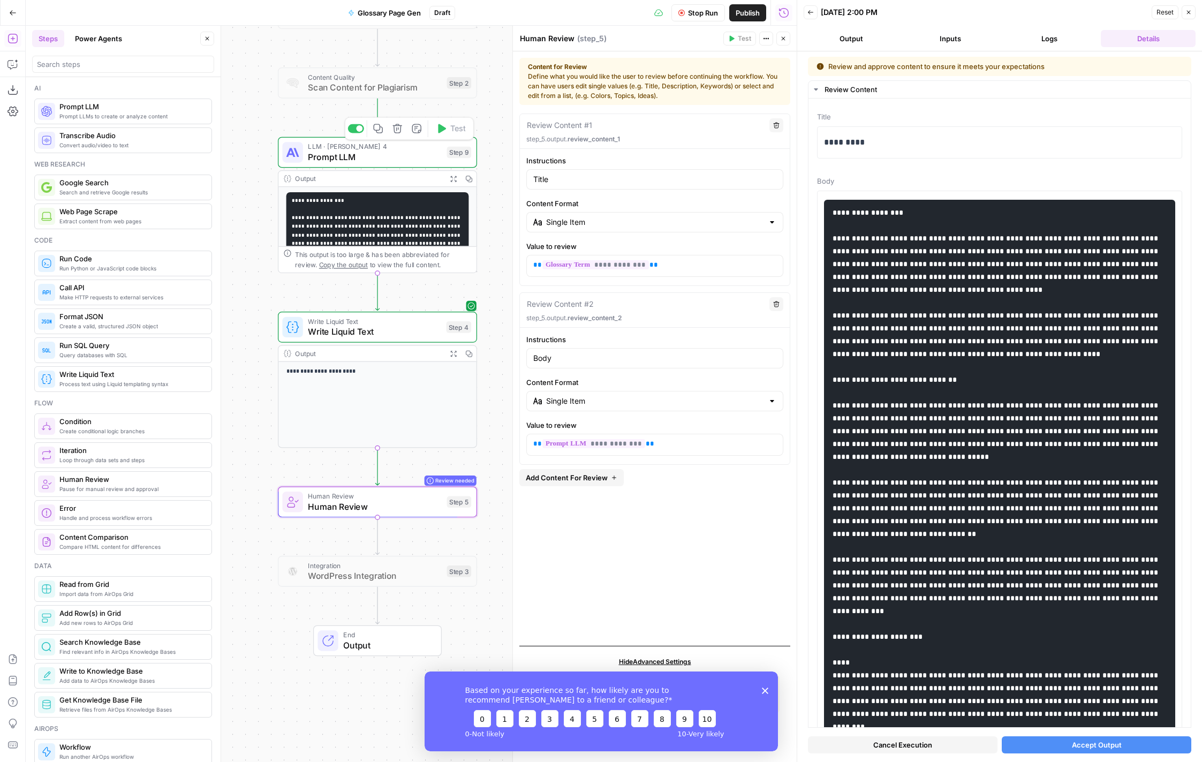
click at [391, 160] on span "Prompt LLM" at bounding box center [375, 156] width 134 height 13
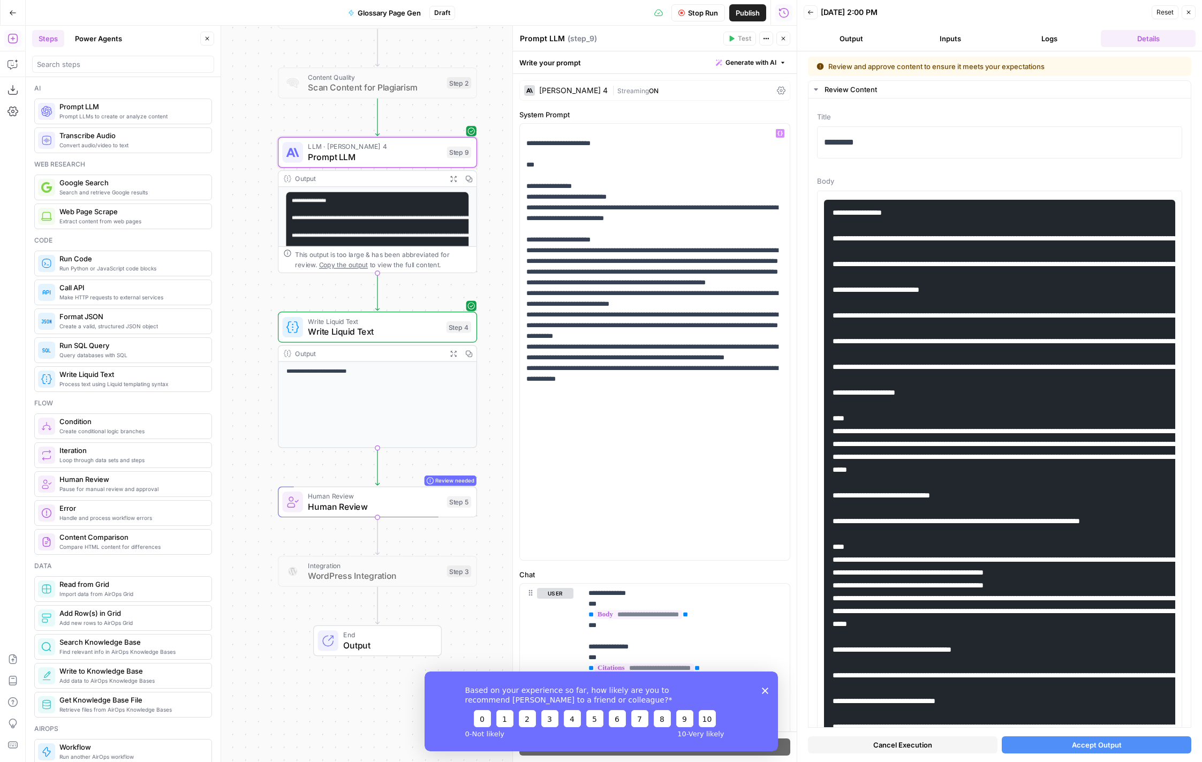
scroll to position [153, 0]
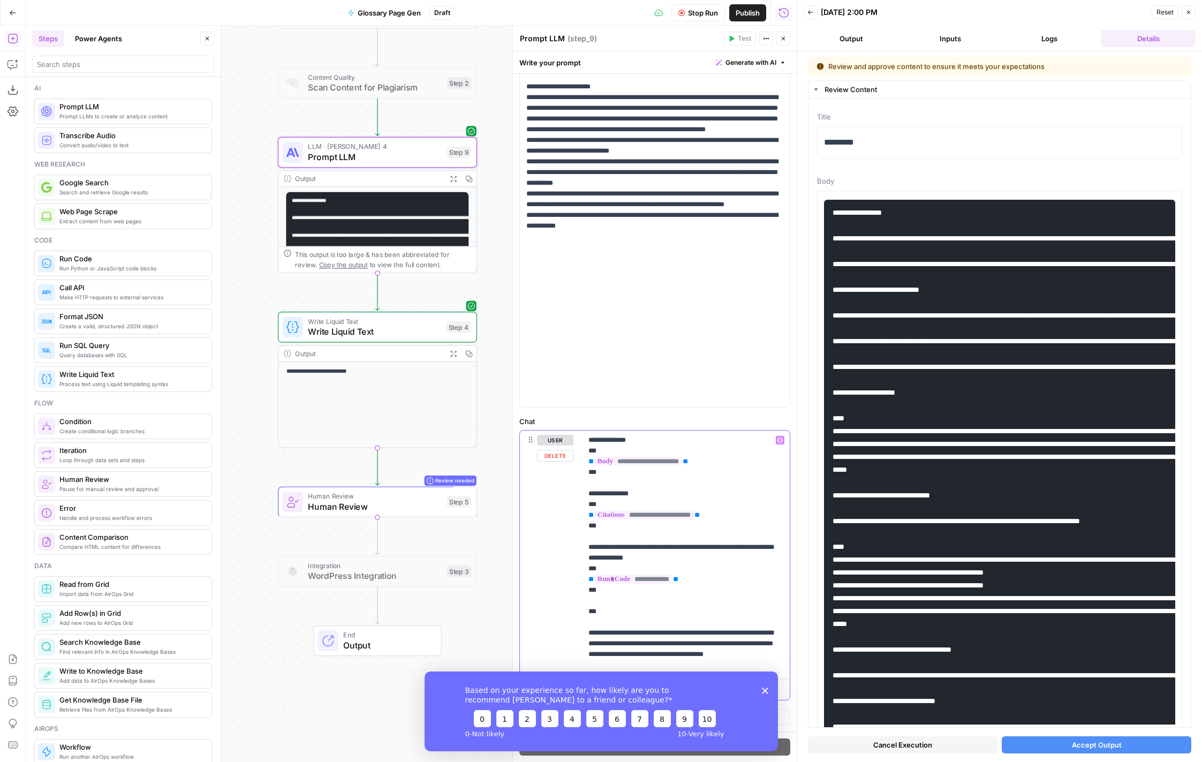
click at [741, 632] on p "**********" at bounding box center [686, 553] width 195 height 236
click at [660, 642] on p "**********" at bounding box center [686, 553] width 195 height 236
click at [650, 648] on p "**********" at bounding box center [686, 553] width 195 height 236
click at [764, 688] on icon "Close survey" at bounding box center [764, 690] width 6 height 6
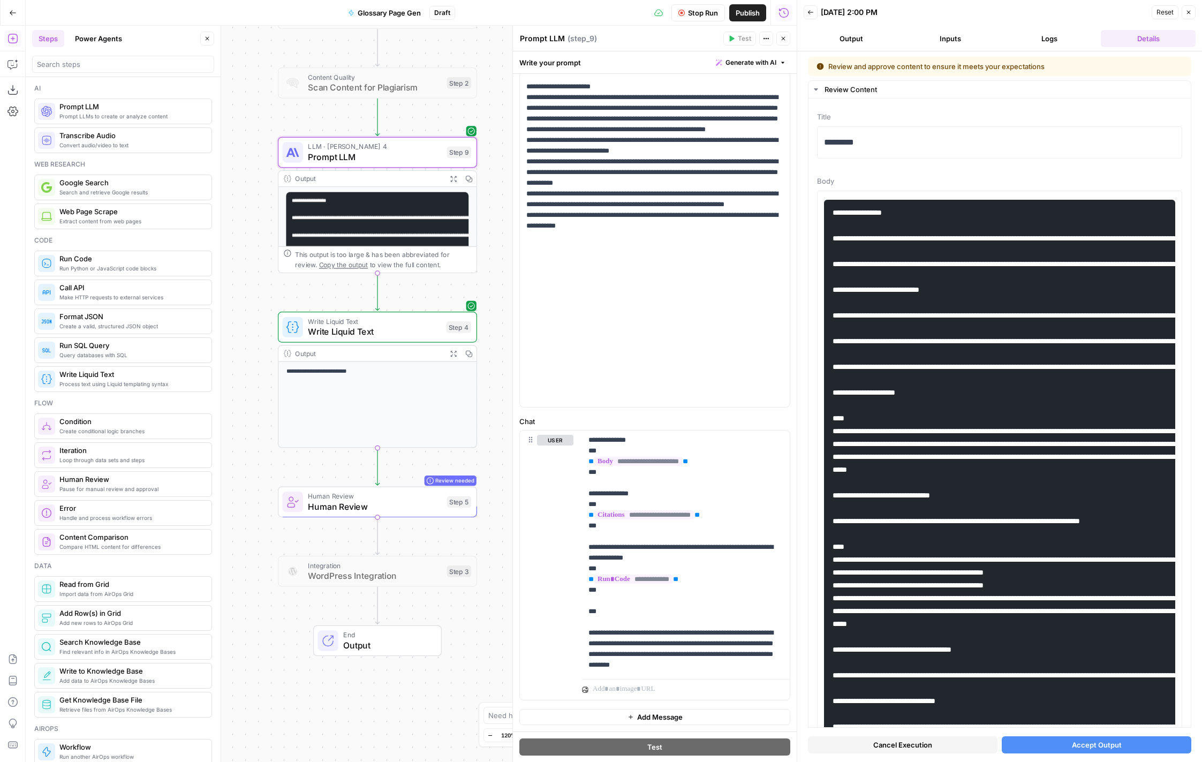
click at [924, 742] on span "Cancel Execution" at bounding box center [902, 745] width 59 height 11
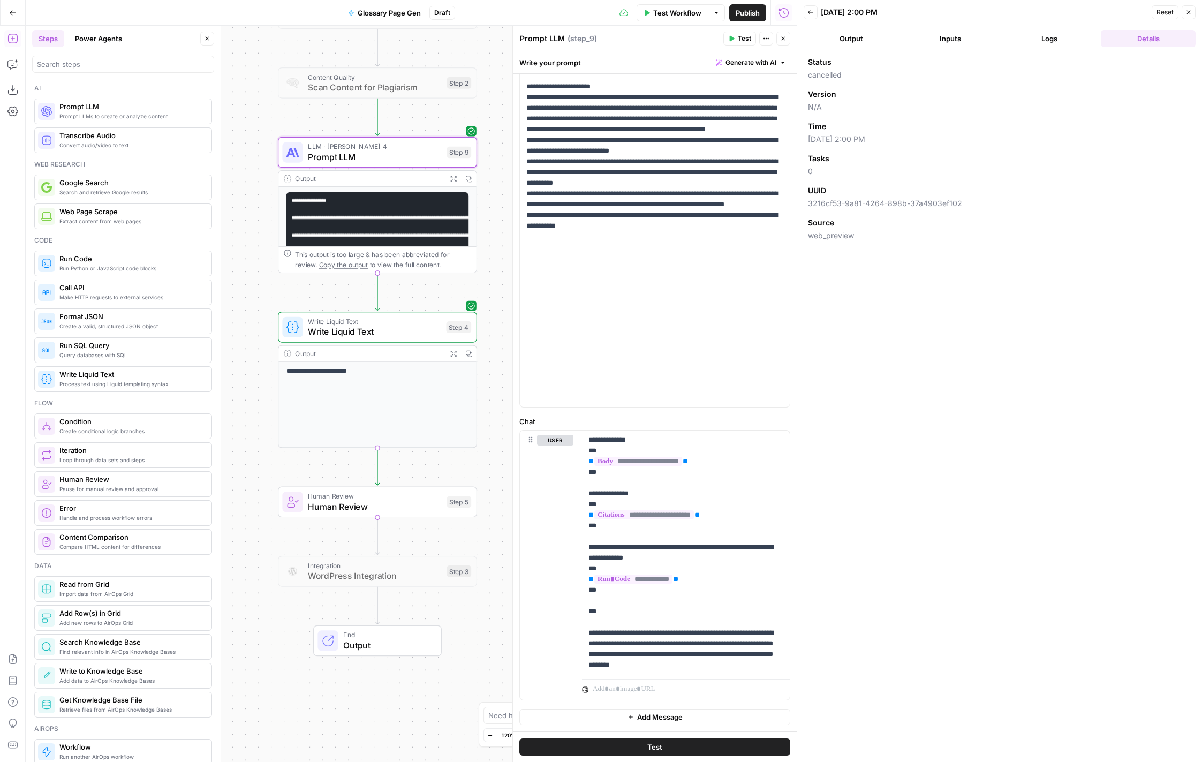
click at [735, 36] on button "Test" at bounding box center [739, 39] width 33 height 14
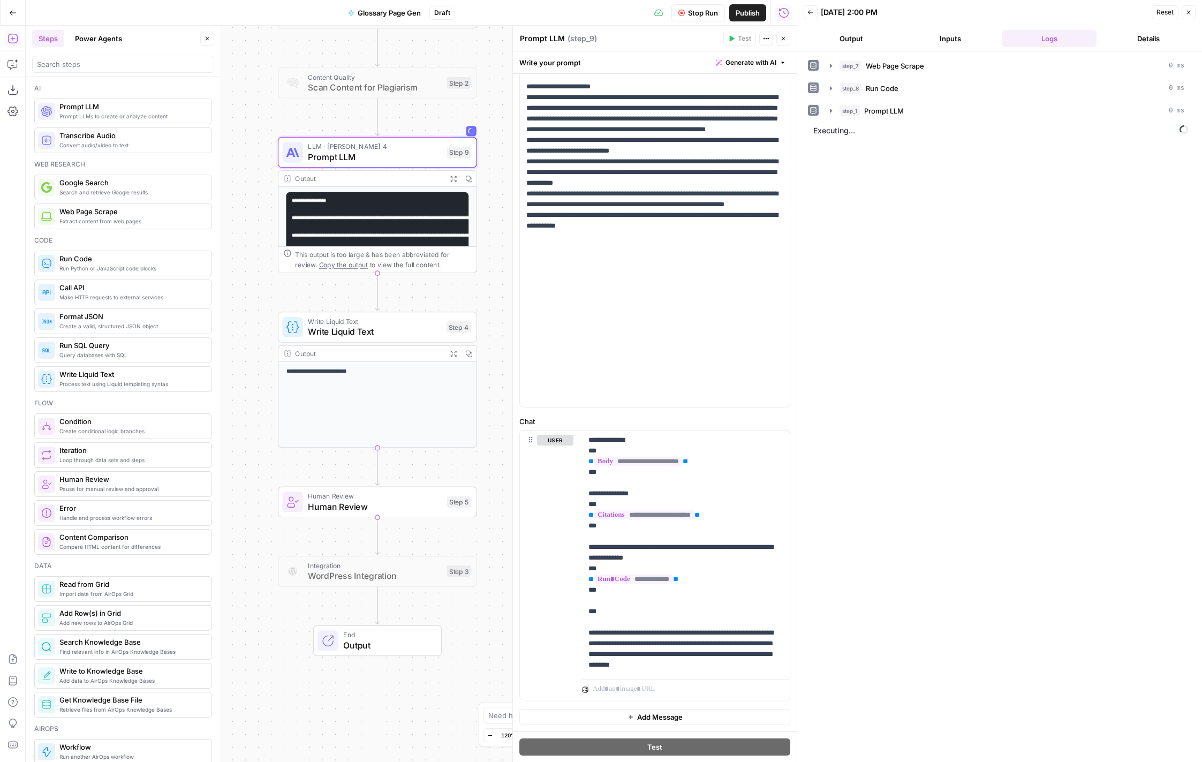
click at [987, 244] on div "step_7 Web Page Scrape 0 ms step_8 Run Code 0 ms step_1 Prompt LLM 0 ms Executi…" at bounding box center [999, 407] width 383 height 700
click at [830, 112] on icon "button" at bounding box center [831, 111] width 2 height 4
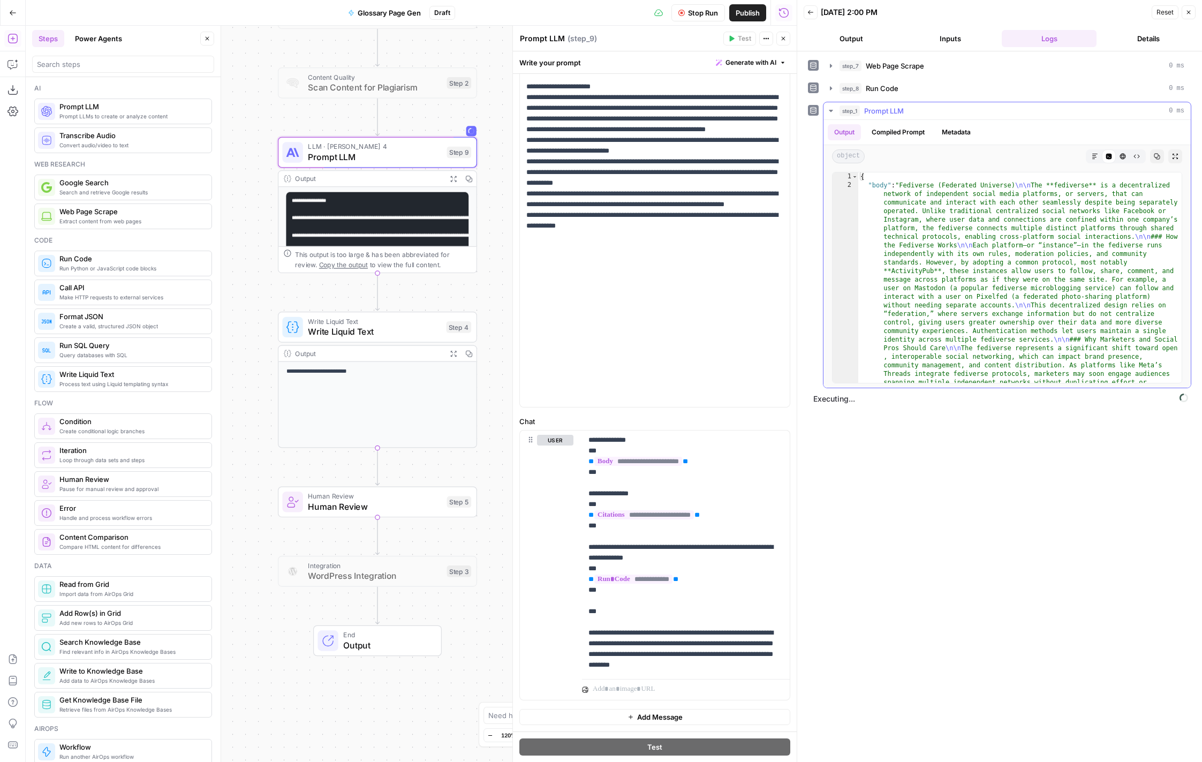
click at [1096, 156] on icon "button" at bounding box center [1095, 156] width 6 height 6
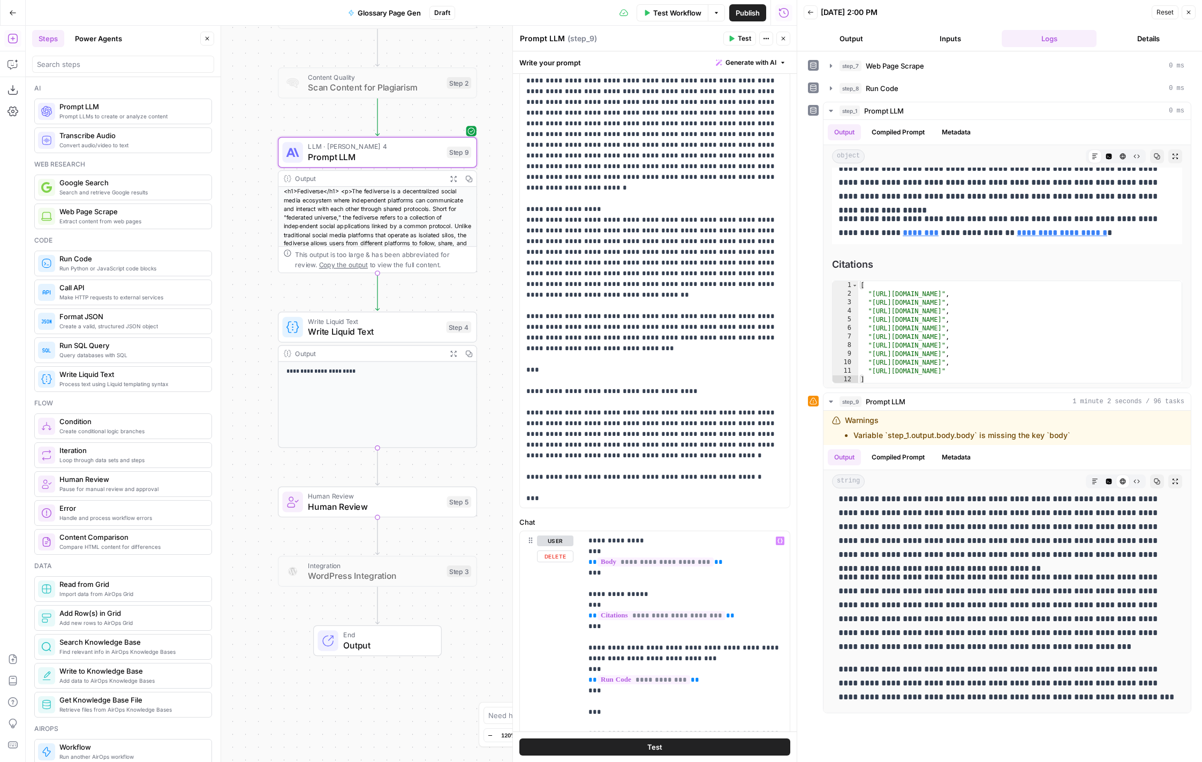
scroll to position [115, 0]
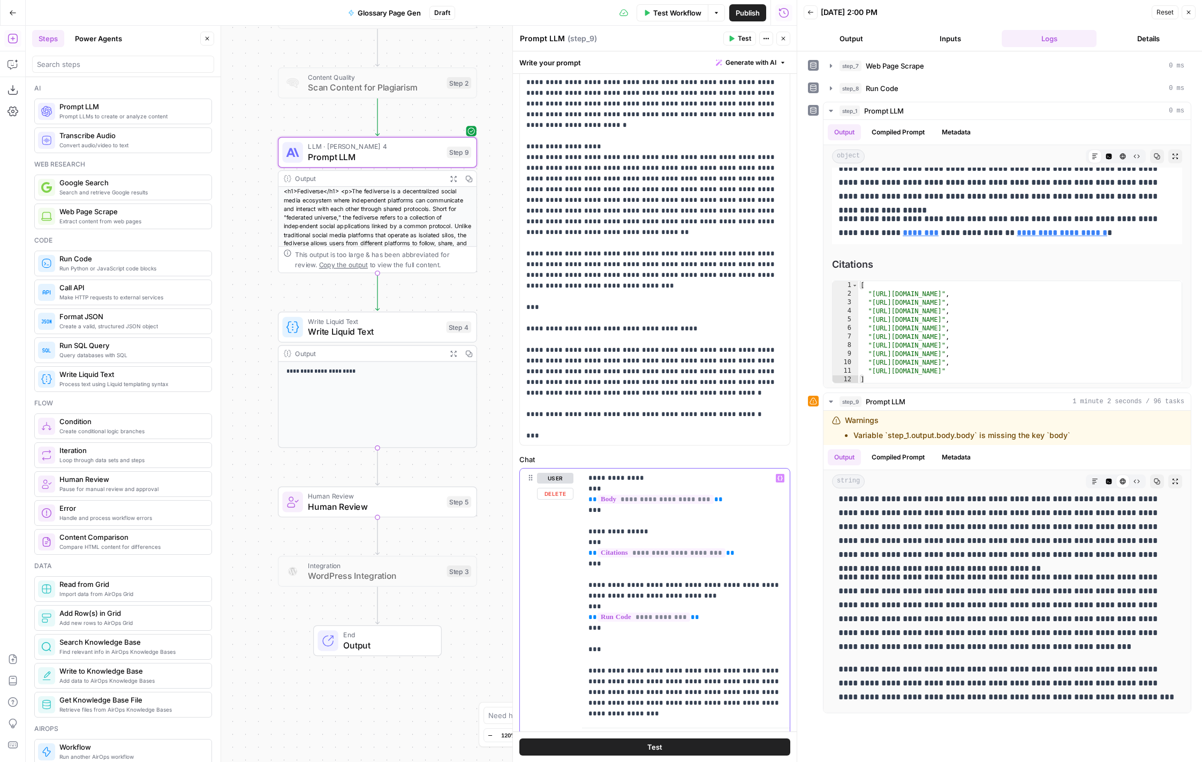
drag, startPoint x: 712, startPoint y: 499, endPoint x: 587, endPoint y: 502, distance: 124.8
click at [587, 502] on div "**********" at bounding box center [686, 596] width 208 height 255
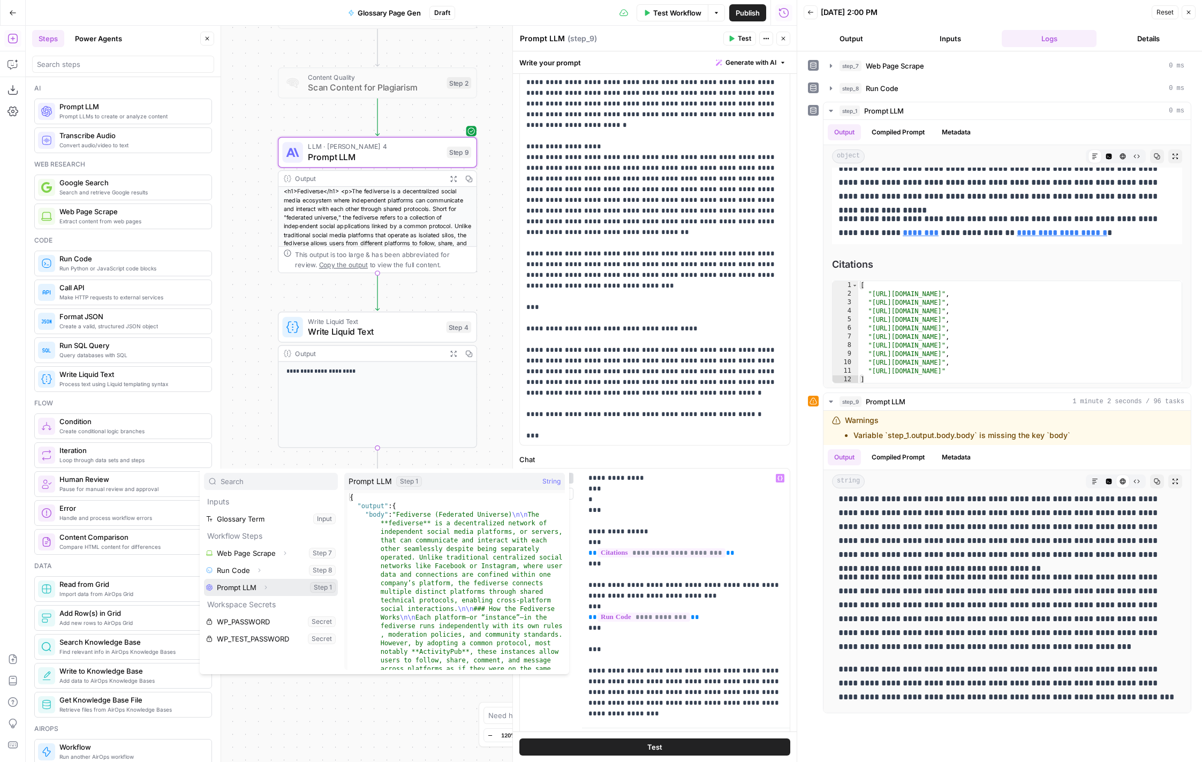
click at [263, 585] on icon "button" at bounding box center [265, 587] width 6 height 6
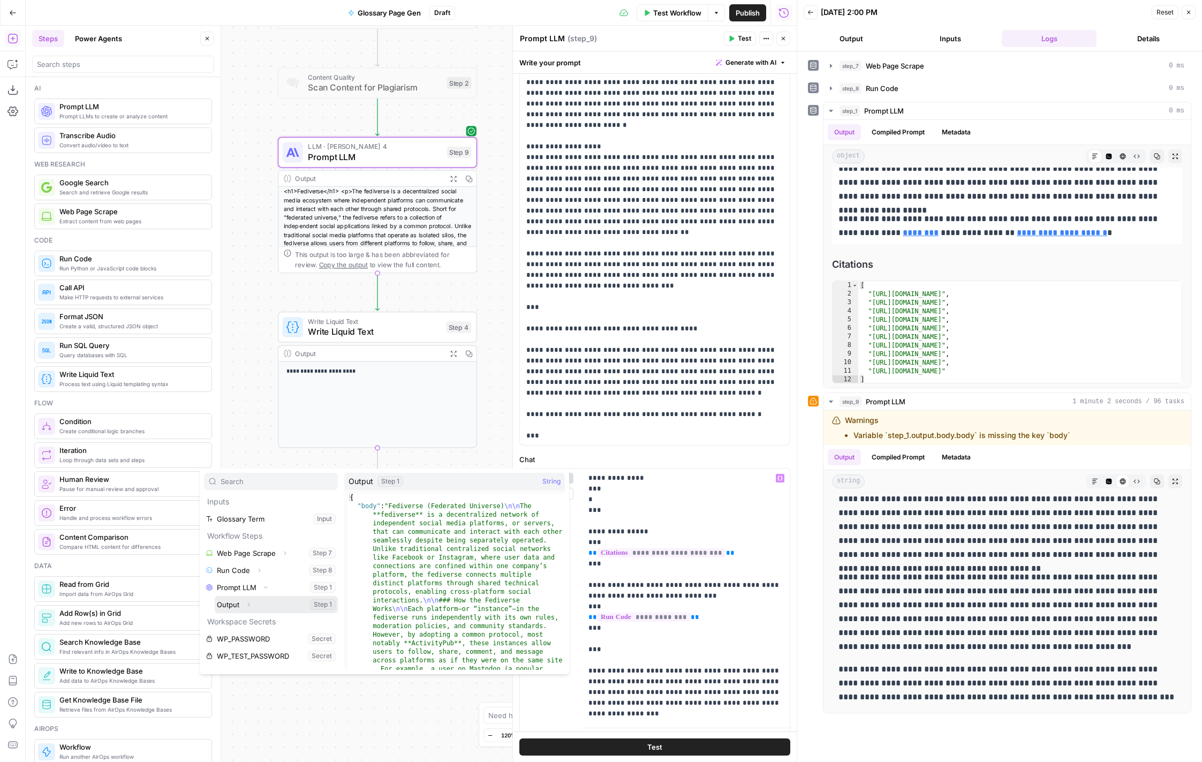
click at [245, 605] on icon "button" at bounding box center [248, 604] width 6 height 6
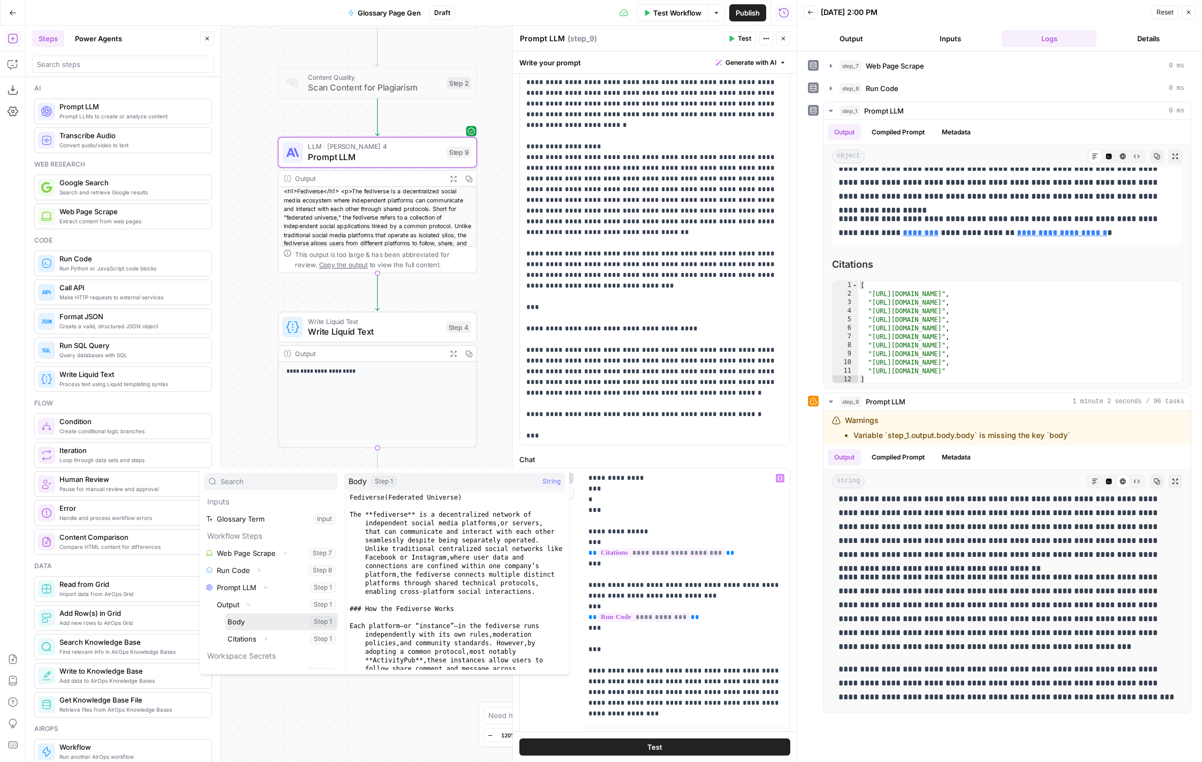
click at [253, 624] on button "Select variable Body" at bounding box center [281, 621] width 112 height 17
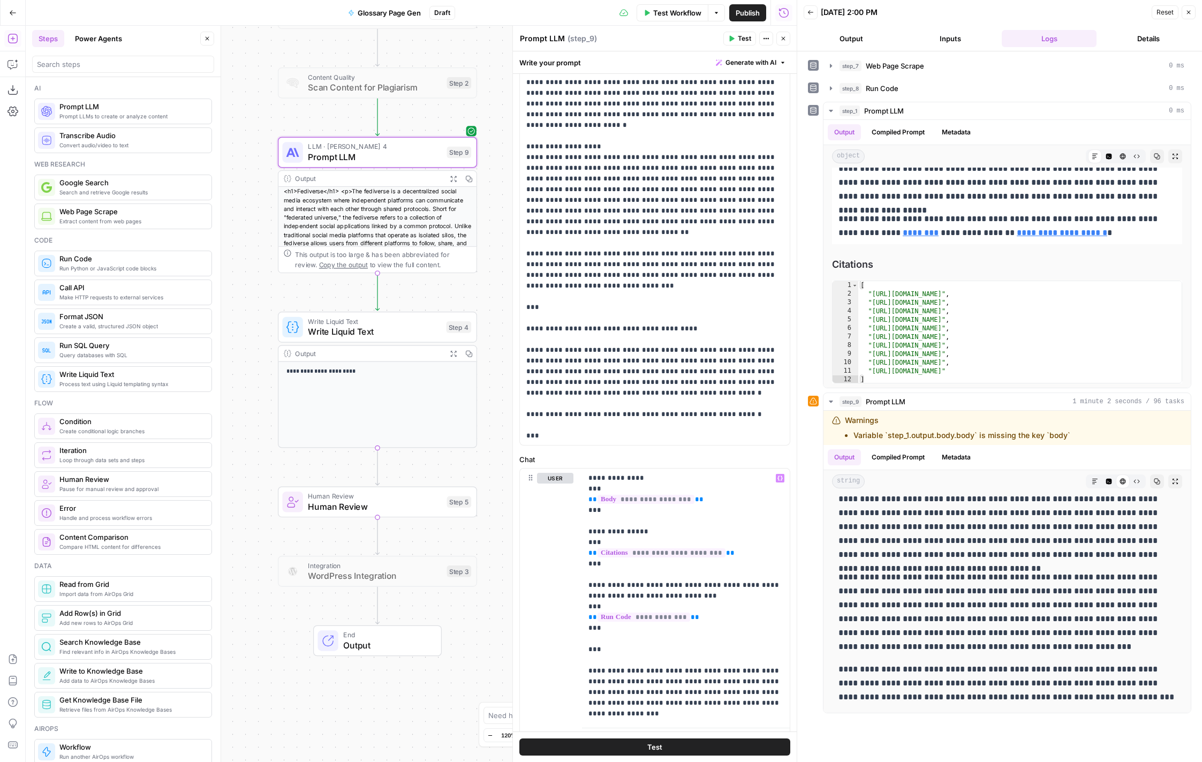
click at [810, 252] on div "**********" at bounding box center [999, 245] width 383 height 286
click at [501, 261] on div "Workflow Set Inputs Inputs Web Page Scrape Web Page Scrape Step 7 Output Expand…" at bounding box center [411, 394] width 771 height 736
click at [658, 746] on span "Test" at bounding box center [654, 747] width 15 height 11
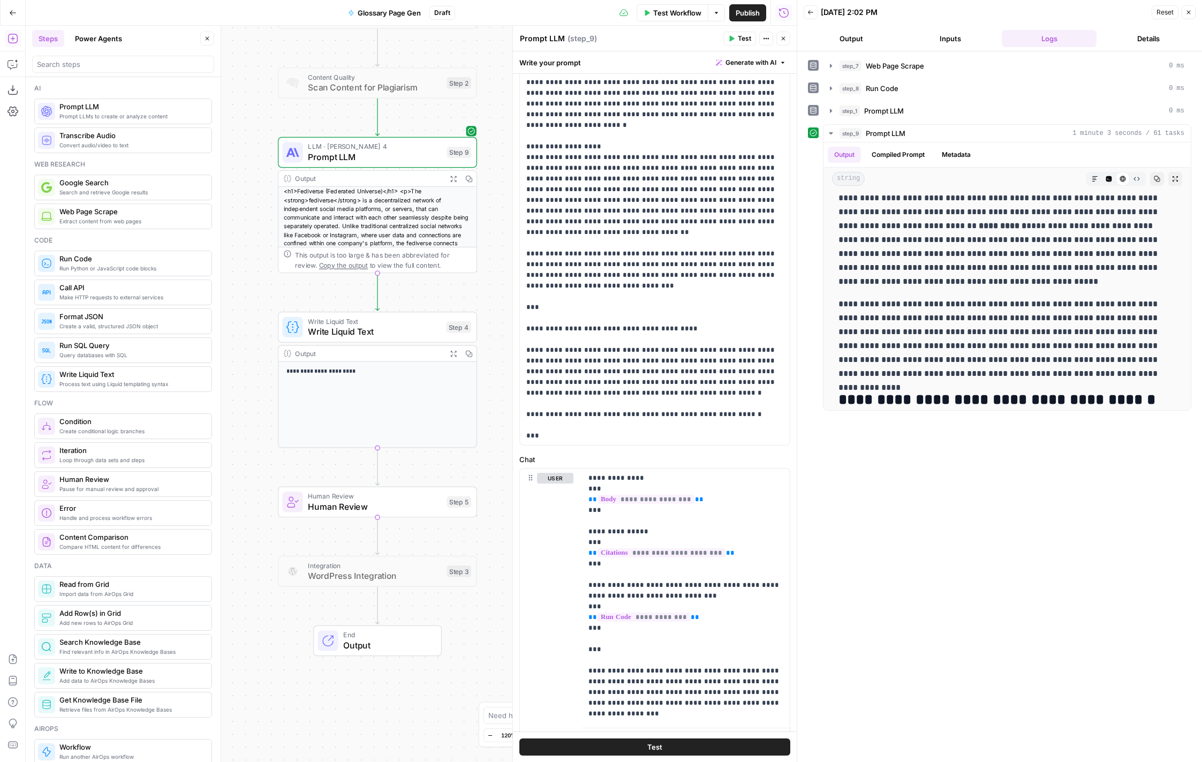
scroll to position [0, 0]
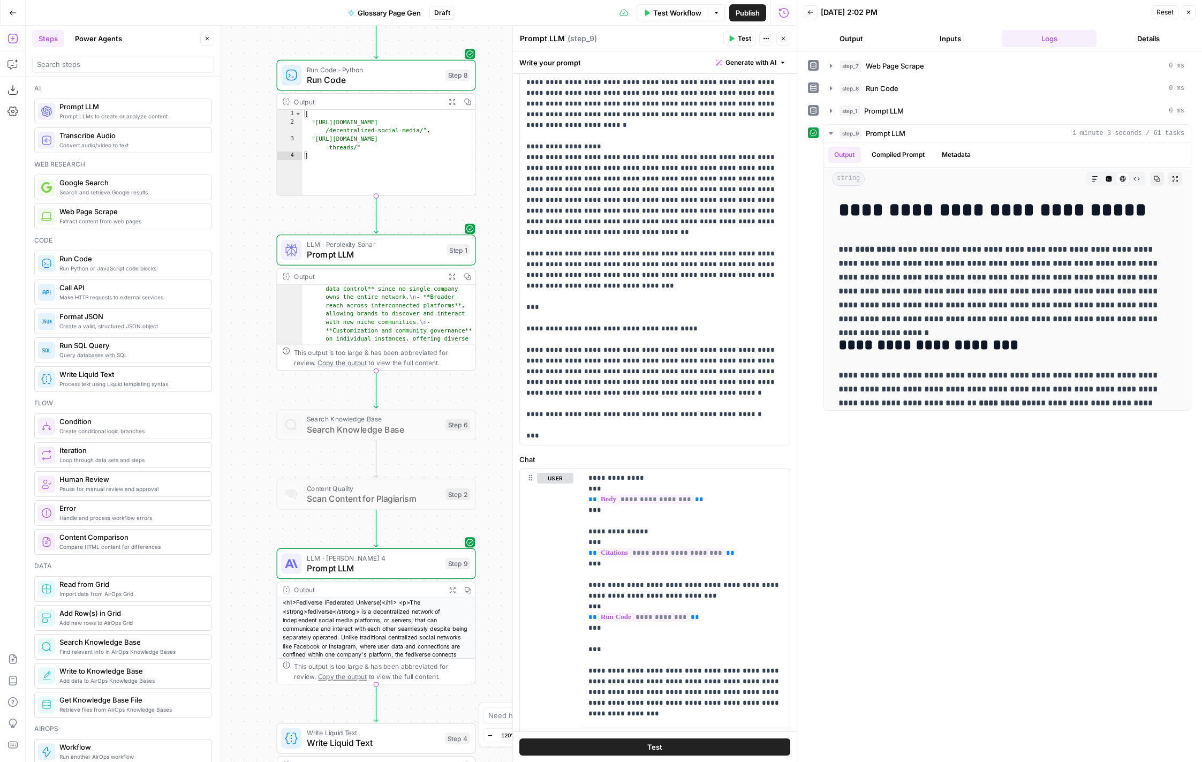
click at [491, 313] on div "Workflow Set Inputs Inputs Web Page Scrape Web Page Scrape Step 7 Output Expand…" at bounding box center [411, 394] width 771 height 736
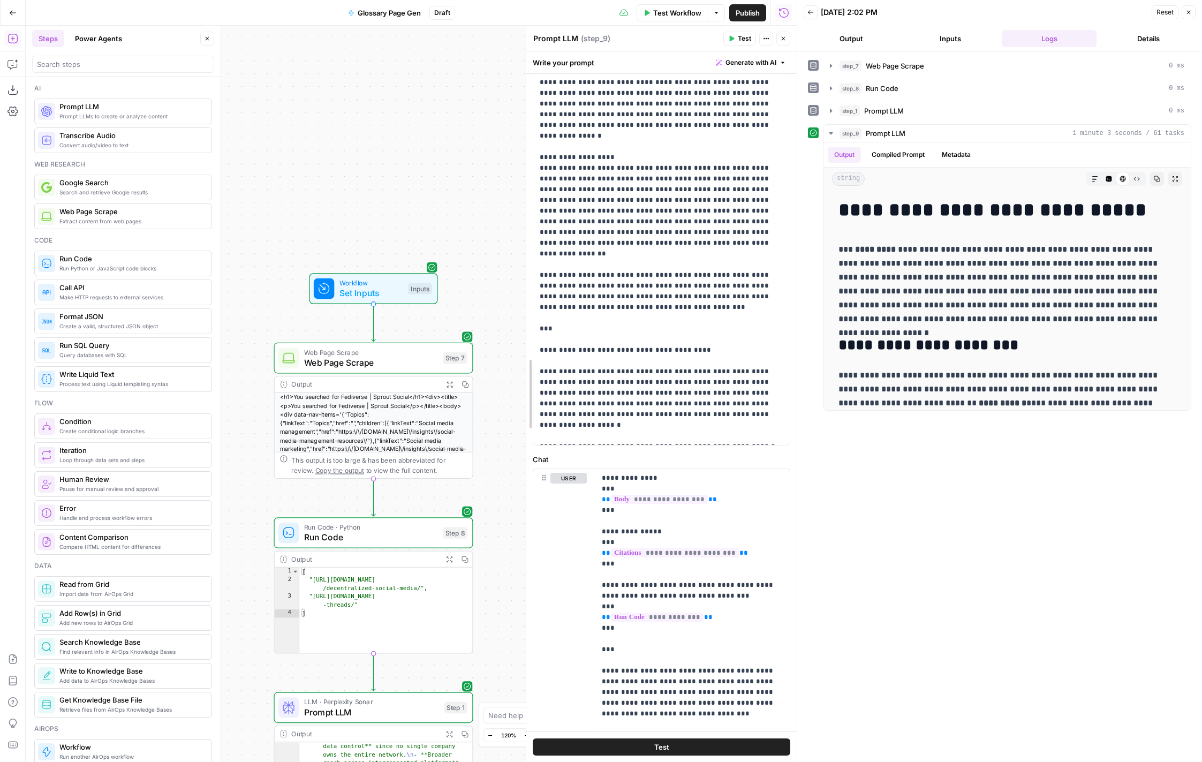
drag, startPoint x: 514, startPoint y: 299, endPoint x: 527, endPoint y: 298, distance: 13.4
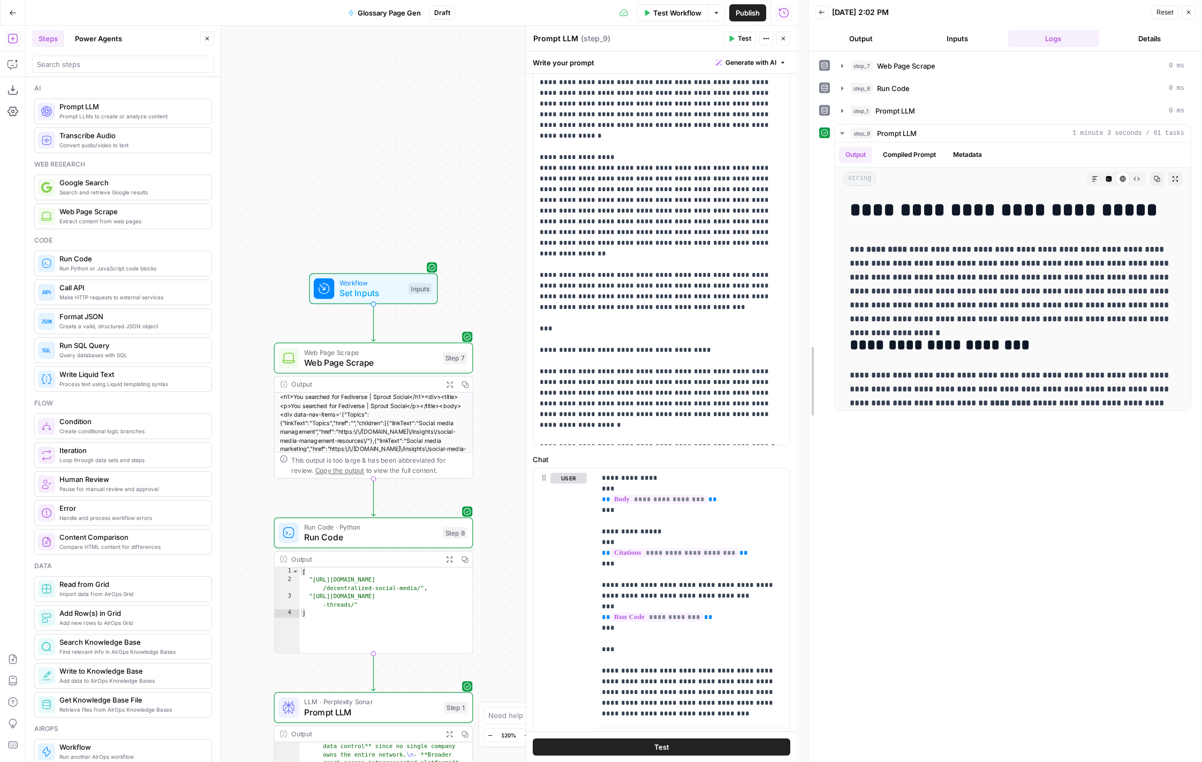
drag, startPoint x: 795, startPoint y: 291, endPoint x: 807, endPoint y: 291, distance: 11.8
click at [807, 291] on div at bounding box center [808, 381] width 11 height 762
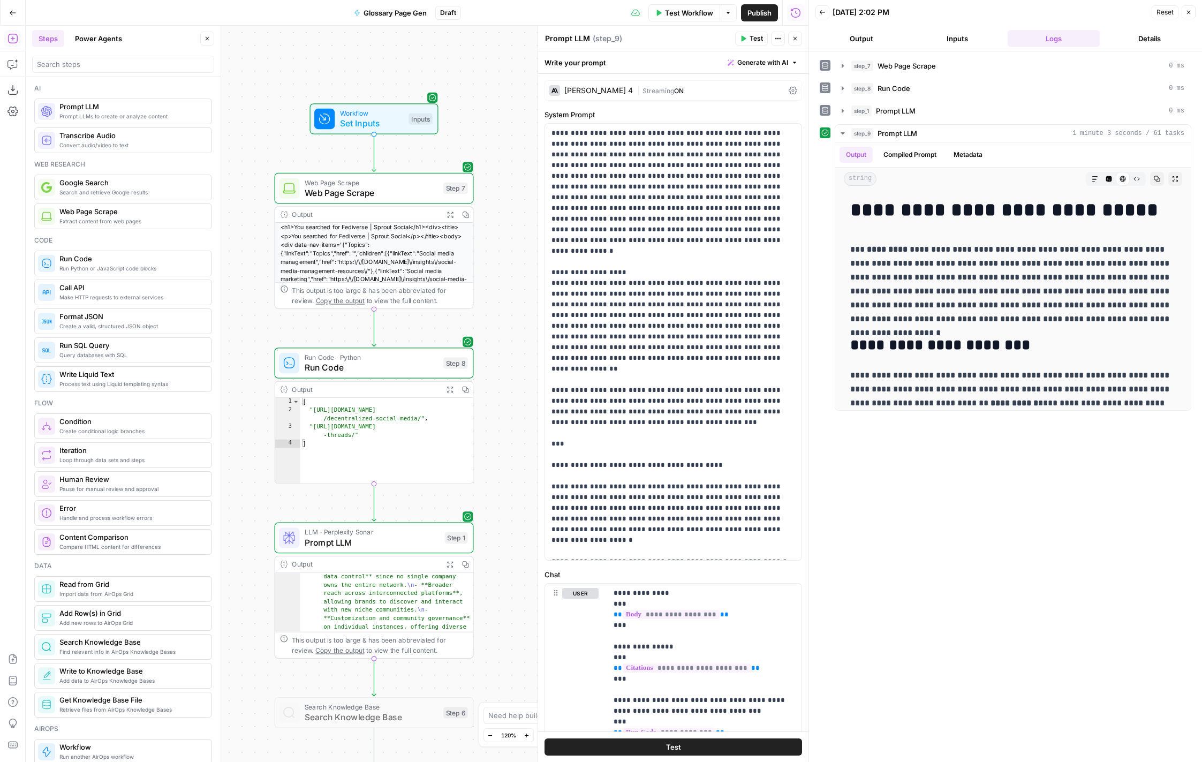
click at [798, 39] on span "Close" at bounding box center [798, 39] width 1 height 1
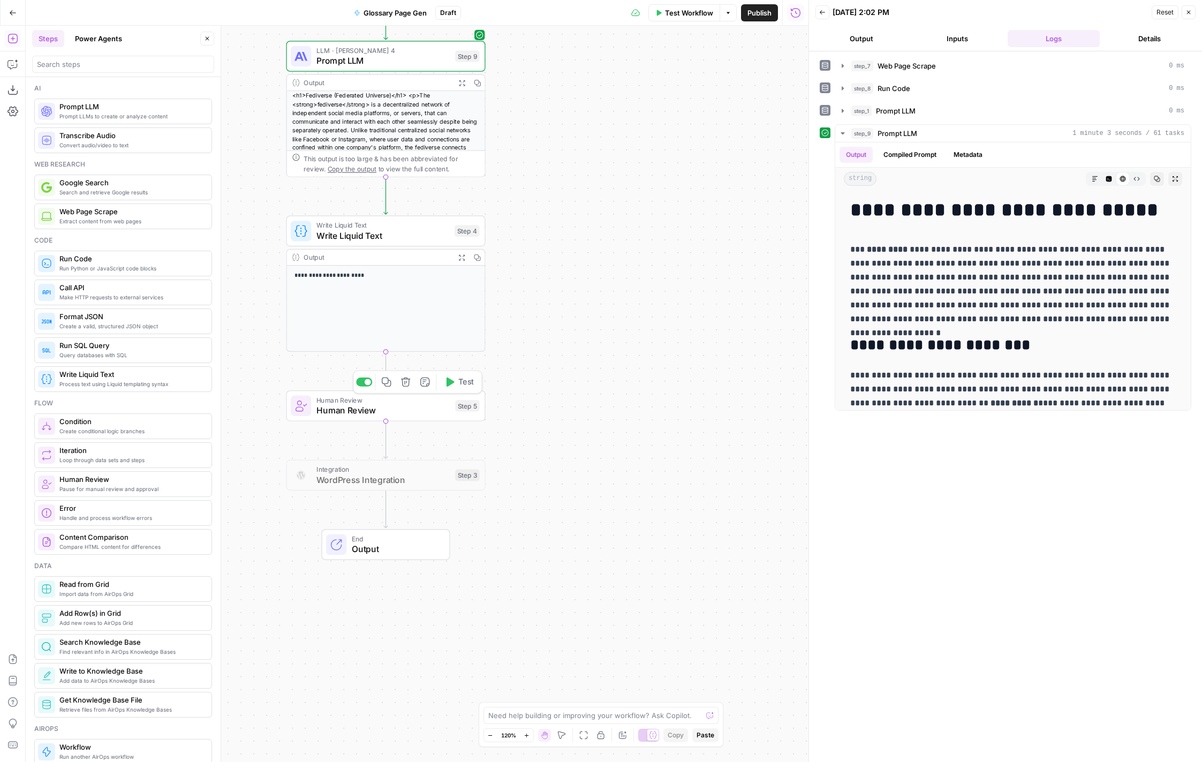
click at [420, 416] on span "Human Review" at bounding box center [383, 410] width 134 height 13
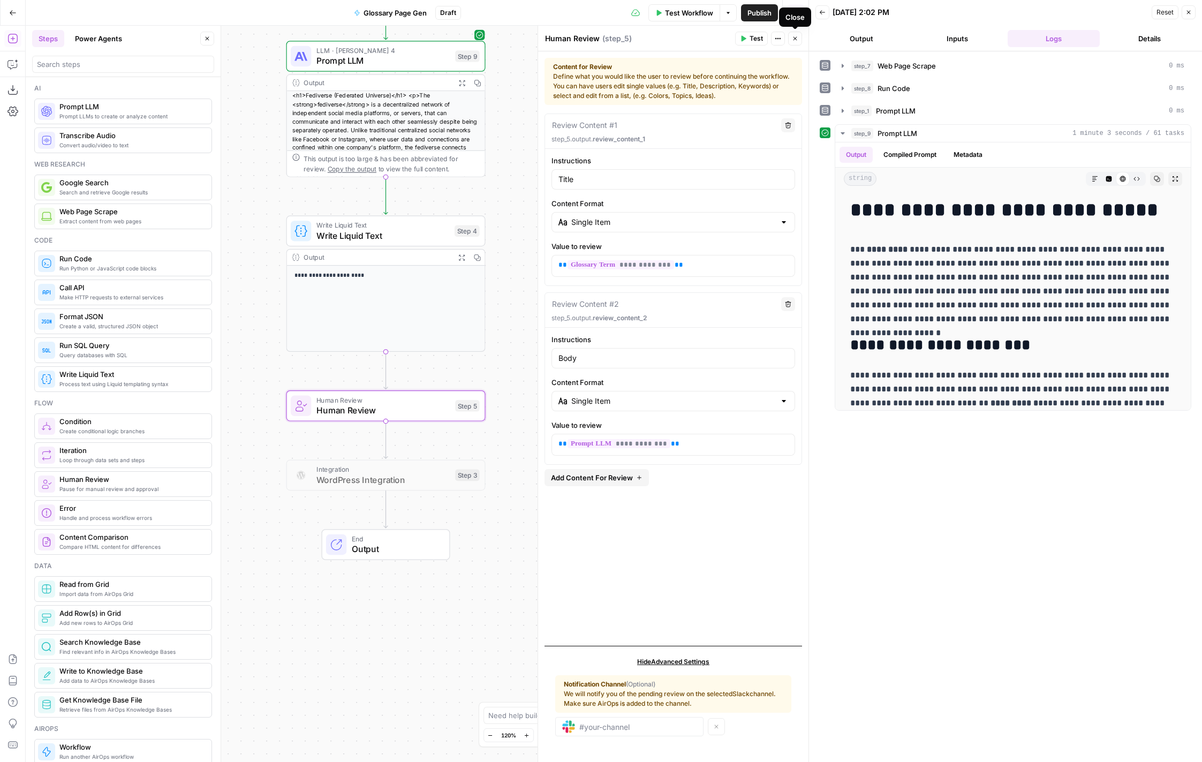
click at [799, 42] on button "Close" at bounding box center [795, 39] width 14 height 14
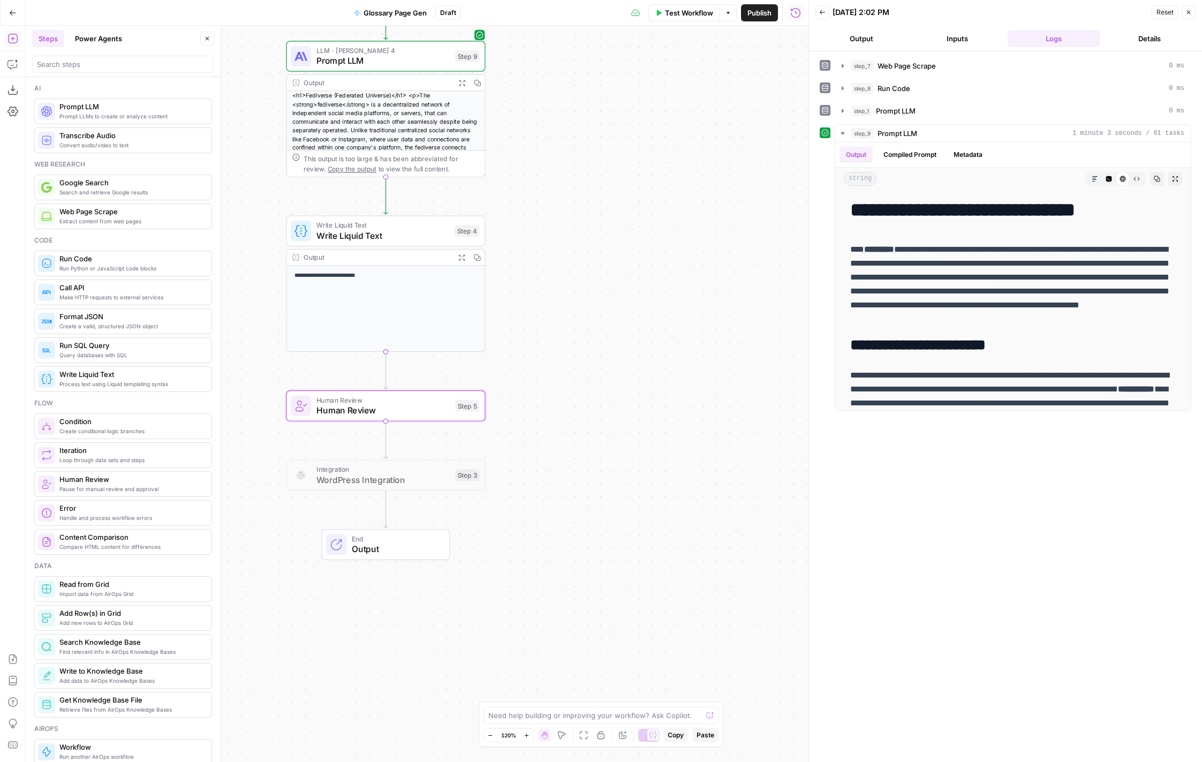
click at [645, 167] on div "Workflow Set Inputs Inputs Web Page Scrape Web Page Scrape Step 7 Output Expand…" at bounding box center [417, 394] width 783 height 736
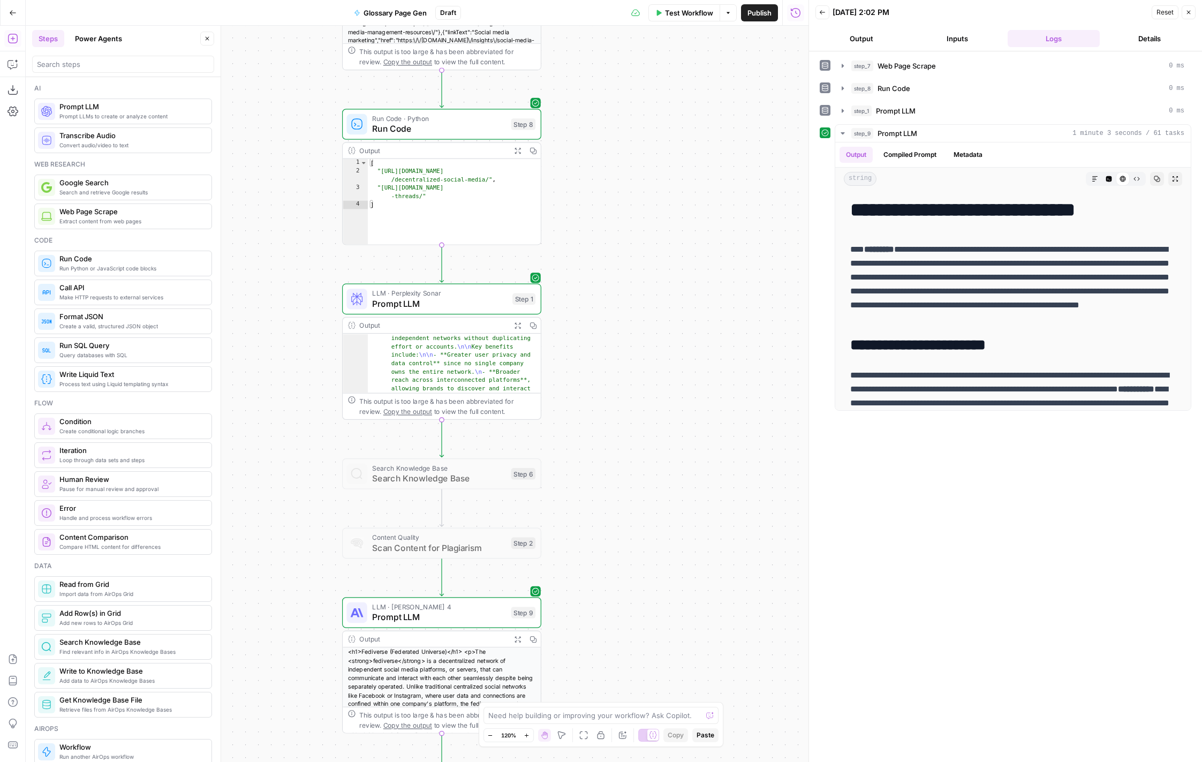
scroll to position [312, 0]
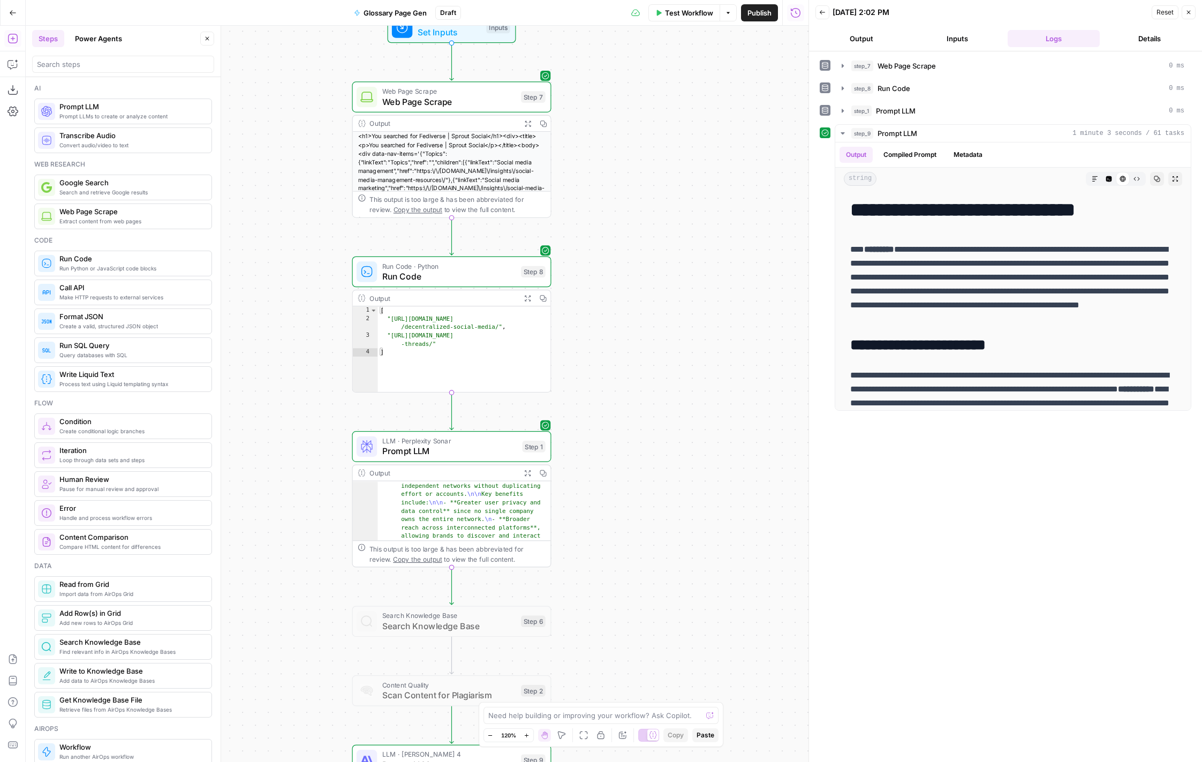
click at [208, 40] on icon "button" at bounding box center [207, 38] width 6 height 6
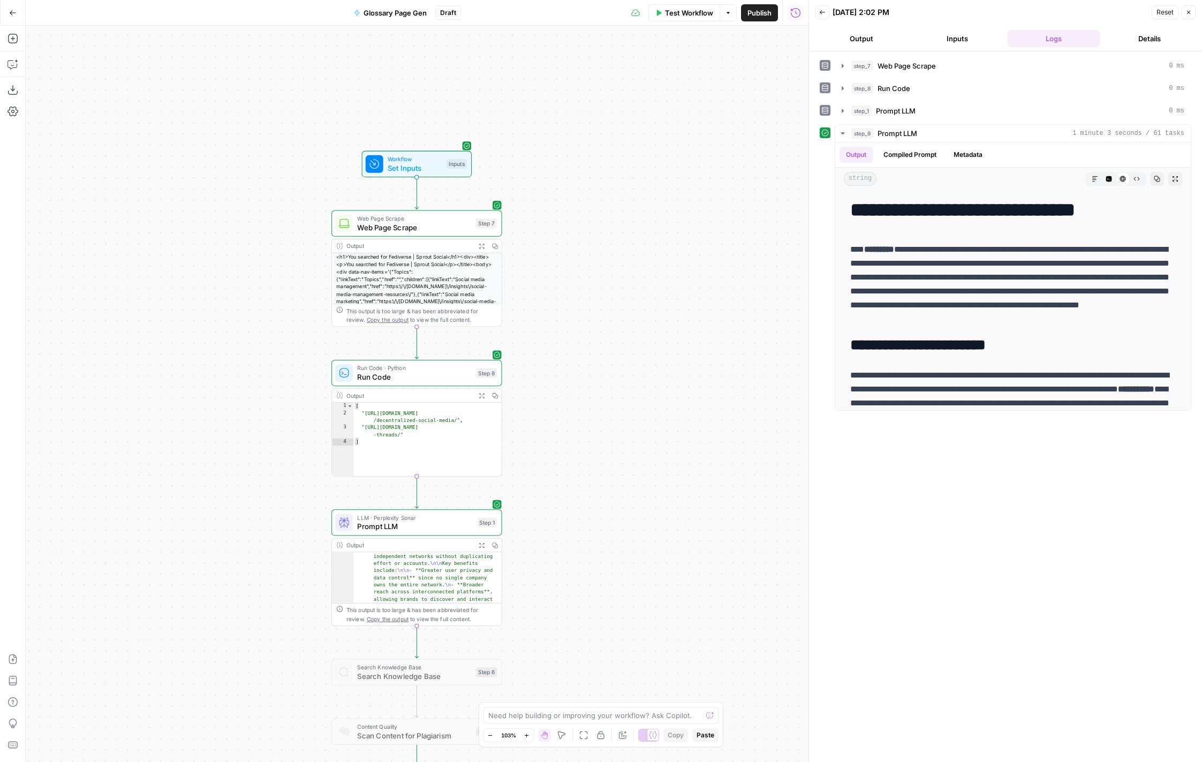
click at [263, 200] on div "Workflow Set Inputs Inputs Web Page Scrape Web Page Scrape Step 7 Output Expand…" at bounding box center [417, 394] width 783 height 736
click at [685, 10] on span "Test Workflow" at bounding box center [689, 12] width 48 height 11
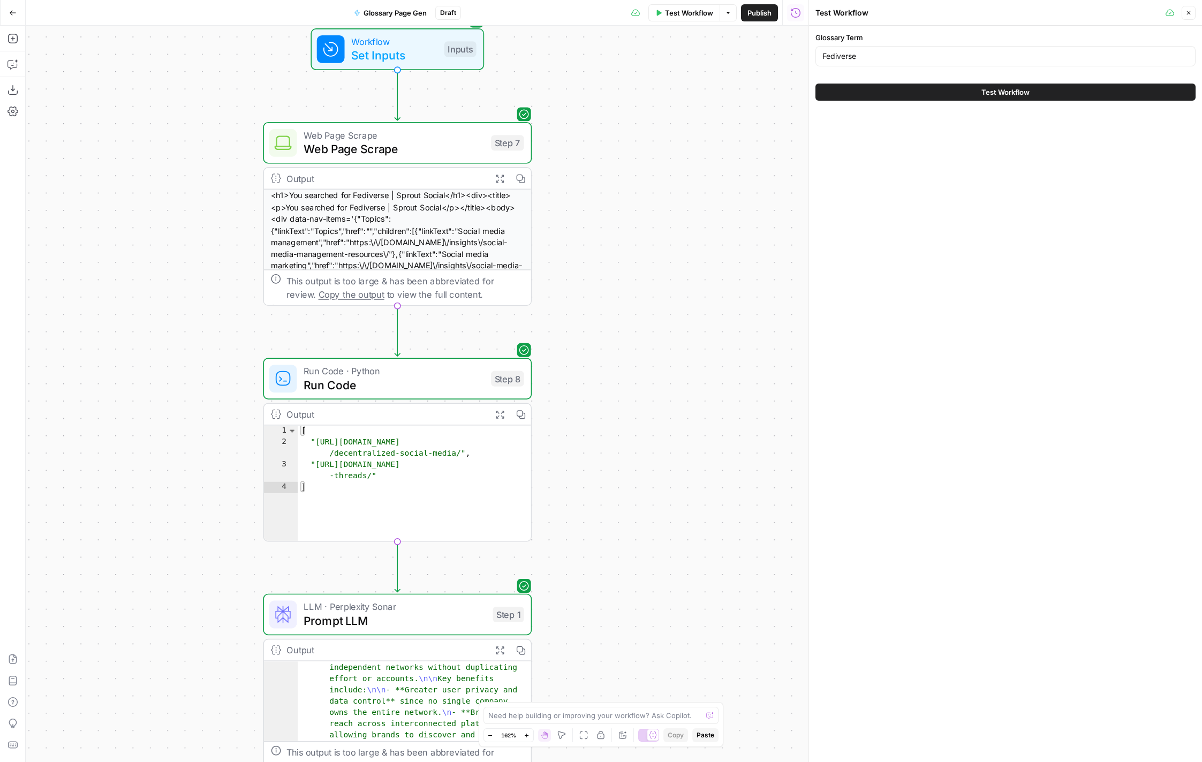
click at [583, 14] on div "Test Workflow Options Publish Run History" at bounding box center [635, 12] width 348 height 25
click at [658, 224] on div "Workflow Set Inputs Inputs Web Page Scrape Web Page Scrape Step 7 Output Expand…" at bounding box center [417, 394] width 783 height 736
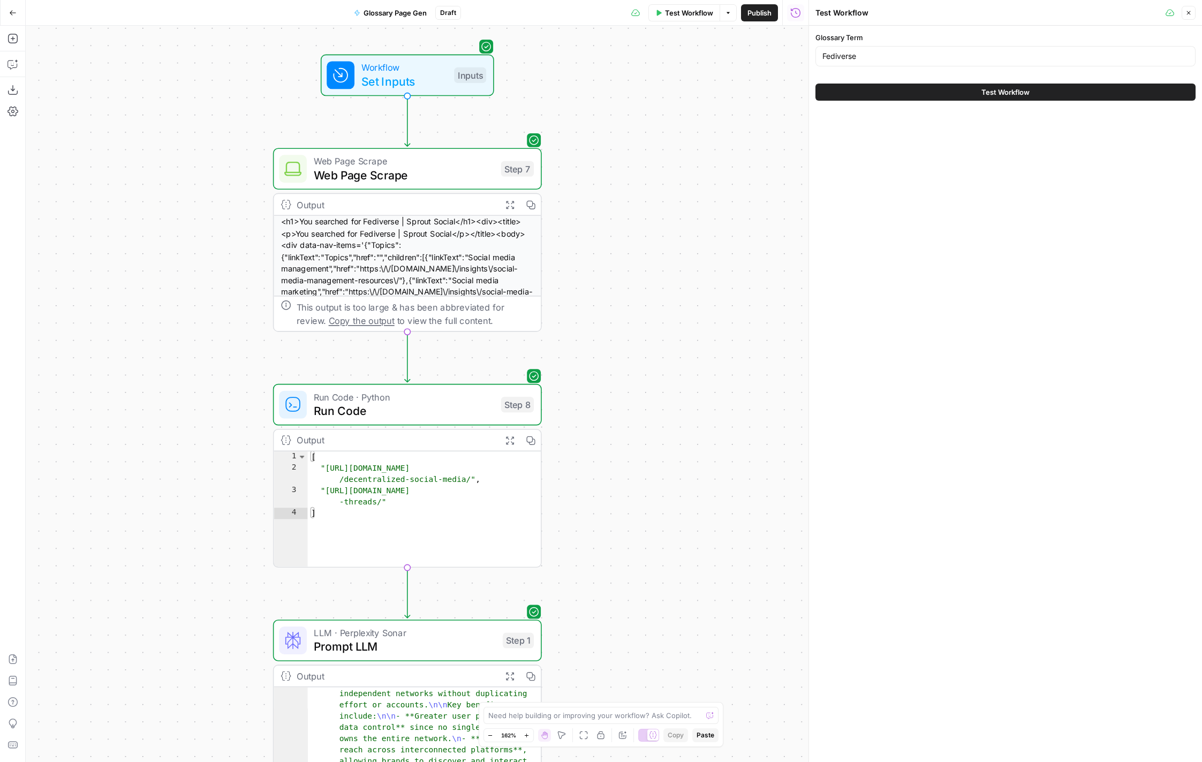
click at [705, 163] on div "Workflow Set Inputs Inputs Web Page Scrape Web Page Scrape Step 7 Output Expand…" at bounding box center [417, 394] width 783 height 736
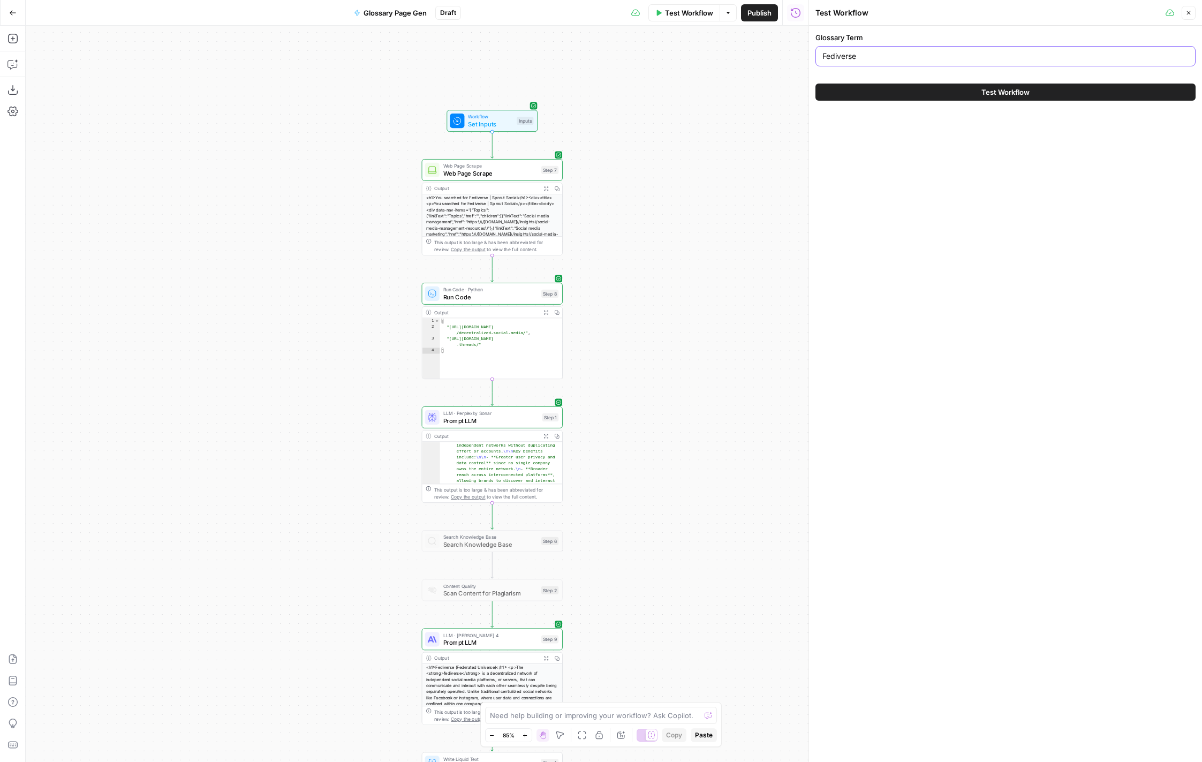
click at [872, 55] on input "Fediverse" at bounding box center [1006, 56] width 366 height 11
click at [938, 87] on button "Test Workflow" at bounding box center [1006, 92] width 380 height 17
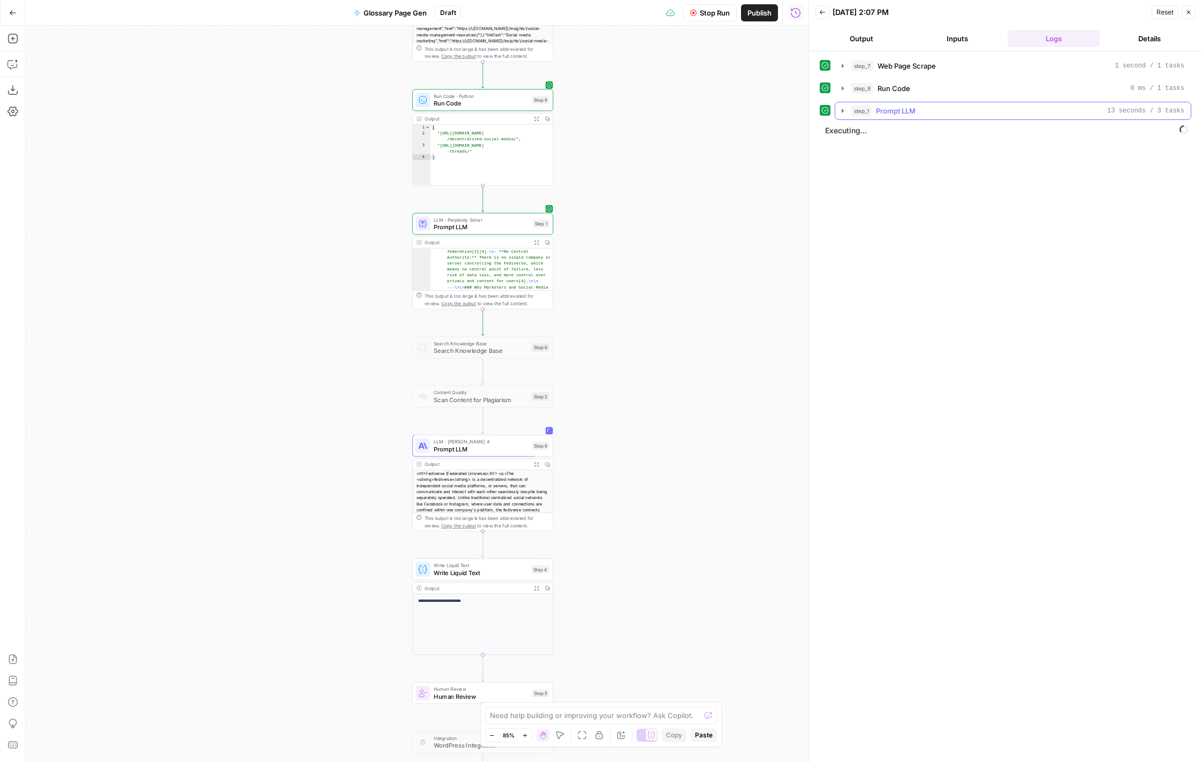
click at [844, 114] on icon "button" at bounding box center [843, 111] width 9 height 9
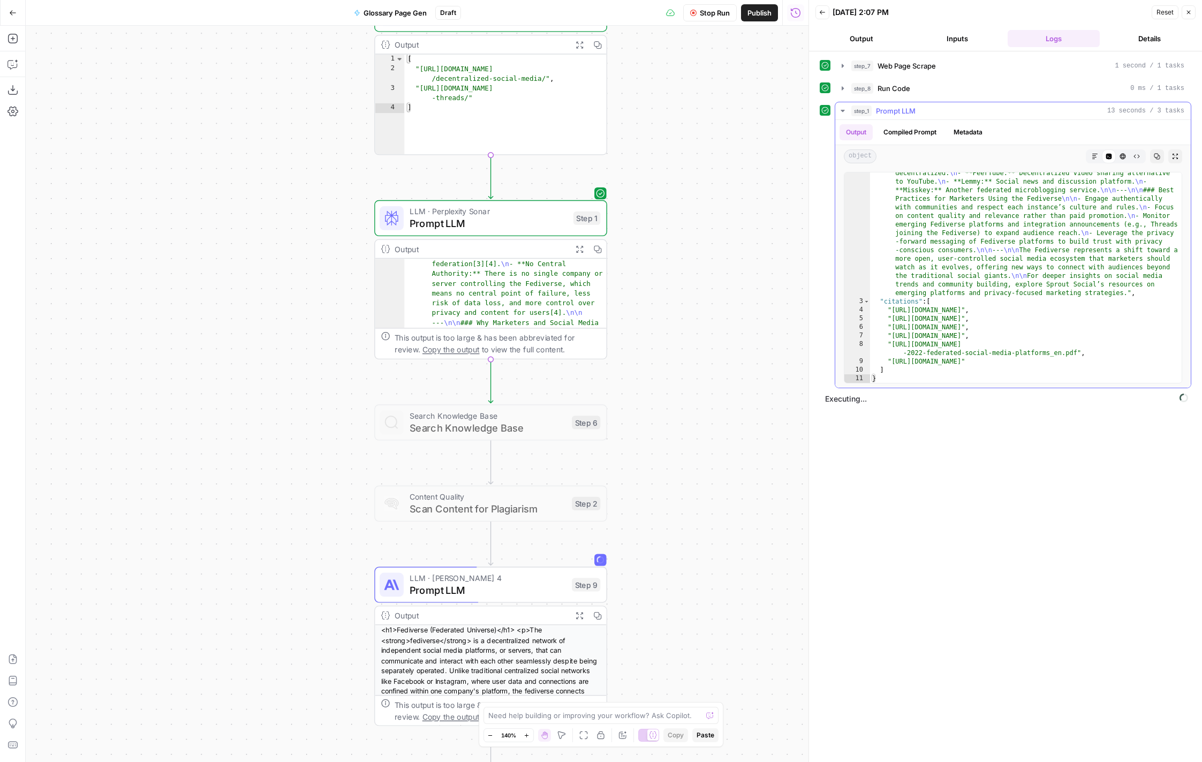
scroll to position [381, 0]
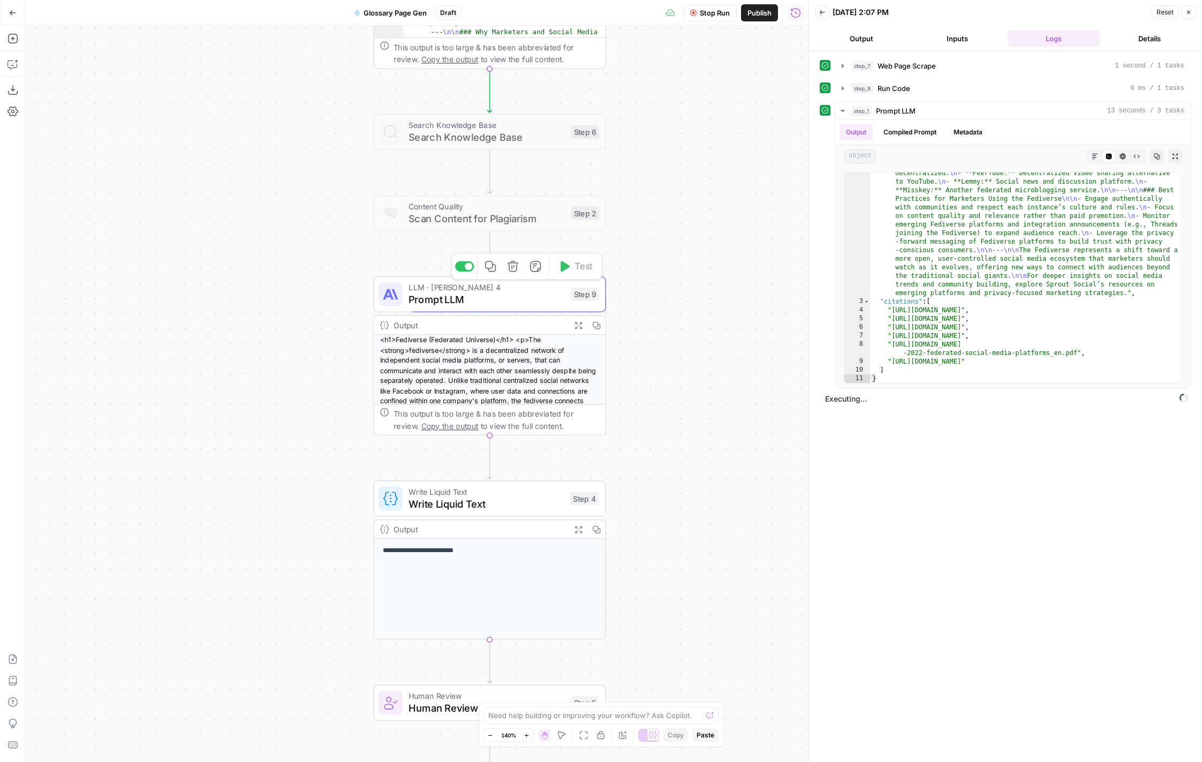
click at [532, 305] on span "Prompt LLM" at bounding box center [487, 299] width 156 height 15
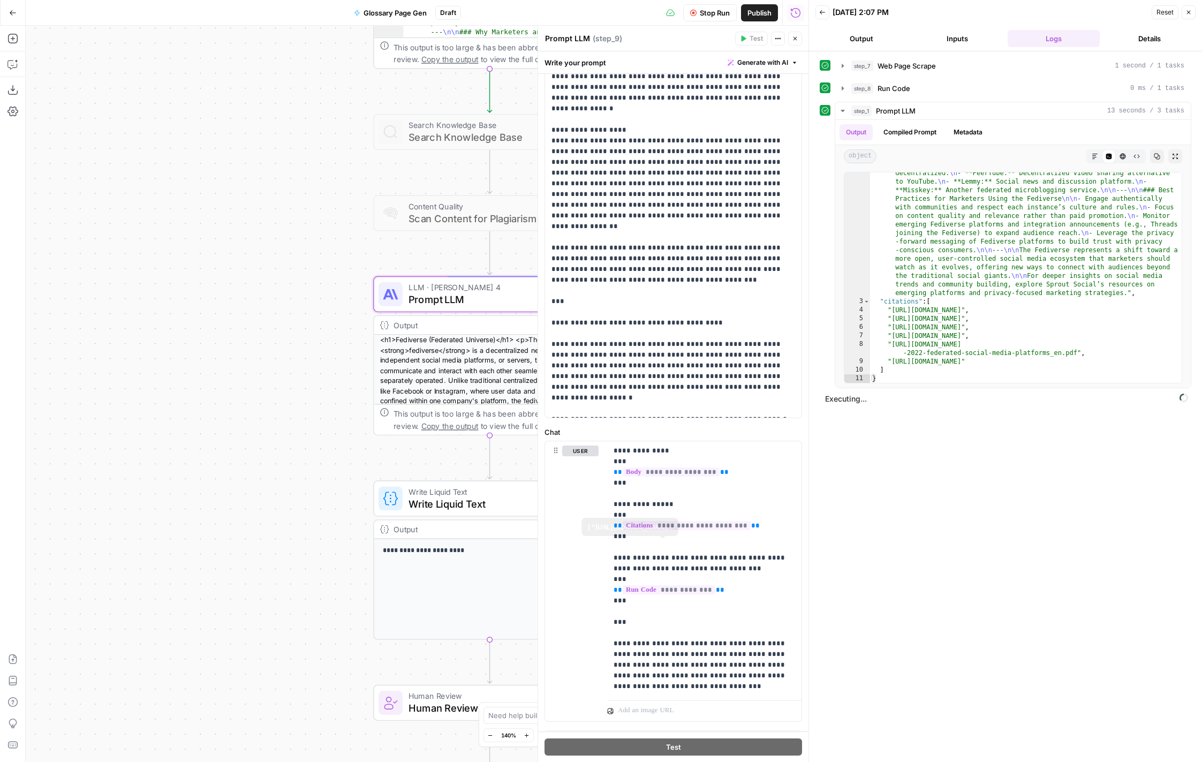
scroll to position [164, 0]
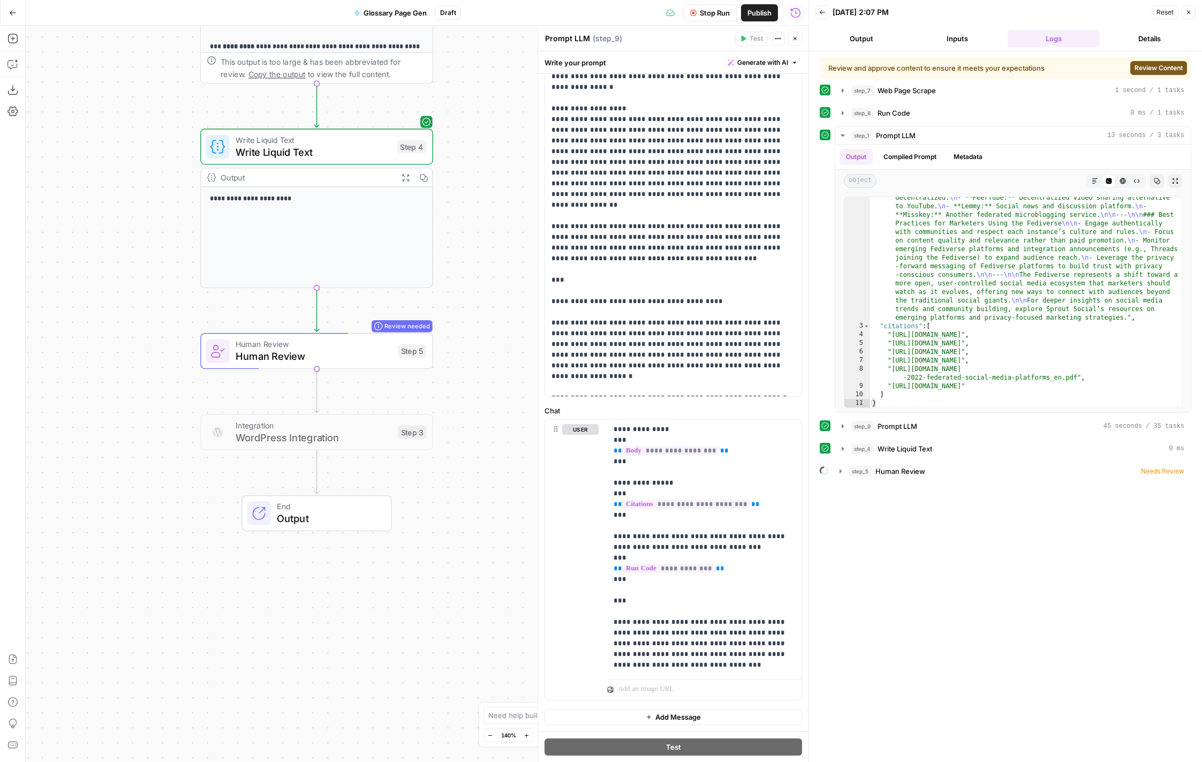
click at [1170, 66] on span "Review Content" at bounding box center [1159, 68] width 48 height 10
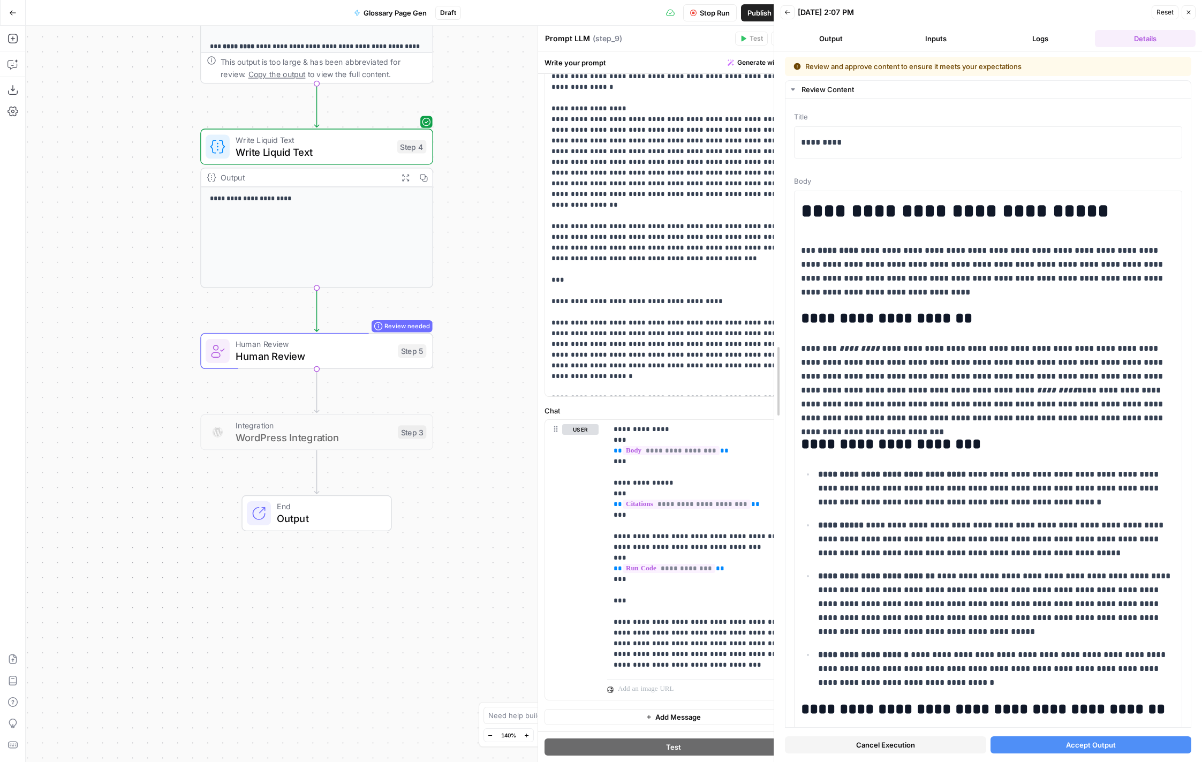
drag, startPoint x: 812, startPoint y: 231, endPoint x: 676, endPoint y: 263, distance: 139.2
click at [676, 263] on body "SproutSocial New Home Browse Insights Opportunities Your Data Recent Grids New …" at bounding box center [601, 381] width 1202 height 762
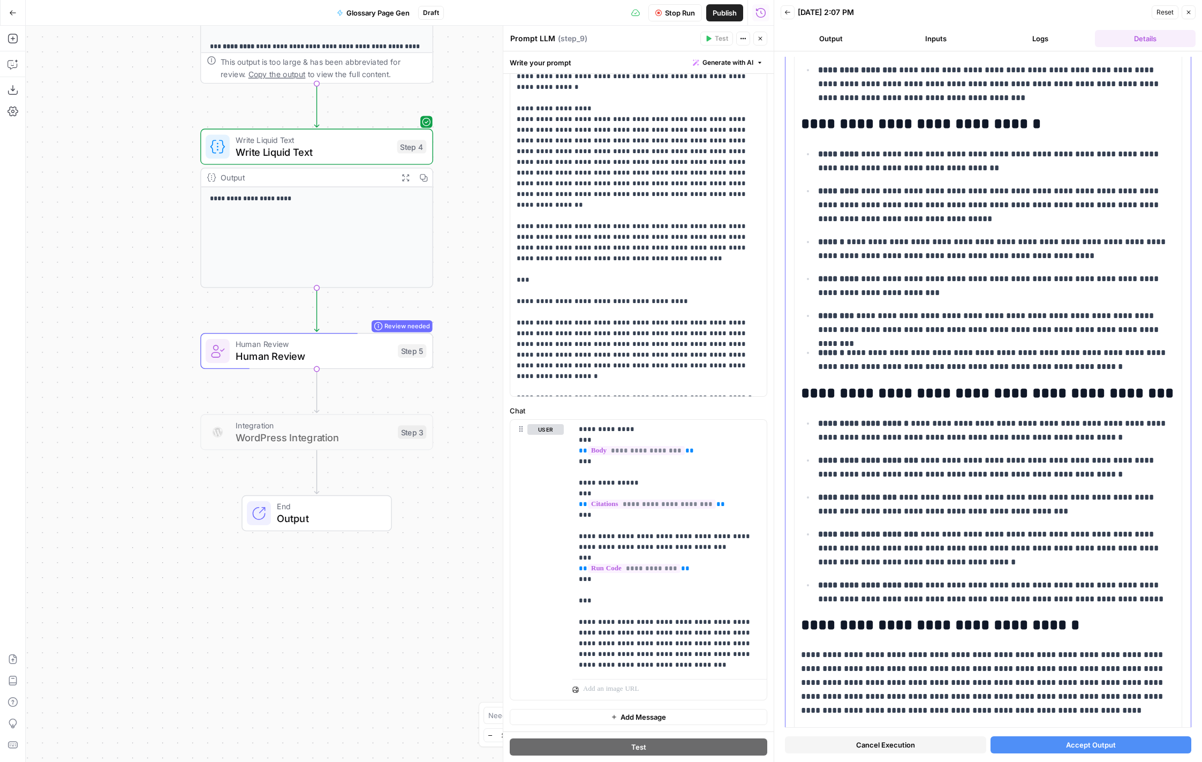
scroll to position [844, 0]
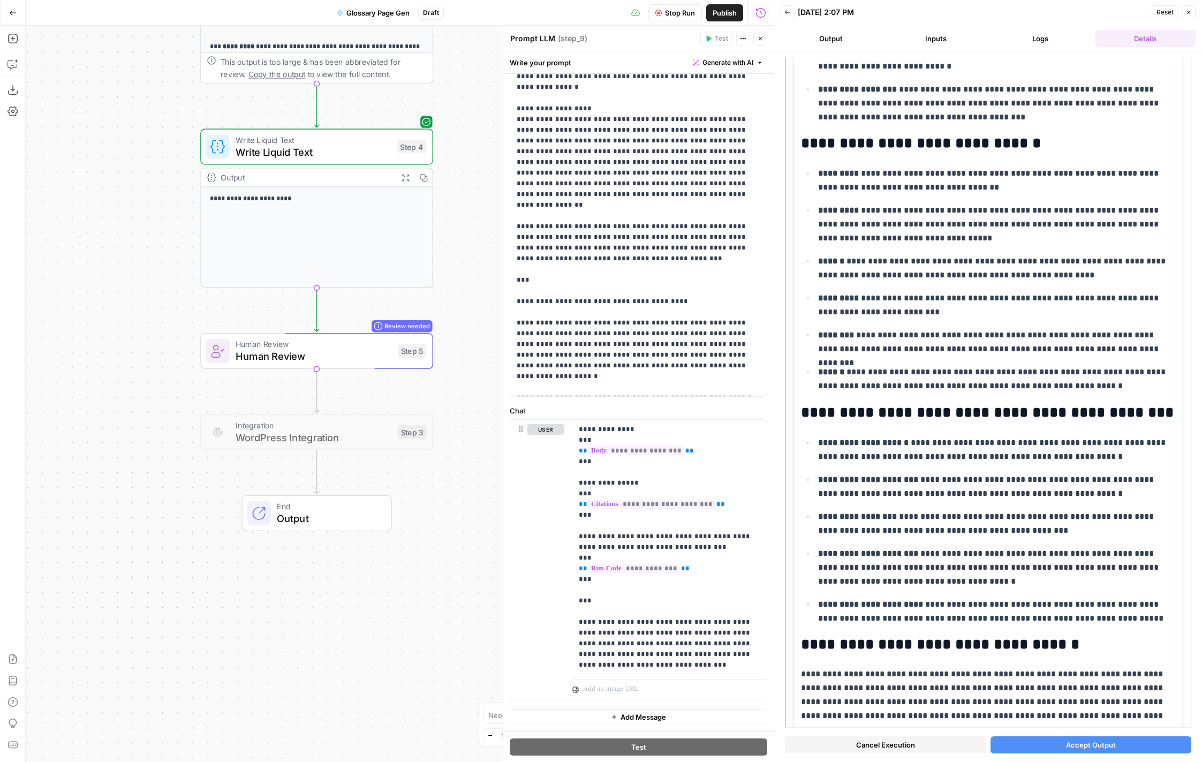
click at [885, 210] on p "**********" at bounding box center [996, 224] width 357 height 42
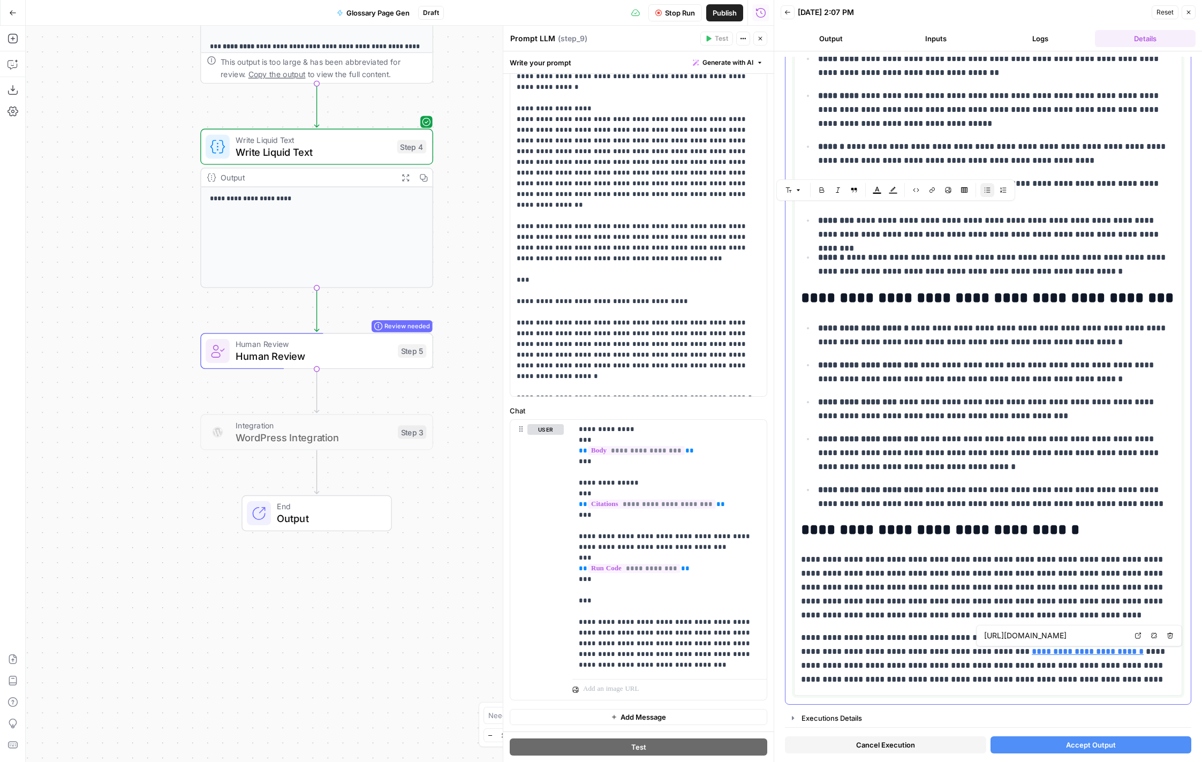
click at [1070, 652] on link "**********" at bounding box center [1088, 651] width 112 height 8
click at [1116, 678] on p "**********" at bounding box center [988, 659] width 374 height 56
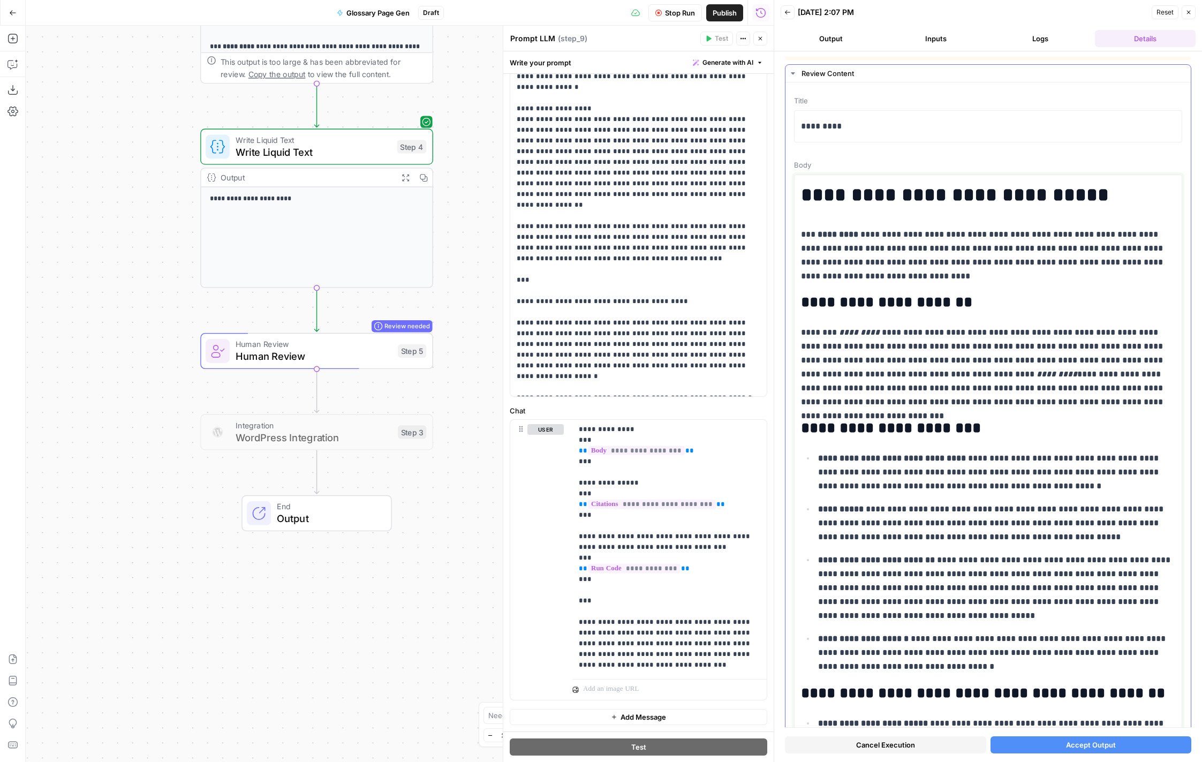
scroll to position [0, 0]
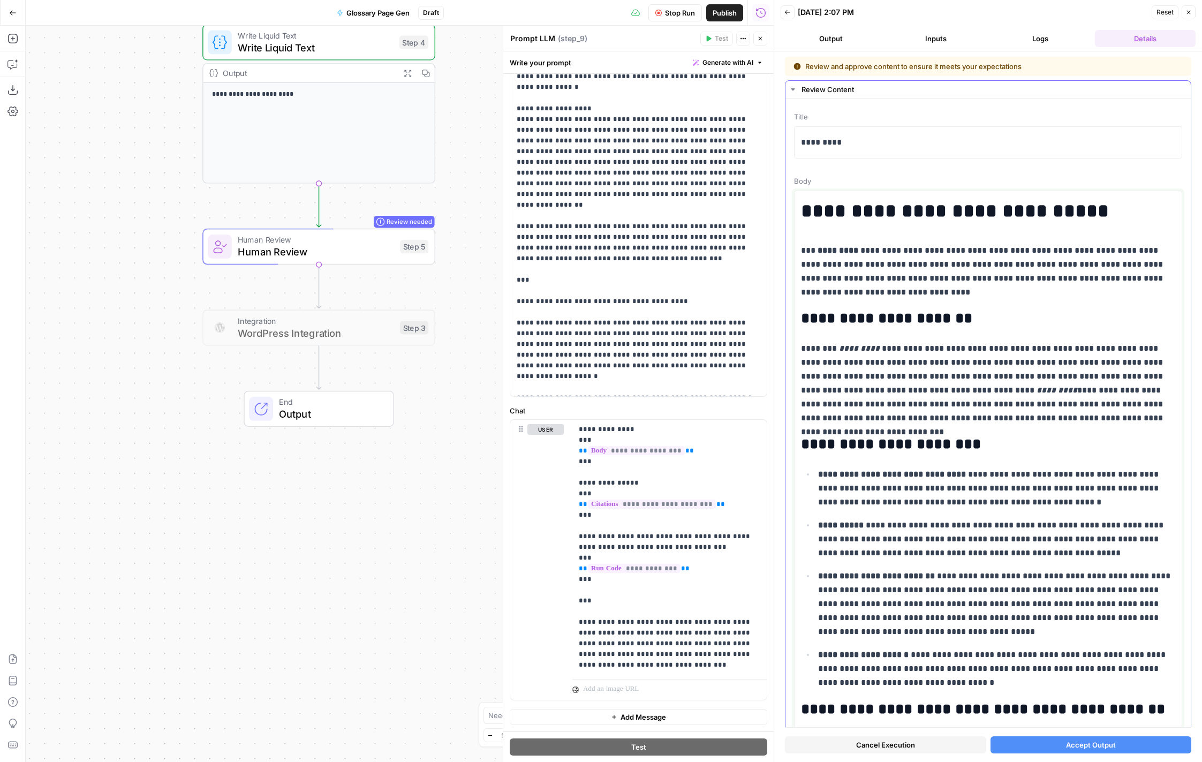
click at [803, 193] on body "SproutSocial New Home Browse Insights Opportunities Your Data Recent Grids New …" at bounding box center [601, 381] width 1202 height 762
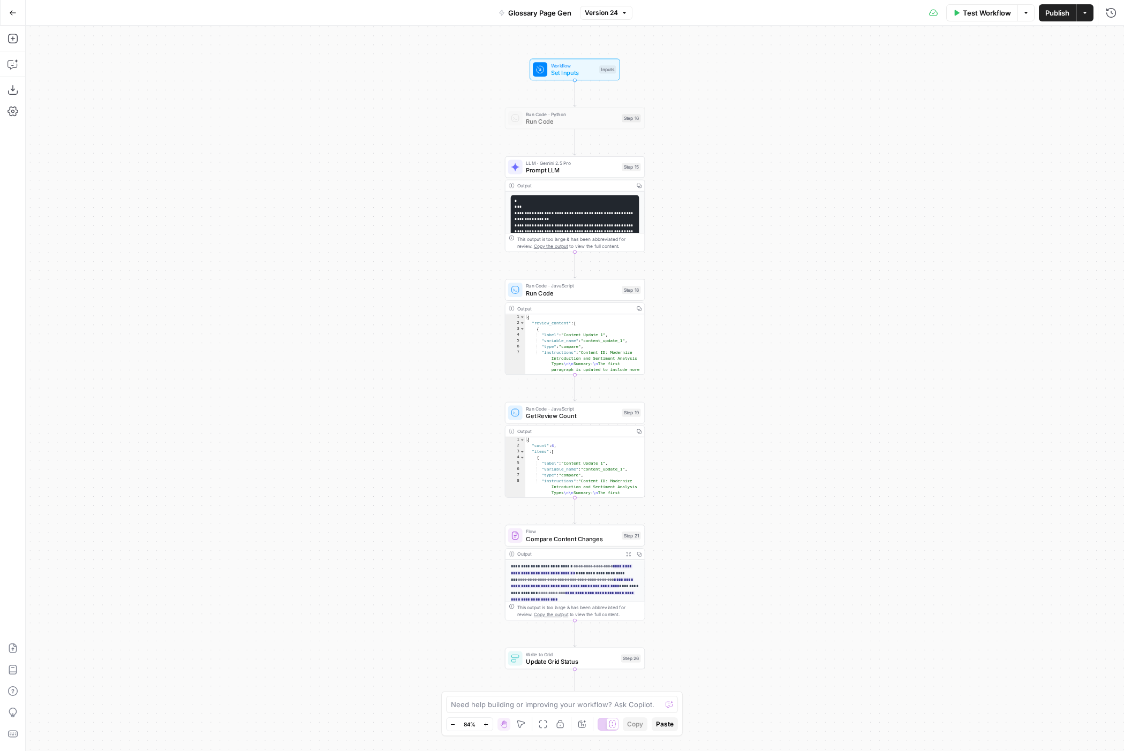
click at [198, 300] on div "Workflow Set Inputs Inputs Run Code · Python Run Code Step 16 LLM · Gemini 2.5 …" at bounding box center [575, 389] width 1098 height 726
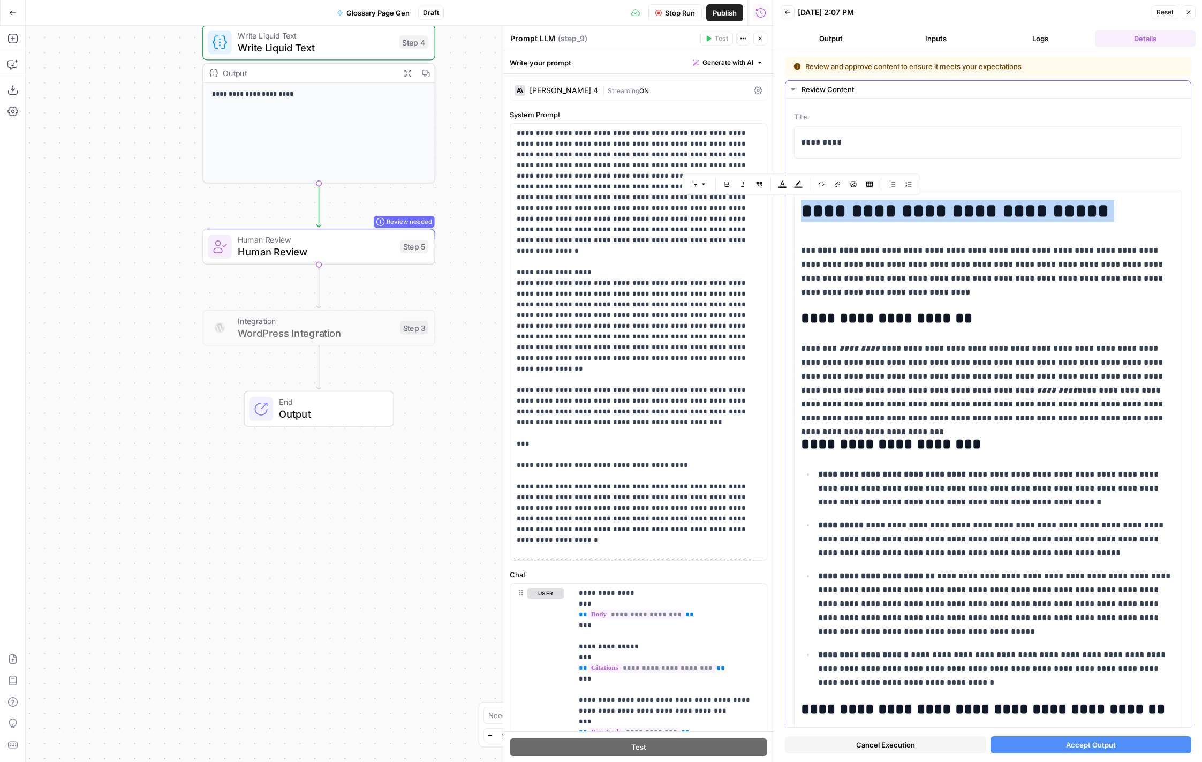
scroll to position [164, 0]
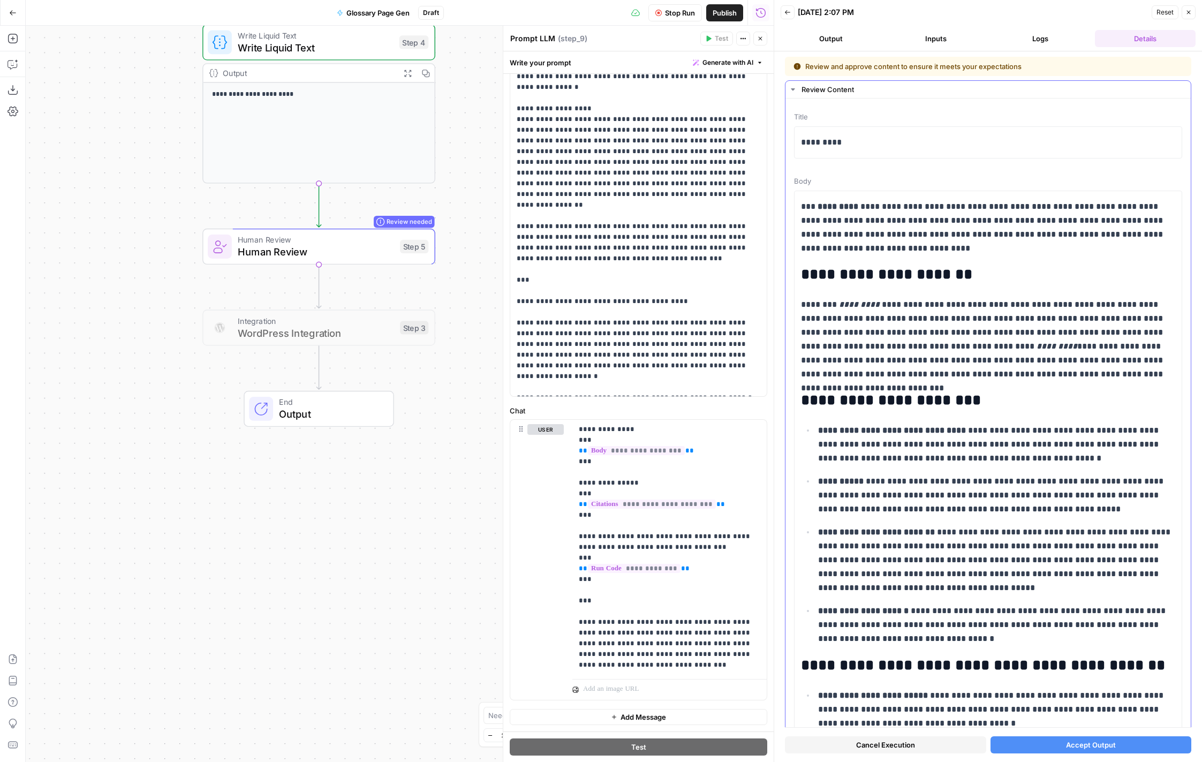
click at [931, 179] on span "Body" at bounding box center [988, 181] width 388 height 11
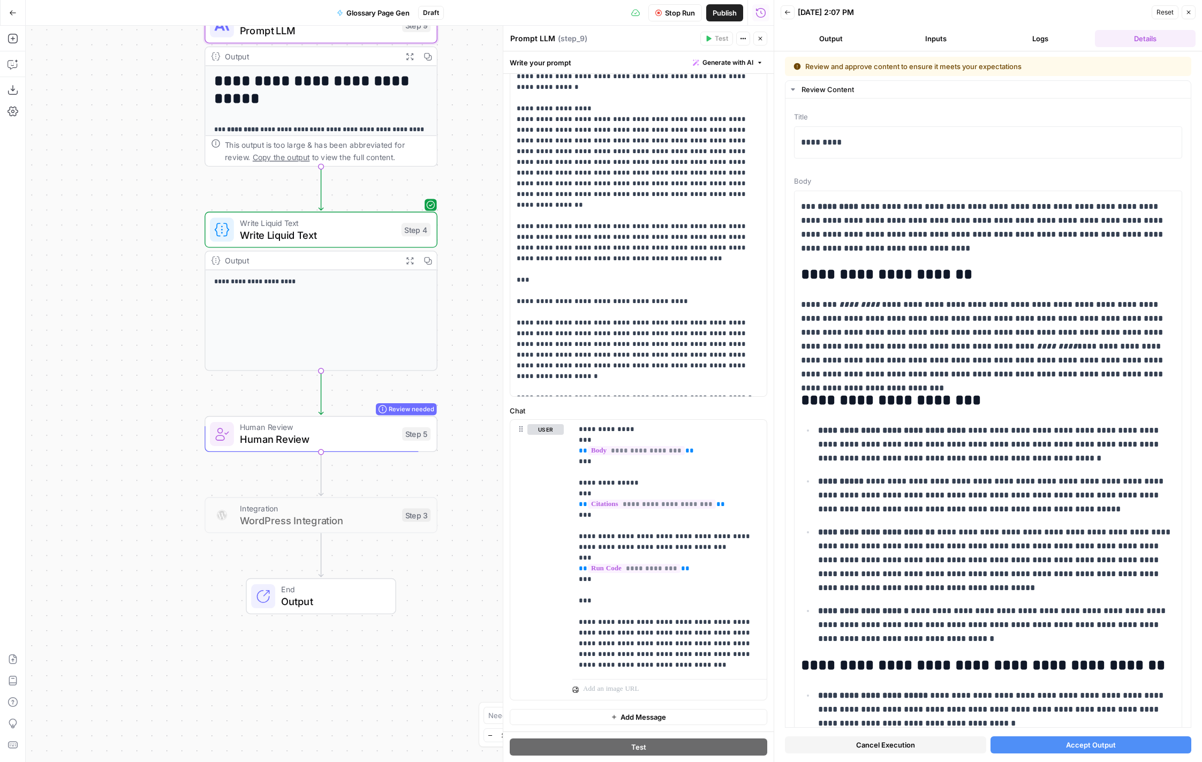
click at [464, 444] on div "Workflow Set Inputs Inputs Web Page Scrape Web Page Scrape Step 7 Output Expand…" at bounding box center [400, 394] width 748 height 736
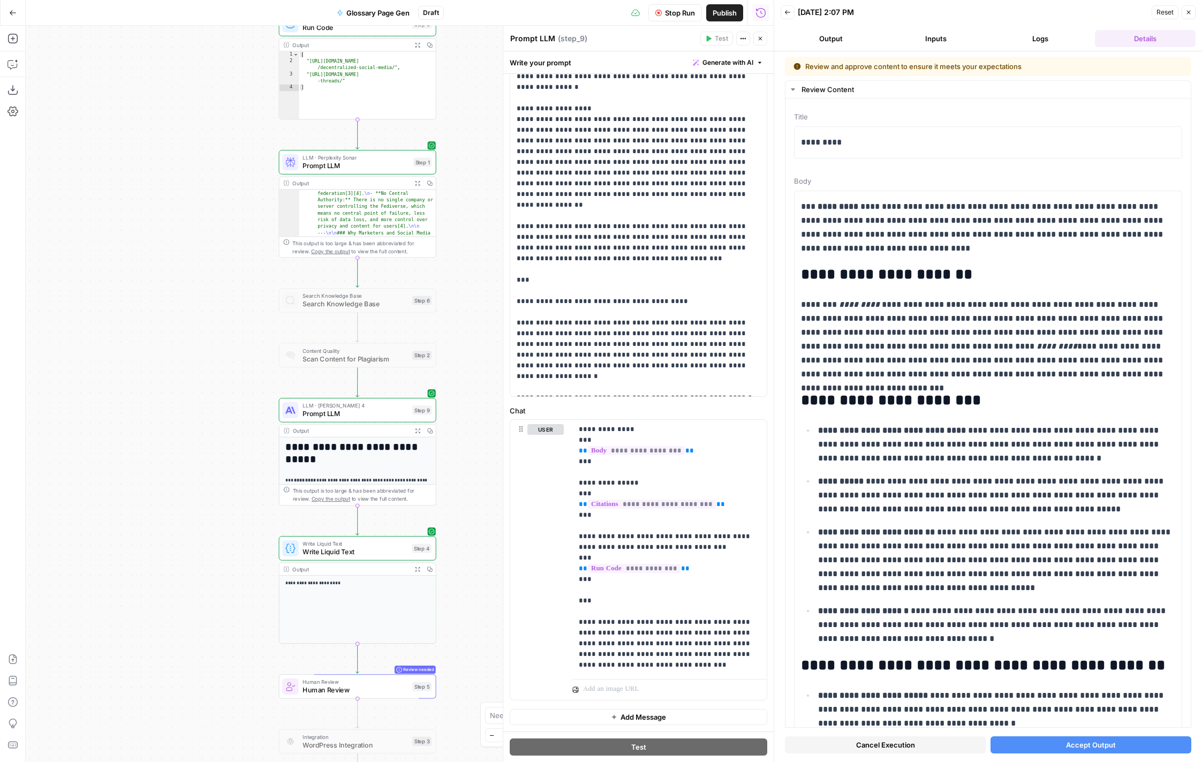
click at [222, 209] on div "Workflow Set Inputs Inputs Web Page Scrape Web Page Scrape Step 7 Output Expand…" at bounding box center [400, 394] width 748 height 736
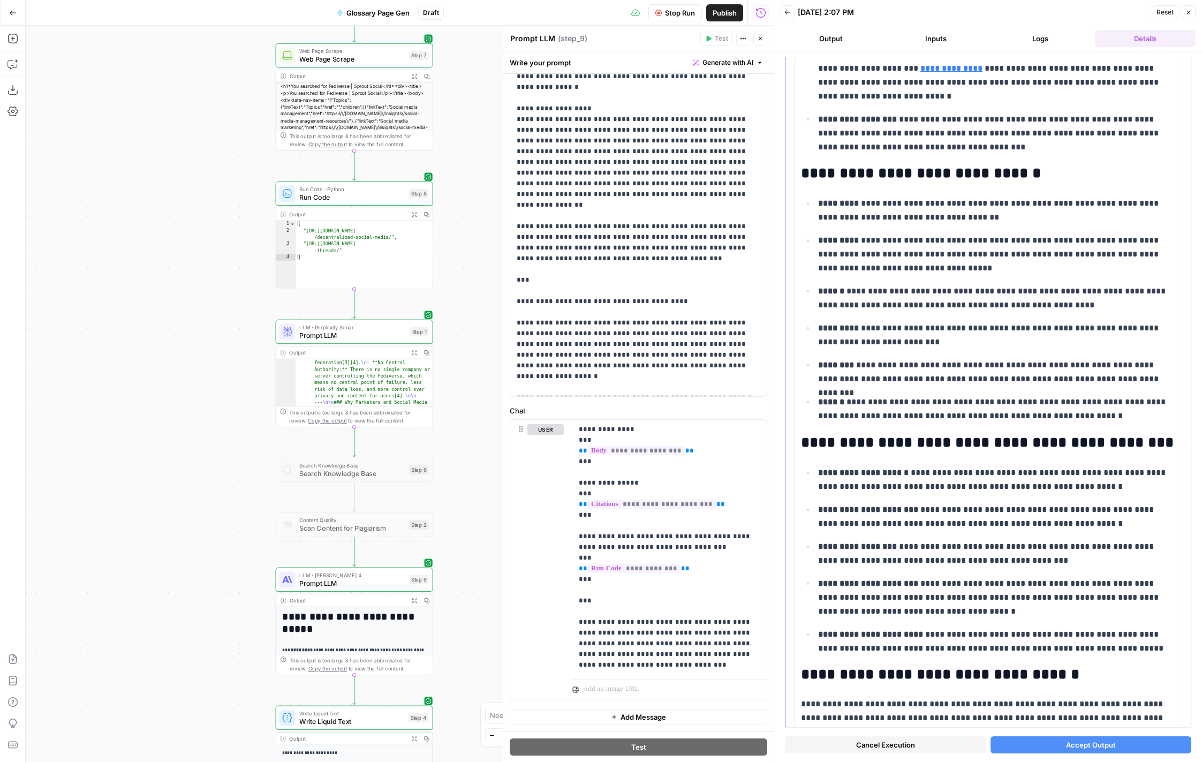
scroll to position [915, 0]
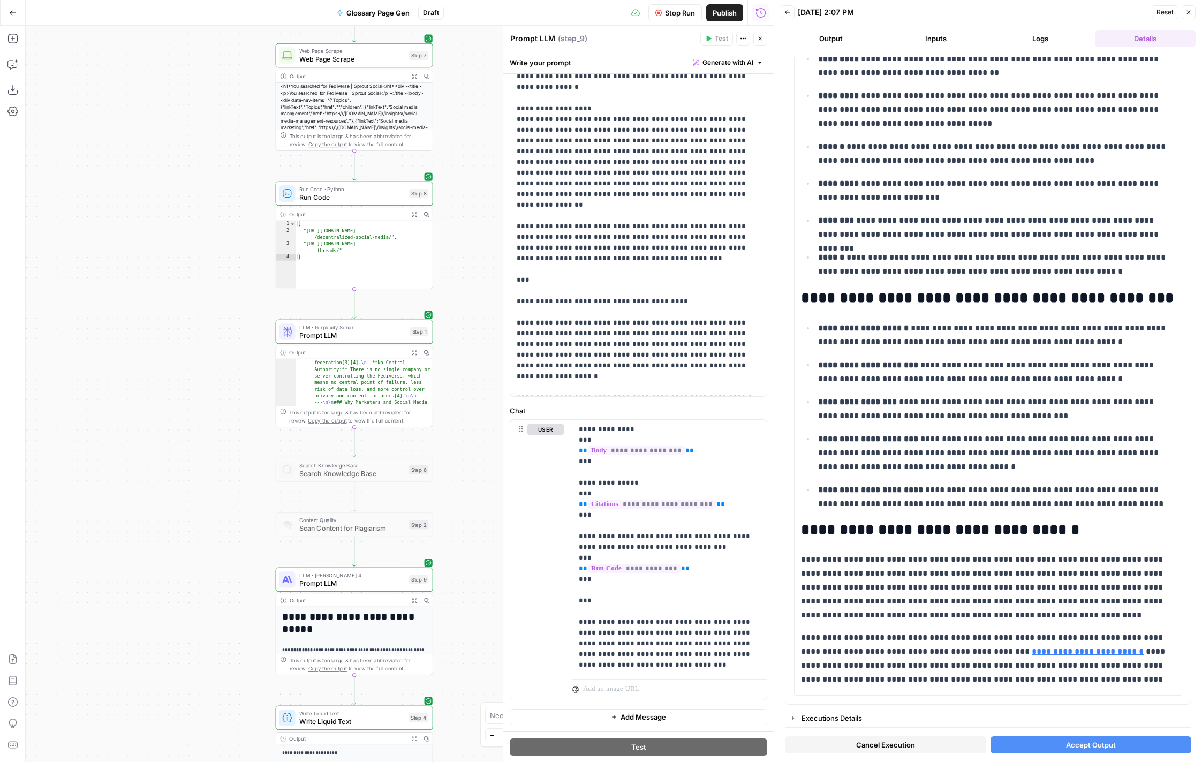
click at [470, 255] on div "Workflow Set Inputs Inputs Web Page Scrape Web Page Scrape Step 7 Output Expand…" at bounding box center [400, 394] width 748 height 736
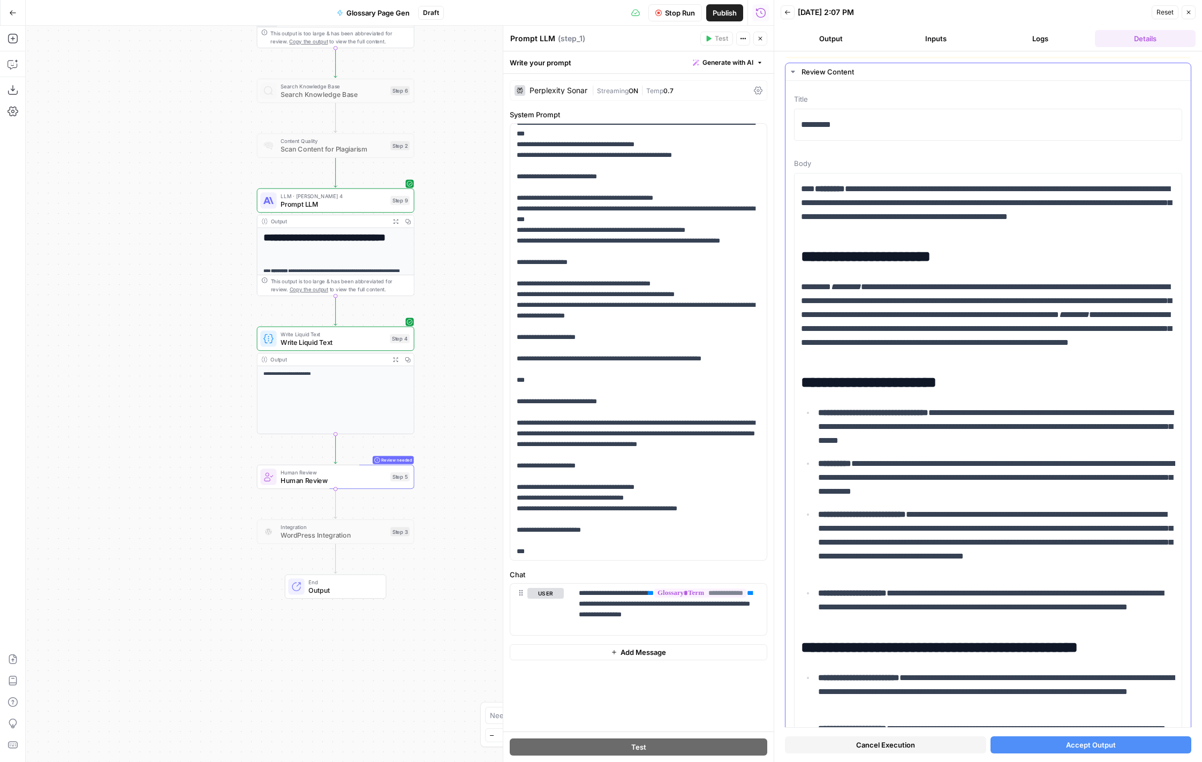
scroll to position [18, 0]
click at [973, 8] on div "[DATE] 2:07 PM" at bounding box center [973, 12] width 351 height 11
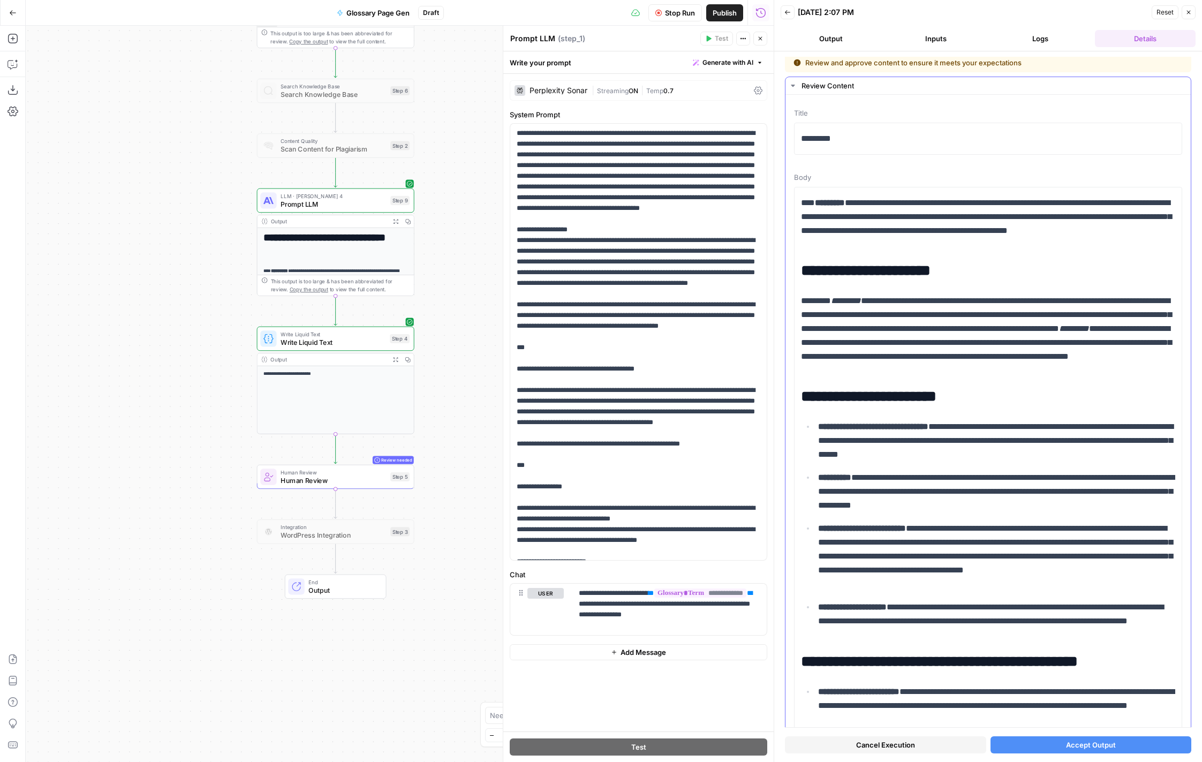
scroll to position [7, 0]
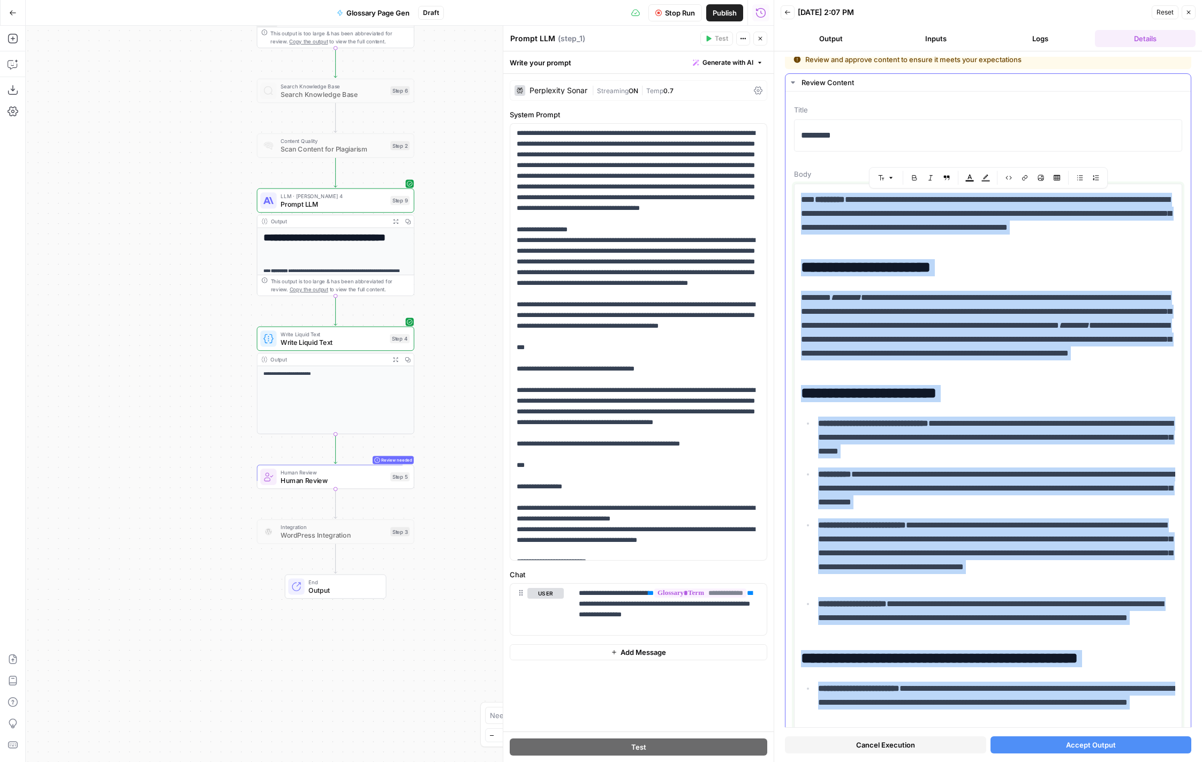
copy div "**********"
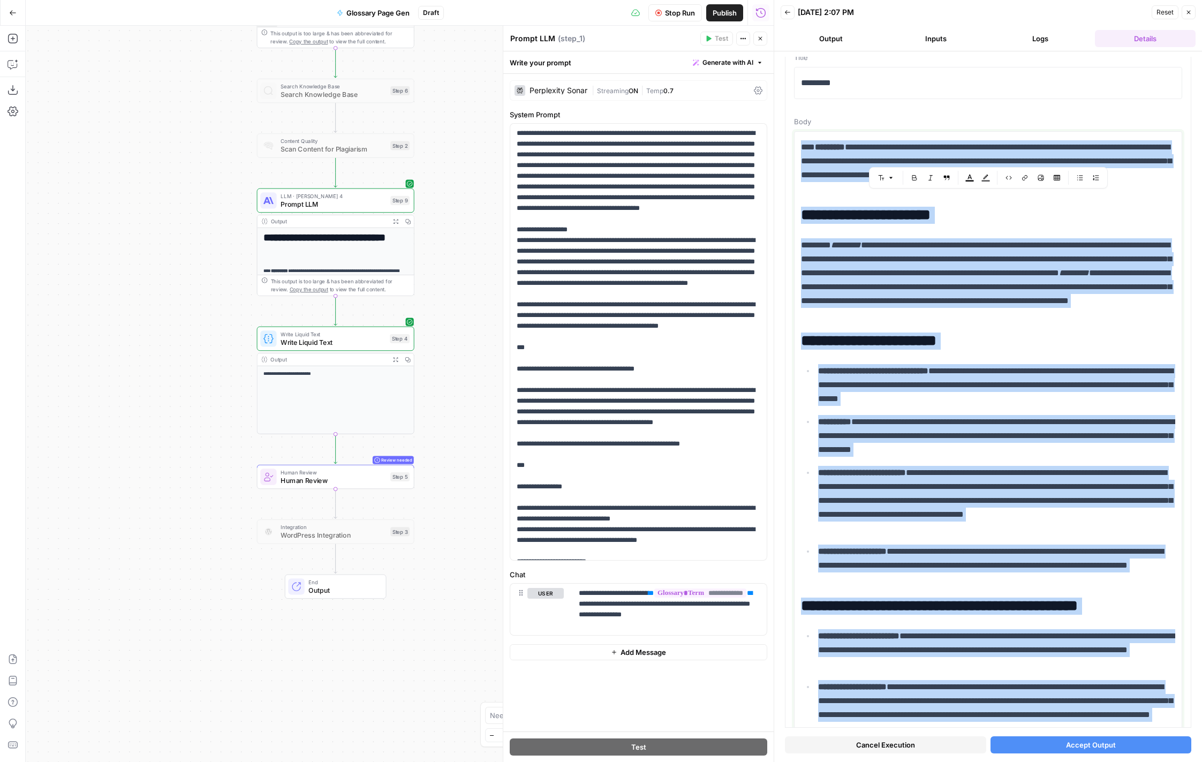
scroll to position [63, 0]
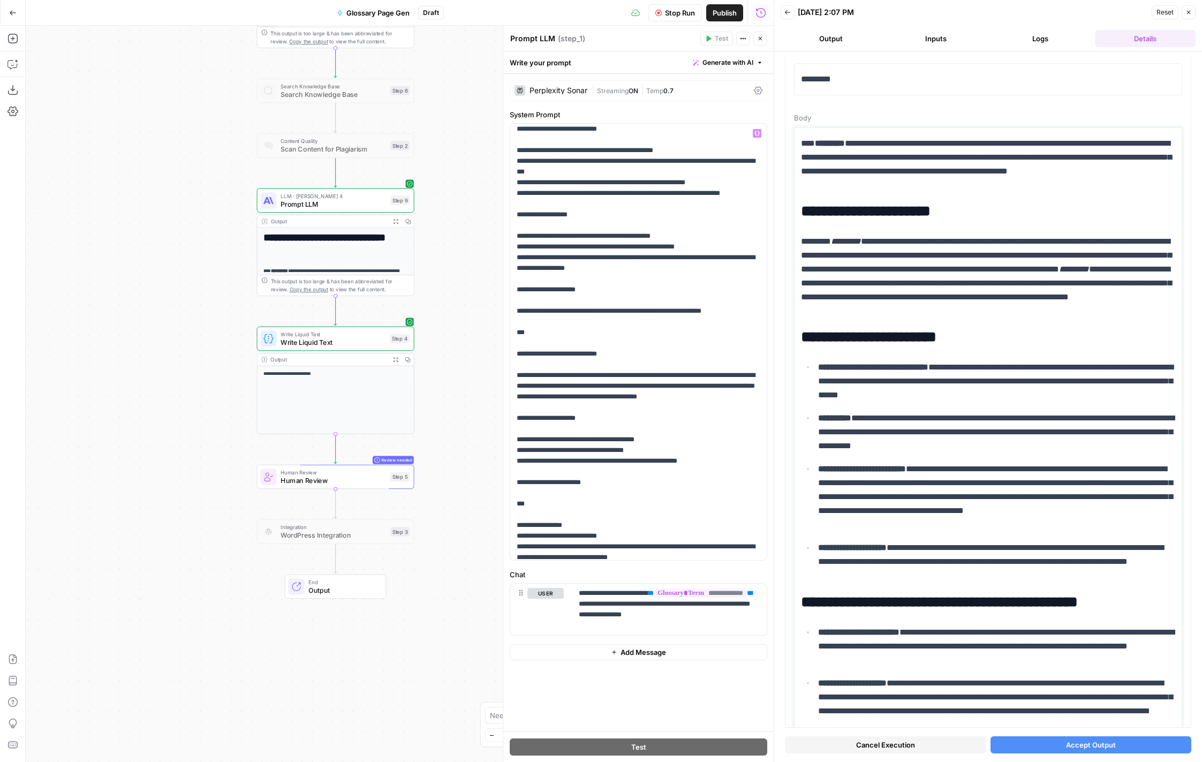
scroll to position [891, 0]
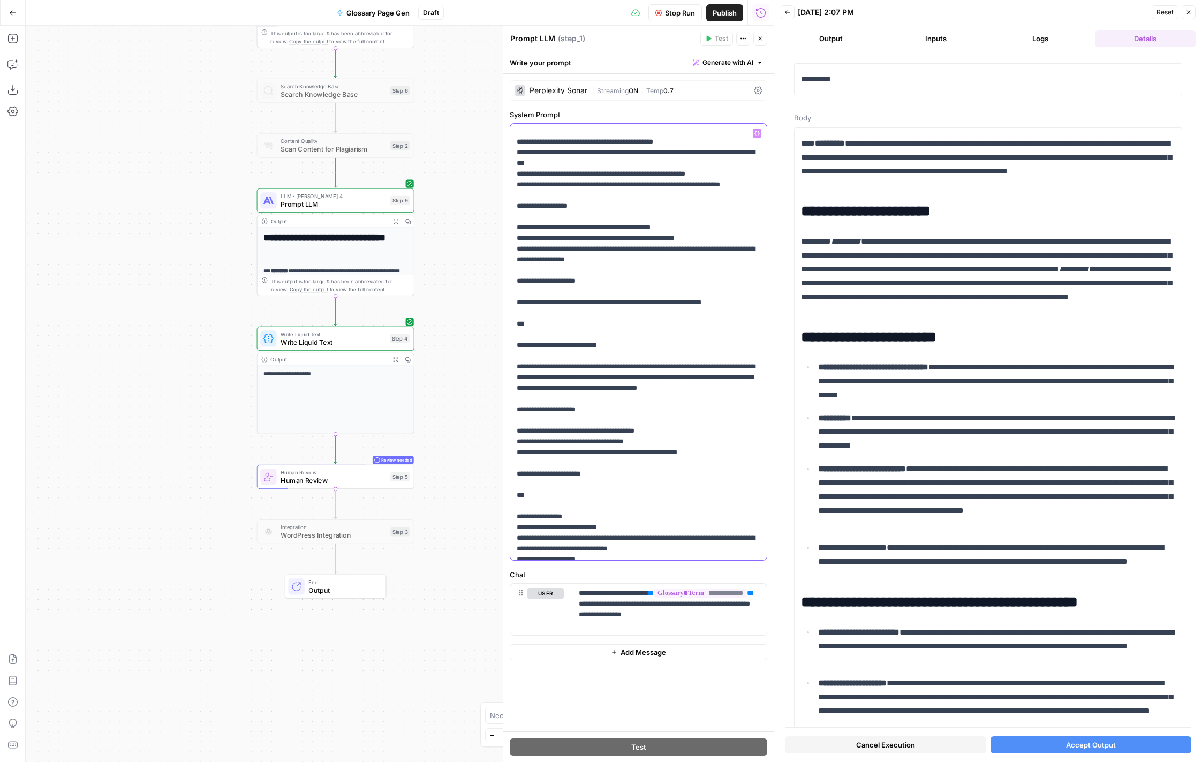
drag, startPoint x: 674, startPoint y: 367, endPoint x: 683, endPoint y: 367, distance: 9.1
click at [463, 269] on div "Workflow Set Inputs Inputs Web Page Scrape Web Page Scrape Step 7 Output Expand…" at bounding box center [400, 394] width 748 height 736
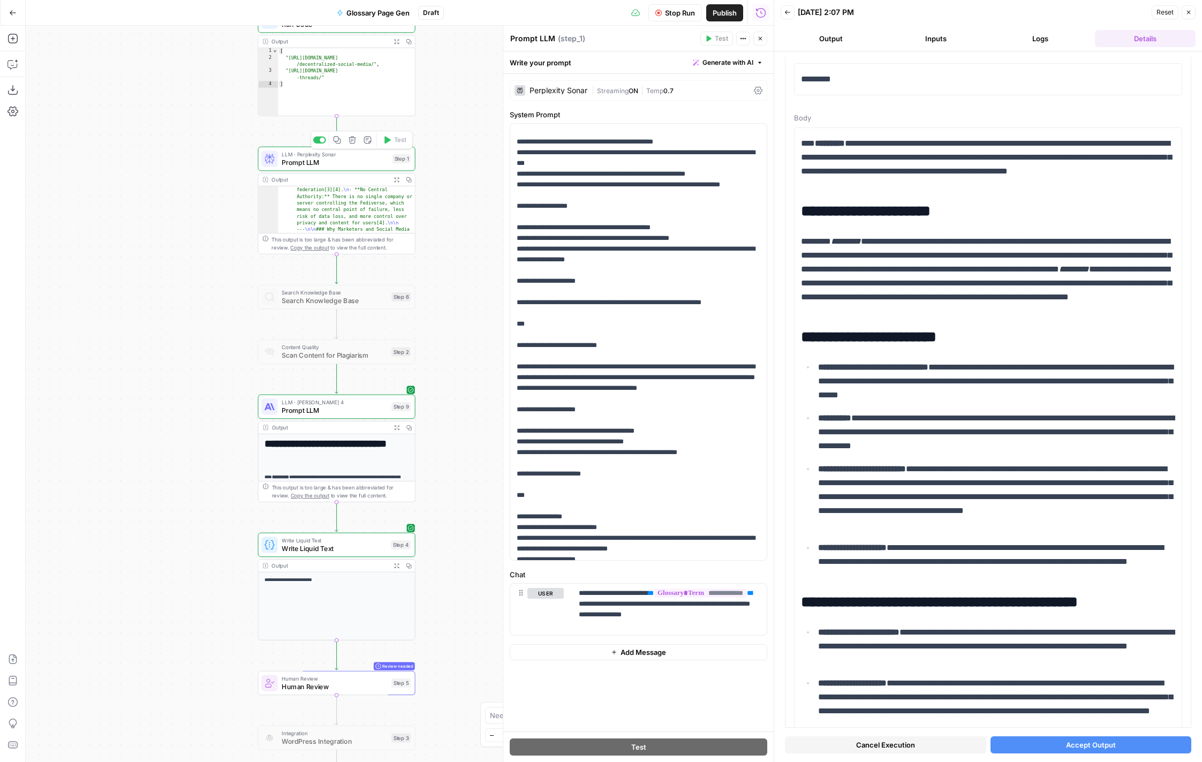
click at [342, 163] on span "Prompt LLM" at bounding box center [335, 162] width 107 height 10
click at [373, 409] on span "Prompt LLM" at bounding box center [334, 410] width 105 height 10
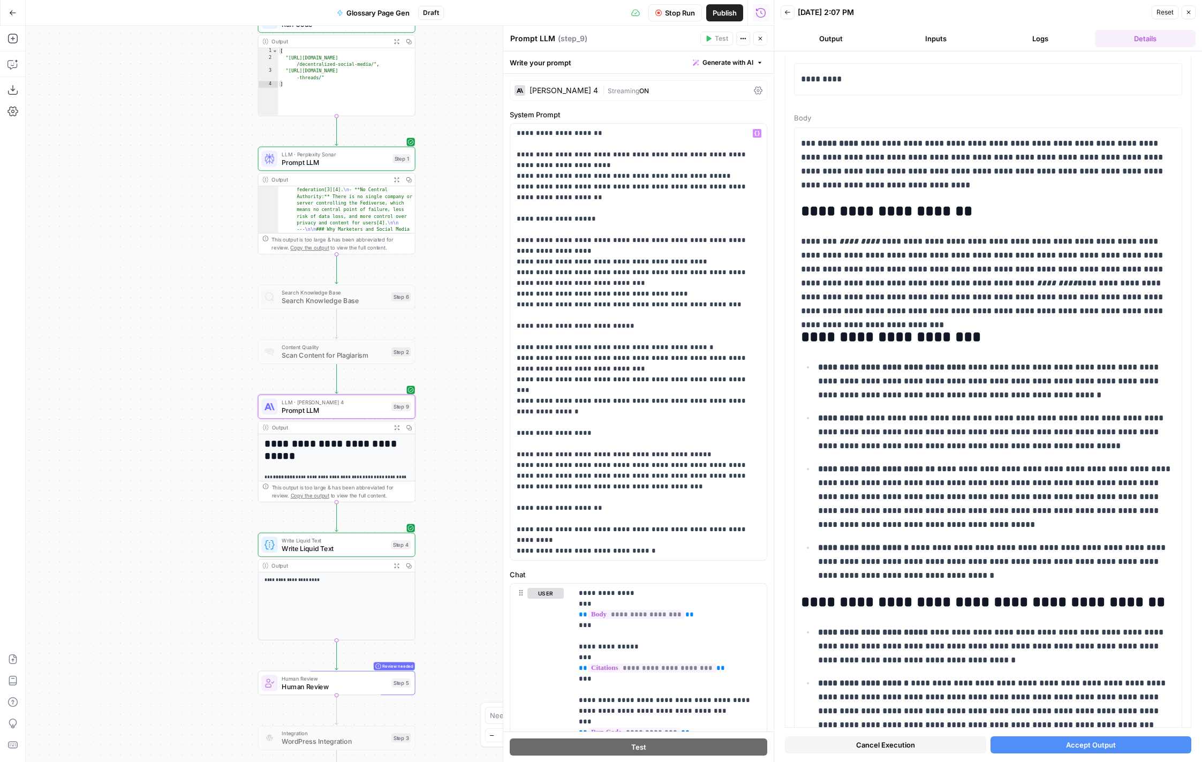
scroll to position [977, 0]
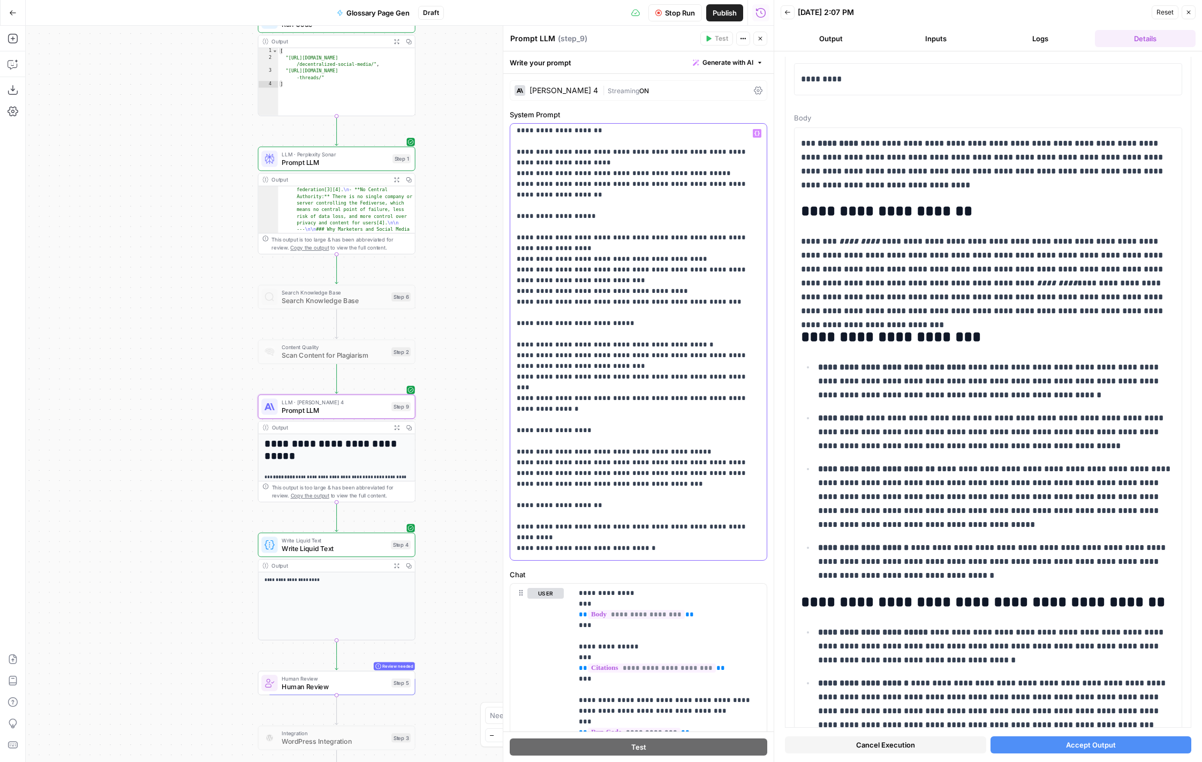
click at [655, 323] on p "**********" at bounding box center [639, 2] width 244 height 1703
click at [682, 334] on p "**********" at bounding box center [639, 2] width 244 height 1703
click at [704, 109] on div "**********" at bounding box center [638, 484] width 270 height 821
click at [780, 426] on div "**********" at bounding box center [988, 406] width 428 height 711
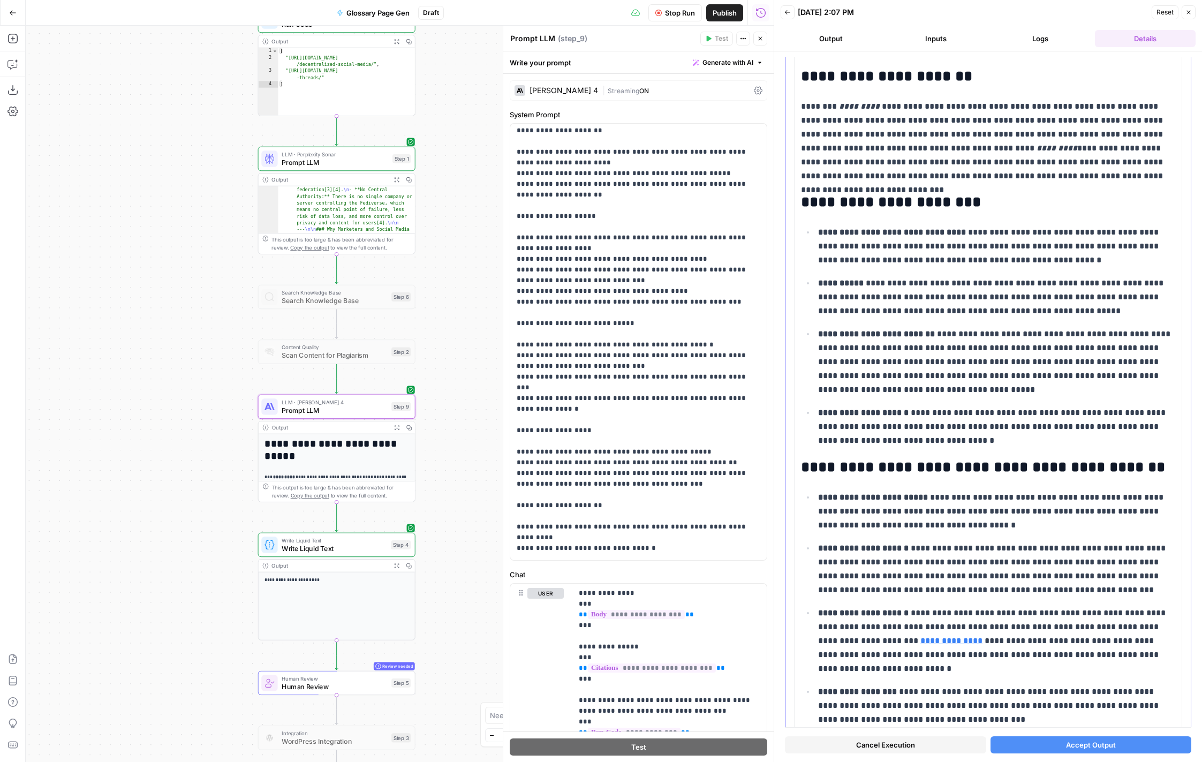
scroll to position [196, 0]
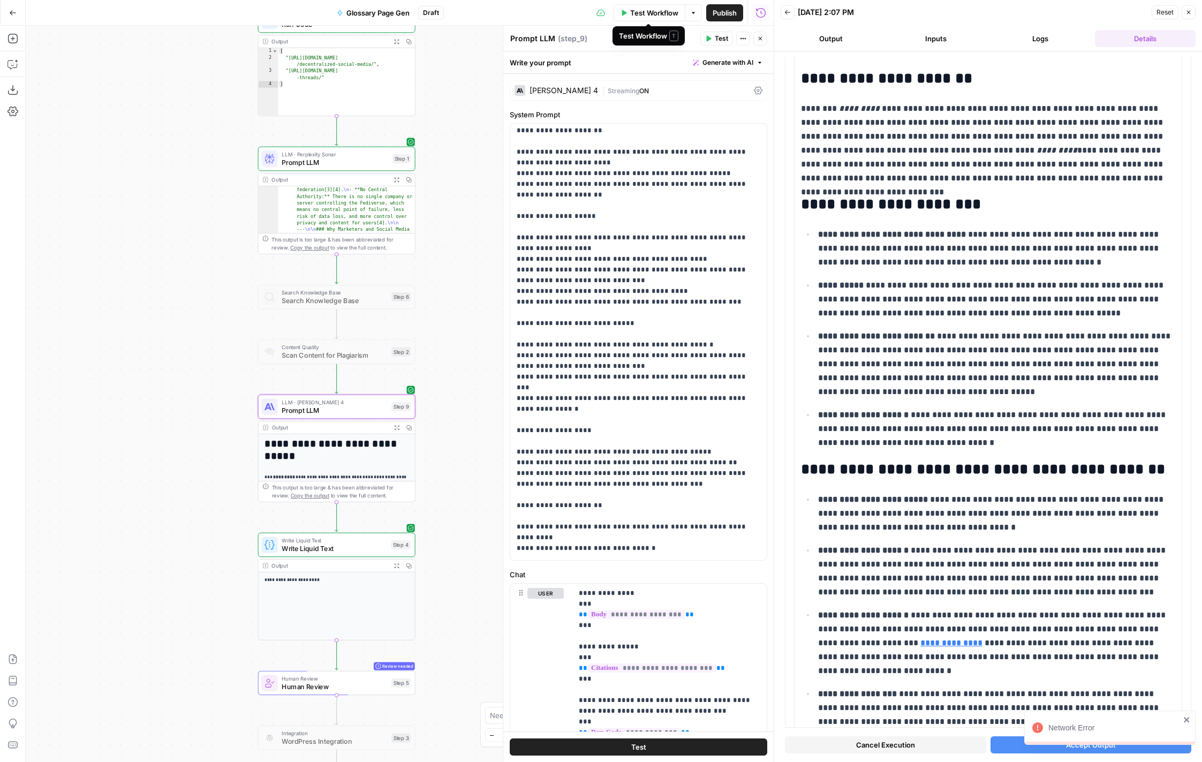
click at [653, 16] on span "Test Workflow" at bounding box center [654, 12] width 48 height 11
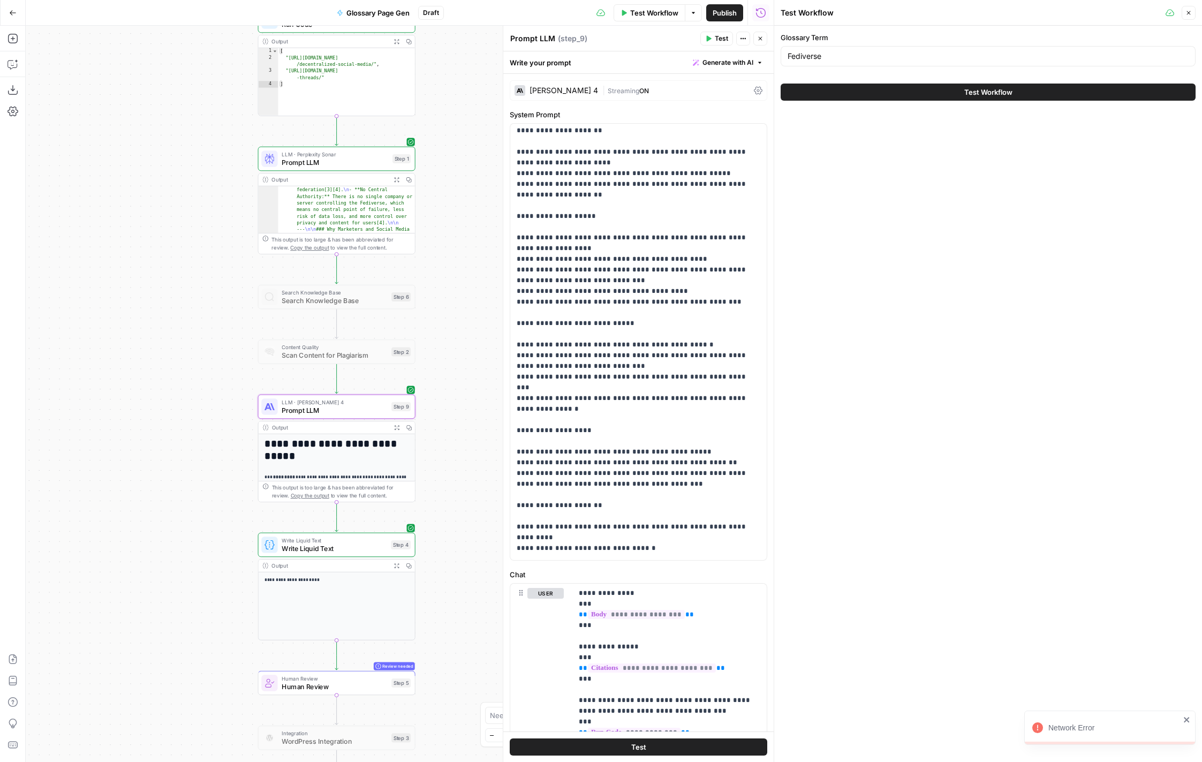
click at [476, 122] on div "Workflow Set Inputs Inputs Web Page Scrape Web Page Scrape Step 7 Output Expand…" at bounding box center [400, 394] width 748 height 736
click at [888, 90] on button "Test Workflow" at bounding box center [988, 92] width 415 height 17
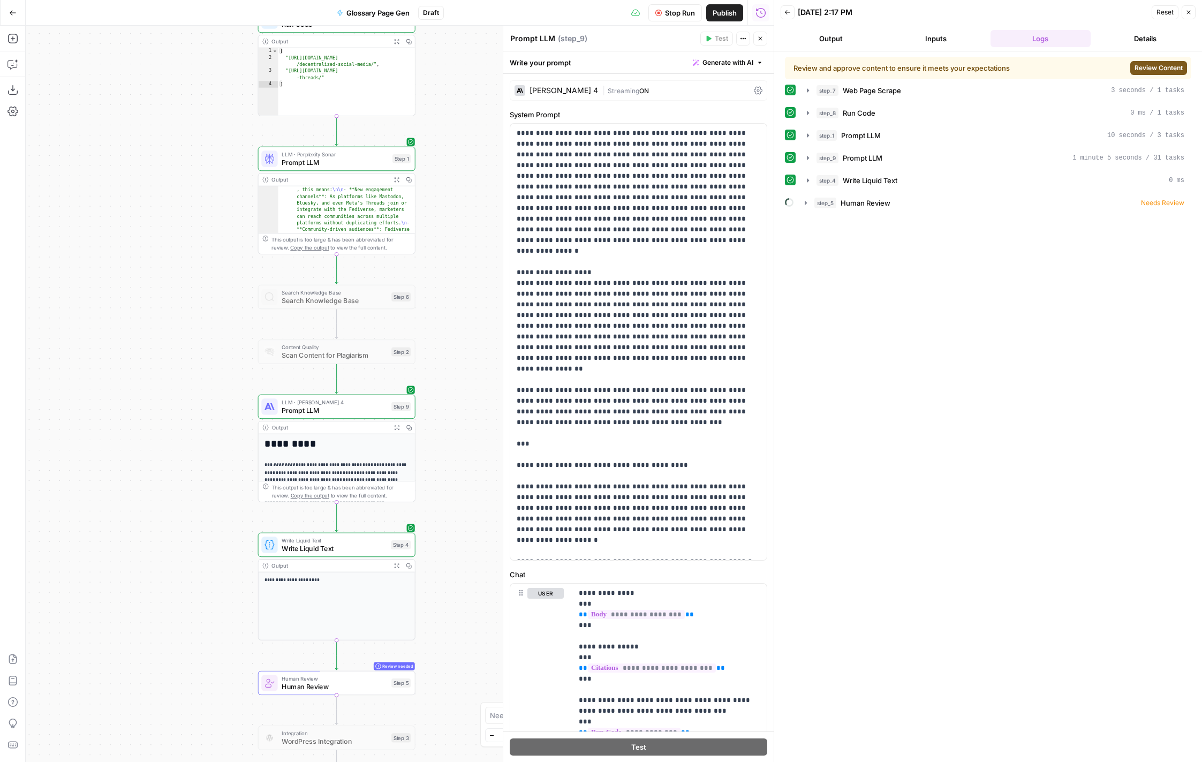
click at [1151, 70] on span "Review Content" at bounding box center [1159, 68] width 48 height 10
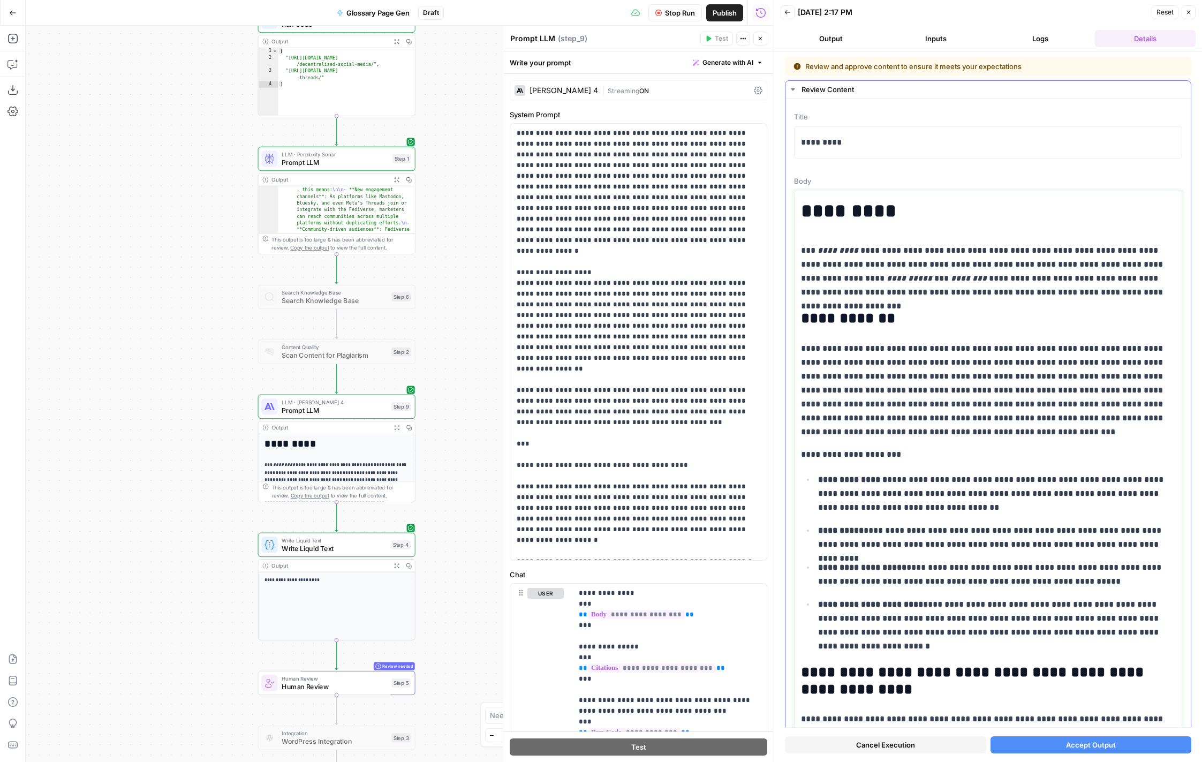
click at [922, 293] on p "**********" at bounding box center [988, 272] width 374 height 56
drag, startPoint x: 1151, startPoint y: 292, endPoint x: 790, endPoint y: 252, distance: 363.1
click at [818, 181] on span "Body" at bounding box center [988, 181] width 388 height 11
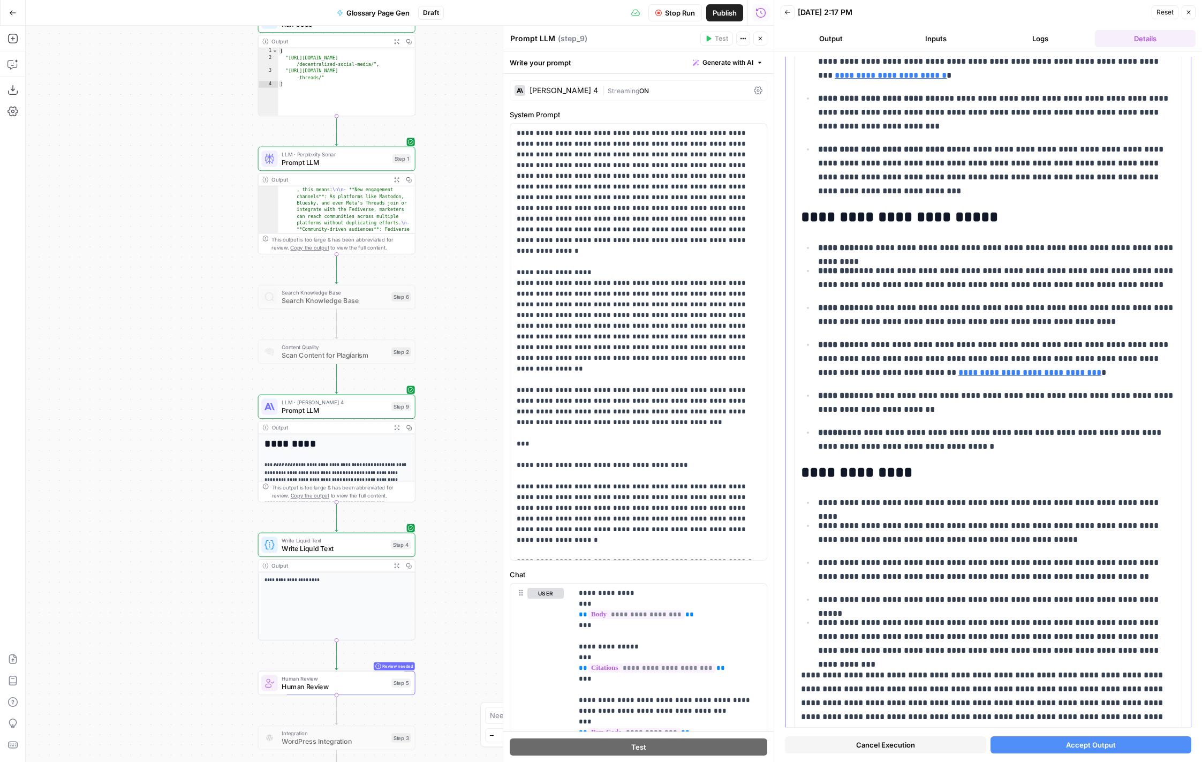
scroll to position [849, 0]
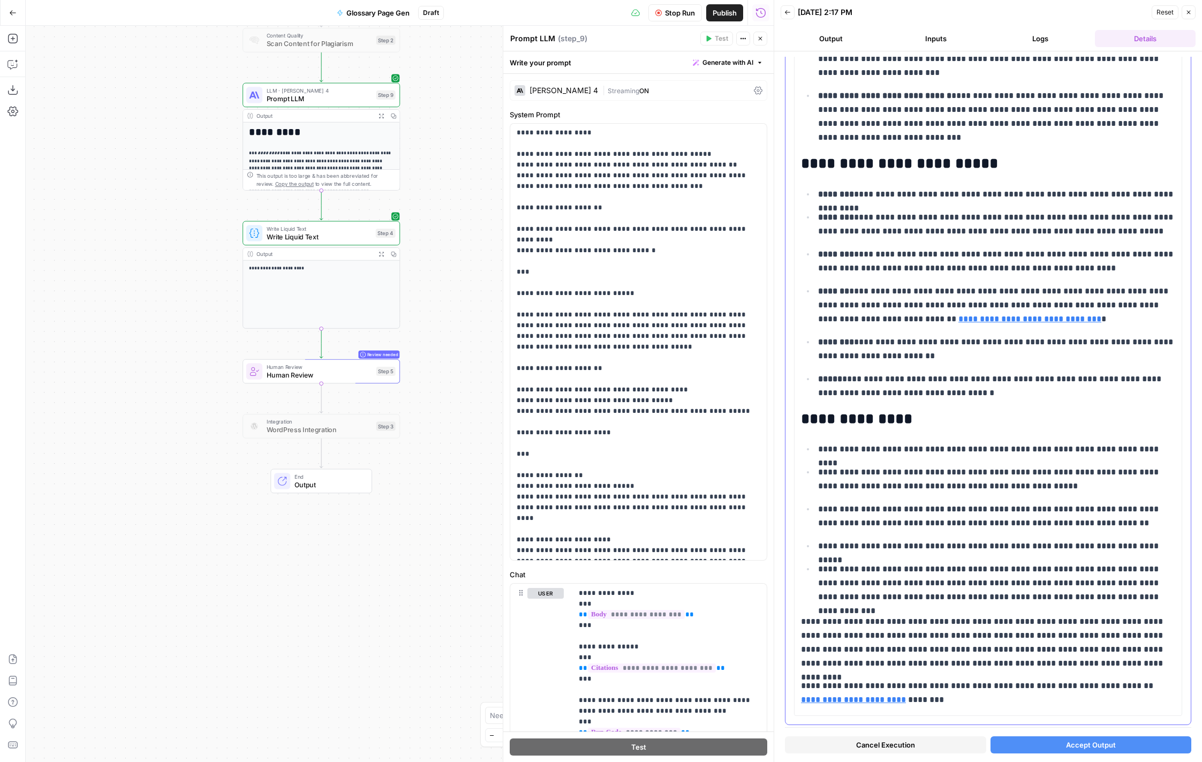
scroll to position [849, 0]
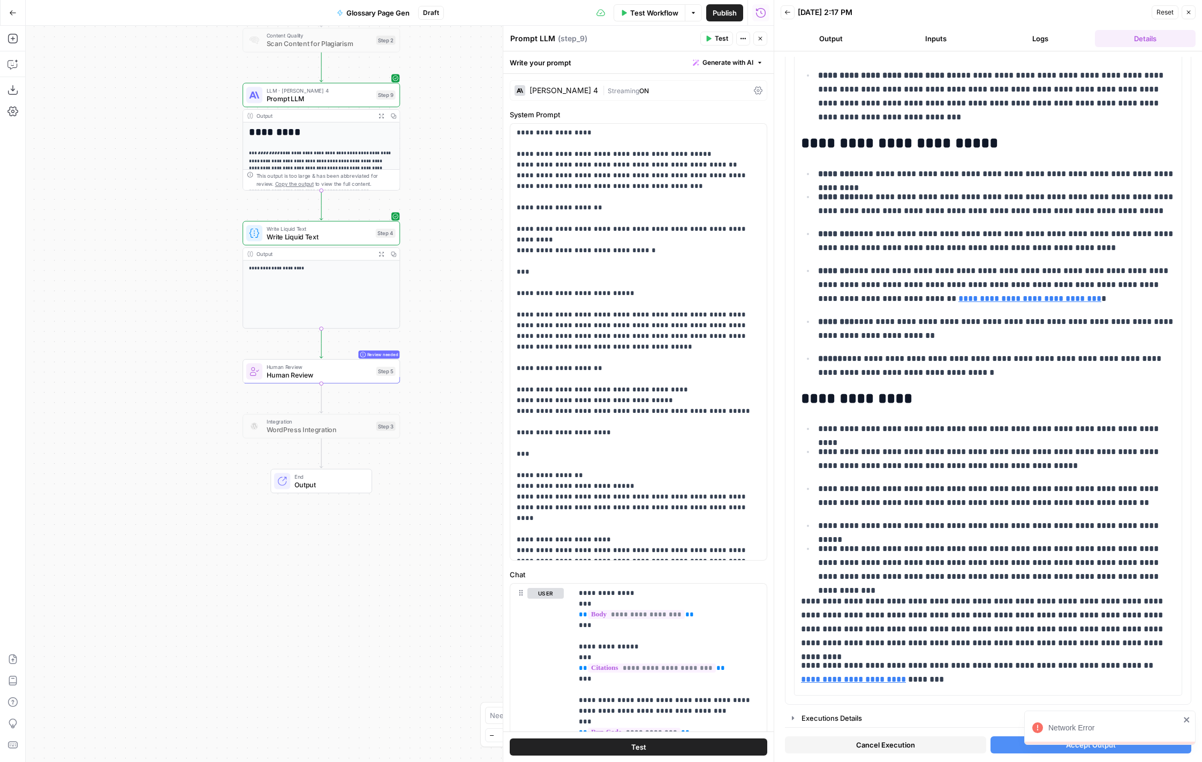
click at [726, 14] on span "Publish" at bounding box center [725, 12] width 24 height 11
click at [468, 218] on div "Workflow Set Inputs Inputs Web Page Scrape Web Page Scrape Step 7 Output Expand…" at bounding box center [400, 394] width 748 height 736
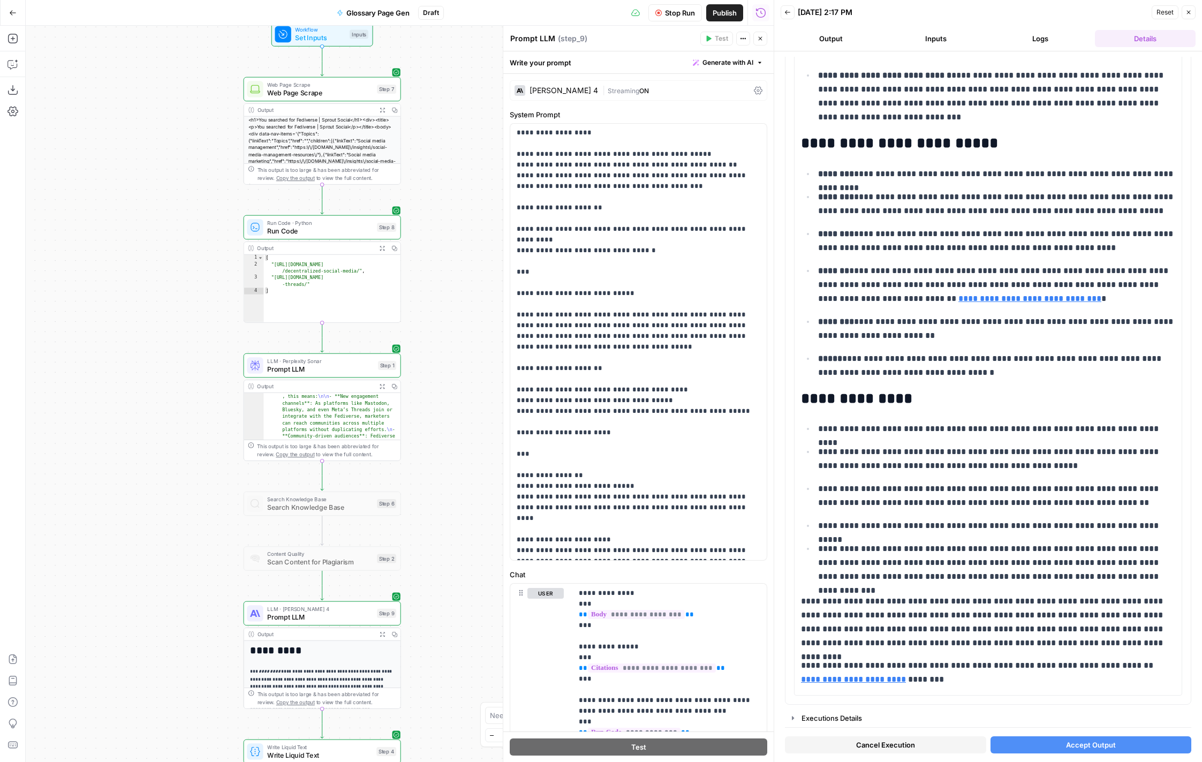
click at [468, 218] on div "Workflow Set Inputs Inputs Web Page Scrape Web Page Scrape Step 7 Output Expand…" at bounding box center [400, 394] width 748 height 736
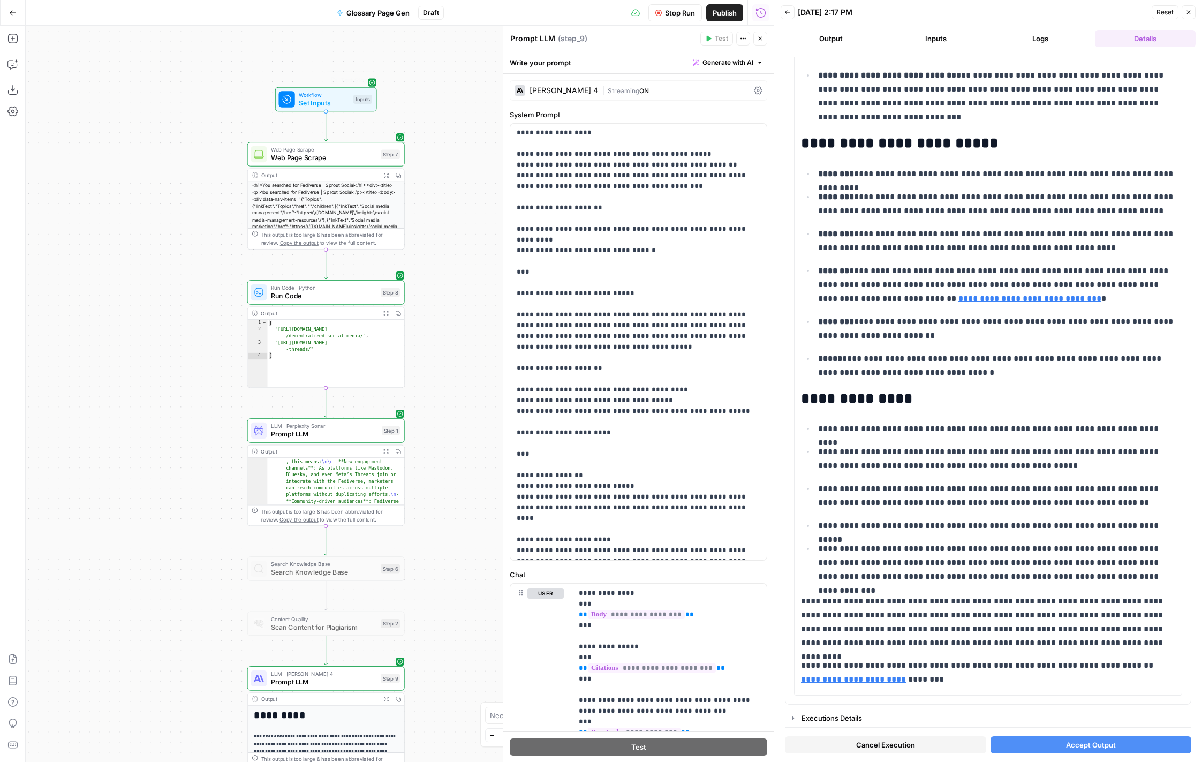
click at [315, 102] on span "Set Inputs" at bounding box center [324, 103] width 50 height 10
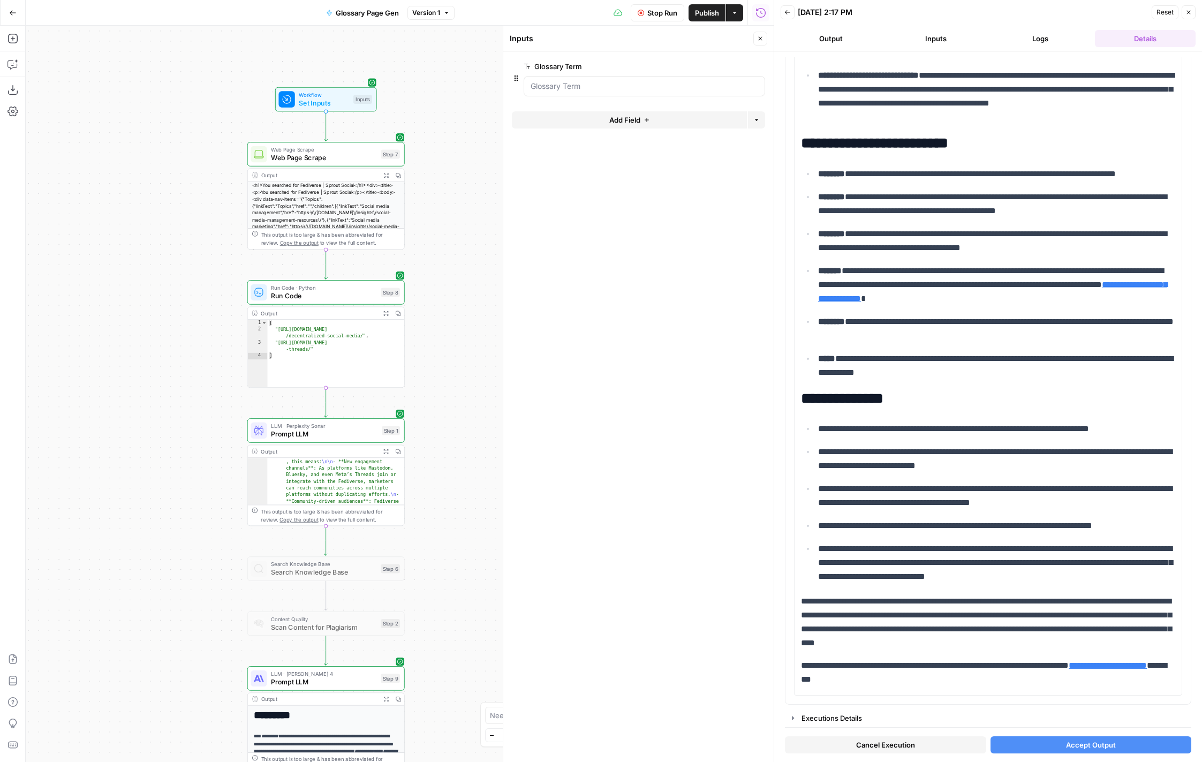
click at [595, 116] on button "Add Field" at bounding box center [629, 119] width 235 height 17
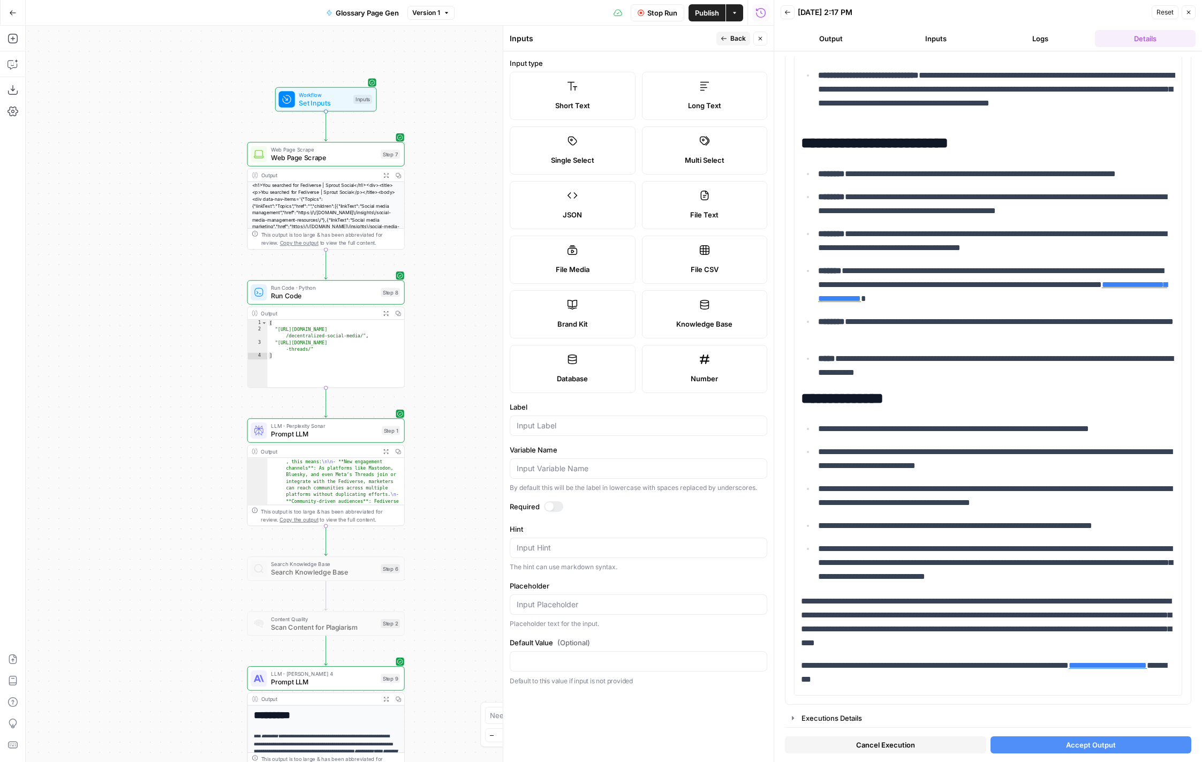
click at [595, 102] on div "Short Text" at bounding box center [573, 105] width 108 height 11
click at [571, 430] on input "Label" at bounding box center [639, 425] width 244 height 11
type input "Secondary Keywords"
click at [614, 514] on div "Required" at bounding box center [639, 508] width 258 height 14
click at [599, 607] on input "Placeholder" at bounding box center [639, 604] width 244 height 11
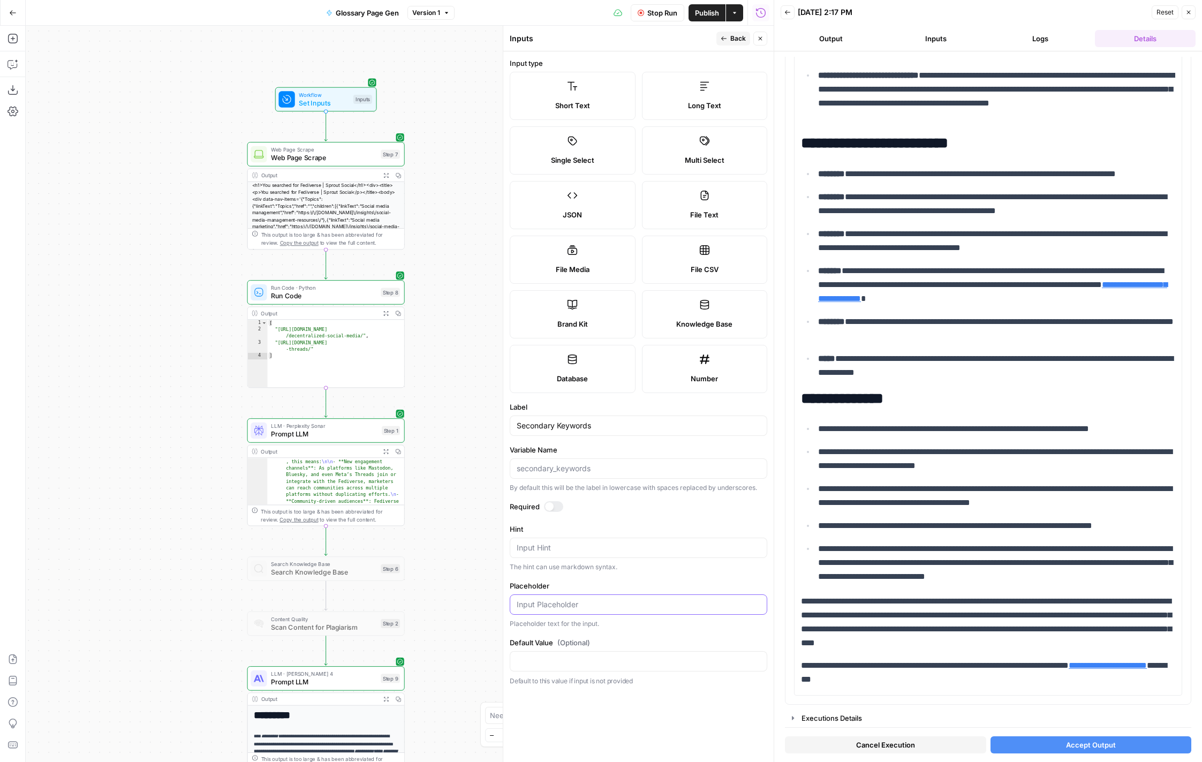
click at [599, 607] on input "Placeholder" at bounding box center [639, 604] width 244 height 11
click at [644, 711] on form "Input type Short Text Long Text Single Select Multi Select JSON File Text File …" at bounding box center [638, 406] width 270 height 711
click at [729, 39] on button "Back" at bounding box center [733, 39] width 34 height 14
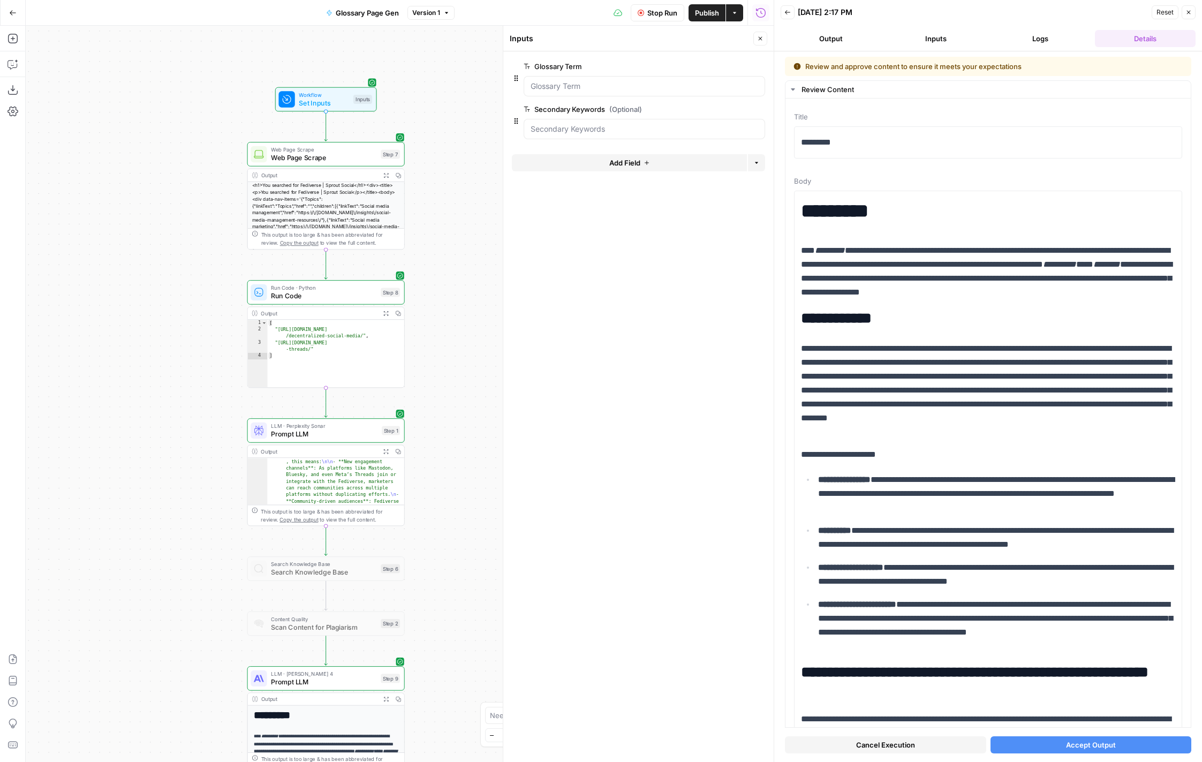
scroll to position [312, 0]
drag, startPoint x: 801, startPoint y: 250, endPoint x: 798, endPoint y: 201, distance: 48.3
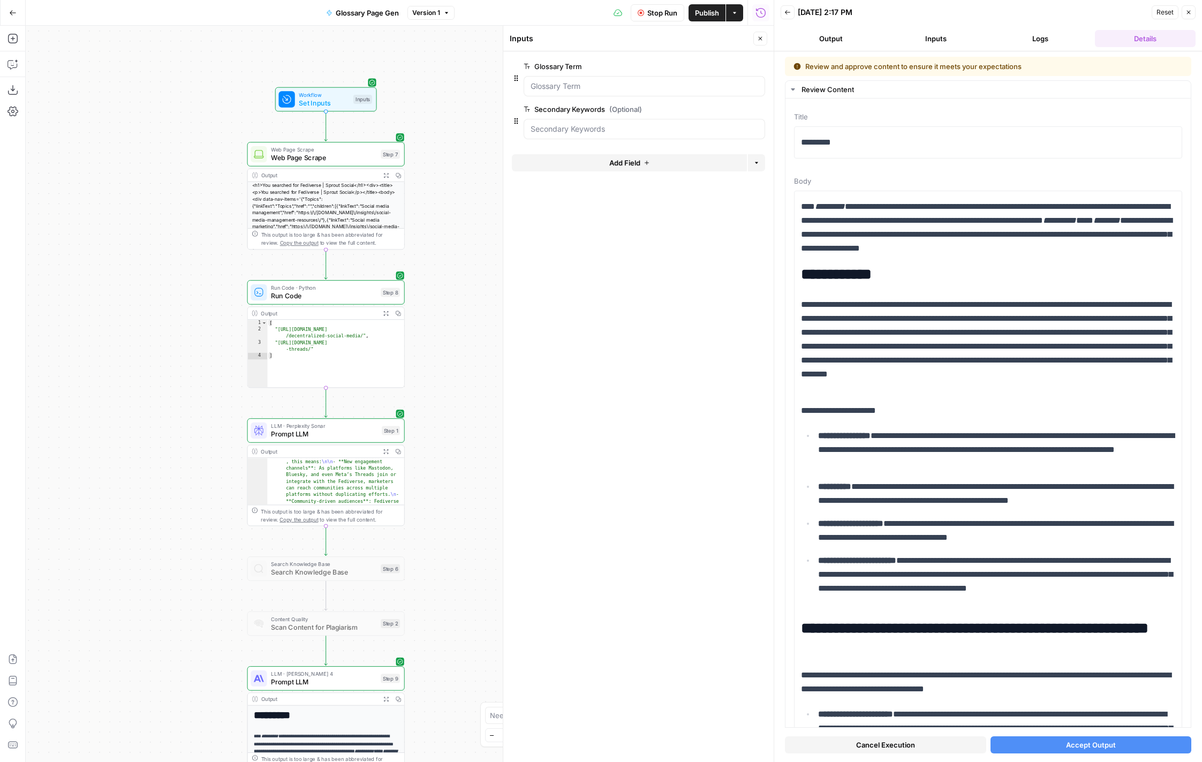
click at [1021, 740] on button "Accept Output" at bounding box center [1091, 744] width 201 height 17
